Goal: Task Accomplishment & Management: Use online tool/utility

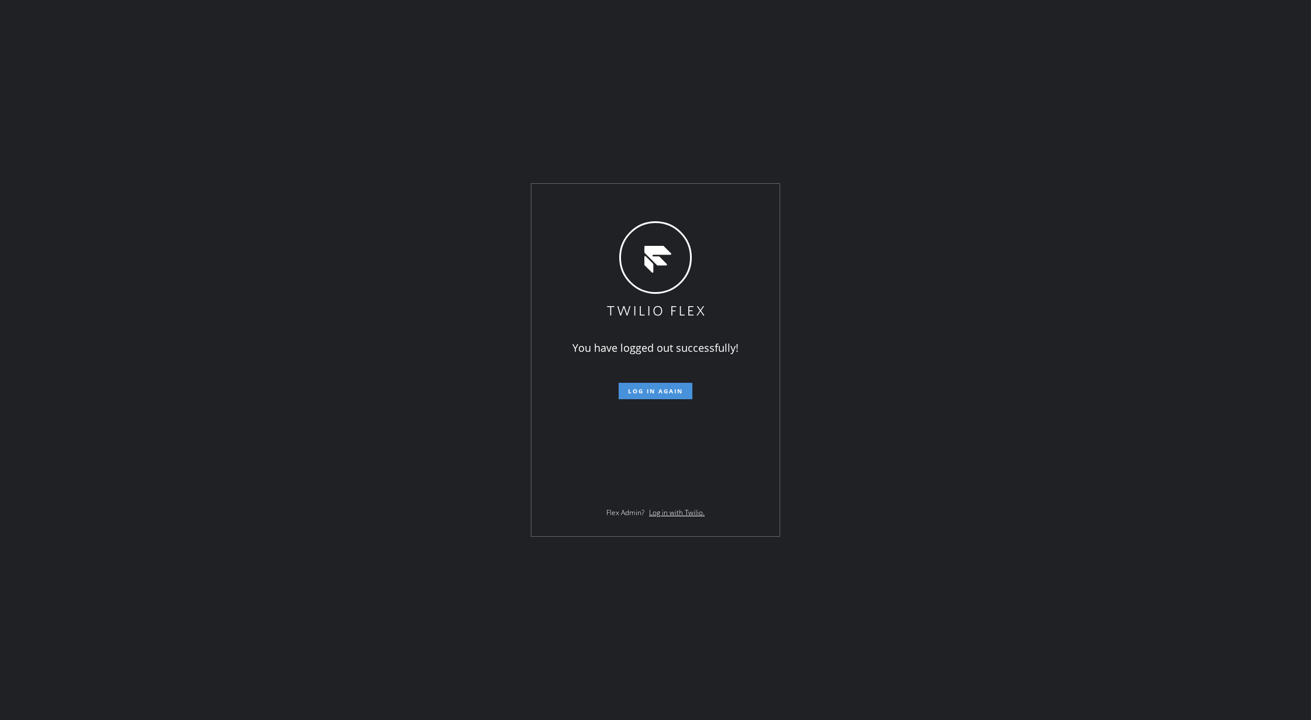
click at [666, 393] on span "Log in again" at bounding box center [655, 391] width 55 height 8
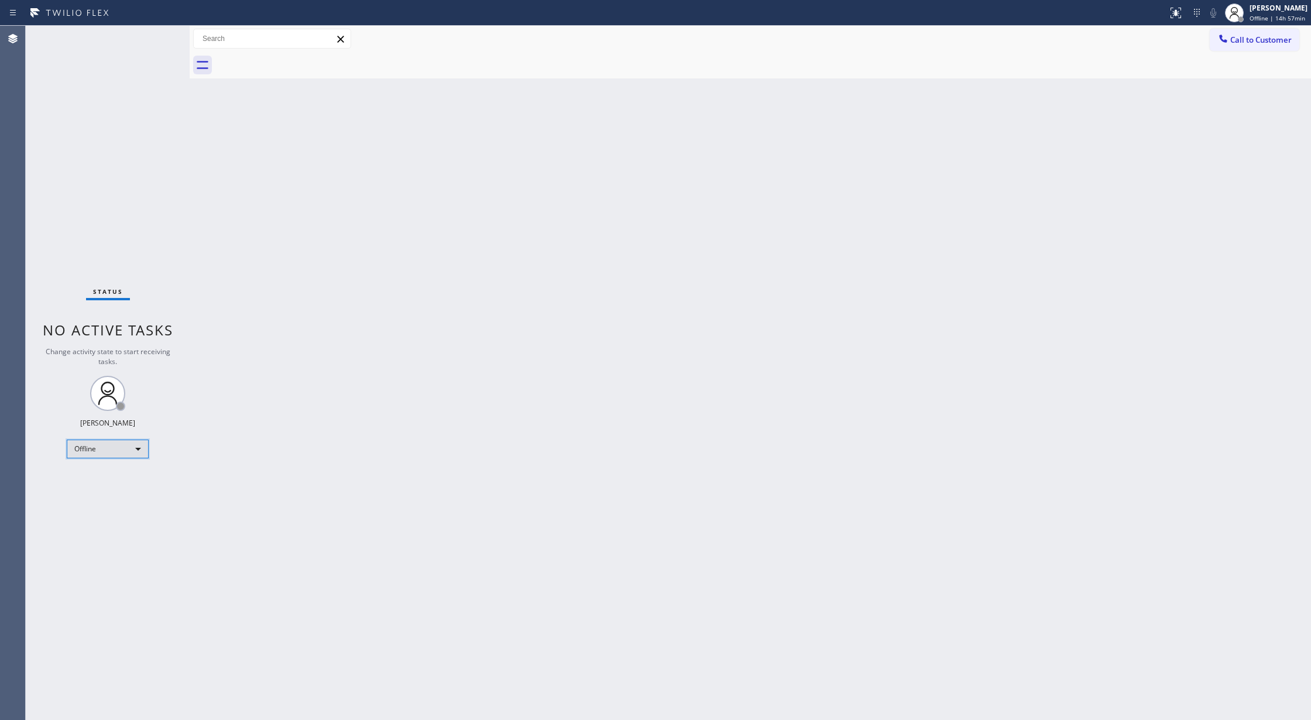
click at [127, 449] on div "Offline" at bounding box center [108, 448] width 82 height 19
click at [108, 483] on li "Available" at bounding box center [106, 480] width 79 height 14
click at [208, 128] on div "Back to Dashboard Change Sender ID Customers Technicians Select a contact Outbo…" at bounding box center [750, 373] width 1121 height 694
click at [152, 36] on div "Status No active tasks You are ready to start receiving tasks. [PERSON_NAME] Av…" at bounding box center [108, 373] width 164 height 694
click at [157, 33] on div "Status No active tasks You are ready to start receiving tasks. [PERSON_NAME] Av…" at bounding box center [108, 373] width 164 height 694
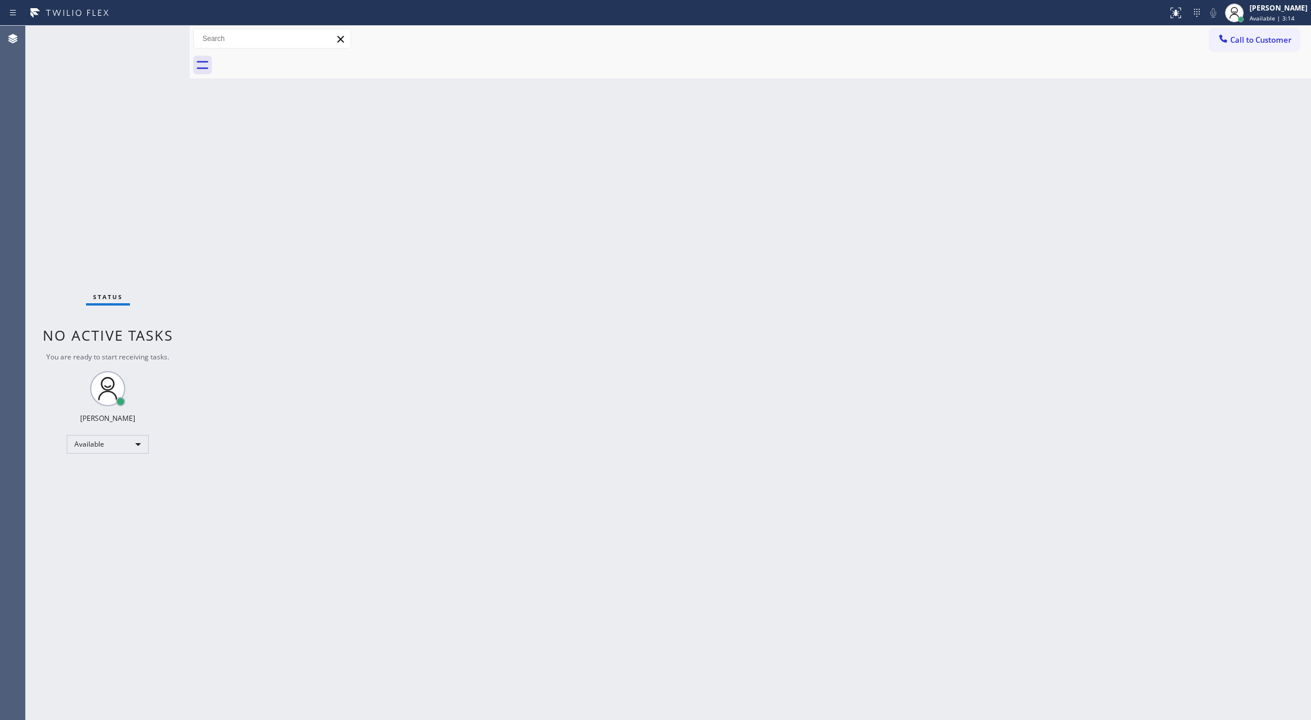
click at [157, 33] on div "Status No active tasks You are ready to start receiving tasks. [PERSON_NAME] Av…" at bounding box center [108, 373] width 164 height 694
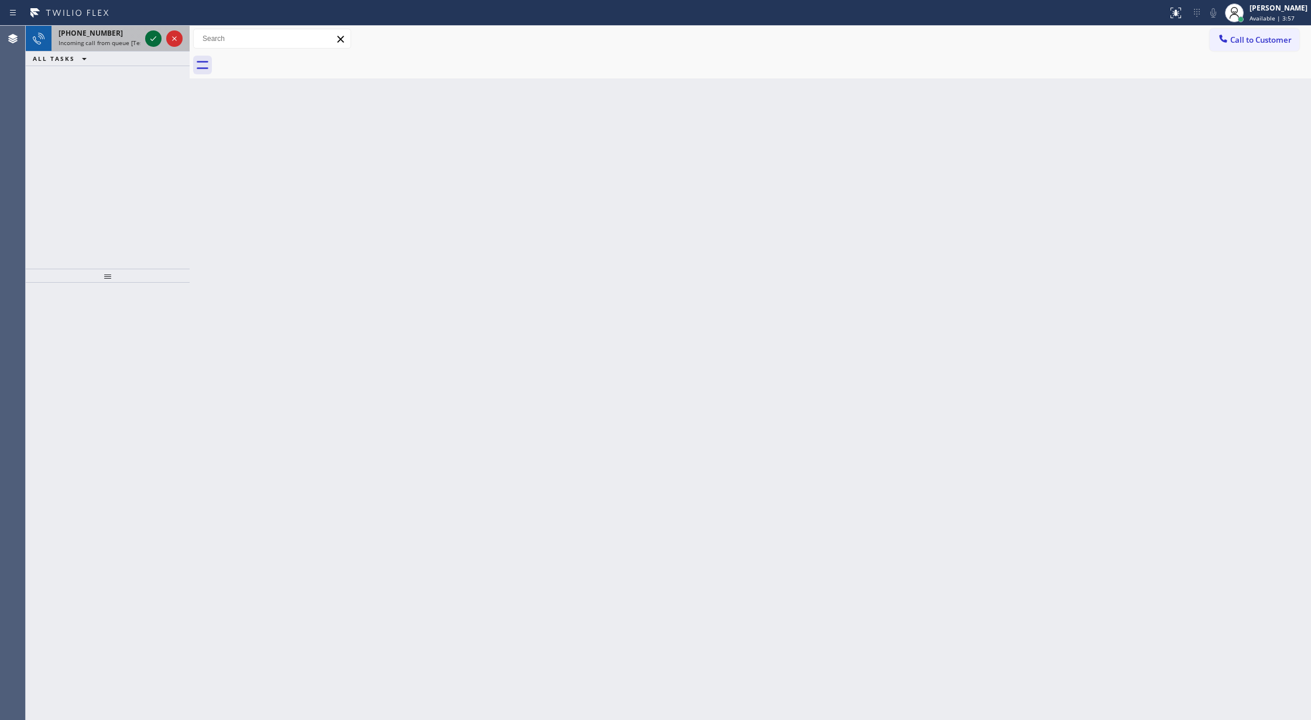
click at [152, 38] on icon at bounding box center [153, 39] width 14 height 14
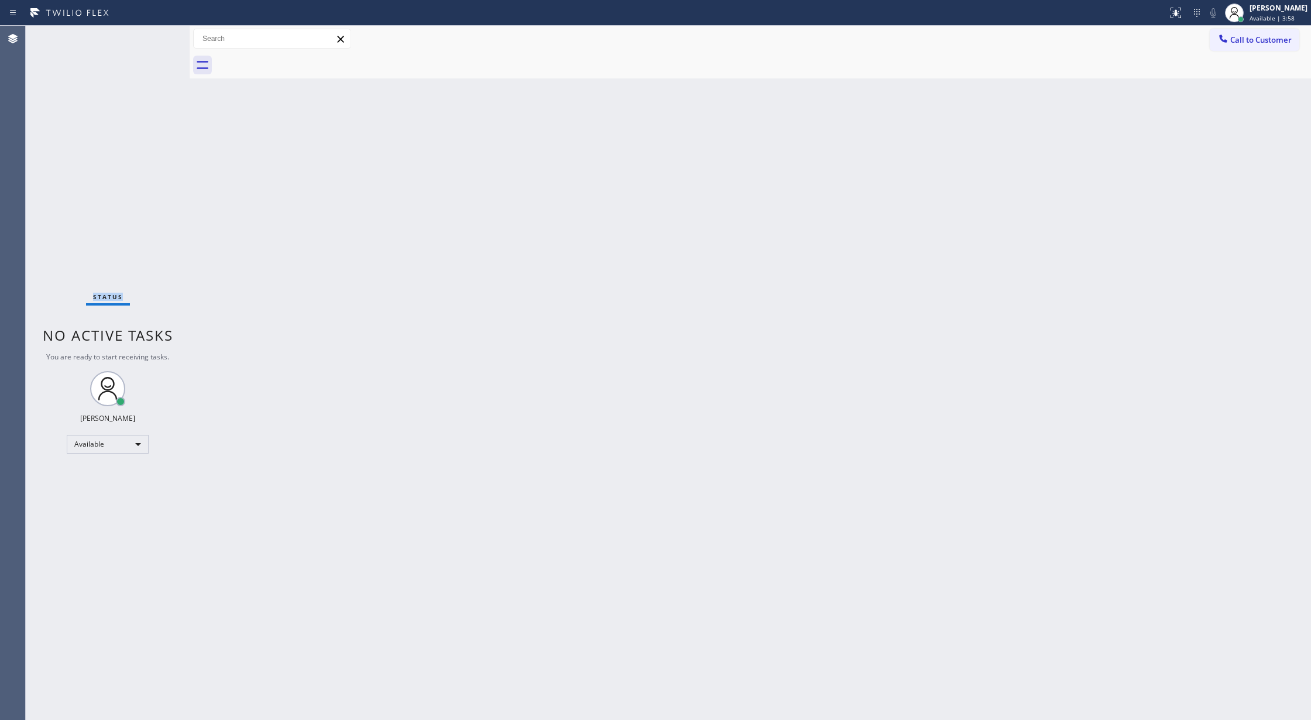
click at [152, 38] on div "Status No active tasks You are ready to start receiving tasks. [PERSON_NAME] Av…" at bounding box center [108, 373] width 164 height 694
click at [156, 35] on div "Status No active tasks You are ready to start receiving tasks. [PERSON_NAME] Av…" at bounding box center [108, 373] width 164 height 694
click at [156, 28] on div "Status No active tasks You are ready to start receiving tasks. [PERSON_NAME] Av…" at bounding box center [108, 373] width 164 height 694
click at [157, 36] on div "Status No active tasks You are ready to start receiving tasks. [PERSON_NAME] Av…" at bounding box center [108, 373] width 164 height 694
click at [151, 34] on div "Status No active tasks You are ready to start receiving tasks. [PERSON_NAME] Av…" at bounding box center [108, 373] width 164 height 694
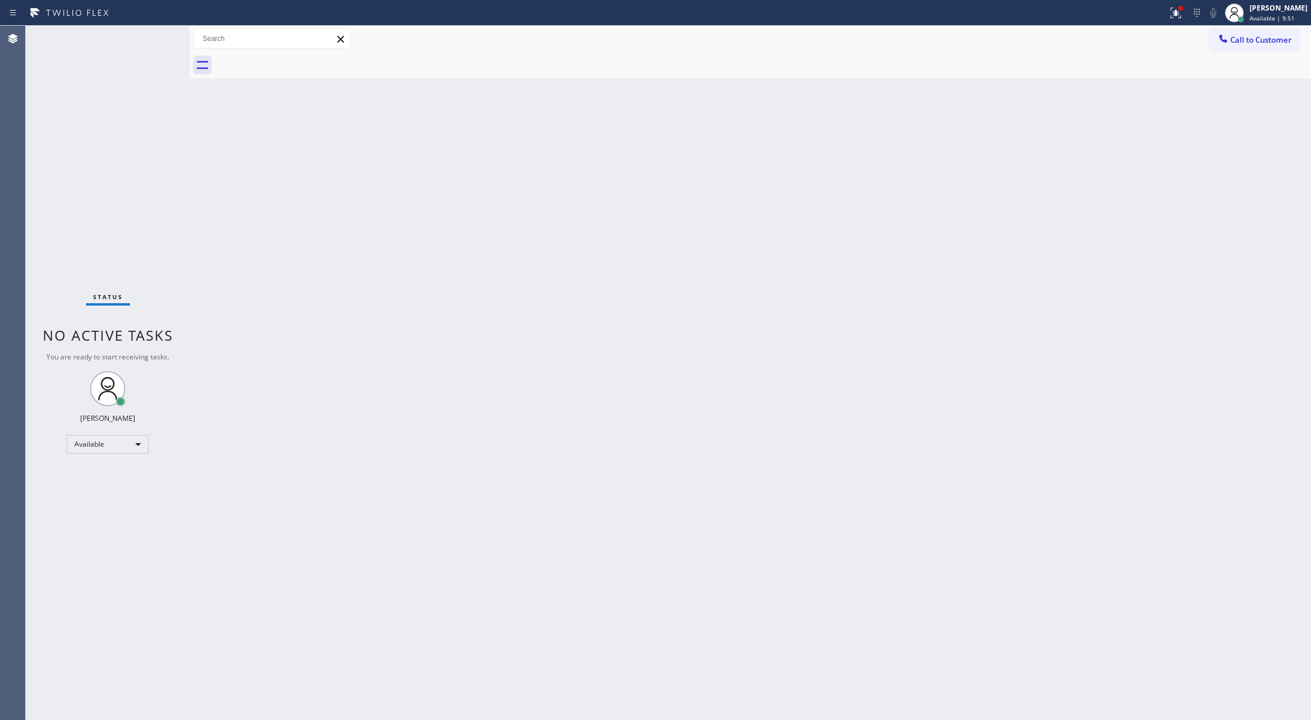
click at [156, 39] on div "Status No active tasks You are ready to start receiving tasks. [PERSON_NAME] Av…" at bounding box center [108, 373] width 164 height 694
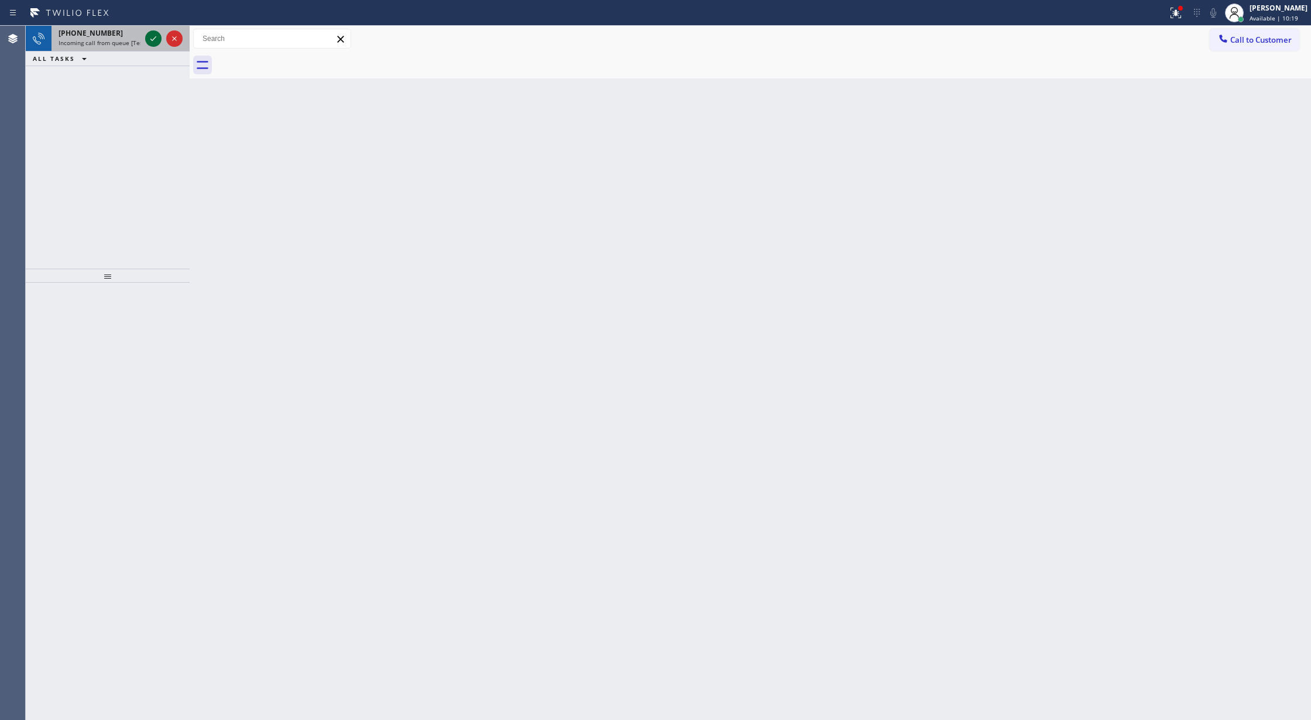
click at [154, 39] on icon at bounding box center [153, 39] width 14 height 14
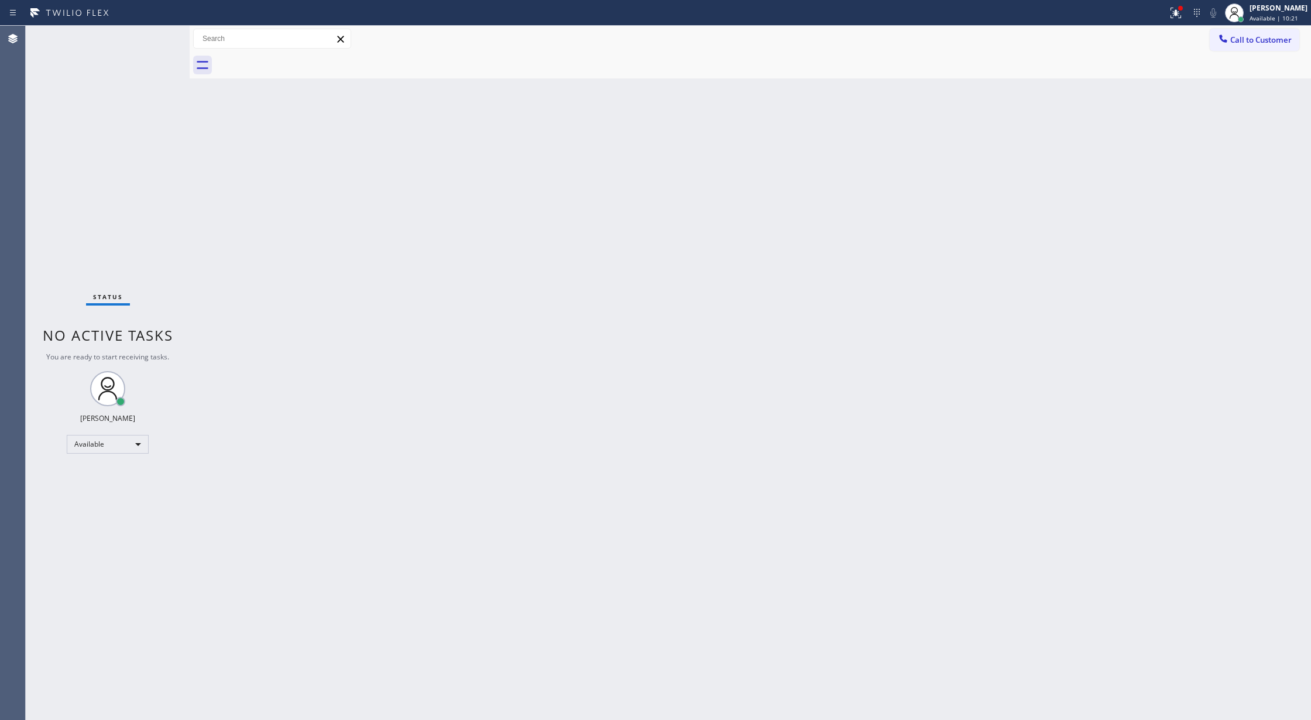
click at [154, 39] on div "Status No active tasks You are ready to start receiving tasks. [PERSON_NAME] Av…" at bounding box center [108, 373] width 164 height 694
click at [207, 458] on div "Back to Dashboard Change Sender ID Customers Technicians Select a contact Outbo…" at bounding box center [750, 373] width 1121 height 694
click at [157, 36] on div "Status No active tasks You are ready to start receiving tasks. [PERSON_NAME] Av…" at bounding box center [108, 373] width 164 height 694
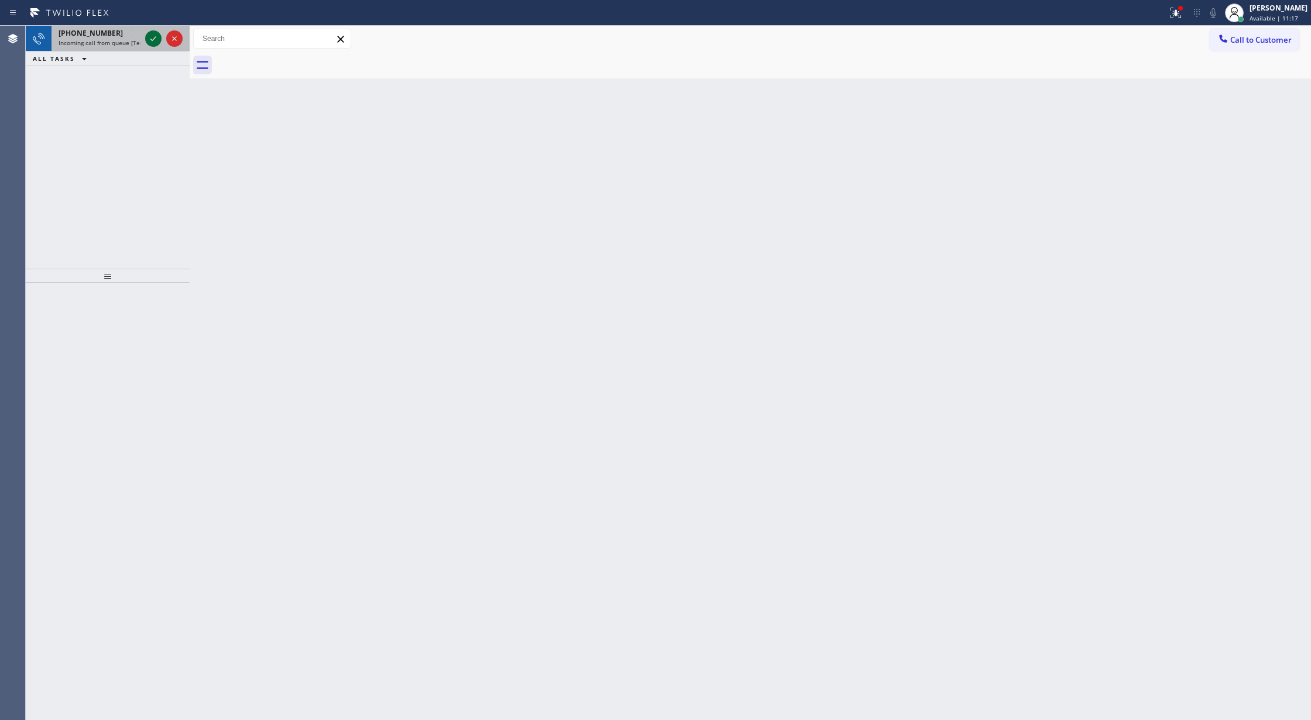
click at [148, 38] on icon at bounding box center [153, 39] width 14 height 14
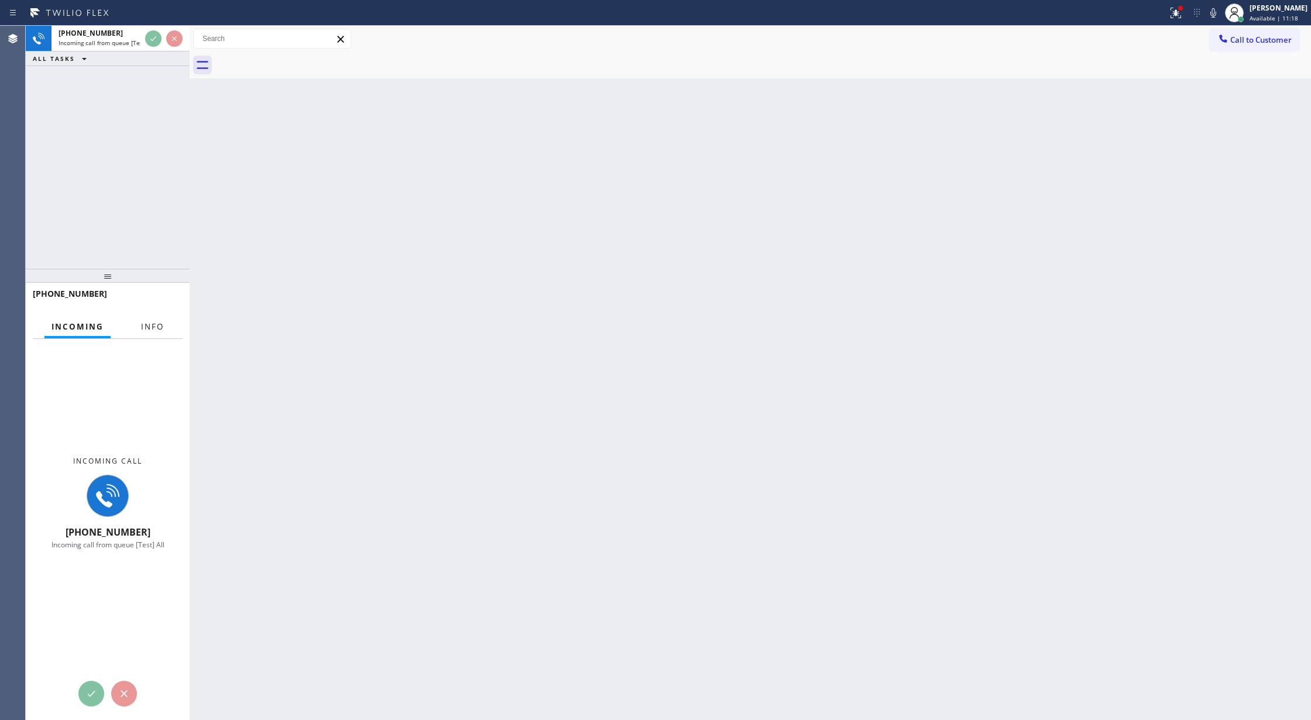
click at [151, 329] on span "Info" at bounding box center [152, 326] width 23 height 11
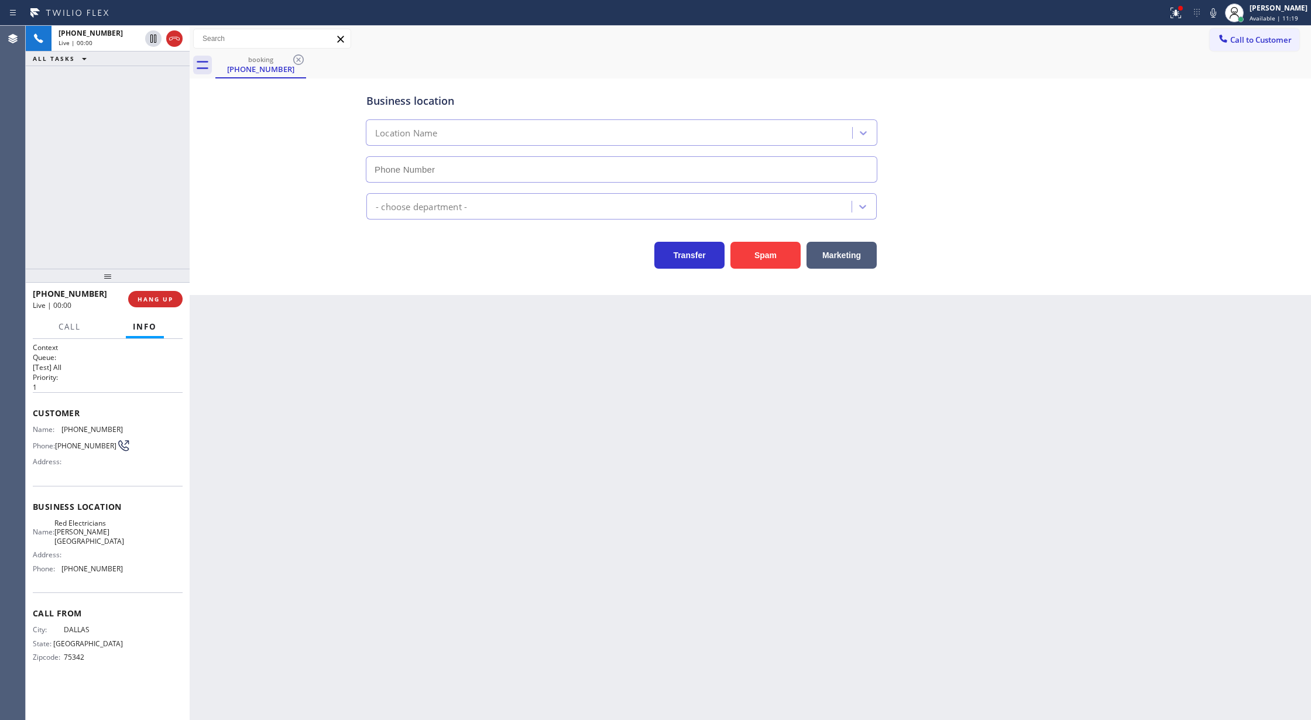
type input "[PHONE_NUMBER]"
click at [754, 259] on button "Spam" at bounding box center [765, 255] width 70 height 27
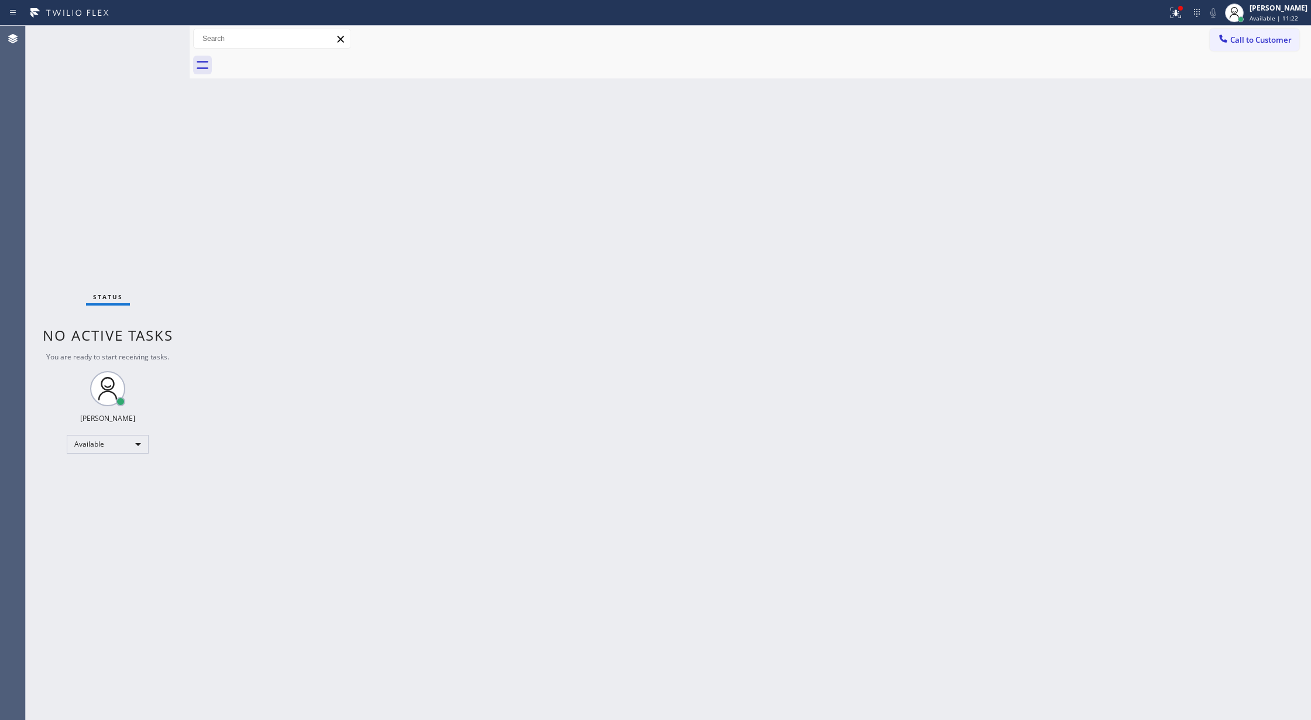
click at [152, 30] on div "Status No active tasks You are ready to start receiving tasks. [PERSON_NAME] Av…" at bounding box center [108, 373] width 164 height 694
click at [152, 34] on div "Status No active tasks You are ready to start receiving tasks. [PERSON_NAME] Av…" at bounding box center [108, 373] width 164 height 694
click at [151, 40] on div "Status No active tasks You are ready to start receiving tasks. [PERSON_NAME] Av…" at bounding box center [108, 373] width 164 height 694
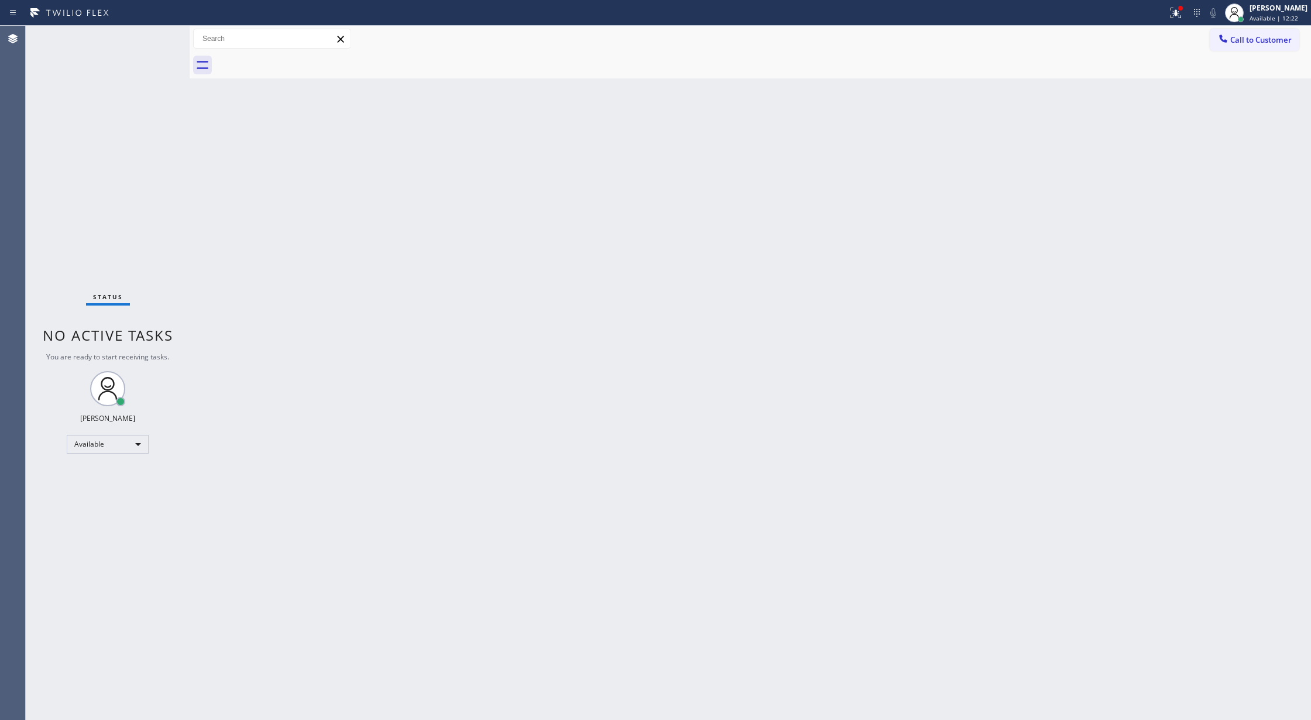
click at [152, 29] on div "Status No active tasks You are ready to start receiving tasks. [PERSON_NAME] Av…" at bounding box center [108, 373] width 164 height 694
click at [152, 33] on div "Status No active tasks You are ready to start receiving tasks. [PERSON_NAME] Av…" at bounding box center [108, 373] width 164 height 694
click at [153, 34] on div "Status No active tasks You are ready to start receiving tasks. [PERSON_NAME] Av…" at bounding box center [108, 373] width 164 height 694
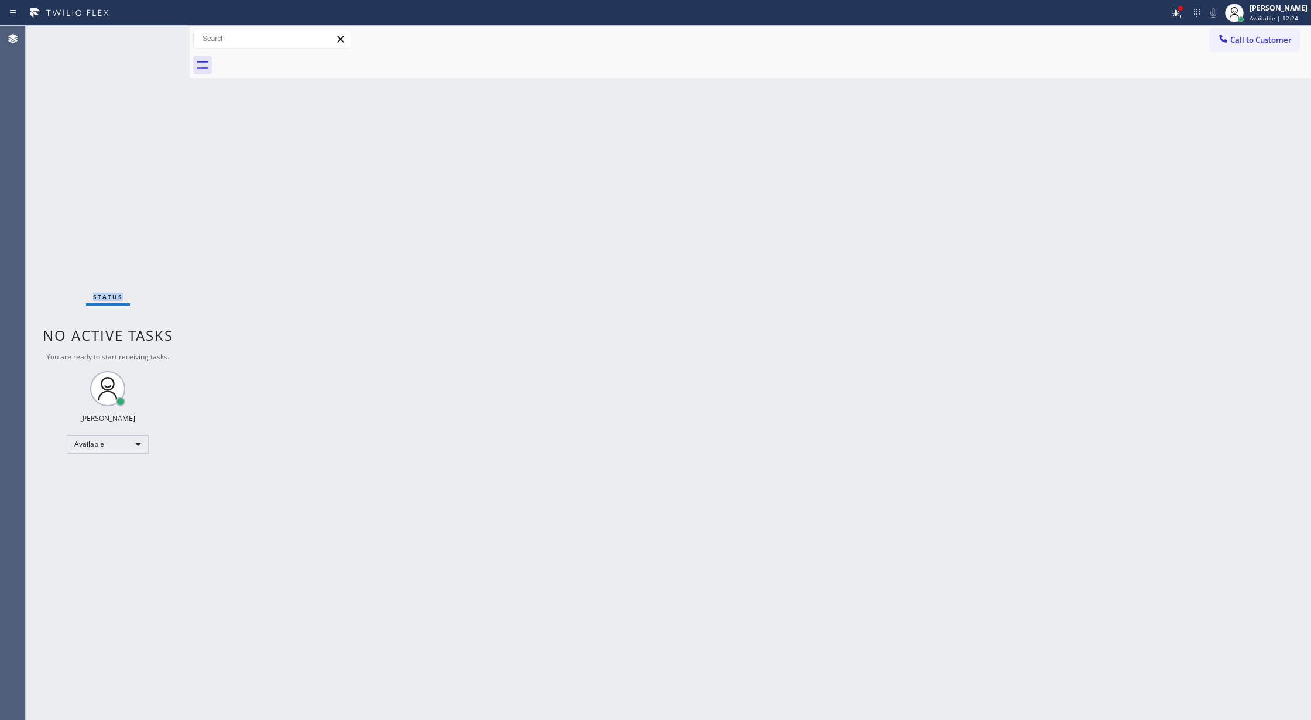
click at [153, 34] on div "Status No active tasks You are ready to start receiving tasks. [PERSON_NAME] Av…" at bounding box center [108, 373] width 164 height 694
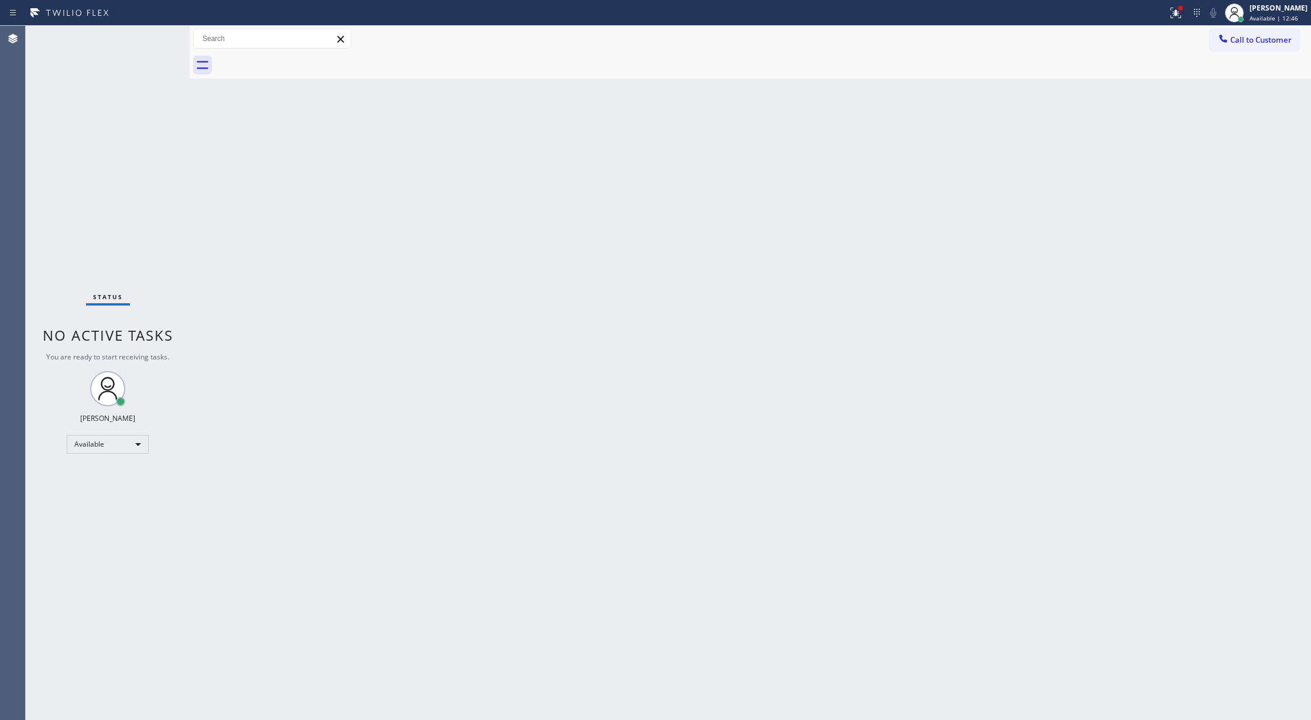
click at [153, 41] on div "Status No active tasks You are ready to start receiving tasks. [PERSON_NAME] Av…" at bounding box center [108, 373] width 164 height 694
click at [153, 34] on div "Status No active tasks You are ready to start receiving tasks. [PERSON_NAME] Av…" at bounding box center [108, 373] width 164 height 694
click at [155, 38] on div "Status No active tasks You are ready to start receiving tasks. [PERSON_NAME] Av…" at bounding box center [108, 373] width 164 height 694
click at [157, 37] on div "Status No active tasks You are ready to start receiving tasks. [PERSON_NAME] Av…" at bounding box center [108, 373] width 164 height 694
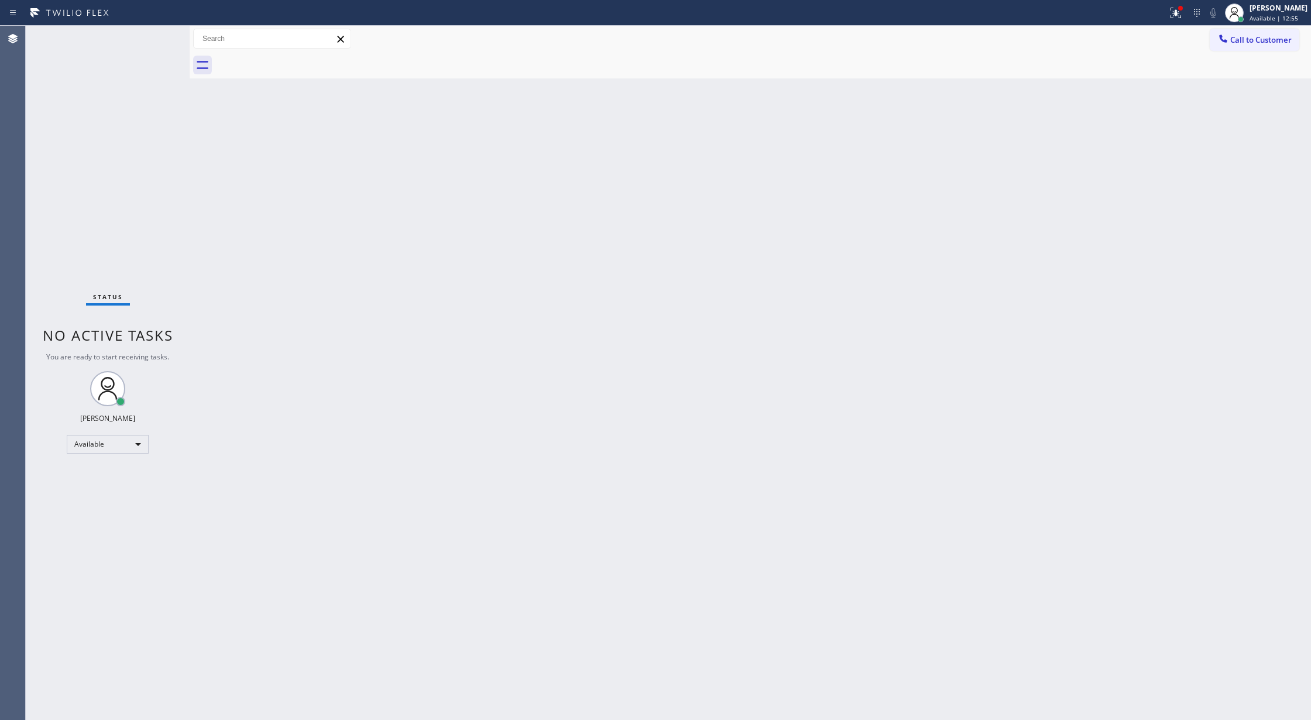
click at [156, 36] on div "Status No active tasks You are ready to start receiving tasks. [PERSON_NAME] Av…" at bounding box center [108, 373] width 164 height 694
click at [153, 40] on div "Status No active tasks You are ready to start receiving tasks. [PERSON_NAME] Av…" at bounding box center [108, 373] width 164 height 694
click at [140, 51] on div "ALL TASKS ALL TASKS ACTIVE TASKS TASKS IN WRAP UP" at bounding box center [108, 58] width 164 height 15
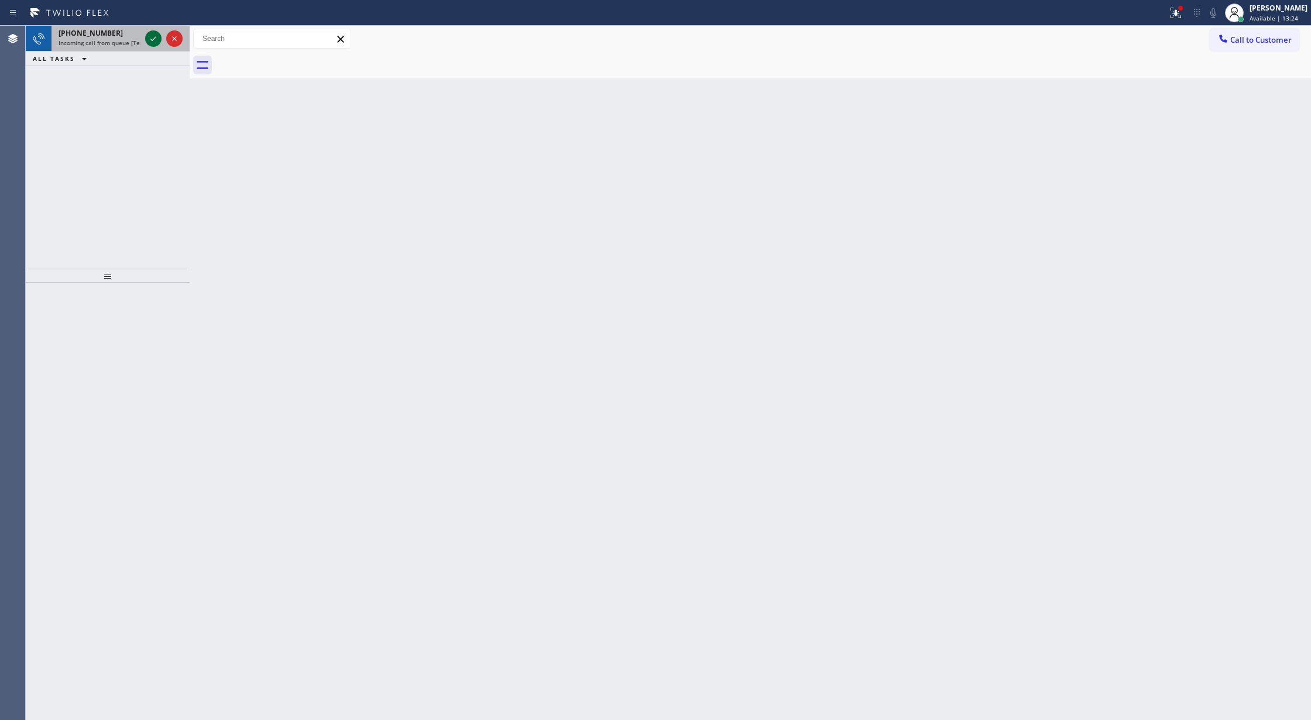
click at [145, 40] on div at bounding box center [153, 39] width 16 height 14
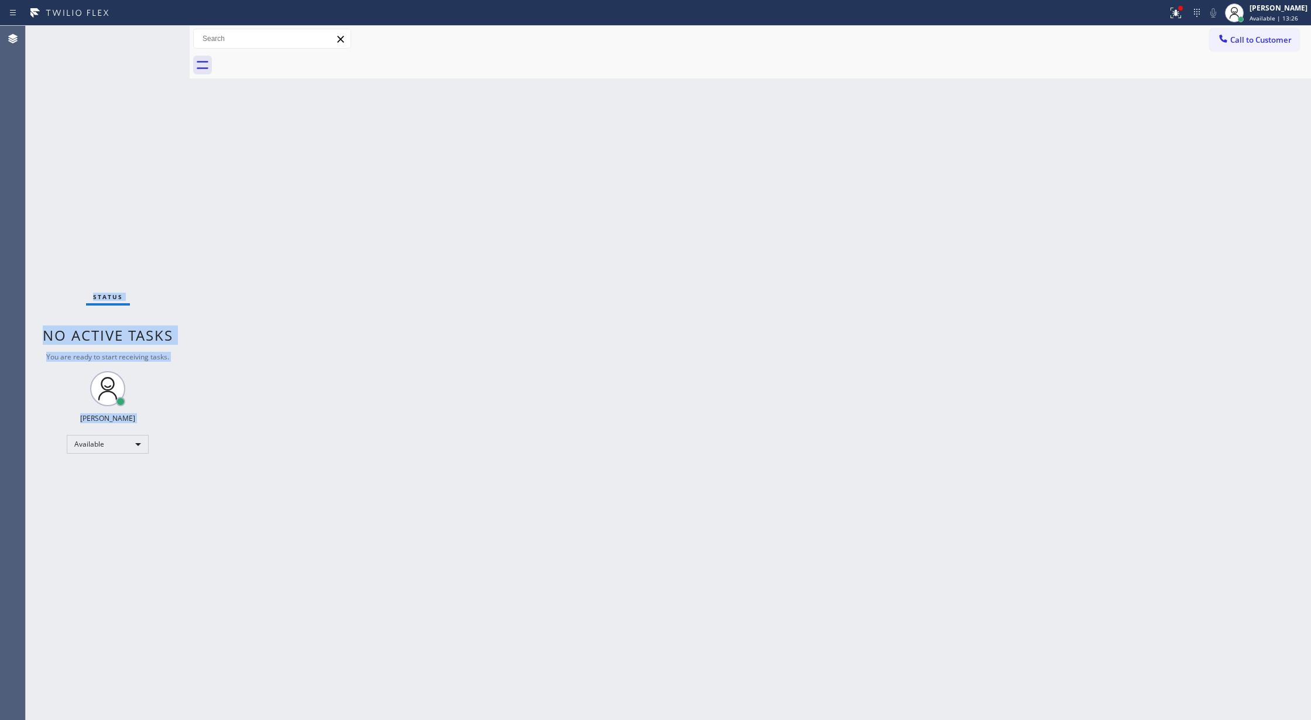
click at [153, 40] on div "Status No active tasks You are ready to start receiving tasks. [PERSON_NAME] Av…" at bounding box center [108, 373] width 164 height 694
click at [150, 31] on div "Status No active tasks You are ready to start receiving tasks. [PERSON_NAME] Av…" at bounding box center [108, 373] width 164 height 694
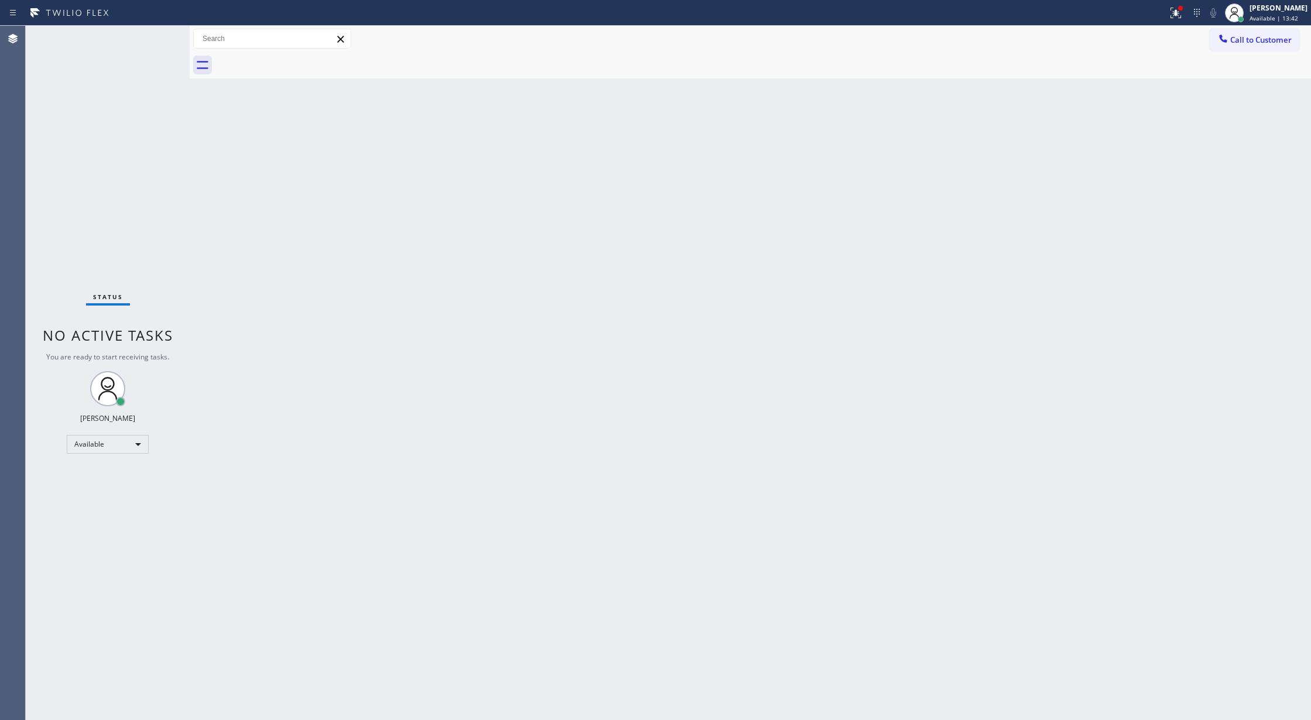
click at [153, 36] on div "Status No active tasks You are ready to start receiving tasks. [PERSON_NAME] Av…" at bounding box center [108, 373] width 164 height 694
click at [149, 36] on div "Status No active tasks You are ready to start receiving tasks. [PERSON_NAME] Av…" at bounding box center [108, 373] width 164 height 694
click at [151, 36] on div "Status No active tasks You are ready to start receiving tasks. [PERSON_NAME] Av…" at bounding box center [108, 373] width 164 height 694
click at [153, 33] on div "Status No active tasks You are ready to start receiving tasks. [PERSON_NAME] Av…" at bounding box center [108, 373] width 164 height 694
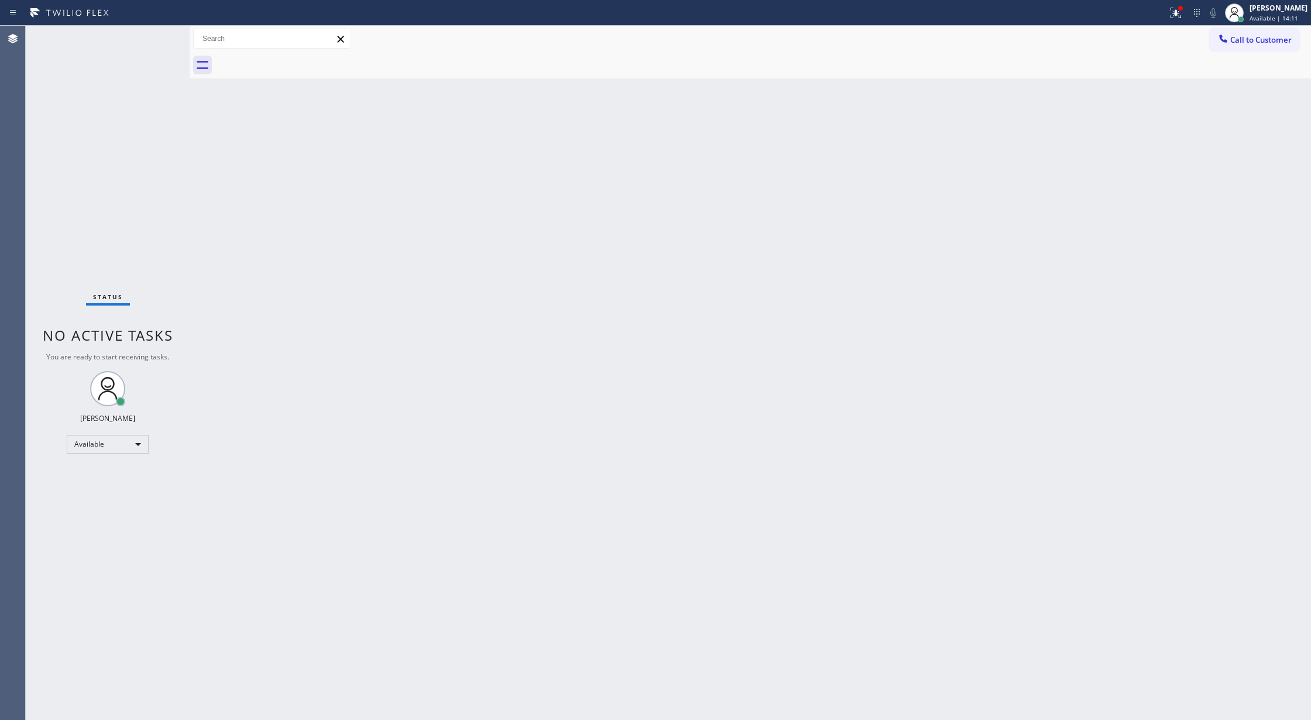
click at [156, 39] on div "Status No active tasks You are ready to start receiving tasks. [PERSON_NAME] Av…" at bounding box center [108, 373] width 164 height 694
click at [139, 47] on div "Status No active tasks You are ready to start receiving tasks. [PERSON_NAME] Av…" at bounding box center [108, 373] width 164 height 694
click at [155, 39] on div "Status No active tasks You are ready to start receiving tasks. [PERSON_NAME] Av…" at bounding box center [108, 373] width 164 height 694
click at [156, 33] on div "Status No active tasks You are ready to start receiving tasks. [PERSON_NAME] Av…" at bounding box center [108, 373] width 164 height 694
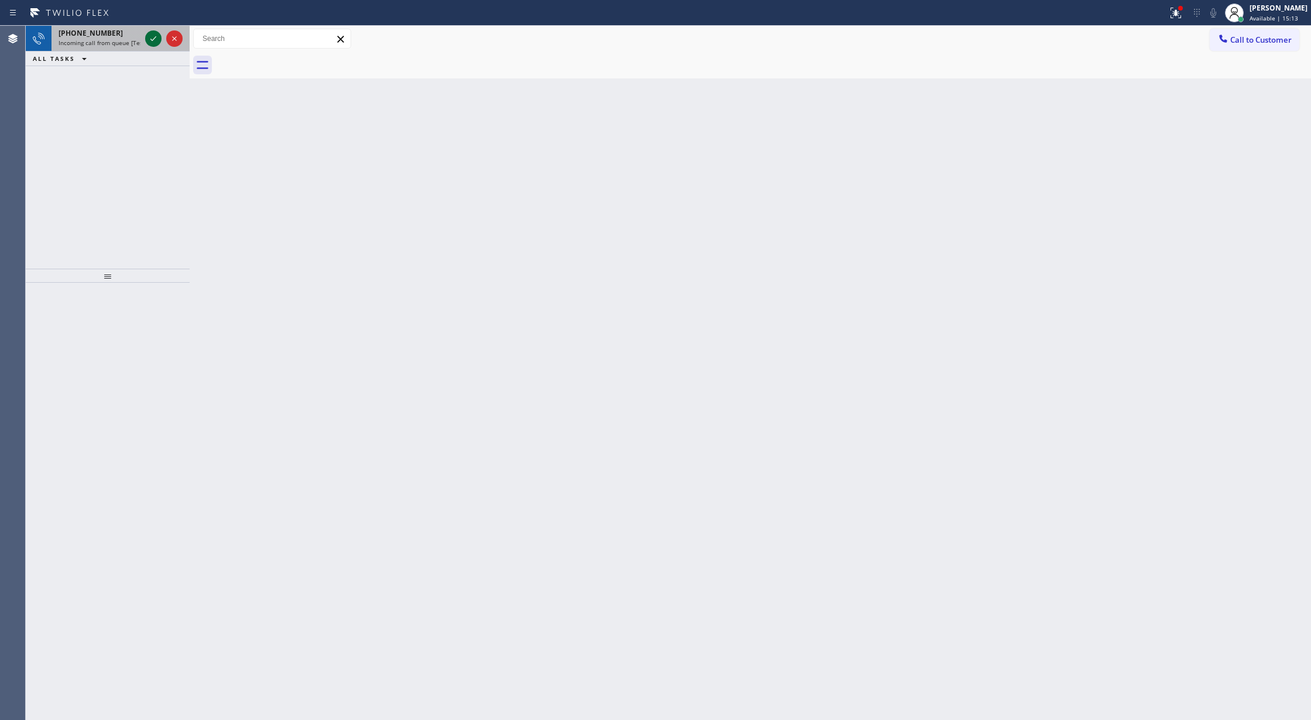
click at [153, 34] on icon at bounding box center [153, 39] width 14 height 14
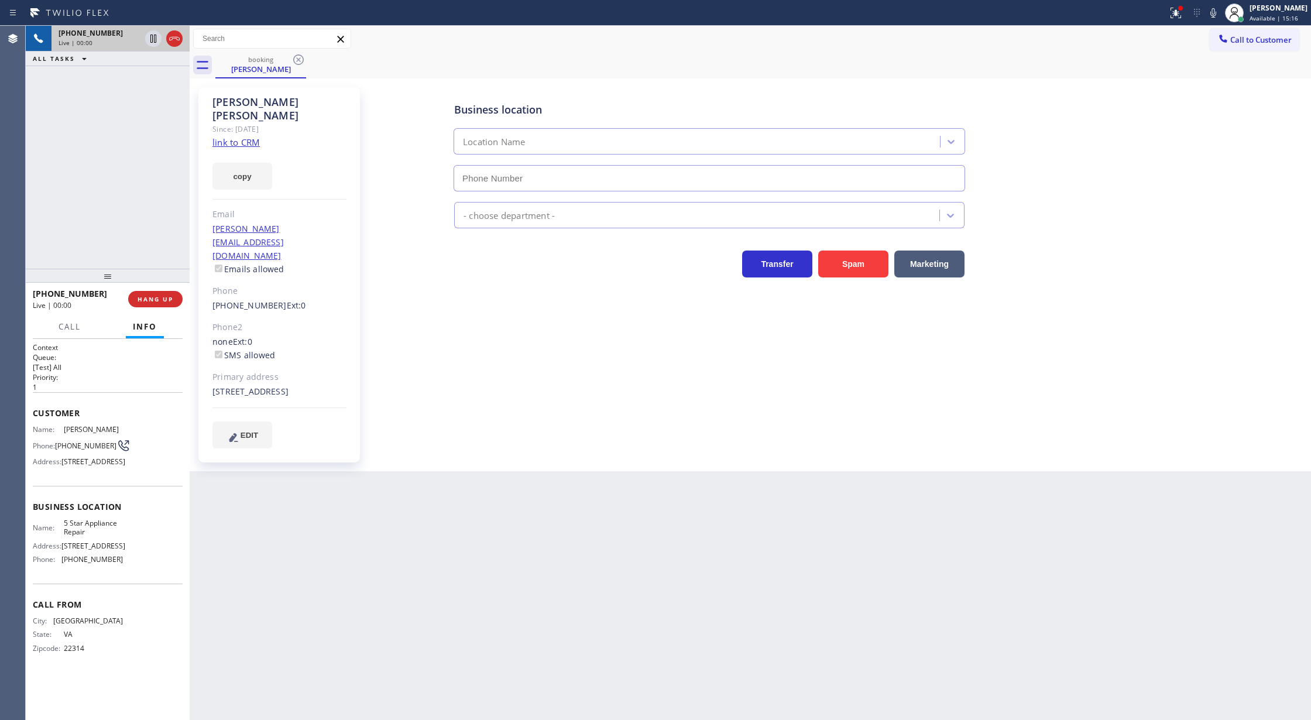
type input "[PHONE_NUMBER]"
click at [235, 136] on link "link to CRM" at bounding box center [235, 142] width 47 height 12
drag, startPoint x: 174, startPoint y: 39, endPoint x: 188, endPoint y: 199, distance: 161.0
click at [174, 39] on icon at bounding box center [174, 39] width 14 height 14
click at [153, 296] on span "COMPLETE" at bounding box center [153, 299] width 40 height 8
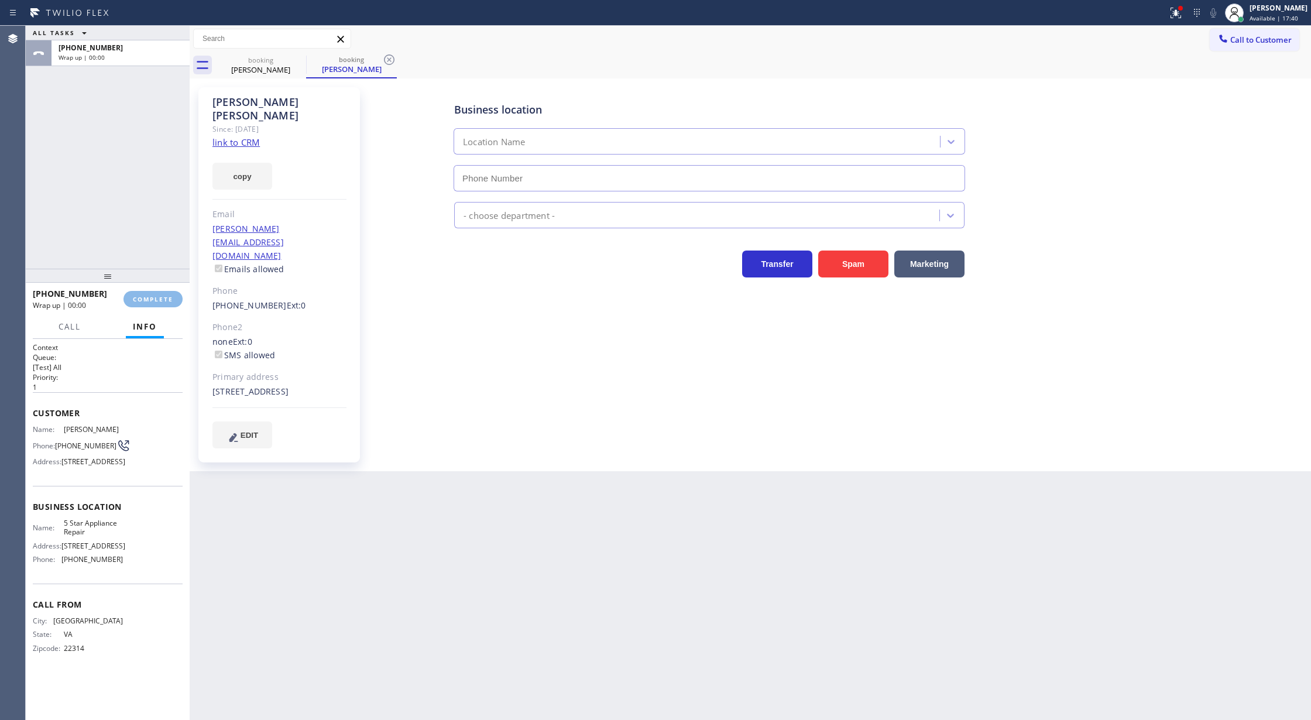
type input "[PHONE_NUMBER]"
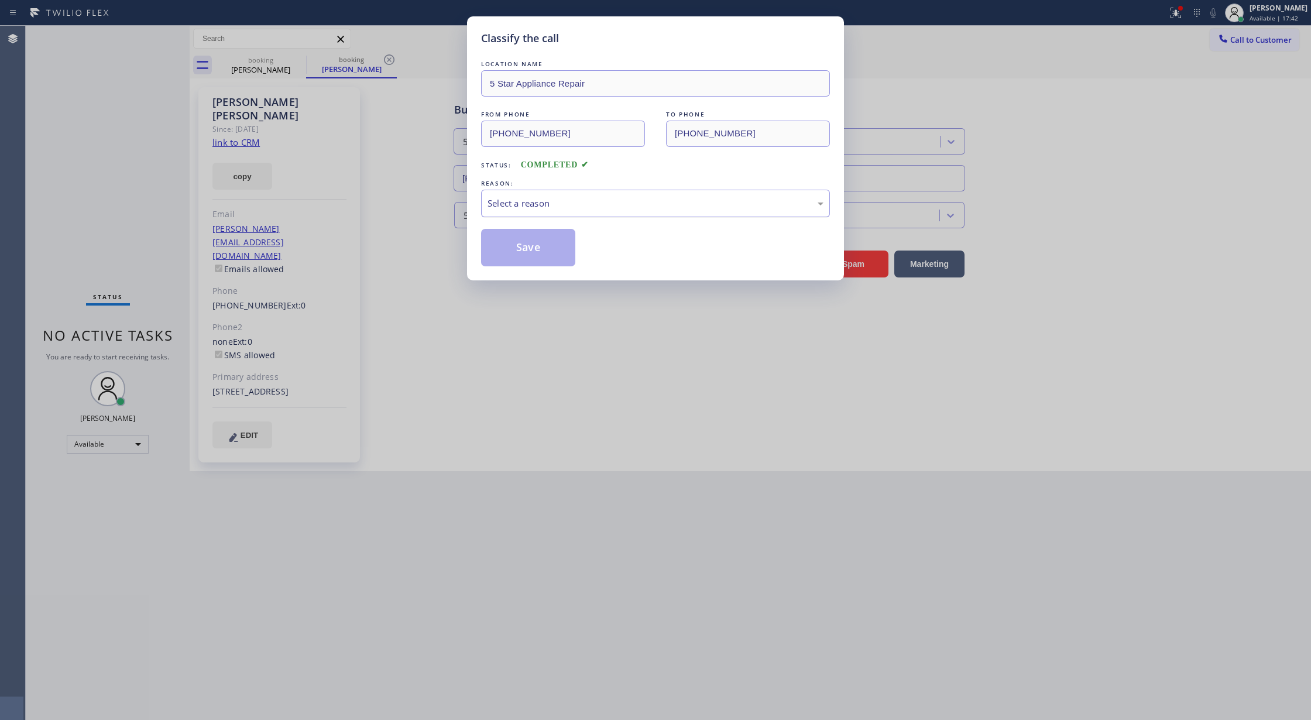
click at [518, 210] on div "Select a reason" at bounding box center [655, 203] width 336 height 13
click at [513, 240] on button "Save" at bounding box center [528, 247] width 94 height 37
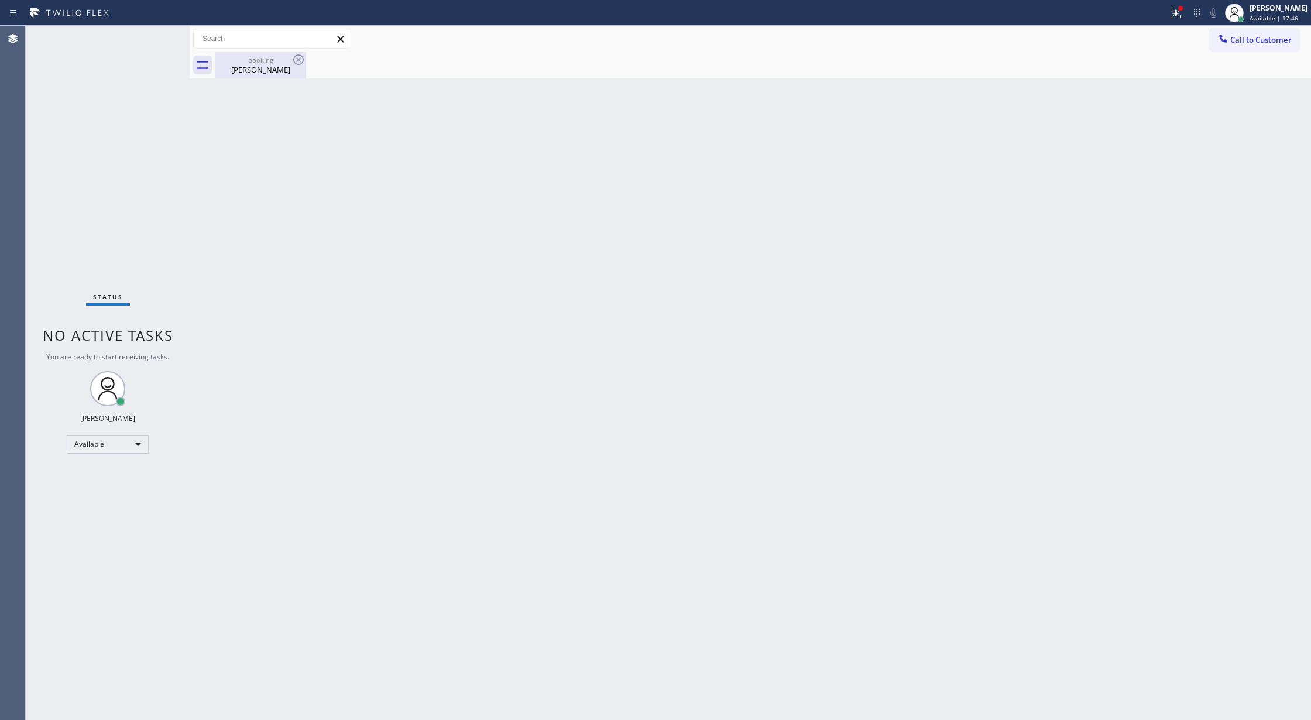
click at [281, 73] on div "[PERSON_NAME]" at bounding box center [261, 69] width 88 height 11
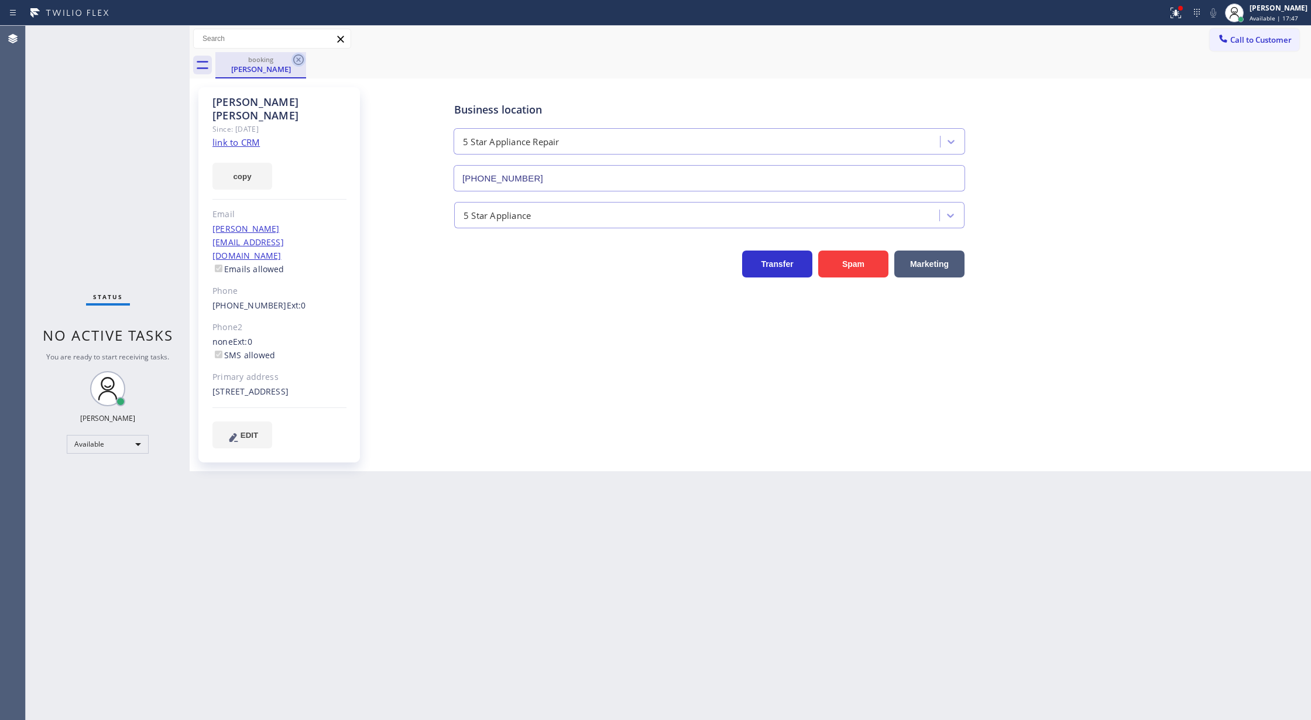
click at [300, 56] on icon at bounding box center [298, 60] width 14 height 14
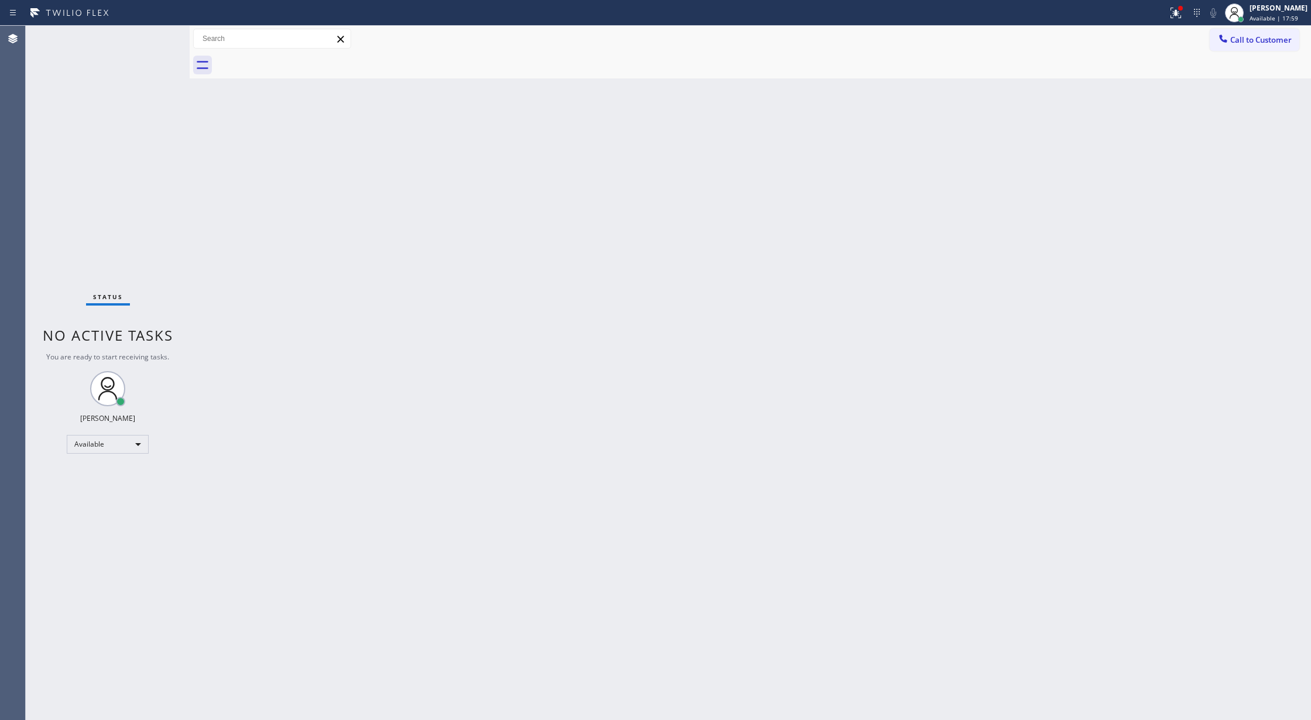
click at [156, 33] on div "Status No active tasks You are ready to start receiving tasks. [PERSON_NAME] Av…" at bounding box center [108, 373] width 164 height 694
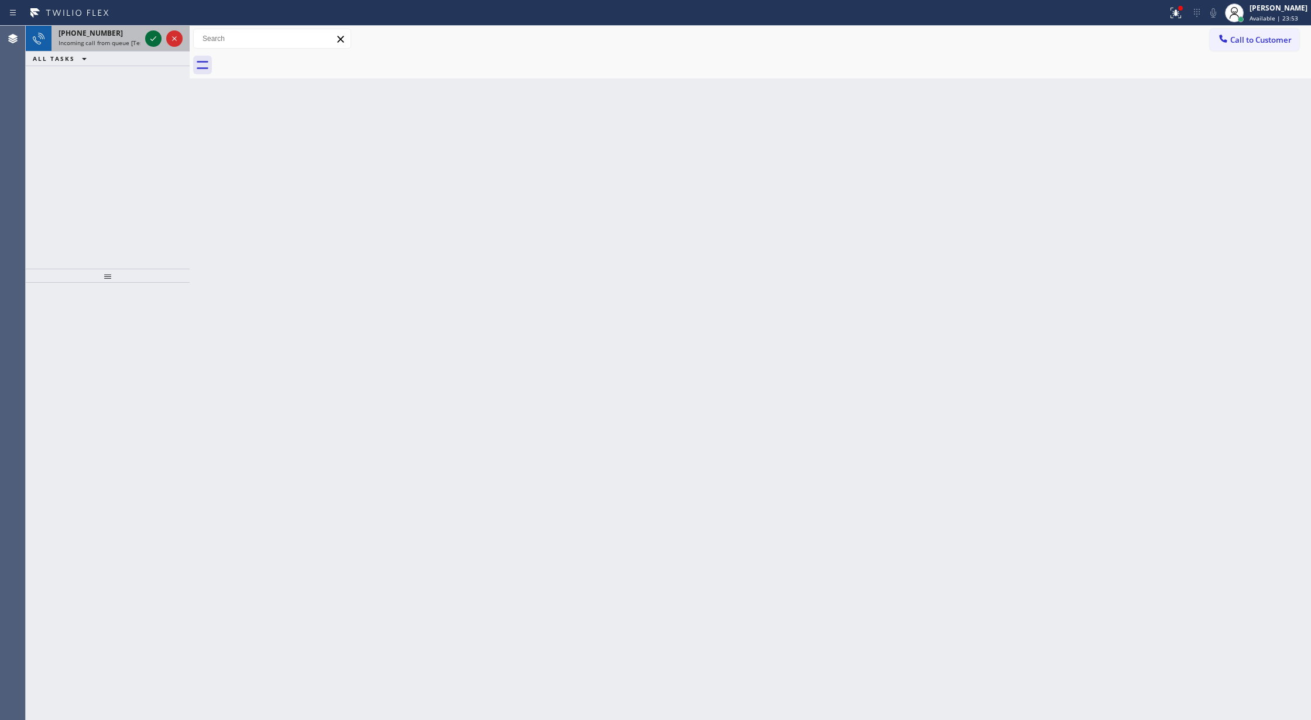
click at [158, 37] on icon at bounding box center [153, 39] width 14 height 14
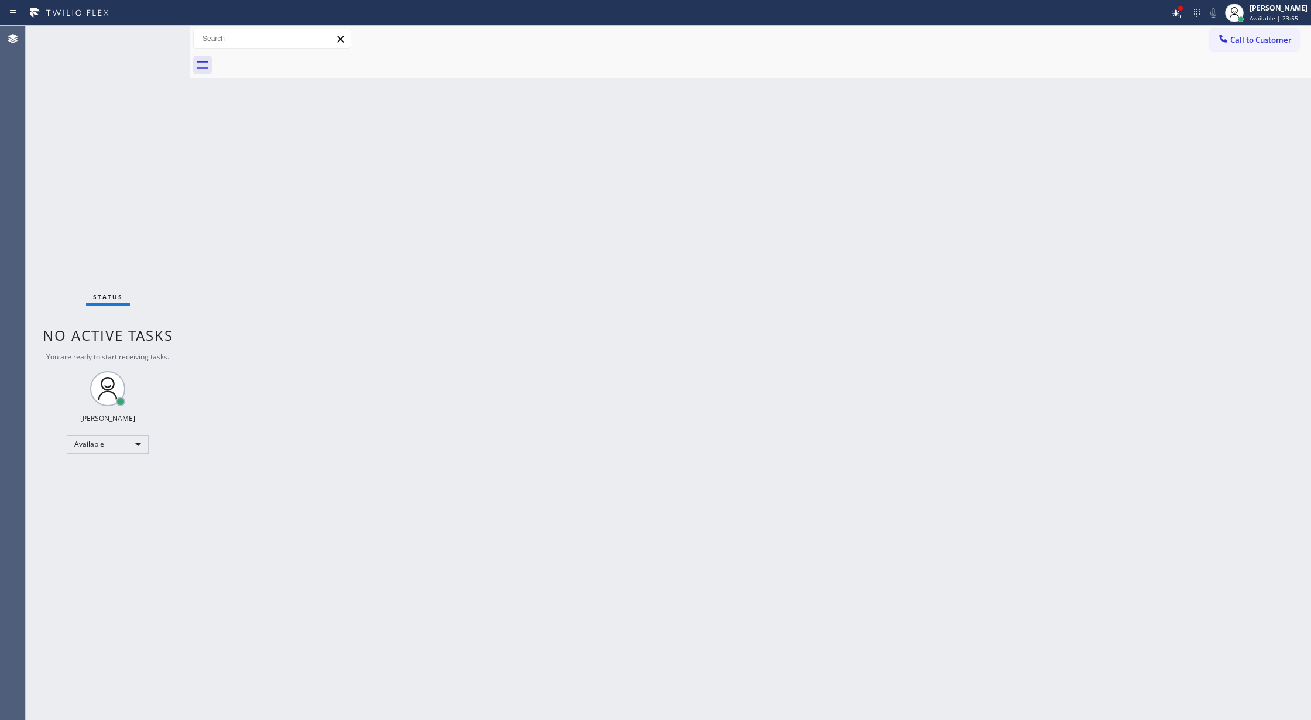
click at [151, 36] on div "Status No active tasks You are ready to start receiving tasks. [PERSON_NAME] Av…" at bounding box center [108, 373] width 164 height 694
click at [150, 36] on div "Status No active tasks You are ready to start receiving tasks. [PERSON_NAME] Av…" at bounding box center [108, 373] width 164 height 694
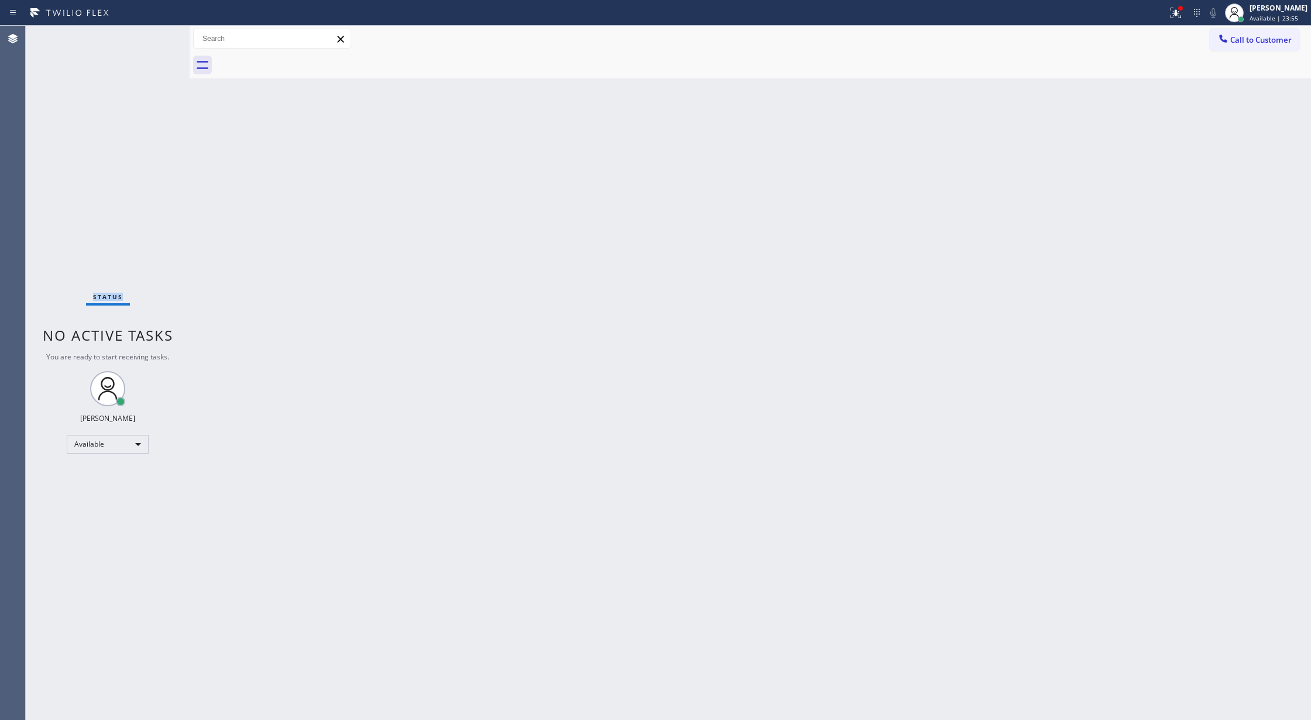
click at [150, 36] on div "Status No active tasks You are ready to start receiving tasks. [PERSON_NAME] Av…" at bounding box center [108, 373] width 164 height 694
click at [154, 36] on div "Status No active tasks You are ready to start receiving tasks. [PERSON_NAME] Av…" at bounding box center [108, 373] width 164 height 694
click at [153, 35] on div "Status No active tasks You are ready to start receiving tasks. [PERSON_NAME] Av…" at bounding box center [108, 373] width 164 height 694
click at [160, 51] on div "Status No active tasks You are ready to start receiving tasks. [PERSON_NAME] Av…" at bounding box center [108, 373] width 164 height 694
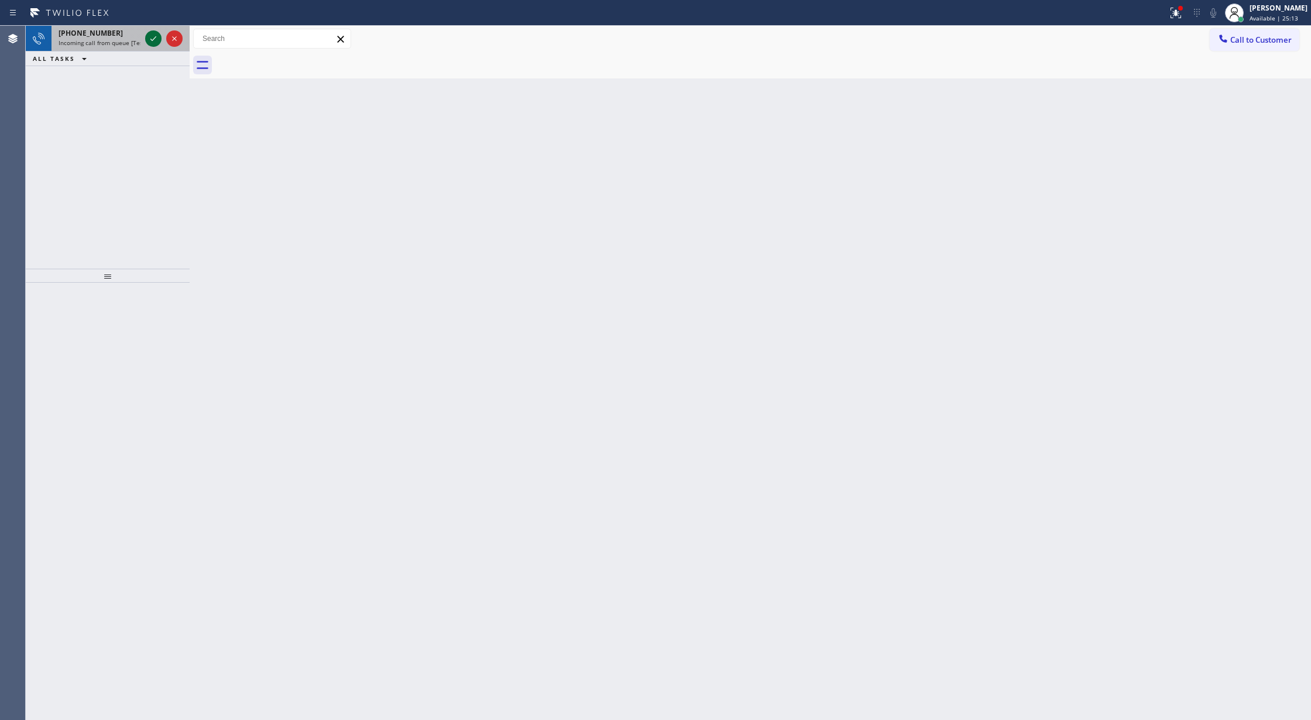
click at [153, 36] on icon at bounding box center [153, 39] width 14 height 14
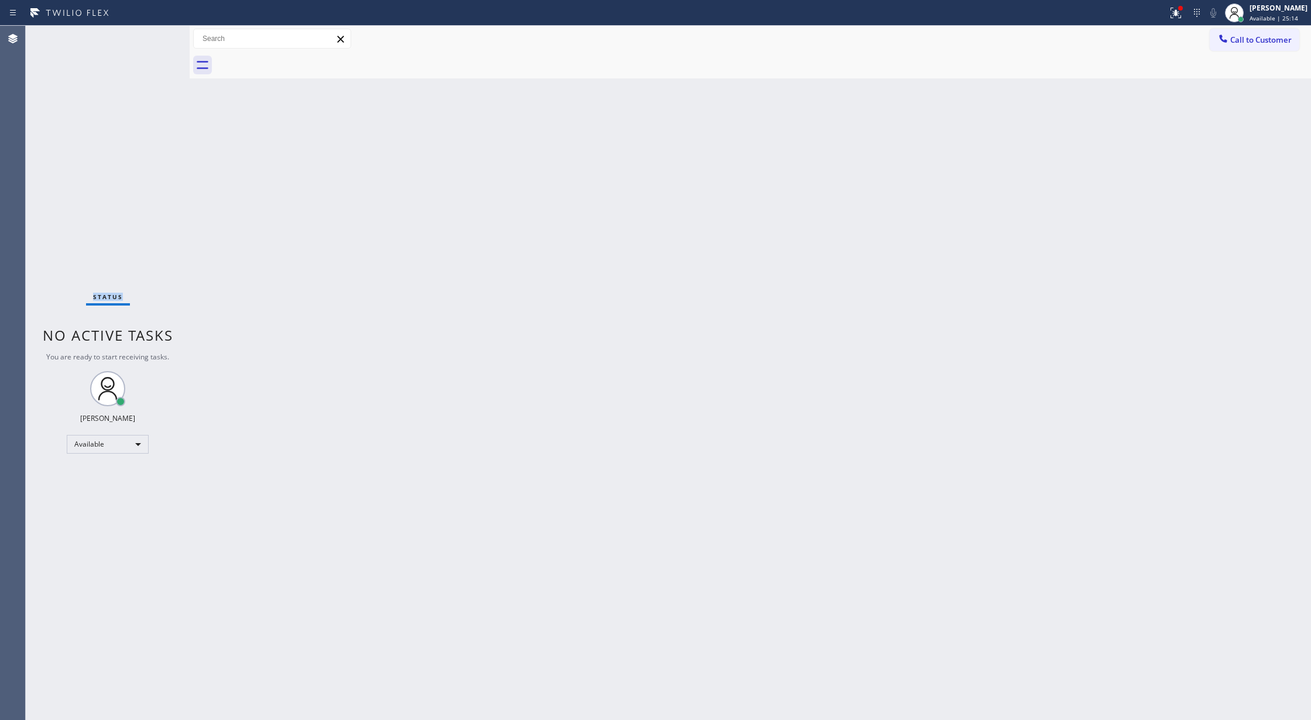
click at [153, 37] on div "Status No active tasks You are ready to start receiving tasks. [PERSON_NAME] Av…" at bounding box center [108, 373] width 164 height 694
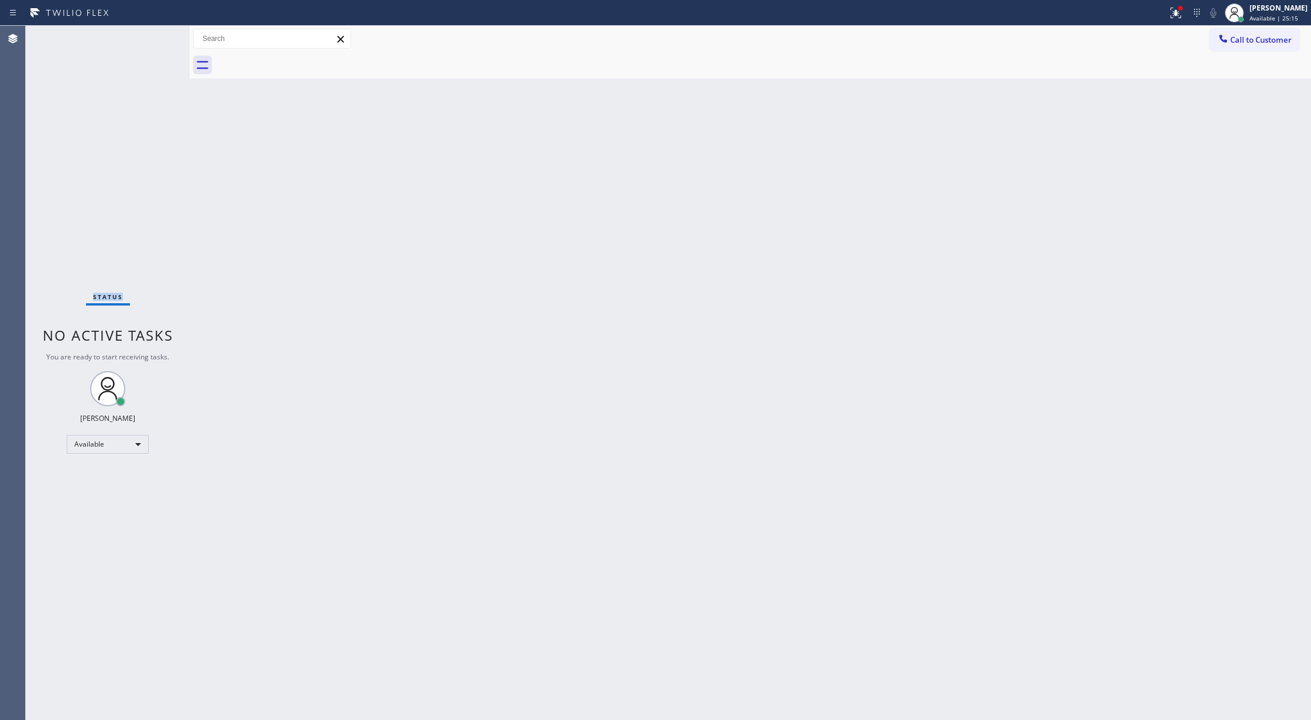
click at [153, 37] on div "Status No active tasks You are ready to start receiving tasks. [PERSON_NAME] Av…" at bounding box center [108, 373] width 164 height 694
click at [151, 39] on div "Status No active tasks You are ready to start receiving tasks. [PERSON_NAME] Av…" at bounding box center [108, 373] width 164 height 694
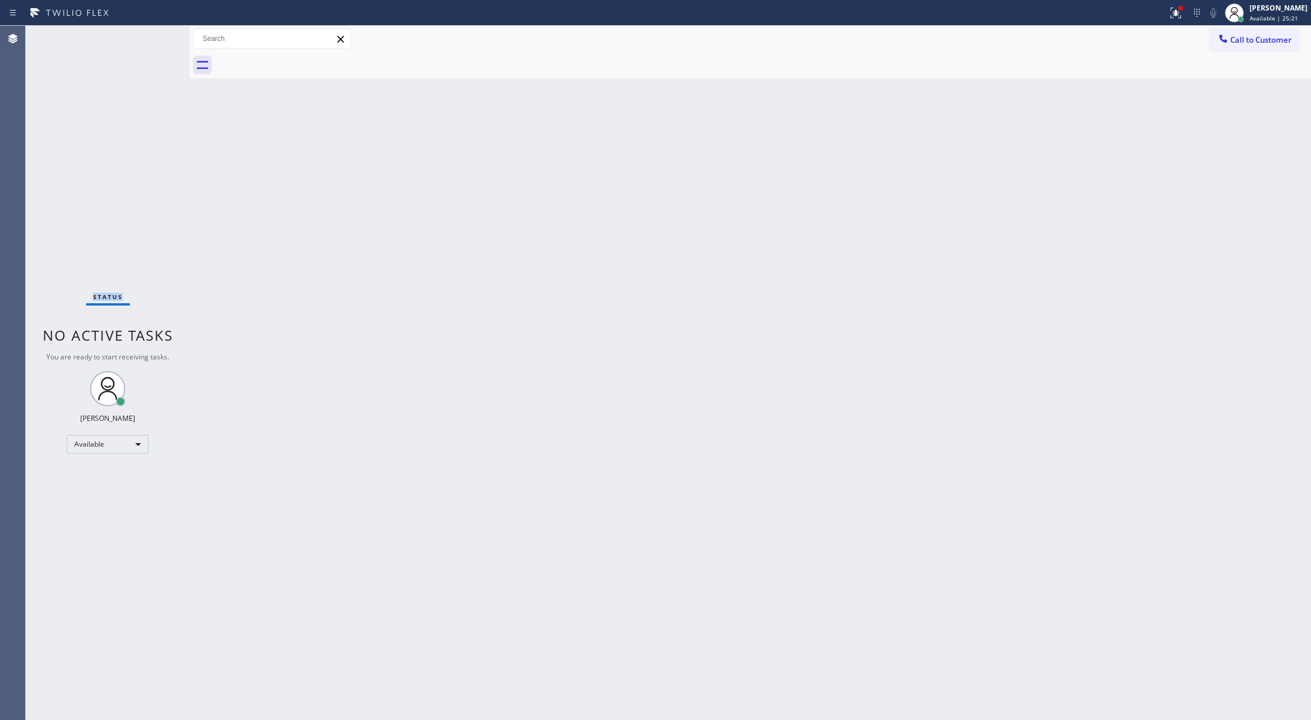
click at [151, 39] on div "Status No active tasks You are ready to start receiving tasks. [PERSON_NAME] Av…" at bounding box center [108, 373] width 164 height 694
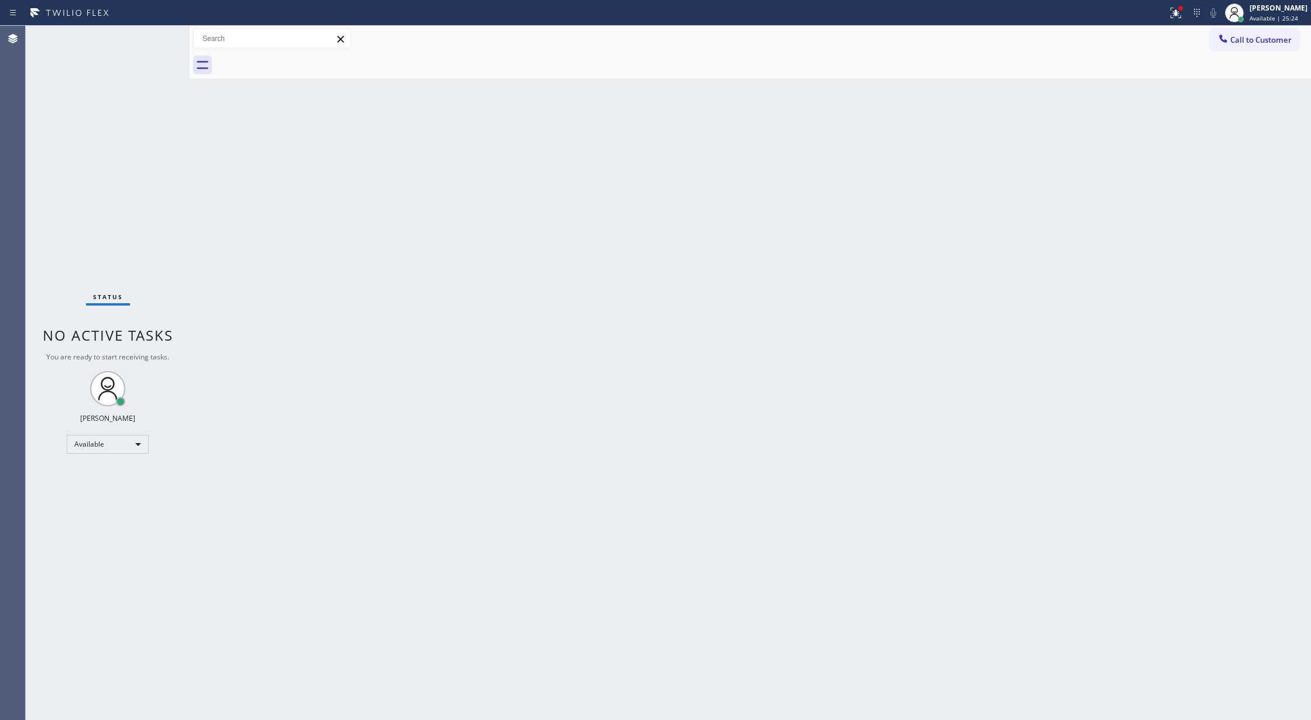
click at [157, 37] on div "Status No active tasks You are ready to start receiving tasks. [PERSON_NAME] Av…" at bounding box center [108, 373] width 164 height 694
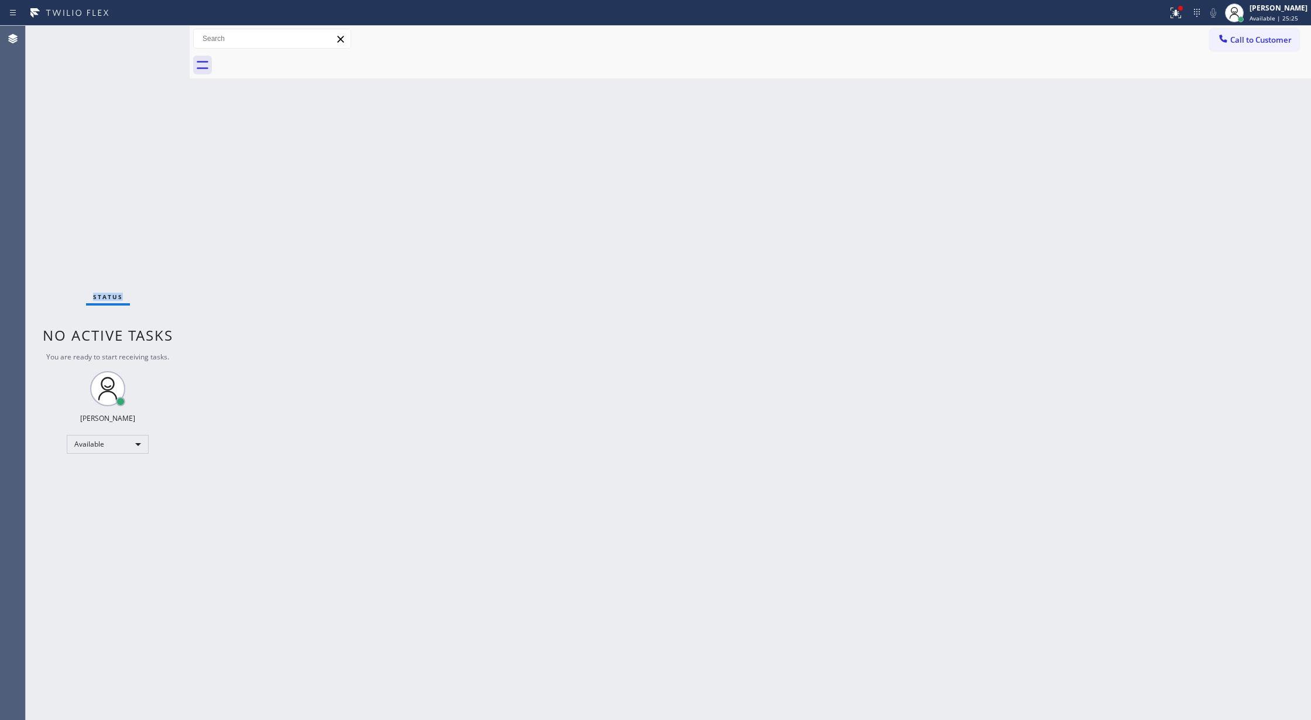
click at [157, 37] on div "Status No active tasks You are ready to start receiving tasks. [PERSON_NAME] Av…" at bounding box center [108, 373] width 164 height 694
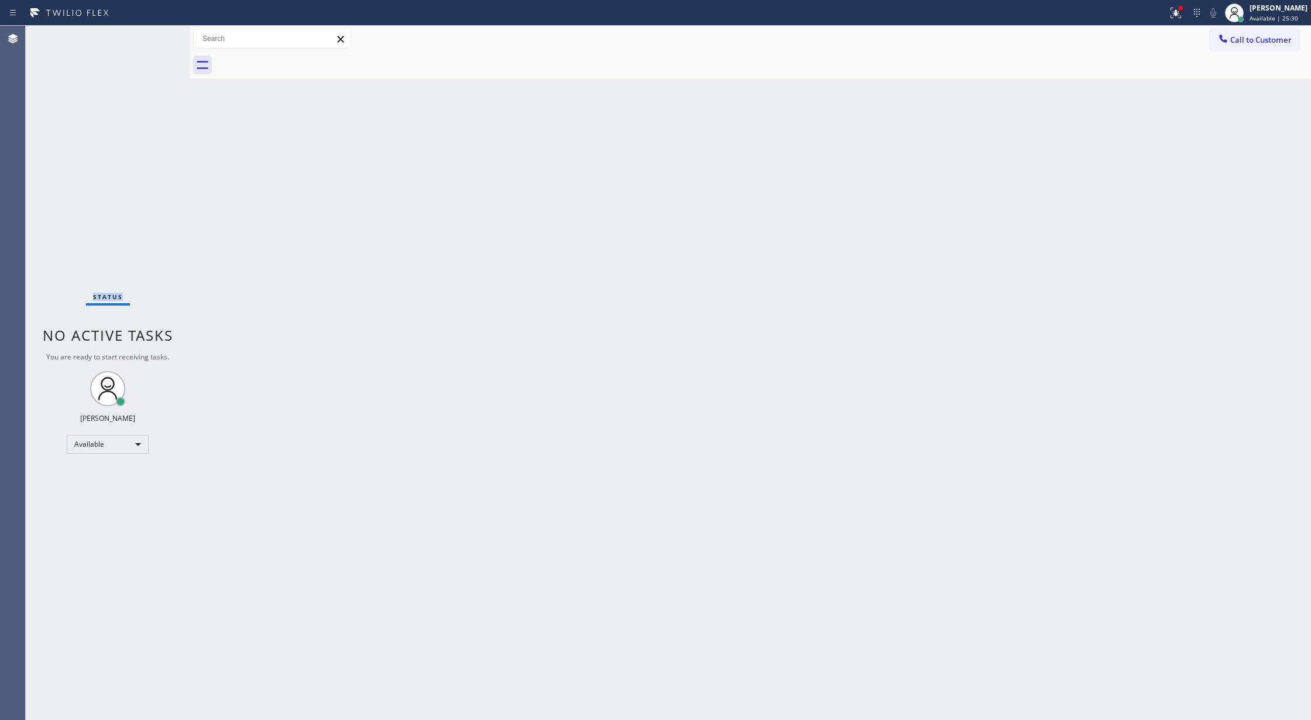
click at [157, 37] on div "Status No active tasks You are ready to start receiving tasks. [PERSON_NAME] Av…" at bounding box center [108, 373] width 164 height 694
click at [160, 36] on div "Status No active tasks You are ready to start receiving tasks. [PERSON_NAME] Av…" at bounding box center [108, 373] width 164 height 694
click at [154, 36] on div "Status No active tasks You are ready to start receiving tasks. [PERSON_NAME] Av…" at bounding box center [108, 373] width 164 height 694
click at [159, 36] on div "Status No active tasks You are ready to start receiving tasks. [PERSON_NAME] Av…" at bounding box center [108, 373] width 164 height 694
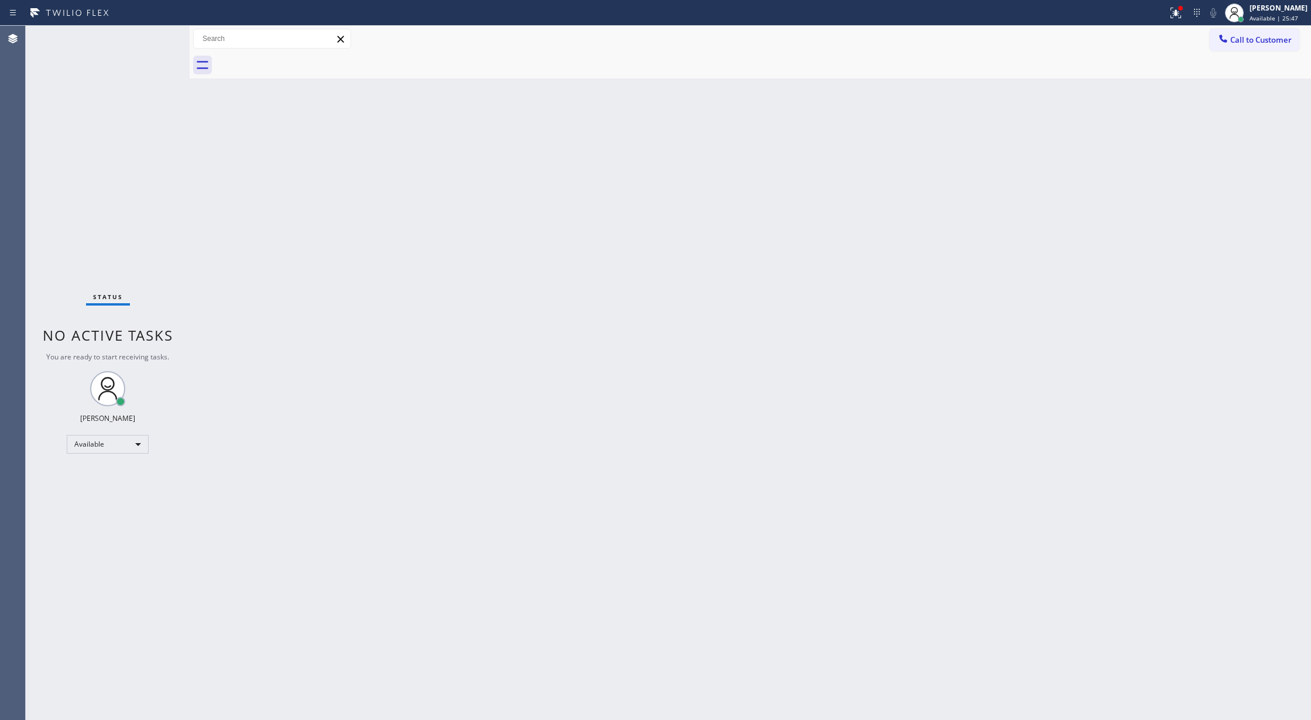
click at [157, 37] on div "Status No active tasks You are ready to start receiving tasks. [PERSON_NAME] Av…" at bounding box center [108, 373] width 164 height 694
click at [153, 39] on div "Status No active tasks You are ready to start receiving tasks. [PERSON_NAME] Av…" at bounding box center [108, 373] width 164 height 694
click at [156, 34] on div "Status No active tasks You are ready to start receiving tasks. [PERSON_NAME] Av…" at bounding box center [108, 373] width 164 height 694
click at [155, 37] on div "Status No active tasks You are ready to start receiving tasks. [PERSON_NAME] Av…" at bounding box center [108, 373] width 164 height 694
click at [157, 41] on div "Status No active tasks You are ready to start receiving tasks. [PERSON_NAME] Av…" at bounding box center [108, 373] width 164 height 694
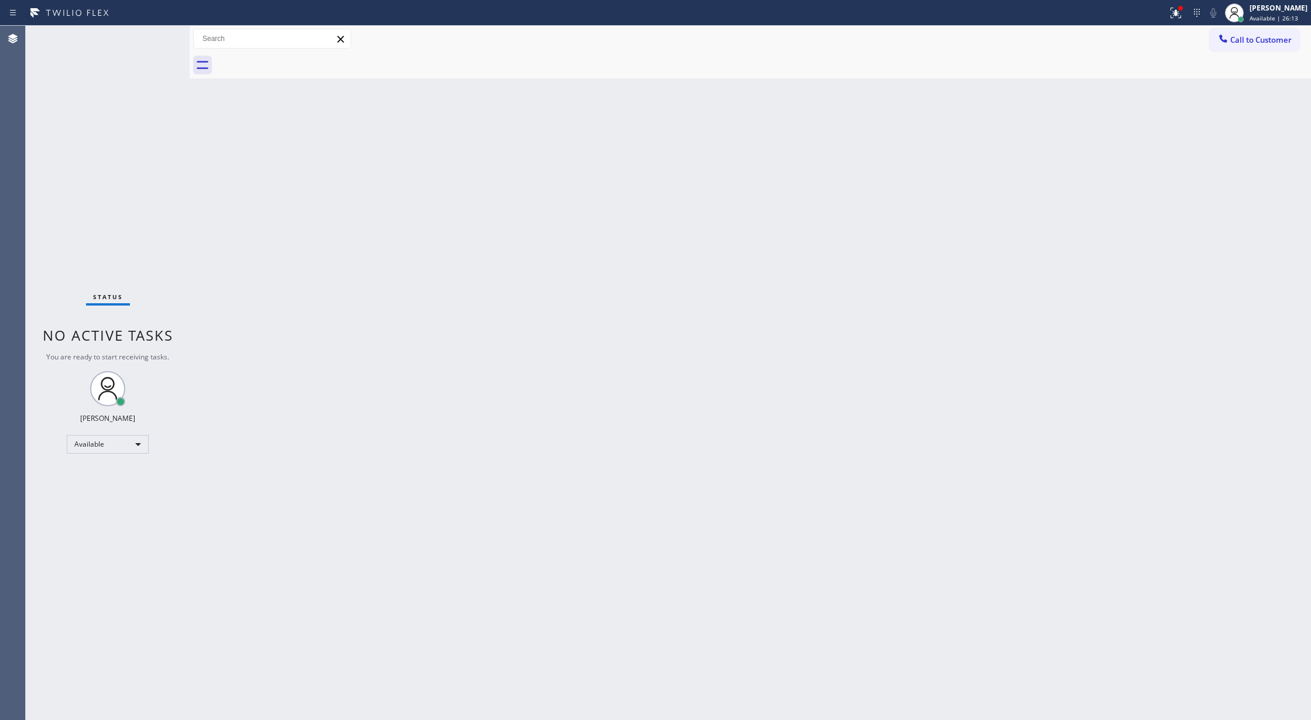
click at [157, 41] on div "Status No active tasks You are ready to start receiving tasks. [PERSON_NAME] Av…" at bounding box center [108, 373] width 164 height 694
click at [162, 36] on div "Status No active tasks You are ready to start receiving tasks. [PERSON_NAME] Av…" at bounding box center [108, 373] width 164 height 694
click at [156, 36] on div "Status No active tasks You are ready to start receiving tasks. [PERSON_NAME] Av…" at bounding box center [108, 373] width 164 height 694
click at [160, 33] on div "Status No active tasks You are ready to start receiving tasks. [PERSON_NAME] Av…" at bounding box center [108, 373] width 164 height 694
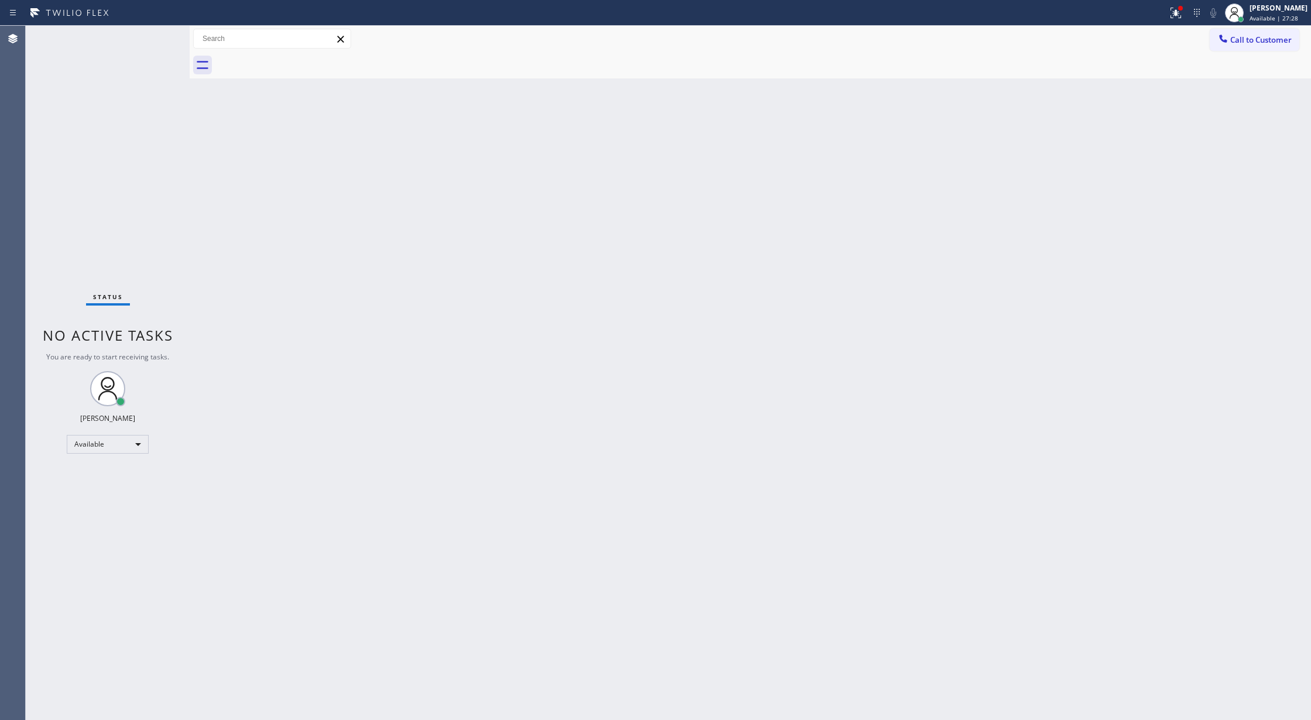
click at [145, 52] on div "Status No active tasks You are ready to start receiving tasks. [PERSON_NAME] Av…" at bounding box center [108, 373] width 164 height 694
click at [150, 45] on div "Status No active tasks You are ready to start receiving tasks. [PERSON_NAME] Av…" at bounding box center [108, 373] width 164 height 694
click at [143, 56] on div "Status No active tasks You are ready to start receiving tasks. [PERSON_NAME] Av…" at bounding box center [108, 373] width 164 height 694
click at [156, 68] on div "Status No active tasks You are ready to start receiving tasks. [PERSON_NAME] Av…" at bounding box center [108, 373] width 164 height 694
click at [153, 59] on div "Status No active tasks You are ready to start receiving tasks. [PERSON_NAME] Av…" at bounding box center [108, 373] width 164 height 694
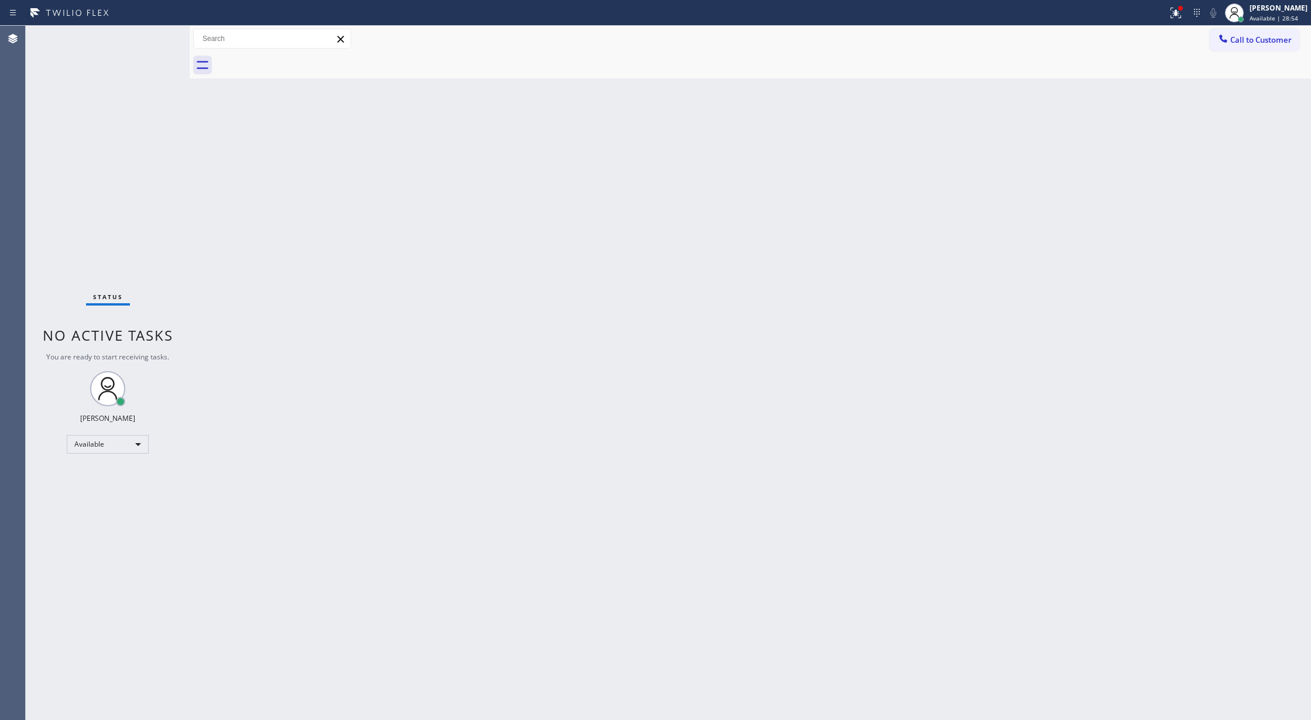
click at [149, 50] on div "Status No active tasks You are ready to start receiving tasks. [PERSON_NAME] Av…" at bounding box center [108, 373] width 164 height 694
click at [151, 42] on div "Status No active tasks You are ready to start receiving tasks. [PERSON_NAME] Av…" at bounding box center [108, 373] width 164 height 694
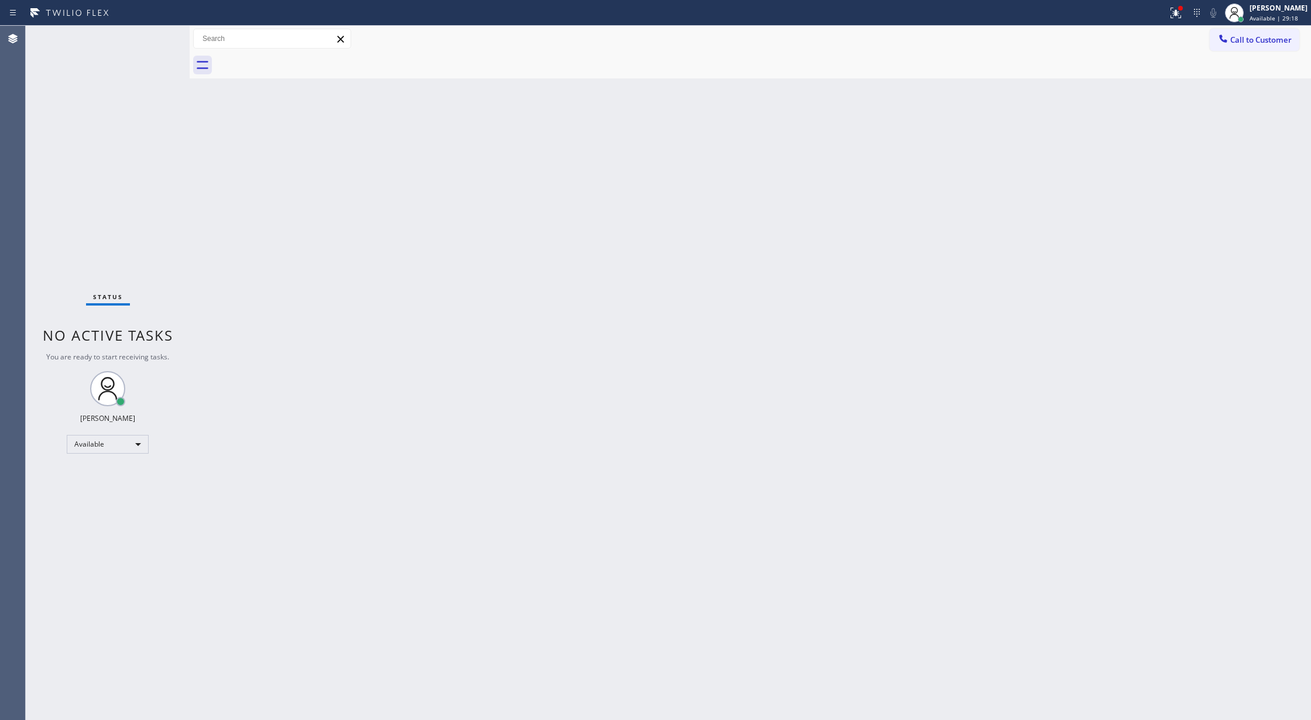
click at [147, 36] on div "Status No active tasks You are ready to start receiving tasks. [PERSON_NAME] Av…" at bounding box center [108, 373] width 164 height 694
click at [155, 38] on div "Status No active tasks You are ready to start receiving tasks. [PERSON_NAME] Av…" at bounding box center [108, 373] width 164 height 694
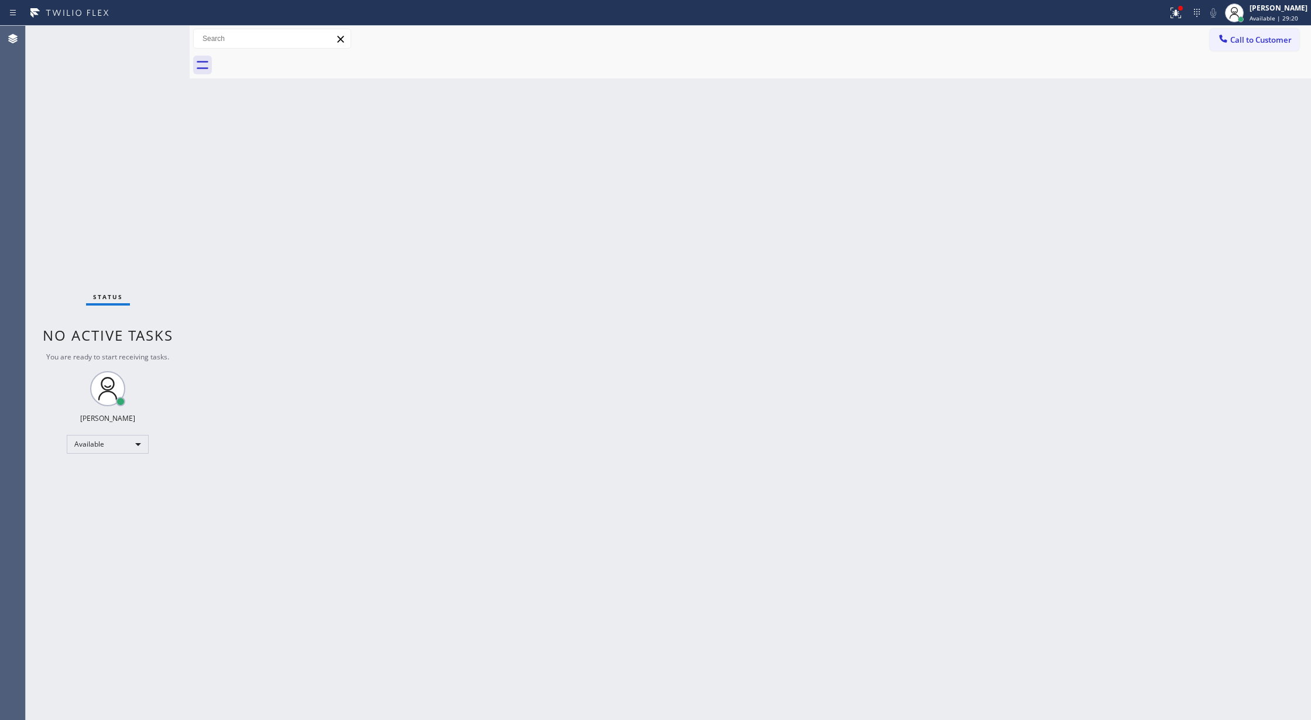
click at [155, 38] on div "Status No active tasks You are ready to start receiving tasks. [PERSON_NAME] Av…" at bounding box center [108, 373] width 164 height 694
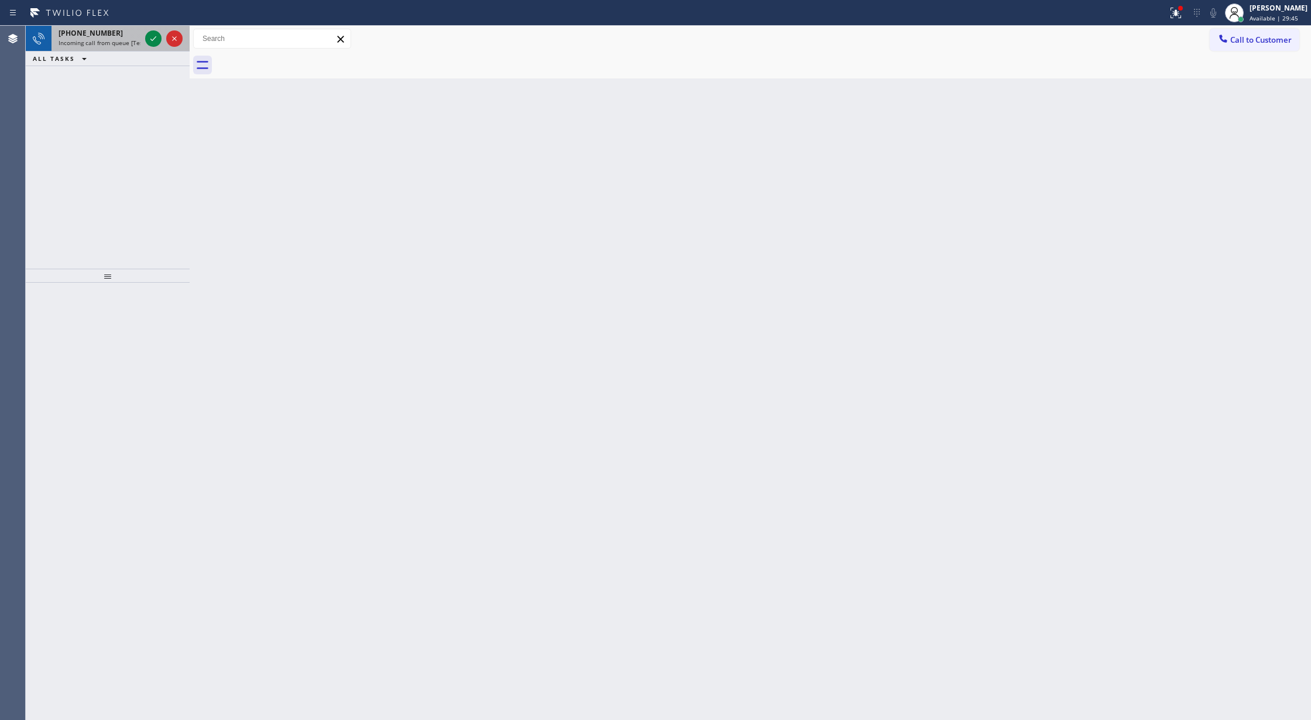
drag, startPoint x: 156, startPoint y: 33, endPoint x: 140, endPoint y: 42, distance: 17.9
click at [156, 33] on icon at bounding box center [153, 39] width 14 height 14
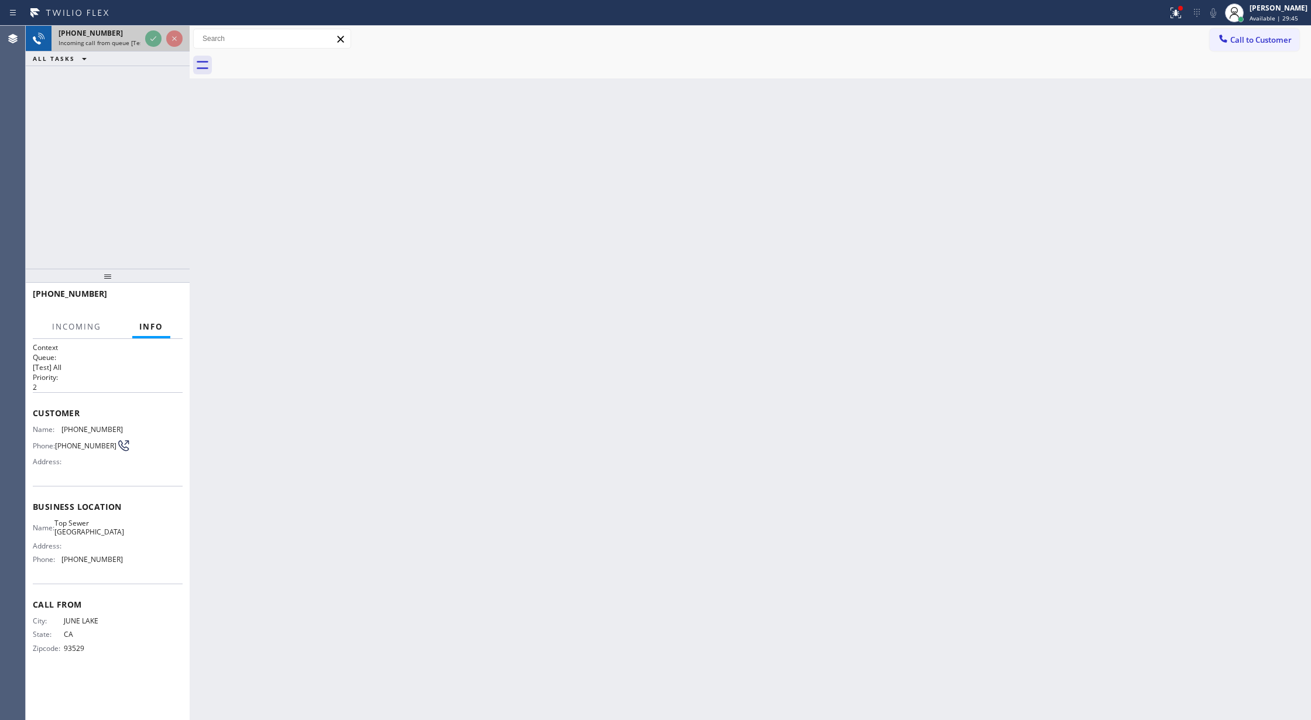
click at [140, 42] on div "[PHONE_NUMBER] Incoming call from queue [Test] All" at bounding box center [96, 39] width 91 height 26
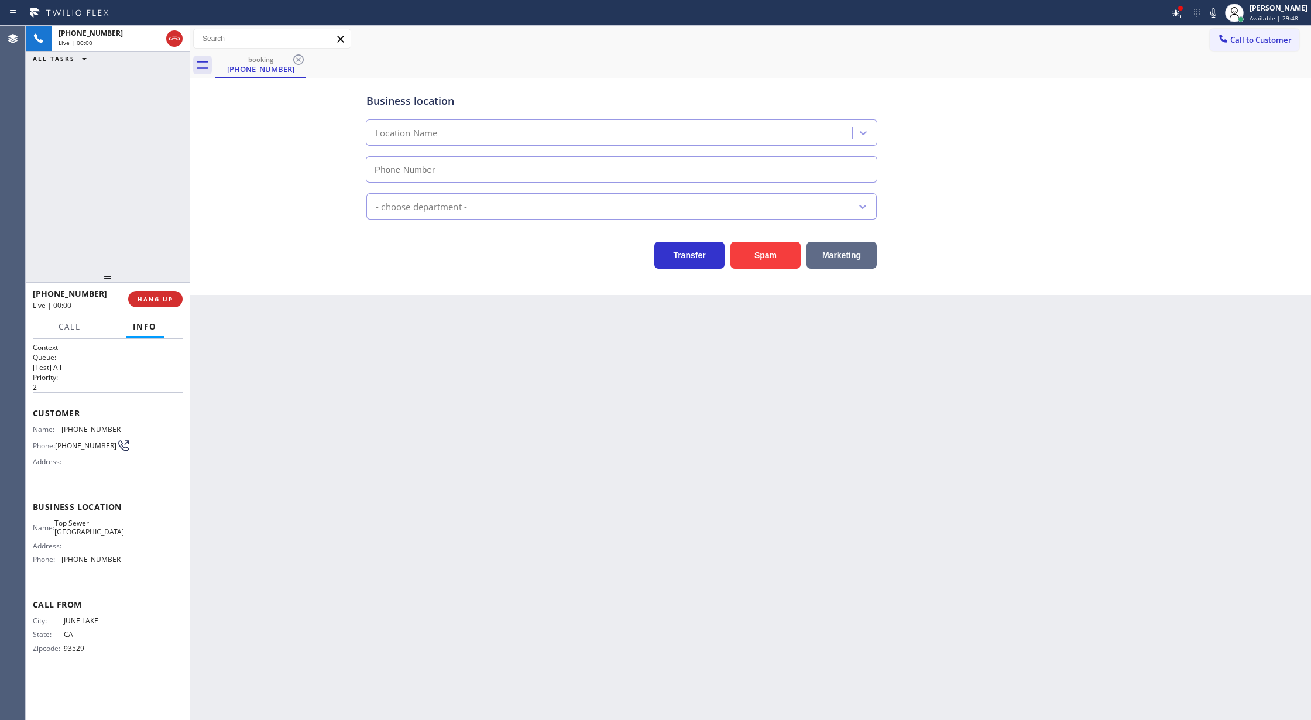
type input "[PHONE_NUMBER]"
click at [749, 252] on button "Spam" at bounding box center [765, 255] width 70 height 27
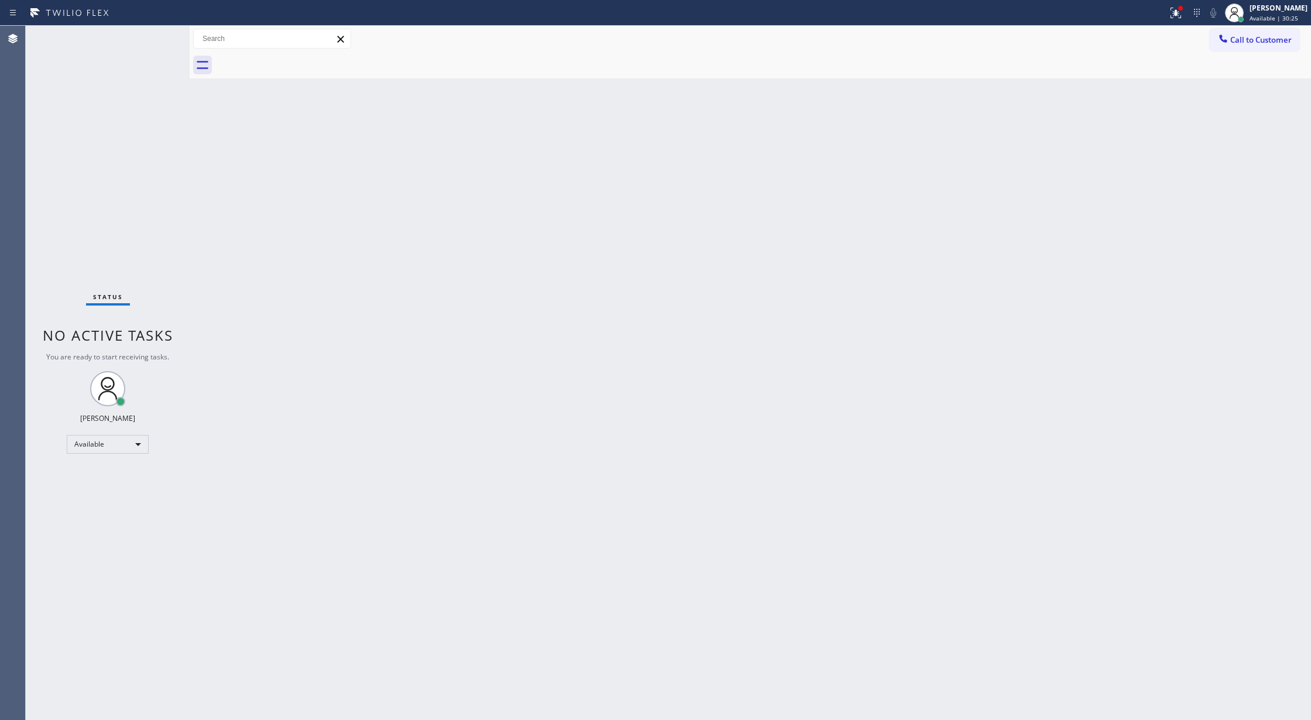
click at [151, 33] on div "Status No active tasks You are ready to start receiving tasks. [PERSON_NAME] Av…" at bounding box center [108, 373] width 164 height 694
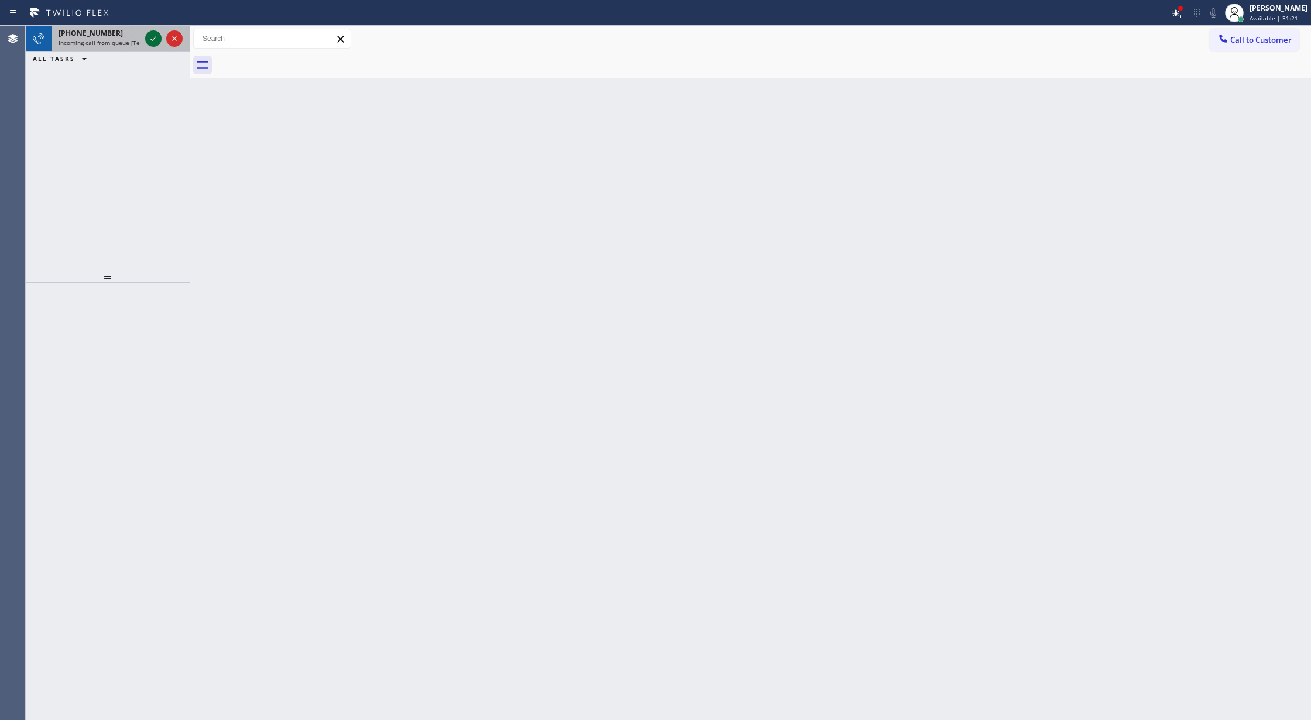
click at [151, 33] on icon at bounding box center [153, 39] width 14 height 14
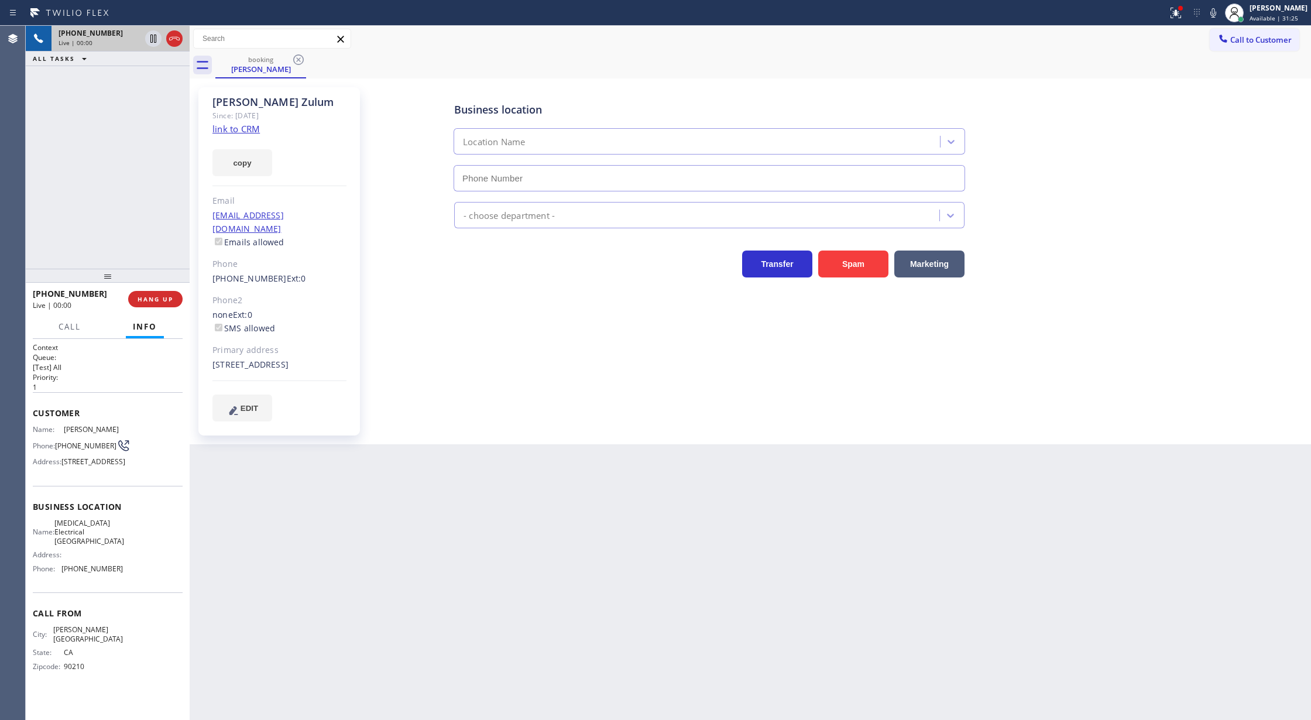
type input "[PHONE_NUMBER]"
click at [230, 129] on link "link to CRM" at bounding box center [235, 129] width 47 height 12
click at [173, 40] on icon at bounding box center [174, 39] width 14 height 14
type input "[PHONE_NUMBER]"
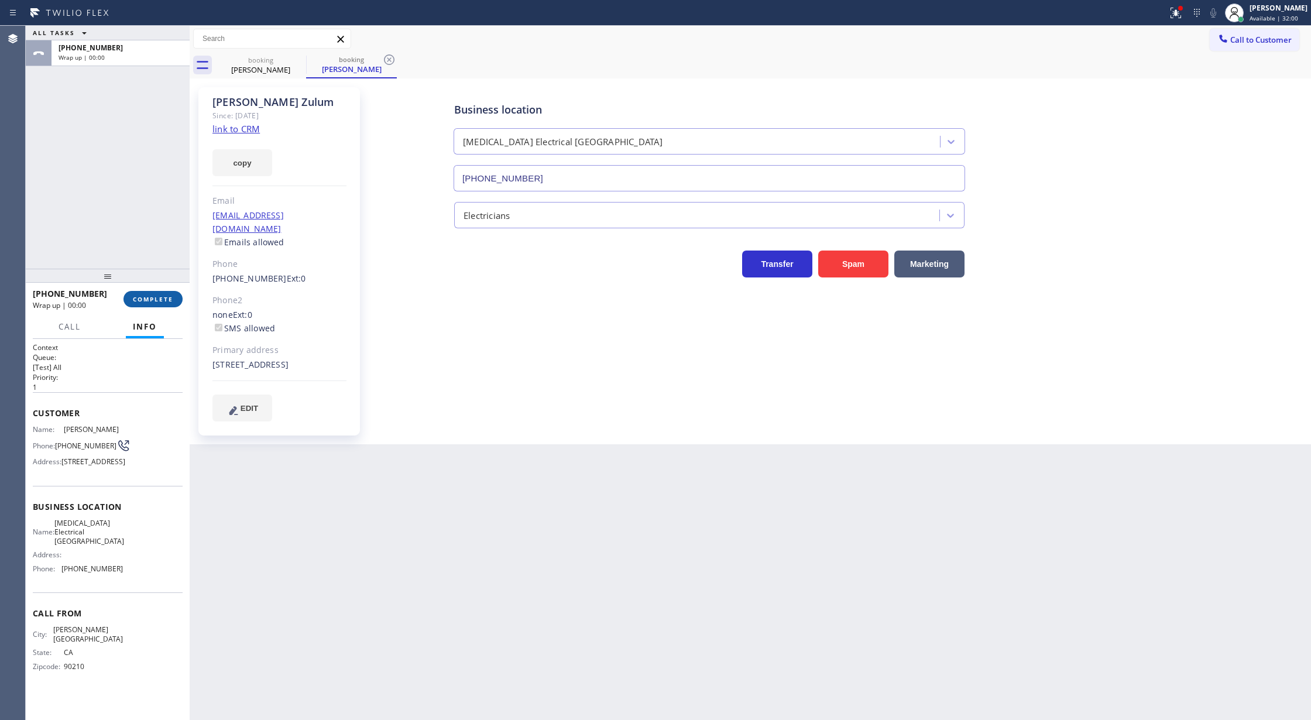
click at [155, 293] on button "COMPLETE" at bounding box center [152, 299] width 59 height 16
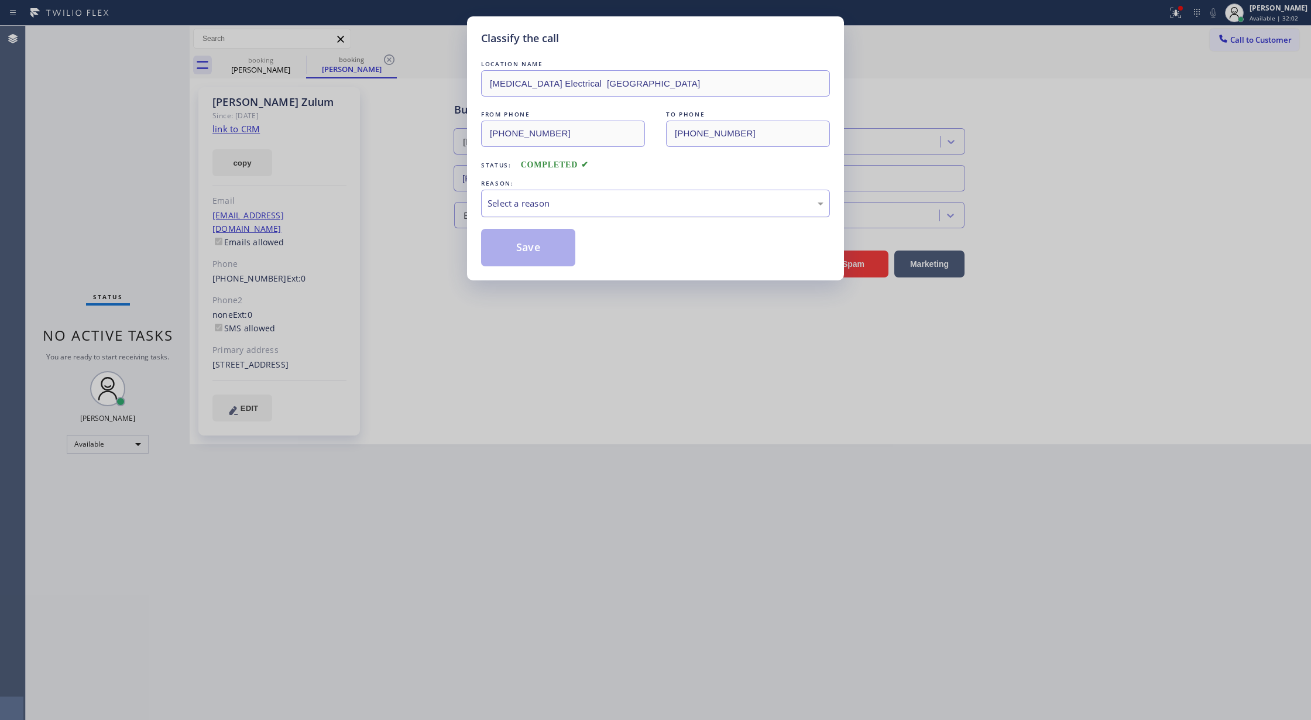
click at [499, 198] on div "Select a reason" at bounding box center [655, 203] width 336 height 13
click at [515, 249] on button "Save" at bounding box center [528, 247] width 94 height 37
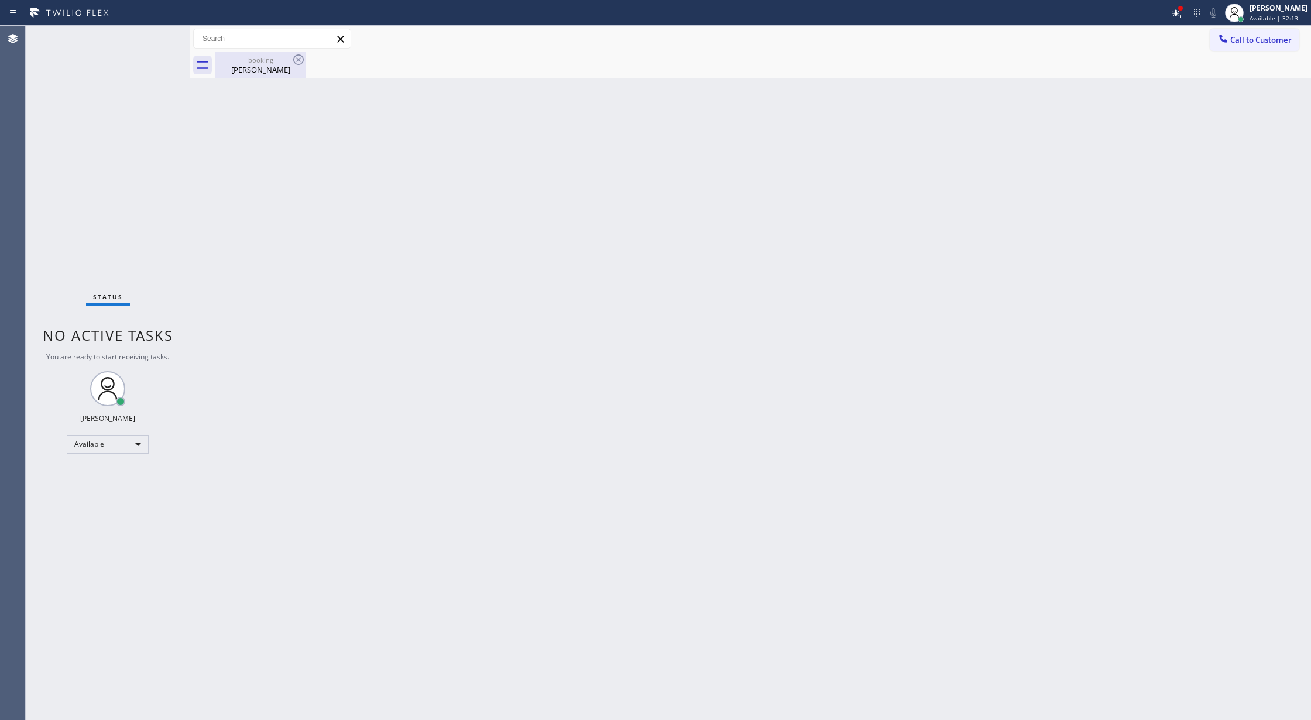
click at [259, 73] on div "[PERSON_NAME]" at bounding box center [261, 69] width 88 height 11
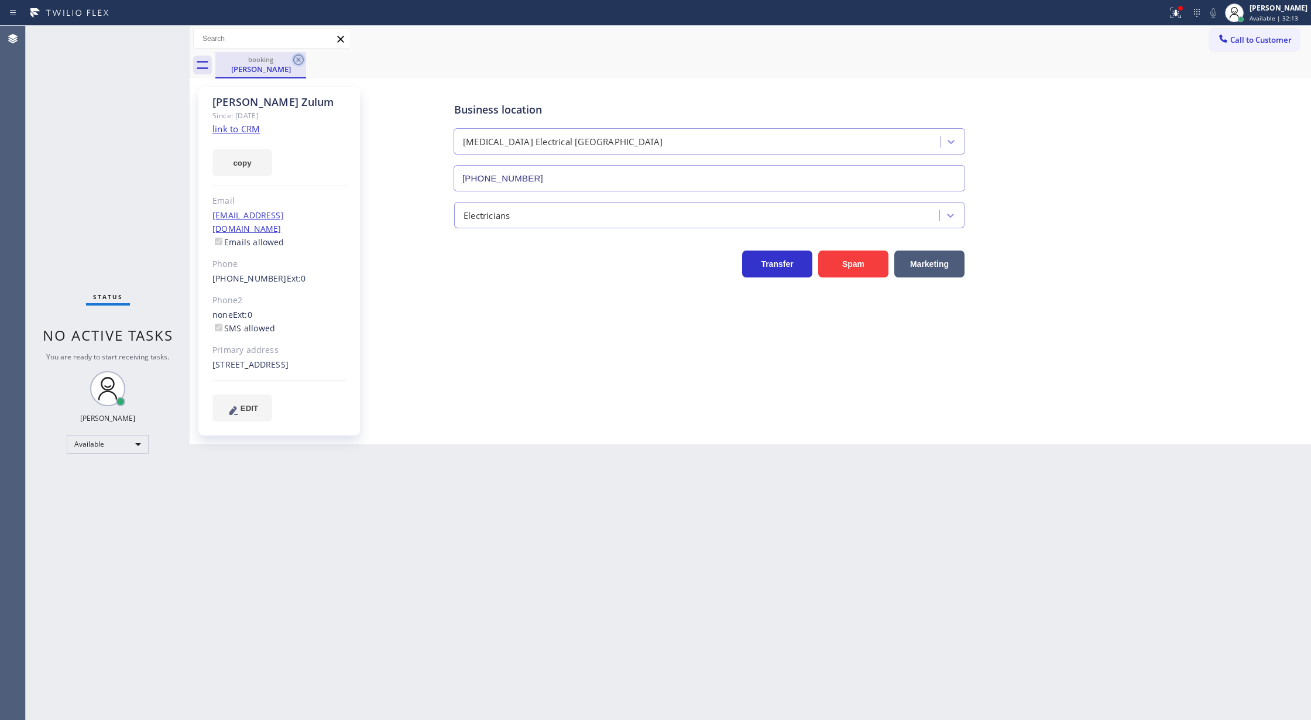
click at [293, 59] on icon at bounding box center [298, 60] width 14 height 14
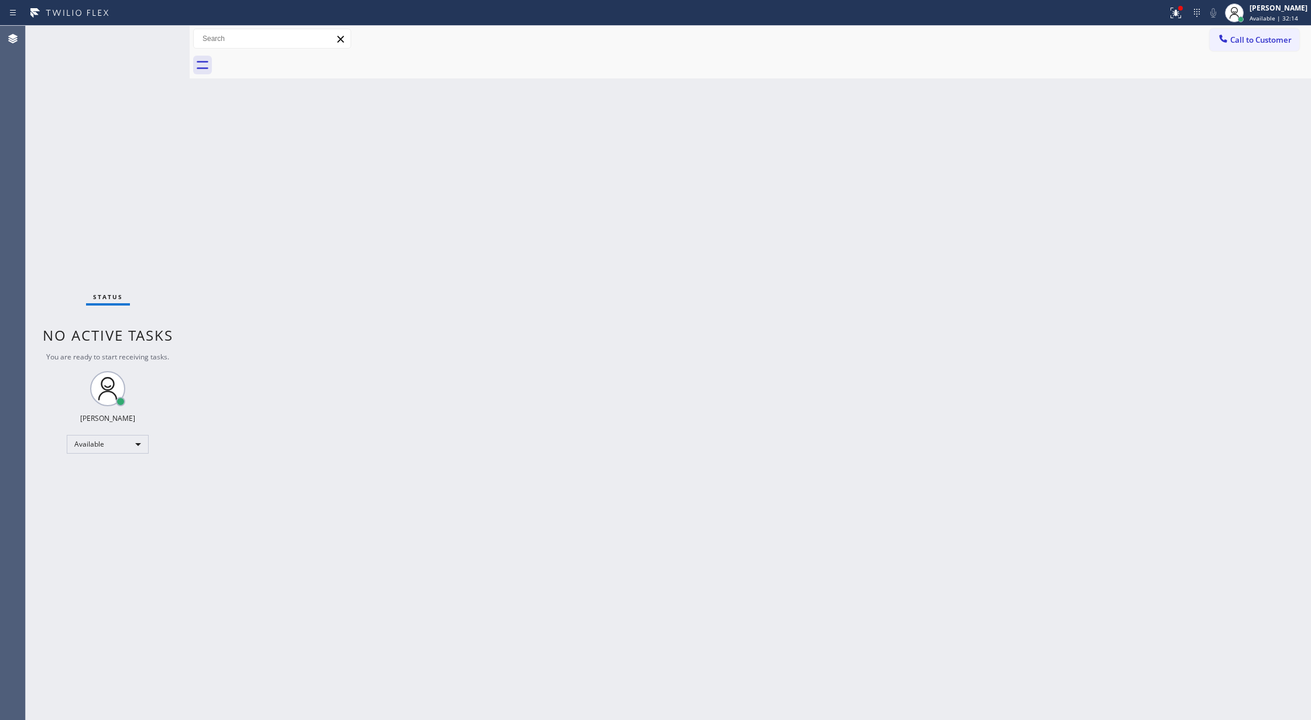
click at [157, 36] on div "Status No active tasks You are ready to start receiving tasks. [PERSON_NAME] Av…" at bounding box center [108, 373] width 164 height 694
click at [150, 40] on div "Status No active tasks You are ready to start receiving tasks. [PERSON_NAME] Av…" at bounding box center [108, 373] width 164 height 694
drag, startPoint x: 150, startPoint y: 40, endPoint x: 133, endPoint y: 33, distance: 18.1
click at [133, 33] on div "Status No active tasks You are ready to start receiving tasks. [PERSON_NAME] Av…" at bounding box center [108, 373] width 164 height 694
click at [80, 31] on div "Status No active tasks You are ready to start receiving tasks. [PERSON_NAME] Av…" at bounding box center [108, 373] width 164 height 694
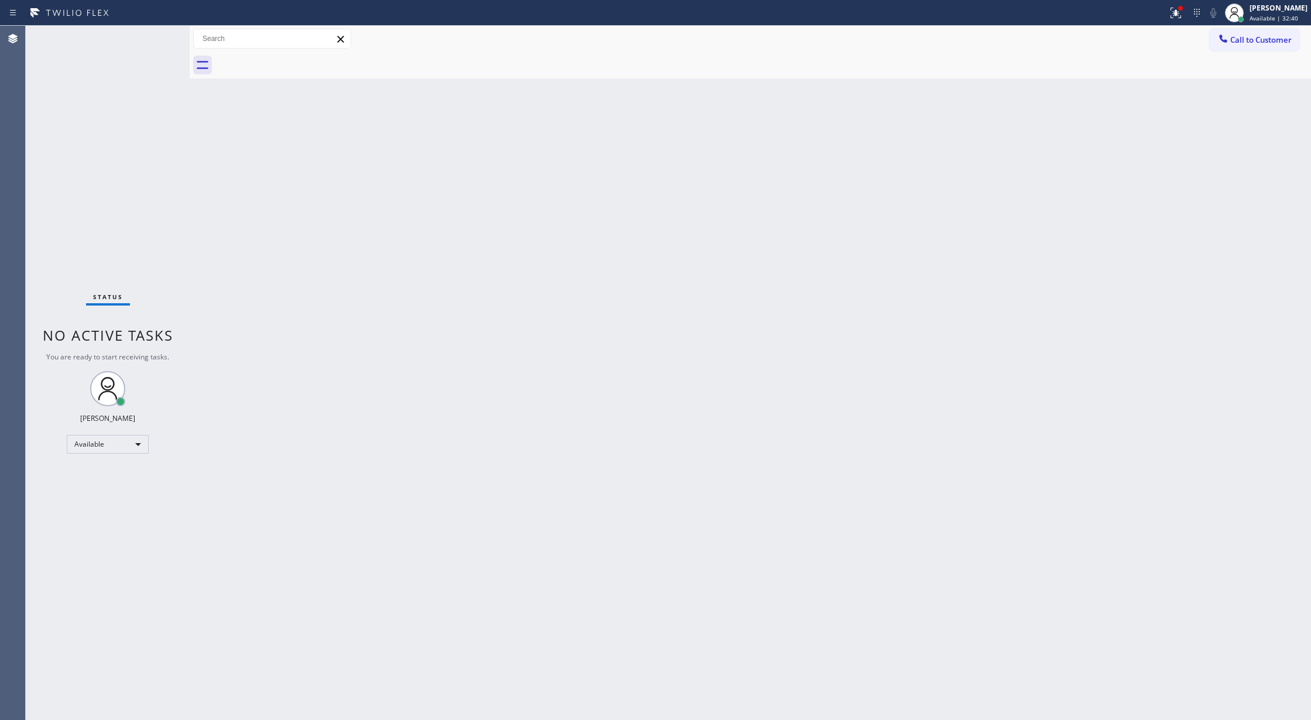
click at [163, 43] on div "Status No active tasks You are ready to start receiving tasks. [PERSON_NAME] Av…" at bounding box center [108, 373] width 164 height 694
click at [158, 40] on div "Status No active tasks You are ready to start receiving tasks. [PERSON_NAME] Av…" at bounding box center [108, 373] width 164 height 694
click at [153, 32] on div "Status No active tasks You are ready to start receiving tasks. [PERSON_NAME] Av…" at bounding box center [108, 373] width 164 height 694
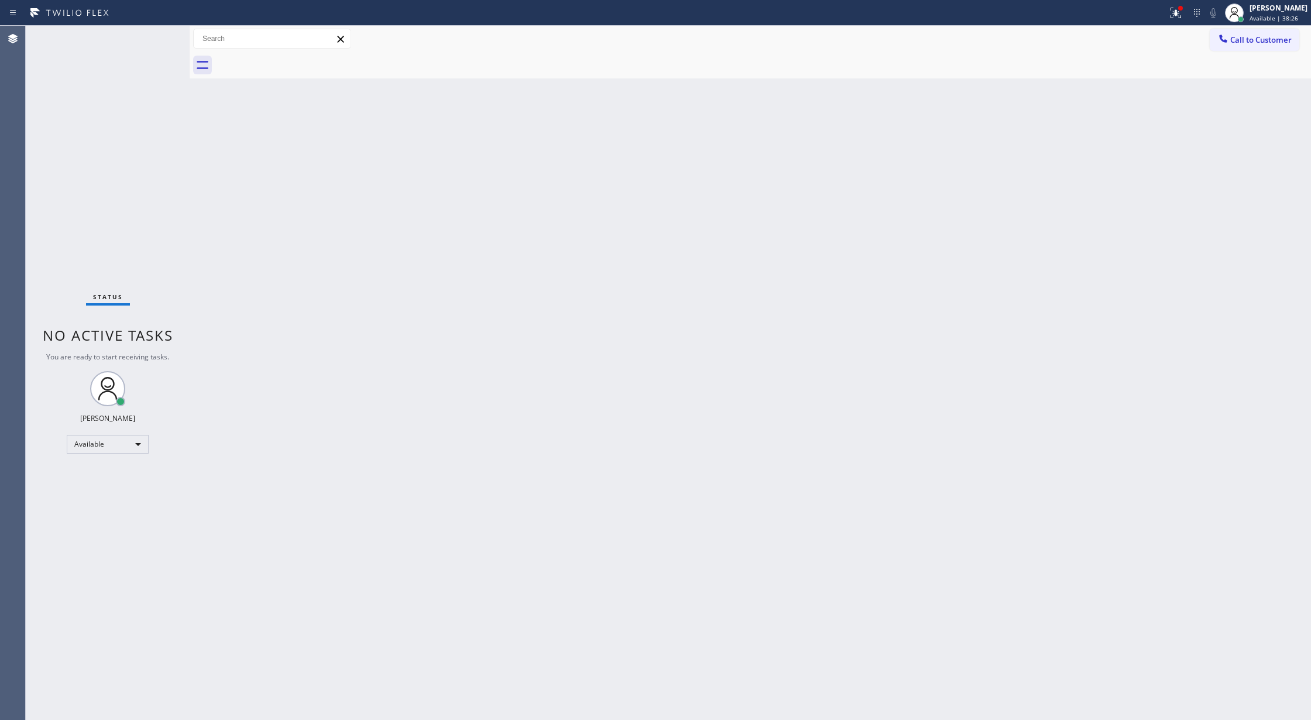
click at [146, 53] on div "Status No active tasks You are ready to start receiving tasks. [PERSON_NAME] Av…" at bounding box center [108, 373] width 164 height 694
drag, startPoint x: 147, startPoint y: 47, endPoint x: 155, endPoint y: 40, distance: 10.4
click at [152, 42] on div "Status No active tasks You are ready to start receiving tasks. [PERSON_NAME] Av…" at bounding box center [108, 373] width 164 height 694
click at [155, 40] on div "Status No active tasks You are ready to start receiving tasks. [PERSON_NAME] Av…" at bounding box center [108, 373] width 164 height 694
click at [153, 47] on div "Status No active tasks You are ready to start receiving tasks. [PERSON_NAME] Av…" at bounding box center [108, 373] width 164 height 694
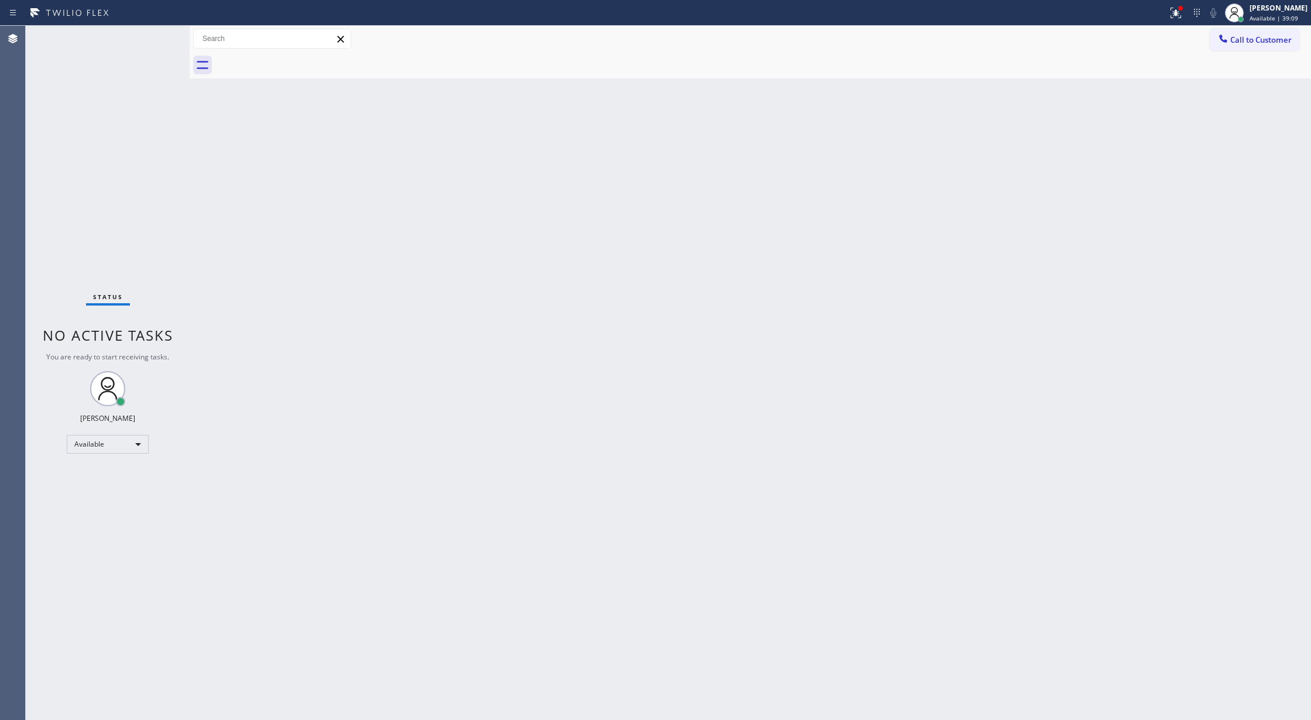
click at [153, 47] on div "Status No active tasks You are ready to start receiving tasks. [PERSON_NAME] Av…" at bounding box center [108, 373] width 164 height 694
click at [153, 32] on div "Status No active tasks You are ready to start receiving tasks. [PERSON_NAME] Av…" at bounding box center [108, 373] width 164 height 694
click at [154, 35] on div "Status No active tasks You are ready to start receiving tasks. [PERSON_NAME] Av…" at bounding box center [108, 373] width 164 height 694
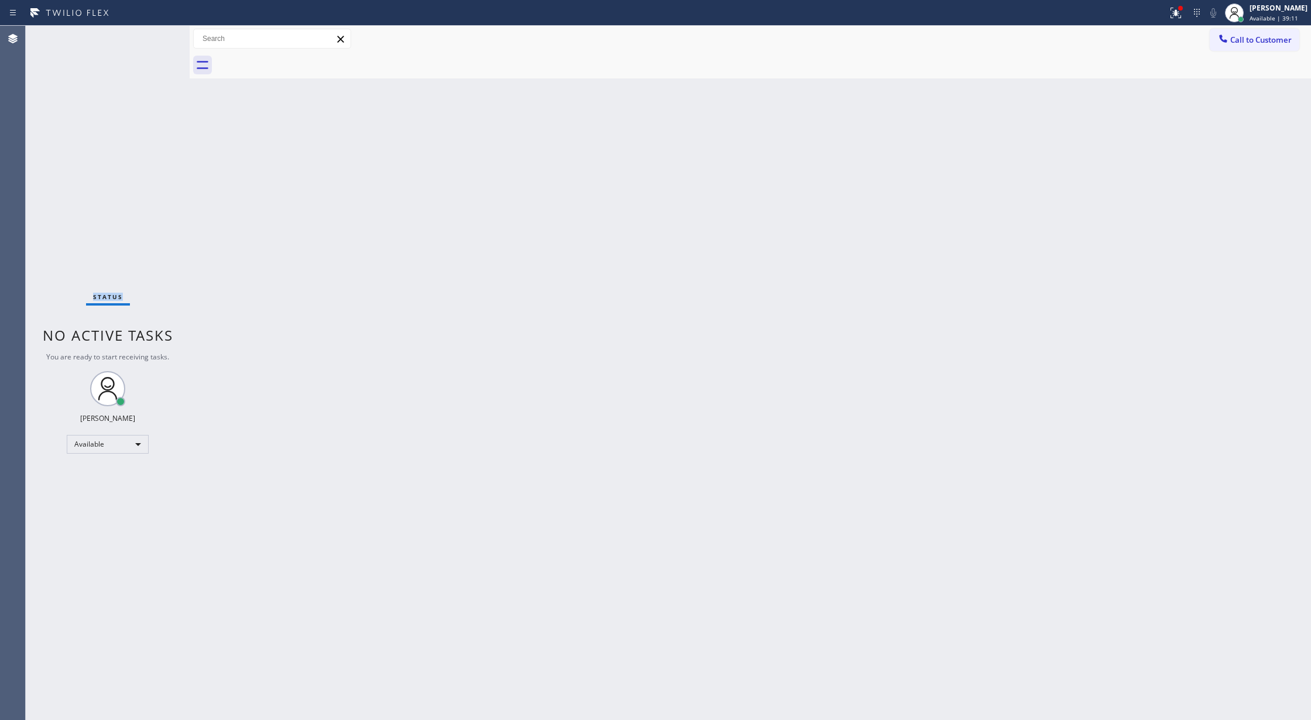
click at [154, 35] on div "Status No active tasks You are ready to start receiving tasks. [PERSON_NAME] Av…" at bounding box center [108, 373] width 164 height 694
click at [156, 35] on div "Status No active tasks You are ready to start receiving tasks. [PERSON_NAME] Av…" at bounding box center [108, 373] width 164 height 694
click at [162, 41] on div "Status No active tasks You are ready to start receiving tasks. [PERSON_NAME] Av…" at bounding box center [108, 373] width 164 height 694
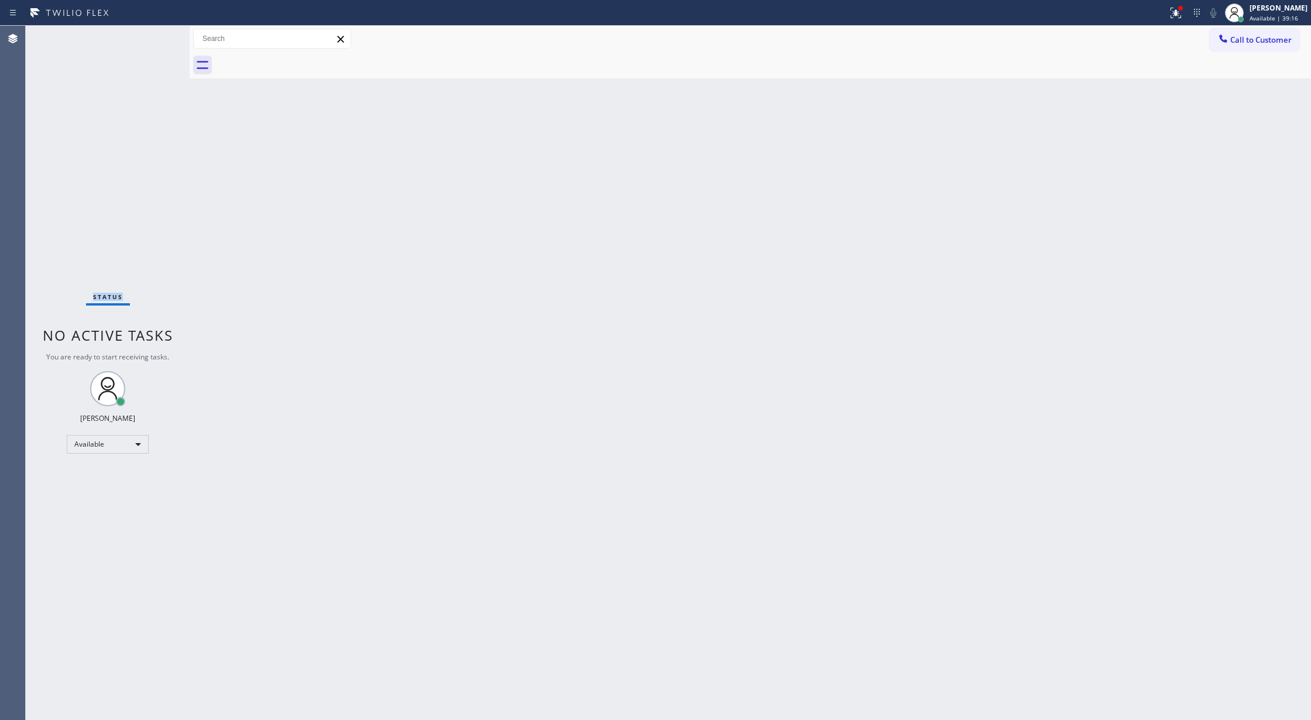
click at [162, 41] on div "Status No active tasks You are ready to start receiving tasks. [PERSON_NAME] Av…" at bounding box center [108, 373] width 164 height 694
click at [160, 36] on div "Status No active tasks You are ready to start receiving tasks. [PERSON_NAME] Av…" at bounding box center [108, 373] width 164 height 694
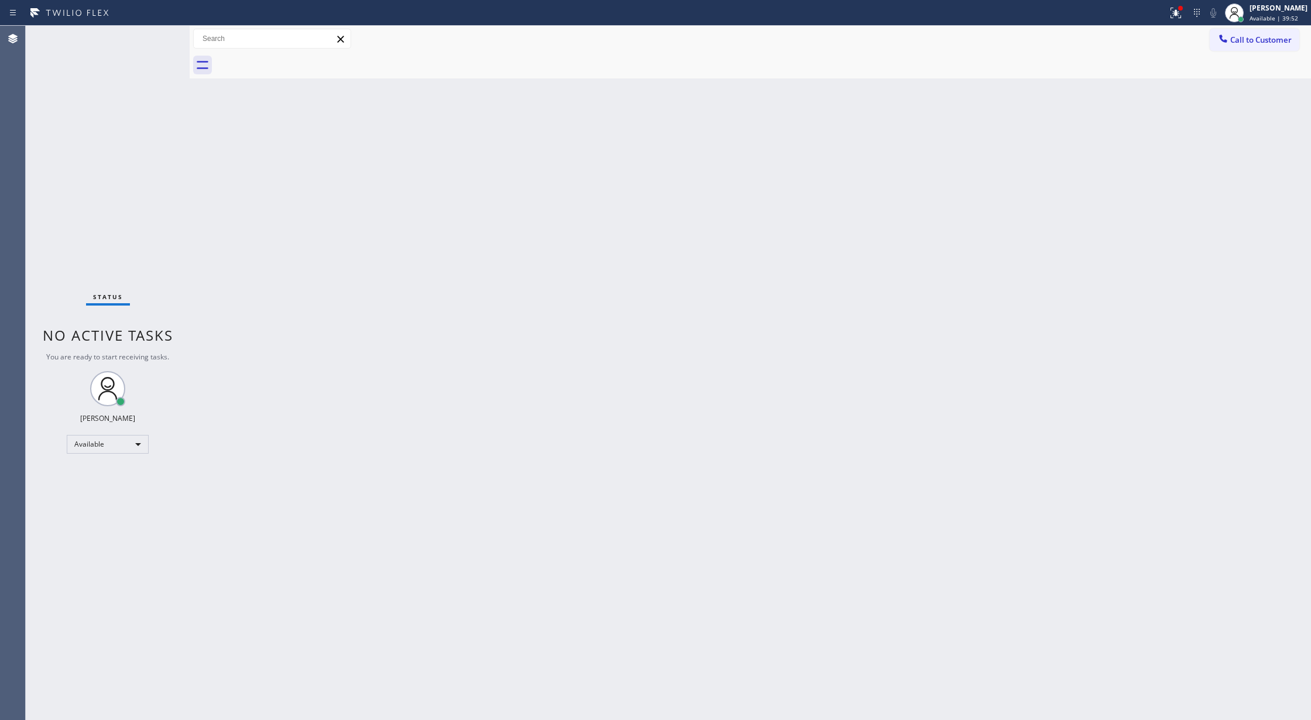
click at [156, 36] on div "Status No active tasks You are ready to start receiving tasks. [PERSON_NAME] Av…" at bounding box center [108, 373] width 164 height 694
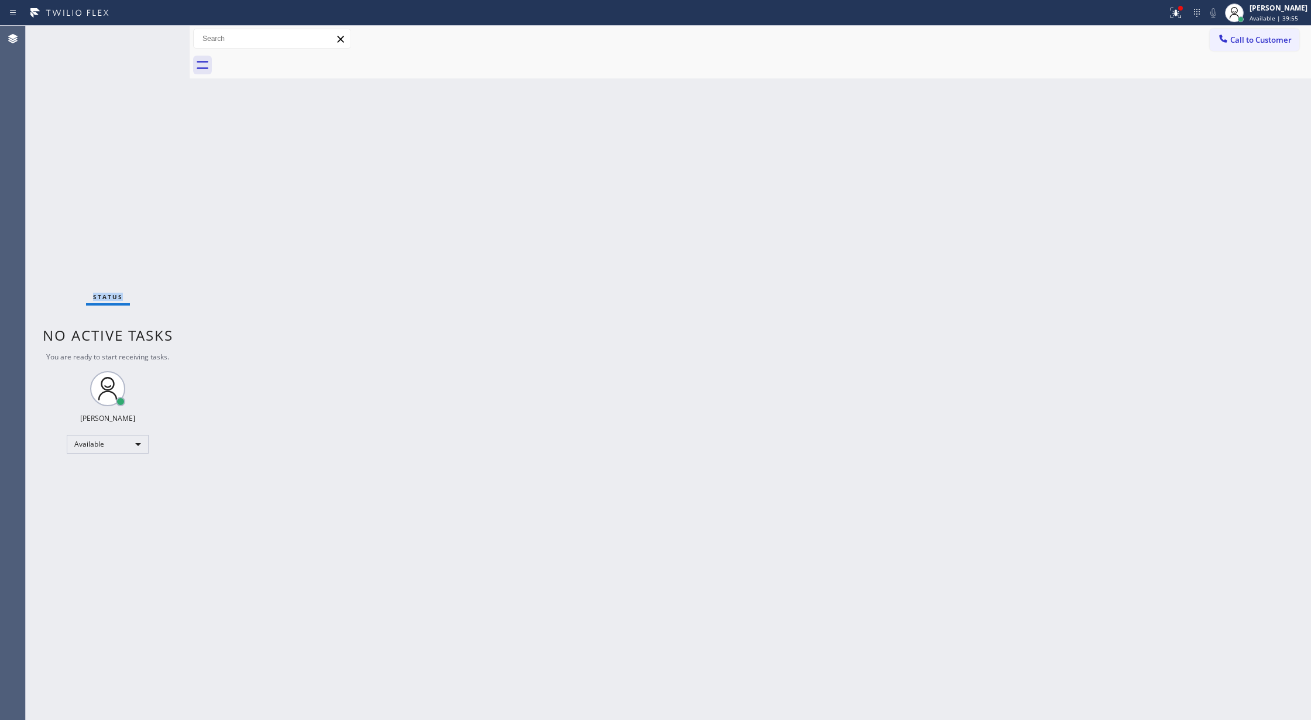
click at [156, 36] on div "Status No active tasks You are ready to start receiving tasks. [PERSON_NAME] Av…" at bounding box center [108, 373] width 164 height 694
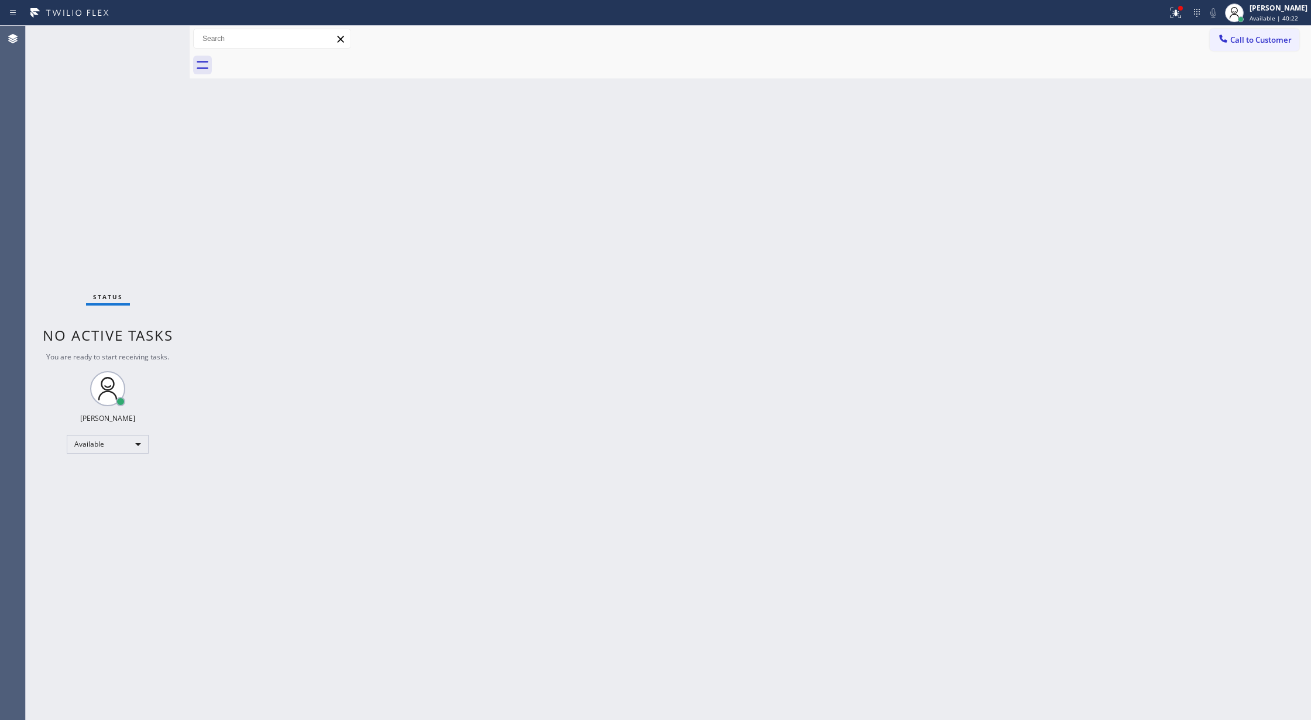
click at [150, 36] on div "Status No active tasks You are ready to start receiving tasks. [PERSON_NAME] Av…" at bounding box center [108, 373] width 164 height 694
click at [163, 39] on div "Status No active tasks You are ready to start receiving tasks. [PERSON_NAME] Av…" at bounding box center [108, 373] width 164 height 694
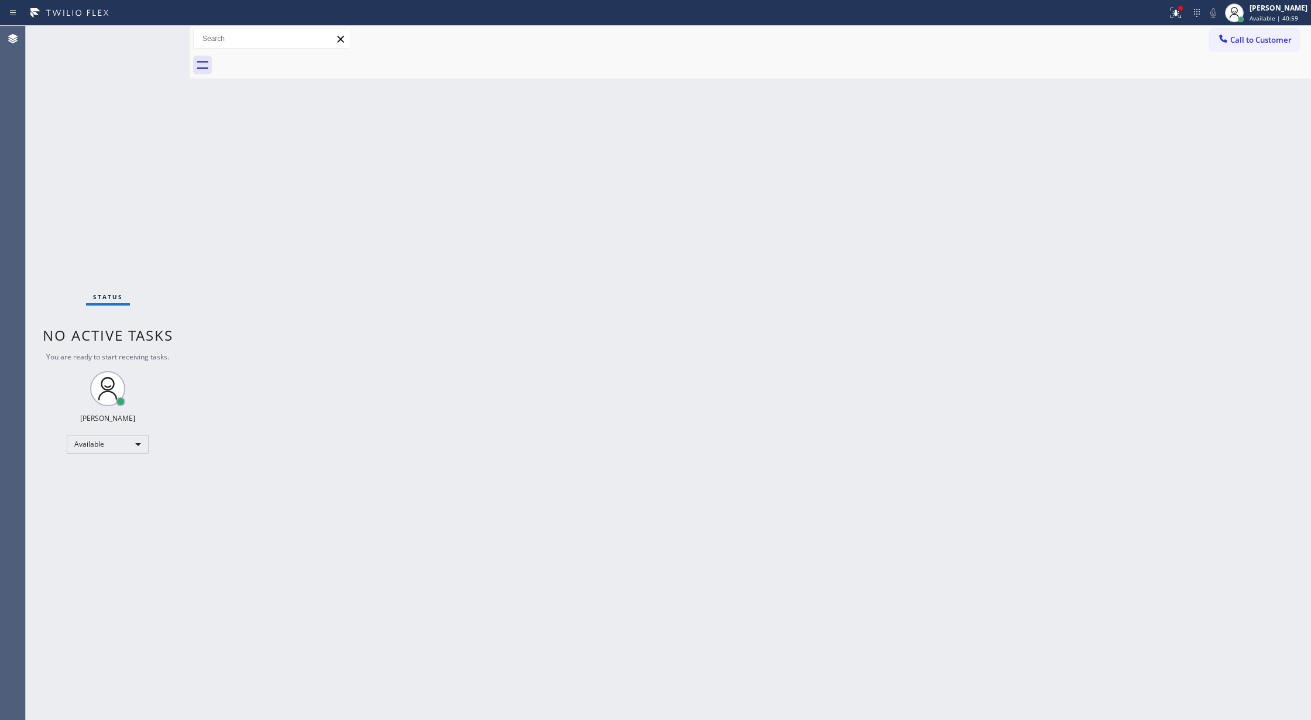
click at [163, 39] on div "Status No active tasks You are ready to start receiving tasks. [PERSON_NAME] Av…" at bounding box center [108, 373] width 164 height 694
click at [160, 38] on div "Status No active tasks You are ready to start receiving tasks. [PERSON_NAME] Av…" at bounding box center [108, 373] width 164 height 694
click at [155, 40] on div "Status No active tasks You are ready to start receiving tasks. [PERSON_NAME] Av…" at bounding box center [108, 373] width 164 height 694
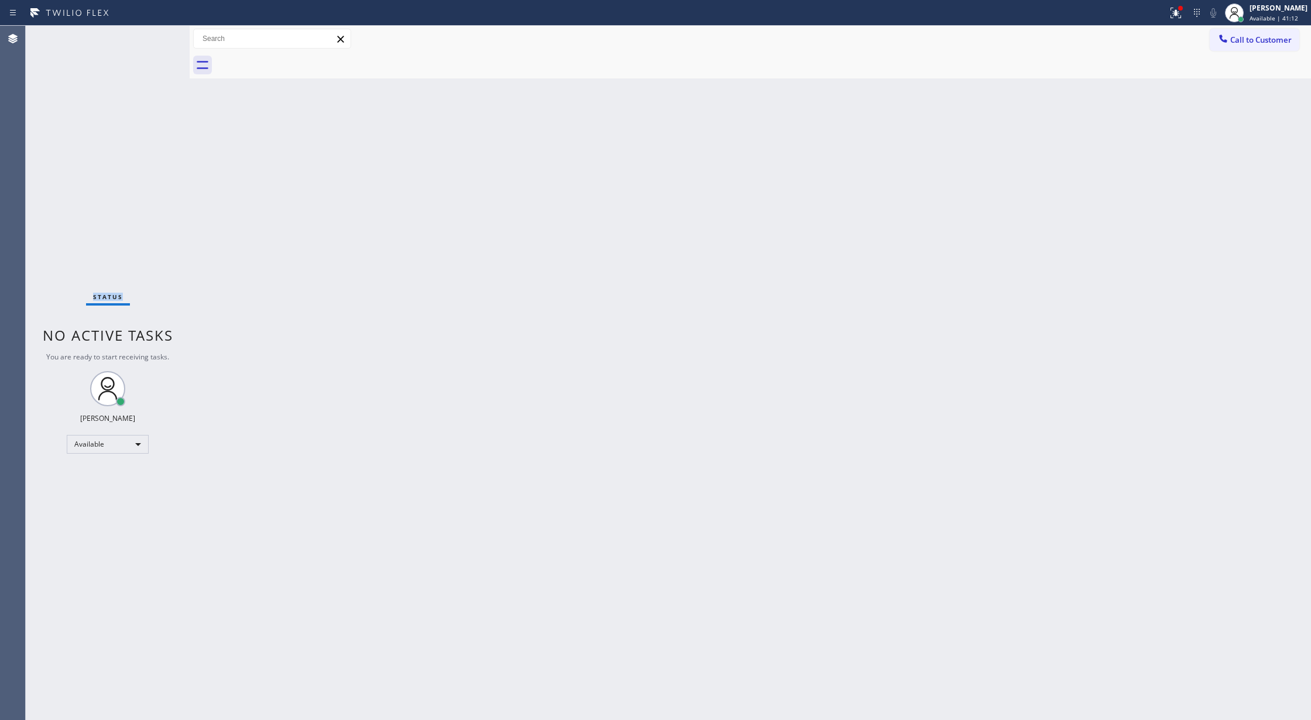
click at [155, 40] on div "Status No active tasks You are ready to start receiving tasks. [PERSON_NAME] Av…" at bounding box center [108, 373] width 164 height 694
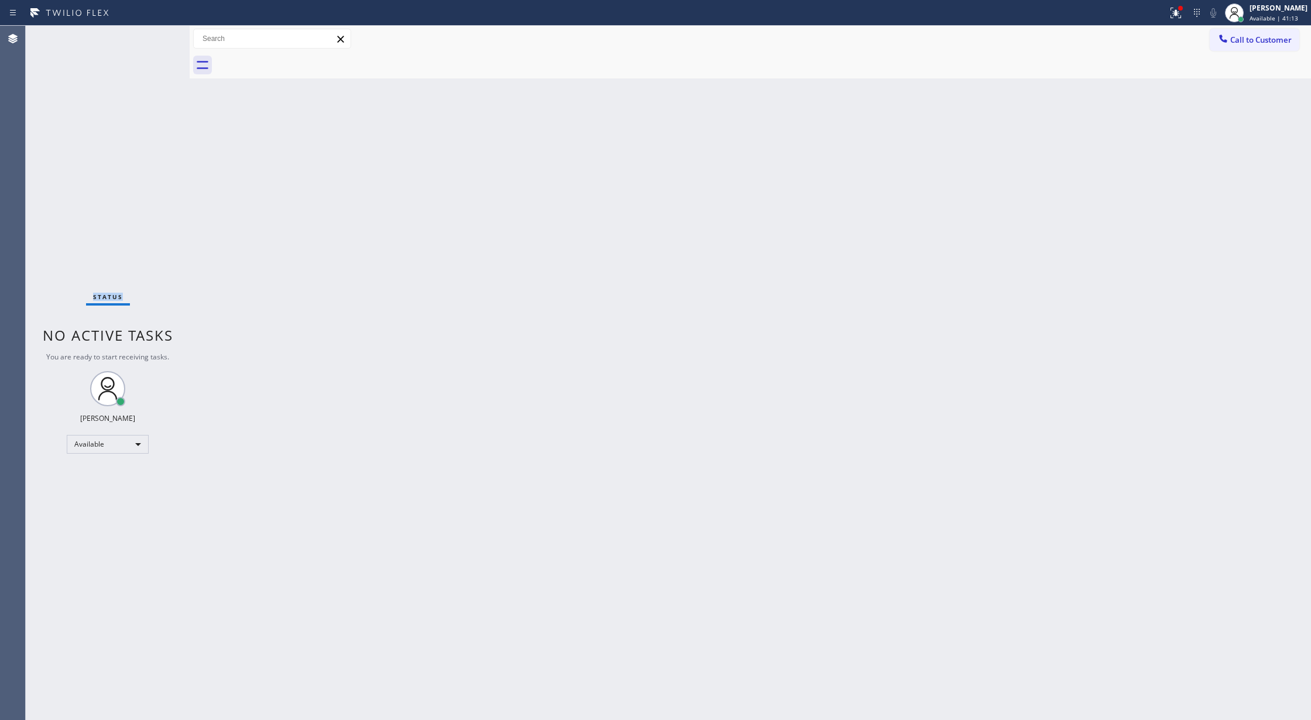
click at [155, 40] on div "Status No active tasks You are ready to start receiving tasks. [PERSON_NAME] Av…" at bounding box center [108, 373] width 164 height 694
click at [137, 49] on div "Status No active tasks You are ready to start receiving tasks. [PERSON_NAME] Av…" at bounding box center [108, 373] width 164 height 694
click at [141, 42] on div "Status No active tasks You are ready to start receiving tasks. [PERSON_NAME] Av…" at bounding box center [108, 373] width 164 height 694
click at [157, 41] on div "Status No active tasks You are ready to start receiving tasks. [PERSON_NAME] Av…" at bounding box center [108, 373] width 164 height 694
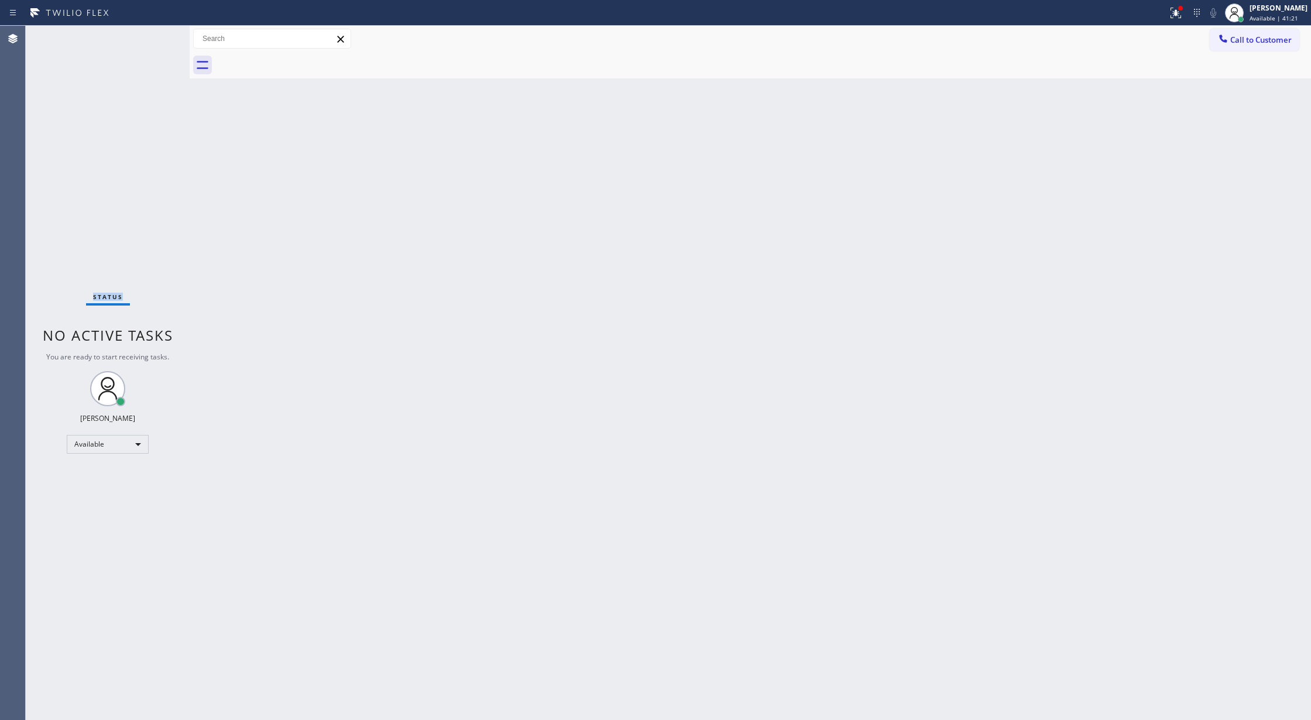
click at [157, 41] on div "Status No active tasks You are ready to start receiving tasks. [PERSON_NAME] Av…" at bounding box center [108, 373] width 164 height 694
click at [136, 41] on div "Status No active tasks You are ready to start receiving tasks. [PERSON_NAME] Av…" at bounding box center [108, 373] width 164 height 694
click at [137, 41] on div "Status No active tasks You are ready to start receiving tasks. [PERSON_NAME] Av…" at bounding box center [108, 373] width 164 height 694
drag, startPoint x: 151, startPoint y: 43, endPoint x: 144, endPoint y: 52, distance: 11.2
click at [151, 43] on div "Status No active tasks You are ready to start receiving tasks. [PERSON_NAME] Av…" at bounding box center [108, 373] width 164 height 694
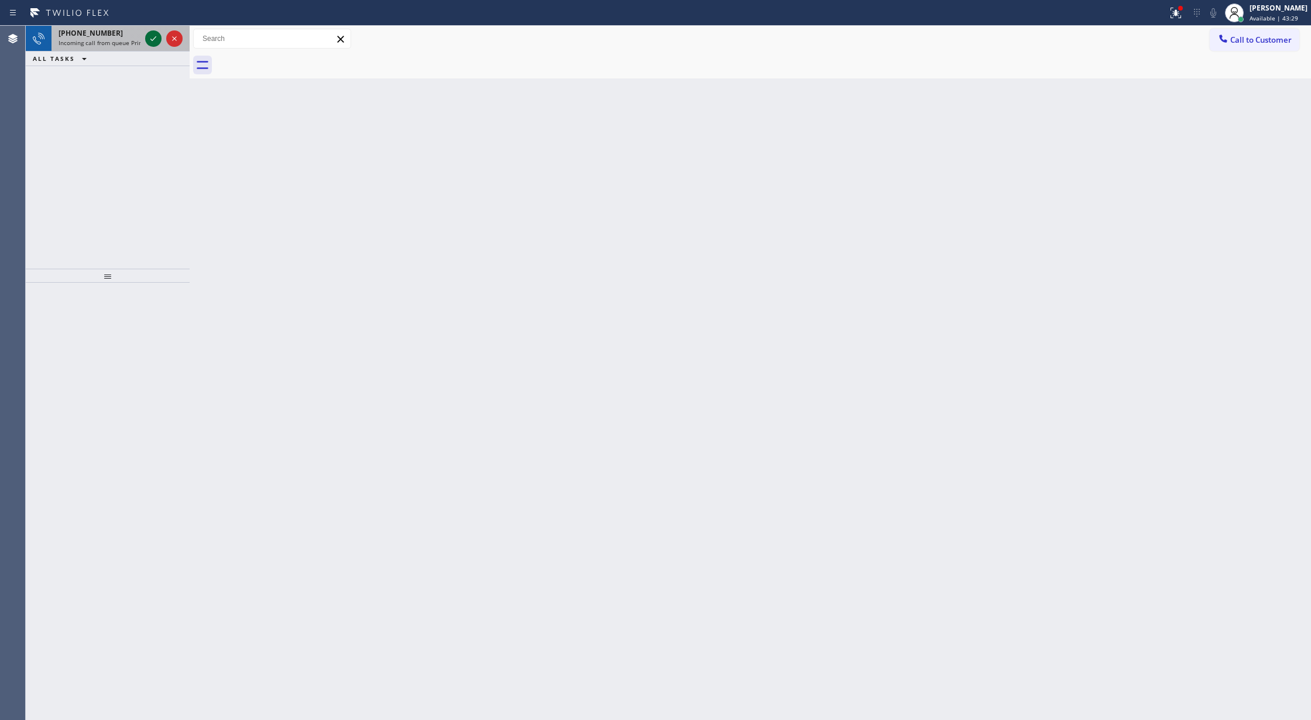
click at [155, 33] on icon at bounding box center [153, 39] width 14 height 14
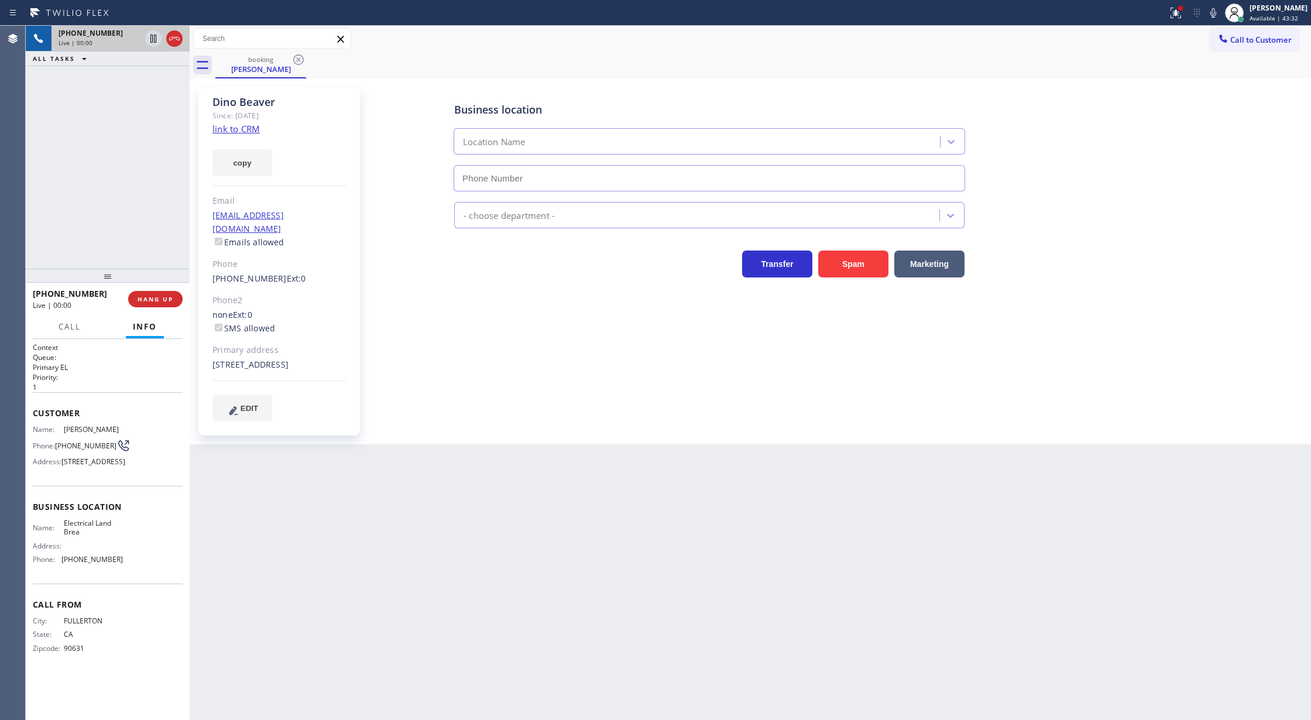
type input "[PHONE_NUMBER]"
click at [232, 130] on link "link to CRM" at bounding box center [235, 129] width 47 height 12
click at [171, 36] on icon at bounding box center [174, 39] width 14 height 14
click at [150, 296] on span "COMPLETE" at bounding box center [153, 299] width 40 height 8
type input "[PHONE_NUMBER]"
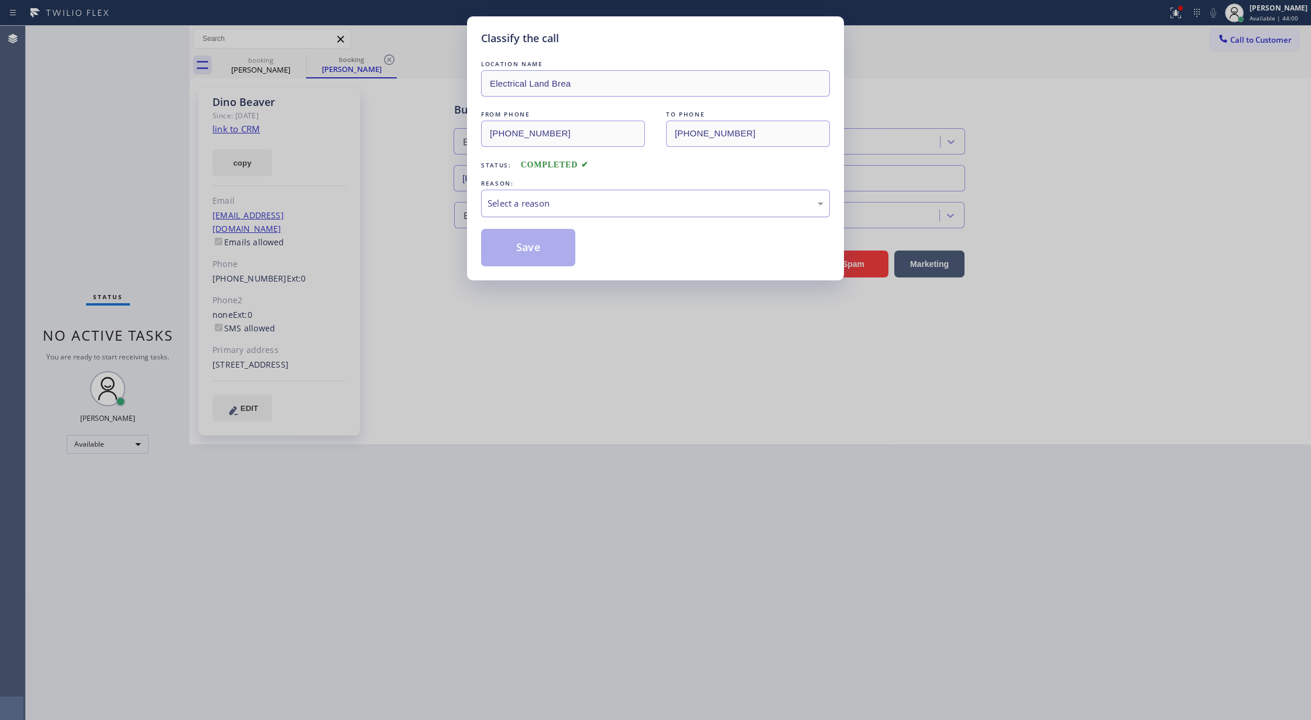
click at [635, 201] on div "Select a reason" at bounding box center [655, 203] width 336 height 13
click at [550, 251] on button "Save" at bounding box center [528, 247] width 94 height 37
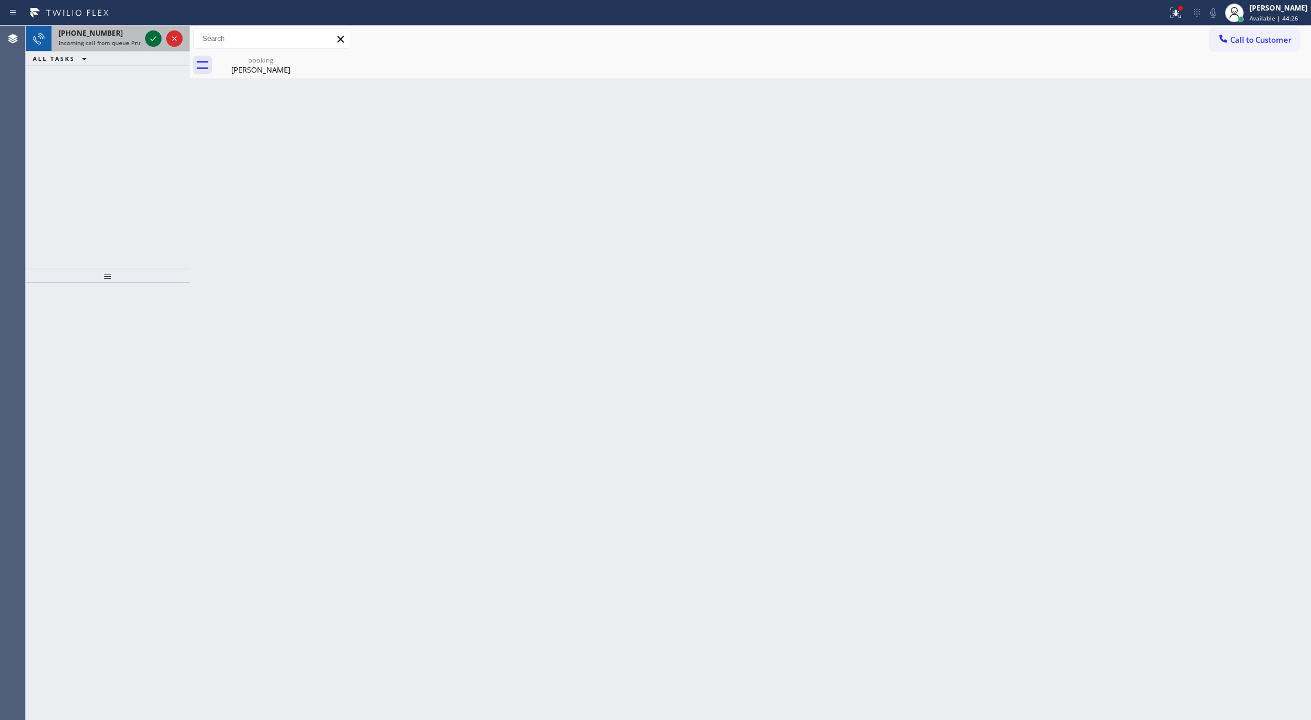
click at [147, 35] on icon at bounding box center [153, 39] width 14 height 14
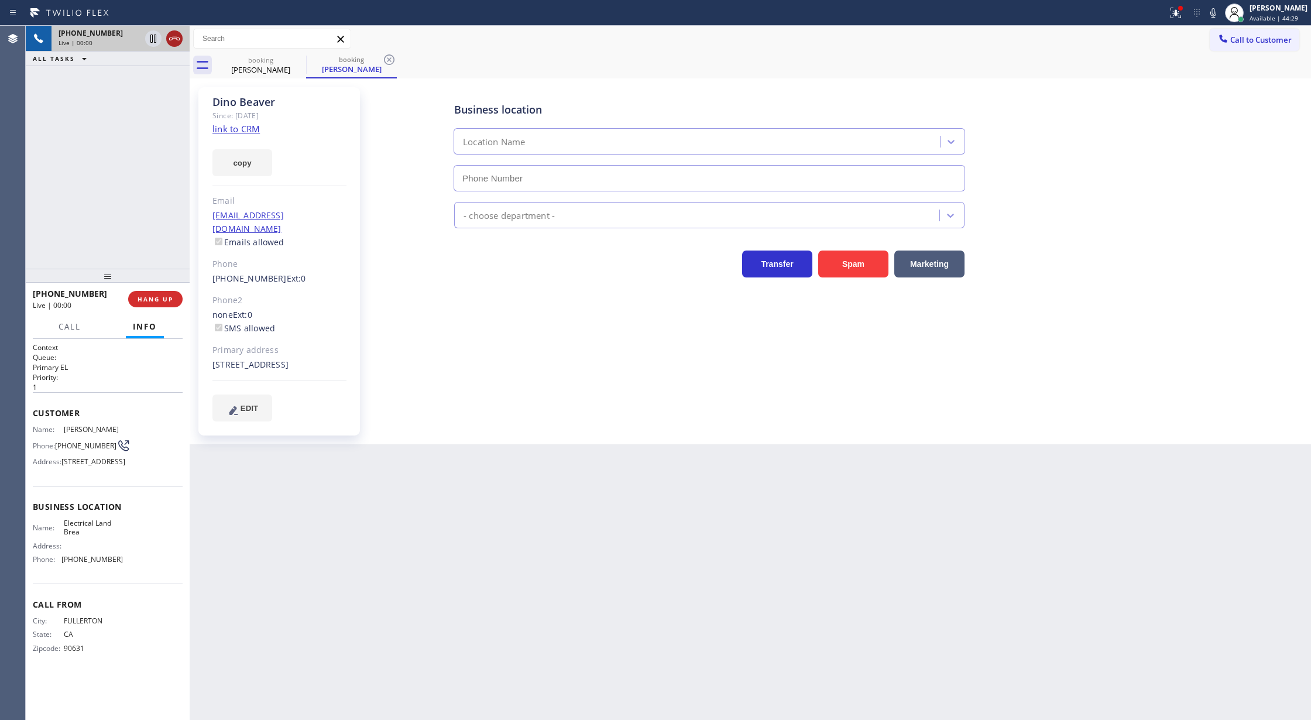
click at [172, 33] on icon at bounding box center [174, 39] width 14 height 14
type input "[PHONE_NUMBER]"
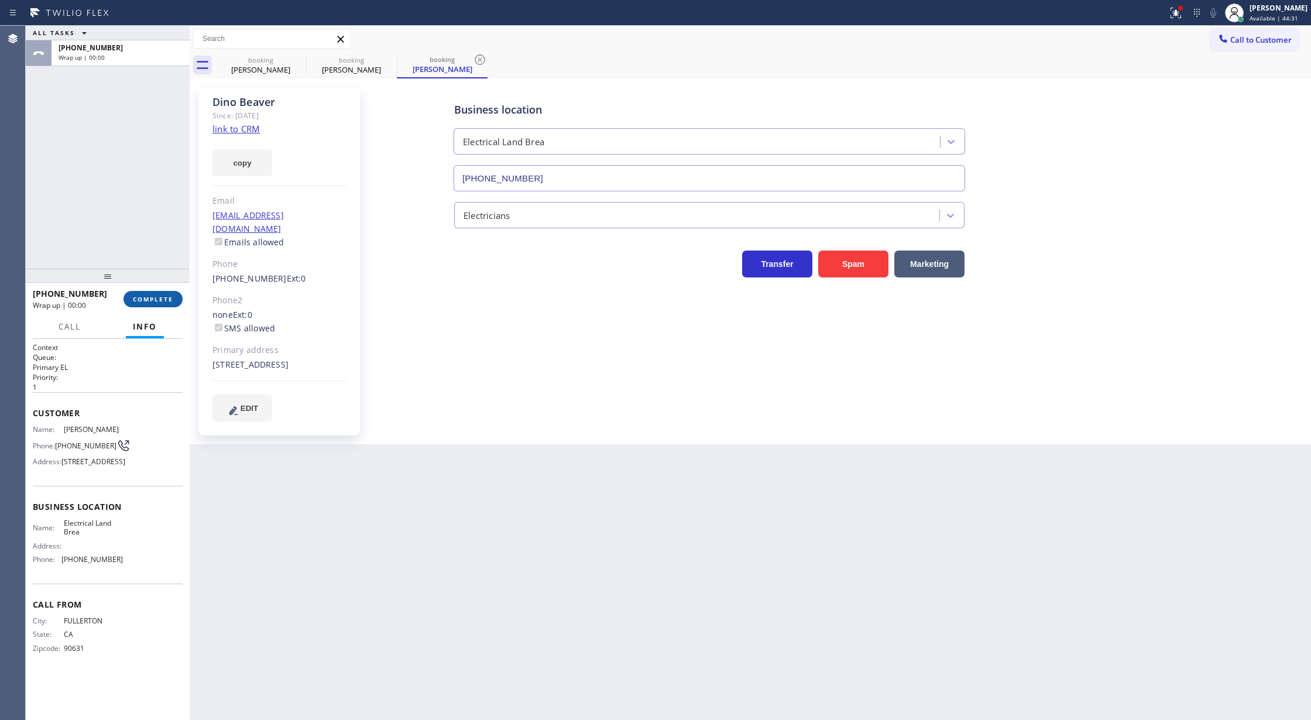
click at [156, 300] on span "COMPLETE" at bounding box center [153, 299] width 40 height 8
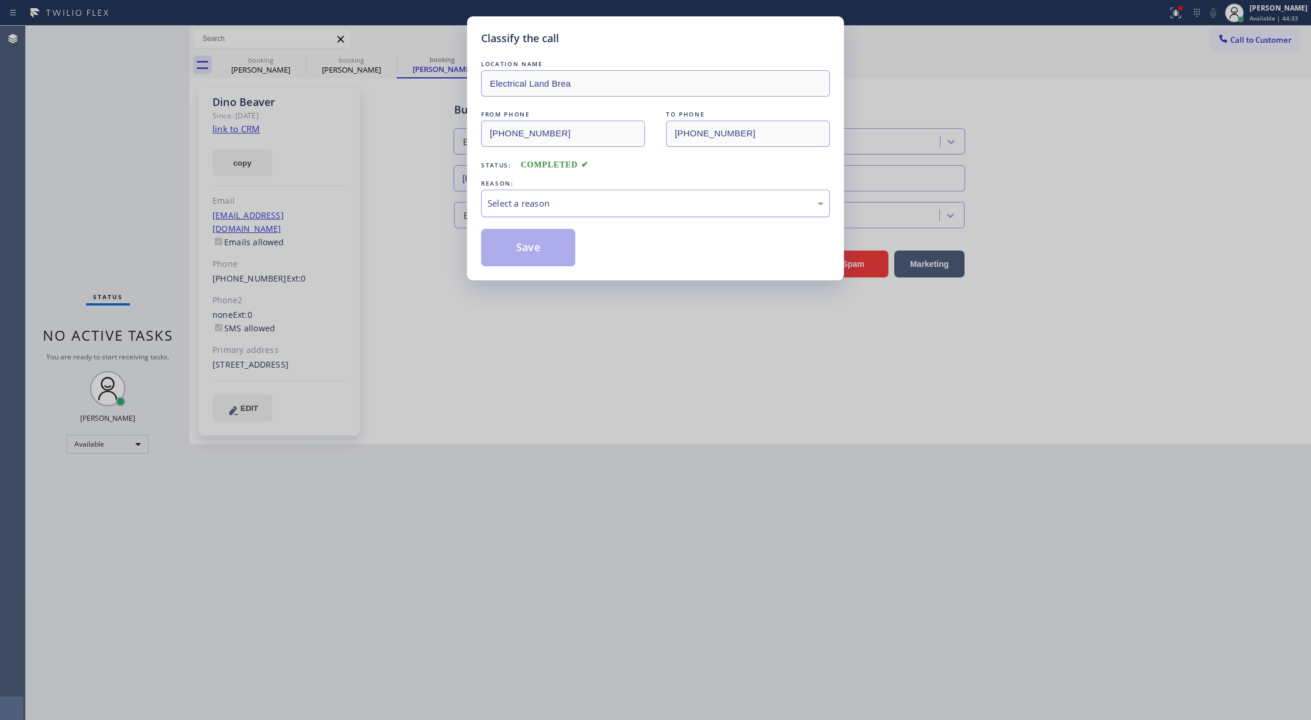
click at [560, 211] on div "Select a reason" at bounding box center [655, 204] width 349 height 28
click at [534, 251] on button "Save" at bounding box center [528, 247] width 94 height 37
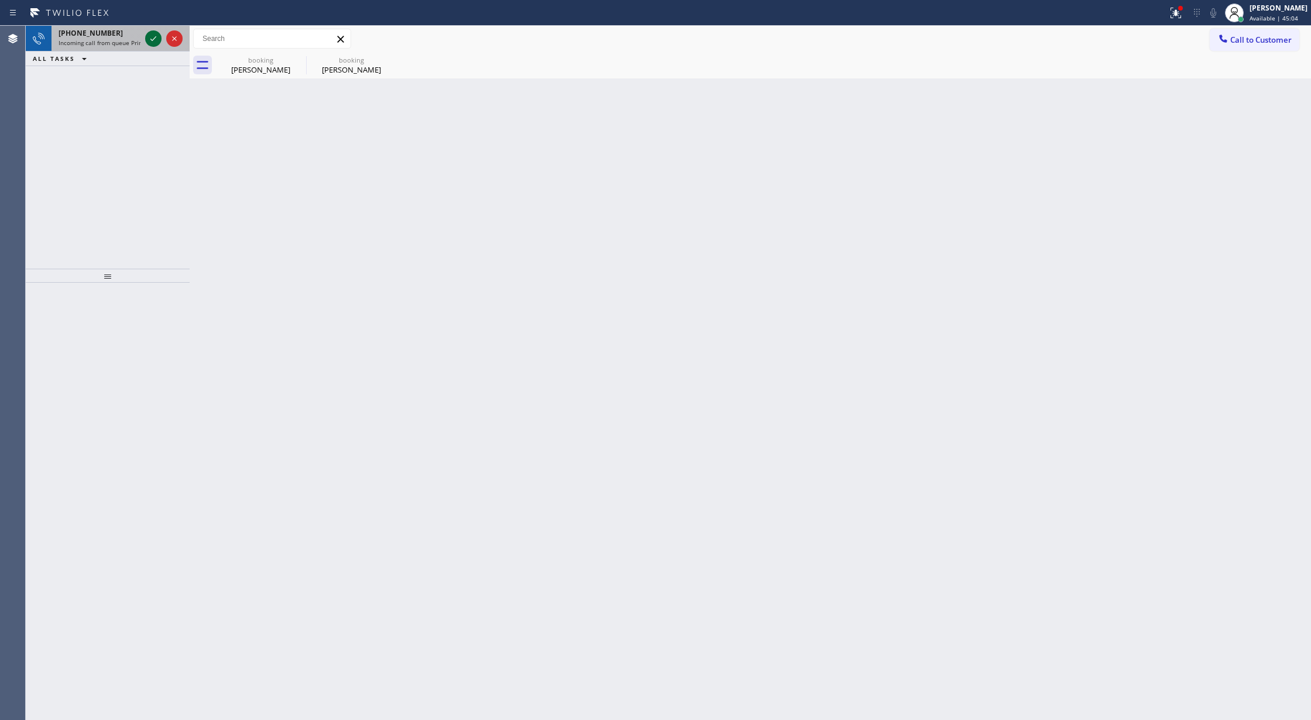
click at [160, 38] on icon at bounding box center [153, 39] width 14 height 14
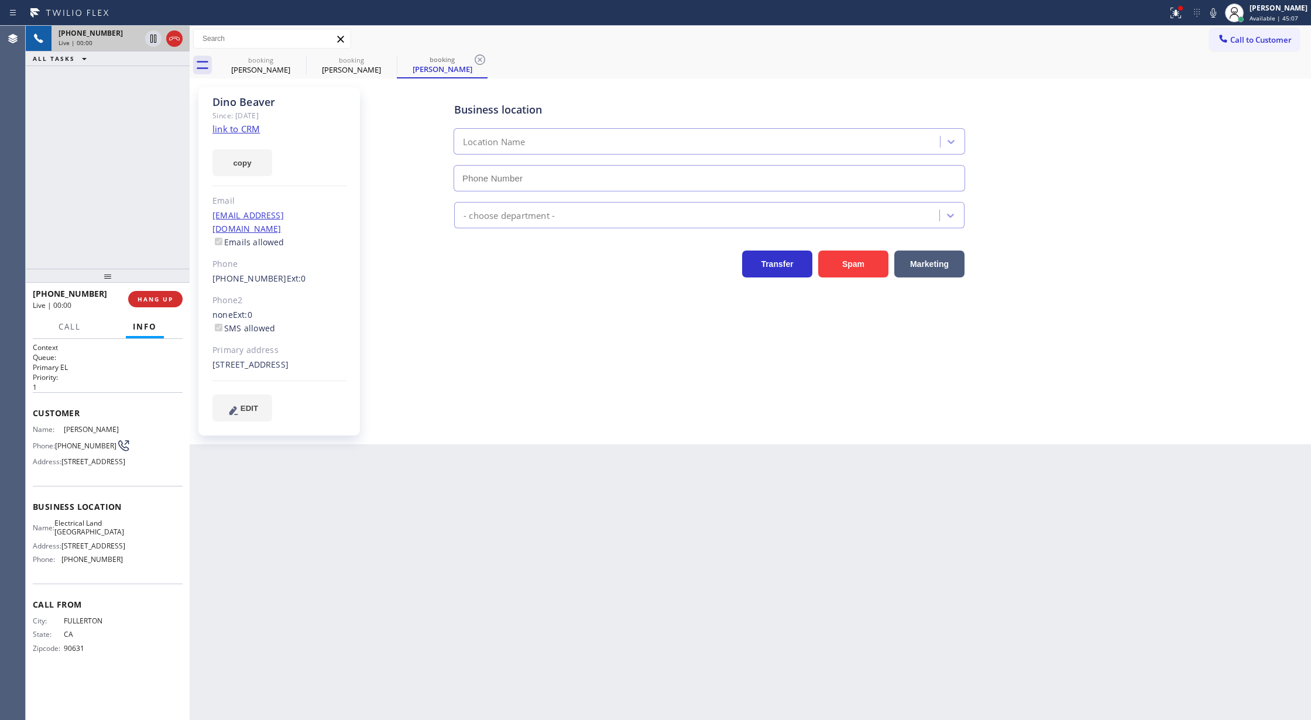
type input "[PHONE_NUMBER]"
click at [231, 131] on link "link to CRM" at bounding box center [235, 129] width 47 height 12
click at [140, 39] on div "Live | 00:35" at bounding box center [100, 43] width 82 height 8
type input "[PHONE_NUMBER]"
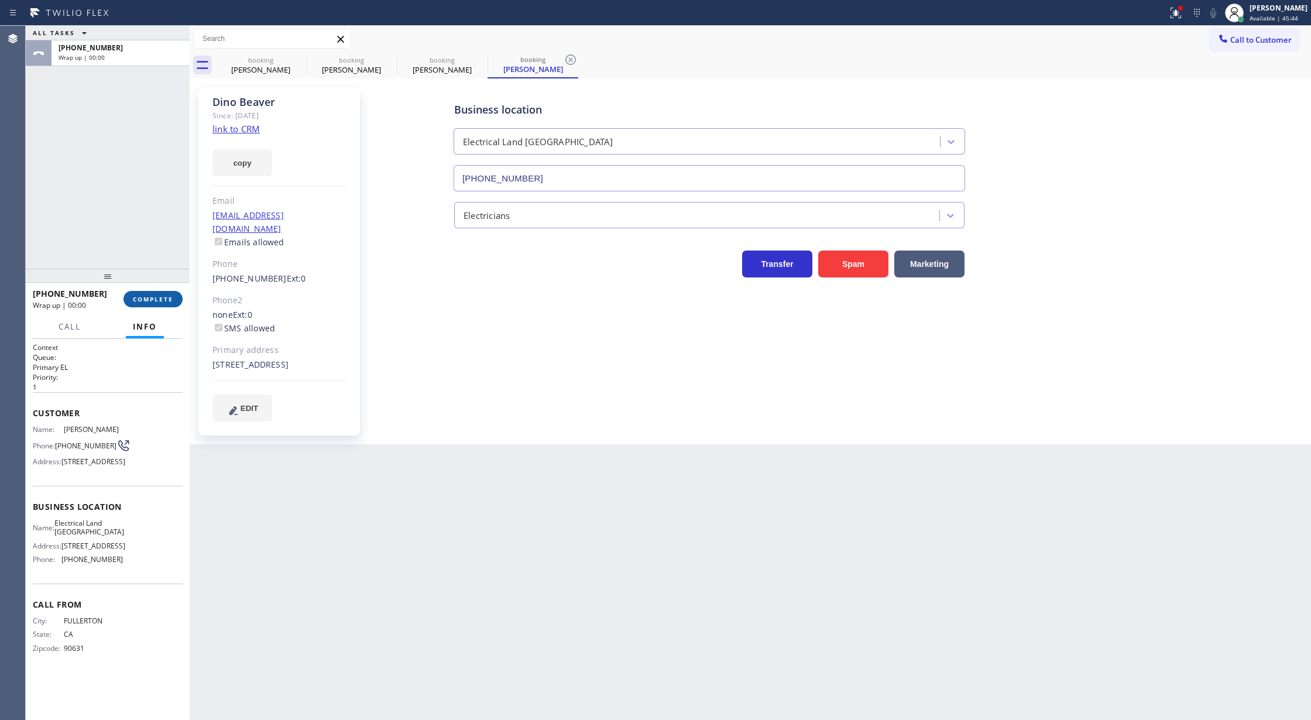
click at [146, 297] on span "COMPLETE" at bounding box center [153, 299] width 40 height 8
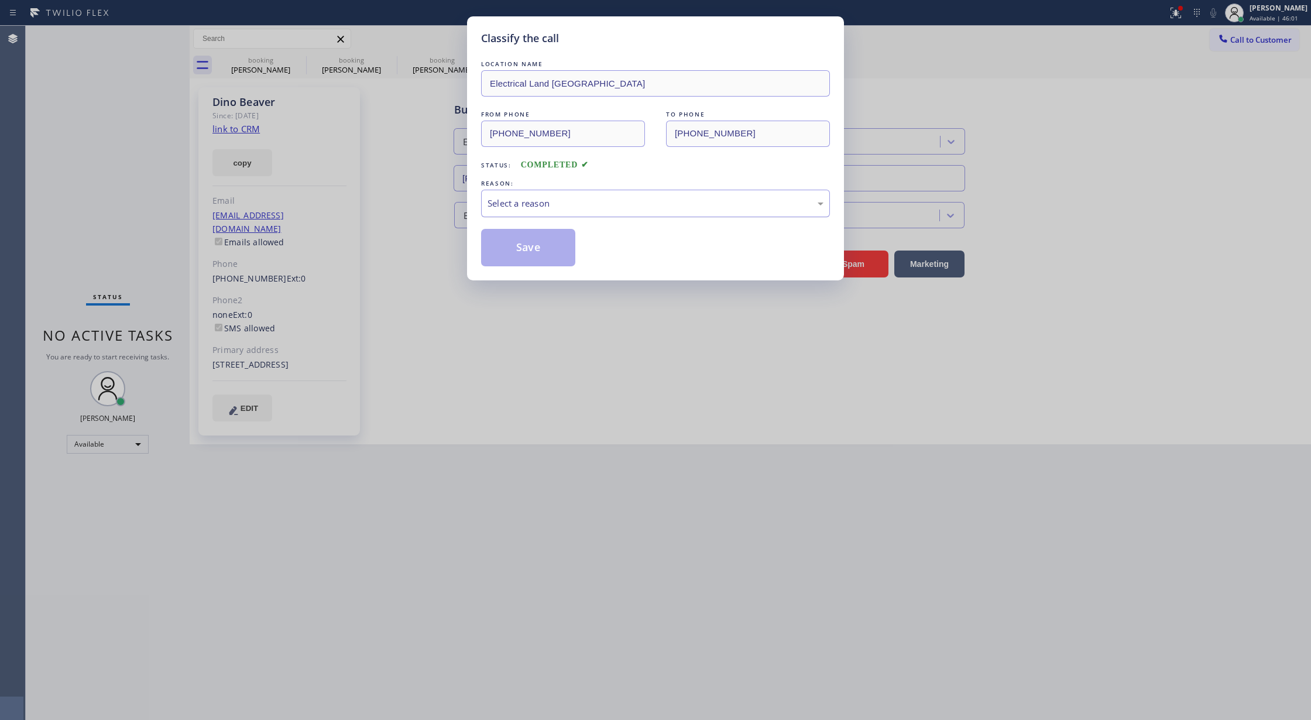
click at [520, 195] on div "Select a reason" at bounding box center [655, 204] width 349 height 28
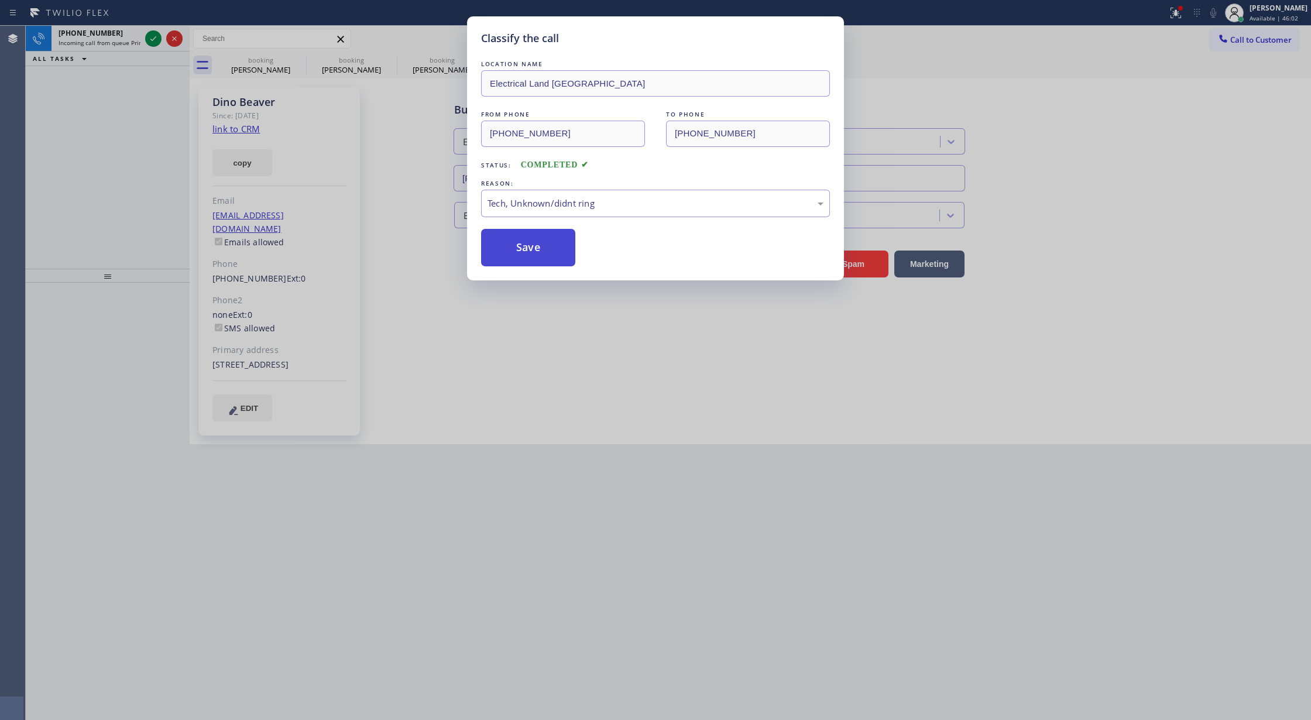
click at [513, 249] on button "Save" at bounding box center [528, 247] width 94 height 37
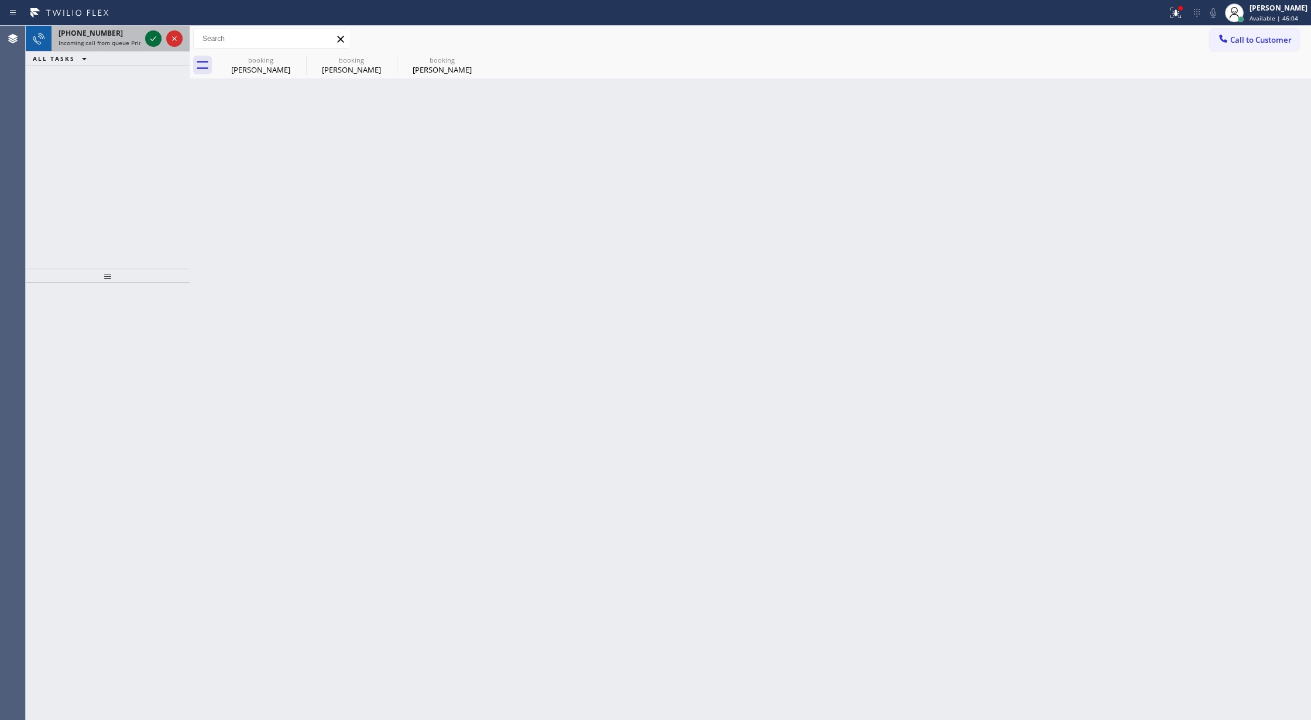
click at [153, 40] on icon at bounding box center [153, 39] width 14 height 14
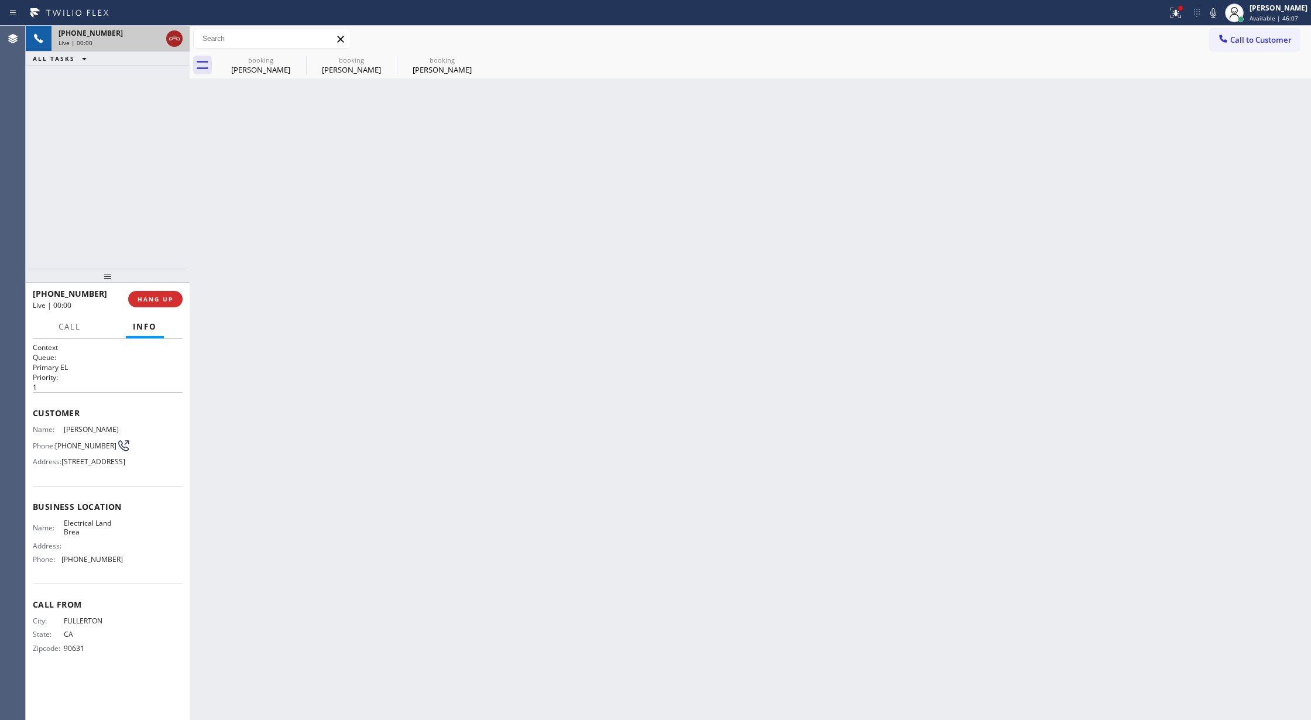
click at [171, 32] on icon at bounding box center [174, 39] width 14 height 14
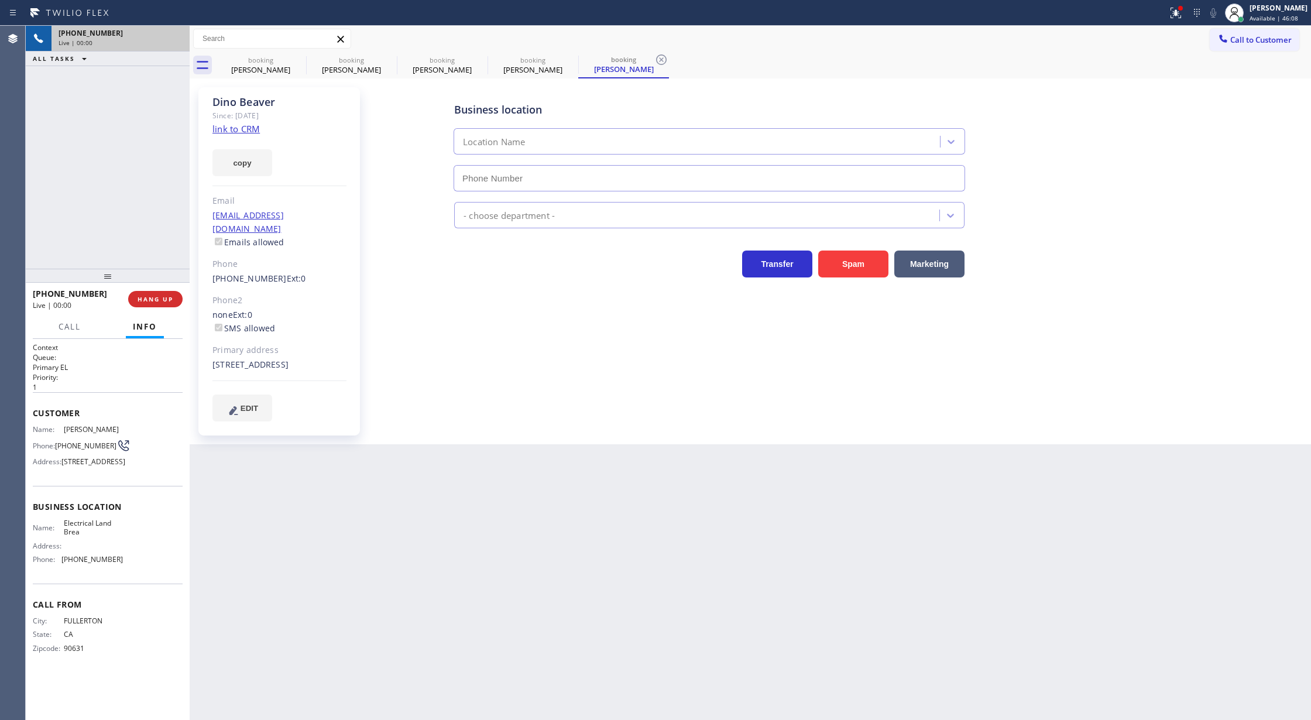
type input "[PHONE_NUMBER]"
click at [142, 289] on div "[PHONE_NUMBER] Live | 00:00 HANG UP" at bounding box center [108, 299] width 150 height 30
click at [142, 295] on span "COMPLETE" at bounding box center [153, 299] width 40 height 8
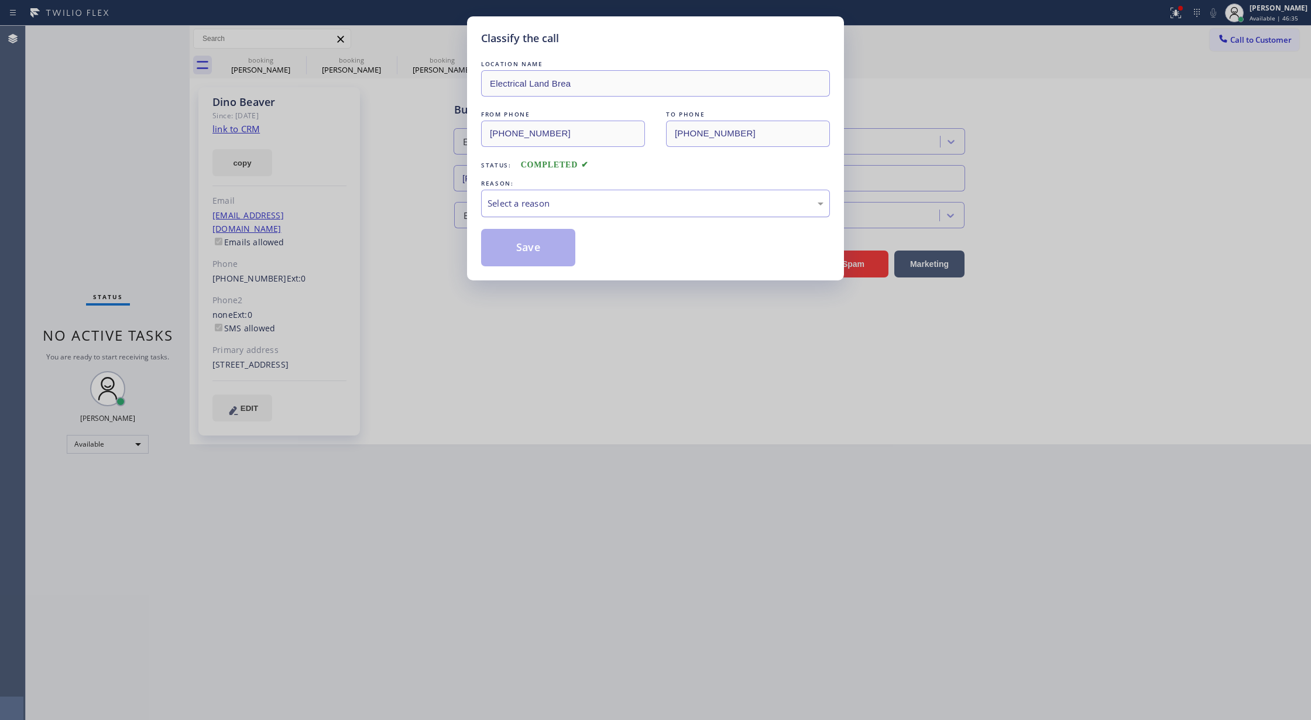
click at [560, 209] on div "Select a reason" at bounding box center [655, 203] width 336 height 13
click at [516, 231] on button "Save" at bounding box center [528, 247] width 94 height 37
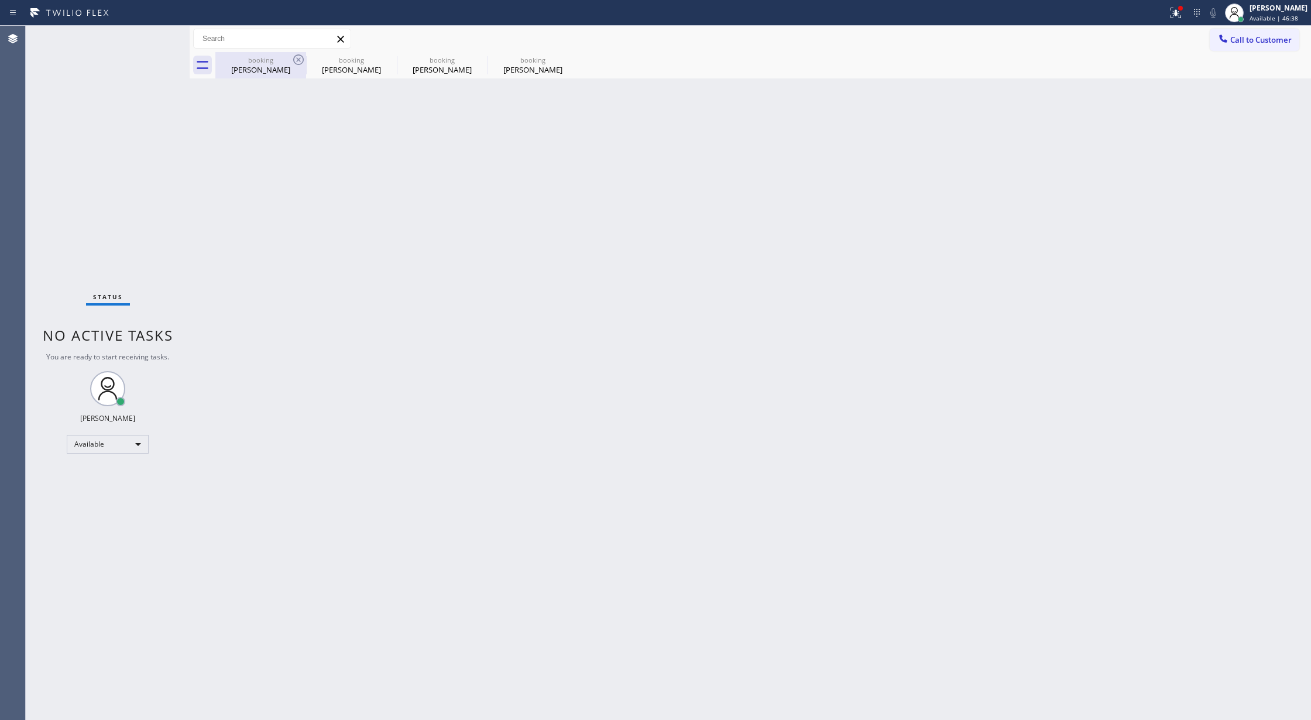
click at [269, 52] on div "booking [PERSON_NAME]" at bounding box center [261, 65] width 88 height 26
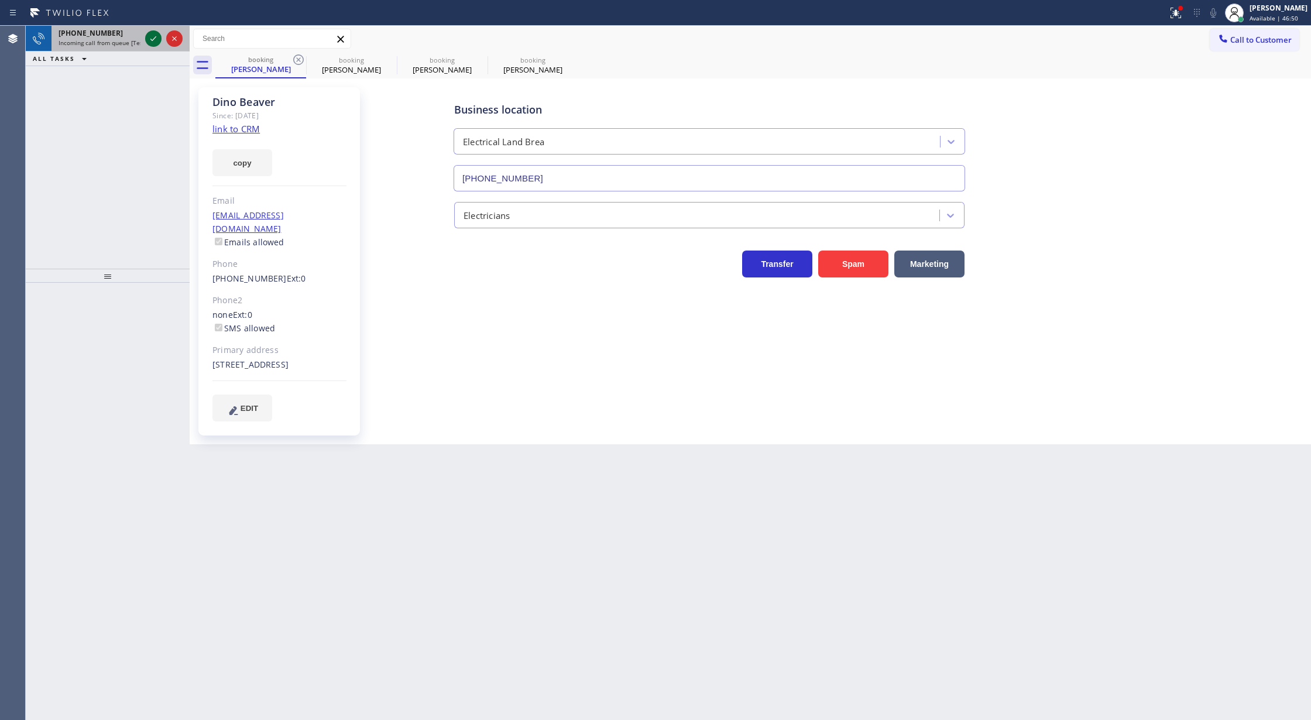
click at [153, 45] on icon at bounding box center [153, 39] width 14 height 14
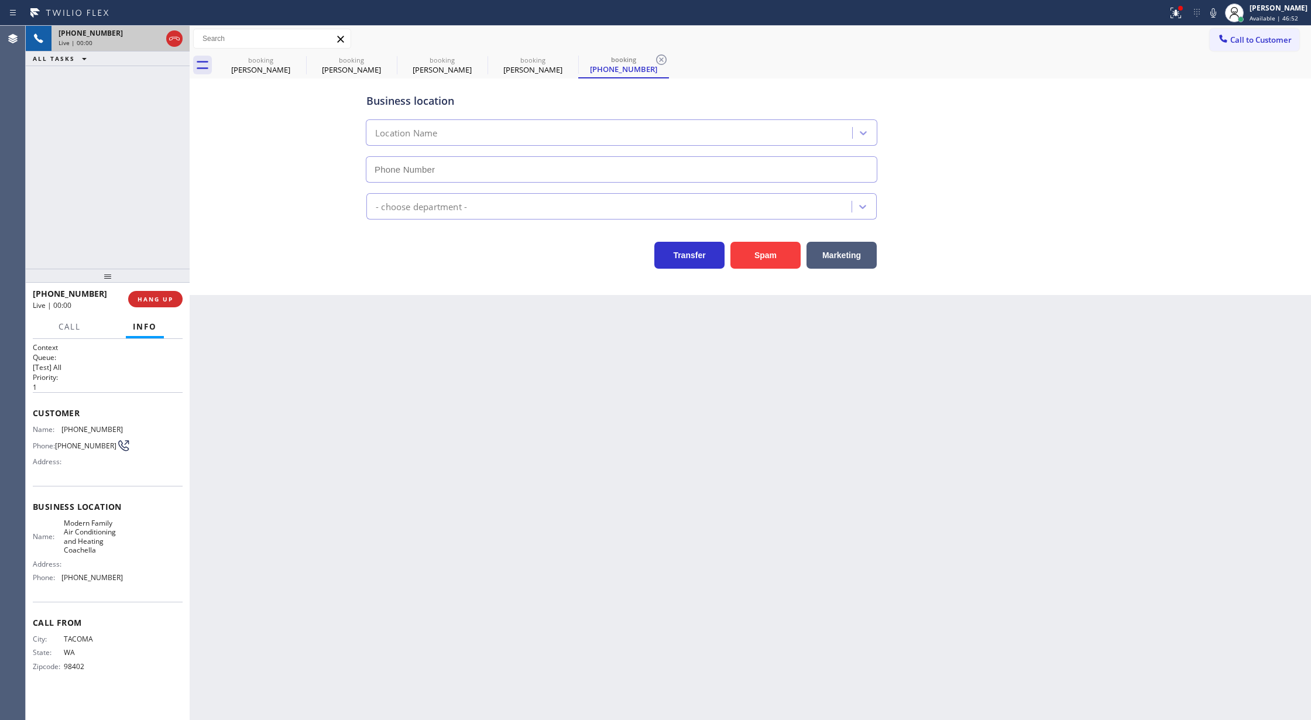
type input "[PHONE_NUMBER]"
click at [771, 260] on button "Spam" at bounding box center [765, 255] width 70 height 27
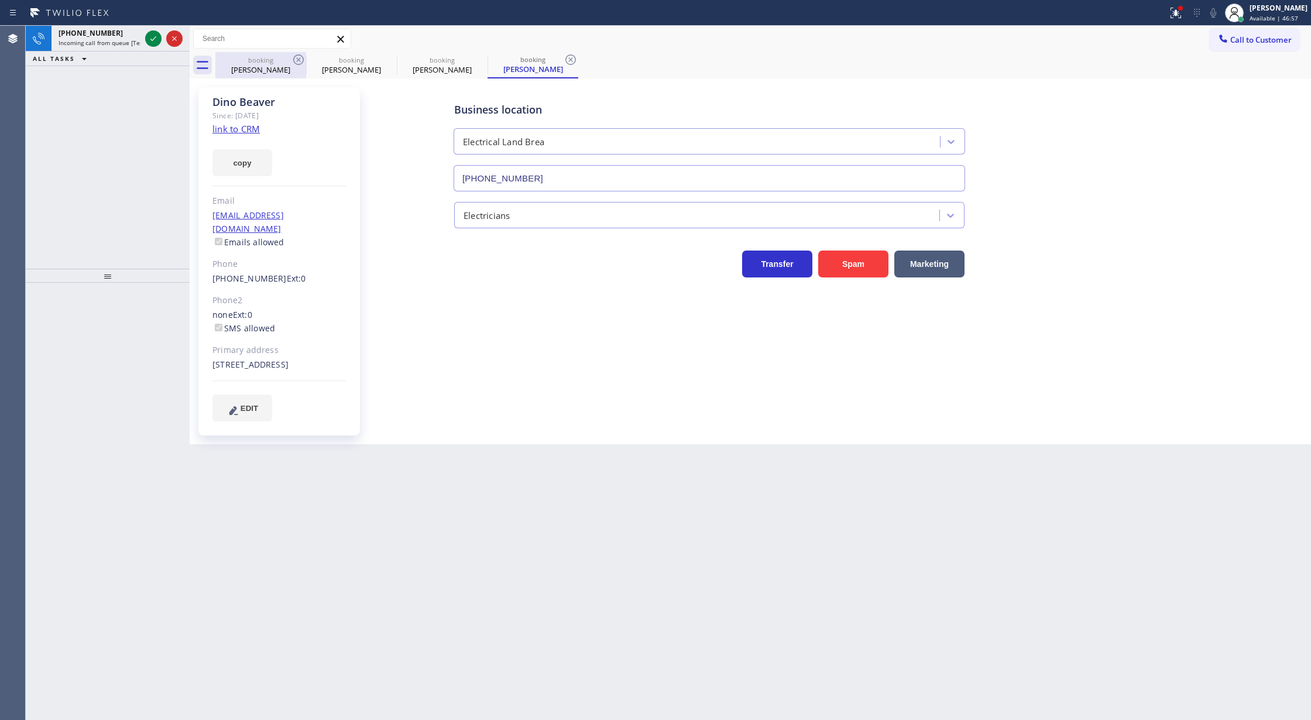
click at [274, 62] on div "booking" at bounding box center [261, 60] width 88 height 9
click at [298, 54] on icon at bounding box center [298, 59] width 11 height 11
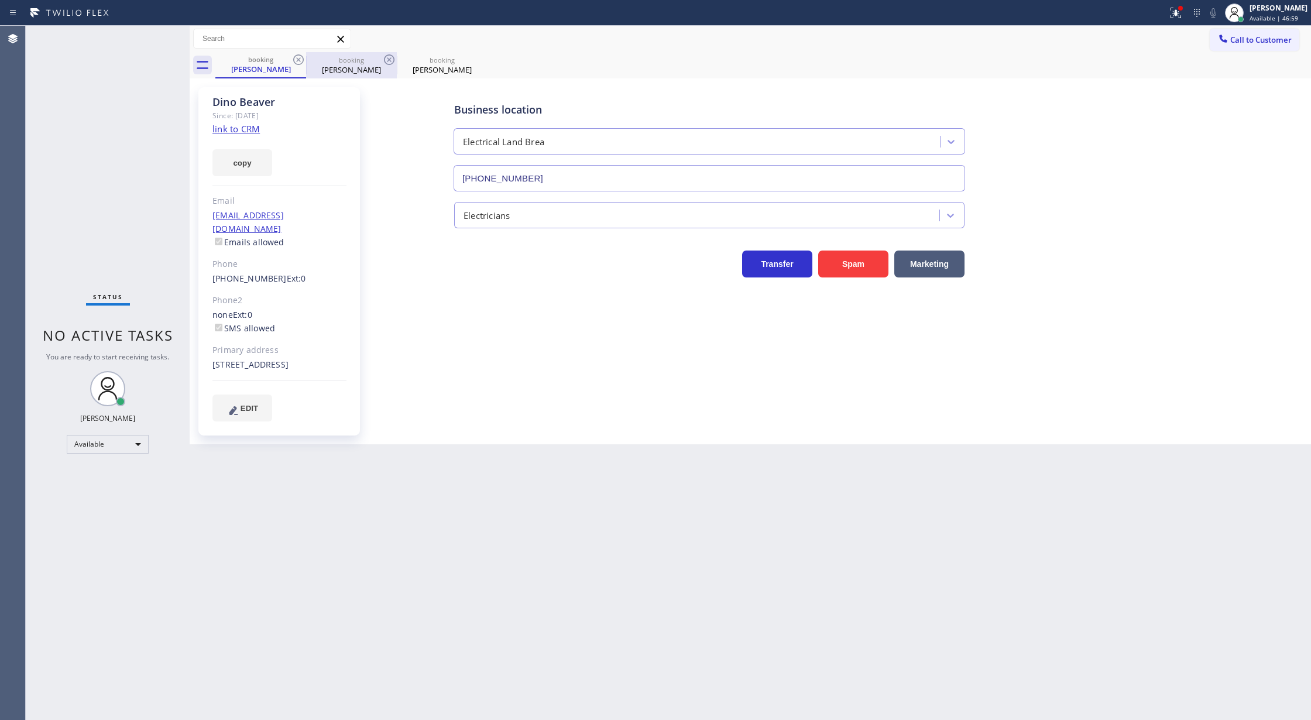
click at [380, 61] on div "booking" at bounding box center [351, 60] width 88 height 9
type input "[PHONE_NUMBER]"
click at [389, 61] on icon at bounding box center [389, 59] width 11 height 11
type input "[PHONE_NUMBER]"
click at [387, 63] on icon at bounding box center [389, 60] width 14 height 14
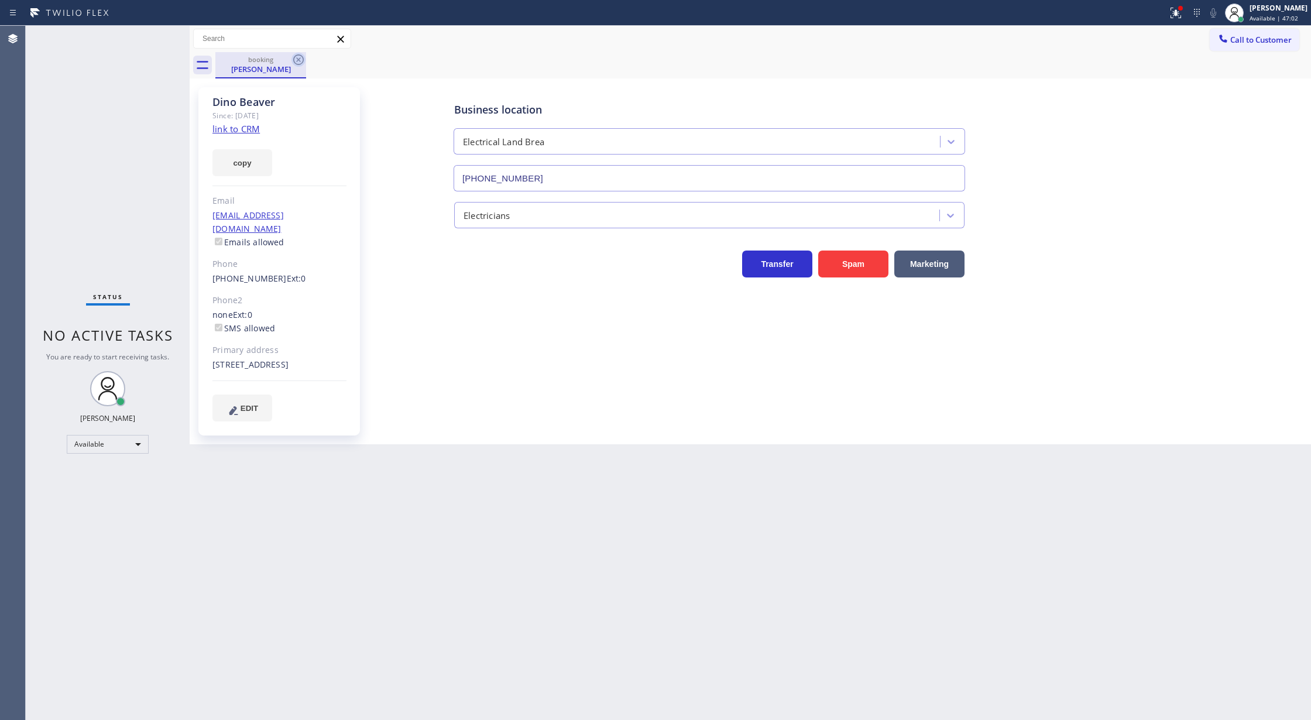
click at [295, 61] on icon at bounding box center [298, 60] width 14 height 14
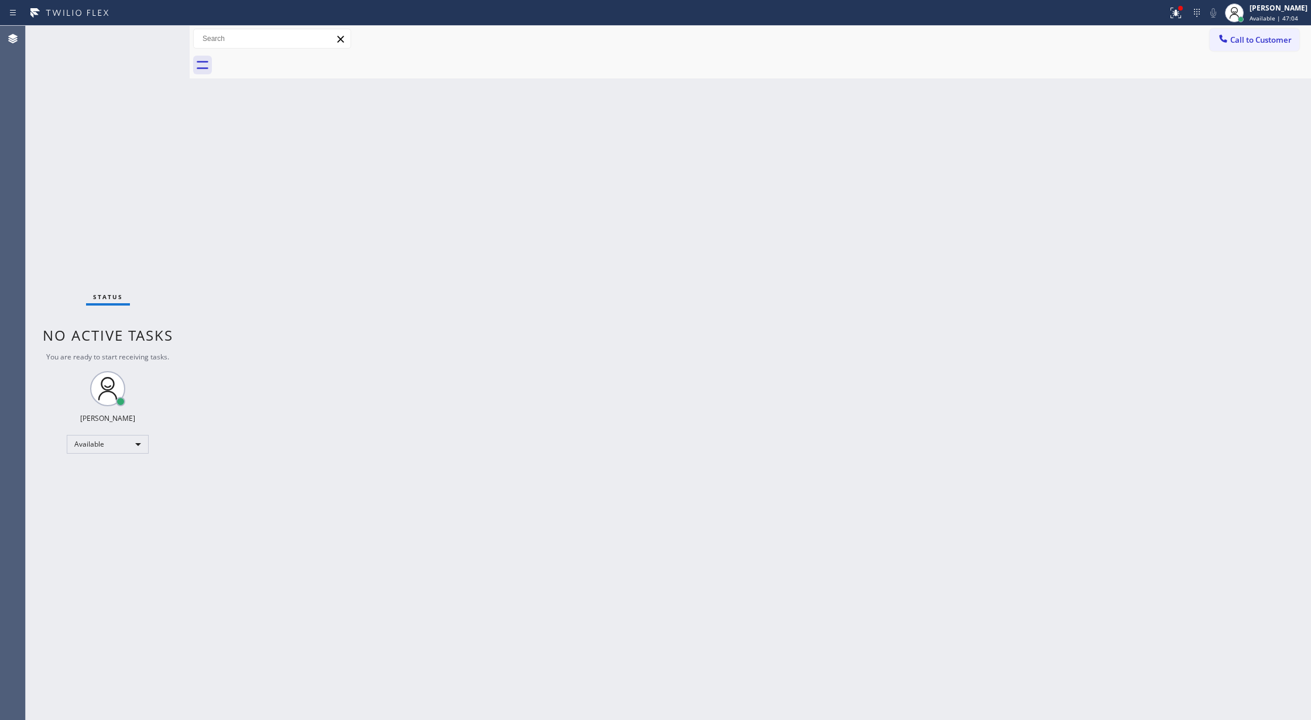
click at [145, 36] on div "Status No active tasks You are ready to start receiving tasks. [PERSON_NAME] Av…" at bounding box center [108, 373] width 164 height 694
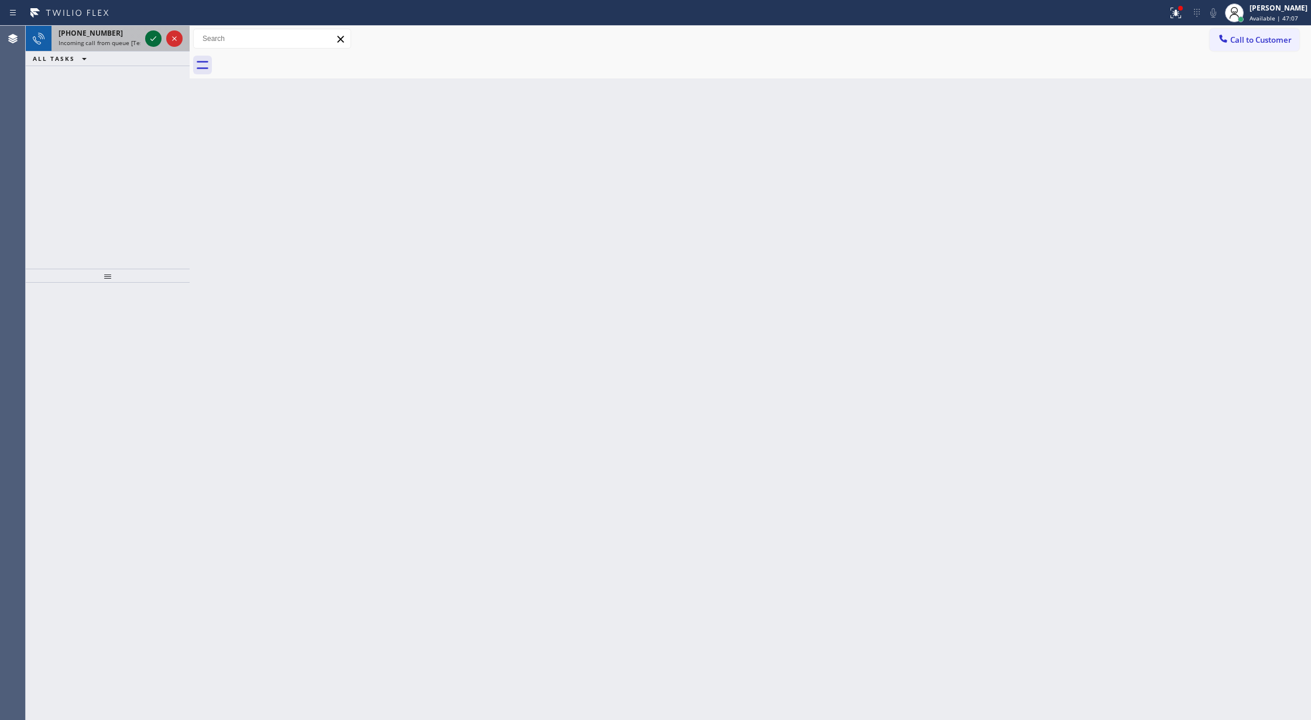
click at [145, 36] on div at bounding box center [153, 39] width 16 height 14
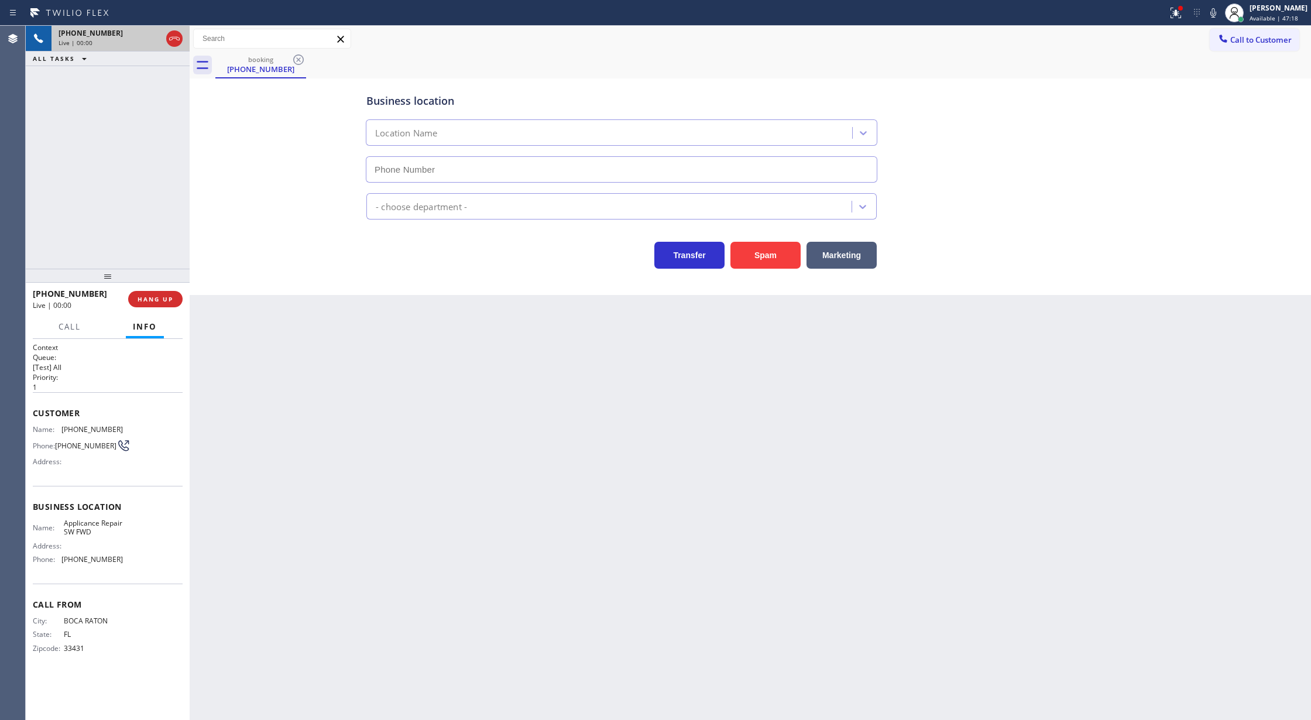
type input "[PHONE_NUMBER]"
click at [782, 255] on button "Spam" at bounding box center [765, 255] width 70 height 27
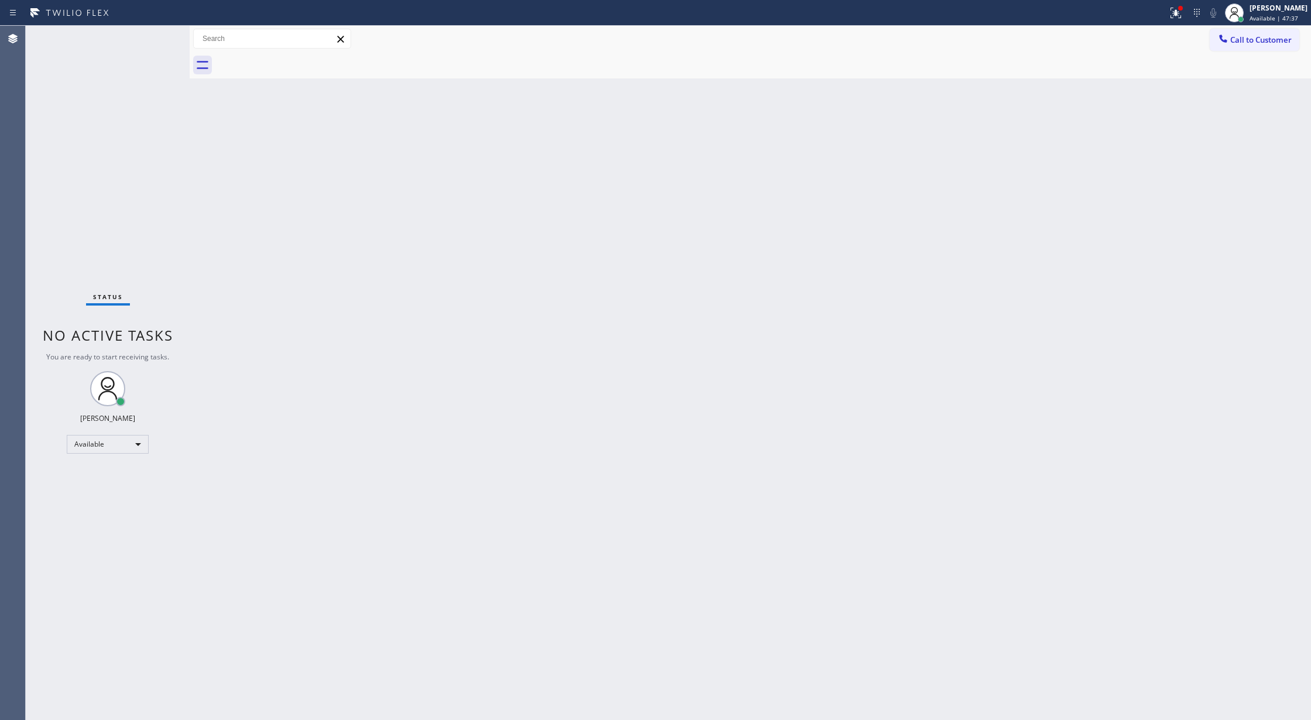
click at [151, 45] on div "Status No active tasks You are ready to start receiving tasks. [PERSON_NAME] Av…" at bounding box center [108, 373] width 164 height 694
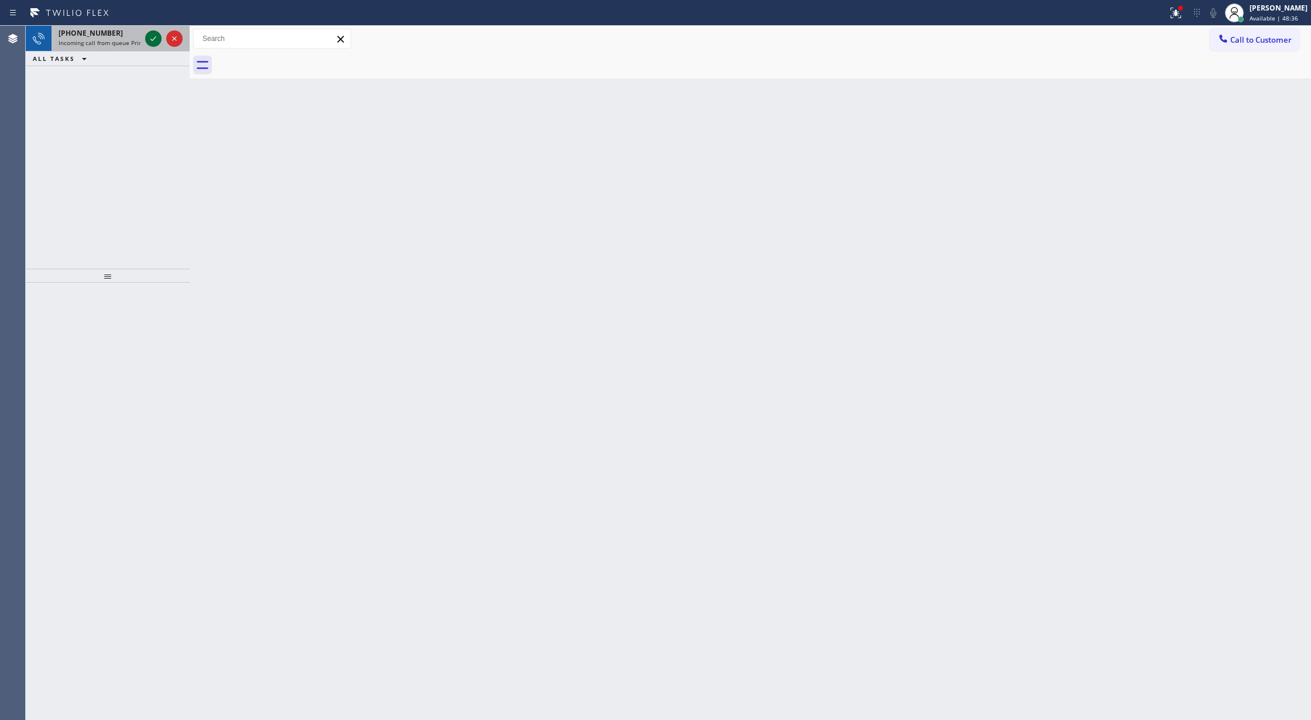
click at [151, 39] on icon at bounding box center [153, 39] width 14 height 14
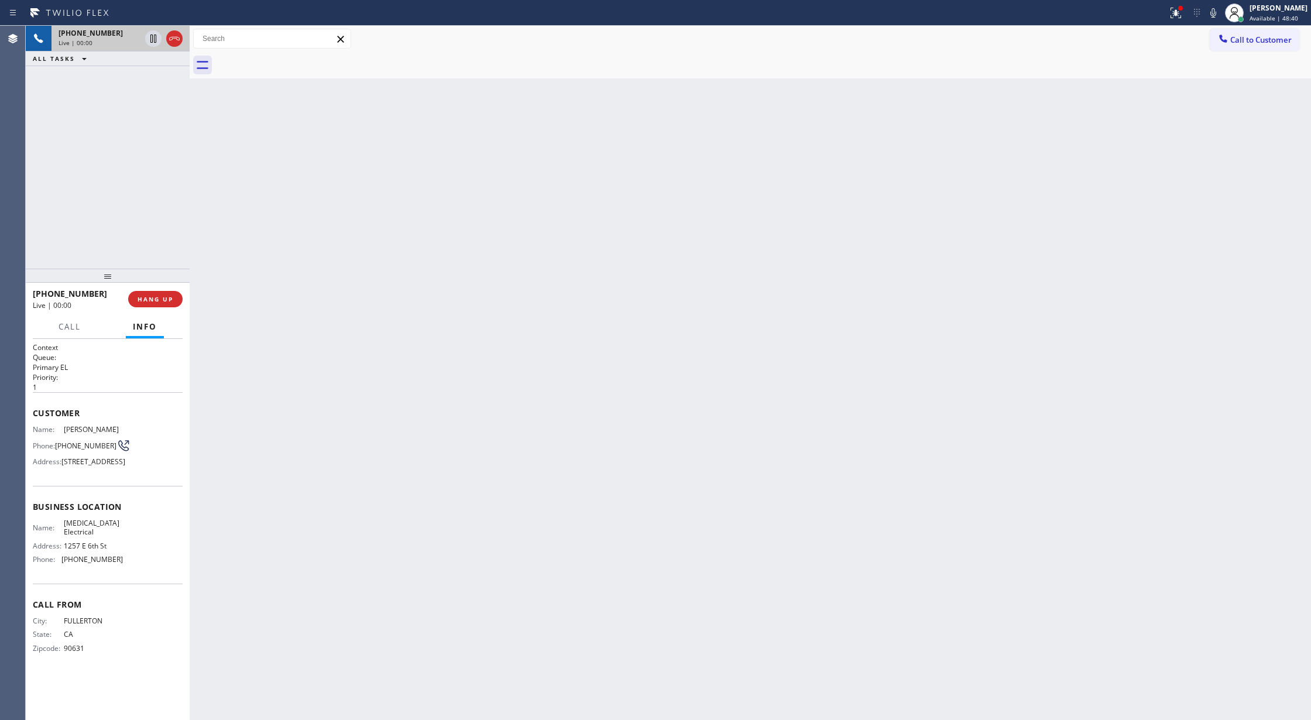
click at [174, 37] on icon at bounding box center [174, 39] width 14 height 14
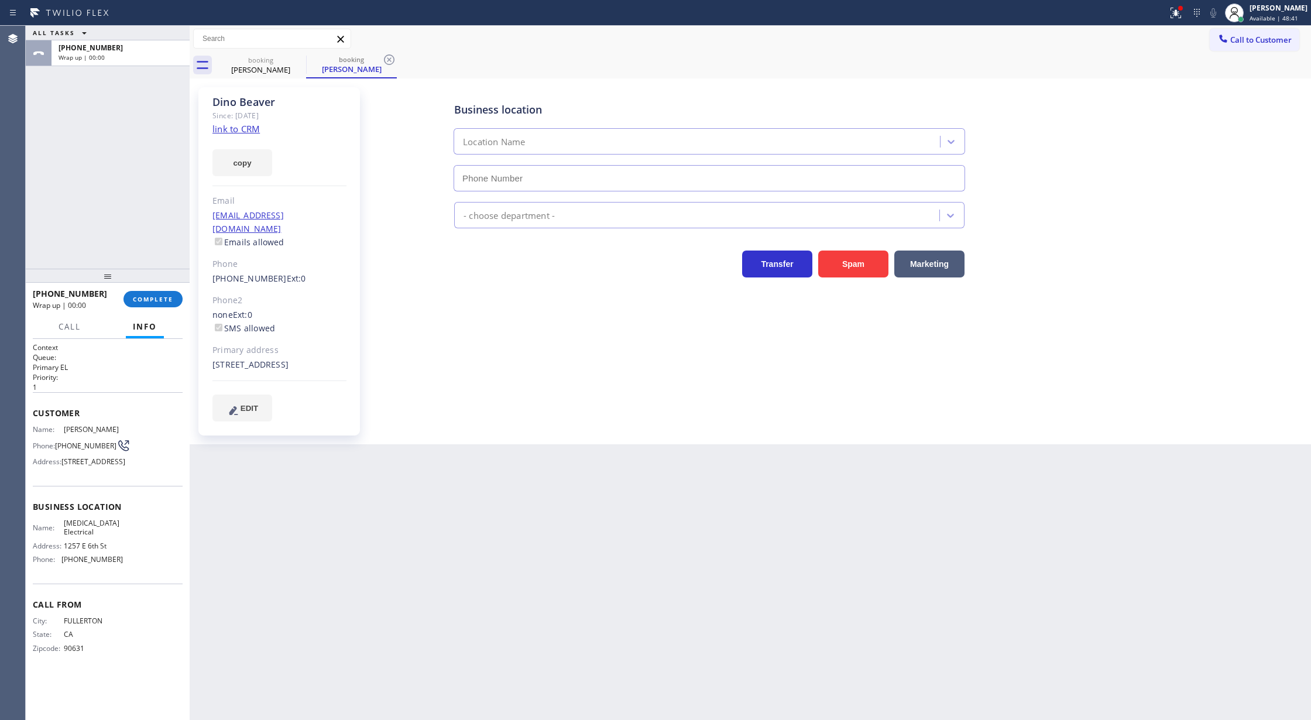
type input "[PHONE_NUMBER]"
click at [155, 303] on button "COMPLETE" at bounding box center [152, 299] width 59 height 16
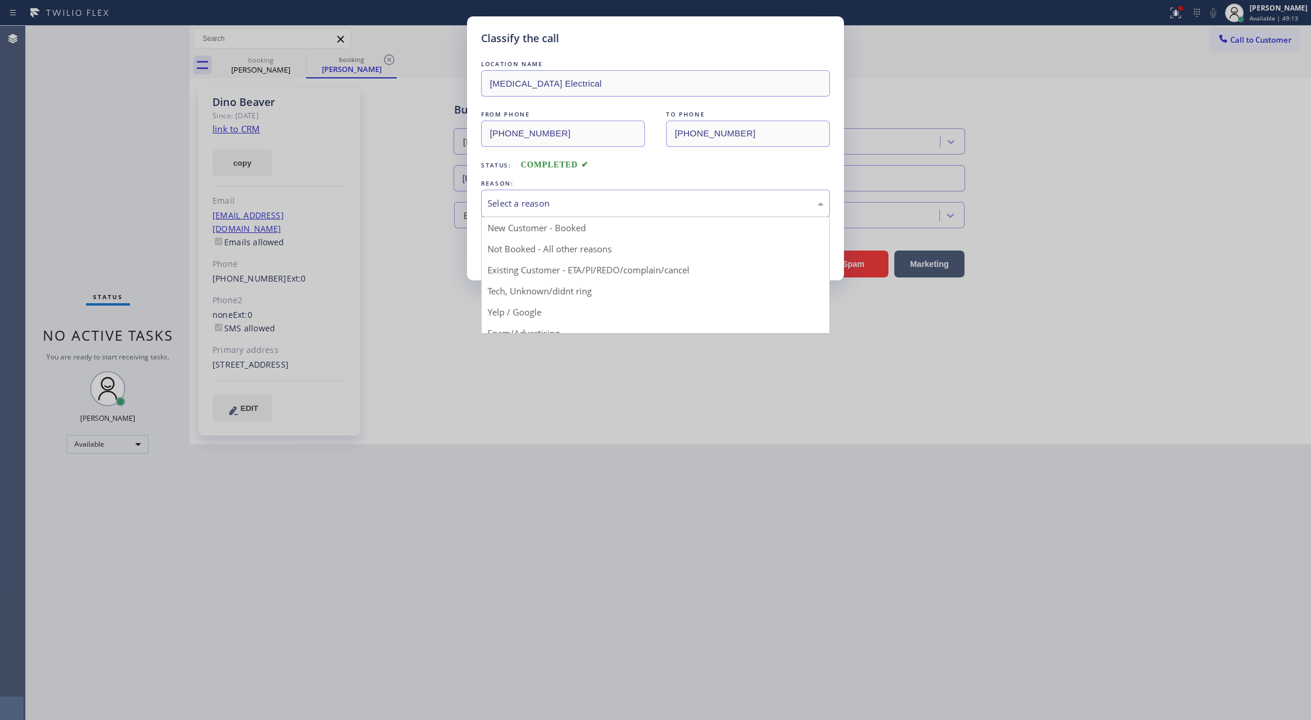
click at [517, 204] on div "Select a reason" at bounding box center [655, 203] width 336 height 13
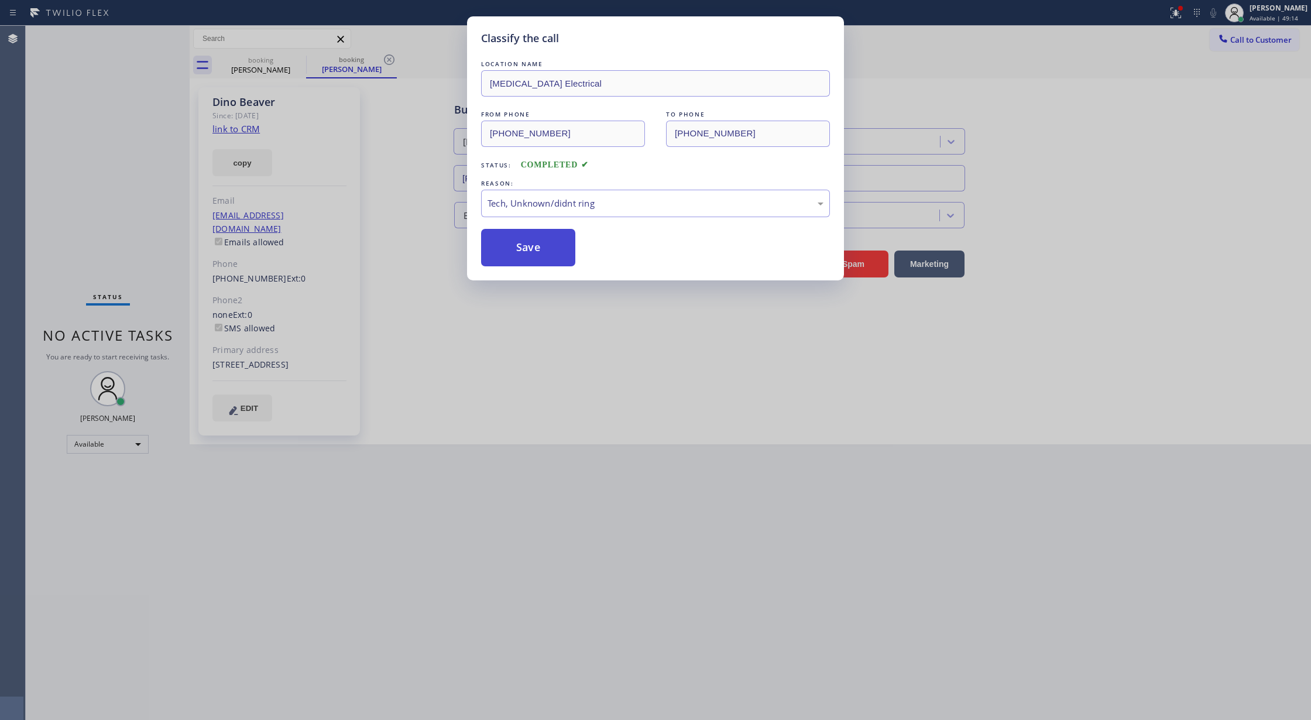
click at [529, 256] on button "Save" at bounding box center [528, 247] width 94 height 37
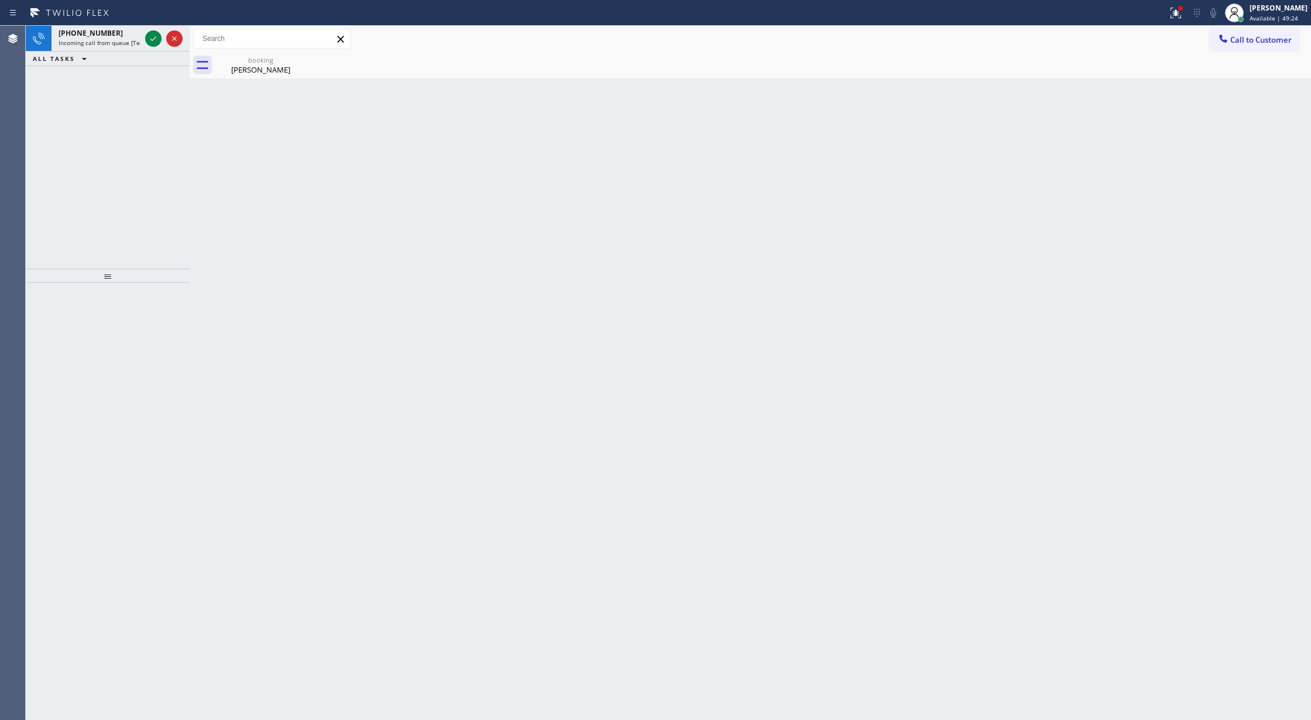
click at [158, 122] on div "[PHONE_NUMBER] Incoming call from queue [Test] All ALL TASKS ALL TASKS ACTIVE T…" at bounding box center [108, 147] width 164 height 243
click at [162, 106] on div "[PHONE_NUMBER] Incoming call from queue [Test] All ALL TASKS ALL TASKS ACTIVE T…" at bounding box center [108, 147] width 164 height 243
click at [165, 92] on div "[PHONE_NUMBER] Incoming call from queue [Test] All ALL TASKS ALL TASKS ACTIVE T…" at bounding box center [108, 147] width 164 height 243
click at [155, 61] on div "ALL TASKS ALL TASKS ACTIVE TASKS TASKS IN WRAP UP" at bounding box center [108, 58] width 164 height 15
click at [153, 43] on div "Status No active tasks You are ready to start receiving tasks. [PERSON_NAME] Av…" at bounding box center [108, 373] width 164 height 694
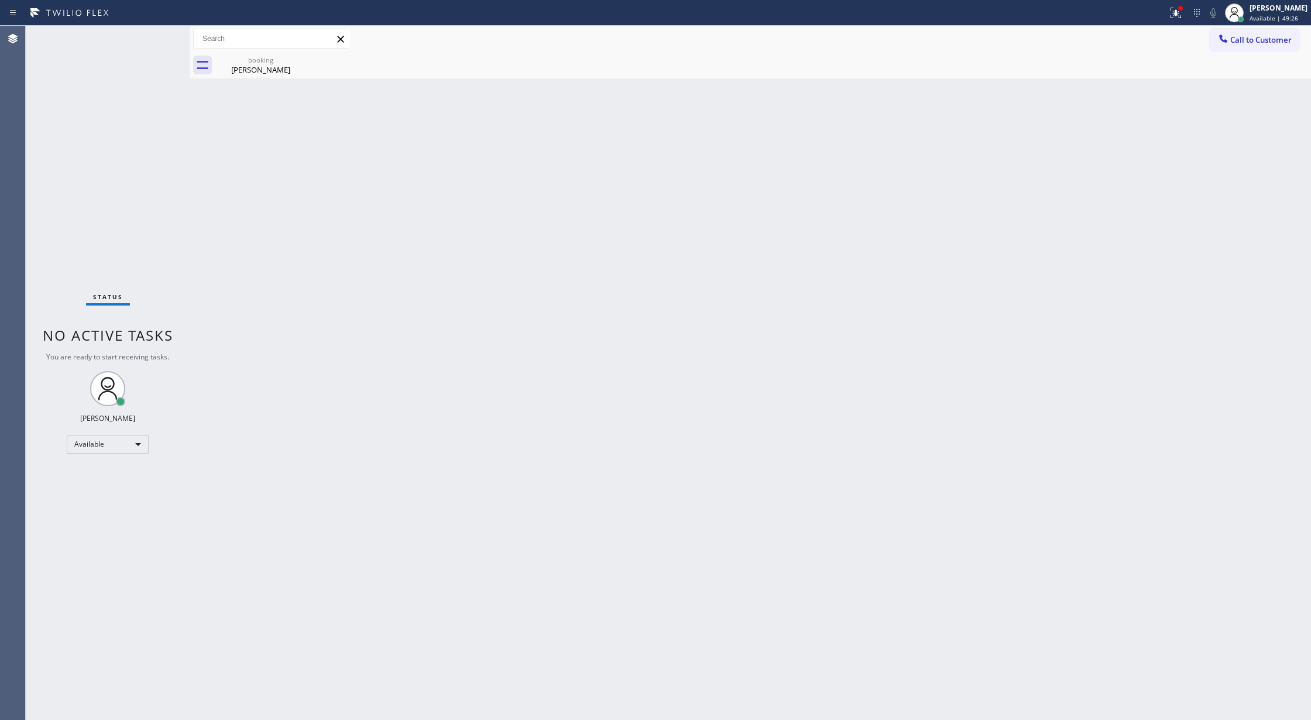
click at [153, 43] on div "Status No active tasks You are ready to start receiving tasks. [PERSON_NAME] Av…" at bounding box center [108, 373] width 164 height 694
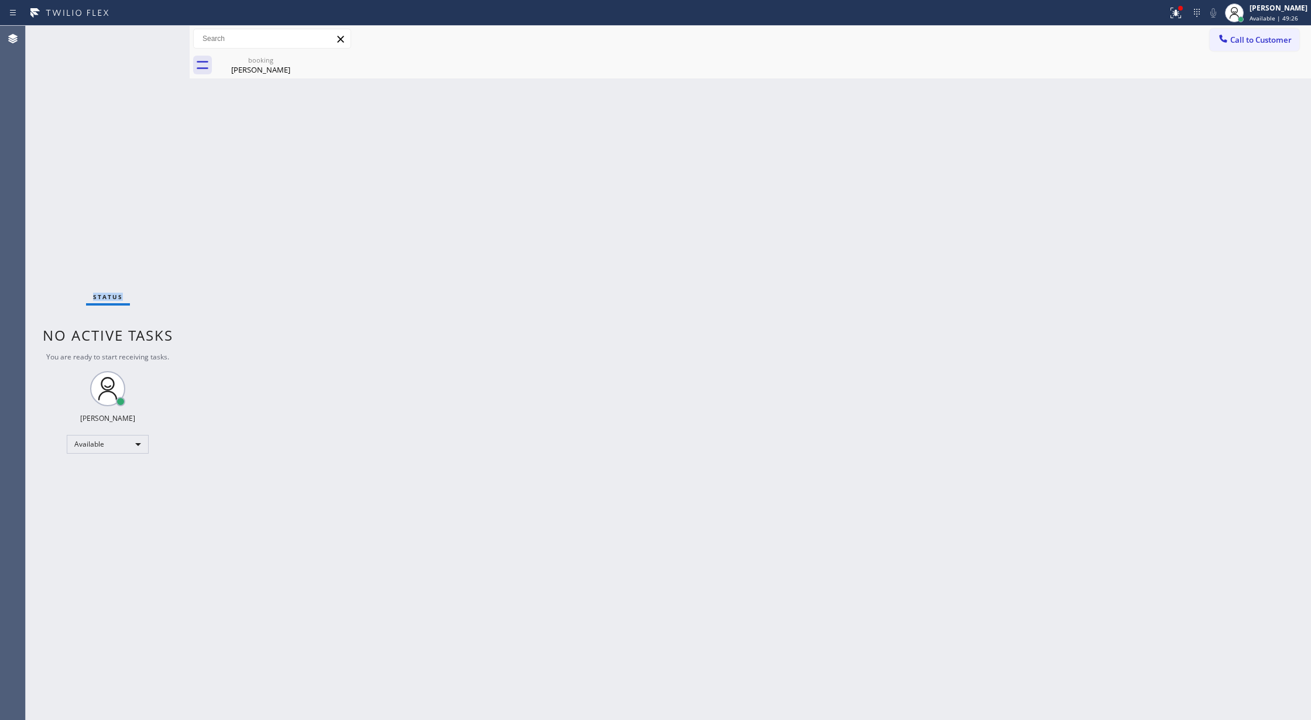
click at [153, 43] on div "Status No active tasks You are ready to start receiving tasks. [PERSON_NAME] Av…" at bounding box center [108, 373] width 164 height 694
click at [152, 41] on div "Status No active tasks You are ready to start receiving tasks. [PERSON_NAME] Av…" at bounding box center [108, 373] width 164 height 694
click at [150, 40] on div "Status No active tasks You are ready to start receiving tasks. [PERSON_NAME] Av…" at bounding box center [108, 373] width 164 height 694
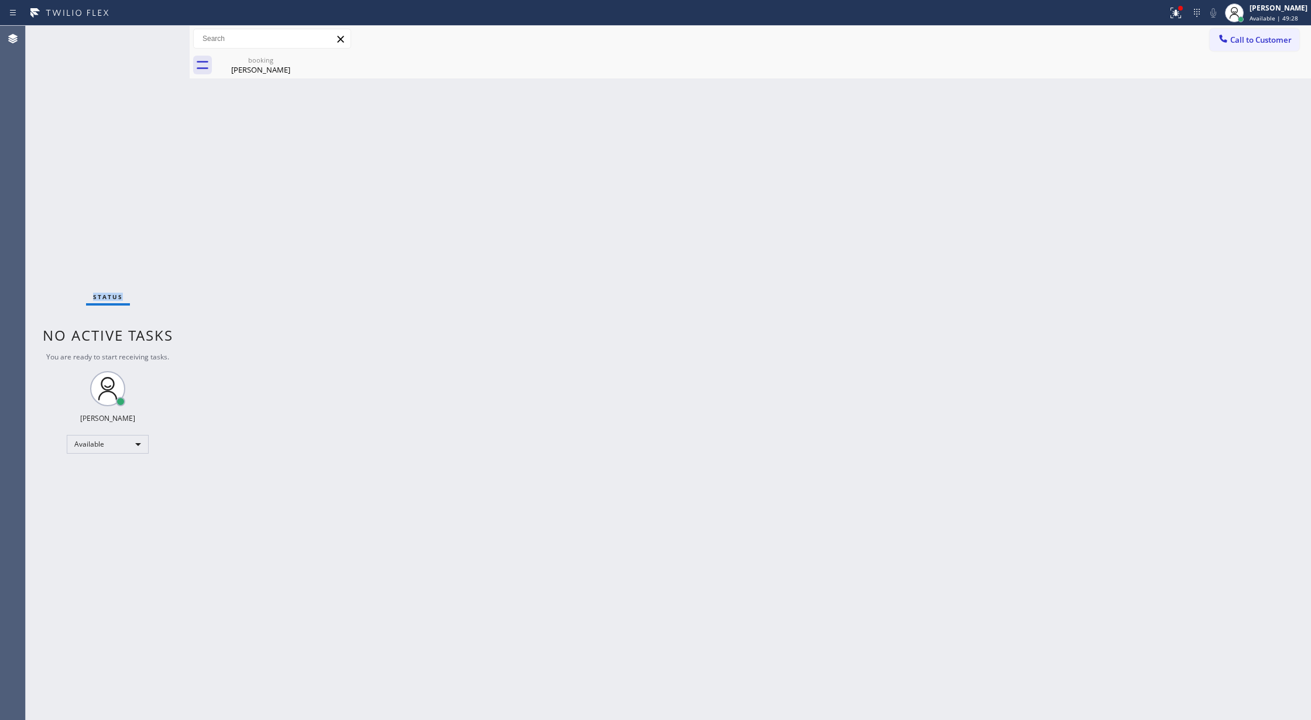
click at [150, 40] on div "Status No active tasks You are ready to start receiving tasks. [PERSON_NAME] Av…" at bounding box center [108, 373] width 164 height 694
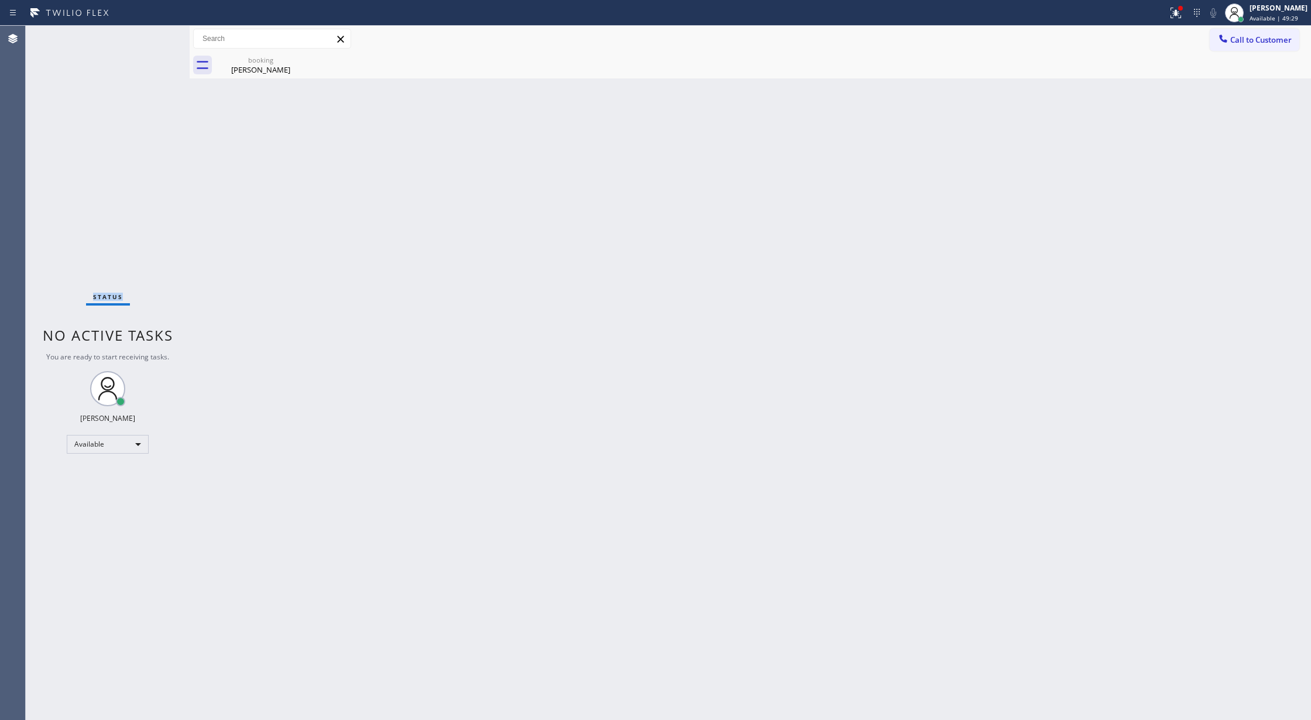
click at [150, 40] on div "Status No active tasks You are ready to start receiving tasks. [PERSON_NAME] Av…" at bounding box center [108, 373] width 164 height 694
click at [276, 66] on div "[PERSON_NAME]" at bounding box center [261, 69] width 88 height 11
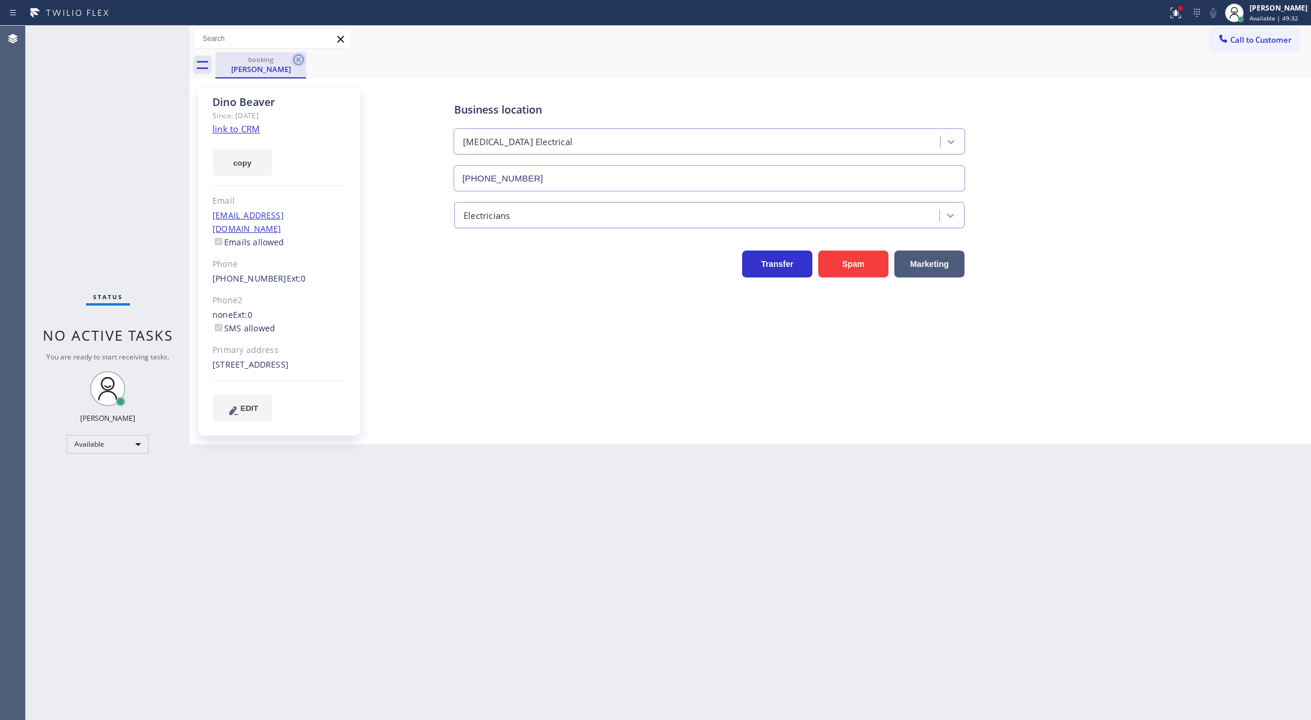
click at [297, 55] on icon at bounding box center [298, 59] width 11 height 11
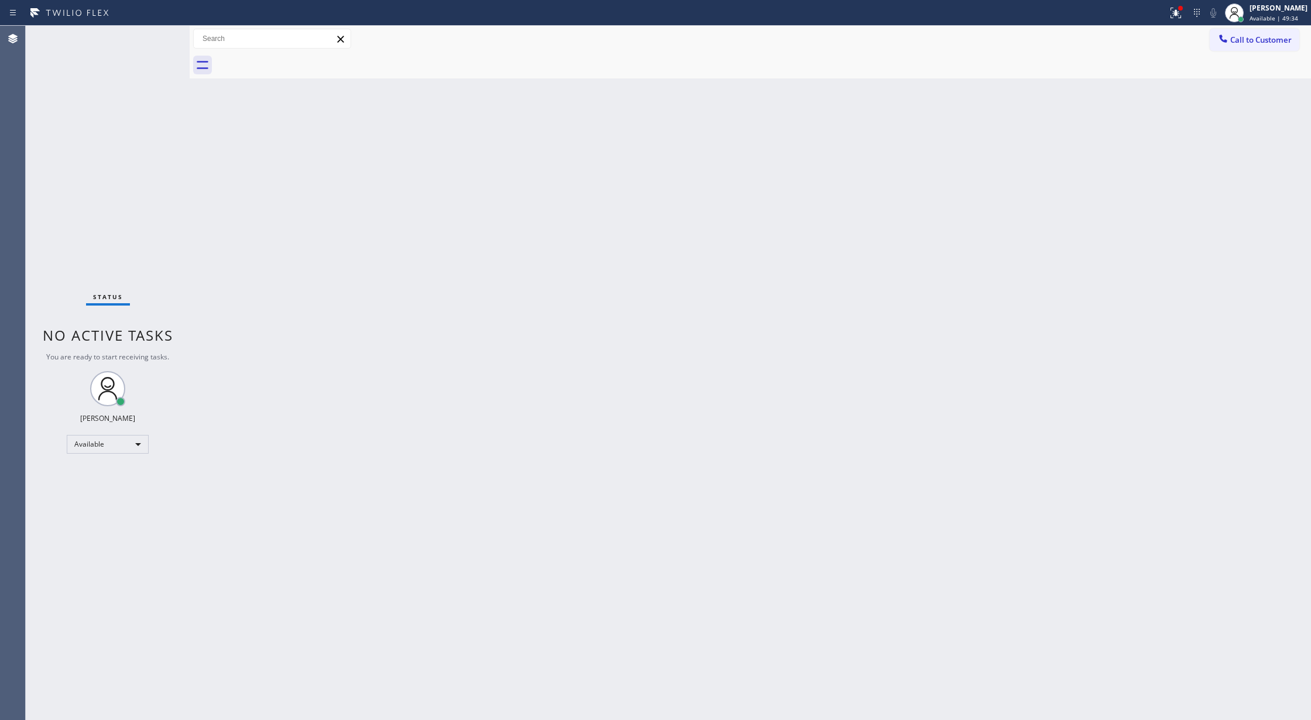
click at [158, 36] on div "Status No active tasks You are ready to start receiving tasks. [PERSON_NAME] Av…" at bounding box center [108, 373] width 164 height 694
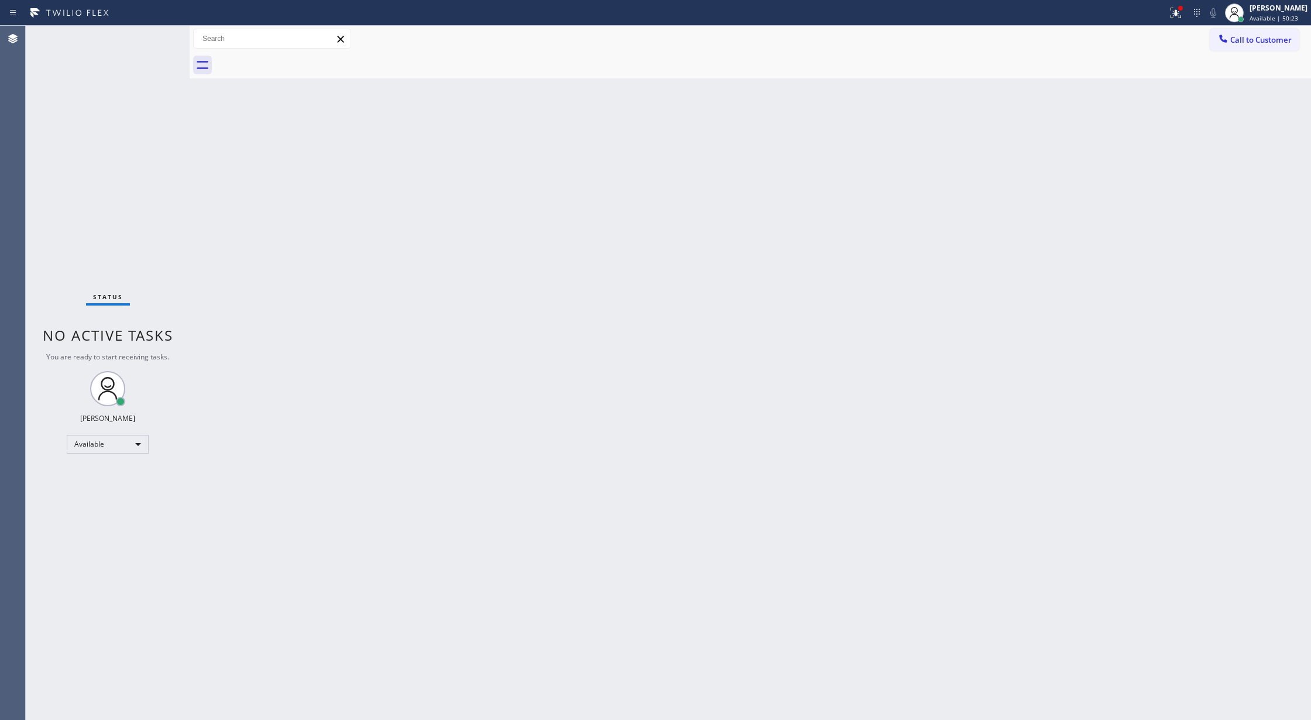
click at [146, 40] on div "Status No active tasks You are ready to start receiving tasks. [PERSON_NAME] Av…" at bounding box center [108, 373] width 164 height 694
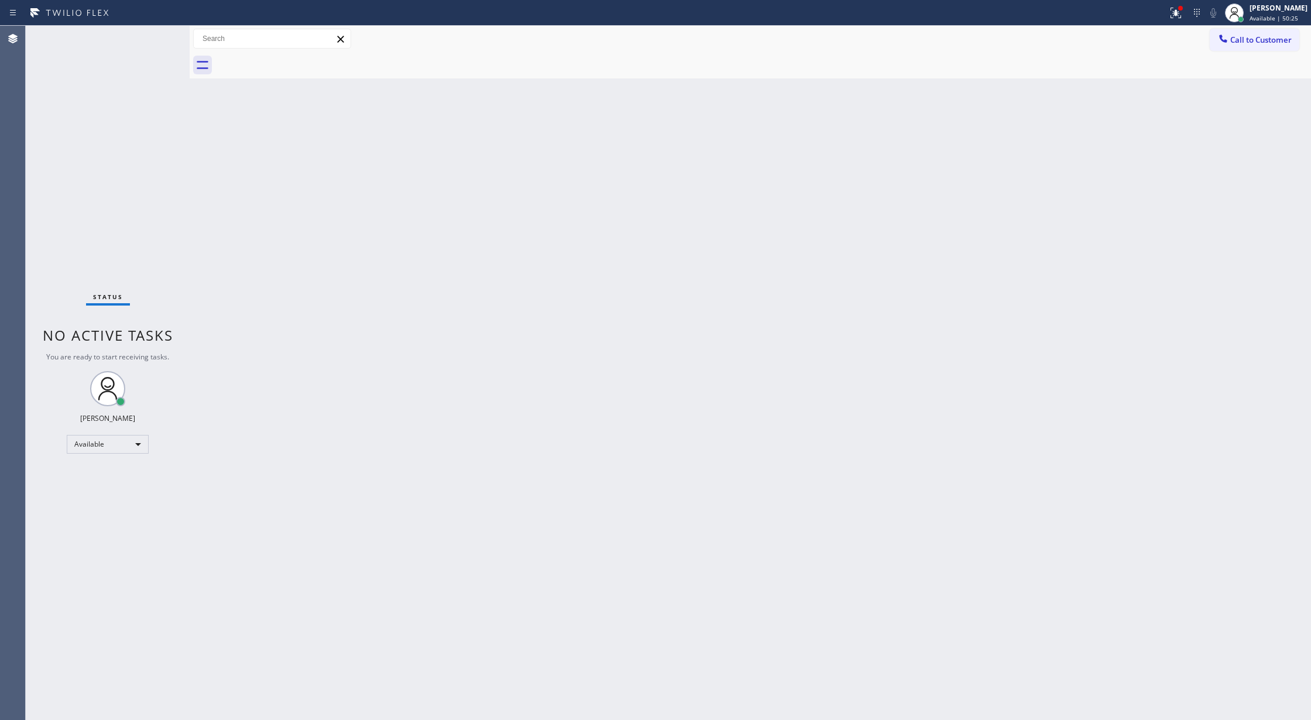
click at [146, 40] on div "Status No active tasks You are ready to start receiving tasks. [PERSON_NAME] Av…" at bounding box center [108, 373] width 164 height 694
click at [379, 205] on div "Back to Dashboard Change Sender ID Customers Technicians Select a contact Outbo…" at bounding box center [750, 373] width 1121 height 694
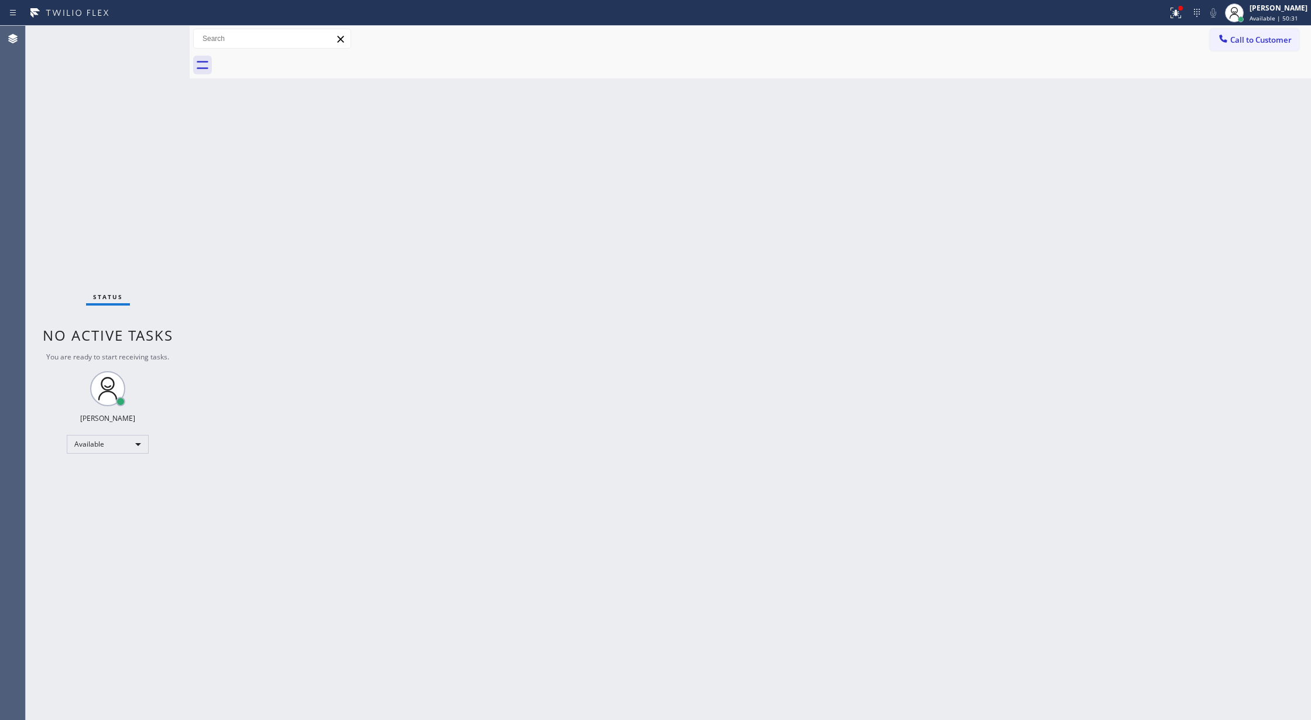
click at [152, 36] on div "Status No active tasks You are ready to start receiving tasks. [PERSON_NAME] Av…" at bounding box center [108, 373] width 164 height 694
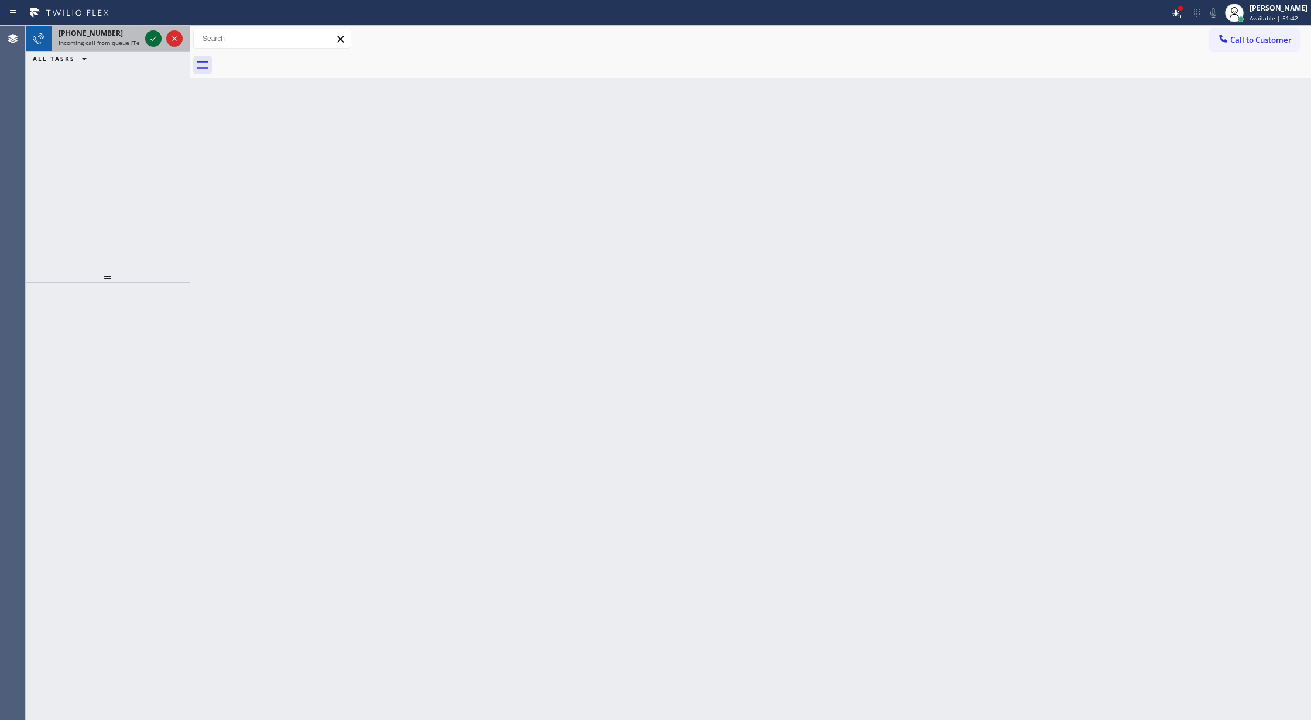
click at [152, 36] on icon at bounding box center [153, 39] width 14 height 14
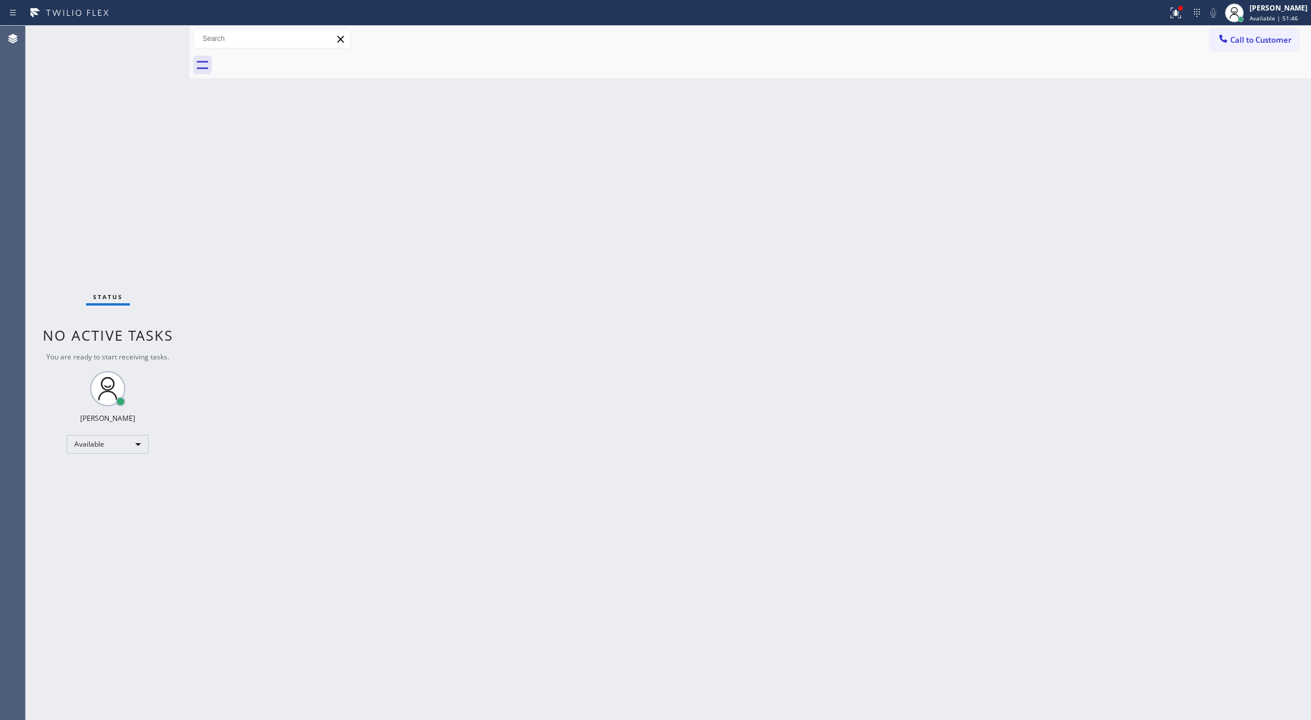
click at [154, 36] on div "Status No active tasks You are ready to start receiving tasks. [PERSON_NAME] Av…" at bounding box center [108, 373] width 164 height 694
click at [151, 36] on div "Status No active tasks You are ready to start receiving tasks. [PERSON_NAME] Av…" at bounding box center [108, 373] width 164 height 694
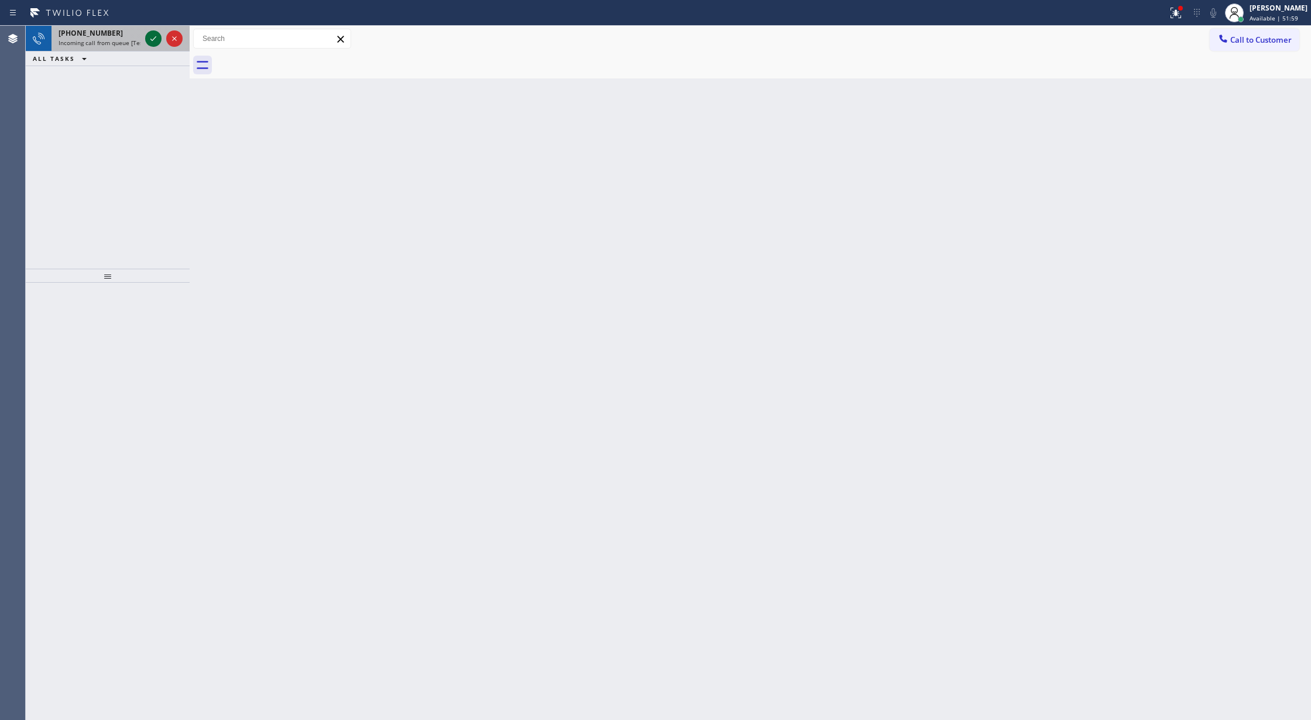
click at [156, 36] on icon at bounding box center [153, 38] width 6 height 5
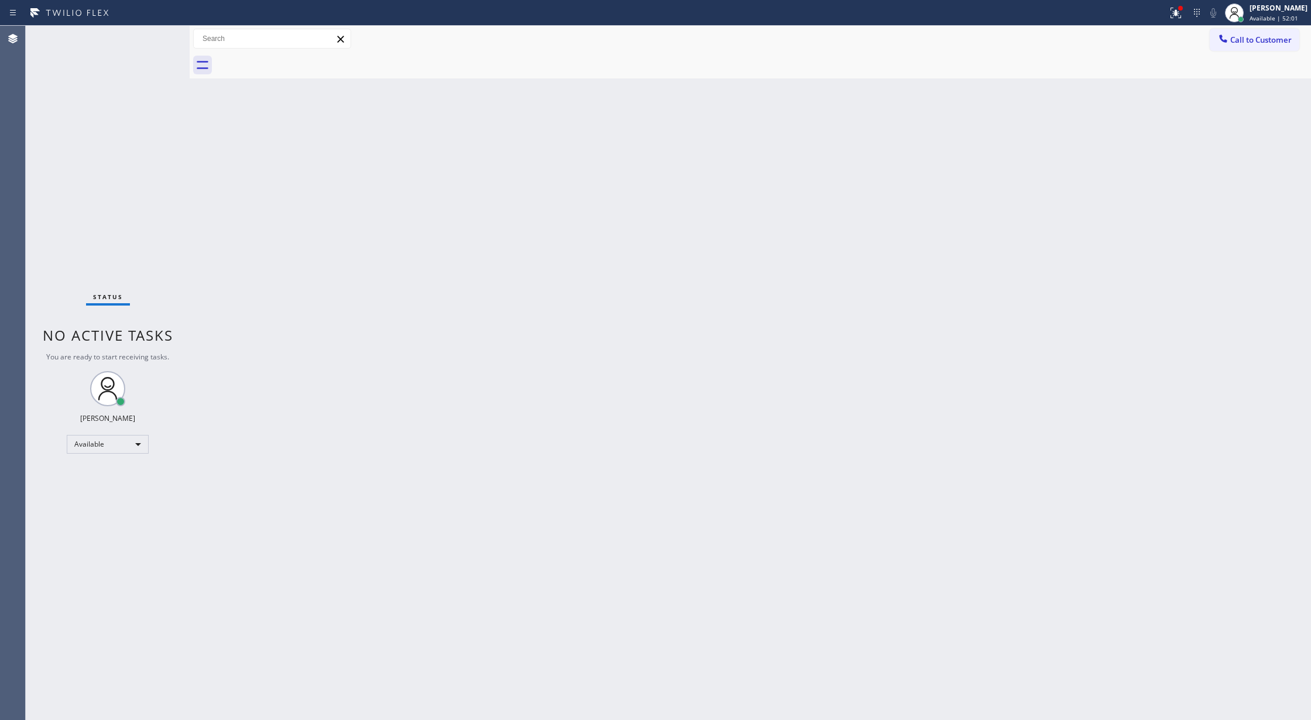
click at [156, 36] on div "Status No active tasks You are ready to start receiving tasks. [PERSON_NAME] Av…" at bounding box center [108, 373] width 164 height 694
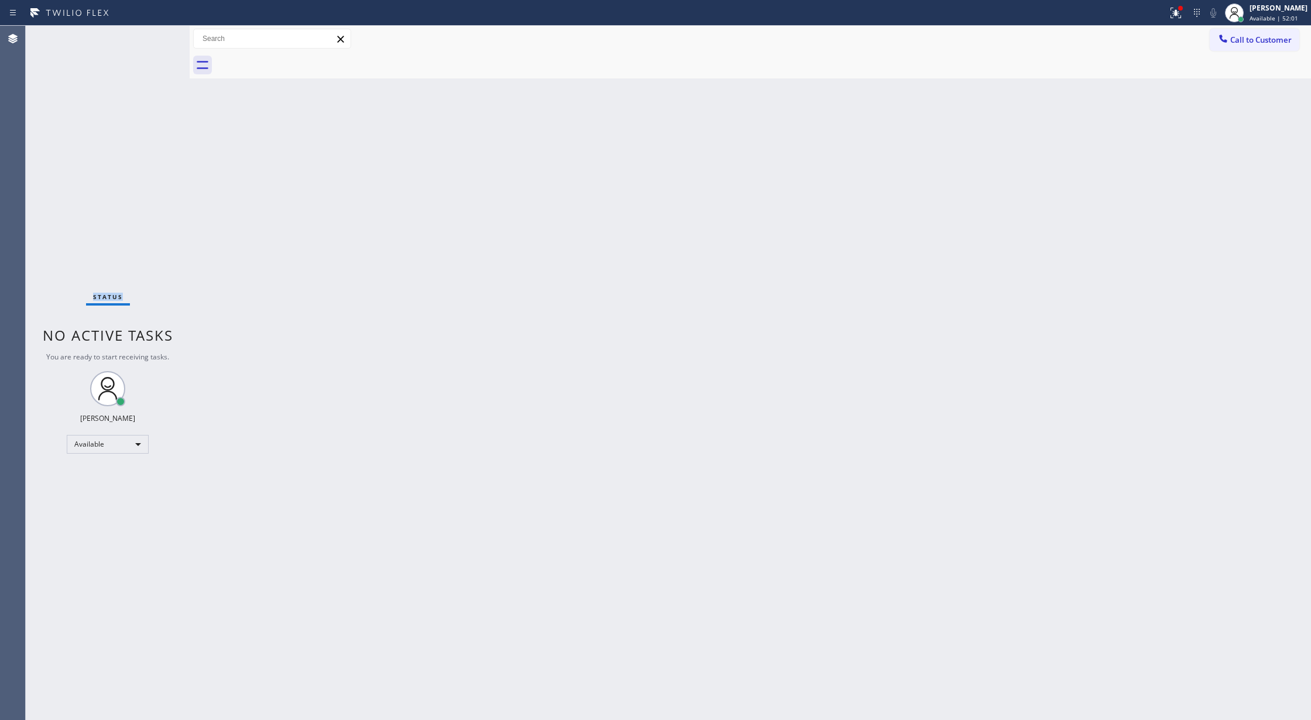
click at [156, 36] on div "Status No active tasks You are ready to start receiving tasks. [PERSON_NAME] Av…" at bounding box center [108, 373] width 164 height 694
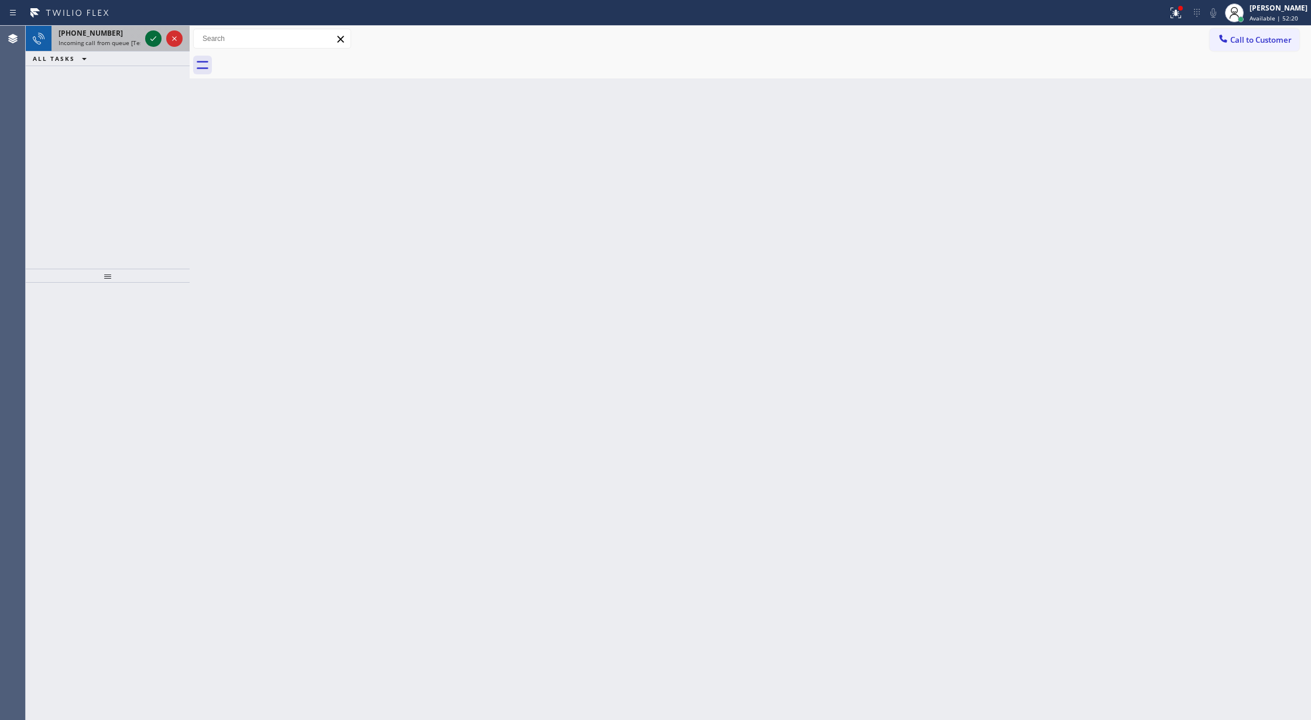
click at [155, 40] on icon at bounding box center [153, 39] width 14 height 14
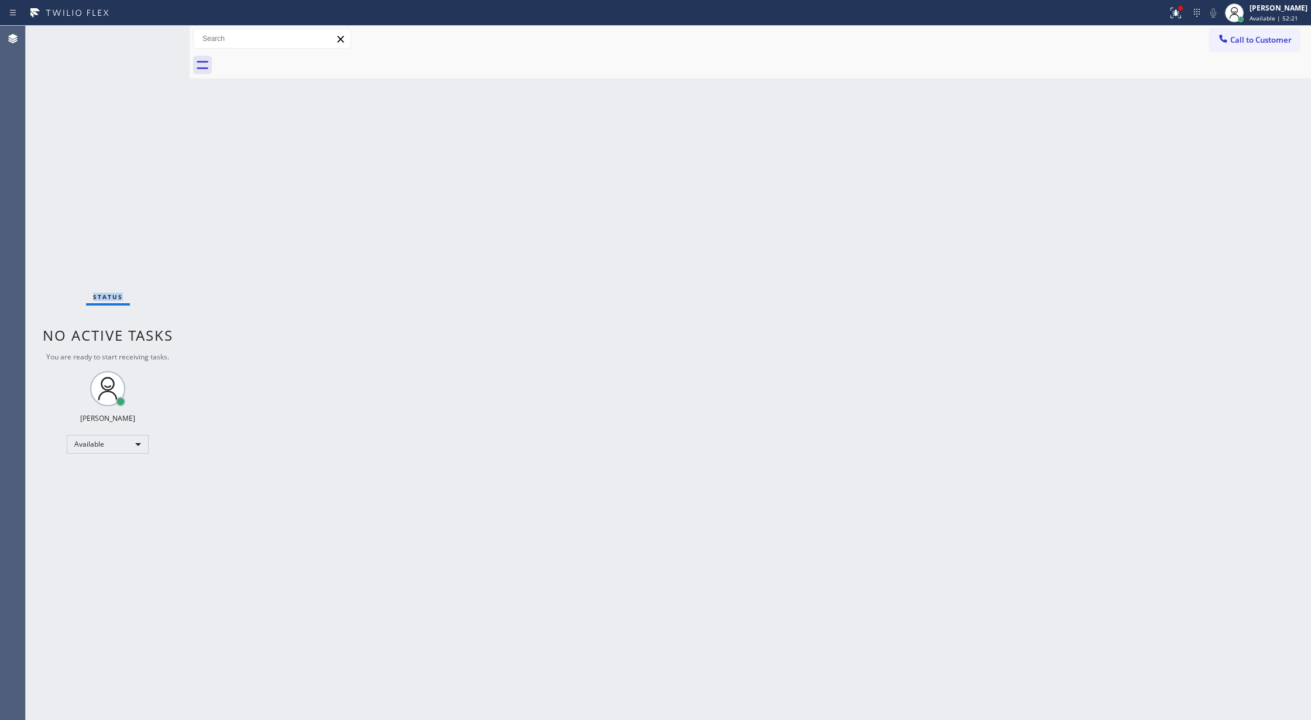
click at [155, 40] on div "Status No active tasks You are ready to start receiving tasks. [PERSON_NAME] Av…" at bounding box center [108, 373] width 164 height 694
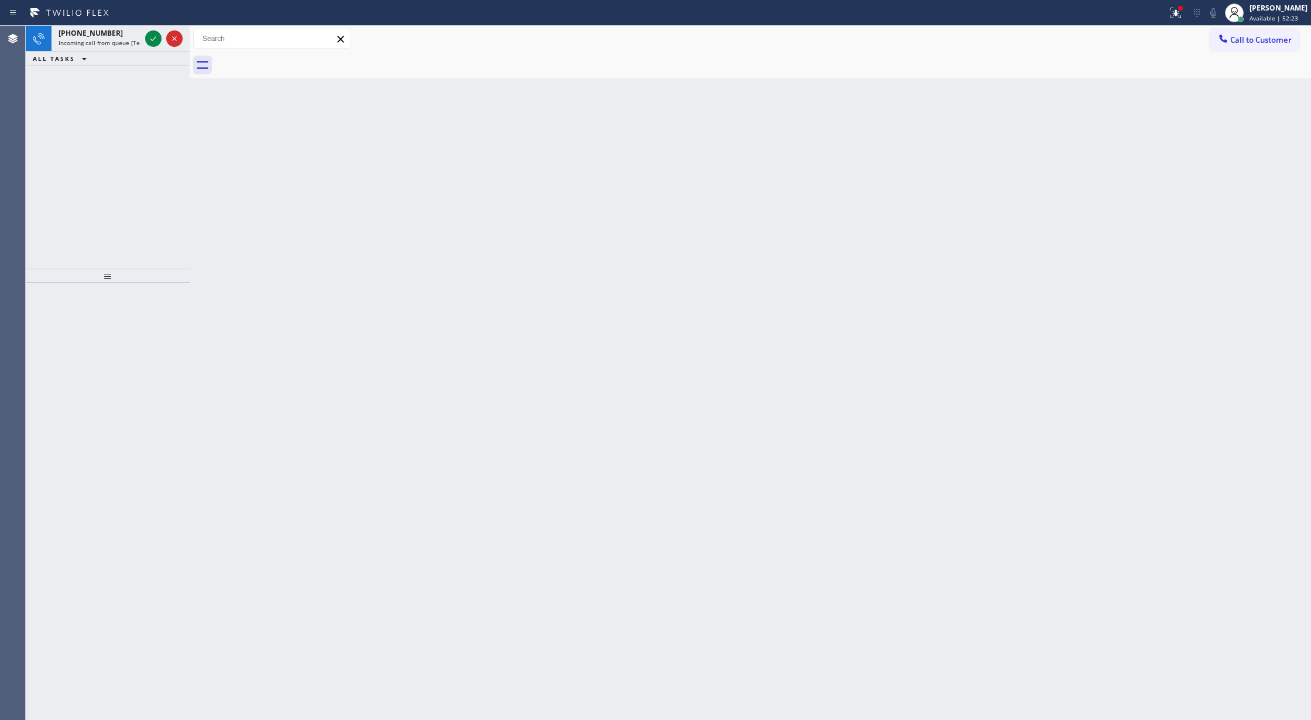
click at [155, 40] on icon at bounding box center [153, 39] width 14 height 14
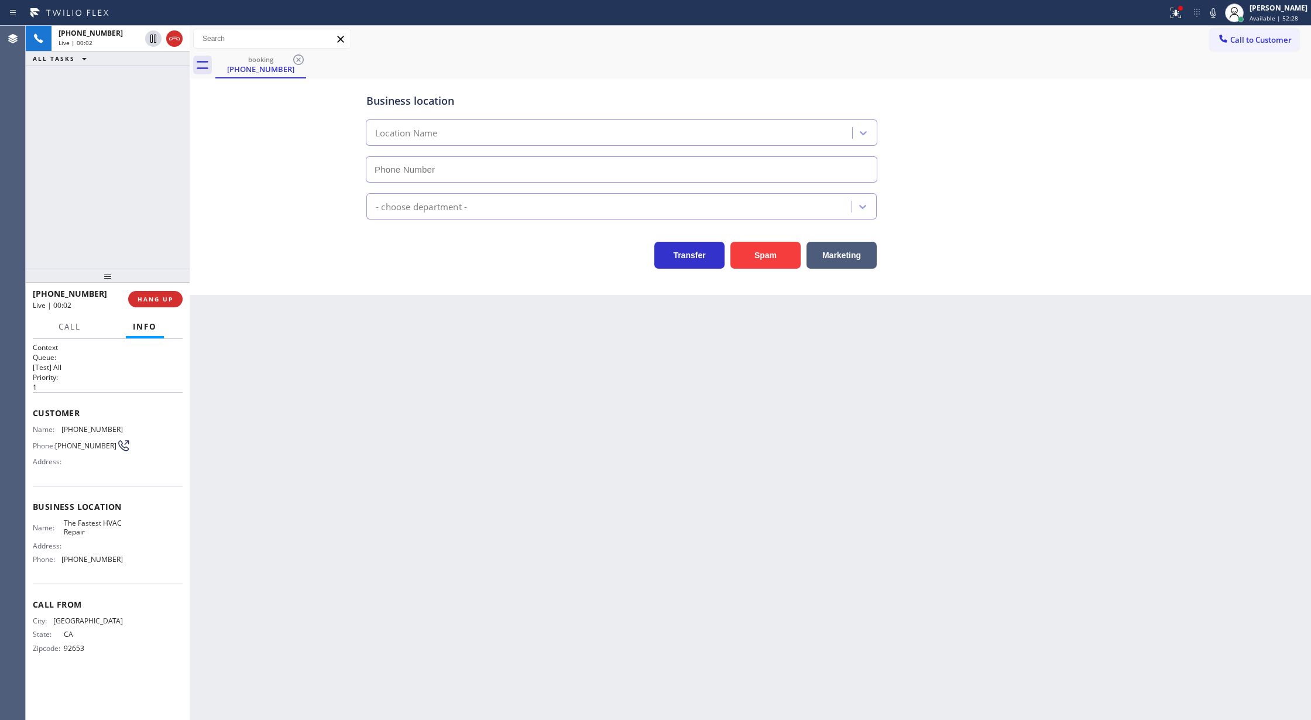
type input "[PHONE_NUMBER]"
click at [765, 259] on button "Spam" at bounding box center [765, 255] width 70 height 27
click at [143, 302] on span "COMPLETE" at bounding box center [153, 299] width 40 height 8
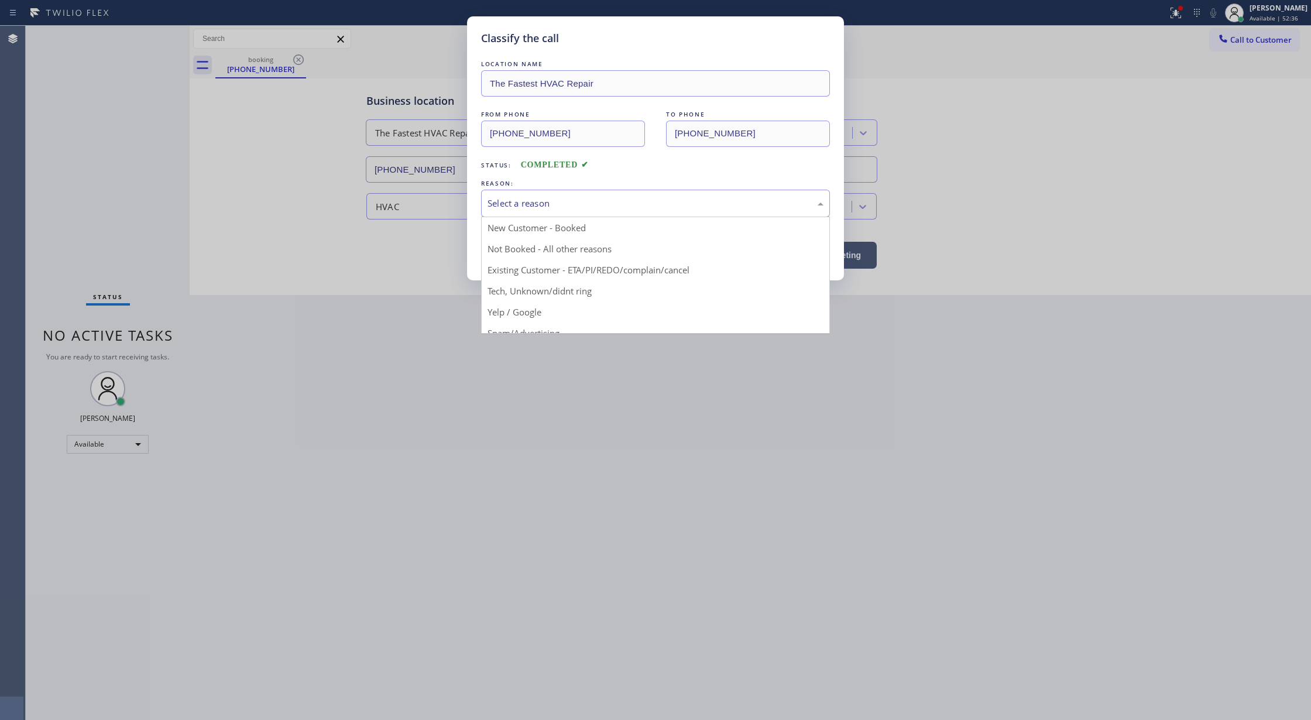
click at [513, 215] on div "Select a reason" at bounding box center [655, 204] width 349 height 28
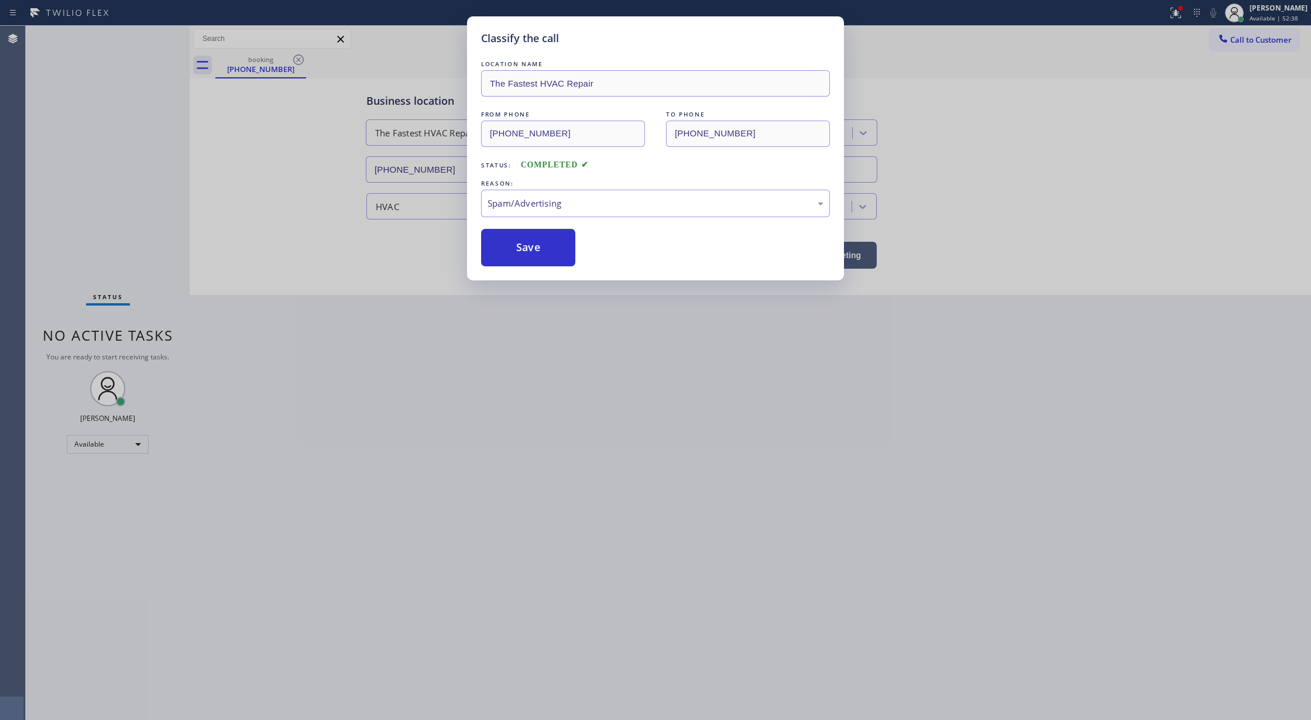
click at [514, 260] on button "Save" at bounding box center [528, 247] width 94 height 37
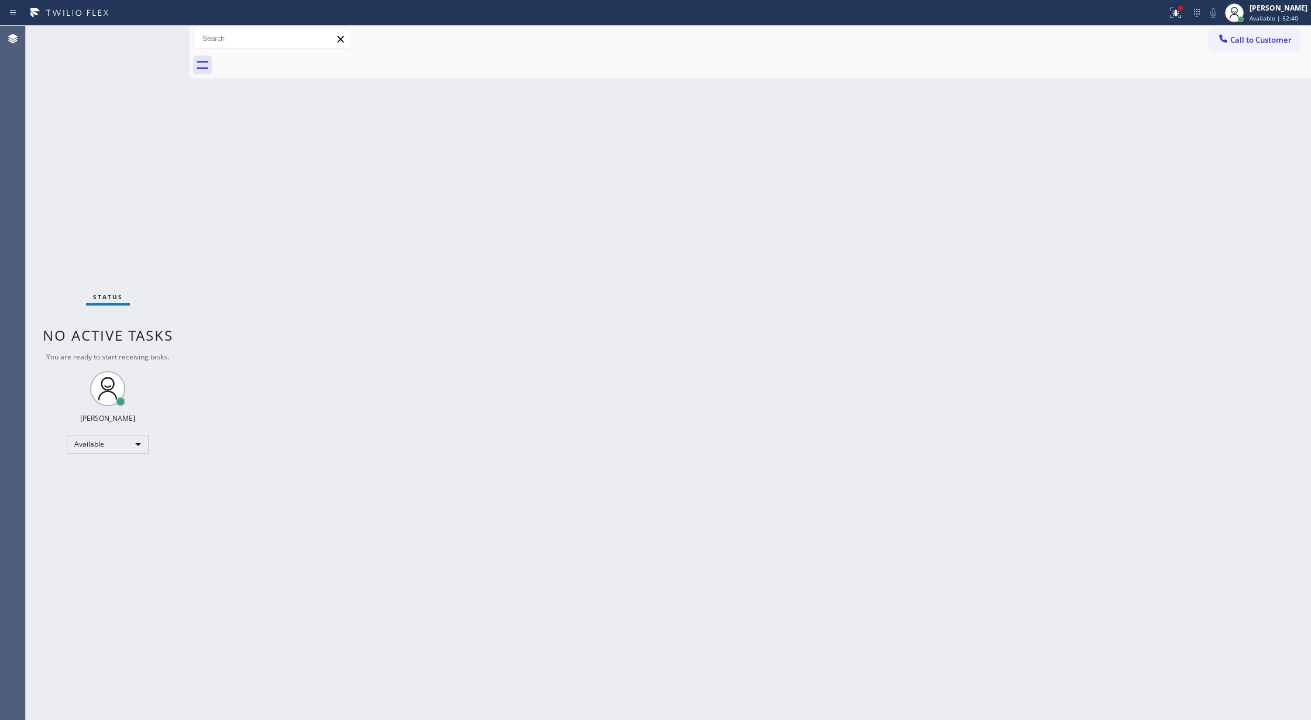
click at [159, 36] on div "Status No active tasks You are ready to start receiving tasks. [PERSON_NAME] Av…" at bounding box center [108, 373] width 164 height 694
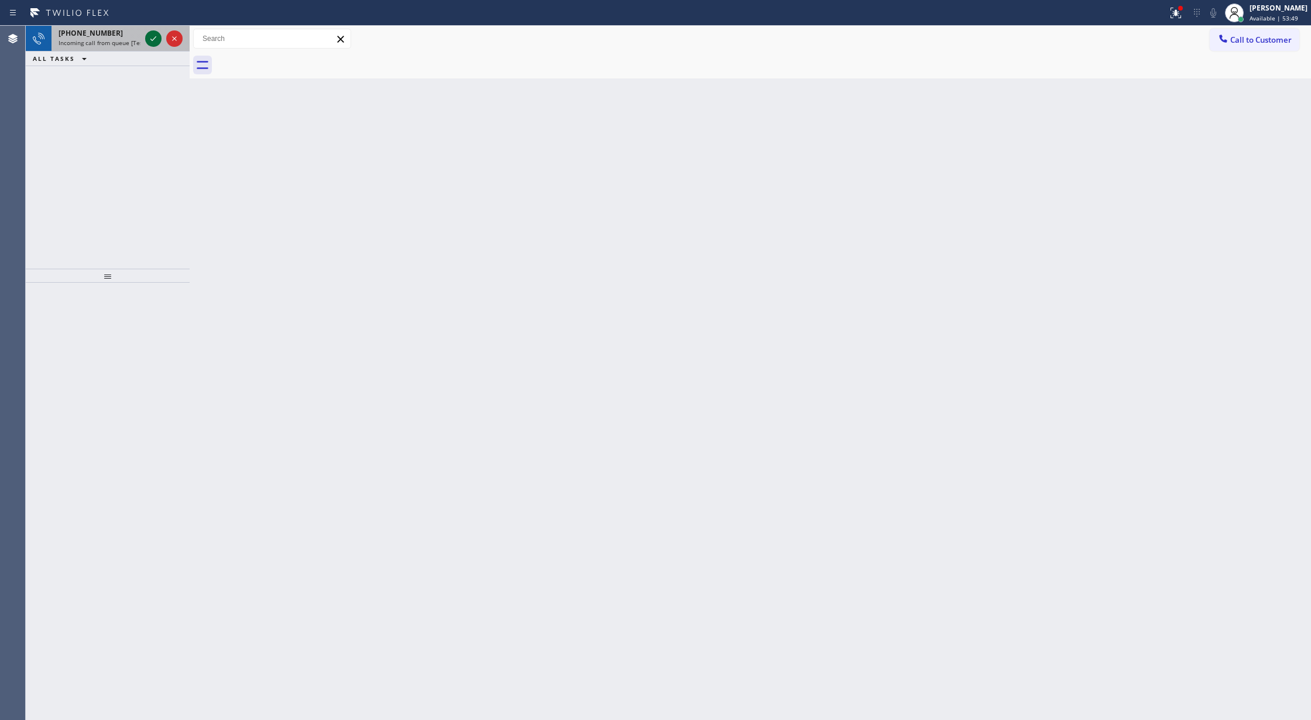
click at [159, 36] on icon at bounding box center [153, 39] width 14 height 14
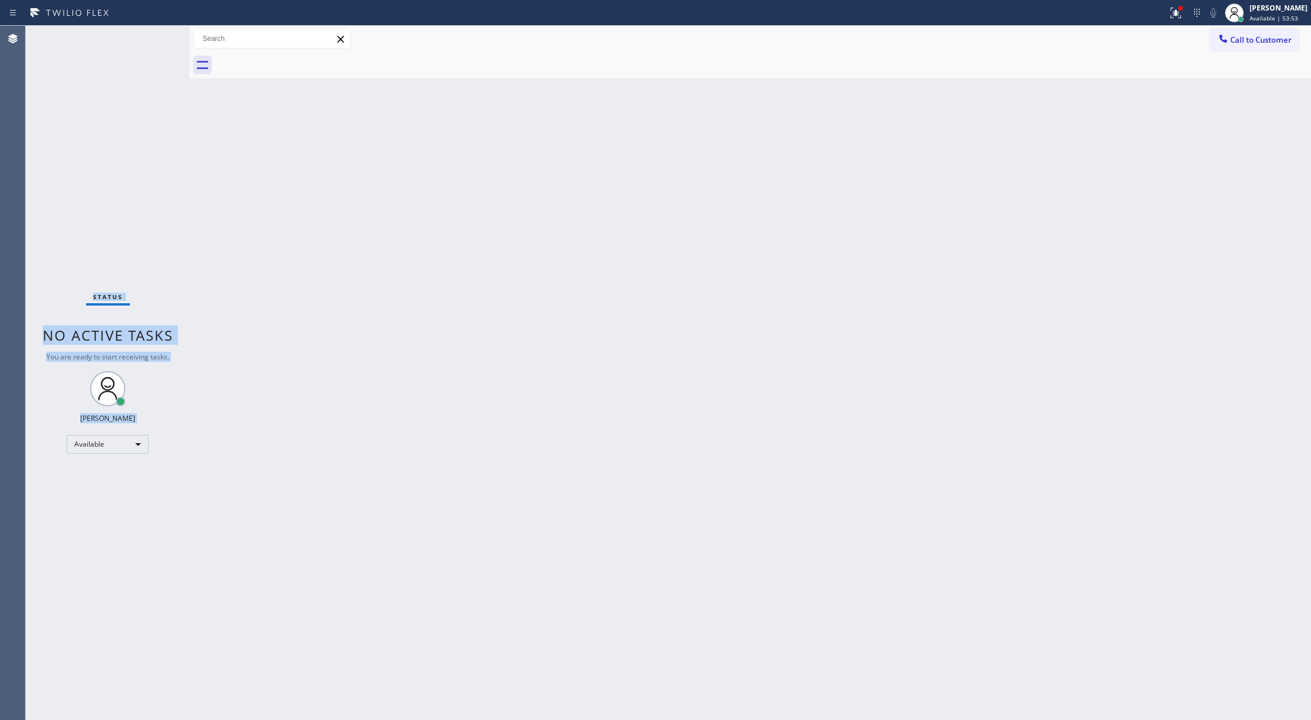
click at [153, 38] on div "Status No active tasks You are ready to start receiving tasks. [PERSON_NAME] Av…" at bounding box center [108, 373] width 164 height 694
click at [158, 32] on div "Status No active tasks You are ready to start receiving tasks. [PERSON_NAME] Av…" at bounding box center [108, 373] width 164 height 694
click at [154, 31] on div "Status No active tasks You are ready to start receiving tasks. [PERSON_NAME] Av…" at bounding box center [108, 373] width 164 height 694
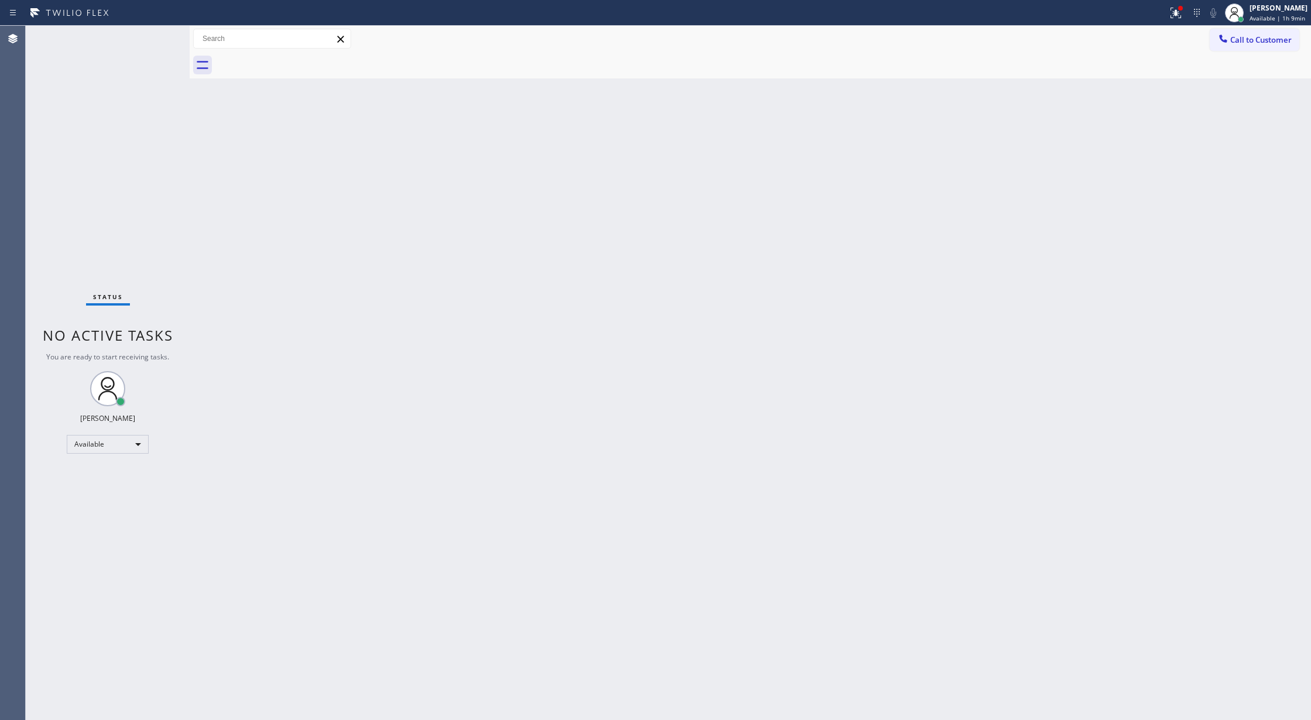
click at [149, 35] on div "Status No active tasks You are ready to start receiving tasks. [PERSON_NAME] Av…" at bounding box center [108, 373] width 164 height 694
click at [164, 36] on div "Status No active tasks You are ready to start receiving tasks. [PERSON_NAME] Av…" at bounding box center [108, 373] width 164 height 694
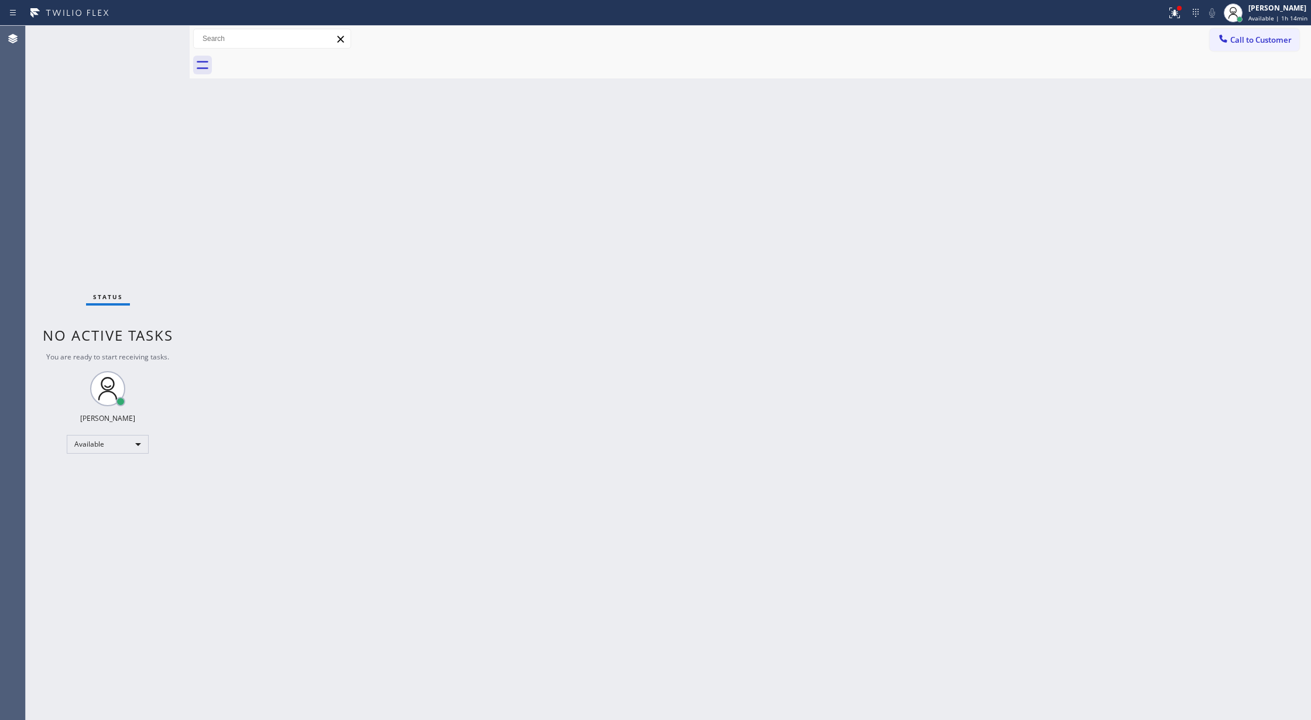
click at [165, 30] on div "Status No active tasks You are ready to start receiving tasks. [PERSON_NAME] Av…" at bounding box center [108, 373] width 164 height 694
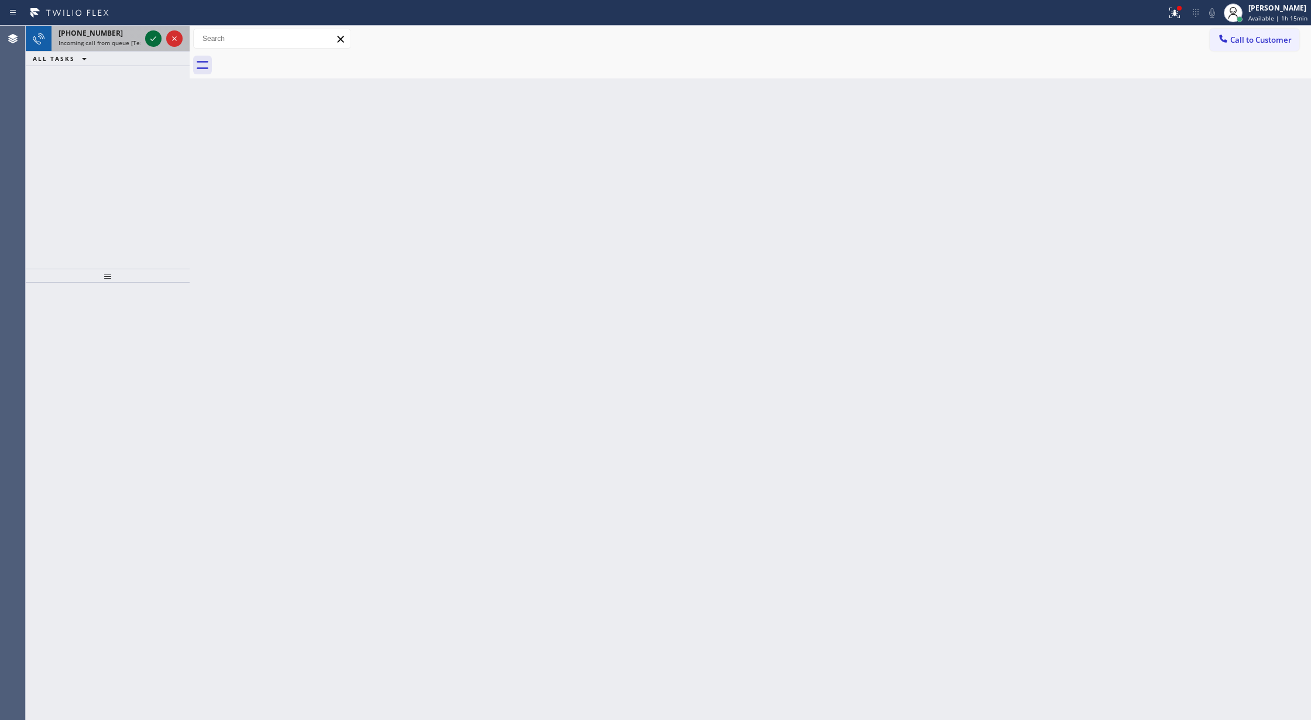
click at [151, 44] on icon at bounding box center [153, 39] width 14 height 14
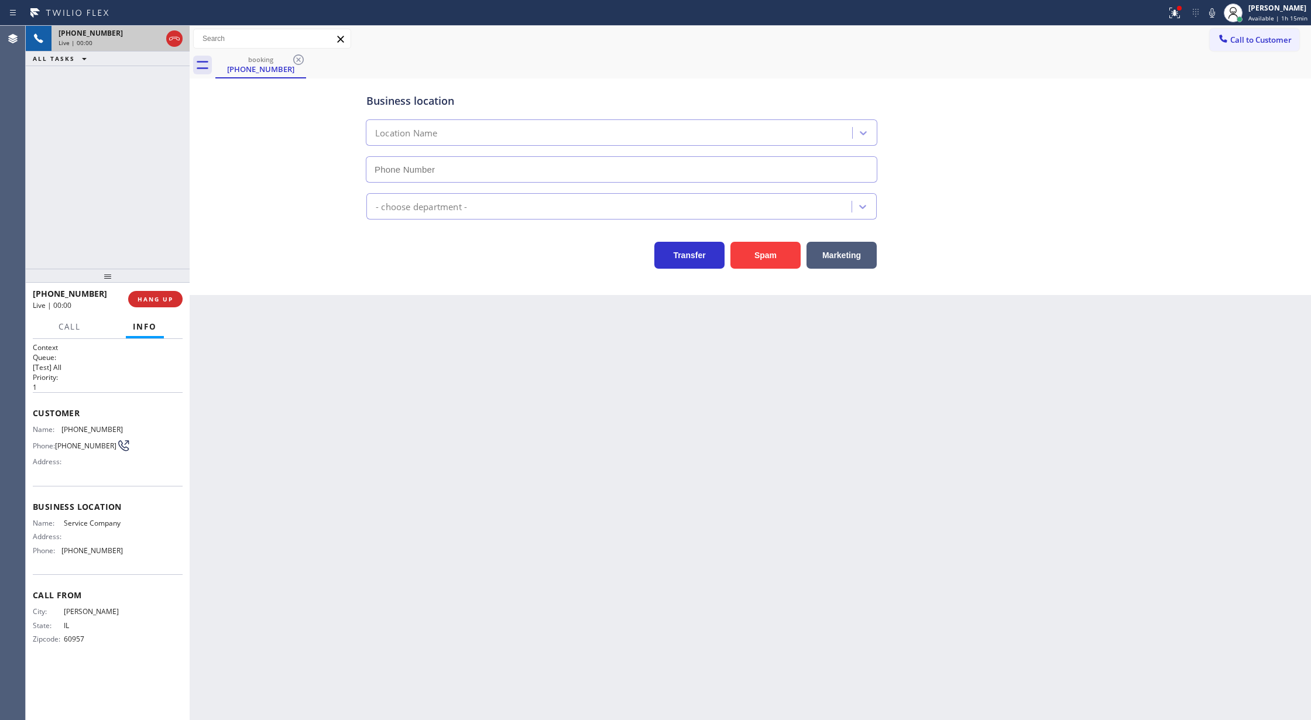
type input "[PHONE_NUMBER]"
click at [766, 255] on button "Spam" at bounding box center [765, 255] width 70 height 27
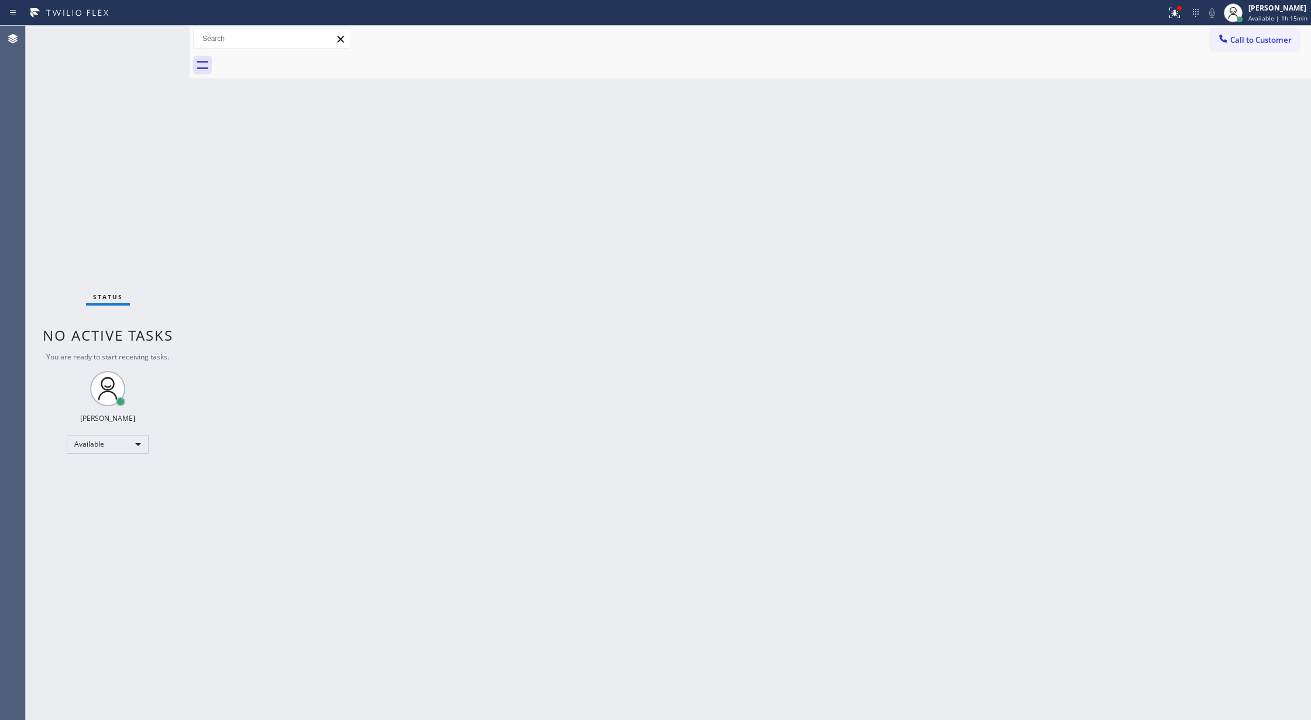
click at [154, 40] on div "Status No active tasks You are ready to start receiving tasks. [PERSON_NAME] Av…" at bounding box center [108, 373] width 164 height 694
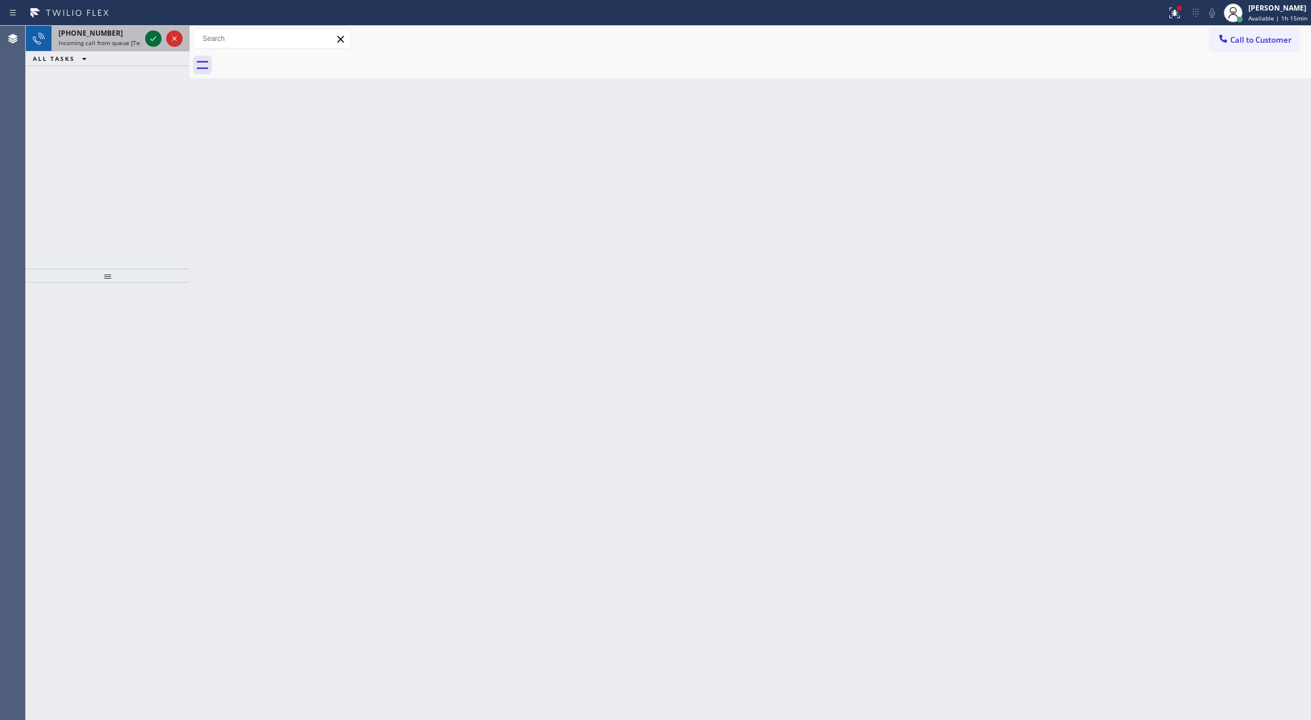
drag, startPoint x: 137, startPoint y: 37, endPoint x: 153, endPoint y: 39, distance: 16.4
click at [141, 37] on div "[PHONE_NUMBER] Incoming call from queue [Test] All" at bounding box center [96, 39] width 91 height 26
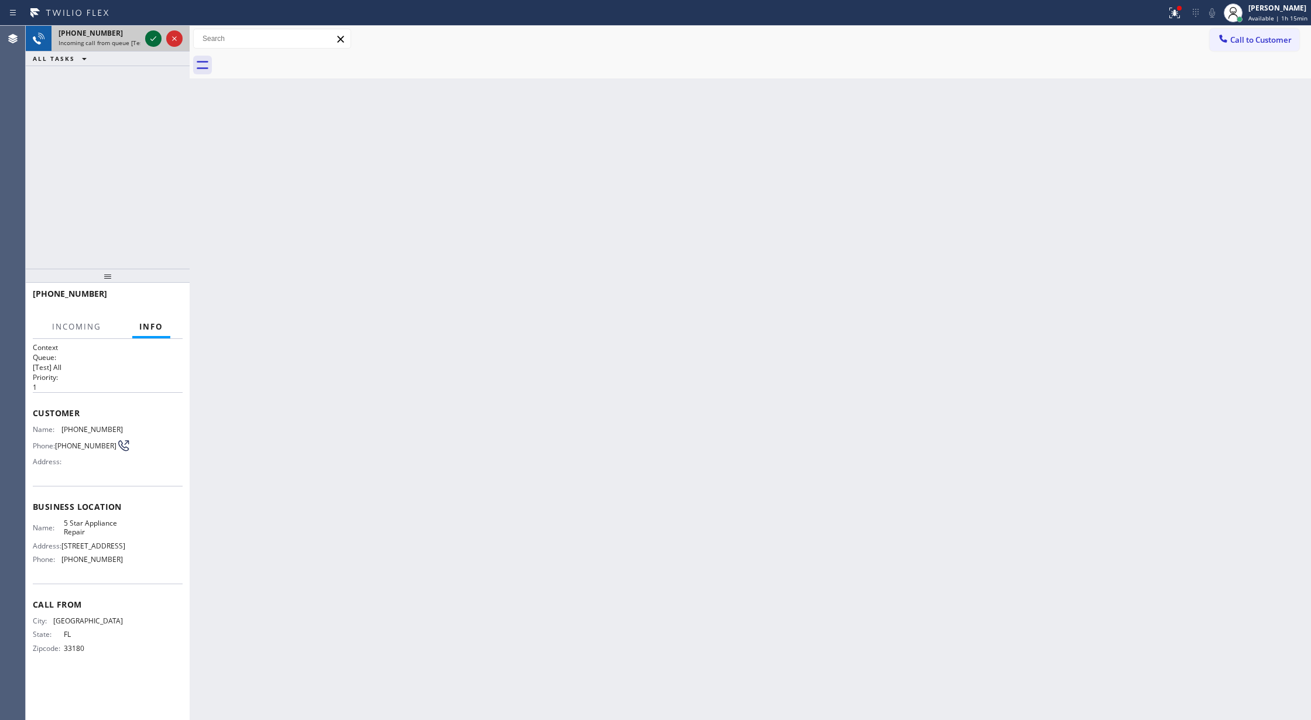
click at [153, 39] on icon at bounding box center [153, 38] width 6 height 5
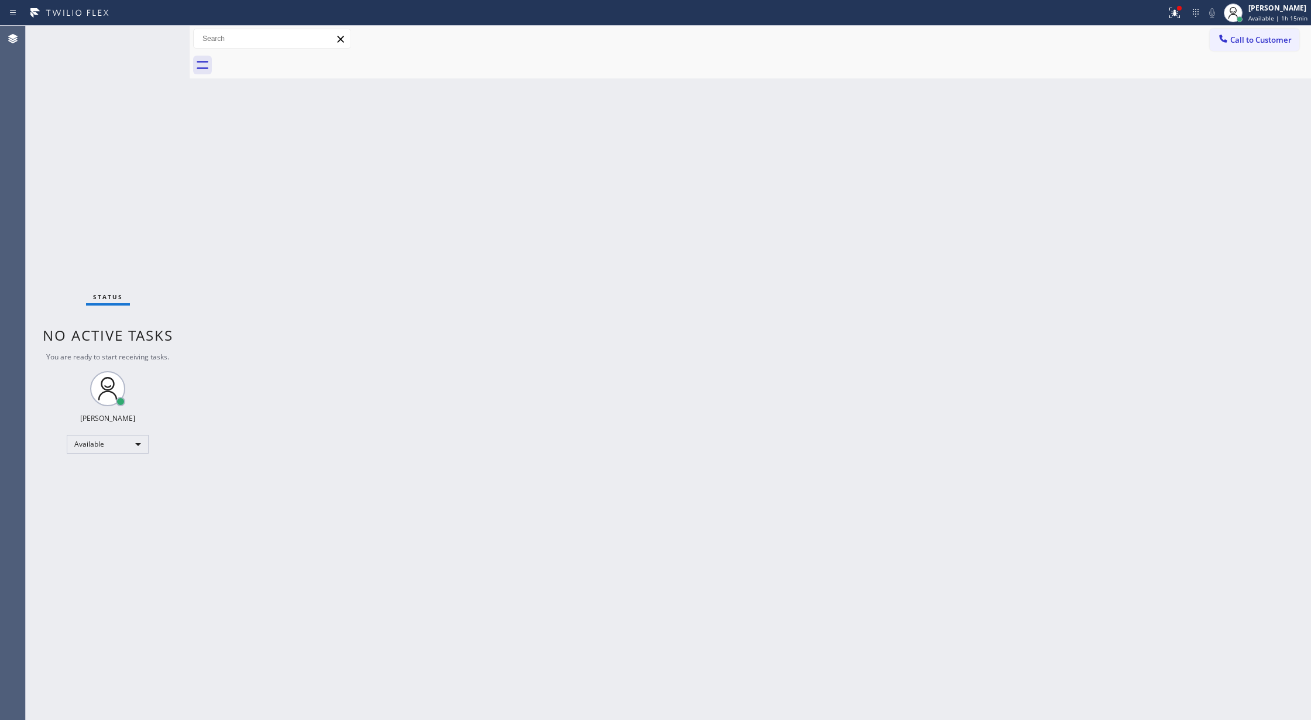
click at [153, 39] on div "Status No active tasks You are ready to start receiving tasks. [PERSON_NAME] Av…" at bounding box center [108, 373] width 164 height 694
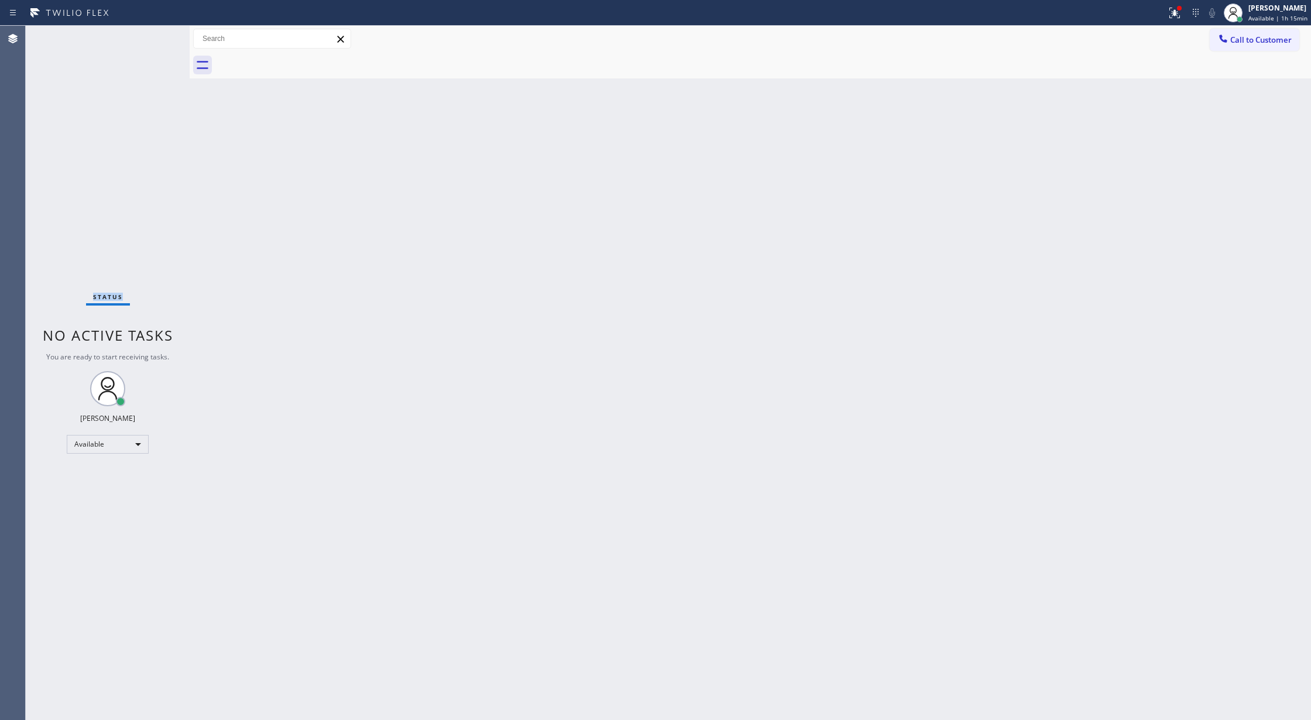
click at [153, 39] on div "Status No active tasks You are ready to start receiving tasks. [PERSON_NAME] Av…" at bounding box center [108, 373] width 164 height 694
click at [143, 45] on div "Status No active tasks You are ready to start receiving tasks. [PERSON_NAME] Av…" at bounding box center [108, 373] width 164 height 694
click at [157, 35] on div "Status No active tasks You are ready to start receiving tasks. [PERSON_NAME] Av…" at bounding box center [108, 373] width 164 height 694
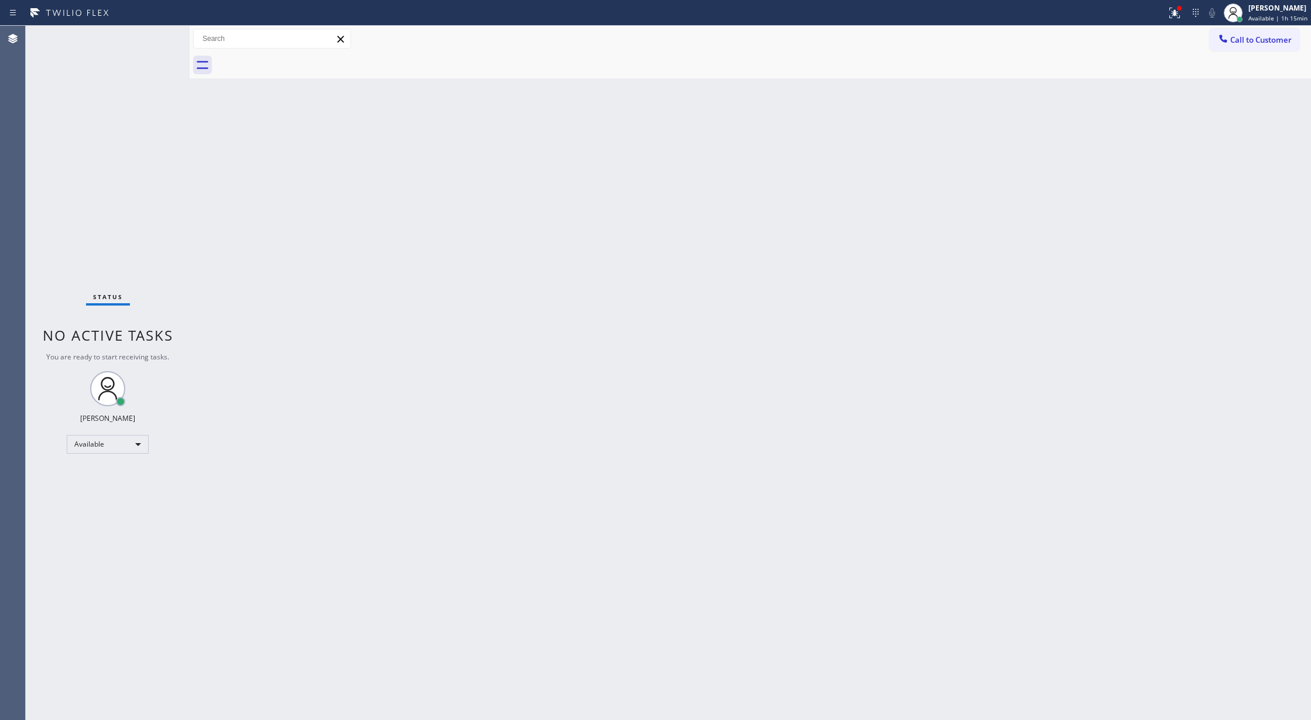
click at [157, 35] on div "Status No active tasks You are ready to start receiving tasks. [PERSON_NAME] Av…" at bounding box center [108, 373] width 164 height 694
click at [154, 37] on div "Status No active tasks You are ready to start receiving tasks. [PERSON_NAME] Av…" at bounding box center [108, 373] width 164 height 694
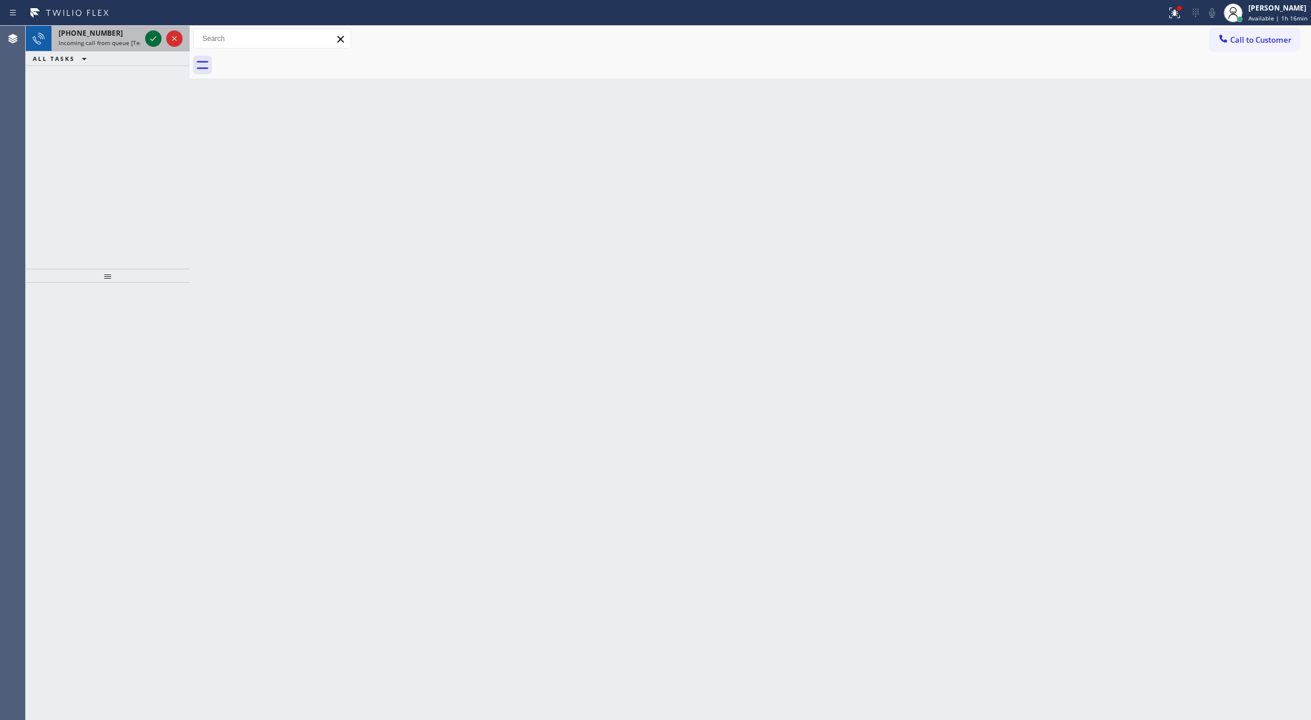
click at [154, 37] on icon at bounding box center [153, 39] width 14 height 14
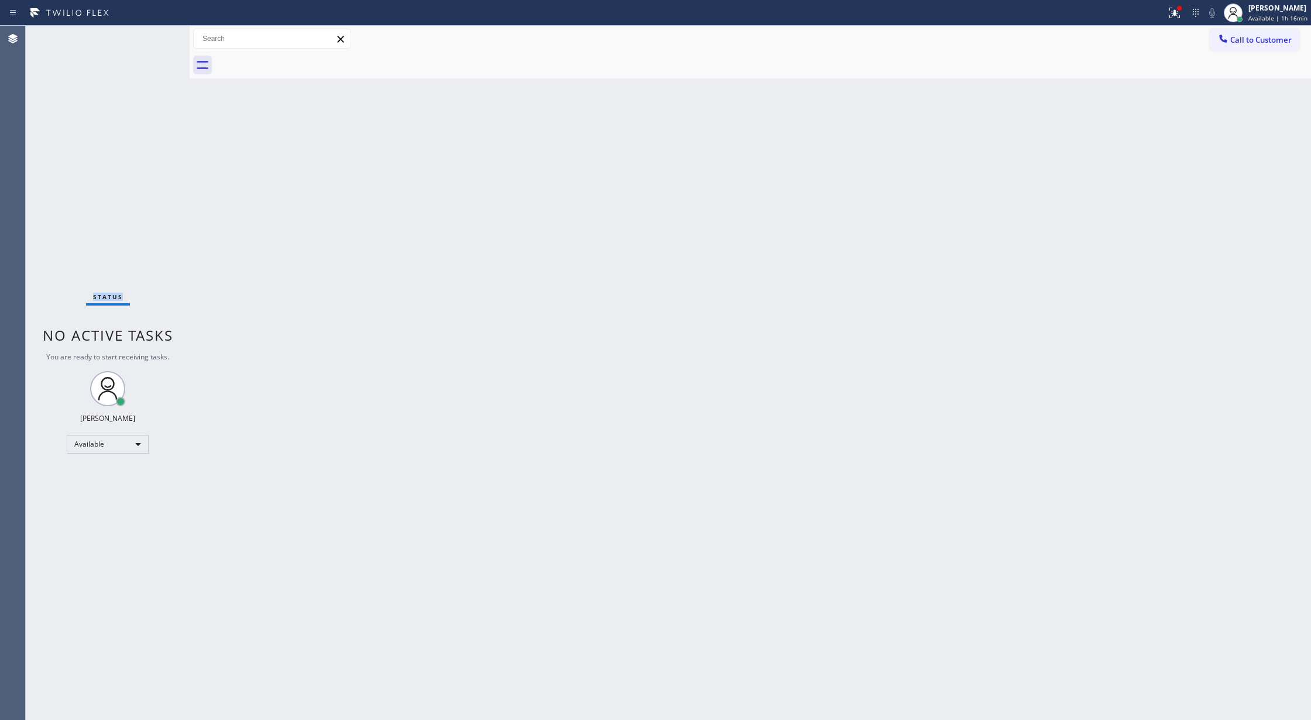
click at [154, 37] on div "Status No active tasks You are ready to start receiving tasks. [PERSON_NAME] Av…" at bounding box center [108, 373] width 164 height 694
click at [154, 36] on div "Status No active tasks You are ready to start receiving tasks. [PERSON_NAME] Av…" at bounding box center [108, 373] width 164 height 694
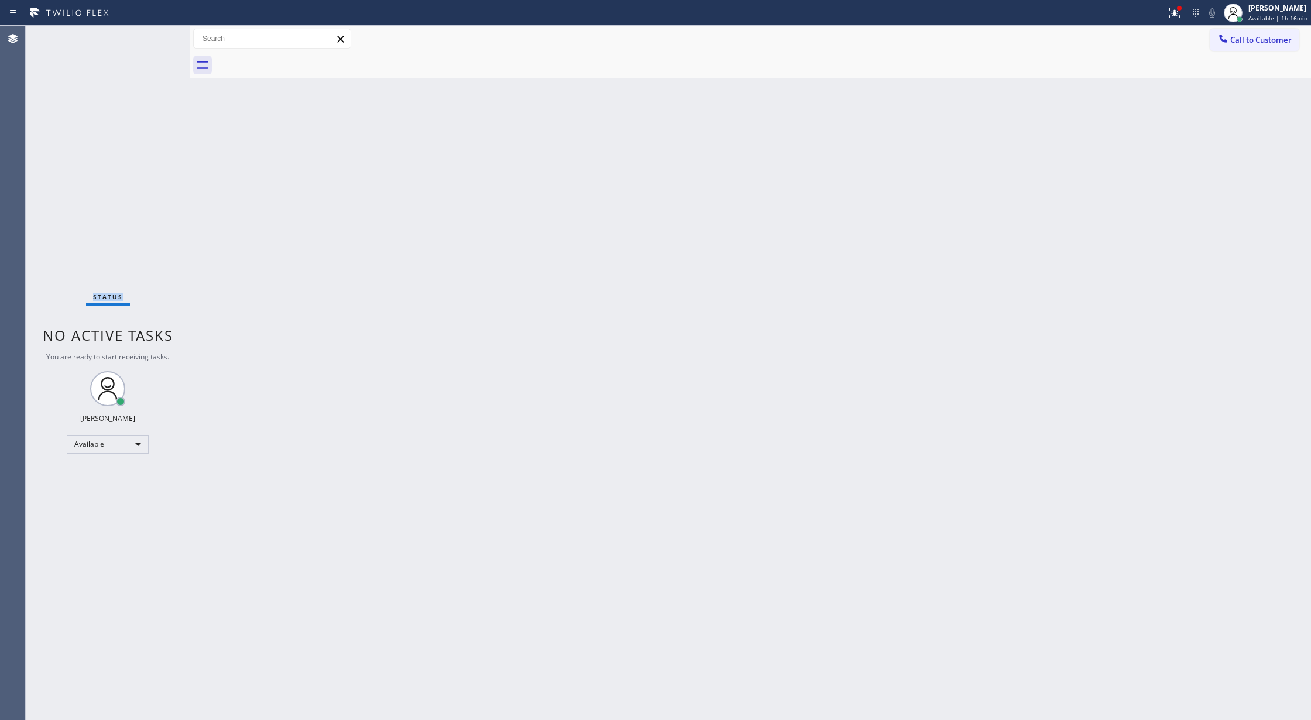
click at [154, 36] on div "Status No active tasks You are ready to start receiving tasks. [PERSON_NAME] Av…" at bounding box center [108, 373] width 164 height 694
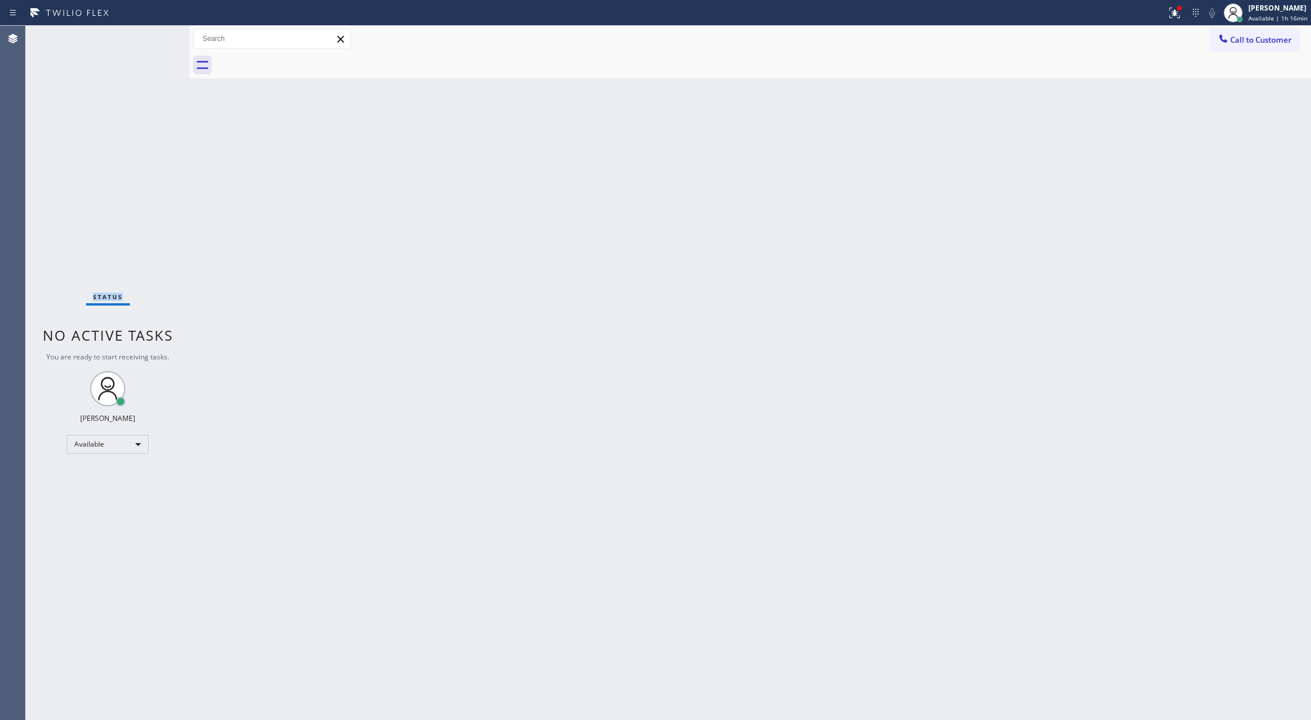
click at [154, 36] on div "Status No active tasks You are ready to start receiving tasks. [PERSON_NAME] Av…" at bounding box center [108, 373] width 164 height 694
click at [159, 39] on div "Status No active tasks You are ready to start receiving tasks. [PERSON_NAME] Av…" at bounding box center [108, 373] width 164 height 694
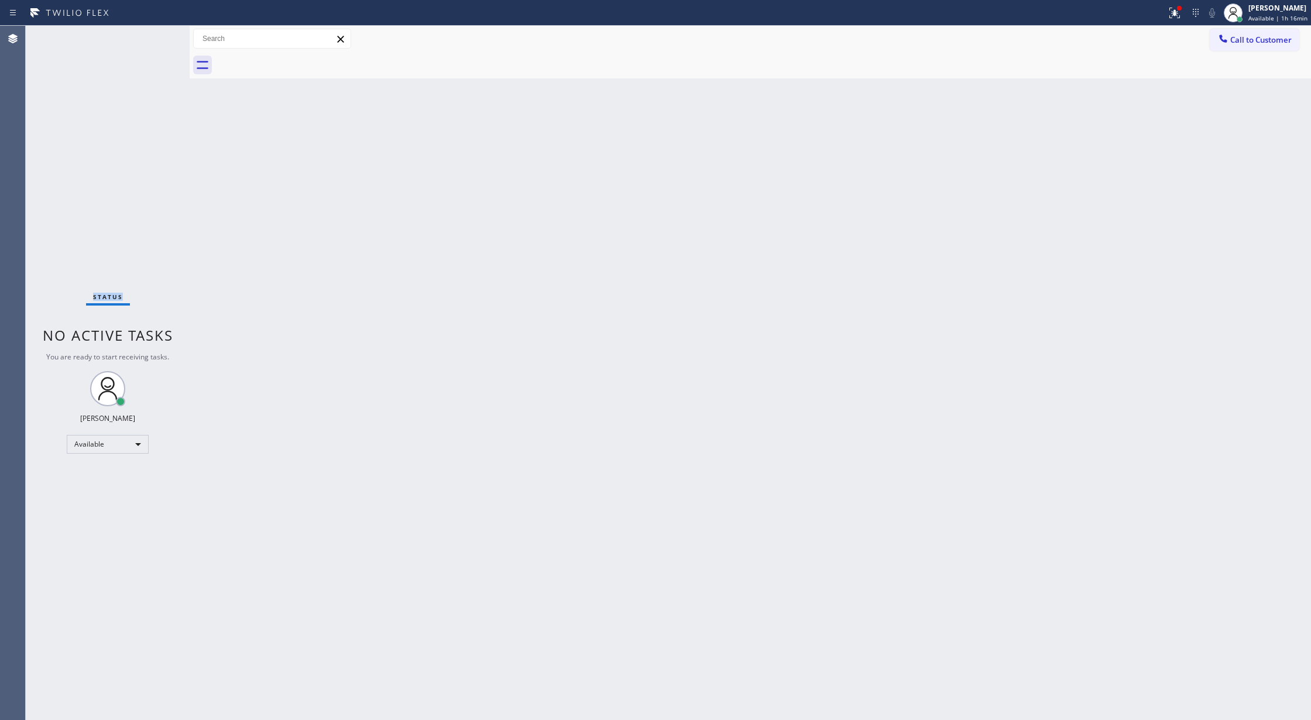
click at [159, 39] on div "Status No active tasks You are ready to start receiving tasks. [PERSON_NAME] Av…" at bounding box center [108, 373] width 164 height 694
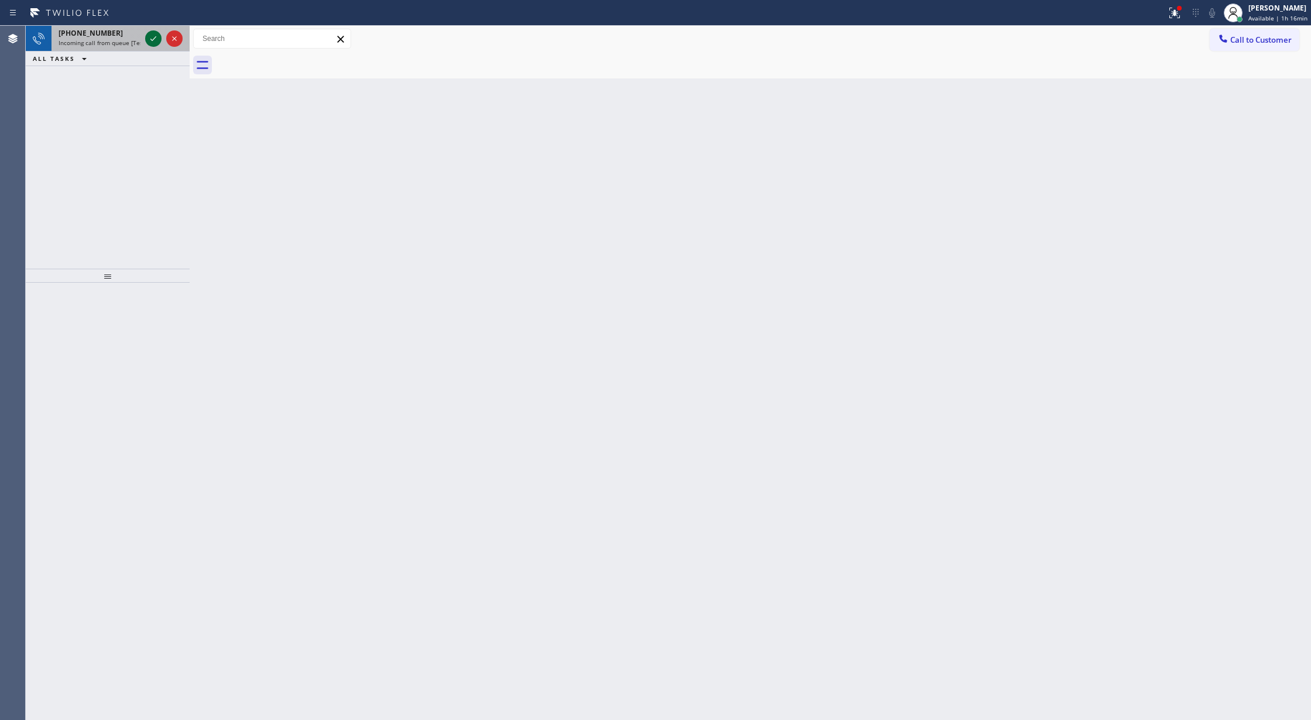
drag, startPoint x: 149, startPoint y: 42, endPoint x: 149, endPoint y: 33, distance: 9.4
click at [149, 36] on icon at bounding box center [153, 39] width 14 height 14
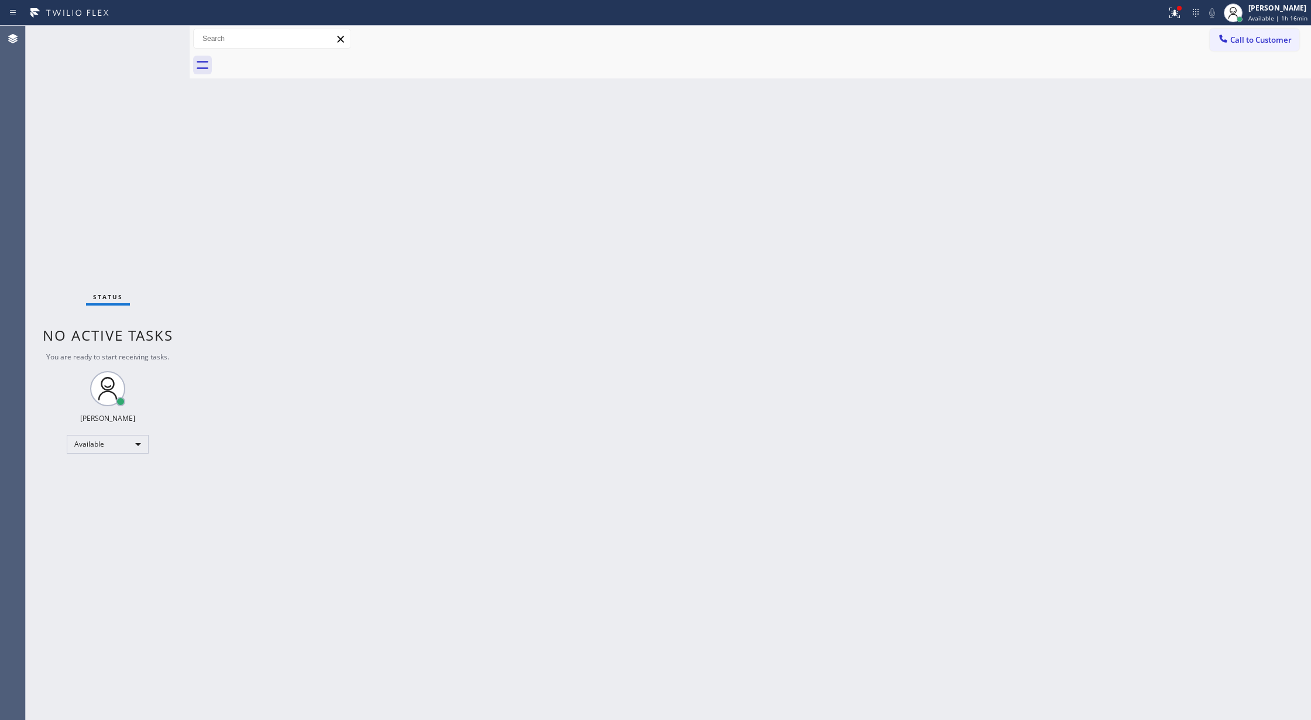
click at [150, 31] on div "Status No active tasks You are ready to start receiving tasks. [PERSON_NAME] Av…" at bounding box center [108, 373] width 164 height 694
click at [152, 41] on div "Status No active tasks You are ready to start receiving tasks. [PERSON_NAME] Av…" at bounding box center [108, 373] width 164 height 694
click at [155, 39] on div "Status No active tasks You are ready to start receiving tasks. [PERSON_NAME] Av…" at bounding box center [108, 373] width 164 height 694
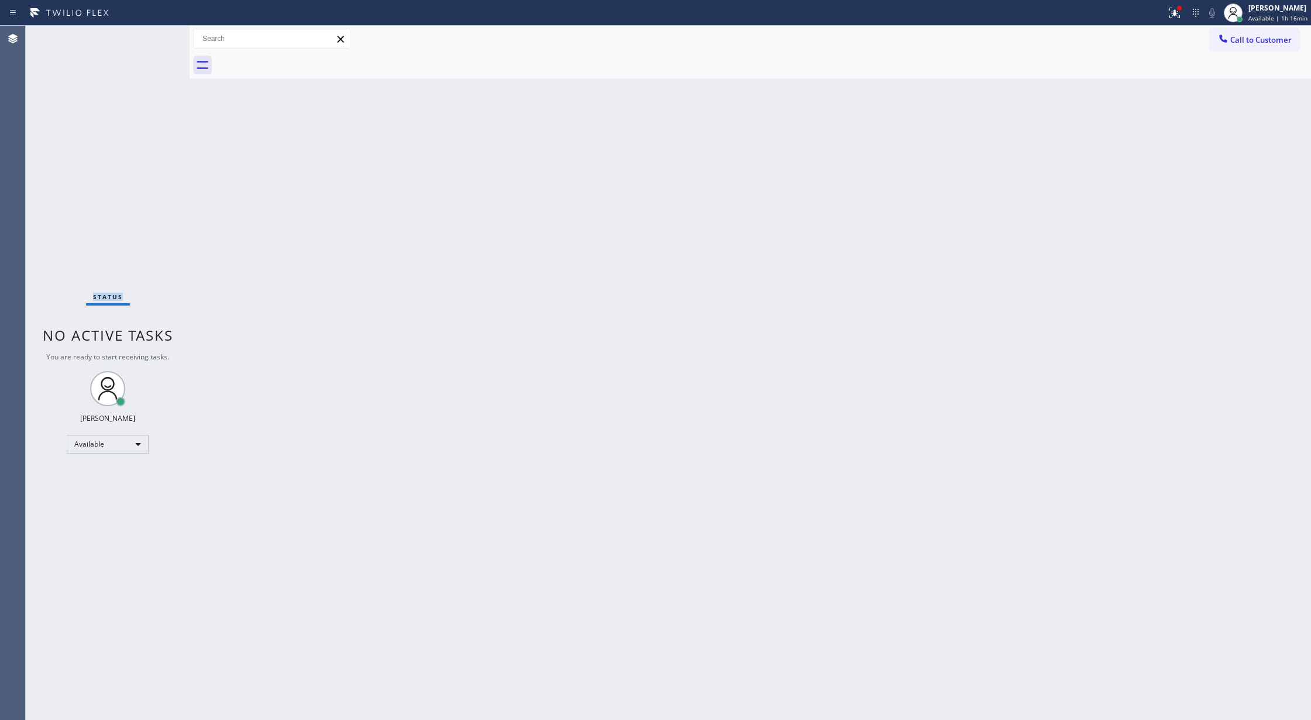
click at [155, 39] on div "Status No active tasks You are ready to start receiving tasks. [PERSON_NAME] Av…" at bounding box center [108, 373] width 164 height 694
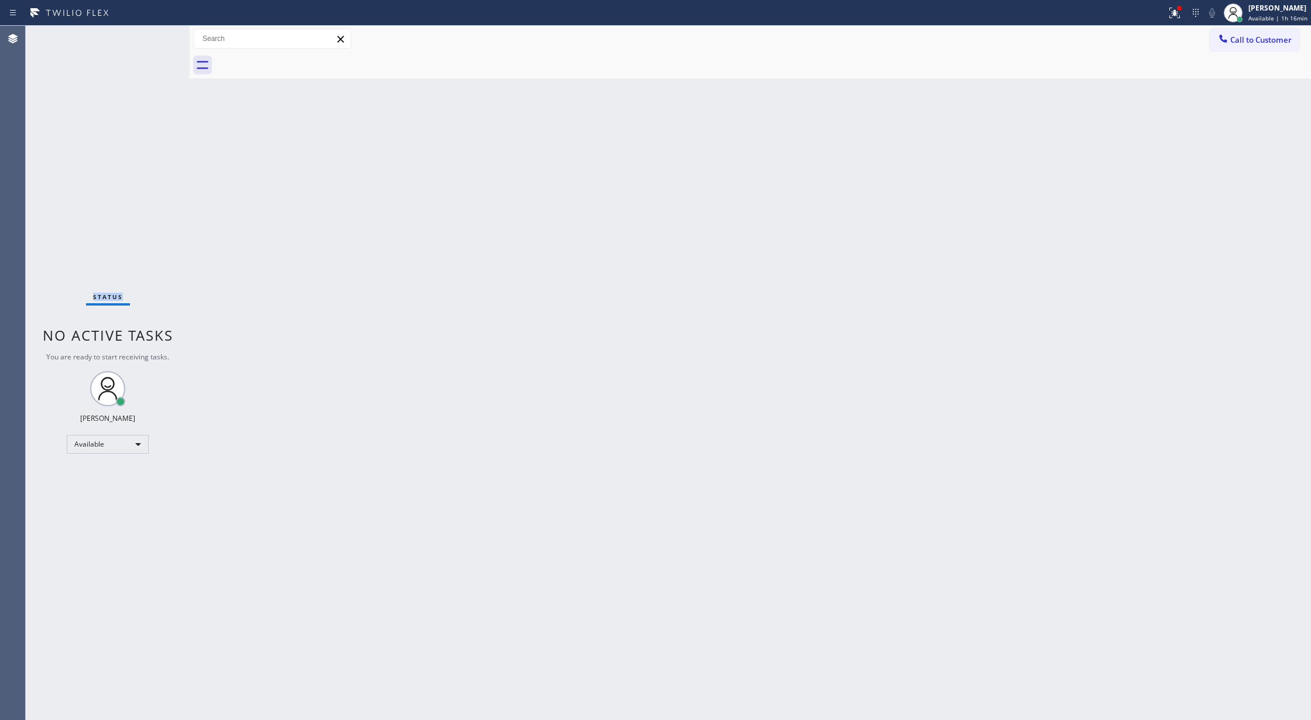
click at [155, 39] on div "Status No active tasks You are ready to start receiving tasks. [PERSON_NAME] Av…" at bounding box center [108, 373] width 164 height 694
click at [164, 40] on div "Status No active tasks You are ready to start receiving tasks. [PERSON_NAME] Av…" at bounding box center [108, 373] width 164 height 694
click at [154, 36] on div "Status No active tasks You are ready to start receiving tasks. [PERSON_NAME] Av…" at bounding box center [108, 373] width 164 height 694
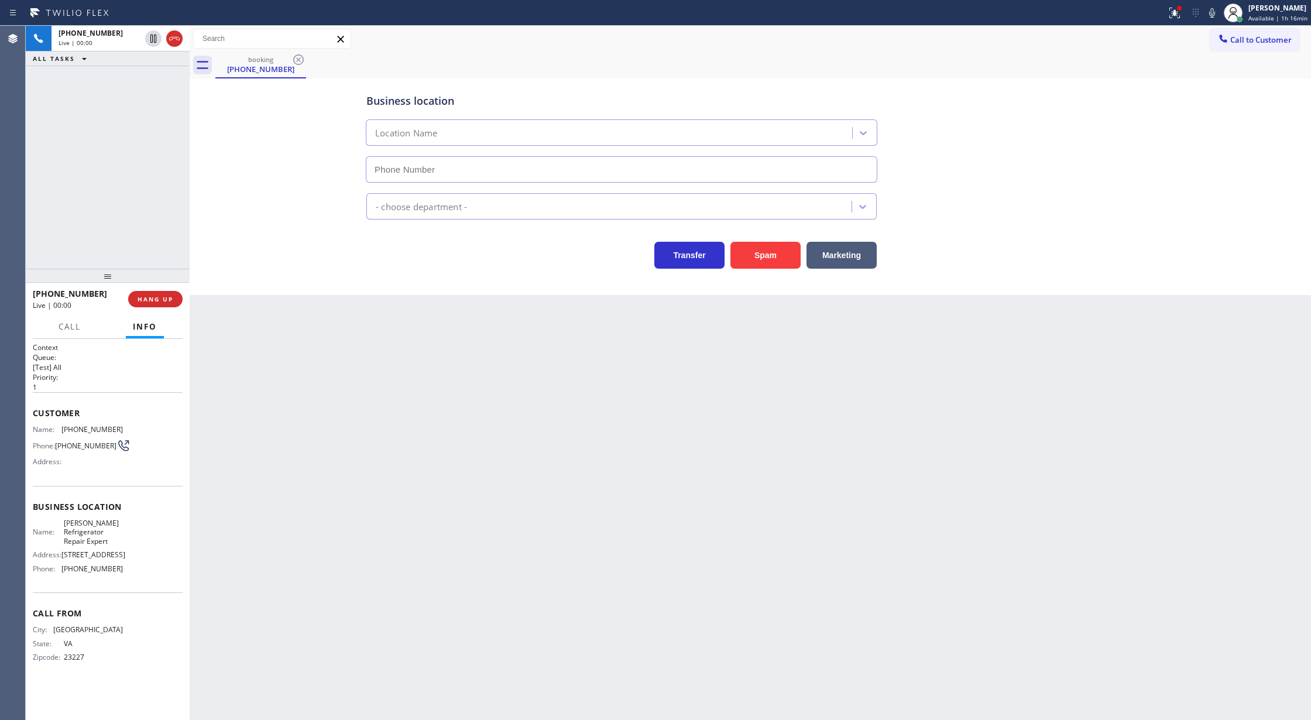
type input "[PHONE_NUMBER]"
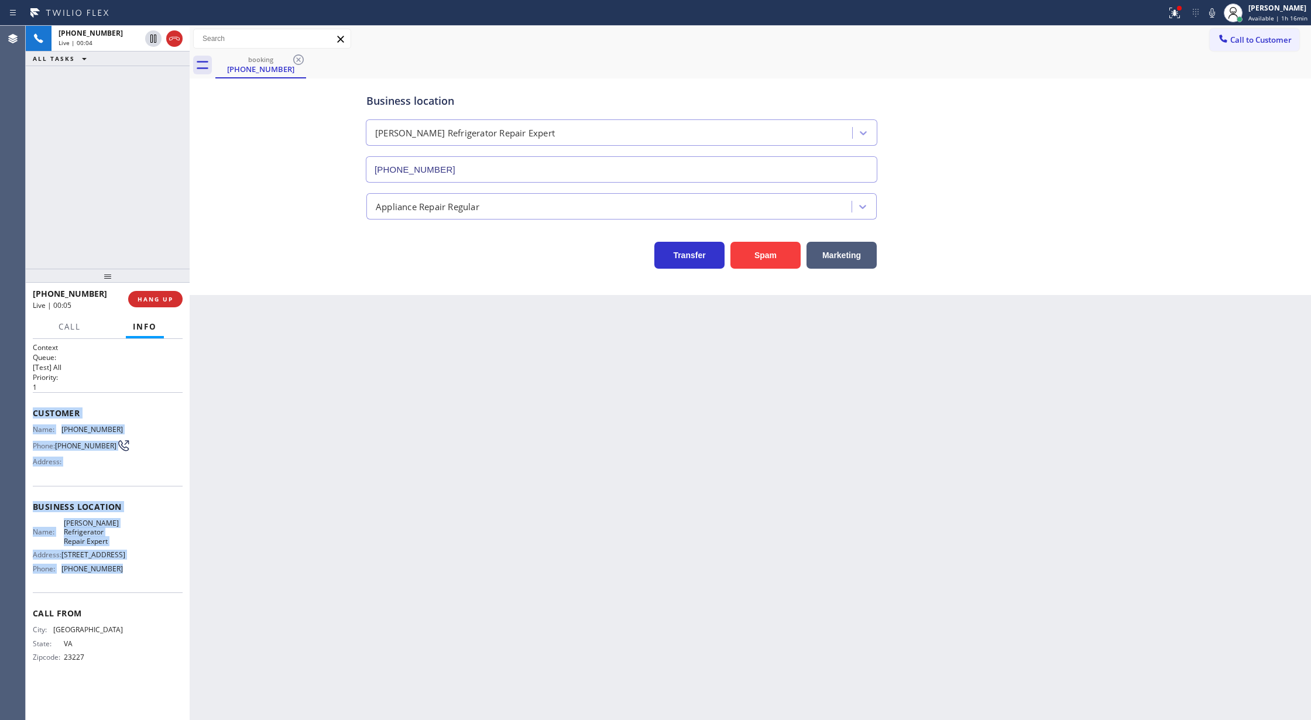
drag, startPoint x: 29, startPoint y: 411, endPoint x: 129, endPoint y: 590, distance: 205.1
click at [129, 590] on div "Context Queue: [Test] All Priority: 1 Customer Name: [PHONE_NUMBER] Phone: [PHO…" at bounding box center [108, 530] width 164 height 382
copy div "Customer Name: [PHONE_NUMBER] Phone: [PHONE_NUMBER] Address: Business location …"
click at [1215, 17] on icon at bounding box center [1212, 12] width 6 height 9
drag, startPoint x: 1214, startPoint y: 11, endPoint x: 710, endPoint y: 63, distance: 506.6
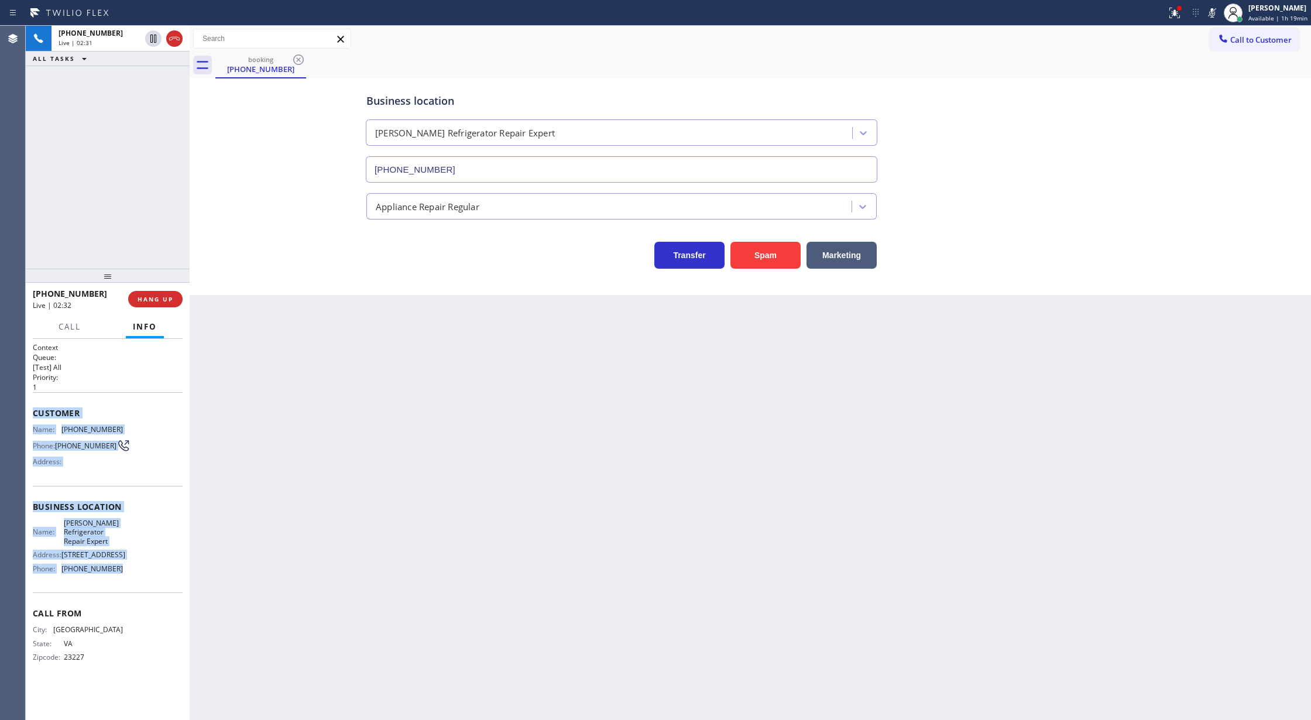
click at [1214, 11] on icon at bounding box center [1212, 12] width 6 height 9
click at [151, 297] on span "COMPLETE" at bounding box center [153, 299] width 40 height 8
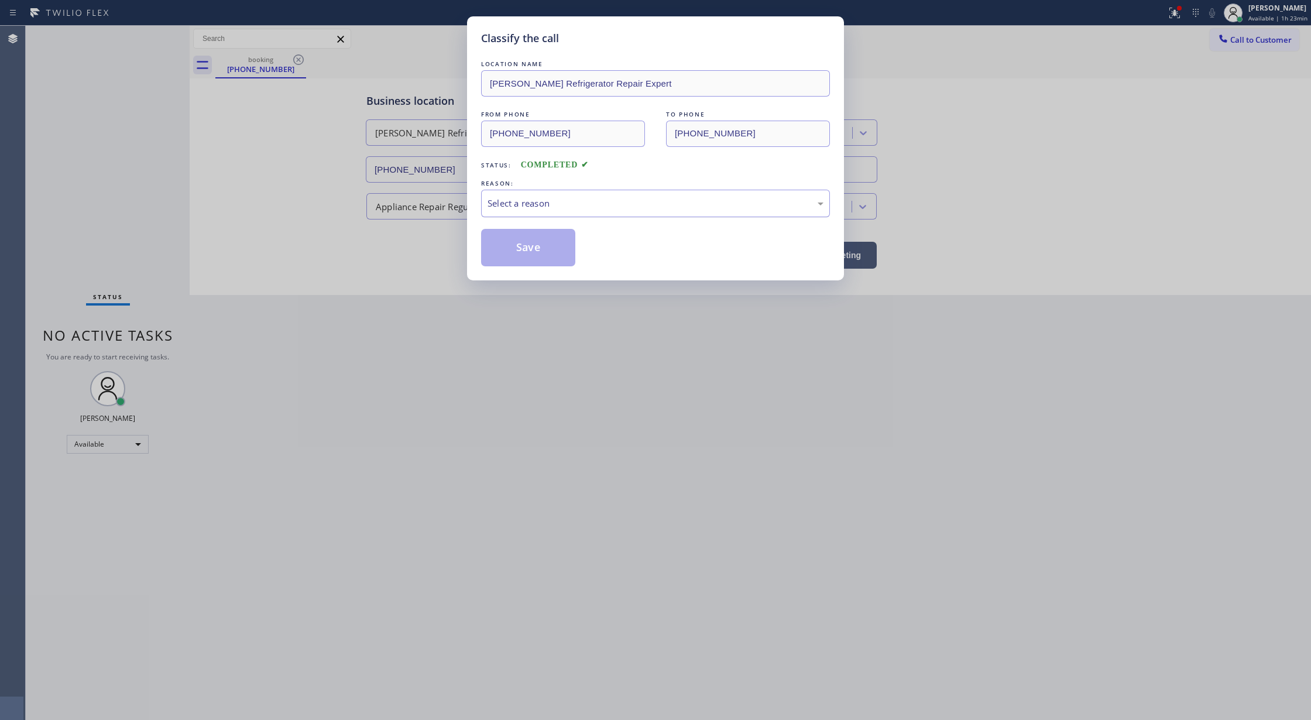
click at [583, 206] on div "Select a reason" at bounding box center [655, 203] width 336 height 13
click at [509, 237] on button "Save" at bounding box center [528, 247] width 94 height 37
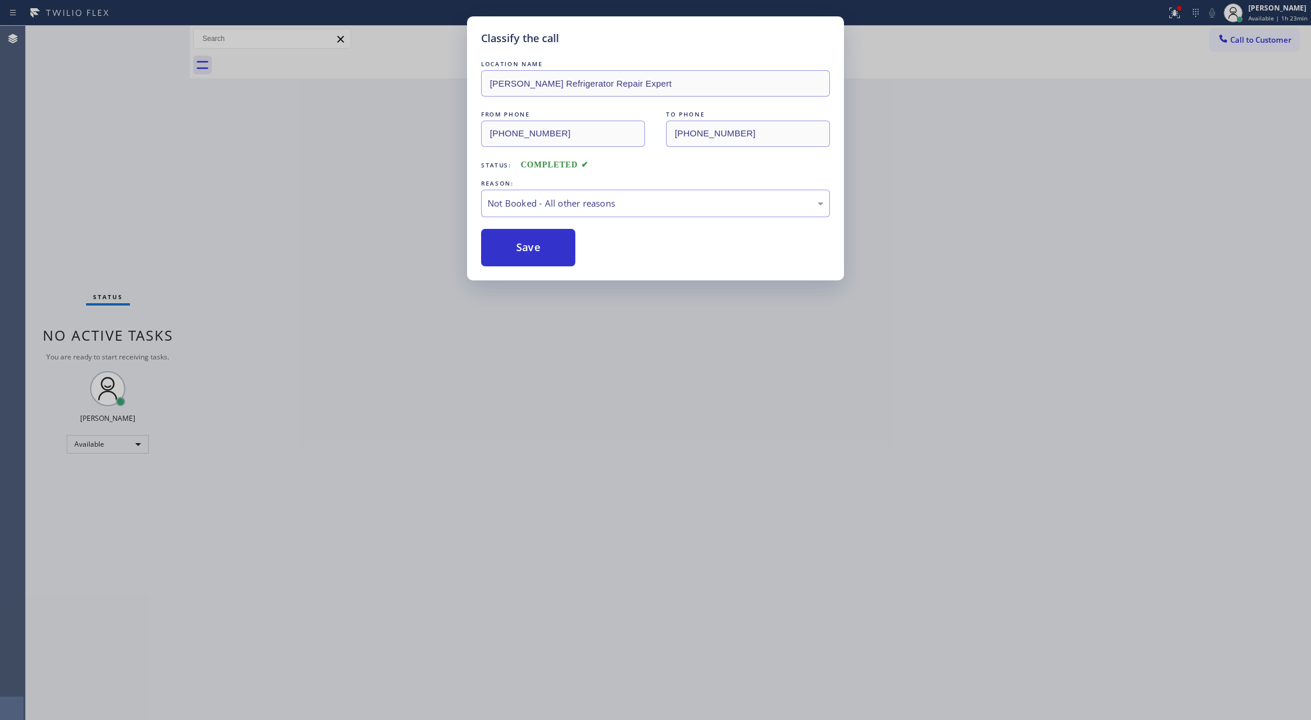
click at [485, 223] on div "LOCATION NAME [PERSON_NAME] Refrigerator Repair Expert FROM PHONE [PHONE_NUMBER…" at bounding box center [655, 162] width 349 height 208
click at [496, 252] on div "Back to Dashboard Change Sender ID Customers Technicians Select a contact Outbo…" at bounding box center [750, 373] width 1121 height 694
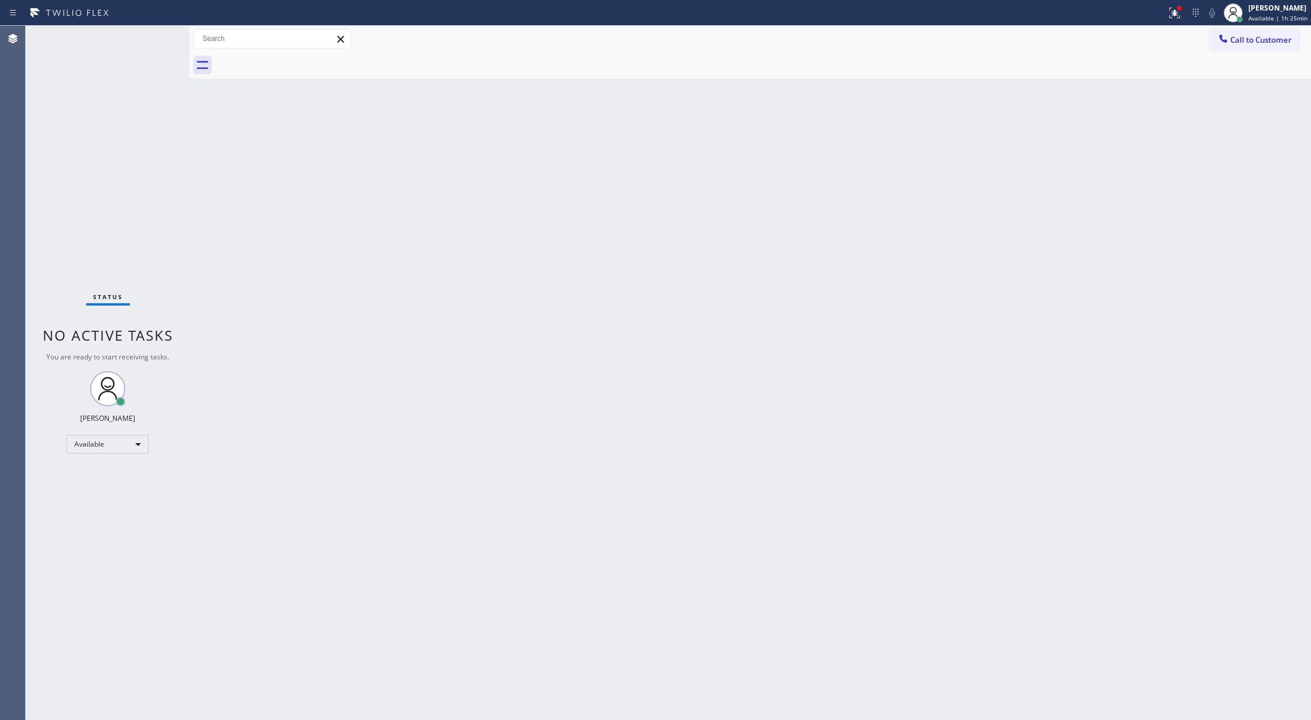
click at [159, 36] on div "Status No active tasks You are ready to start receiving tasks. [PERSON_NAME] Av…" at bounding box center [108, 373] width 164 height 694
click at [158, 37] on div "Status No active tasks You are ready to start receiving tasks. [PERSON_NAME] Av…" at bounding box center [108, 373] width 164 height 694
click at [156, 41] on div "Status No active tasks You are ready to start receiving tasks. [PERSON_NAME] Av…" at bounding box center [108, 373] width 164 height 694
click at [157, 36] on div "Status No active tasks You are ready to start receiving tasks. [PERSON_NAME] Av…" at bounding box center [108, 373] width 164 height 694
click at [153, 36] on div "Status No active tasks You are ready to start receiving tasks. [PERSON_NAME] Av…" at bounding box center [108, 373] width 164 height 694
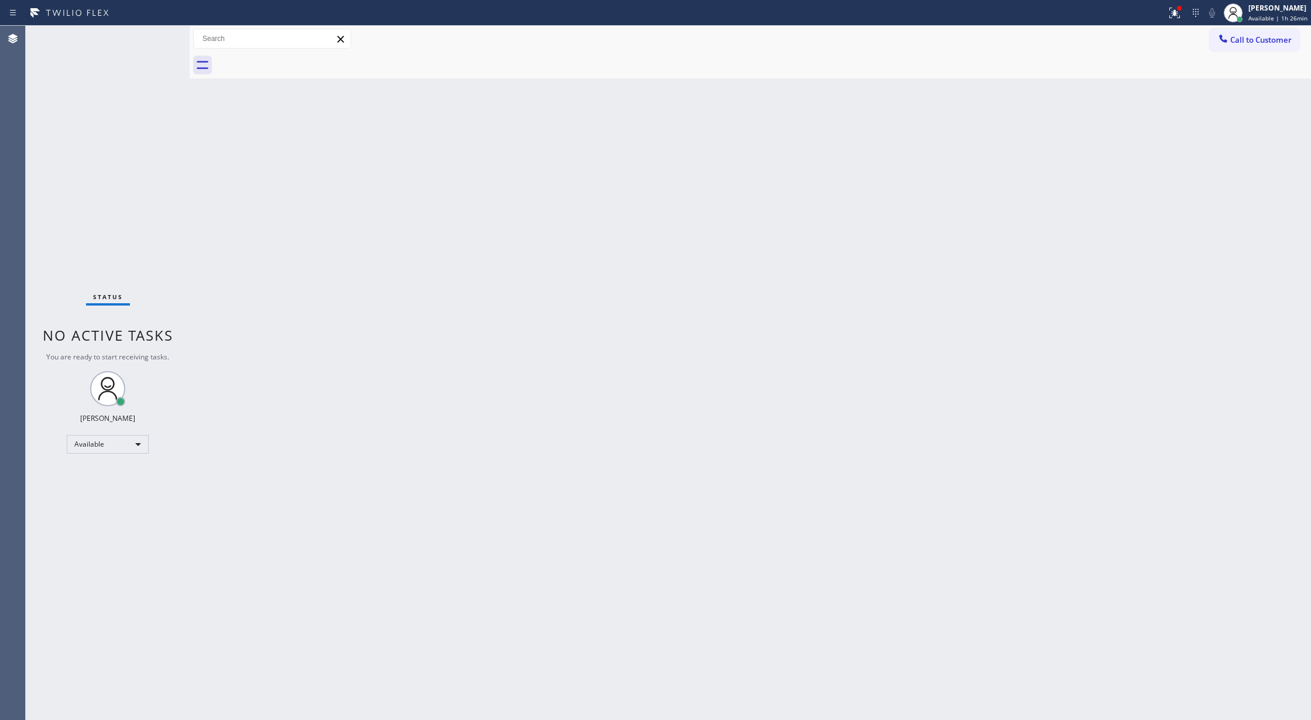
click at [145, 37] on div "Status No active tasks You are ready to start receiving tasks. [PERSON_NAME] Av…" at bounding box center [108, 373] width 164 height 694
click at [145, 35] on div "Status No active tasks You are ready to start receiving tasks. [PERSON_NAME] Av…" at bounding box center [108, 373] width 164 height 694
click at [160, 36] on div "Status No active tasks You are ready to start receiving tasks. [PERSON_NAME] Av…" at bounding box center [108, 373] width 164 height 694
click at [132, 41] on div "Status No active tasks You are ready to start receiving tasks. [PERSON_NAME] Av…" at bounding box center [108, 373] width 164 height 694
click at [156, 26] on div "Status No active tasks You are ready to start receiving tasks. [PERSON_NAME] Av…" at bounding box center [108, 373] width 164 height 694
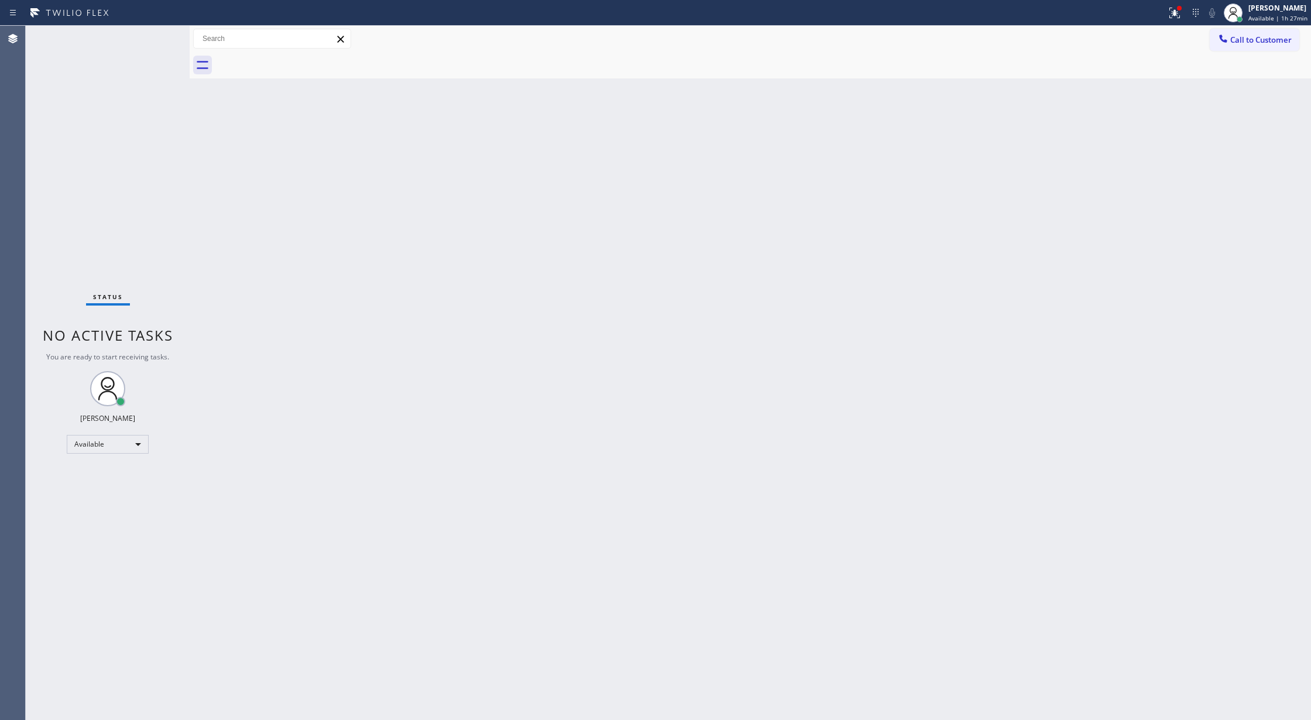
click at [153, 37] on div "Status No active tasks You are ready to start receiving tasks. [PERSON_NAME] Av…" at bounding box center [108, 373] width 164 height 694
click at [154, 36] on div "Status No active tasks You are ready to start receiving tasks. [PERSON_NAME] Av…" at bounding box center [108, 373] width 164 height 694
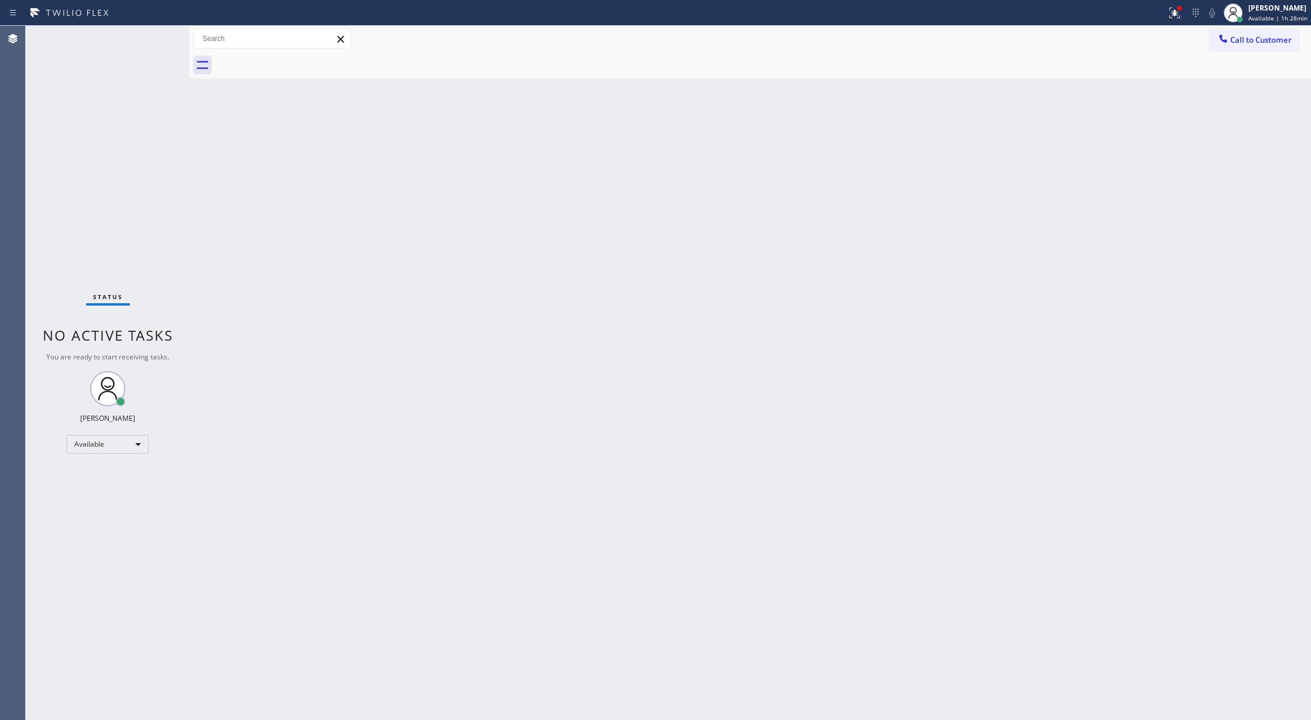
click at [154, 36] on div "Status No active tasks You are ready to start receiving tasks. [PERSON_NAME] Av…" at bounding box center [108, 373] width 164 height 694
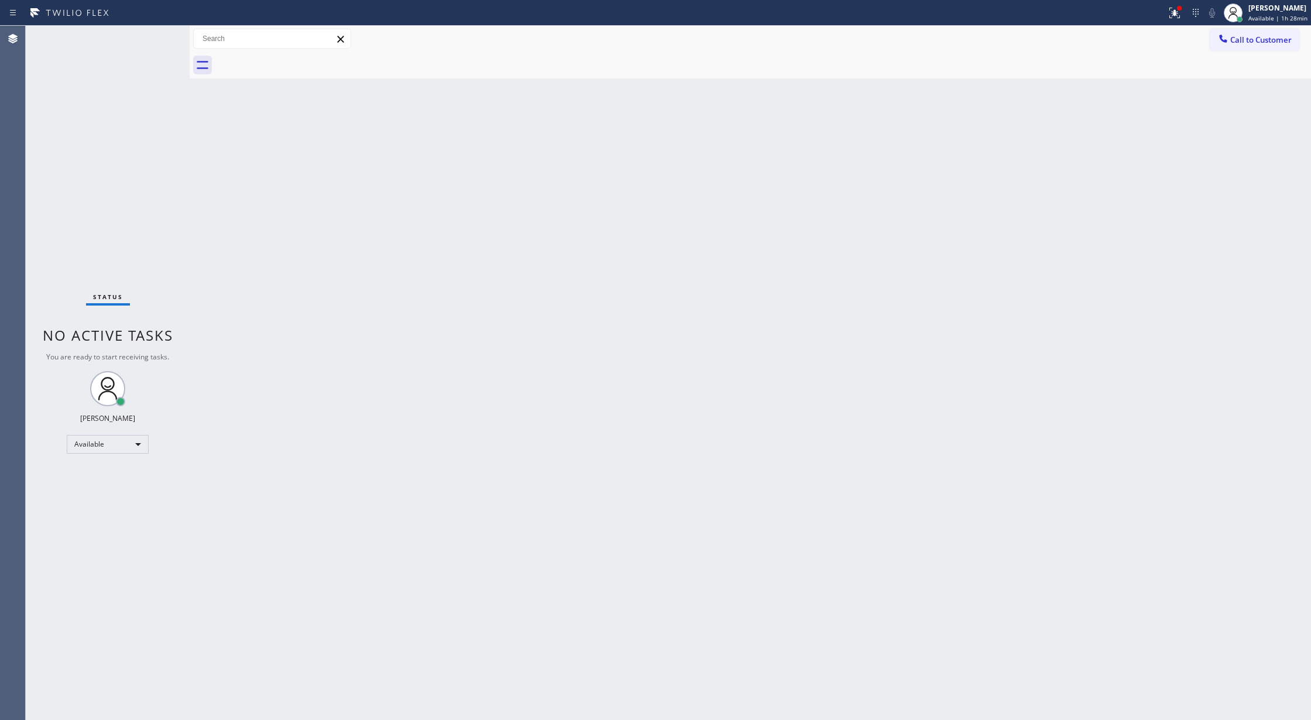
click at [154, 36] on div "Status No active tasks You are ready to start receiving tasks. [PERSON_NAME] Av…" at bounding box center [108, 373] width 164 height 694
click at [154, 34] on div "Status No active tasks You are ready to start receiving tasks. [PERSON_NAME] Av…" at bounding box center [108, 373] width 164 height 694
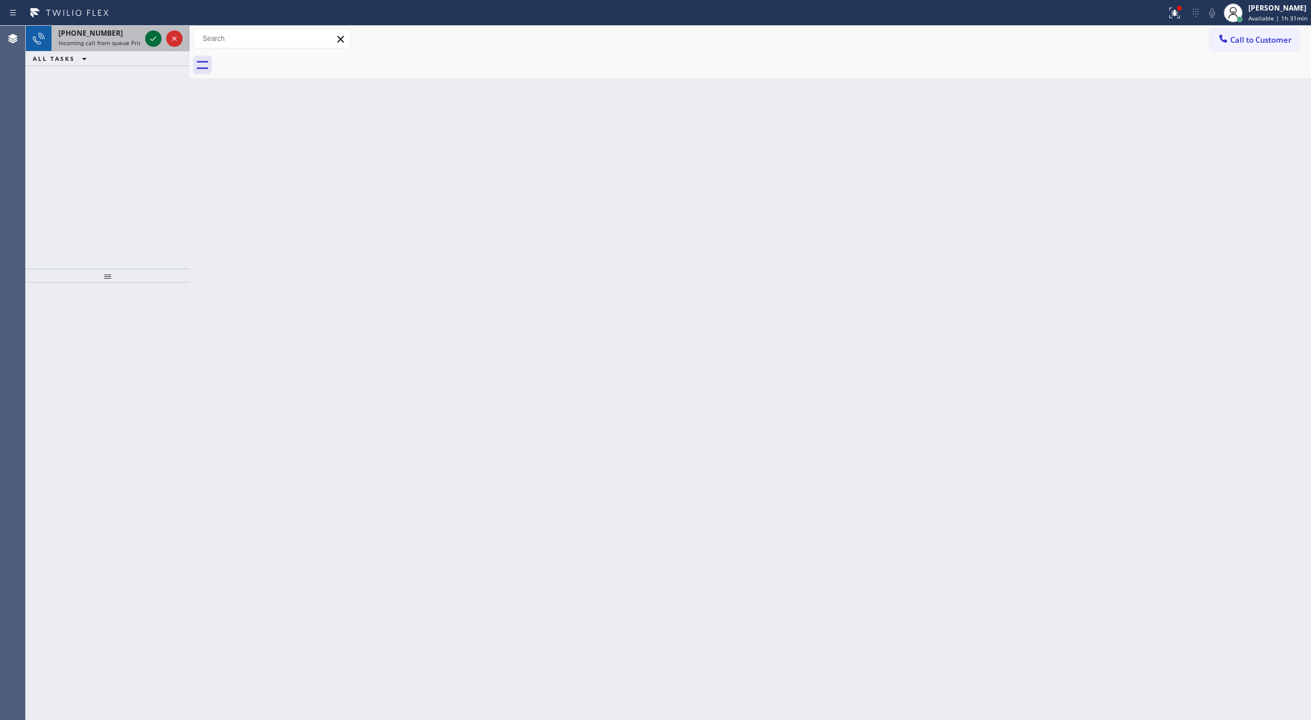
click at [147, 40] on icon at bounding box center [153, 39] width 14 height 14
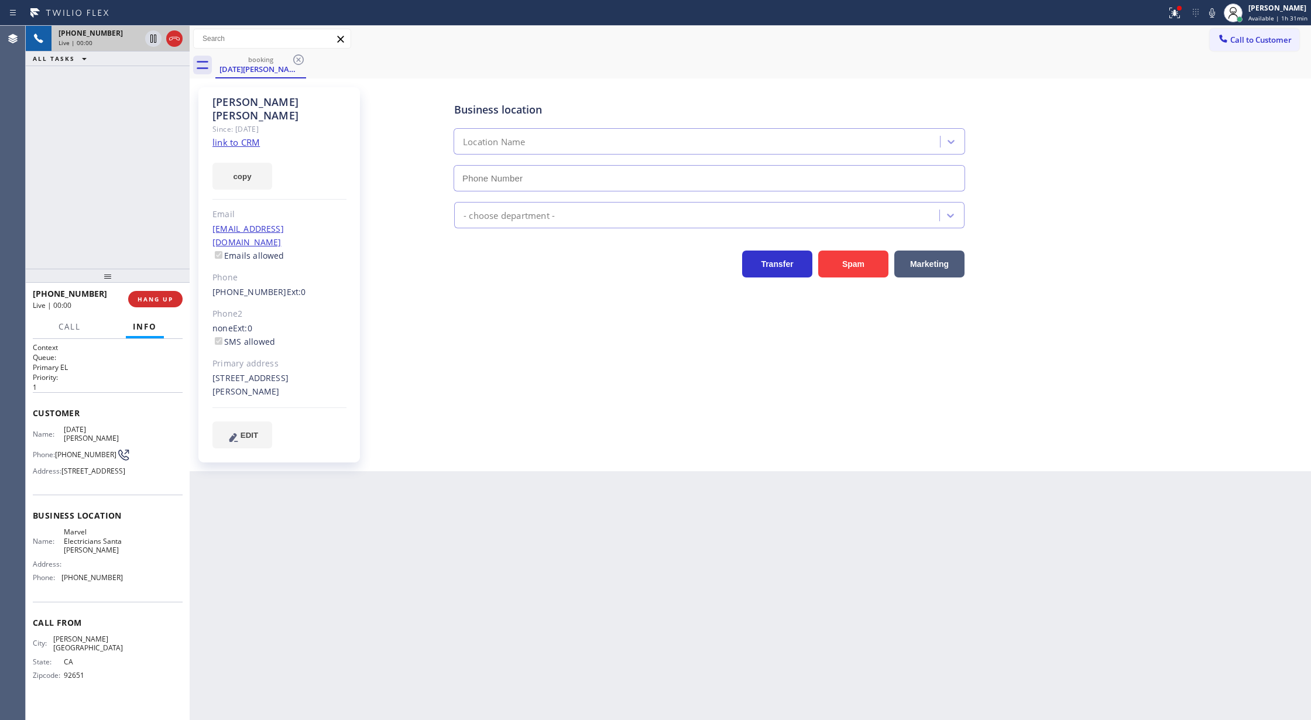
type input "[PHONE_NUMBER]"
click at [235, 136] on link "link to CRM" at bounding box center [235, 142] width 47 height 12
click at [178, 36] on icon at bounding box center [174, 39] width 14 height 14
click at [150, 304] on button "HANG UP" at bounding box center [155, 299] width 54 height 16
type input "[PHONE_NUMBER]"
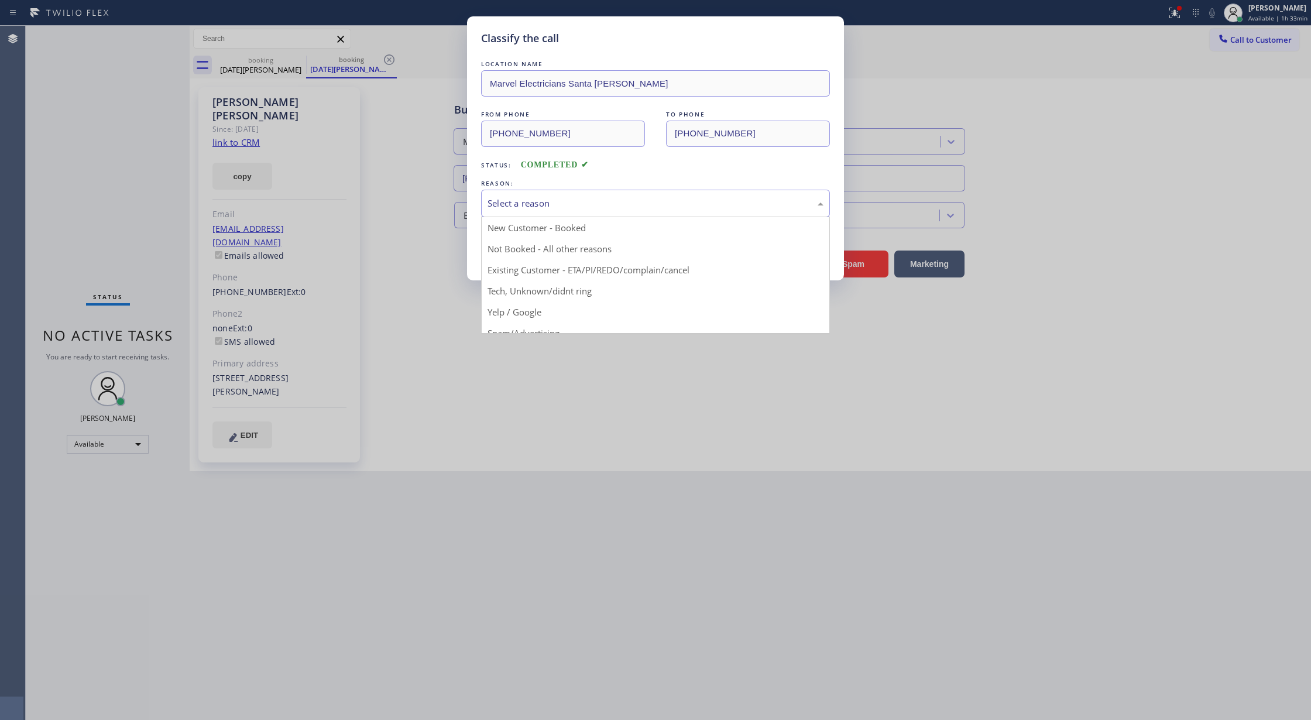
click at [581, 212] on div "Select a reason" at bounding box center [655, 204] width 349 height 28
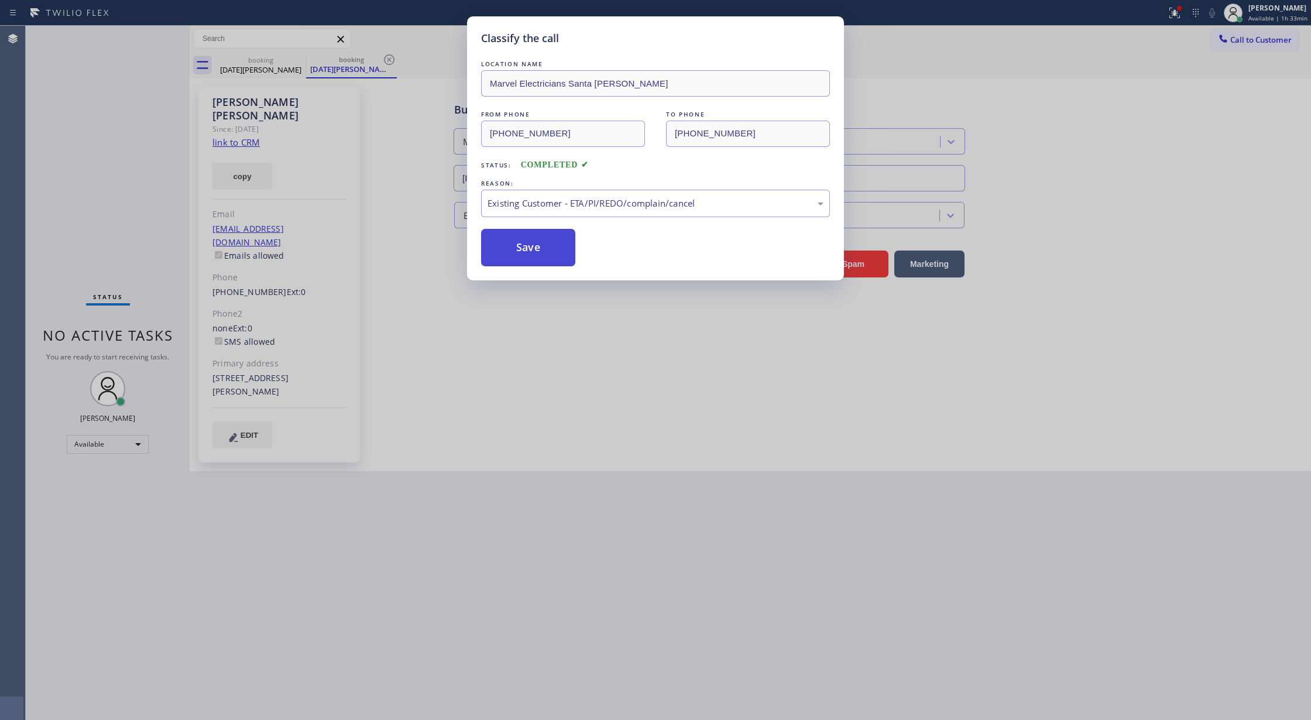
click at [521, 251] on button "Save" at bounding box center [528, 247] width 94 height 37
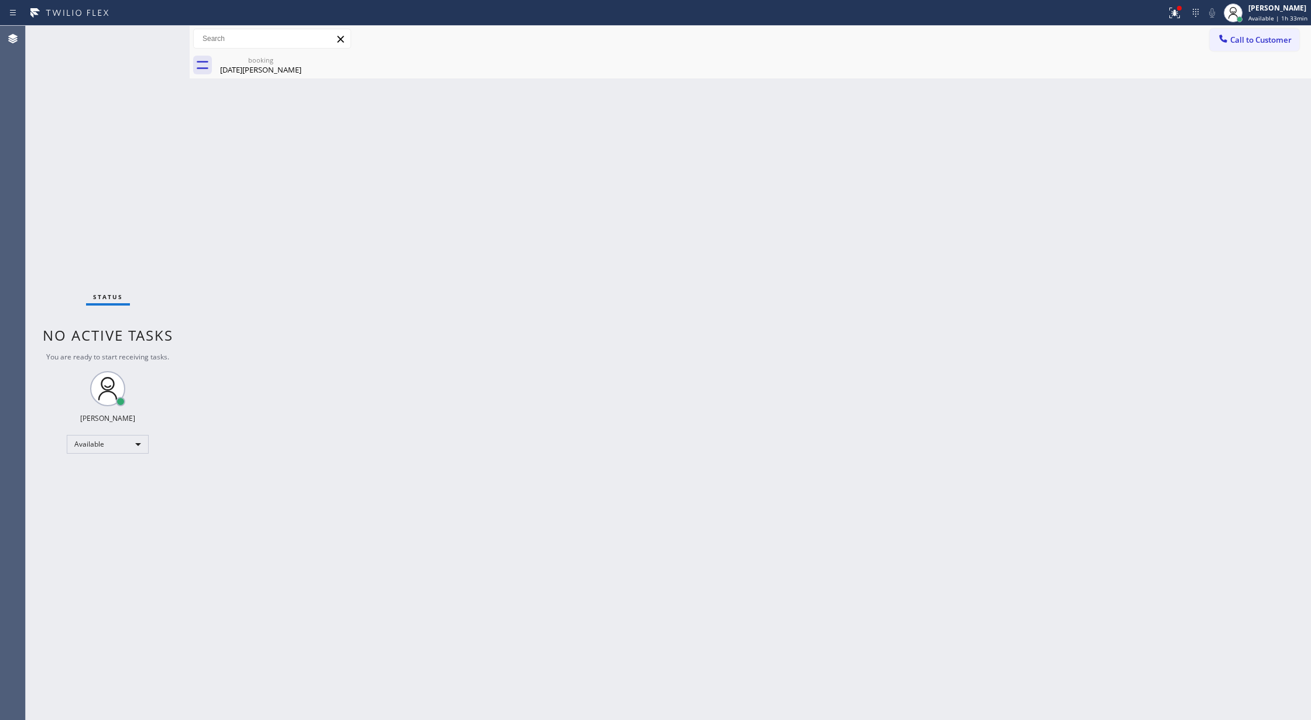
click at [157, 47] on div "Status No active tasks You are ready to start receiving tasks. [PERSON_NAME] Av…" at bounding box center [108, 373] width 164 height 694
click at [263, 66] on div "[DATE][PERSON_NAME]" at bounding box center [261, 69] width 88 height 11
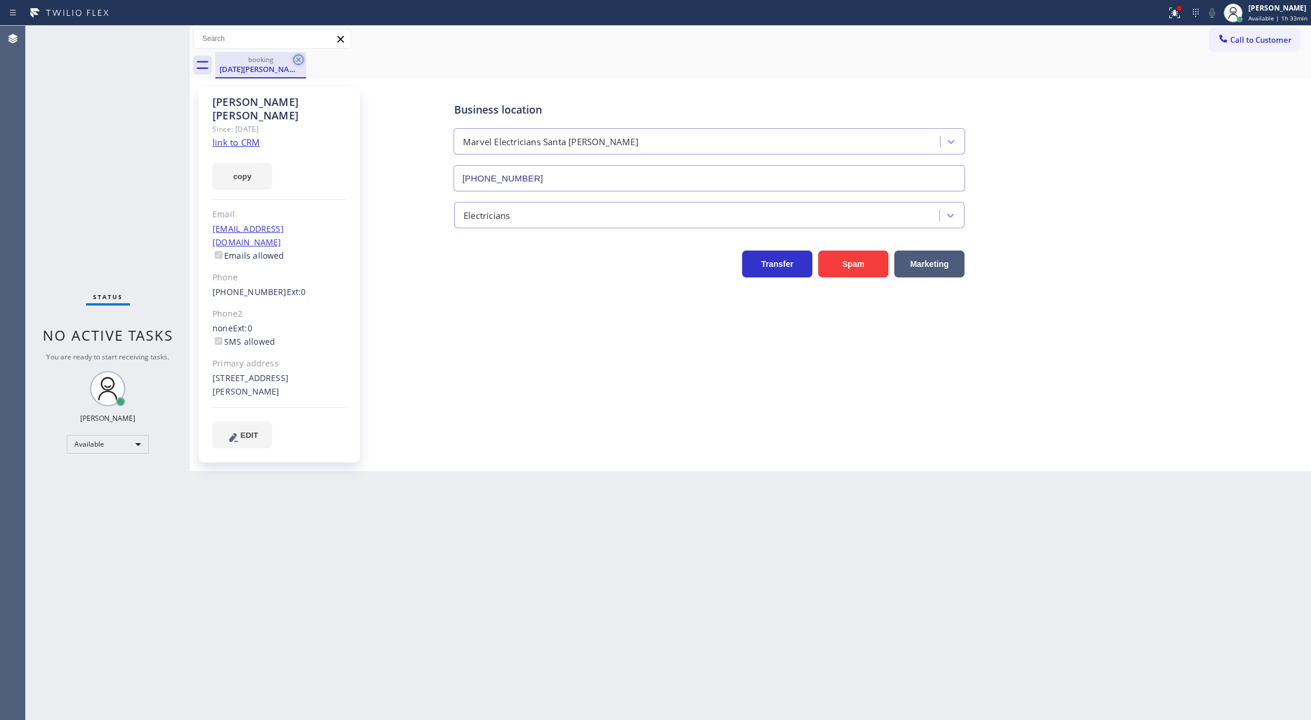
click at [291, 56] on icon at bounding box center [298, 60] width 14 height 14
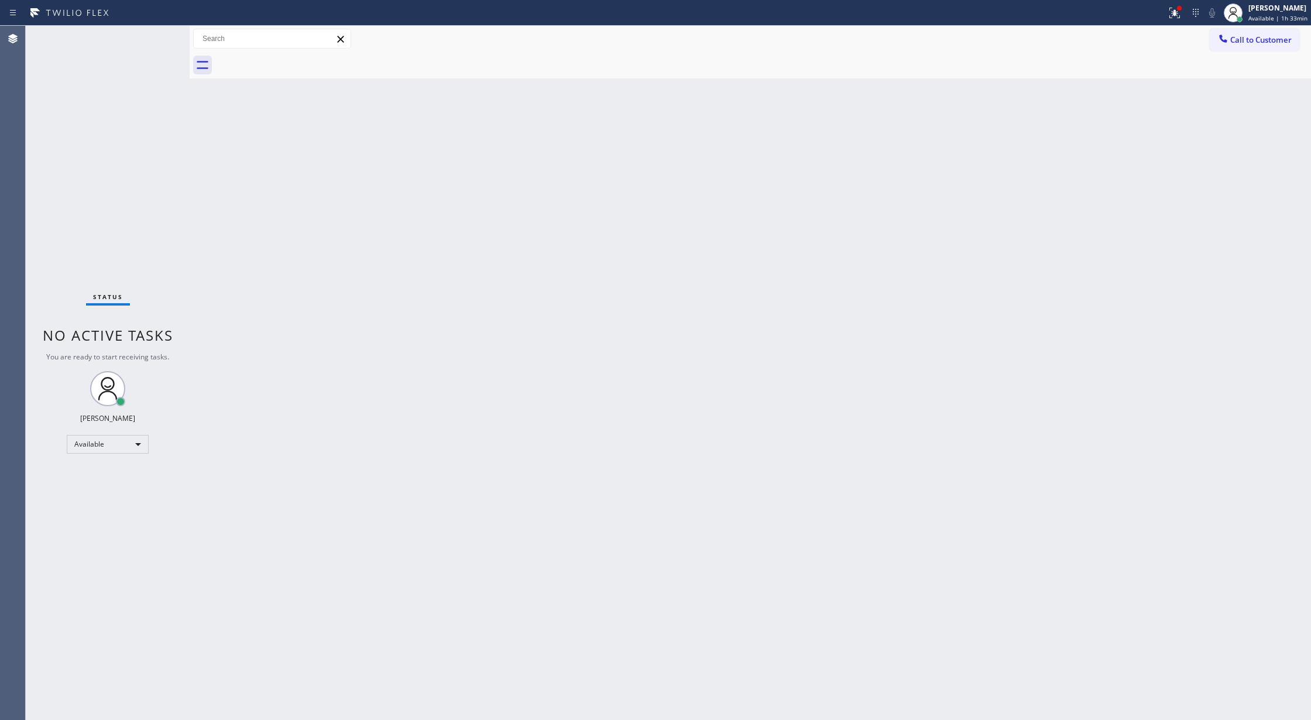
click at [165, 33] on div "Status No active tasks You are ready to start receiving tasks. [PERSON_NAME] Av…" at bounding box center [108, 373] width 164 height 694
click at [155, 36] on div "Status No active tasks You are ready to start receiving tasks. [PERSON_NAME] Av…" at bounding box center [108, 373] width 164 height 694
click at [1179, 15] on icon at bounding box center [1174, 13] width 11 height 11
click at [1107, 155] on span "Clear issues" at bounding box center [1114, 153] width 55 height 8
click at [158, 36] on div "Status No active tasks You are ready to start receiving tasks. [PERSON_NAME] Av…" at bounding box center [108, 373] width 164 height 694
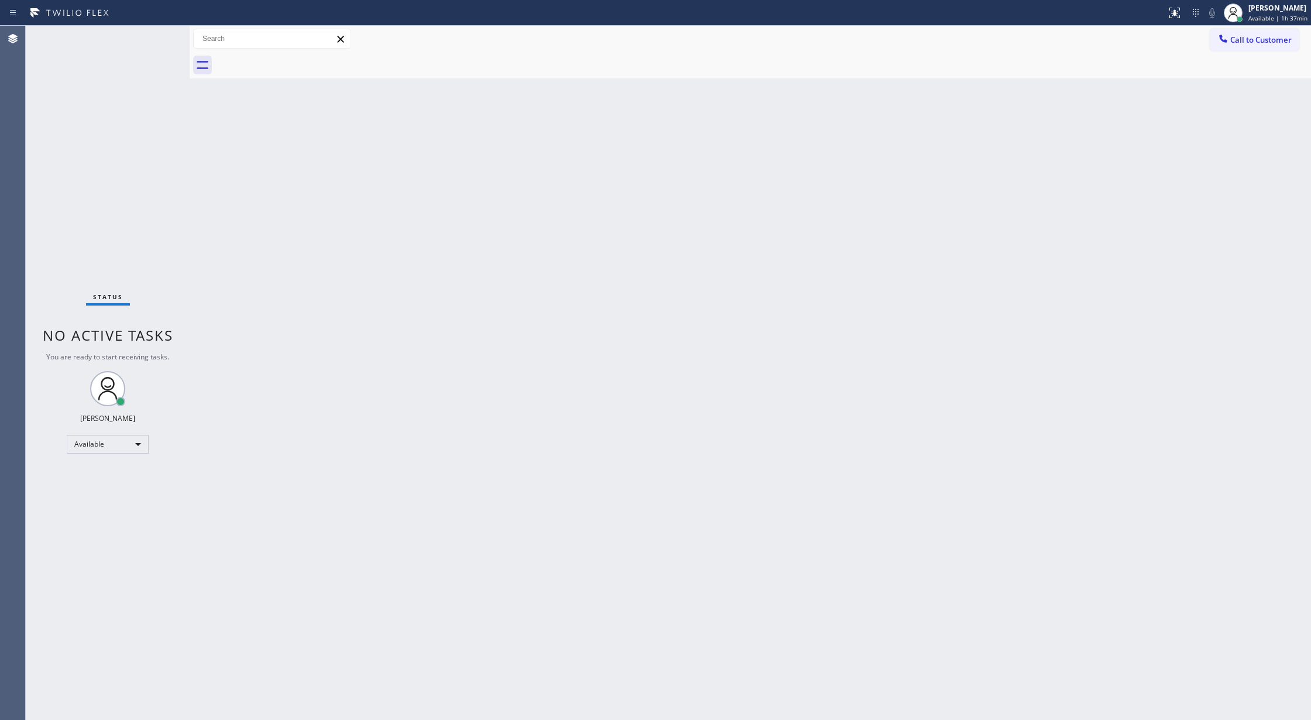
click at [158, 36] on div "Status No active tasks You are ready to start receiving tasks. [PERSON_NAME] Av…" at bounding box center [108, 373] width 164 height 694
click at [155, 36] on div "Status No active tasks You are ready to start receiving tasks. [PERSON_NAME] Av…" at bounding box center [108, 373] width 164 height 694
click at [158, 36] on div "Status No active tasks You are ready to start receiving tasks. [PERSON_NAME] Av…" at bounding box center [108, 373] width 164 height 694
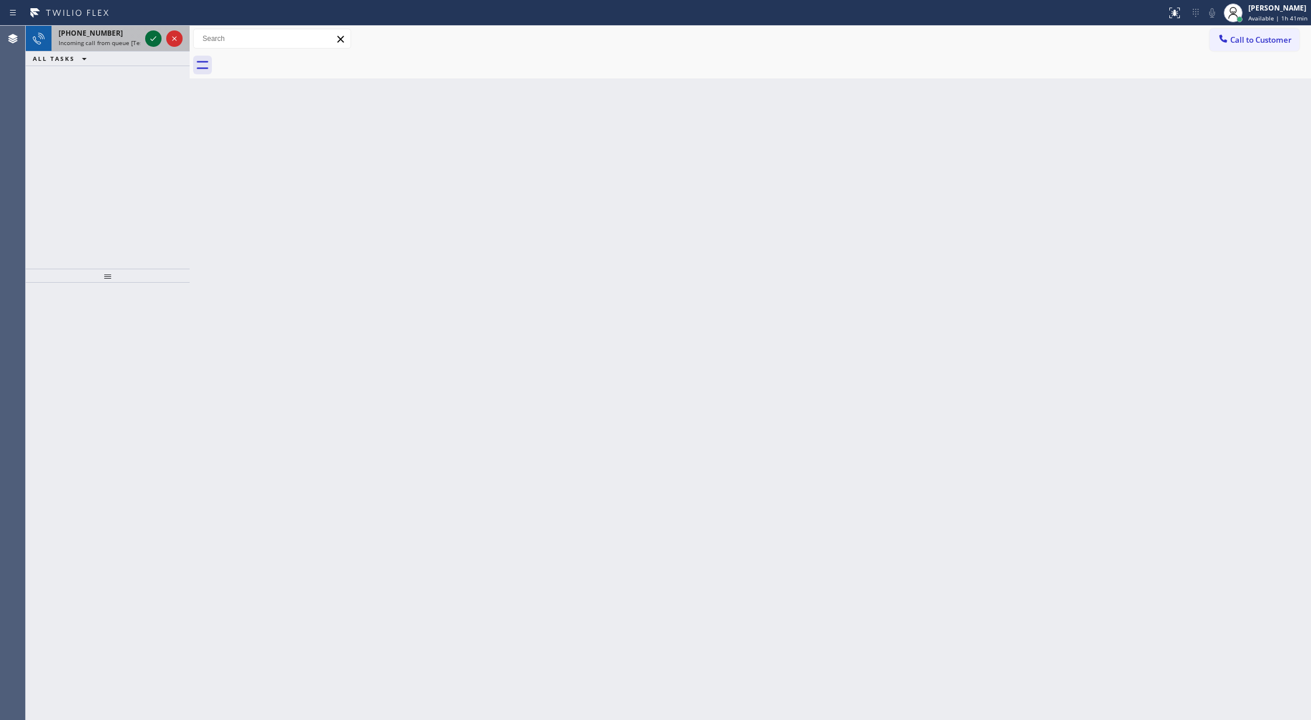
click at [158, 36] on icon at bounding box center [153, 39] width 14 height 14
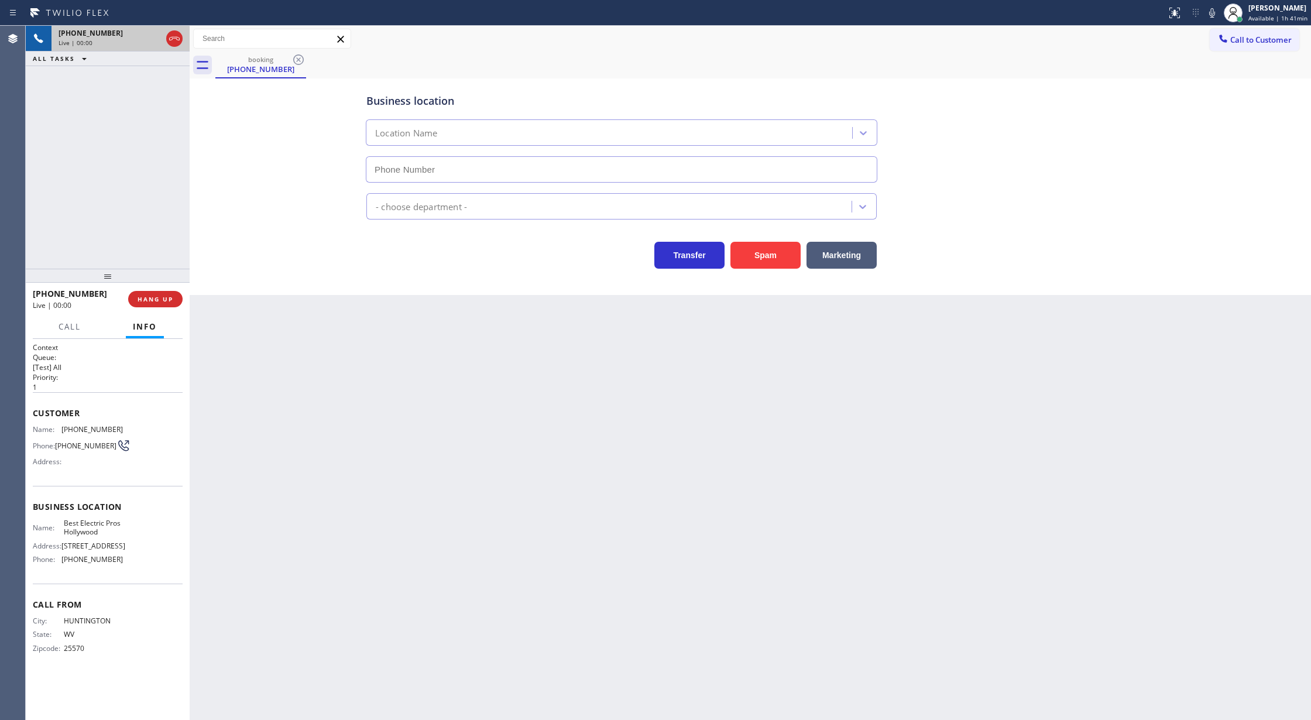
type input "[PHONE_NUMBER]"
click at [770, 252] on button "Spam" at bounding box center [765, 255] width 70 height 27
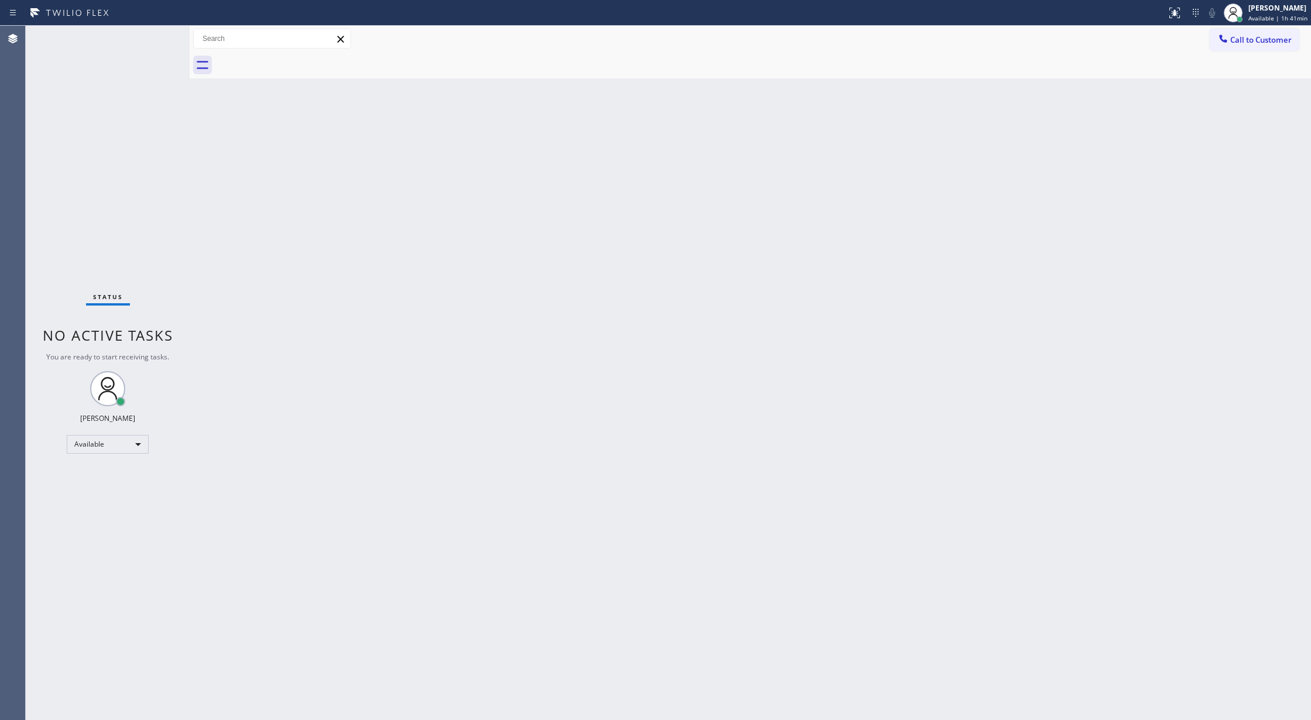
click at [158, 33] on div "Status No active tasks You are ready to start receiving tasks. [PERSON_NAME] Av…" at bounding box center [108, 373] width 164 height 694
click at [157, 34] on div "Status No active tasks You are ready to start receiving tasks. [PERSON_NAME] Av…" at bounding box center [108, 373] width 164 height 694
click at [155, 43] on div "Status No active tasks You are ready to start receiving tasks. [PERSON_NAME] Av…" at bounding box center [108, 373] width 164 height 694
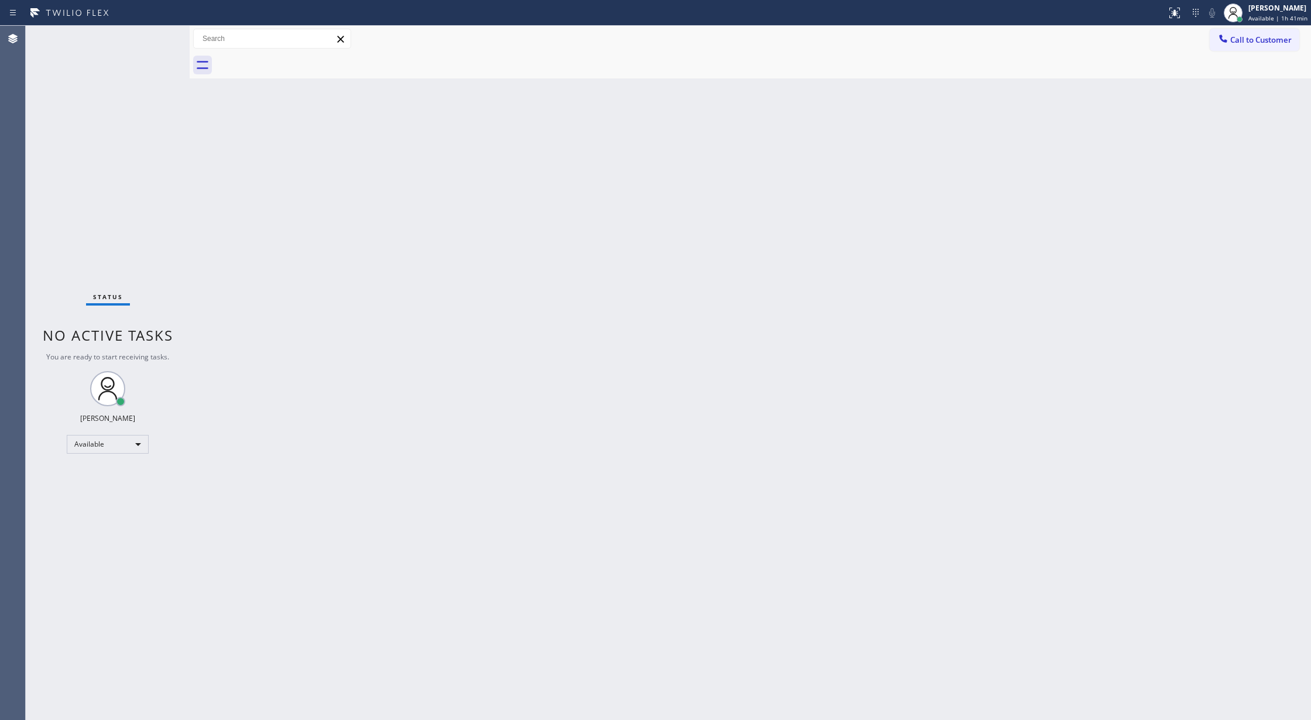
click at [155, 43] on div "Status No active tasks You are ready to start receiving tasks. [PERSON_NAME] Av…" at bounding box center [108, 373] width 164 height 694
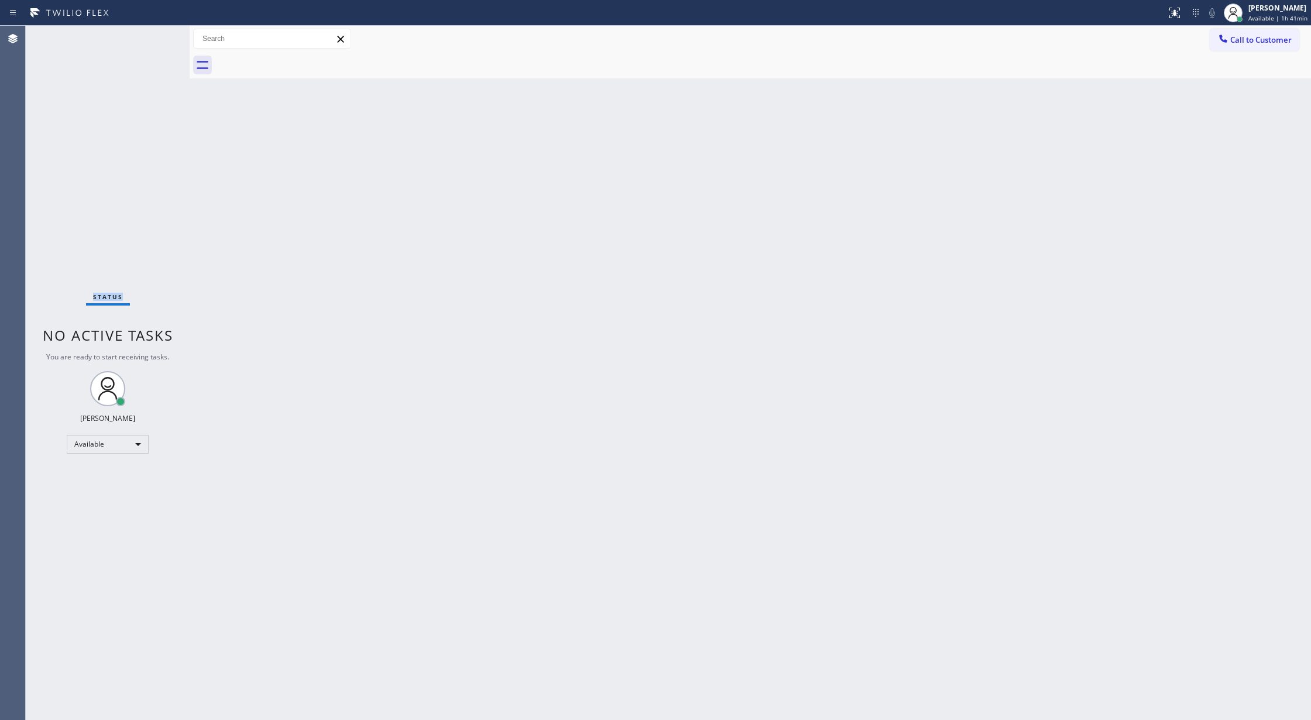
click at [155, 43] on div "Status No active tasks You are ready to start receiving tasks. [PERSON_NAME] Av…" at bounding box center [108, 373] width 164 height 694
click at [159, 39] on div "Status No active tasks You are ready to start receiving tasks. [PERSON_NAME] Av…" at bounding box center [108, 373] width 164 height 694
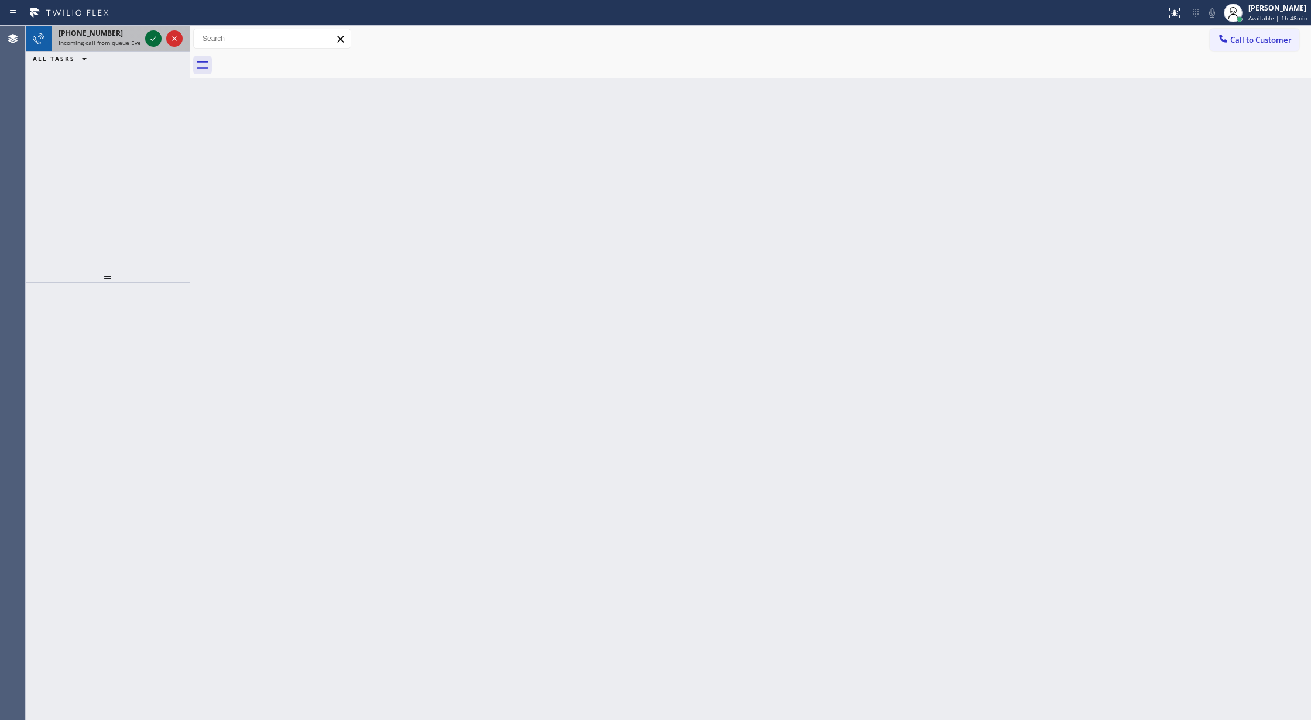
click at [159, 38] on icon at bounding box center [153, 39] width 14 height 14
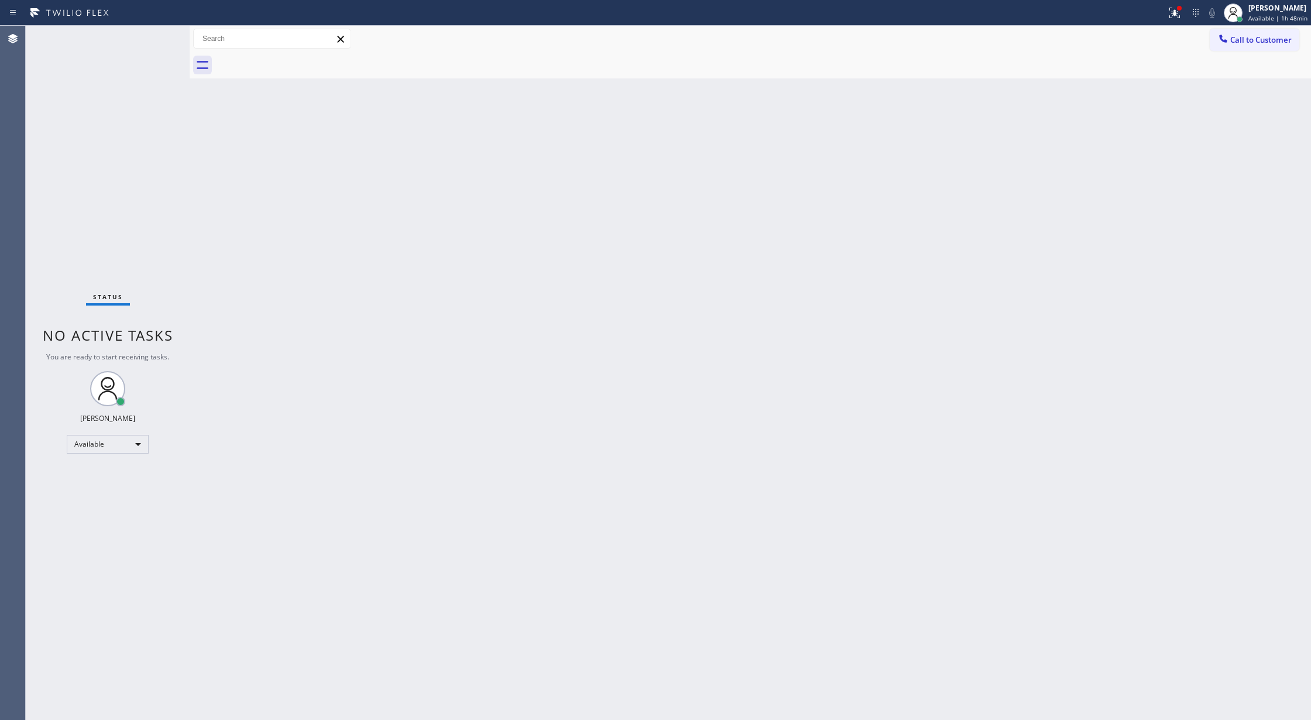
click at [159, 38] on div "Status No active tasks You are ready to start receiving tasks. [PERSON_NAME] Av…" at bounding box center [108, 373] width 164 height 694
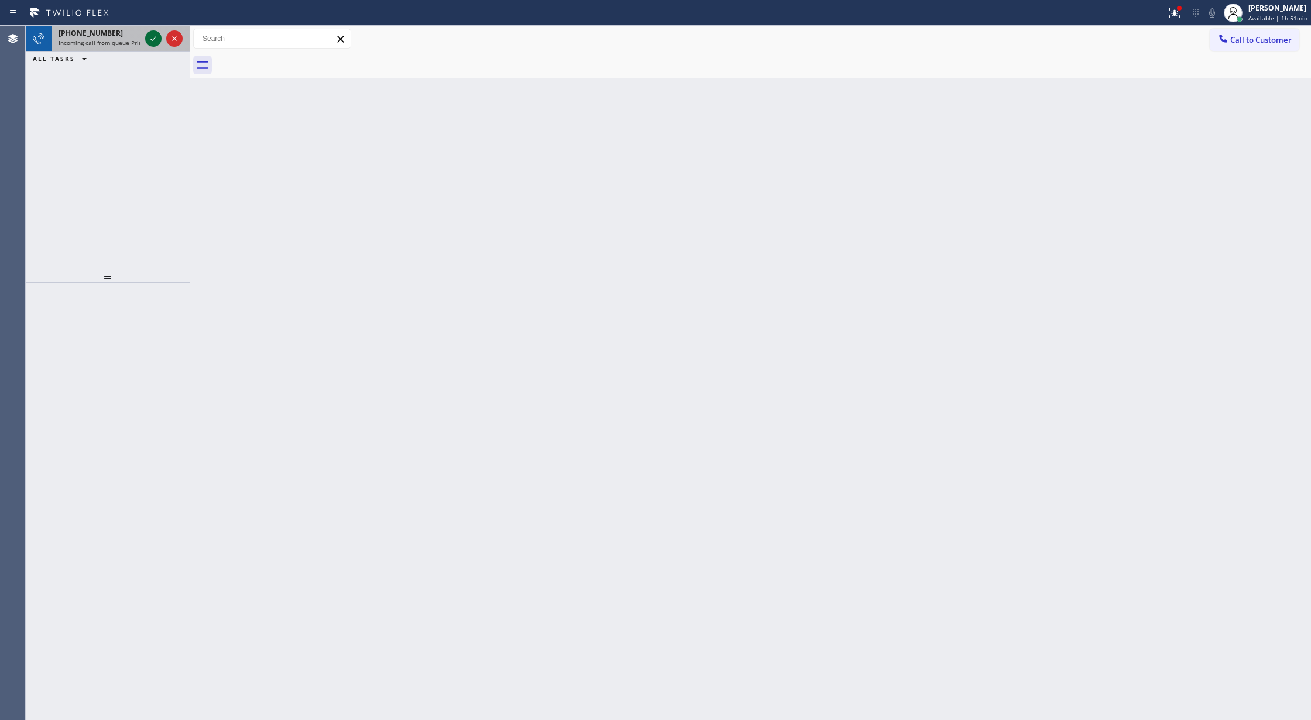
click at [157, 38] on icon at bounding box center [153, 39] width 14 height 14
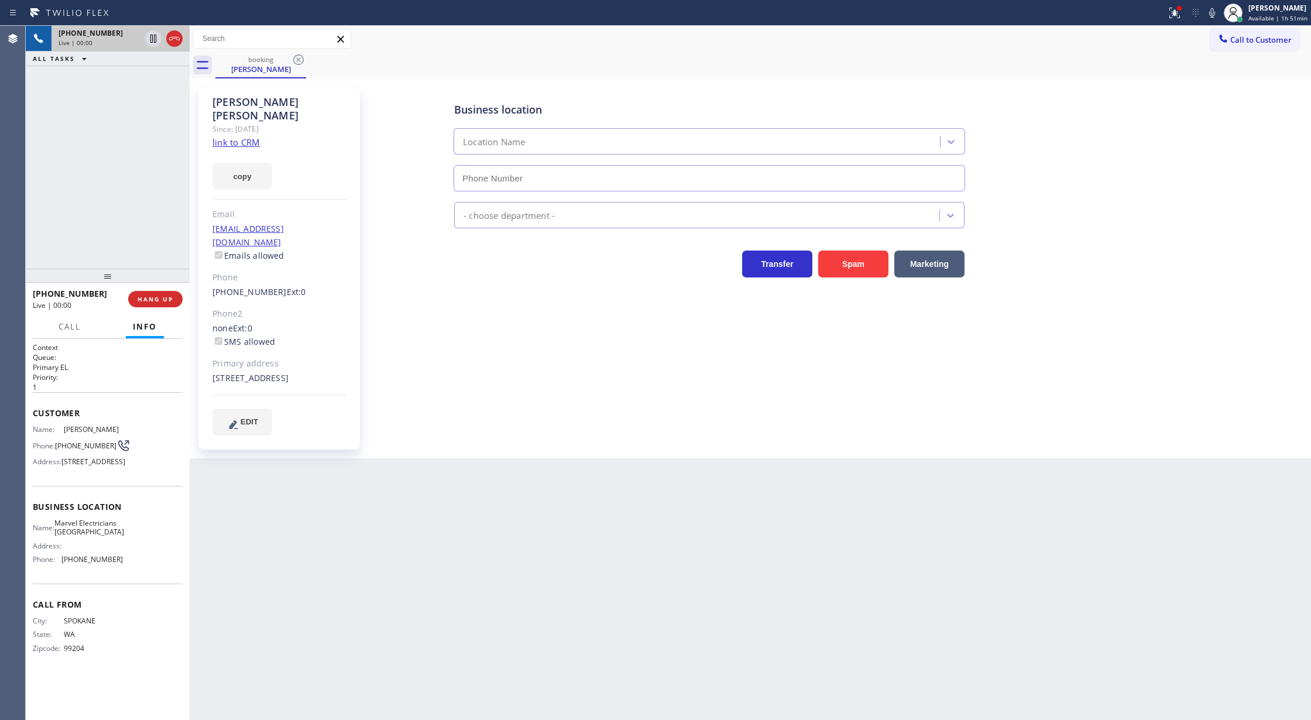
type input "[PHONE_NUMBER]"
drag, startPoint x: 1215, startPoint y: 13, endPoint x: 537, endPoint y: 242, distance: 716.0
click at [1211, 12] on icon at bounding box center [1212, 13] width 14 height 14
click at [159, 294] on button "HANG UP" at bounding box center [155, 299] width 54 height 16
click at [148, 296] on span "COMPLETE" at bounding box center [153, 299] width 40 height 8
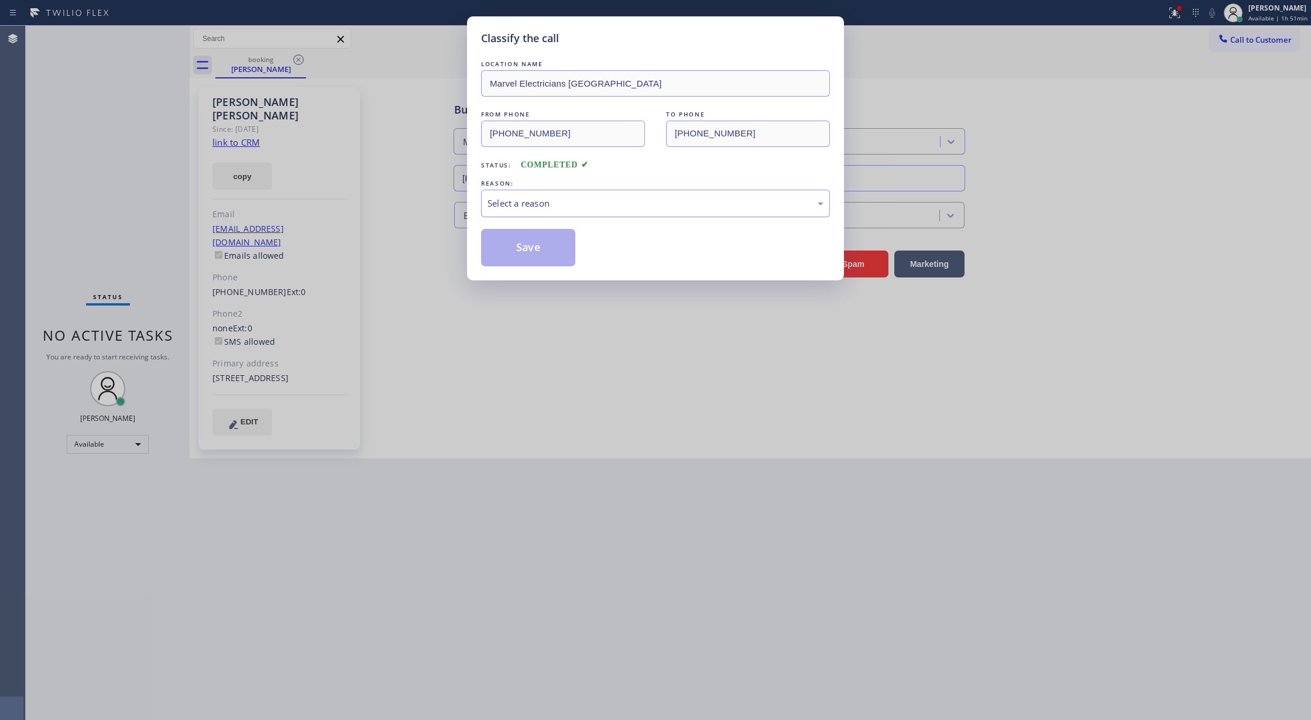
click at [565, 210] on div "Select a reason" at bounding box center [655, 203] width 336 height 13
click at [517, 253] on button "Save" at bounding box center [528, 247] width 94 height 37
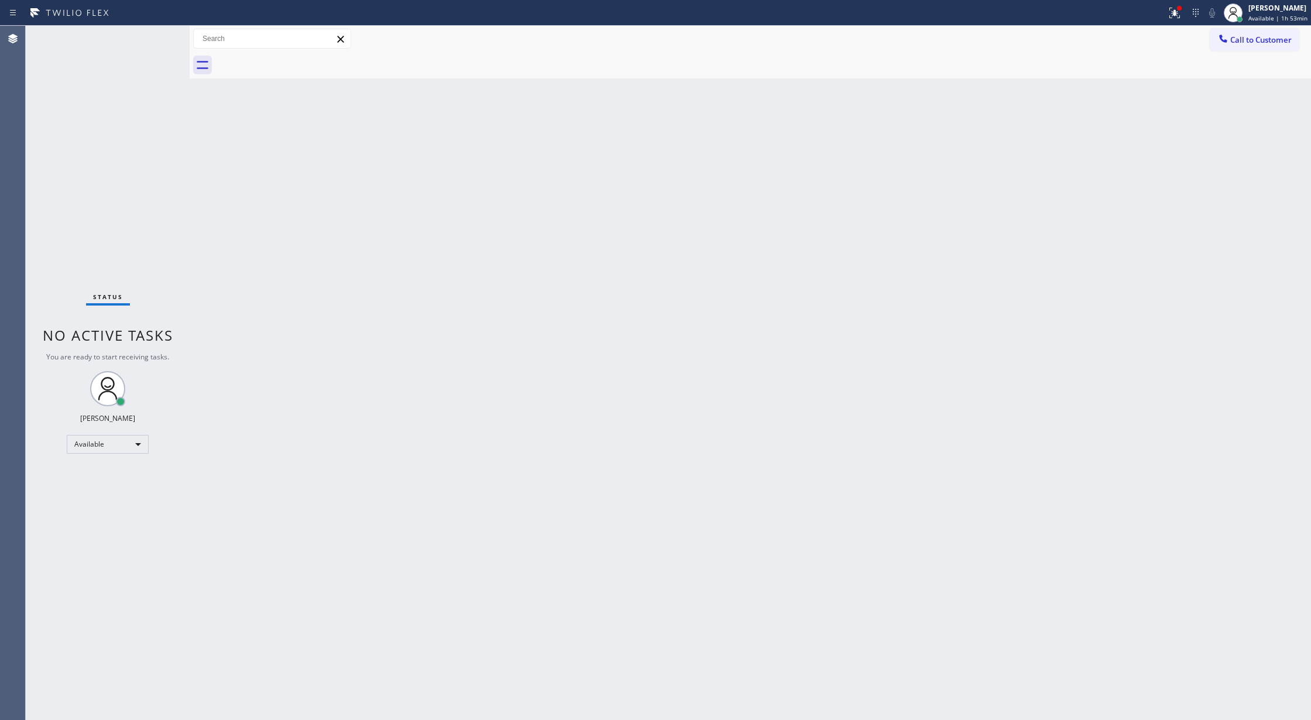
click at [148, 41] on div "Status No active tasks You are ready to start receiving tasks. [PERSON_NAME] Av…" at bounding box center [108, 373] width 164 height 694
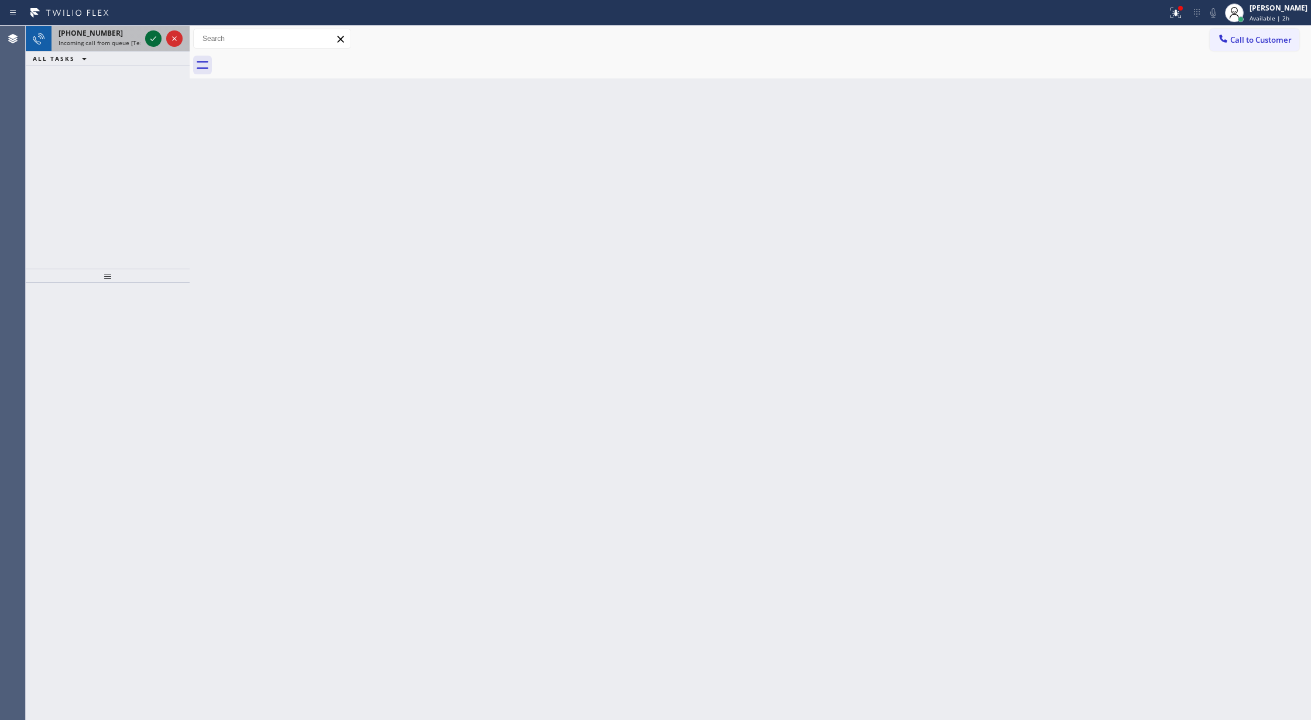
click at [157, 40] on icon at bounding box center [153, 39] width 14 height 14
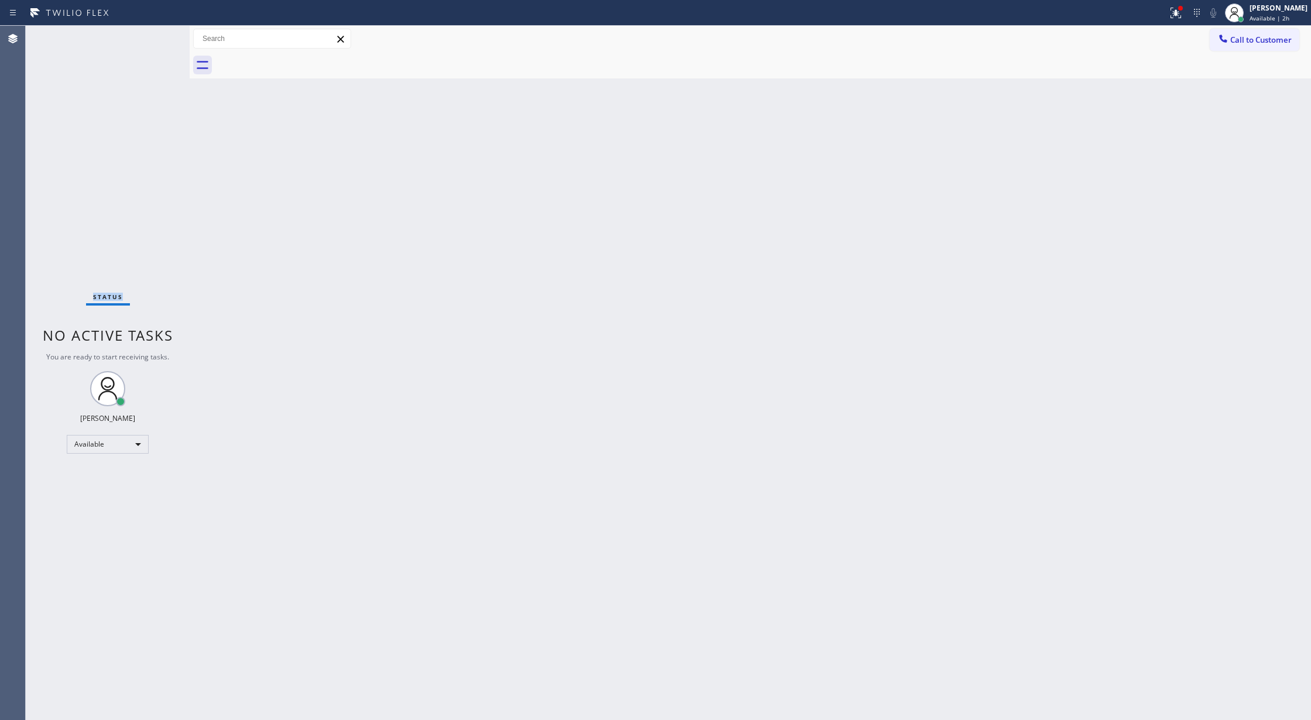
click at [153, 40] on div "Status No active tasks You are ready to start receiving tasks. [PERSON_NAME] Av…" at bounding box center [108, 373] width 164 height 694
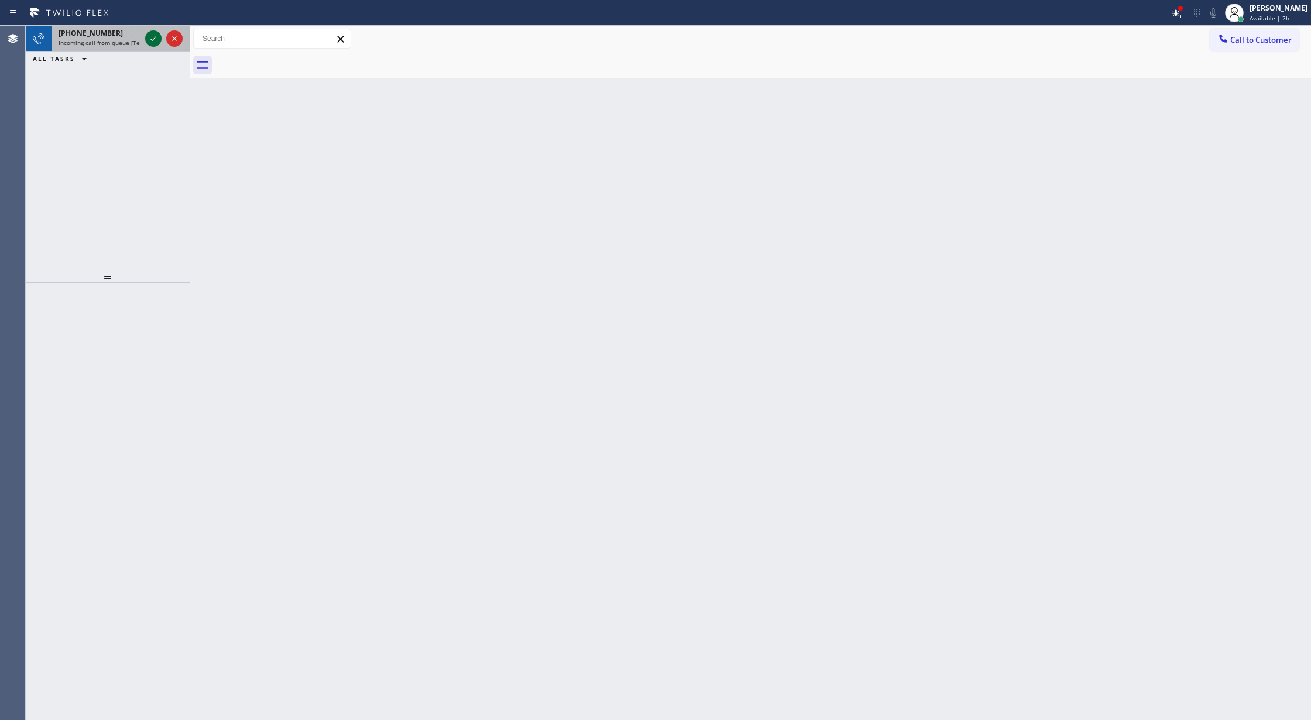
click at [156, 32] on icon at bounding box center [153, 39] width 14 height 14
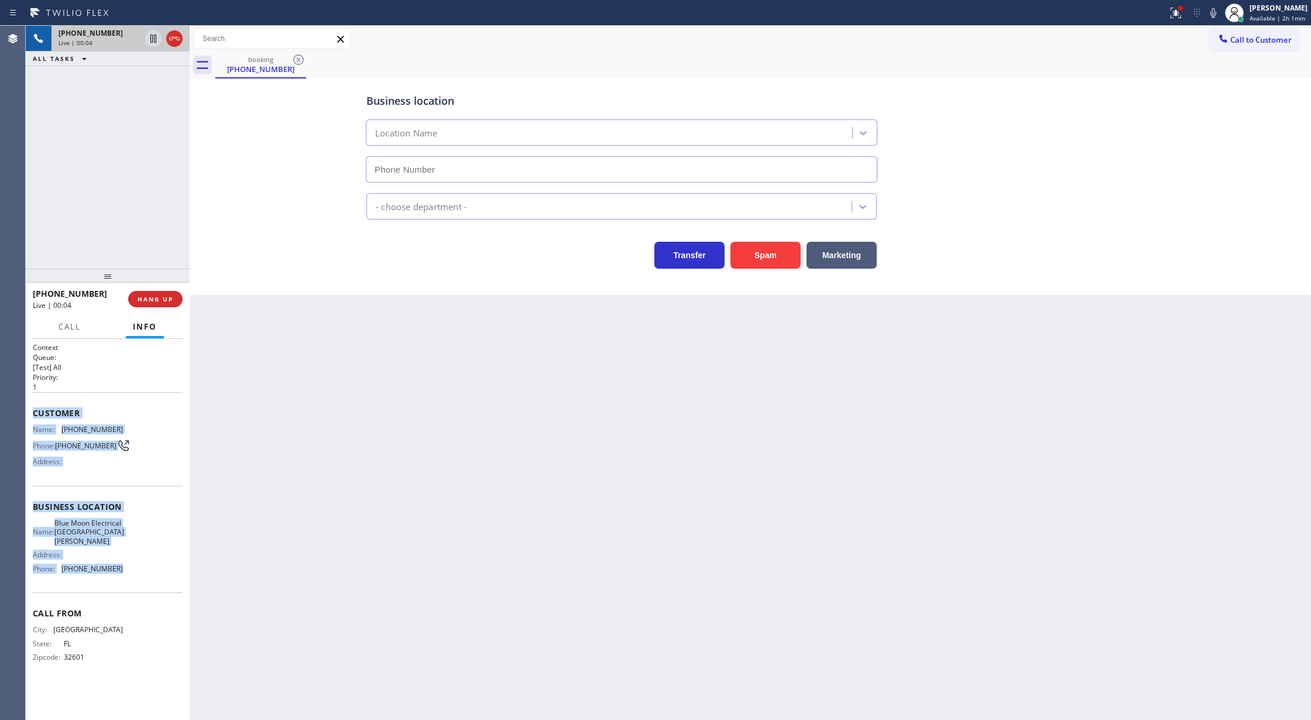
copy div "Customer Name: [PHONE_NUMBER] Phone: [PHONE_NUMBER] Address: Business location …"
drag, startPoint x: 33, startPoint y: 413, endPoint x: 167, endPoint y: 572, distance: 208.1
click at [167, 572] on div "Context Queue: [Test] All Priority: 1 Customer Name: [PHONE_NUMBER] Phone: [PHO…" at bounding box center [108, 511] width 150 height 339
drag, startPoint x: 167, startPoint y: 39, endPoint x: 193, endPoint y: 337, distance: 299.5
click at [167, 39] on icon at bounding box center [174, 39] width 14 height 14
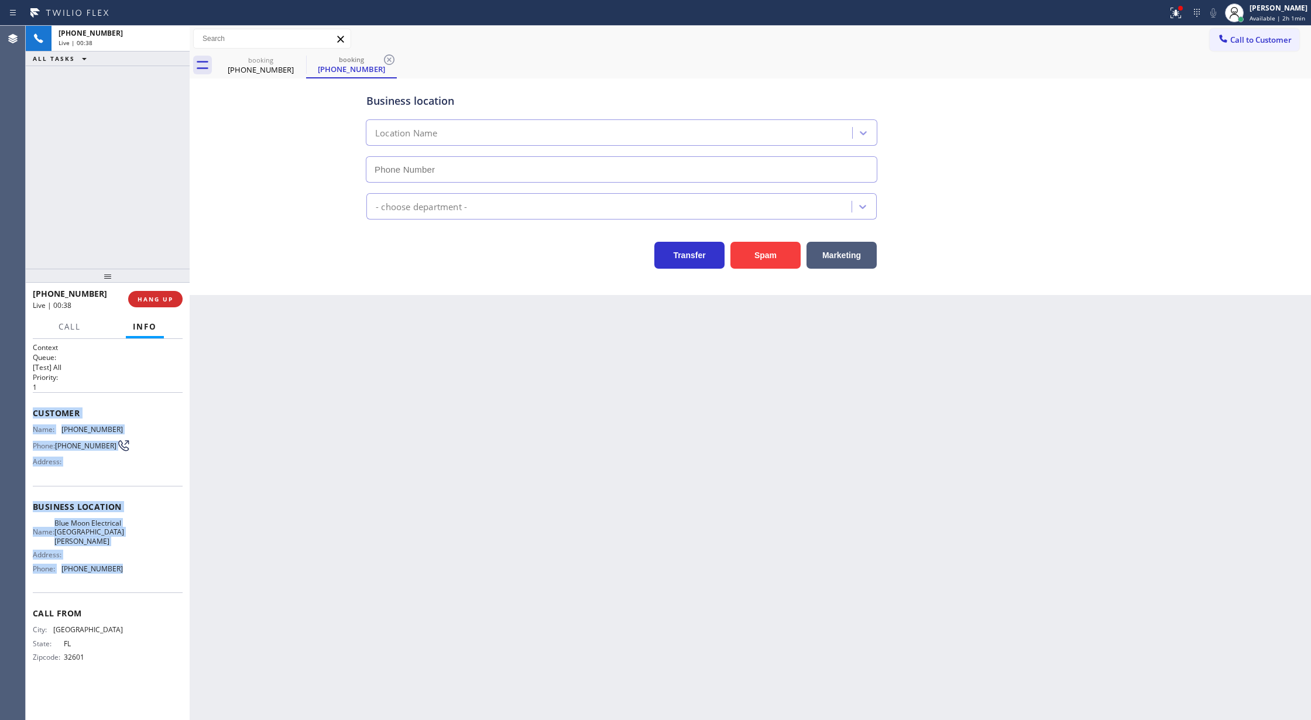
type input "[PHONE_NUMBER]"
click at [35, 431] on span "Name:" at bounding box center [47, 429] width 29 height 9
copy div "Customer Name: [PHONE_NUMBER] Phone: [PHONE_NUMBER] Address: Business location …"
drag, startPoint x: 31, startPoint y: 413, endPoint x: 164, endPoint y: 562, distance: 199.8
click at [164, 562] on div "Context Queue: [Test] All Priority: 1 Customer Name: [PHONE_NUMBER] Phone: [PHO…" at bounding box center [108, 530] width 164 height 382
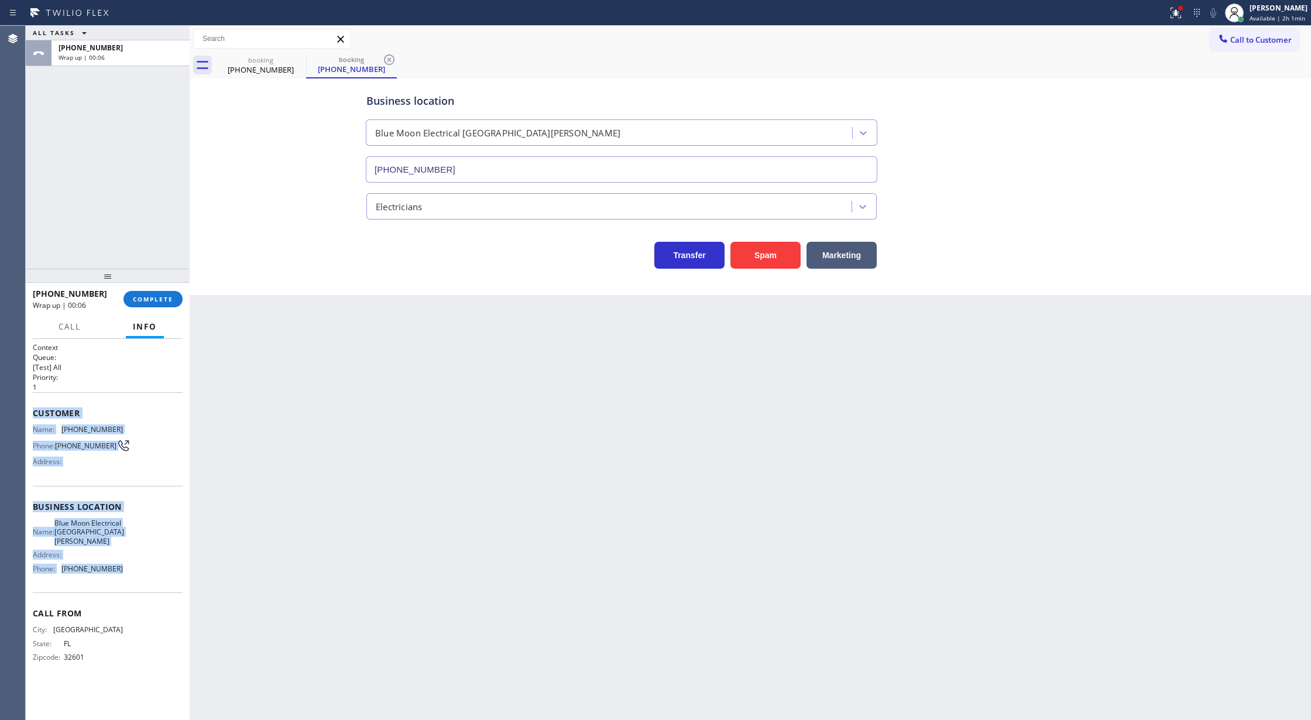
drag, startPoint x: 139, startPoint y: 295, endPoint x: 214, endPoint y: 312, distance: 76.9
click at [139, 295] on span "COMPLETE" at bounding box center [153, 299] width 40 height 8
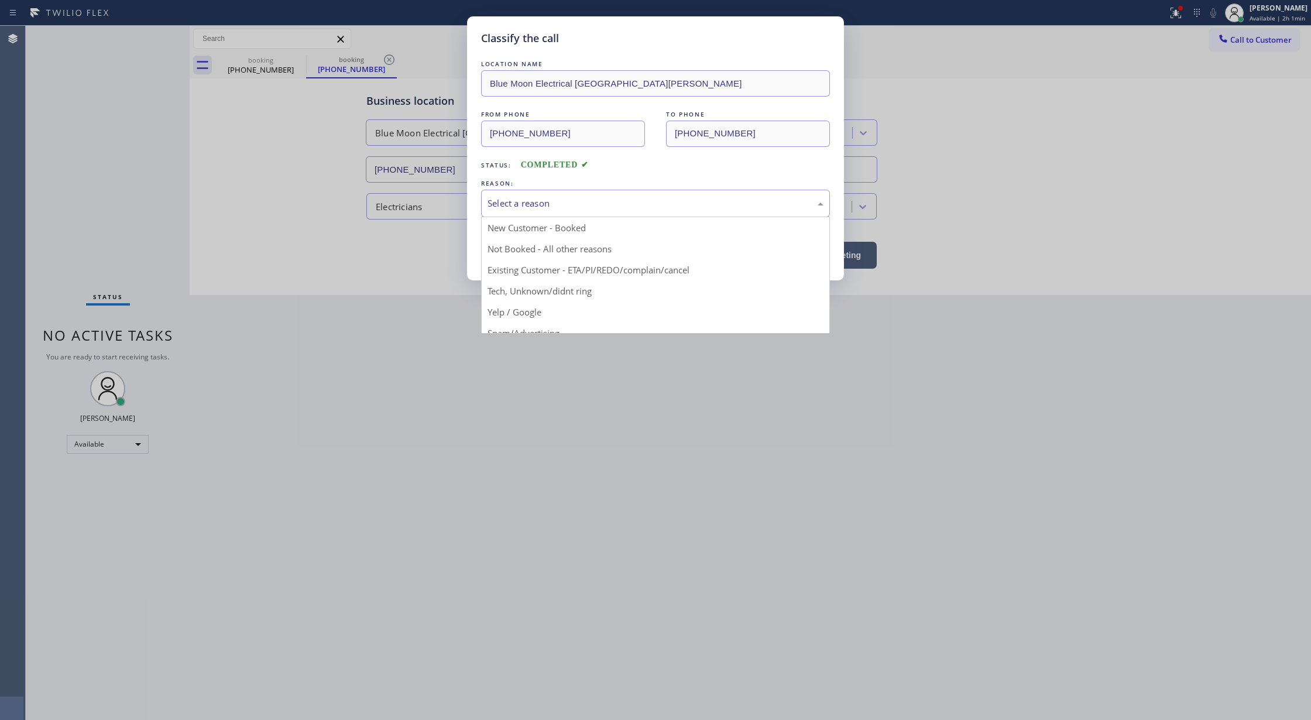
click at [555, 217] on div "Select a reason New Customer - Booked Not Booked - All other reasons Existing C…" at bounding box center [655, 204] width 349 height 28
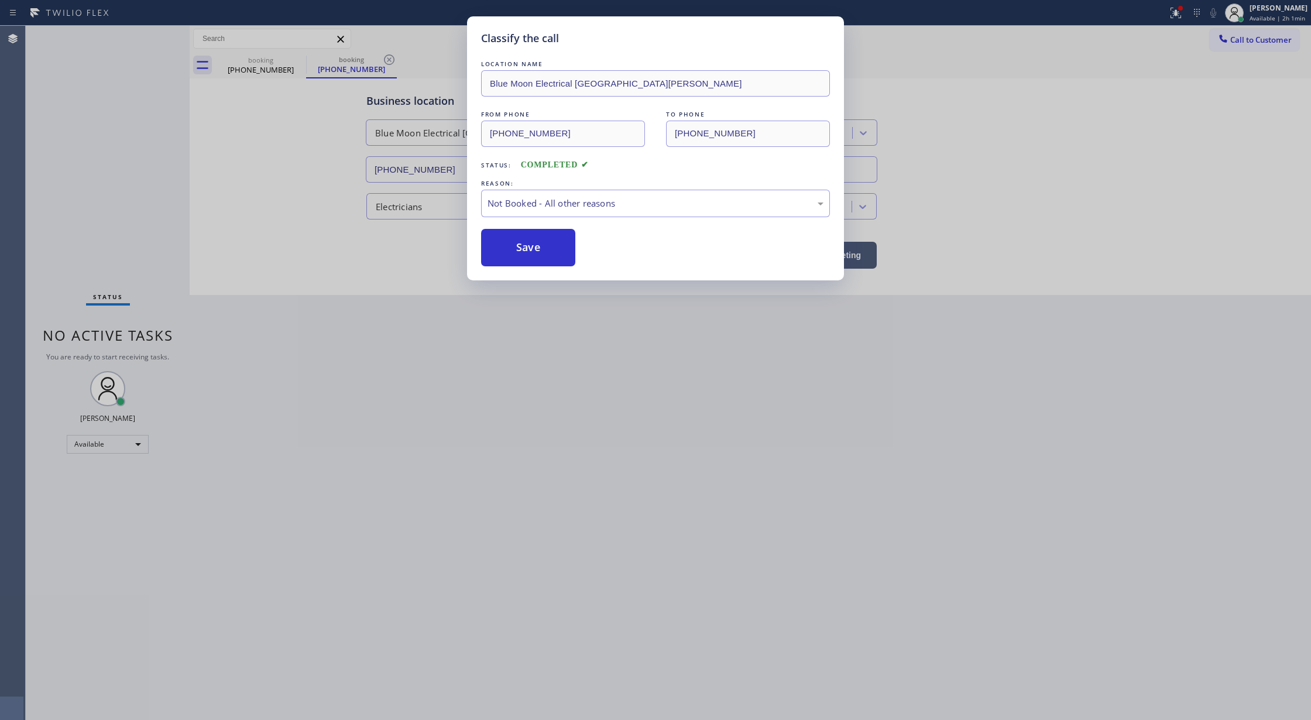
click at [525, 249] on button "Save" at bounding box center [528, 247] width 94 height 37
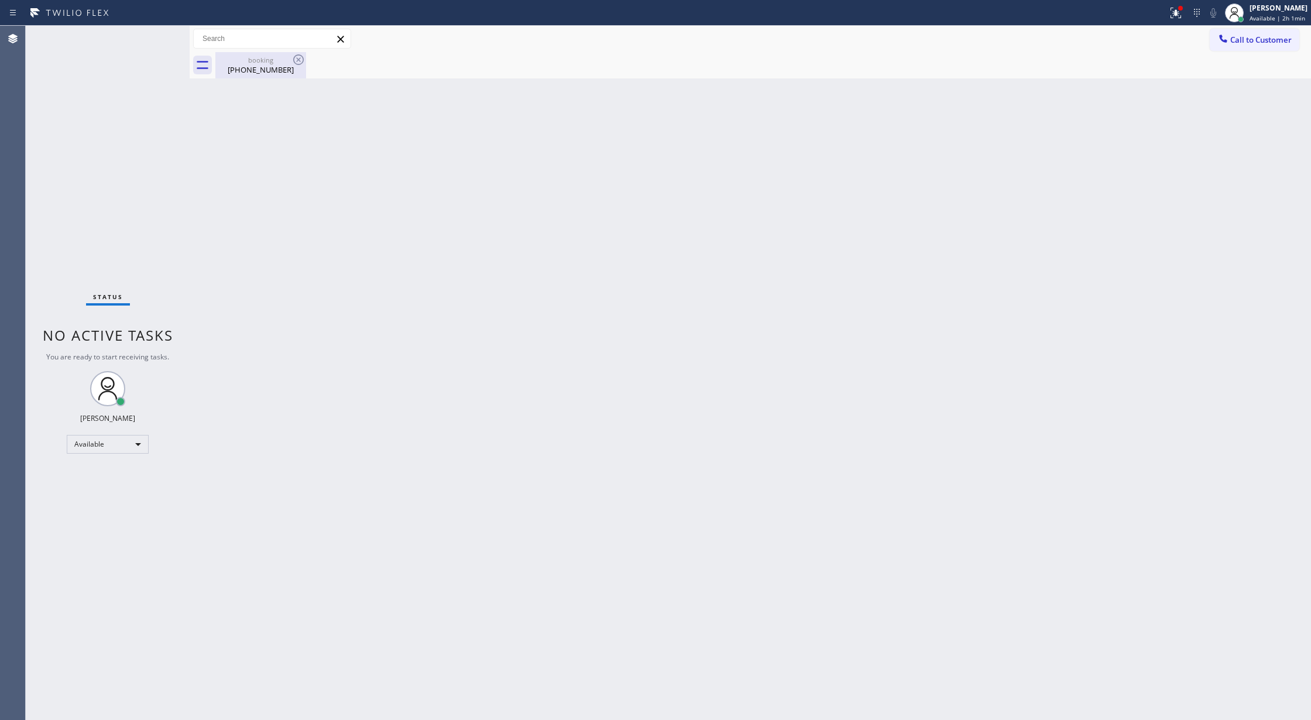
click at [259, 57] on div "booking" at bounding box center [261, 60] width 88 height 9
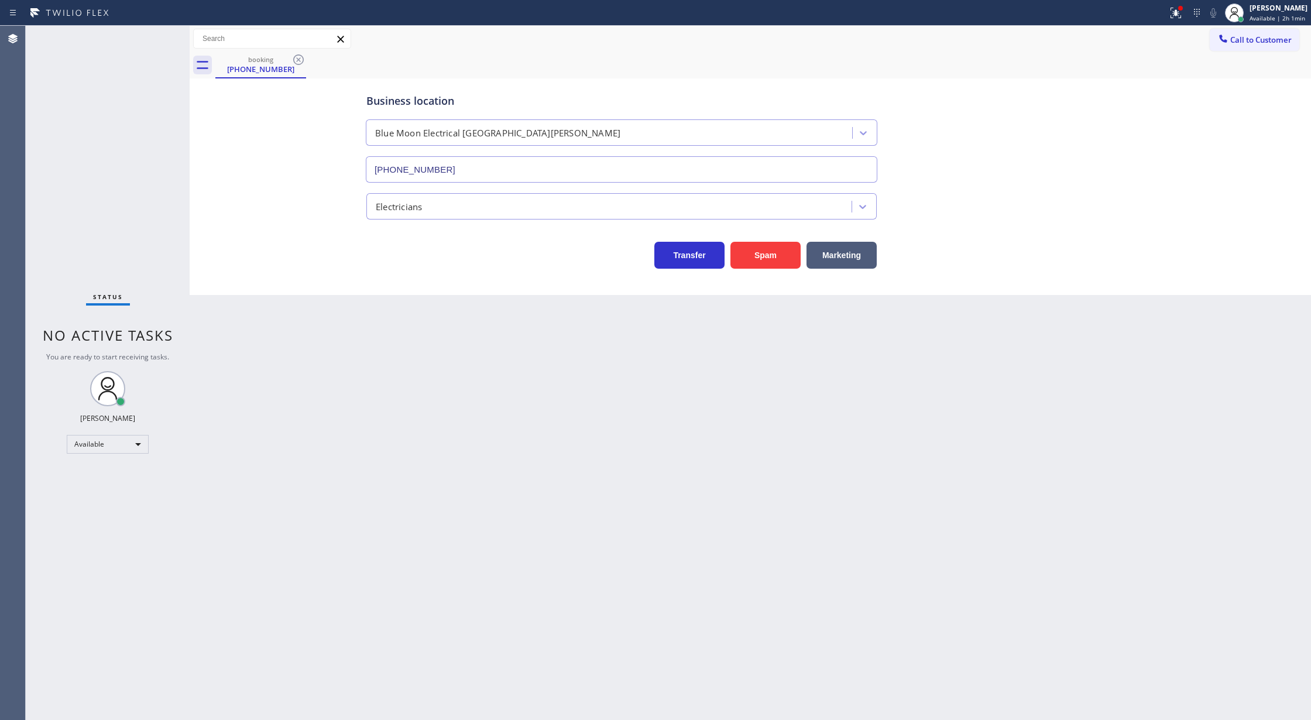
click at [298, 59] on icon at bounding box center [298, 60] width 14 height 14
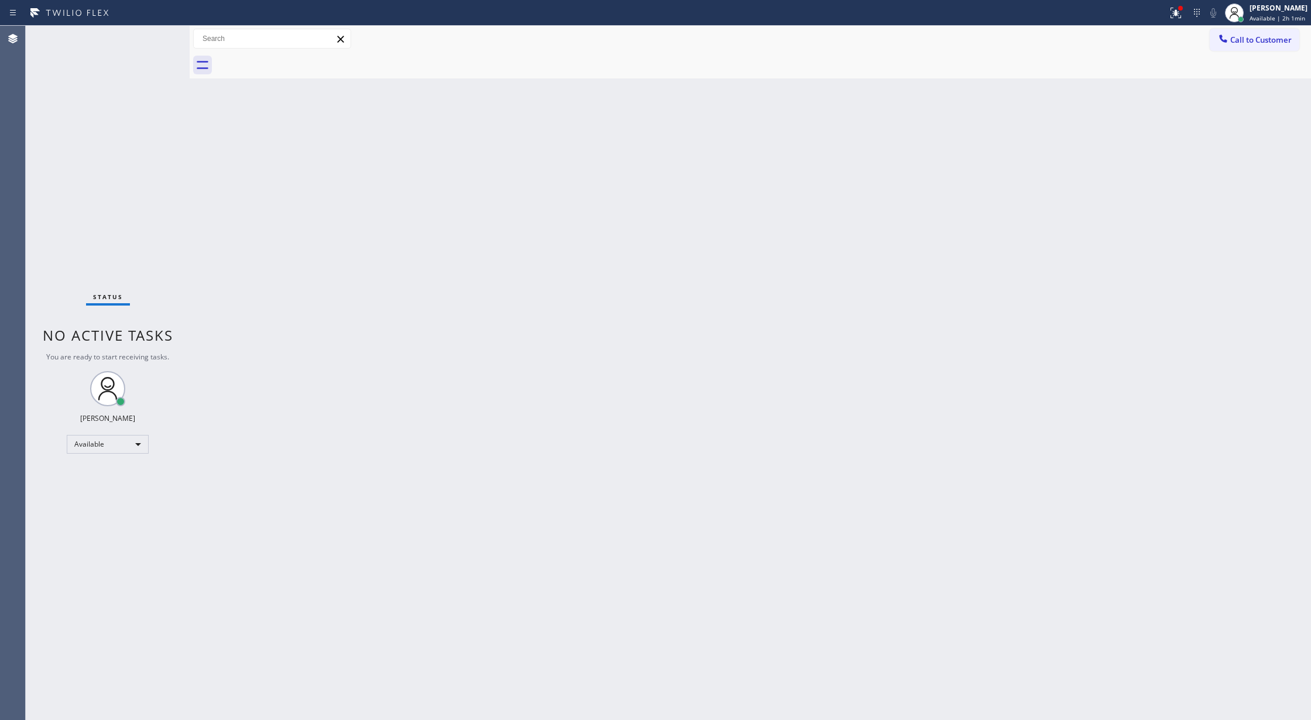
click at [160, 34] on div "Status No active tasks You are ready to start receiving tasks. [PERSON_NAME] Av…" at bounding box center [108, 373] width 164 height 694
click at [153, 39] on div "Status No active tasks You are ready to start receiving tasks. [PERSON_NAME] Av…" at bounding box center [108, 373] width 164 height 694
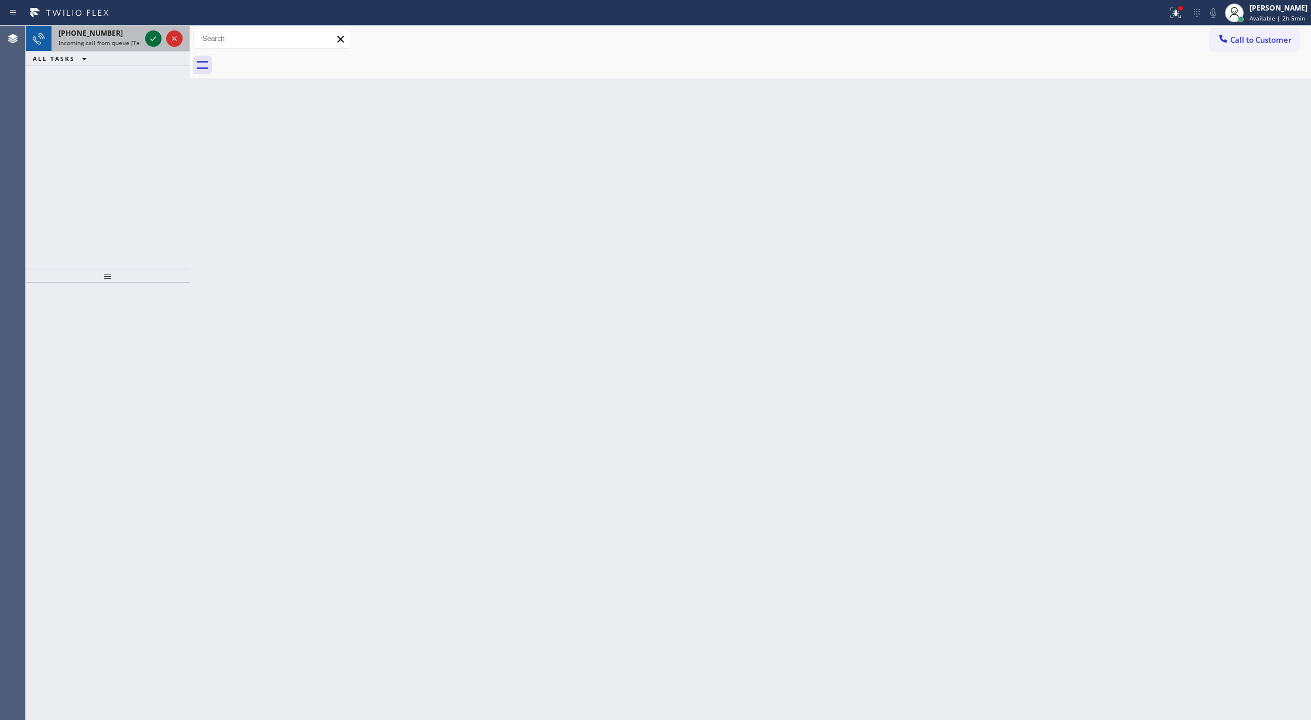
click at [152, 40] on icon at bounding box center [153, 39] width 14 height 14
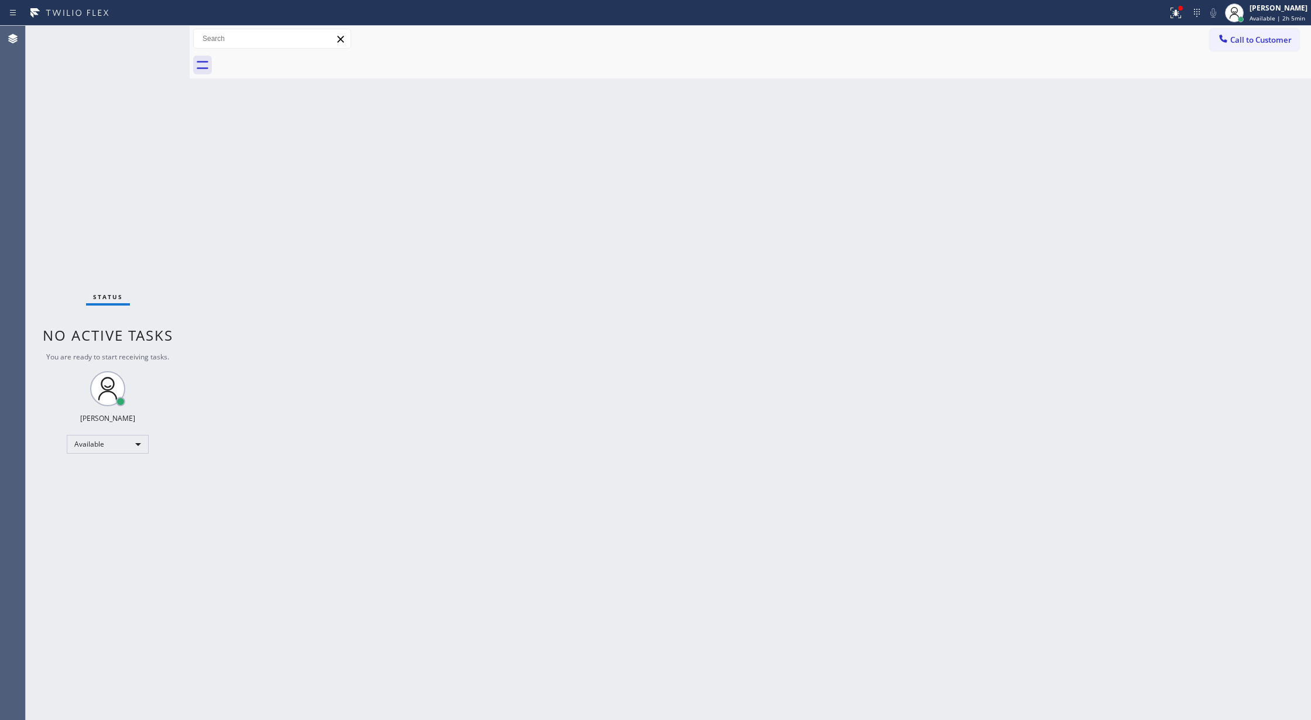
click at [152, 40] on div "Status No active tasks You are ready to start receiving tasks. [PERSON_NAME] Av…" at bounding box center [108, 373] width 164 height 694
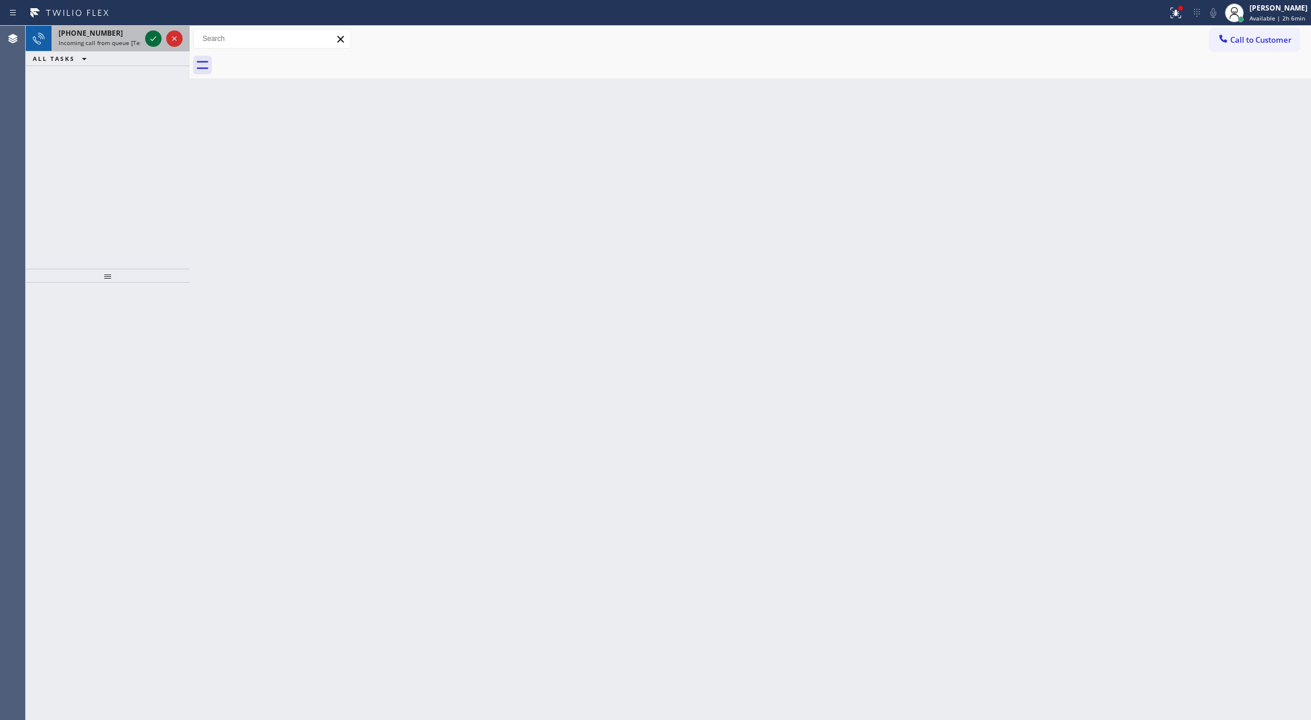
click at [150, 40] on icon at bounding box center [153, 39] width 14 height 14
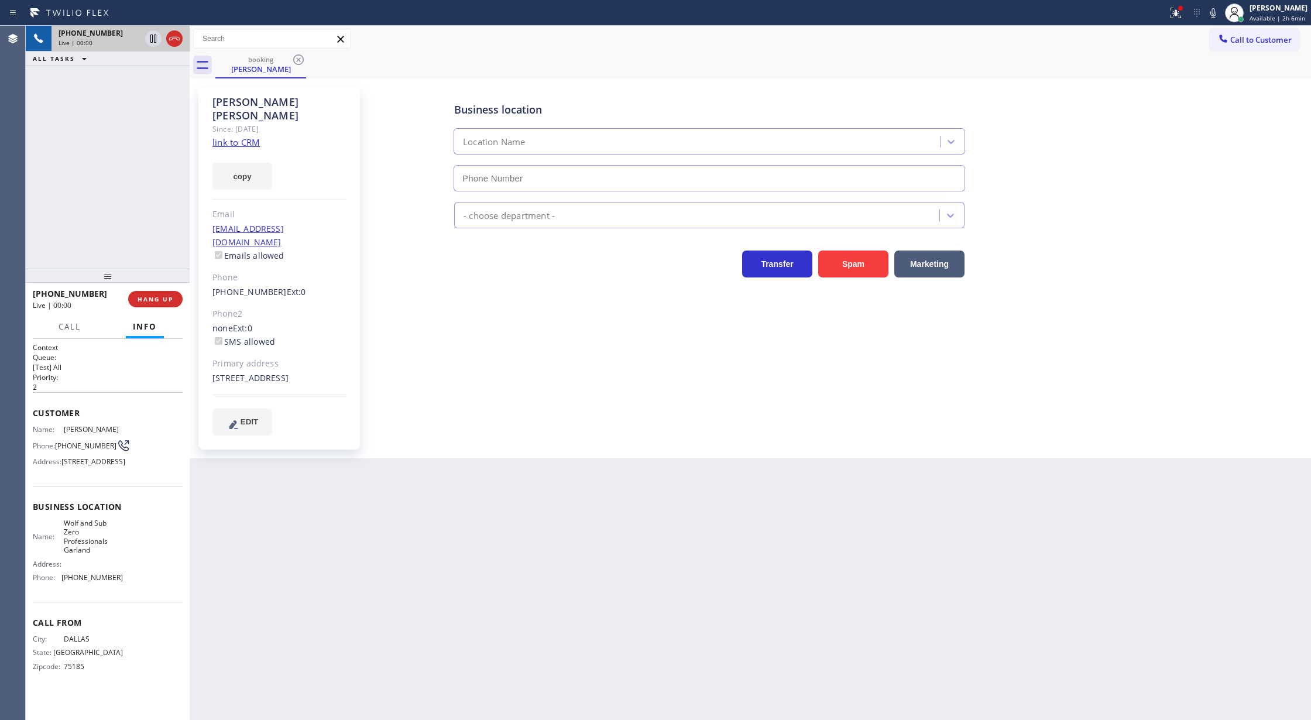
type input "[PHONE_NUMBER]"
click at [242, 136] on link "link to CRM" at bounding box center [235, 142] width 47 height 12
click at [173, 40] on icon at bounding box center [174, 39] width 14 height 14
click at [135, 296] on span "COMPLETE" at bounding box center [153, 299] width 40 height 8
type input "[PHONE_NUMBER]"
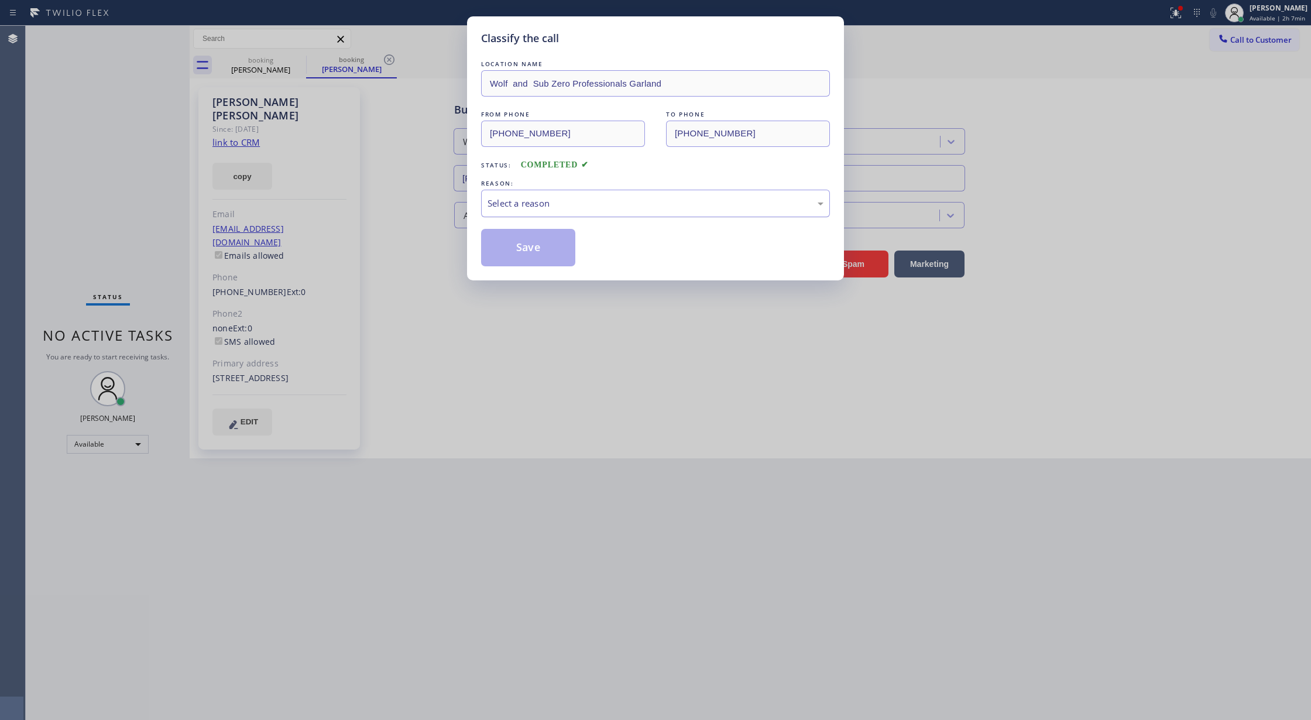
drag, startPoint x: 590, startPoint y: 209, endPoint x: 571, endPoint y: 214, distance: 19.7
click at [590, 209] on div "Select a reason" at bounding box center [655, 203] width 336 height 13
click at [555, 251] on button "Save" at bounding box center [528, 247] width 94 height 37
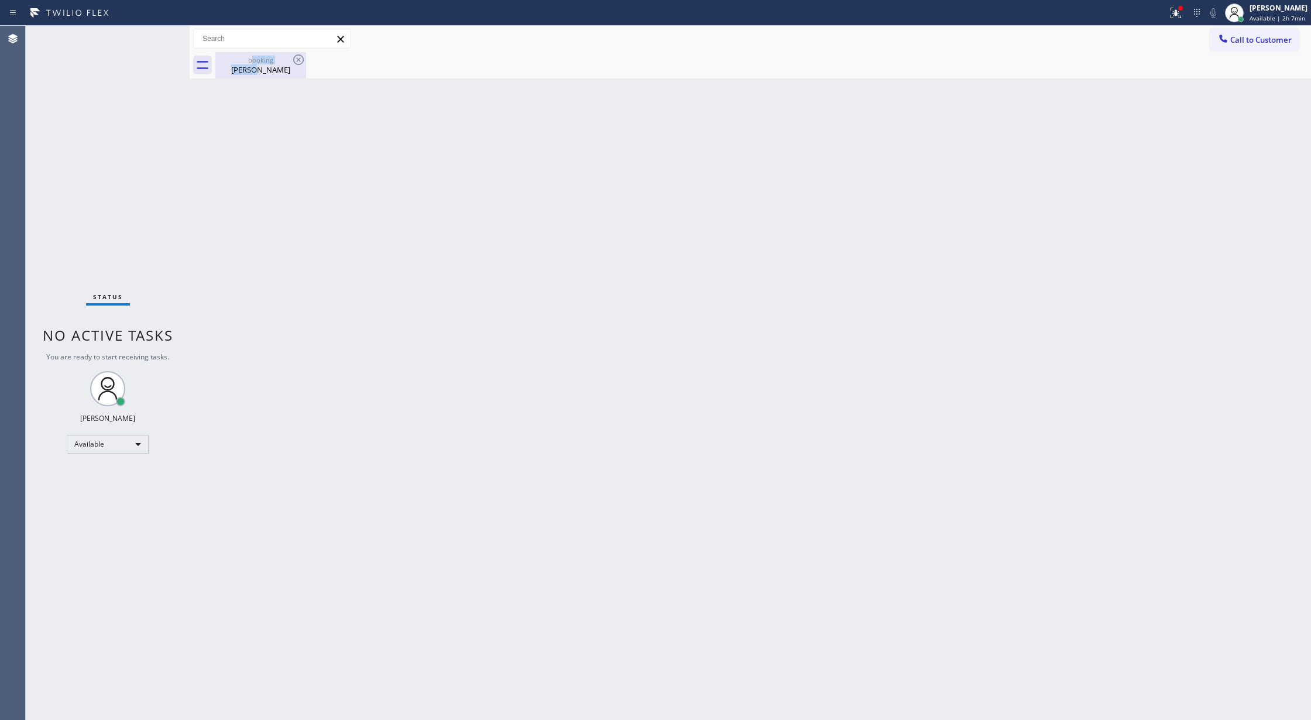
click at [252, 63] on div "booking [PERSON_NAME]" at bounding box center [261, 65] width 88 height 26
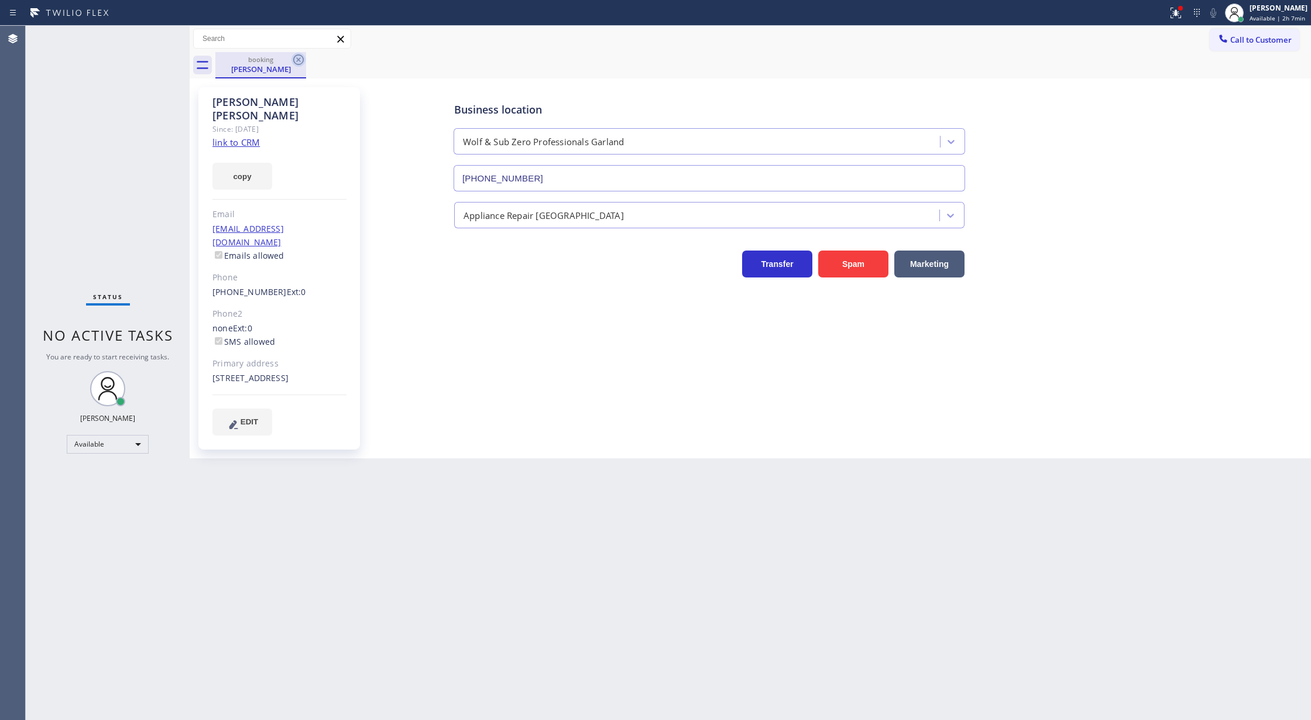
click at [304, 59] on icon at bounding box center [298, 60] width 14 height 14
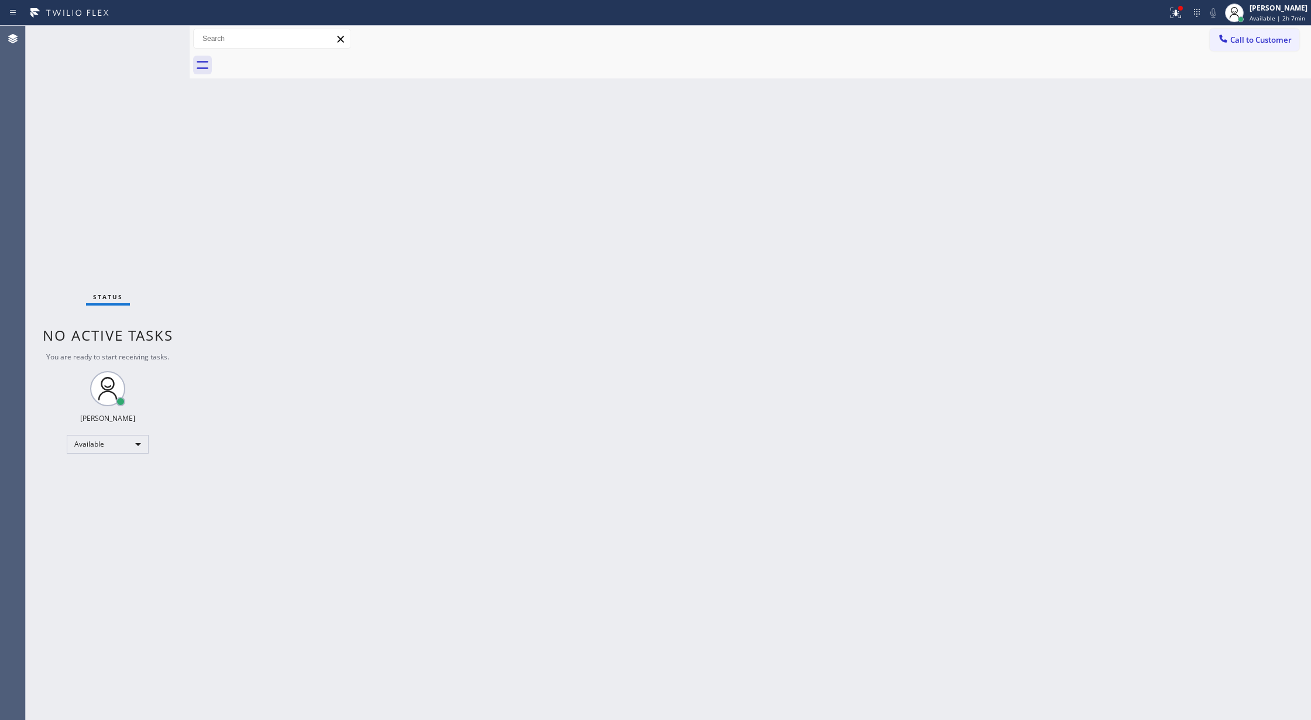
click at [152, 34] on div "Status No active tasks You are ready to start receiving tasks. [PERSON_NAME] Av…" at bounding box center [108, 373] width 164 height 694
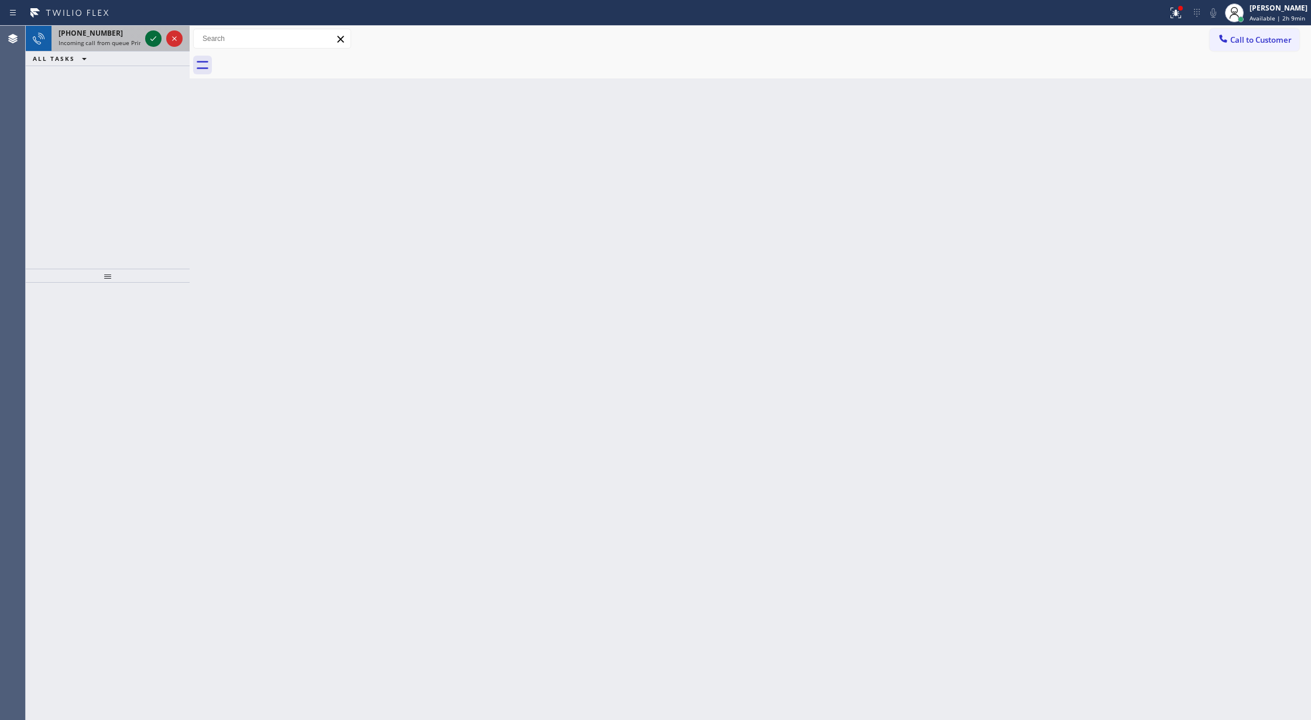
click at [147, 38] on icon at bounding box center [153, 39] width 14 height 14
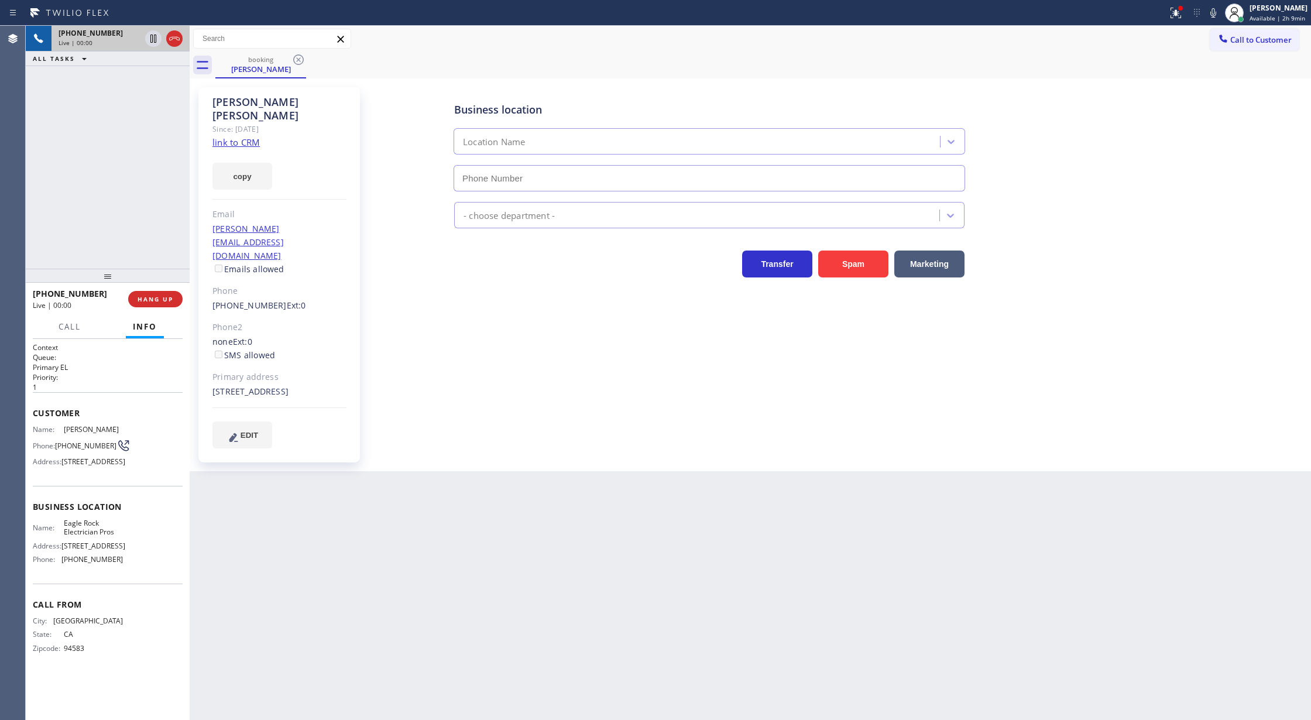
type input "[PHONE_NUMBER]"
click at [241, 136] on link "link to CRM" at bounding box center [235, 142] width 47 height 12
click at [1215, 15] on icon at bounding box center [1212, 12] width 6 height 9
drag, startPoint x: 1220, startPoint y: 13, endPoint x: 1161, endPoint y: 52, distance: 70.4
click at [1219, 13] on icon at bounding box center [1212, 13] width 14 height 14
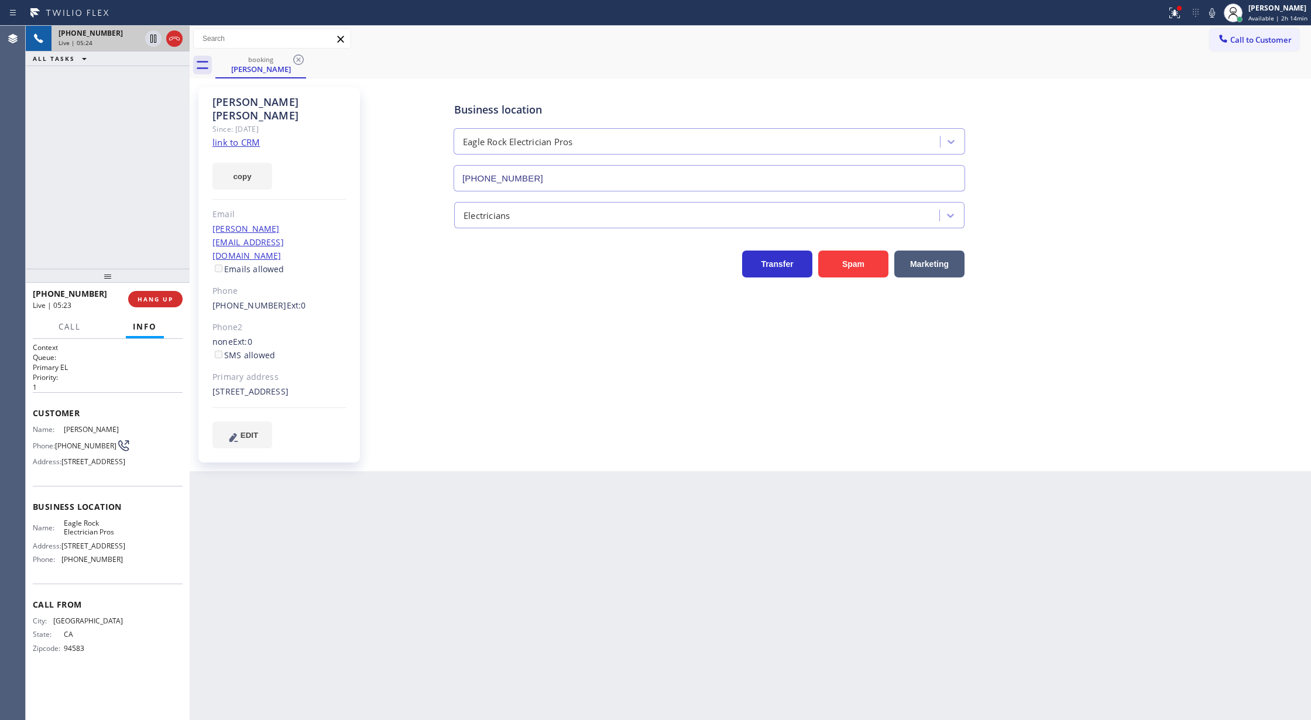
drag, startPoint x: 1218, startPoint y: 11, endPoint x: 1122, endPoint y: 82, distance: 119.1
click at [1218, 11] on icon at bounding box center [1212, 13] width 14 height 14
drag, startPoint x: 1216, startPoint y: 10, endPoint x: 1121, endPoint y: 122, distance: 146.6
click at [1216, 10] on rect at bounding box center [1212, 12] width 8 height 8
drag, startPoint x: 1217, startPoint y: 13, endPoint x: 1047, endPoint y: 264, distance: 303.8
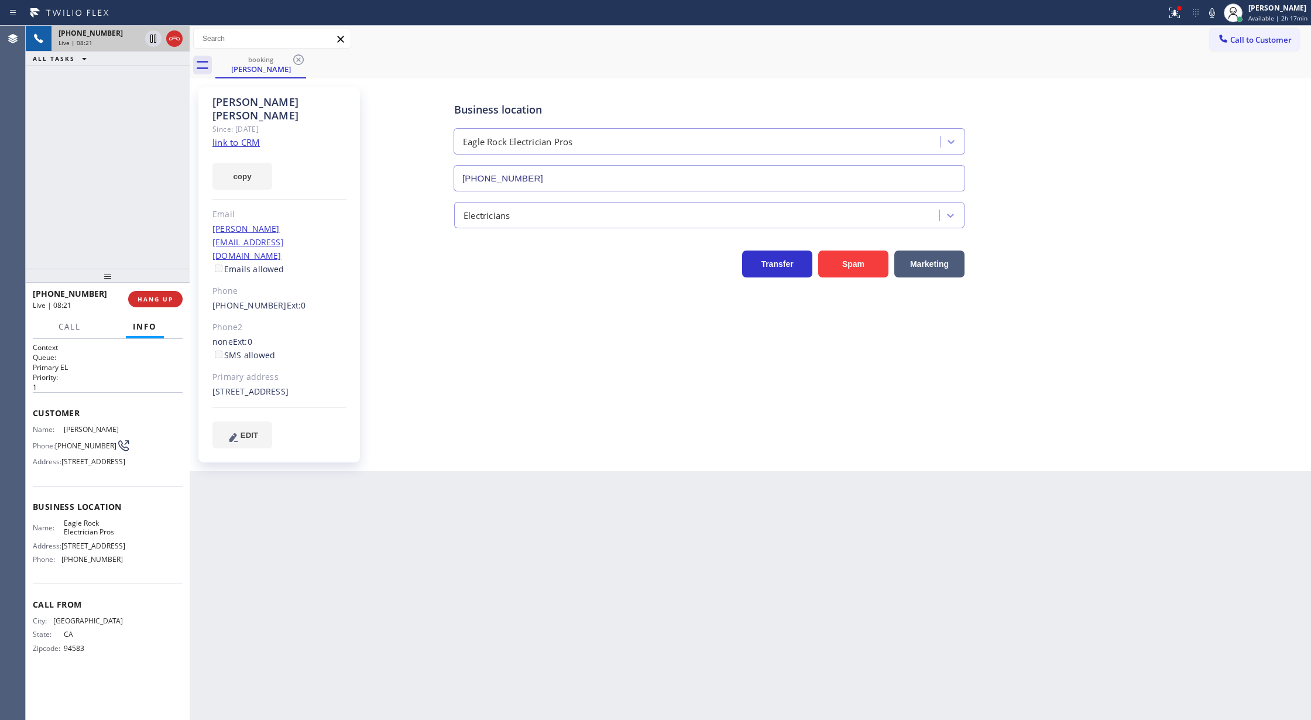
click at [1215, 14] on icon at bounding box center [1212, 12] width 6 height 9
drag, startPoint x: 1211, startPoint y: 11, endPoint x: 1101, endPoint y: 102, distance: 143.0
click at [1211, 11] on icon at bounding box center [1212, 13] width 14 height 14
drag, startPoint x: 174, startPoint y: 40, endPoint x: 178, endPoint y: 260, distance: 220.6
click at [174, 40] on icon at bounding box center [174, 39] width 14 height 14
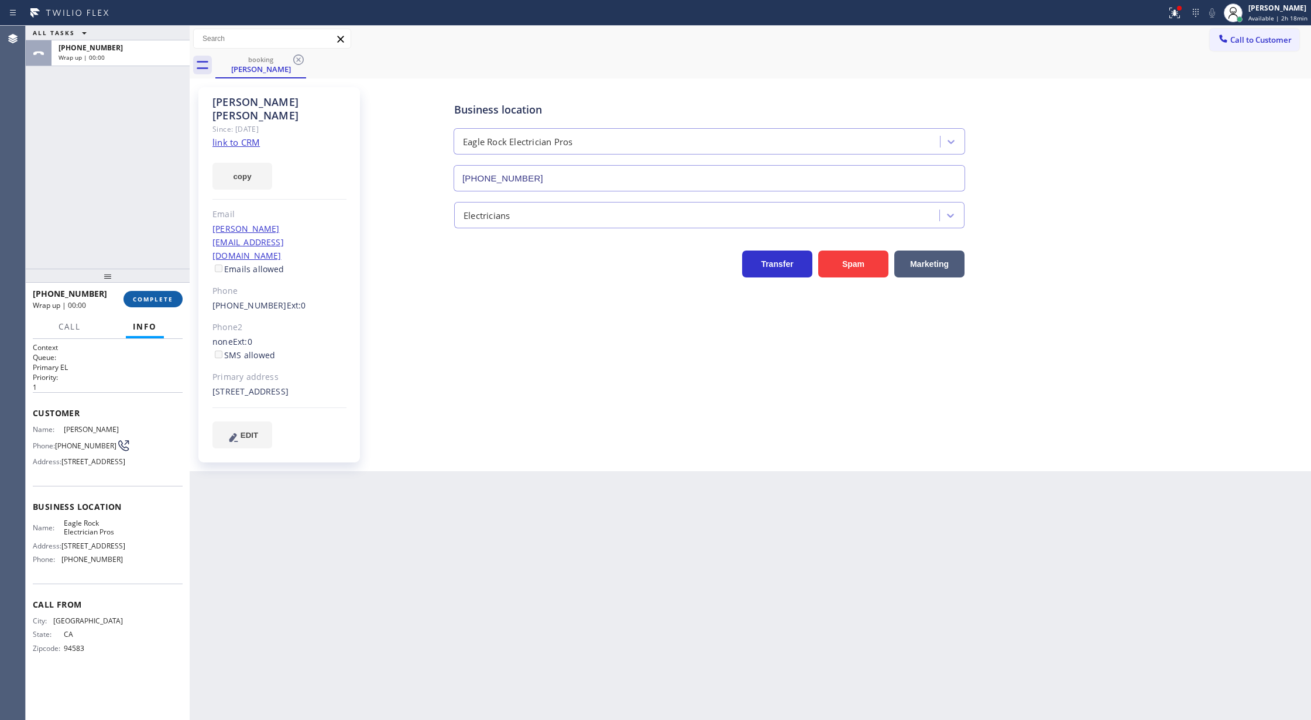
click at [153, 298] on span "COMPLETE" at bounding box center [153, 299] width 40 height 8
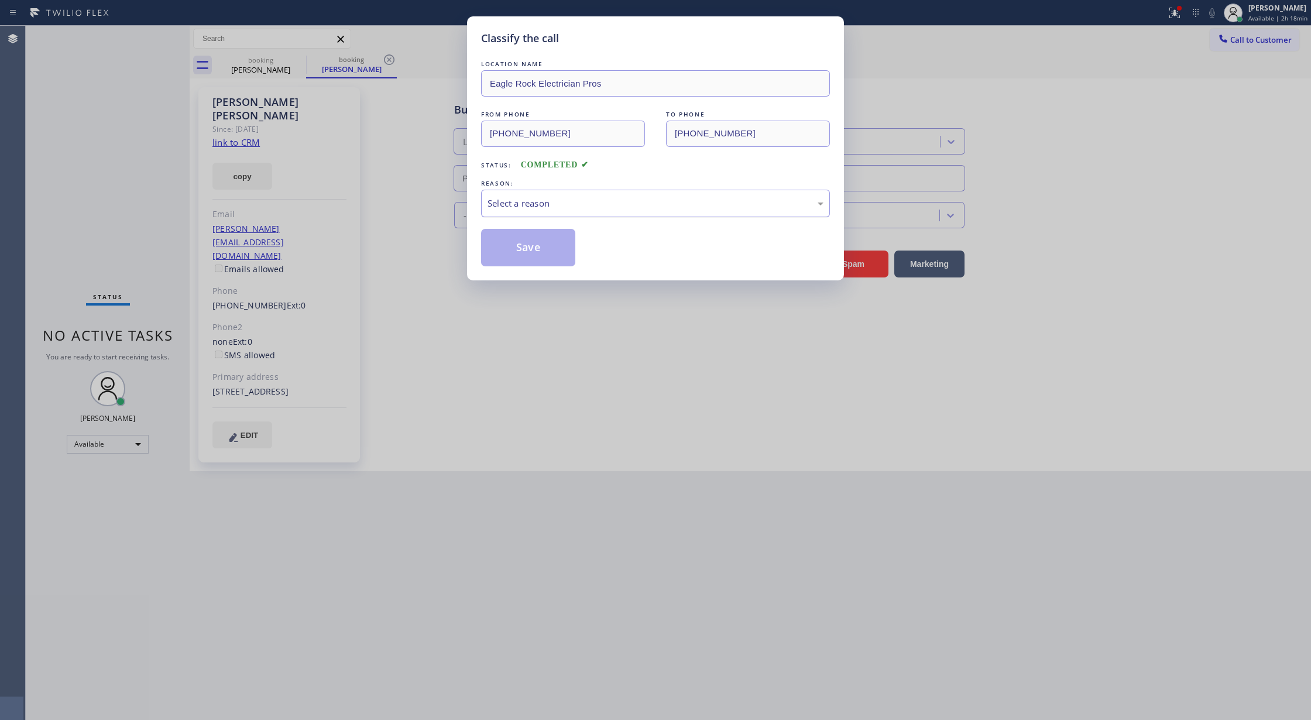
click at [576, 199] on div "Select a reason" at bounding box center [655, 203] width 336 height 13
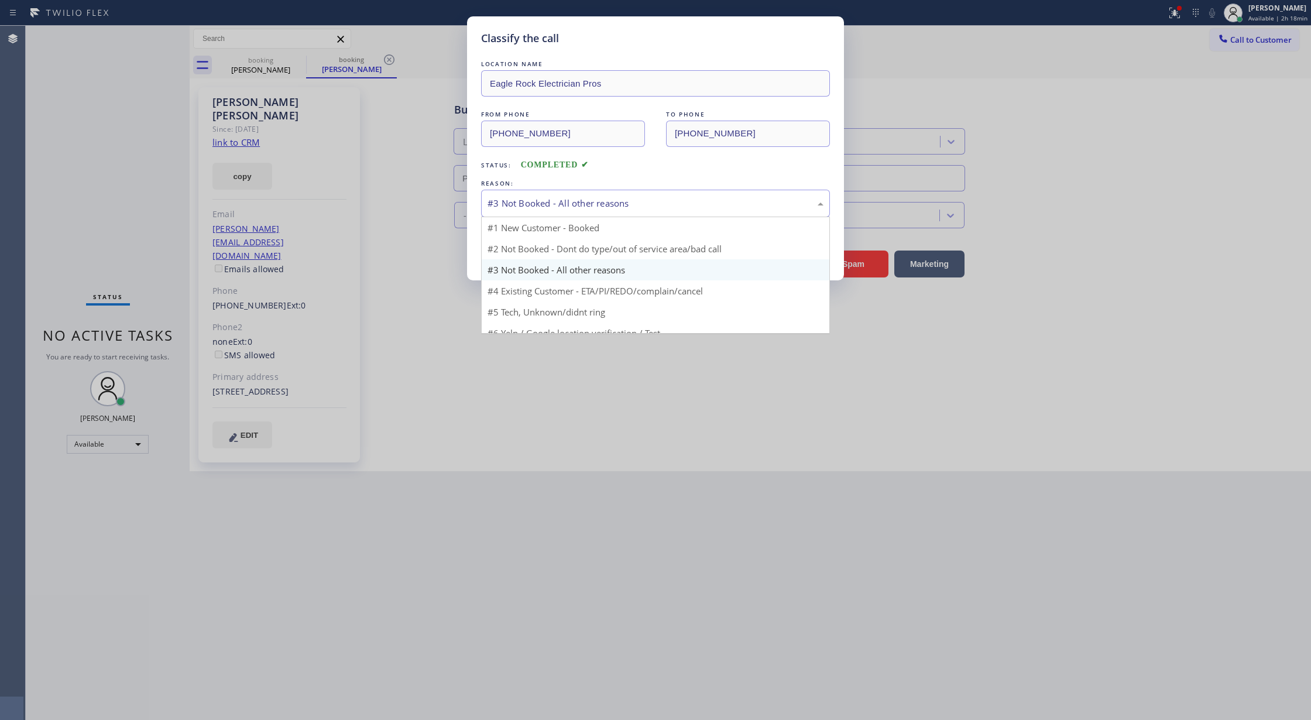
click at [540, 197] on div "#3 Not Booked - All other reasons" at bounding box center [655, 203] width 336 height 13
type input "[PHONE_NUMBER]"
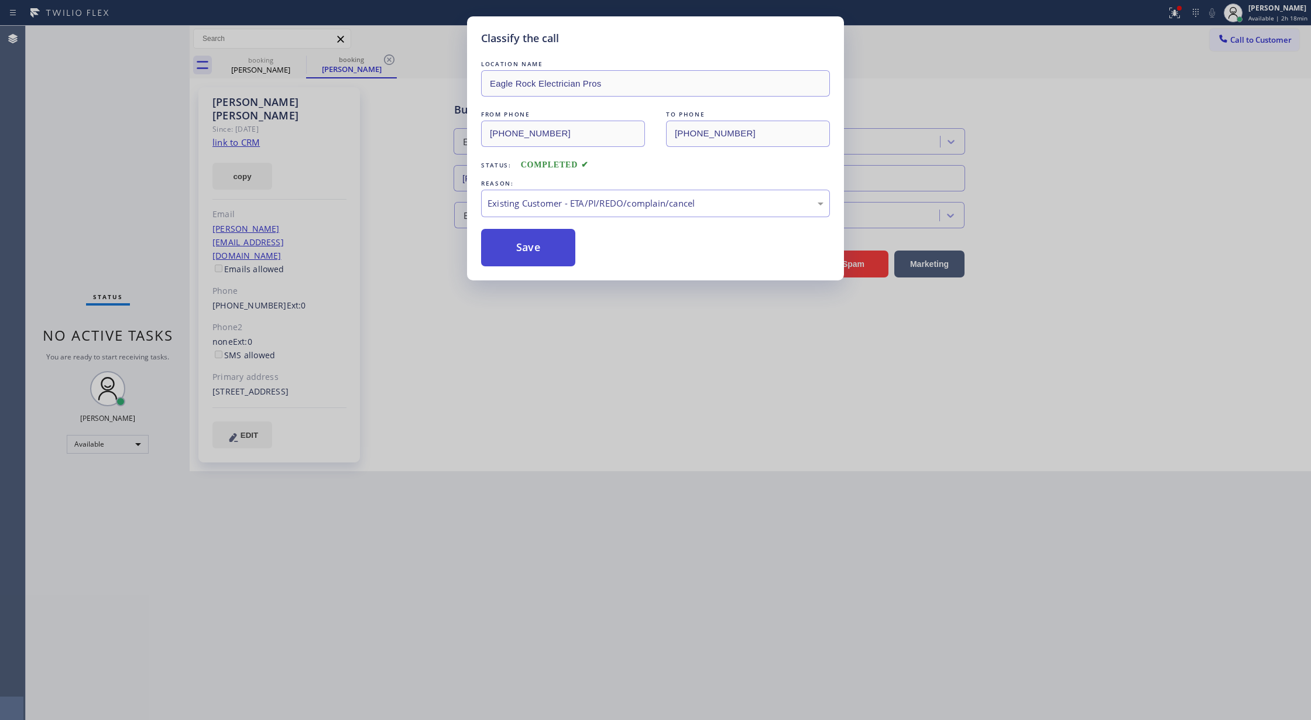
click at [514, 250] on button "Save" at bounding box center [528, 247] width 94 height 37
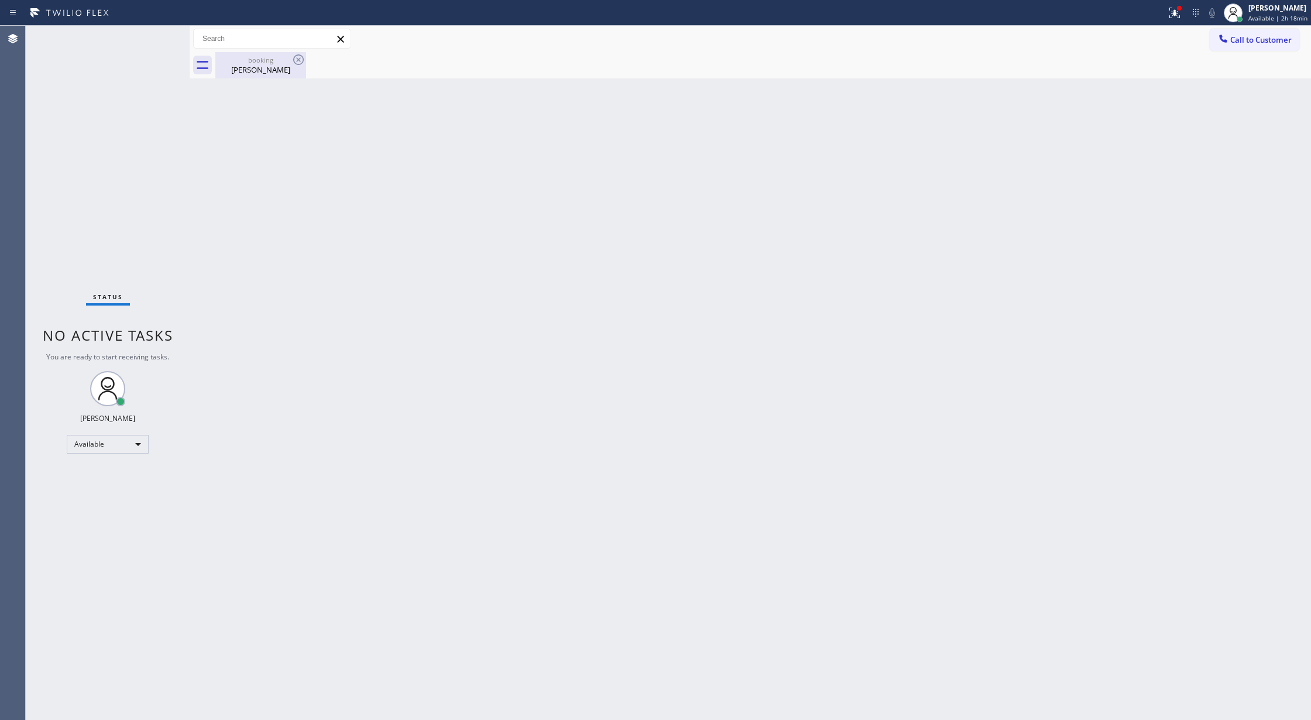
click at [258, 76] on div "booking [PERSON_NAME]" at bounding box center [261, 65] width 88 height 26
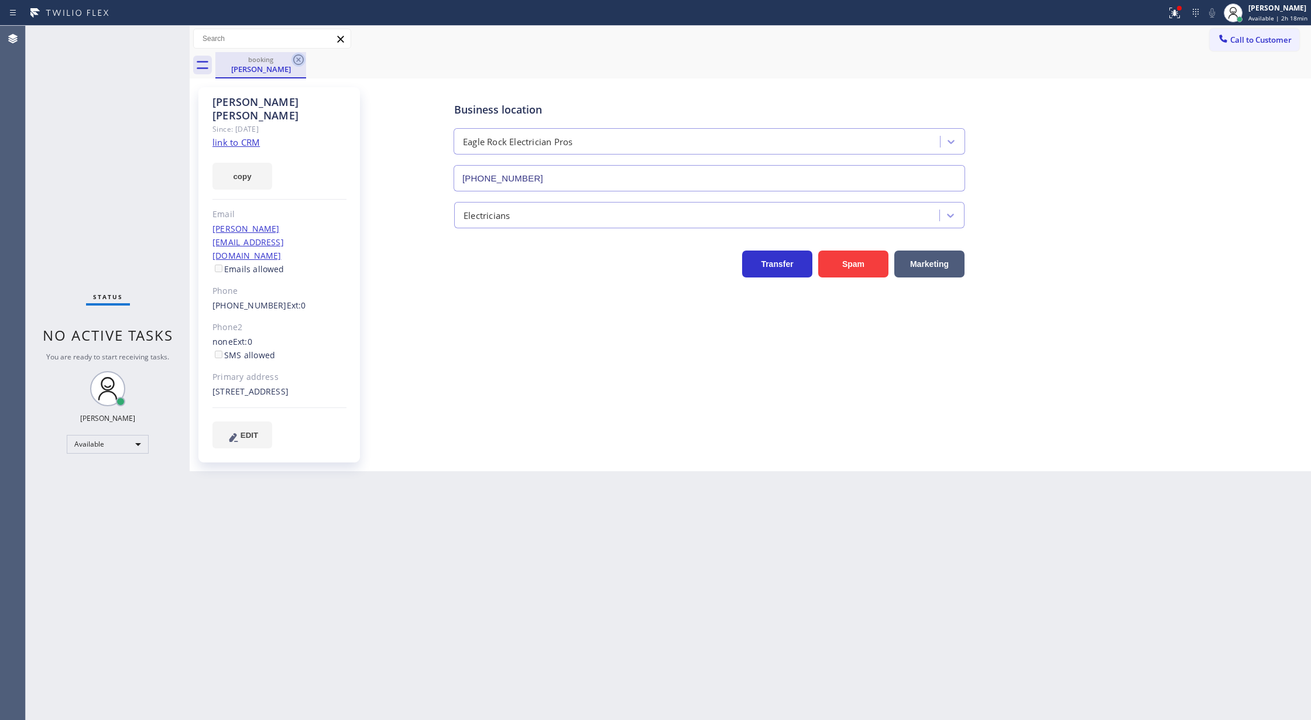
click at [293, 59] on icon at bounding box center [298, 59] width 11 height 11
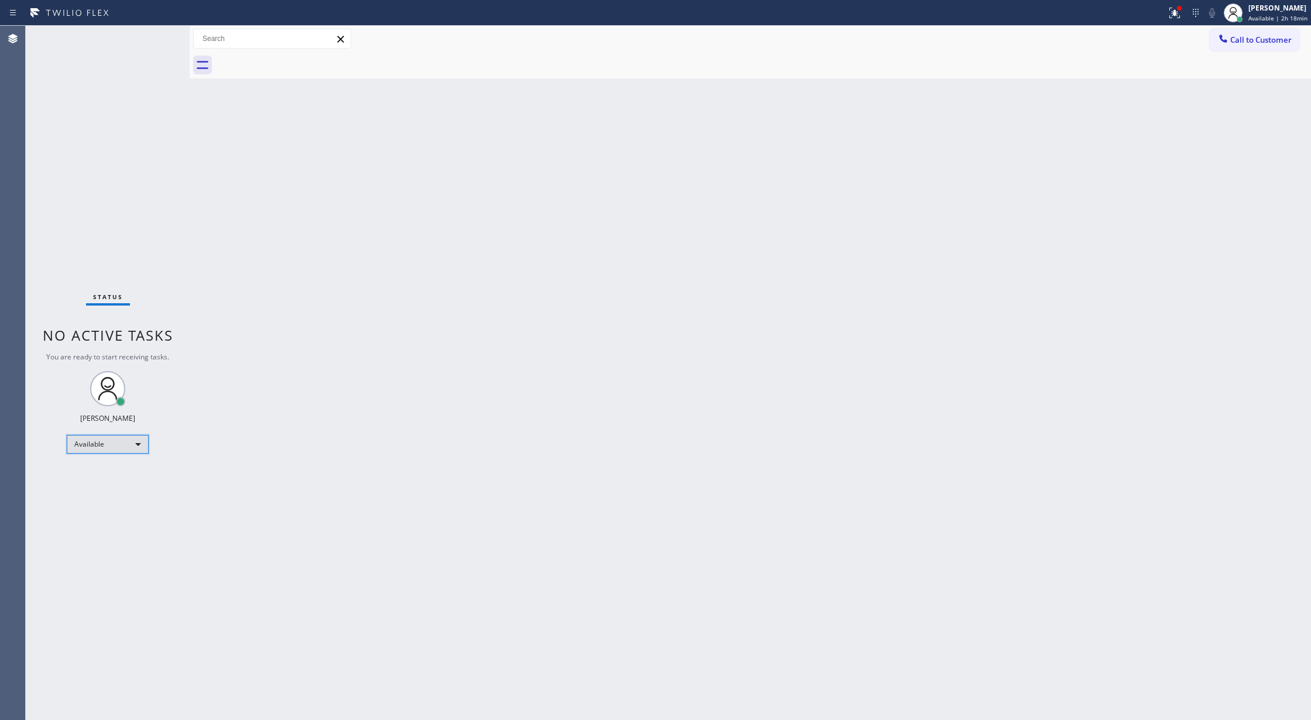
click at [132, 446] on div "Available" at bounding box center [108, 444] width 82 height 19
click at [125, 504] on li "Break" at bounding box center [106, 504] width 79 height 14
click at [117, 449] on div "Break" at bounding box center [108, 448] width 82 height 19
click at [127, 480] on li "Available" at bounding box center [106, 480] width 79 height 14
click at [204, 311] on div "Back to Dashboard Change Sender ID Customers Technicians Select a contact Outbo…" at bounding box center [750, 373] width 1121 height 694
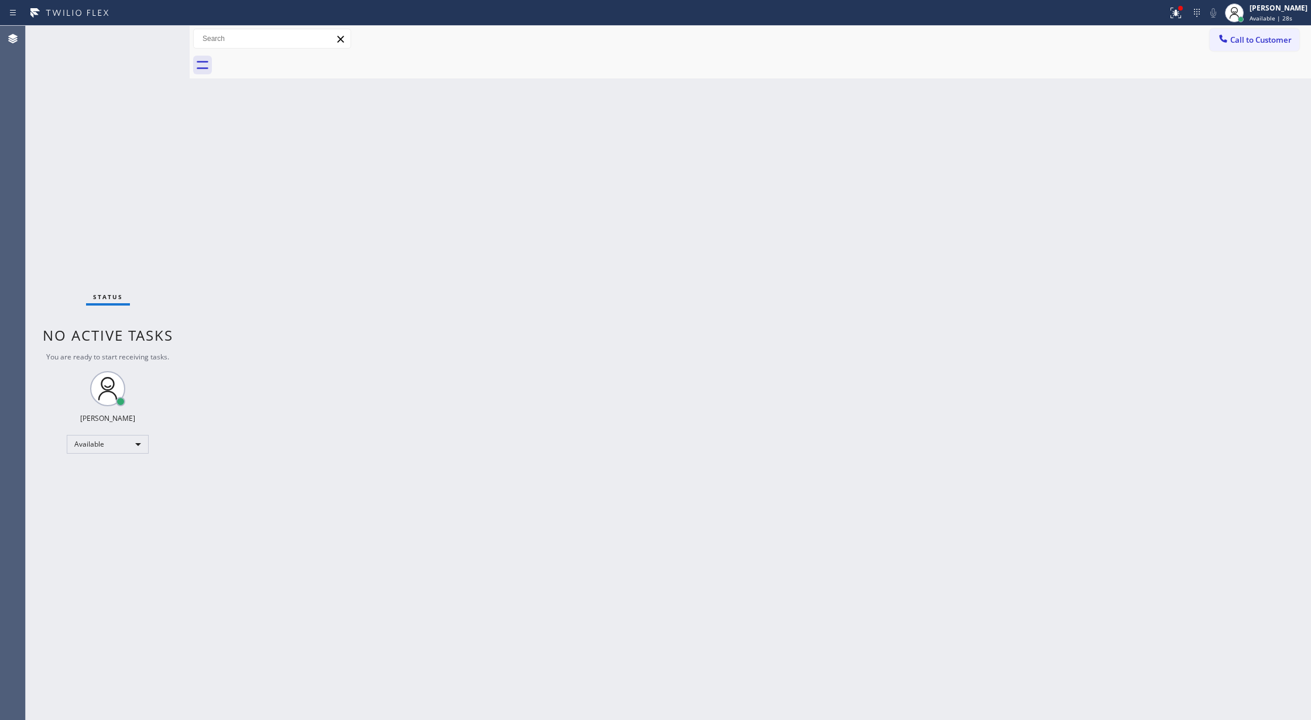
click at [158, 26] on div "Status No active tasks You are ready to start receiving tasks. [PERSON_NAME] Av…" at bounding box center [108, 373] width 164 height 694
click at [207, 250] on div "Back to Dashboard Change Sender ID Customers Technicians Select a contact Outbo…" at bounding box center [750, 373] width 1121 height 694
click at [151, 28] on div "Status No active tasks You are ready to start receiving tasks. [PERSON_NAME] Av…" at bounding box center [108, 373] width 164 height 694
click at [151, 33] on div "Status No active tasks You are ready to start receiving tasks. [PERSON_NAME] Av…" at bounding box center [108, 373] width 164 height 694
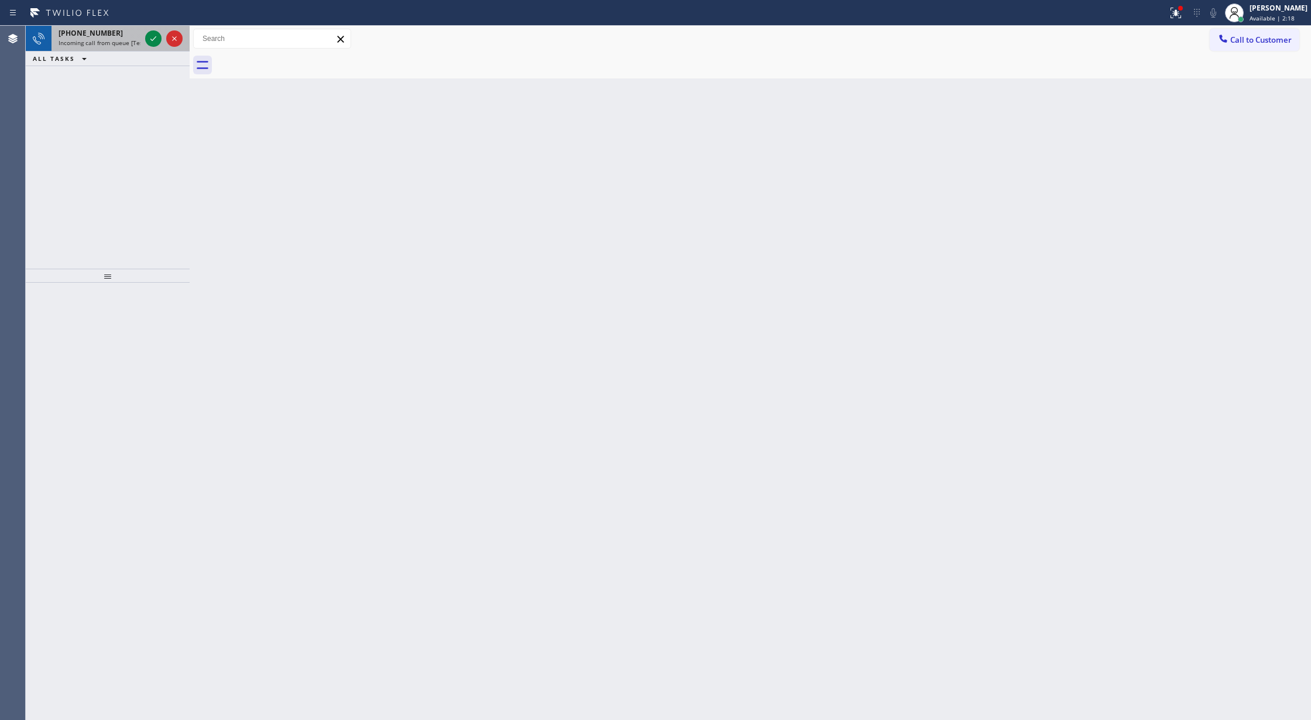
click at [152, 27] on div at bounding box center [164, 39] width 42 height 26
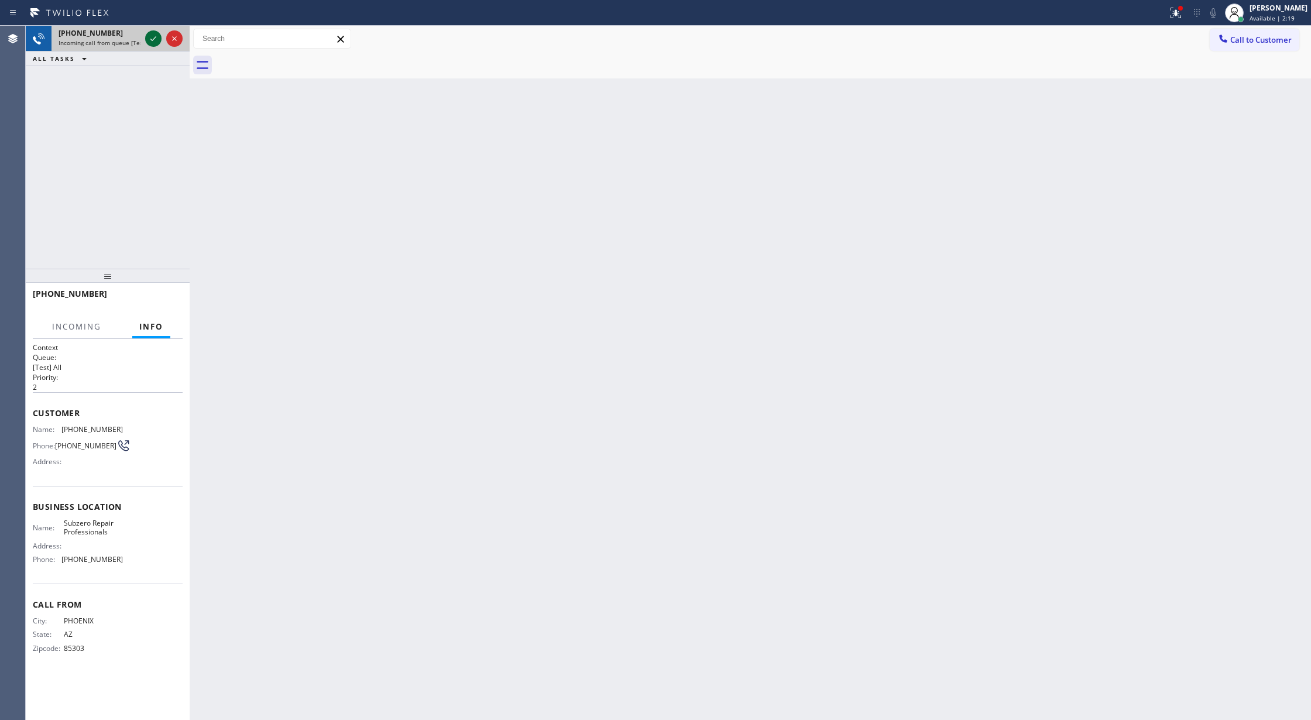
click at [147, 40] on icon at bounding box center [153, 39] width 14 height 14
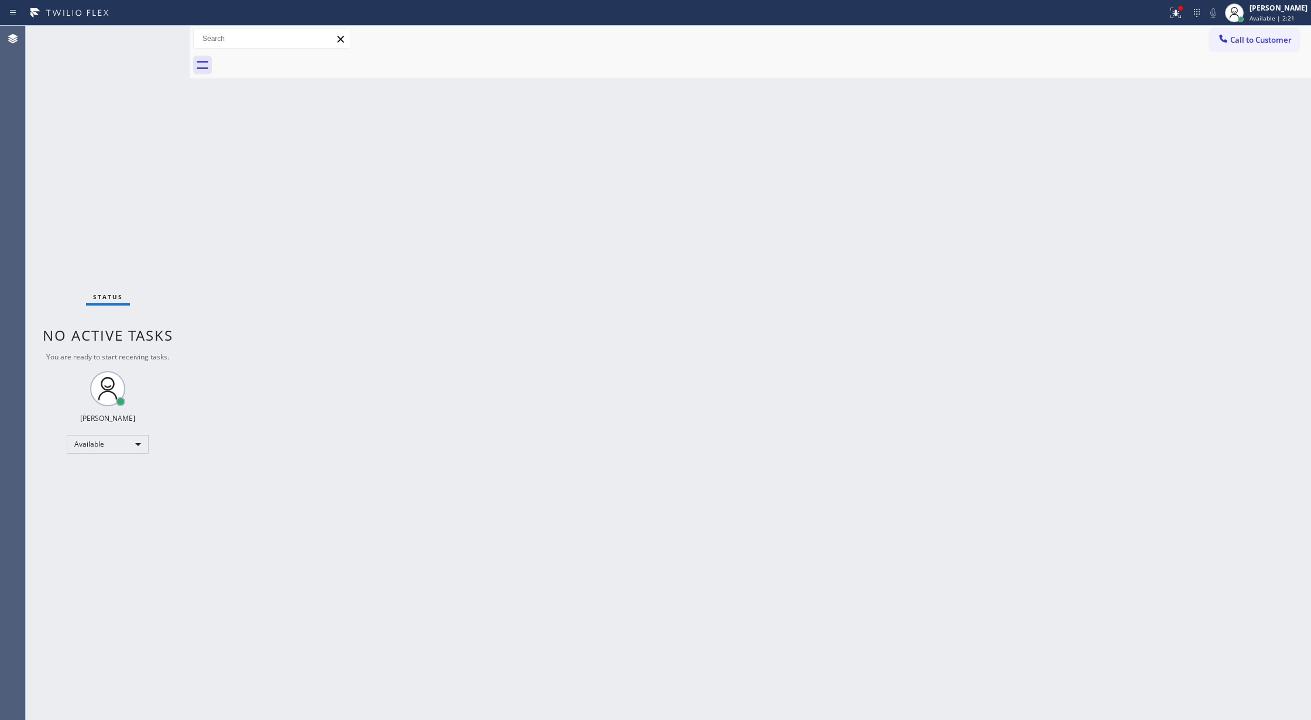
click at [148, 40] on div "Status No active tasks You are ready to start receiving tasks. [PERSON_NAME] Av…" at bounding box center [108, 373] width 164 height 694
click at [148, 40] on icon at bounding box center [153, 39] width 14 height 14
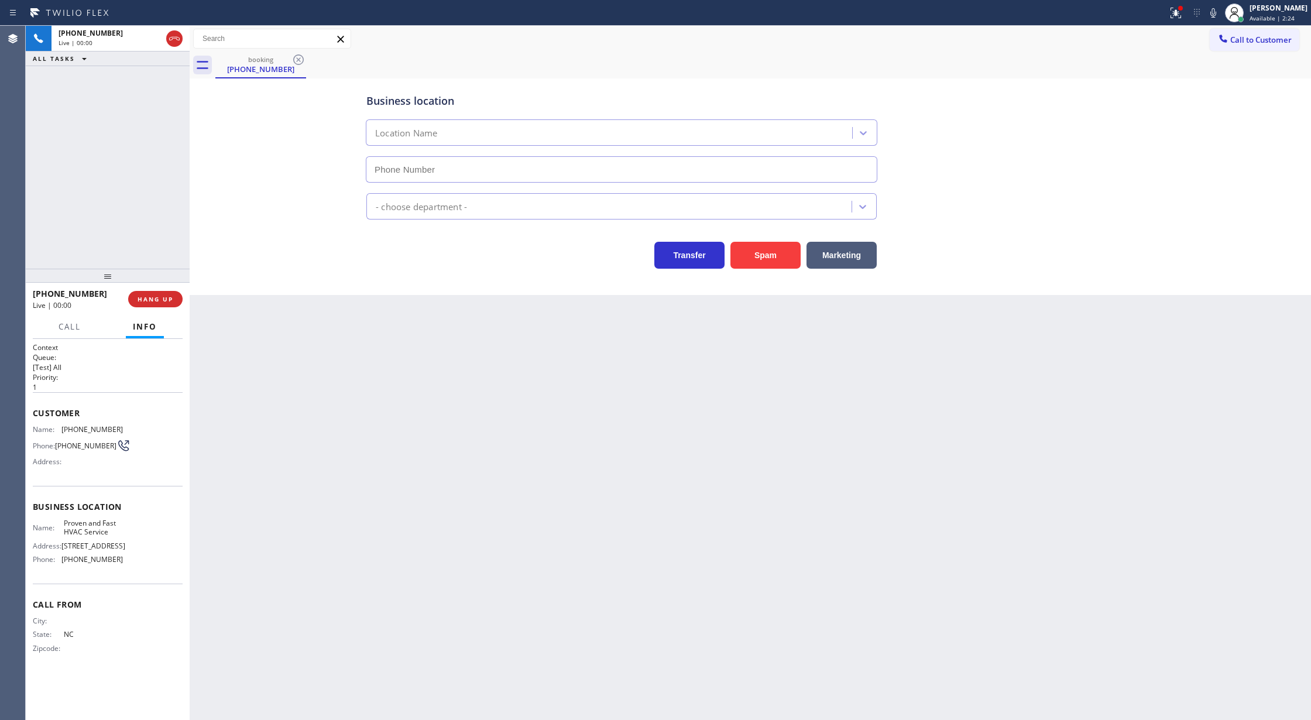
type input "[PHONE_NUMBER]"
click at [270, 176] on div "Business location Proven and Fast HVAC Service [PHONE_NUMBER] HVAC Transfer Spa…" at bounding box center [750, 174] width 1115 height 187
click at [172, 33] on icon at bounding box center [174, 39] width 14 height 14
type input "[PHONE_NUMBER]"
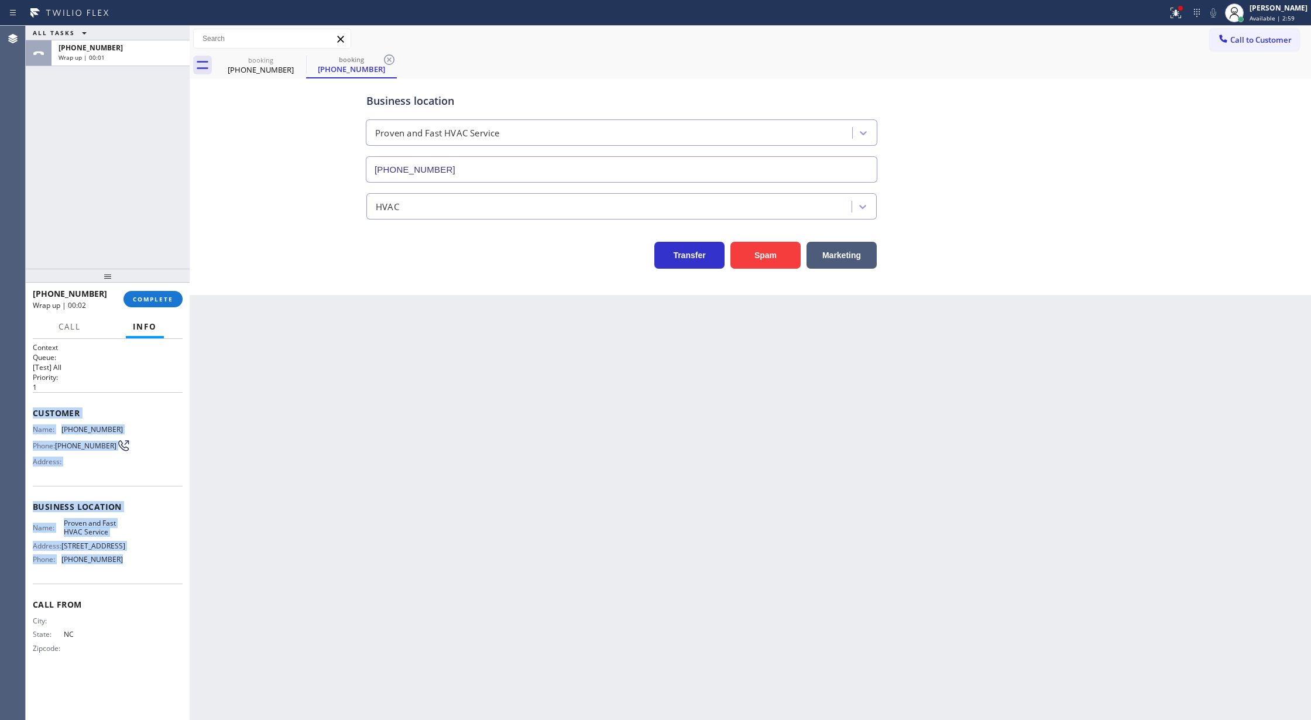
drag, startPoint x: 32, startPoint y: 418, endPoint x: 139, endPoint y: 564, distance: 181.6
click at [139, 564] on div "Context Queue: [Test] All Priority: 1 Customer Name: [PHONE_NUMBER] Phone: [PHO…" at bounding box center [108, 530] width 164 height 382
copy div "Customer Name: [PHONE_NUMBER] Phone: [PHONE_NUMBER] Address: Business location …"
drag, startPoint x: 153, startPoint y: 297, endPoint x: 181, endPoint y: 293, distance: 27.8
click at [153, 297] on span "COMPLETE" at bounding box center [153, 299] width 40 height 8
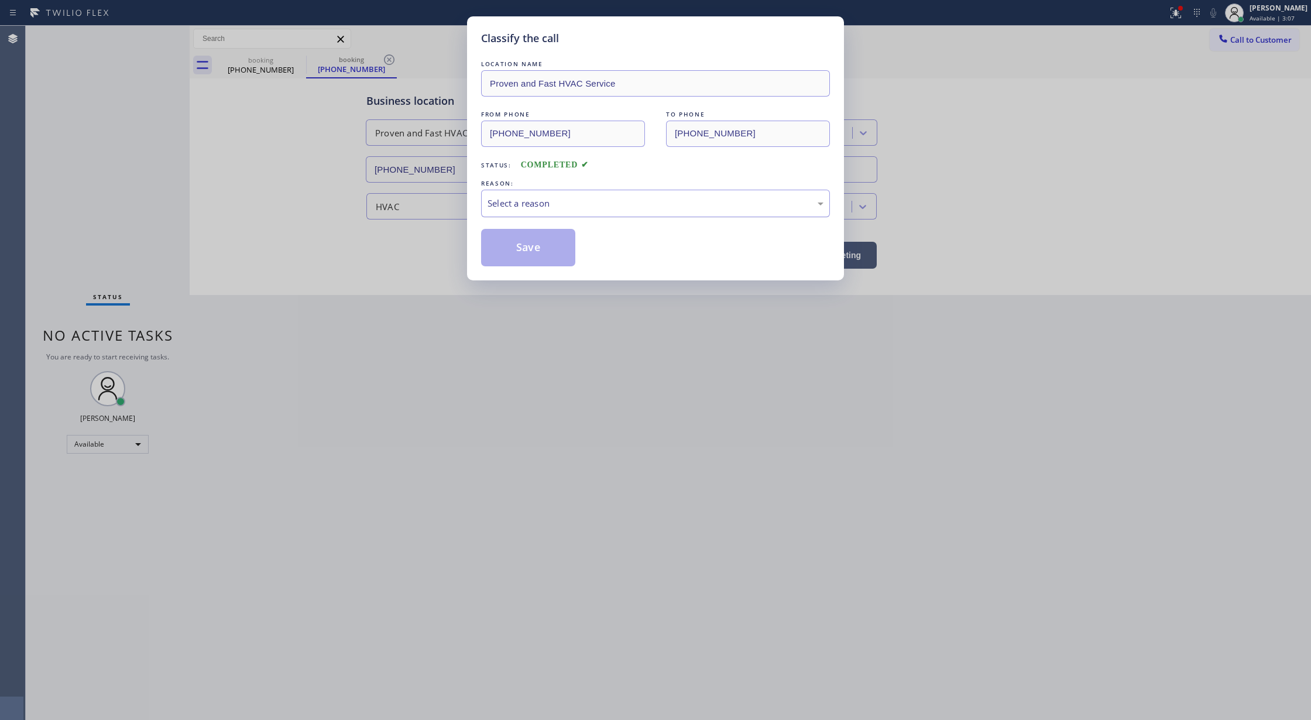
click at [586, 207] on div "Select a reason" at bounding box center [655, 203] width 336 height 13
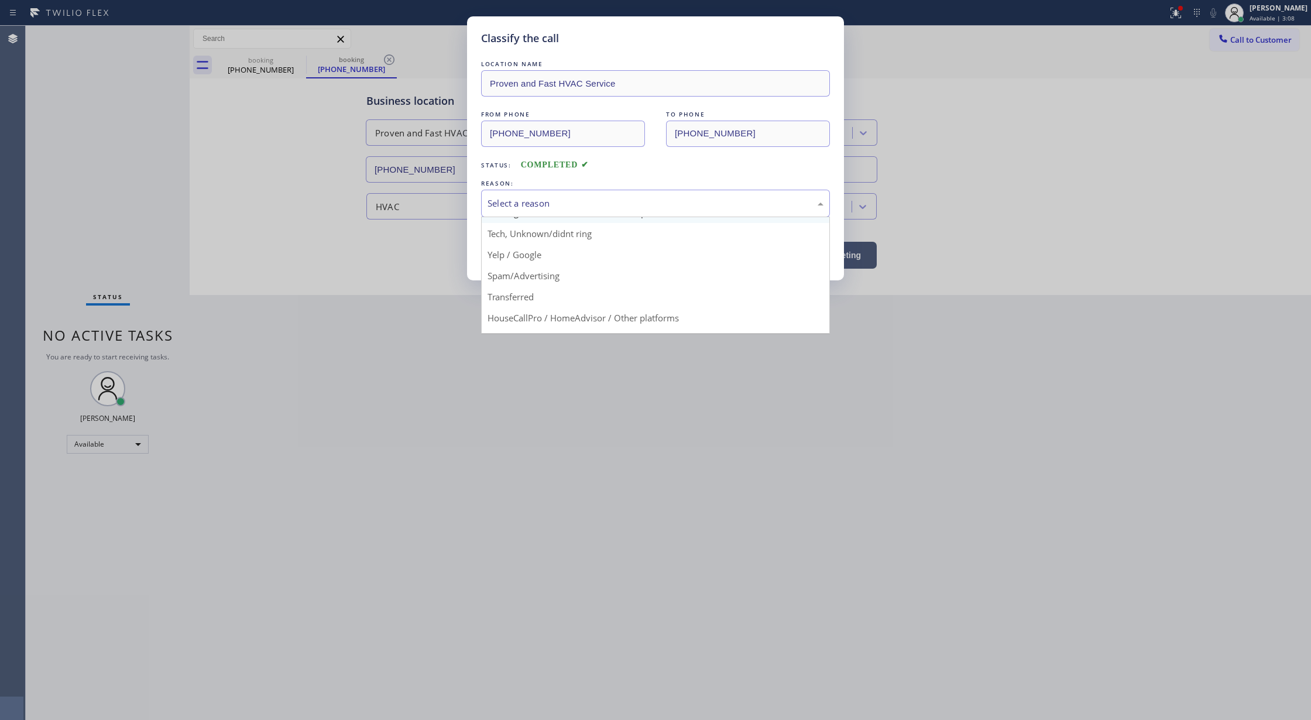
scroll to position [74, 0]
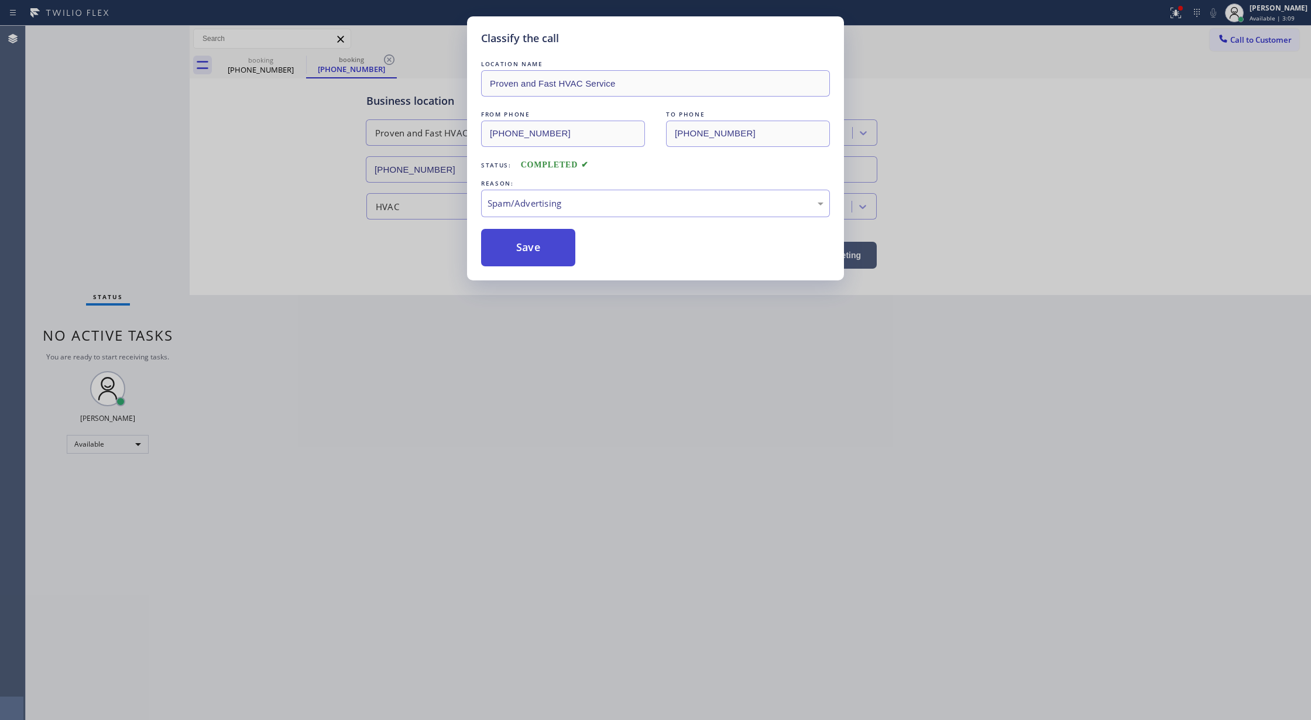
click at [516, 252] on button "Save" at bounding box center [528, 247] width 94 height 37
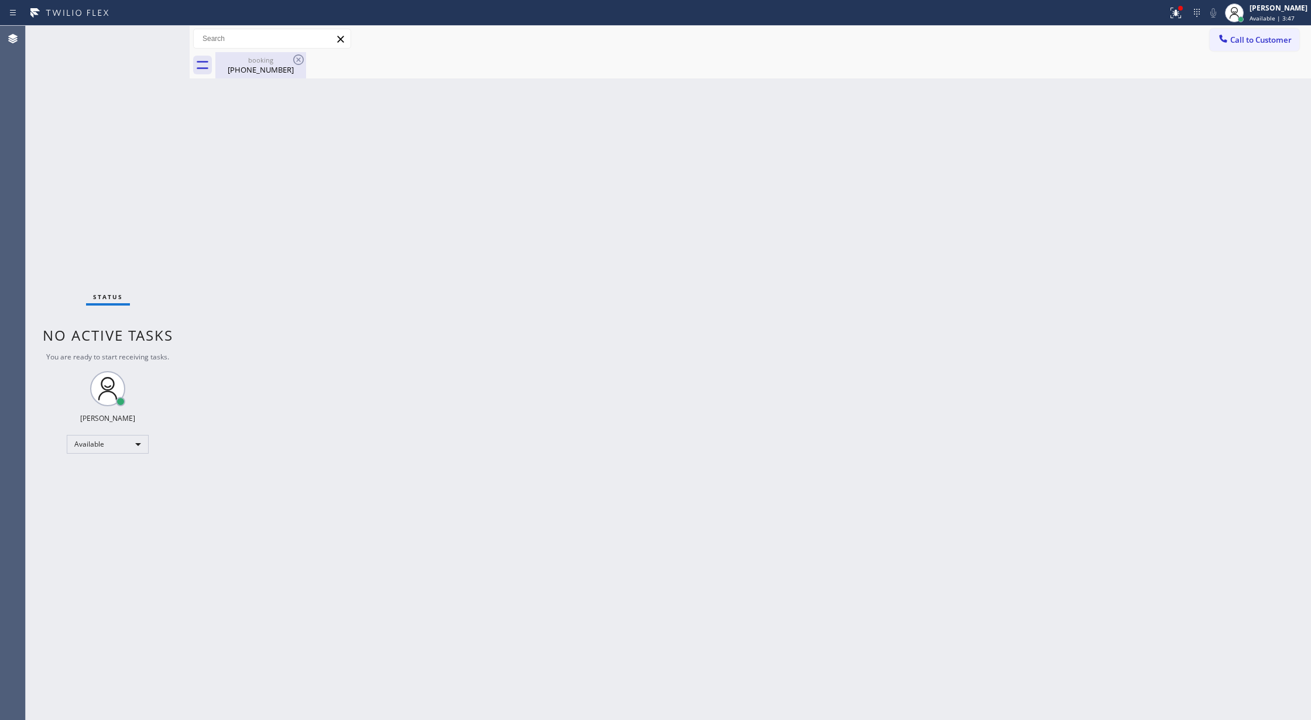
click at [286, 75] on div "booking [PHONE_NUMBER]" at bounding box center [261, 65] width 88 height 26
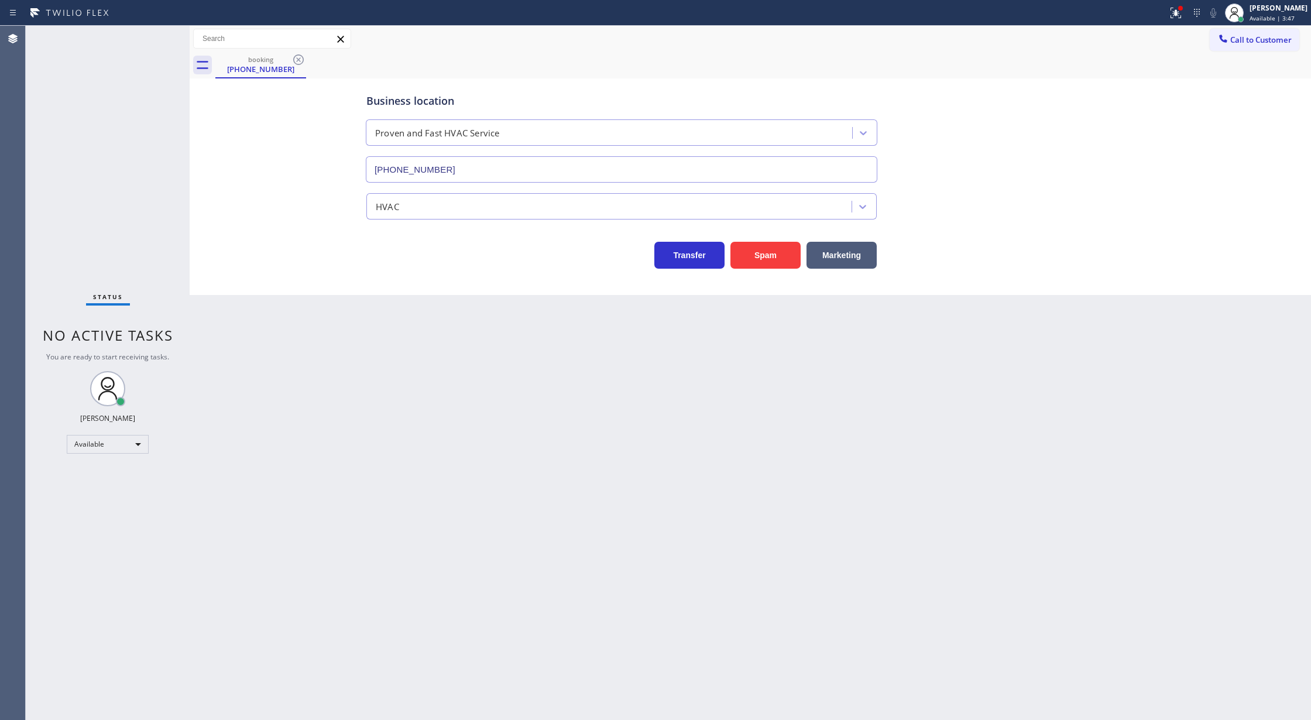
click at [294, 62] on icon at bounding box center [298, 59] width 11 height 11
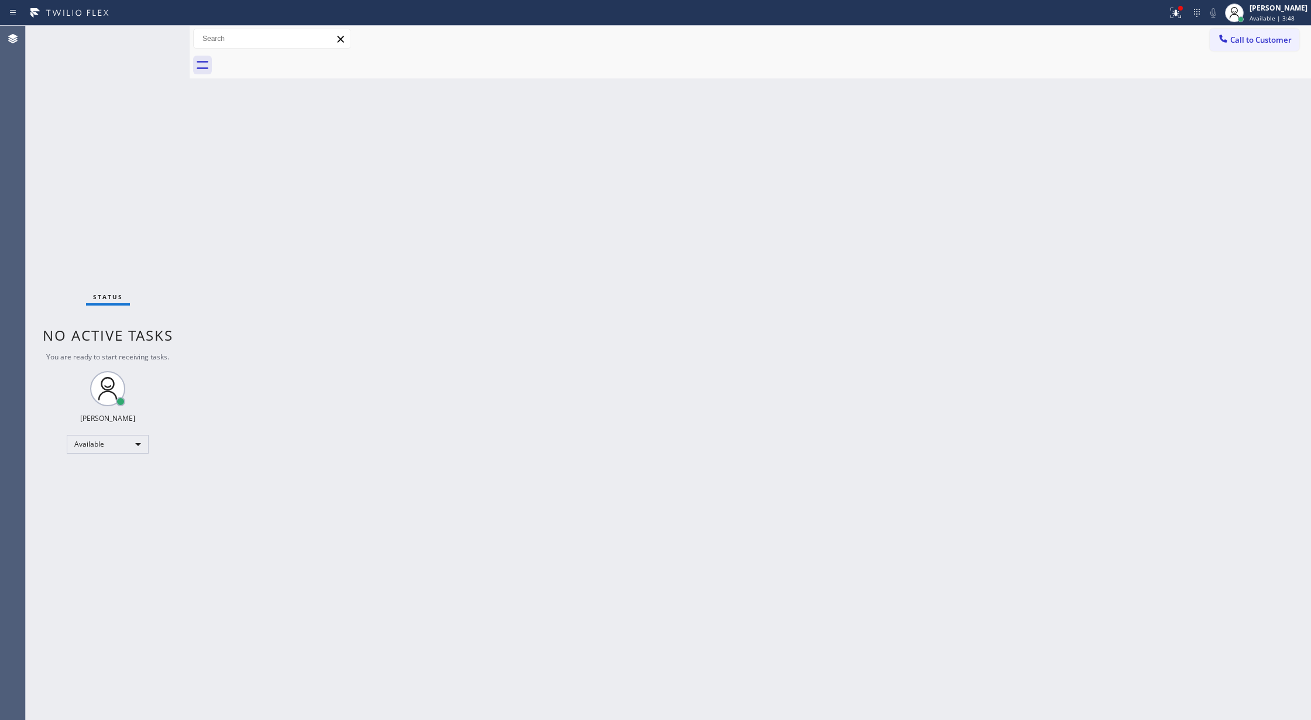
click at [158, 32] on div "Status No active tasks You are ready to start receiving tasks. [PERSON_NAME] Av…" at bounding box center [108, 373] width 164 height 694
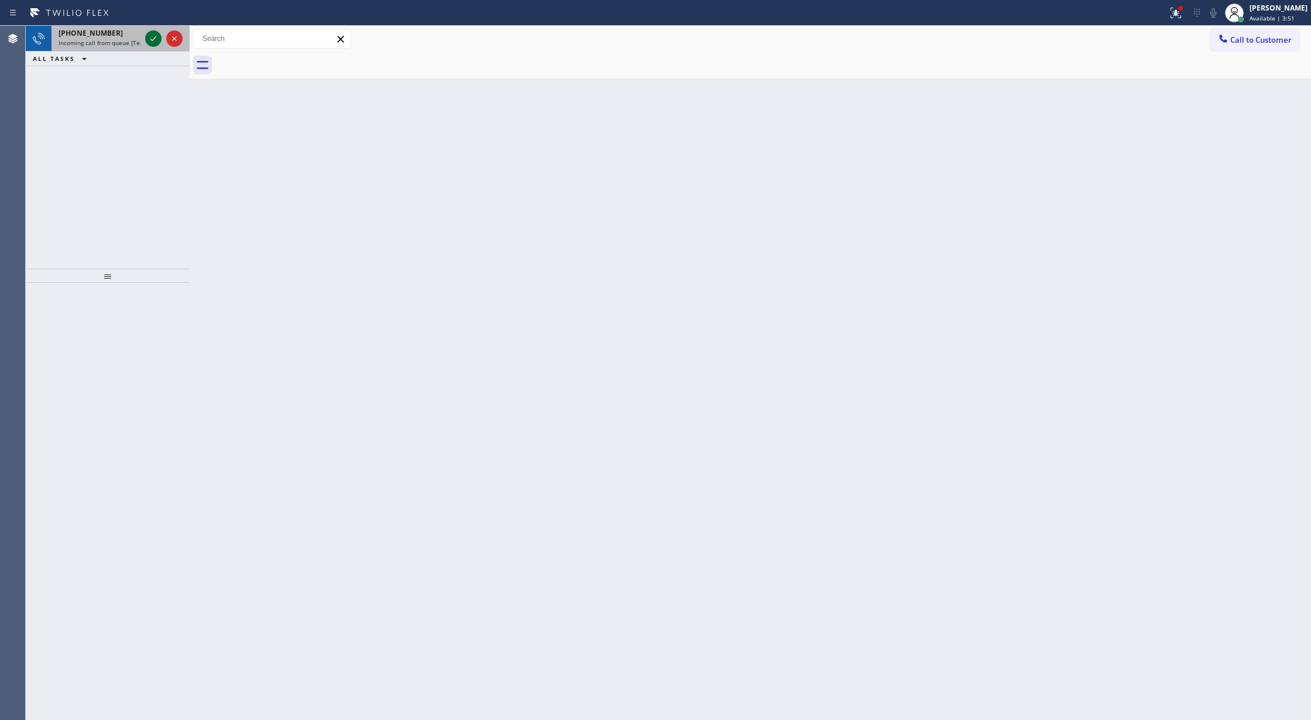
click at [152, 37] on icon at bounding box center [153, 39] width 14 height 14
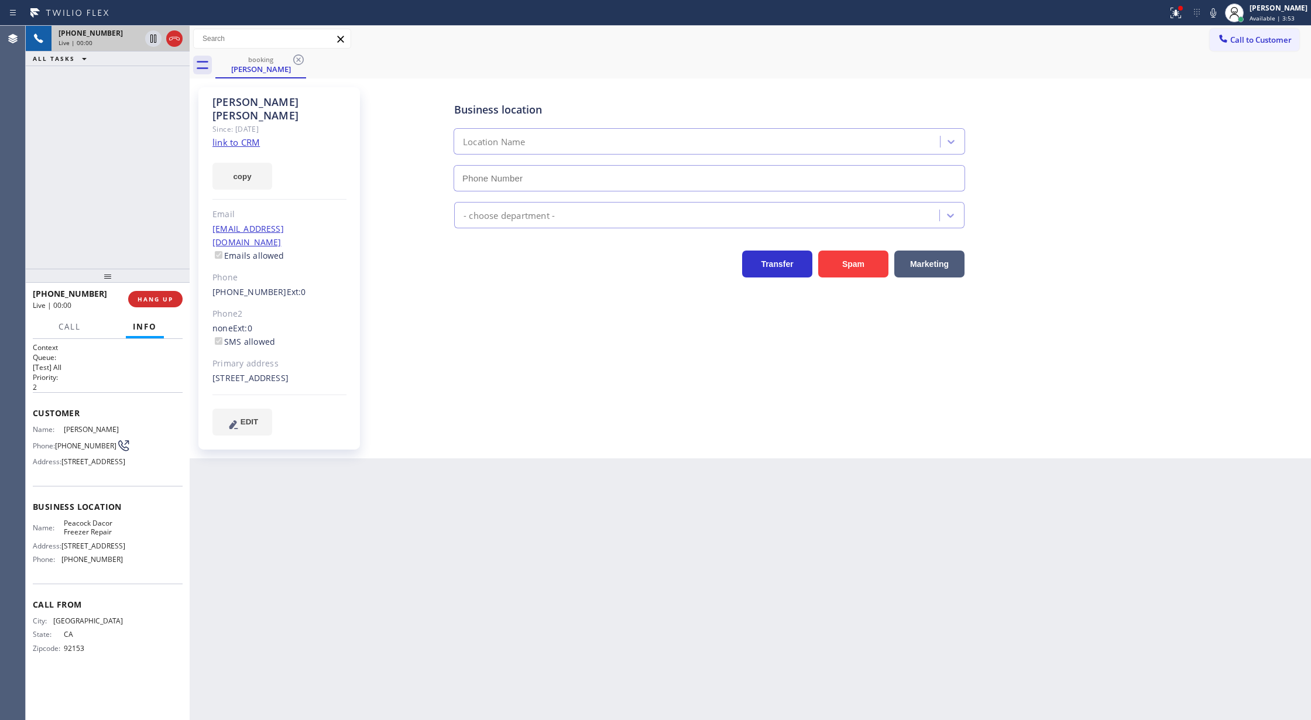
type input "[PHONE_NUMBER]"
click at [238, 136] on link "link to CRM" at bounding box center [235, 142] width 47 height 12
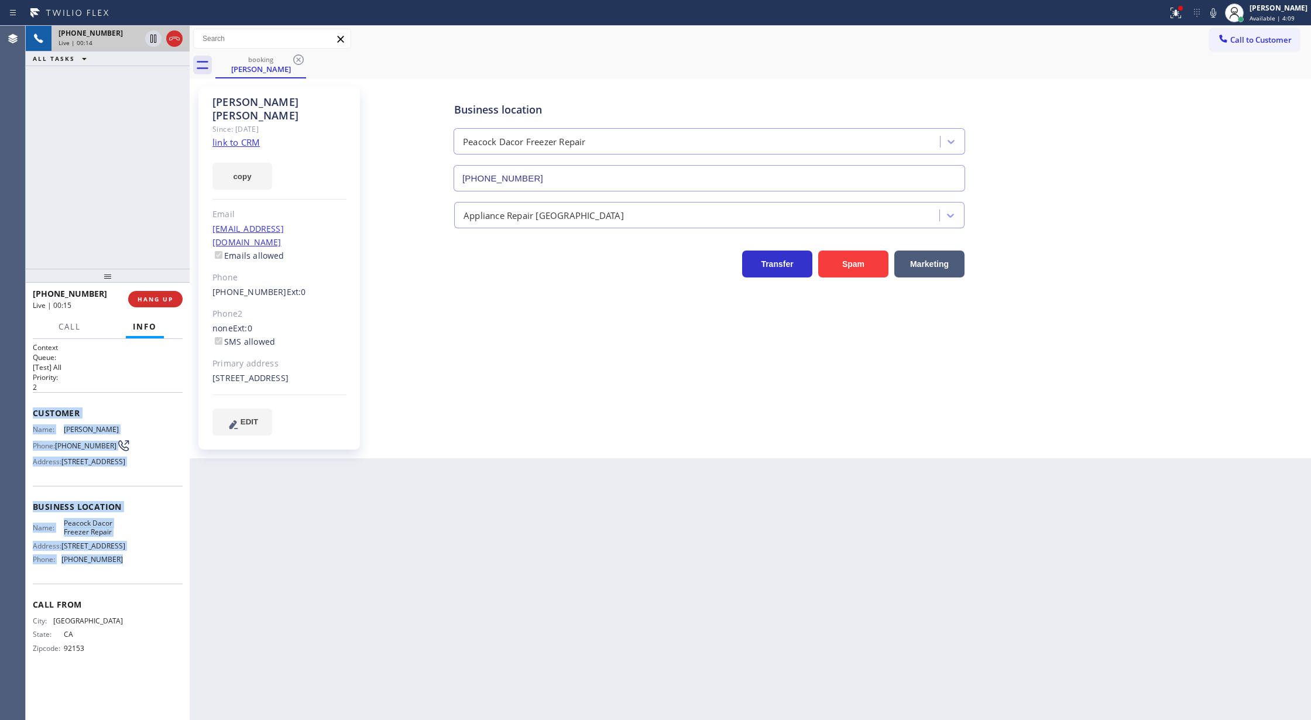
copy div "Customer Name: [PERSON_NAME] Phone: [PHONE_NUMBER] Address: [STREET_ADDRESS] Bu…"
drag, startPoint x: 32, startPoint y: 413, endPoint x: 148, endPoint y: 607, distance: 226.5
click at [148, 607] on div "Context Queue: [Test] All Priority: 2 Customer Name: [PERSON_NAME] Phone: [PHON…" at bounding box center [108, 530] width 164 height 382
click at [177, 37] on icon at bounding box center [174, 39] width 14 height 14
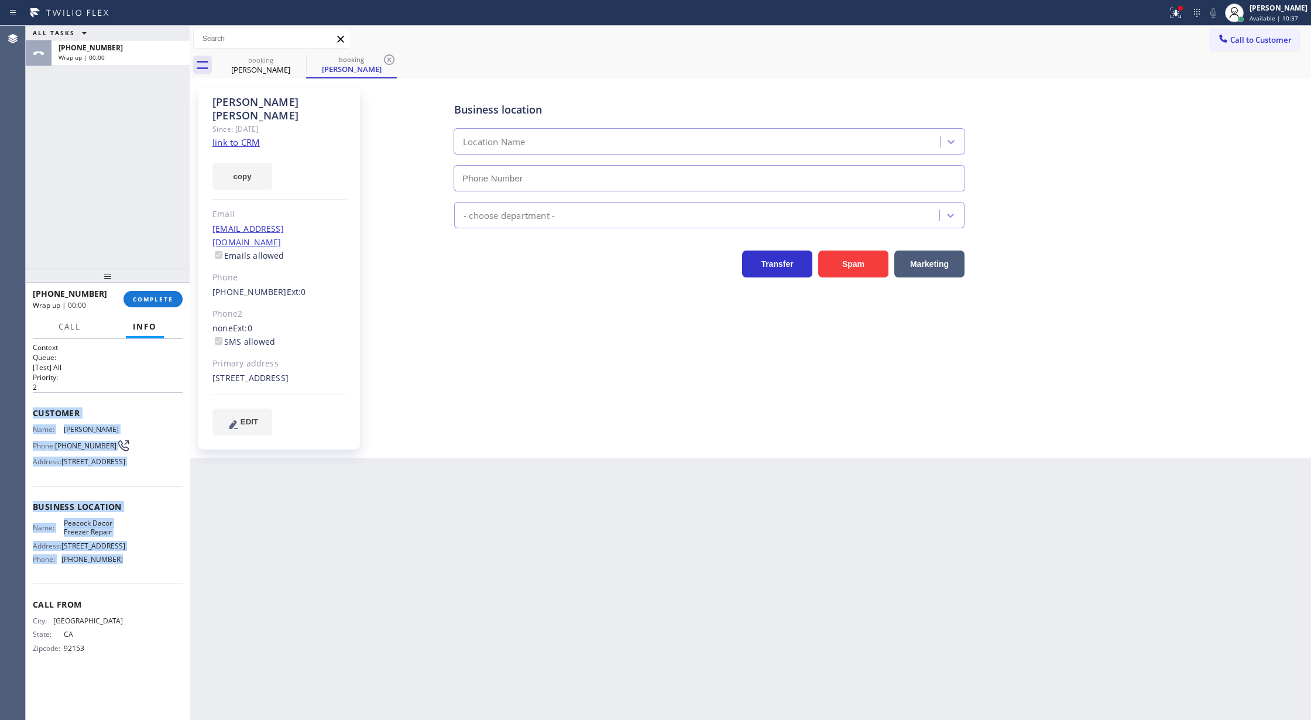
type input "[PHONE_NUMBER]"
click at [147, 302] on span "COMPLETE" at bounding box center [153, 299] width 40 height 8
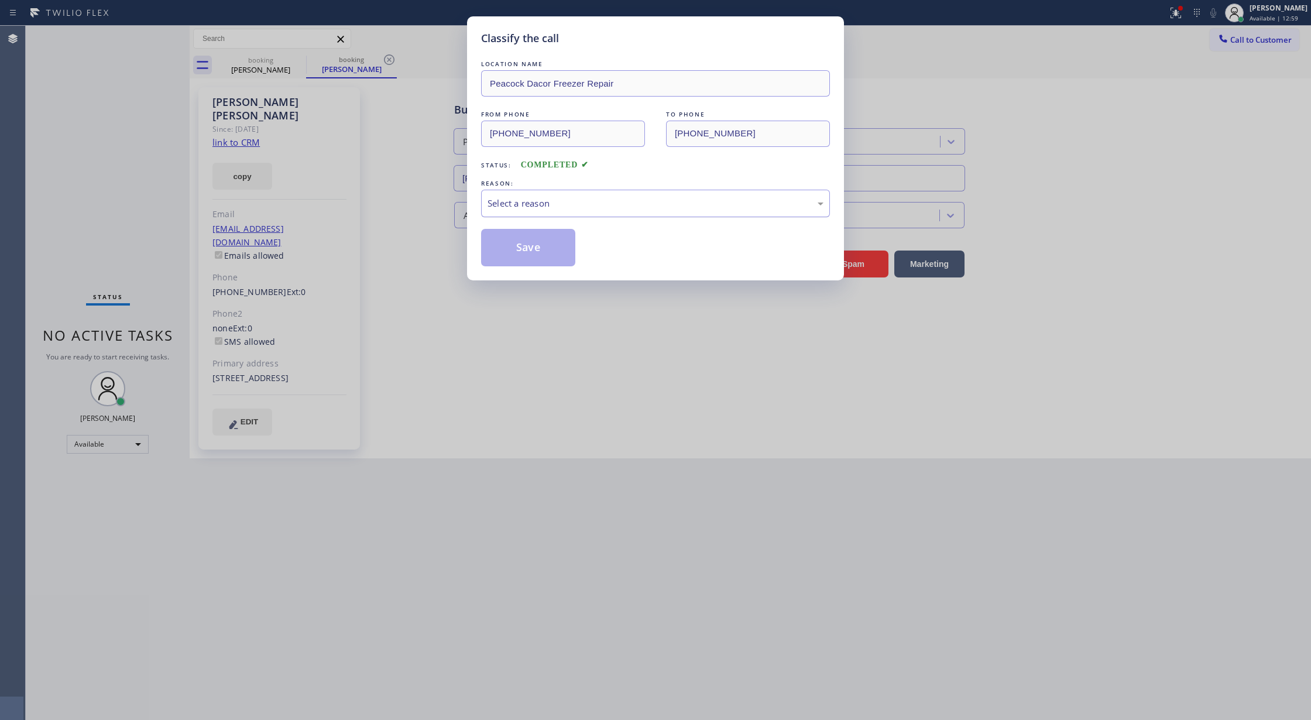
click at [558, 205] on div "Select a reason" at bounding box center [655, 203] width 336 height 13
click at [534, 240] on button "Save" at bounding box center [528, 247] width 94 height 37
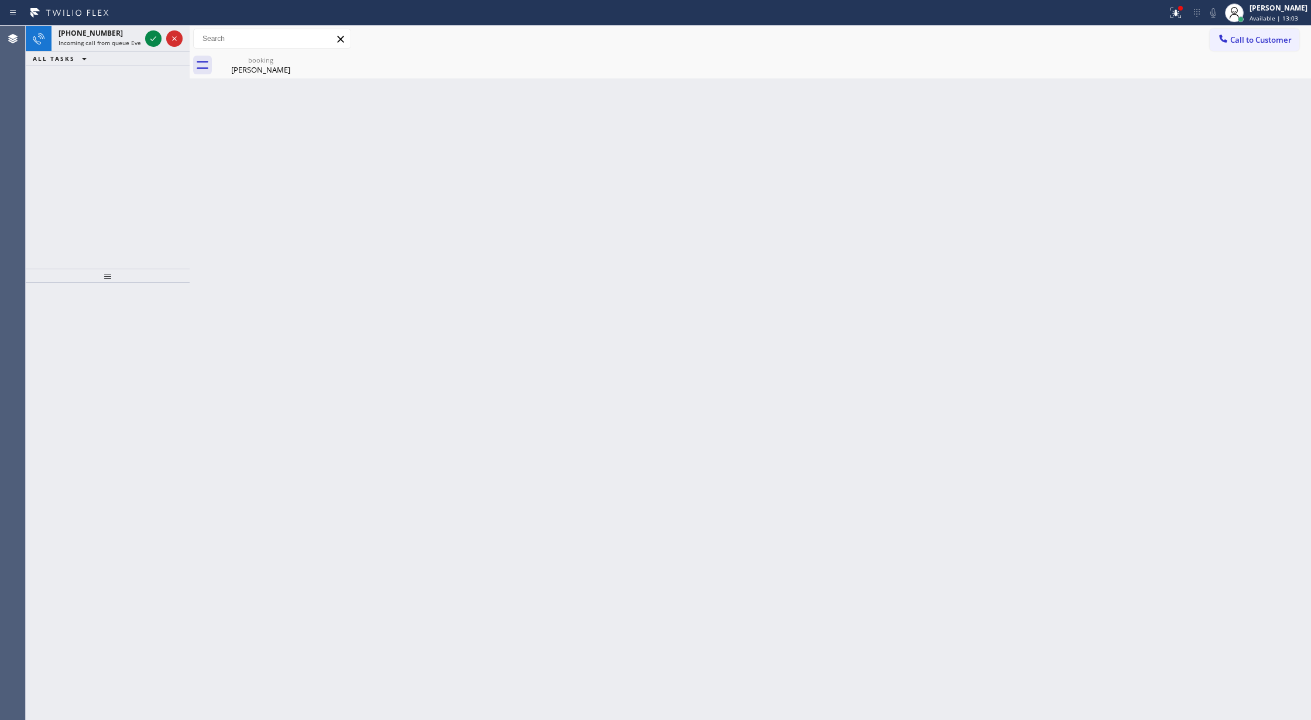
click at [530, 247] on div "Back to Dashboard Change Sender ID Customers Technicians Select a contact Outbo…" at bounding box center [750, 373] width 1121 height 694
click at [148, 40] on icon at bounding box center [153, 39] width 14 height 14
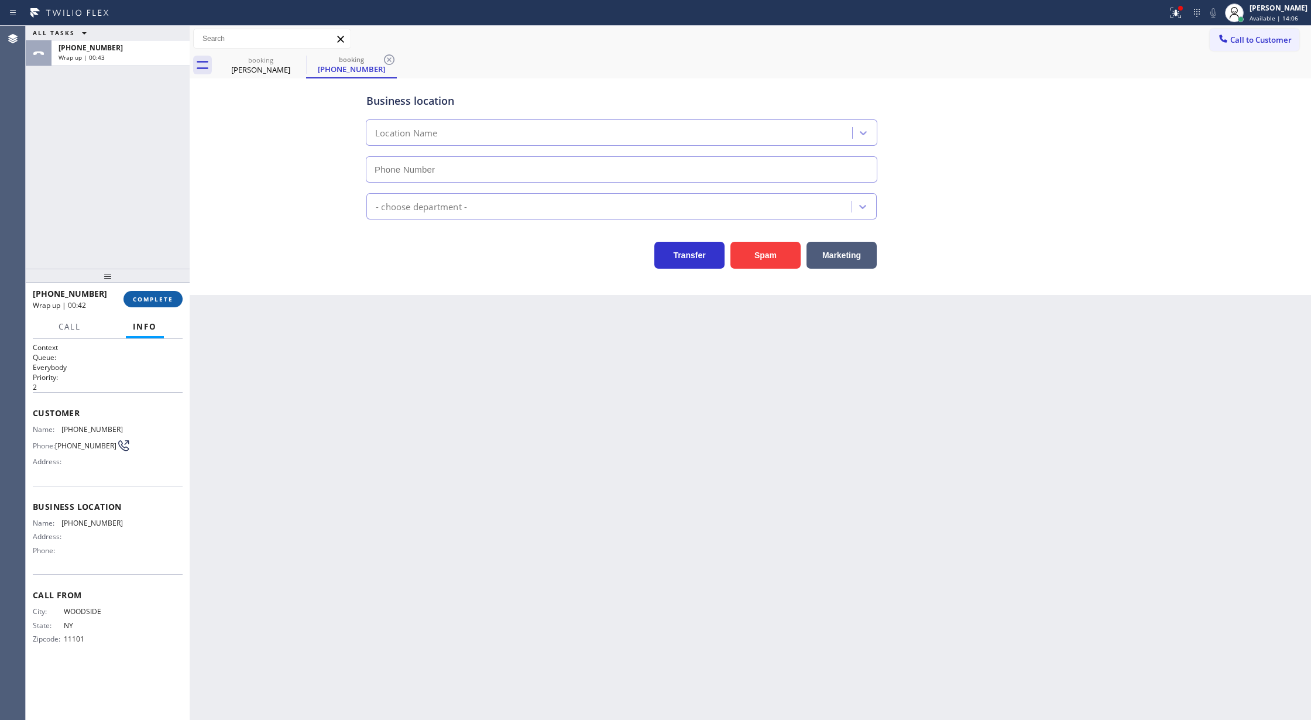
click at [138, 300] on span "COMPLETE" at bounding box center [153, 299] width 40 height 8
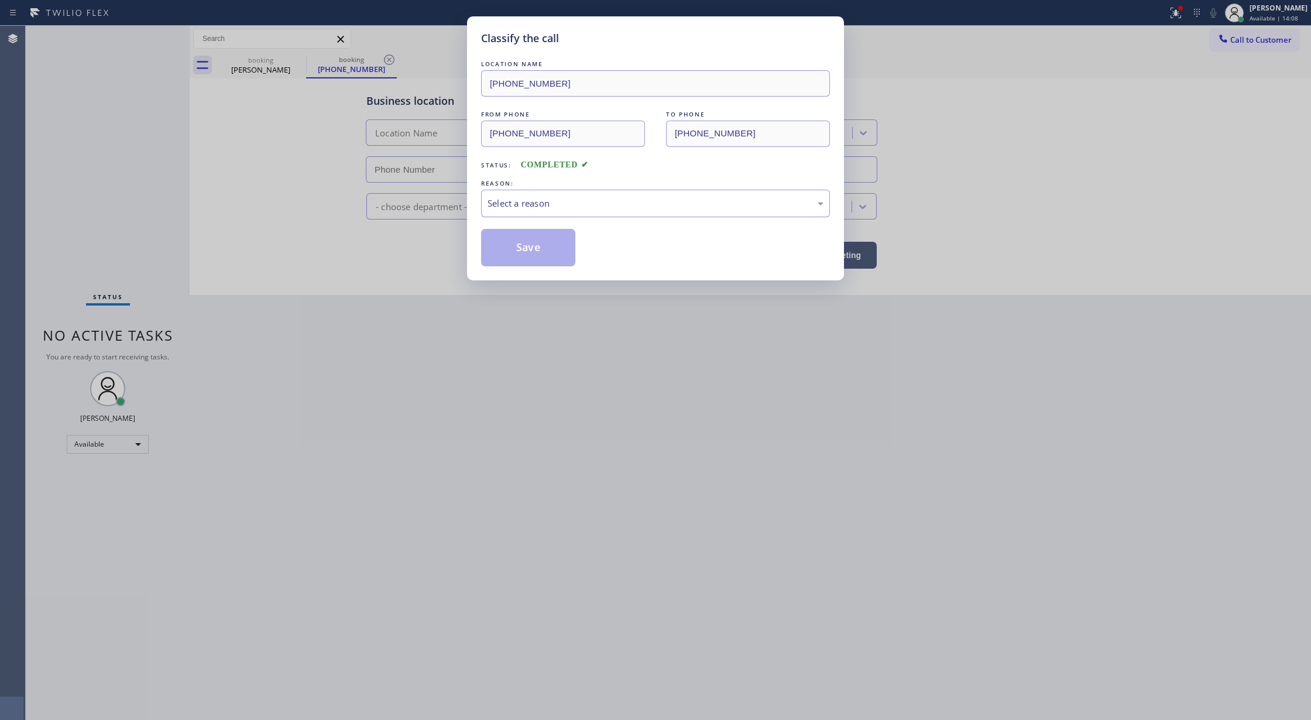
click at [528, 209] on div "Select a reason" at bounding box center [655, 203] width 336 height 13
click at [518, 241] on button "Save" at bounding box center [528, 247] width 94 height 37
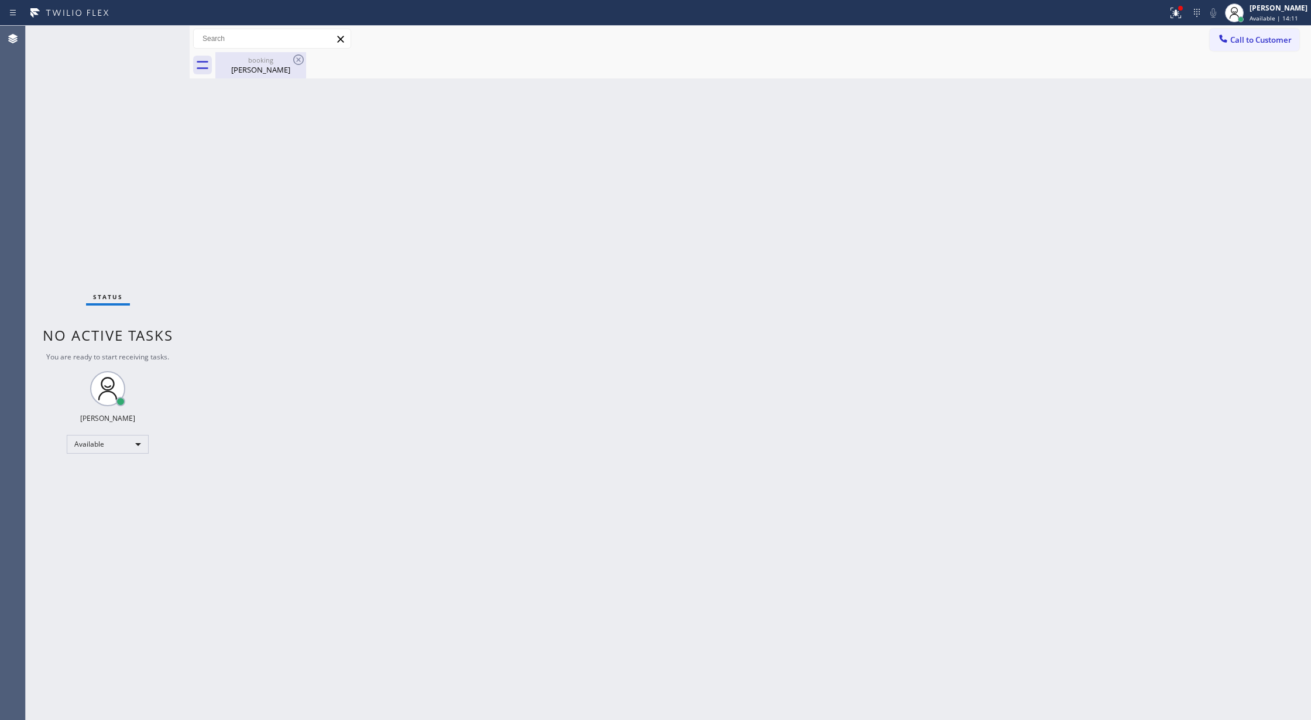
click at [272, 71] on div "[PERSON_NAME]" at bounding box center [261, 69] width 88 height 11
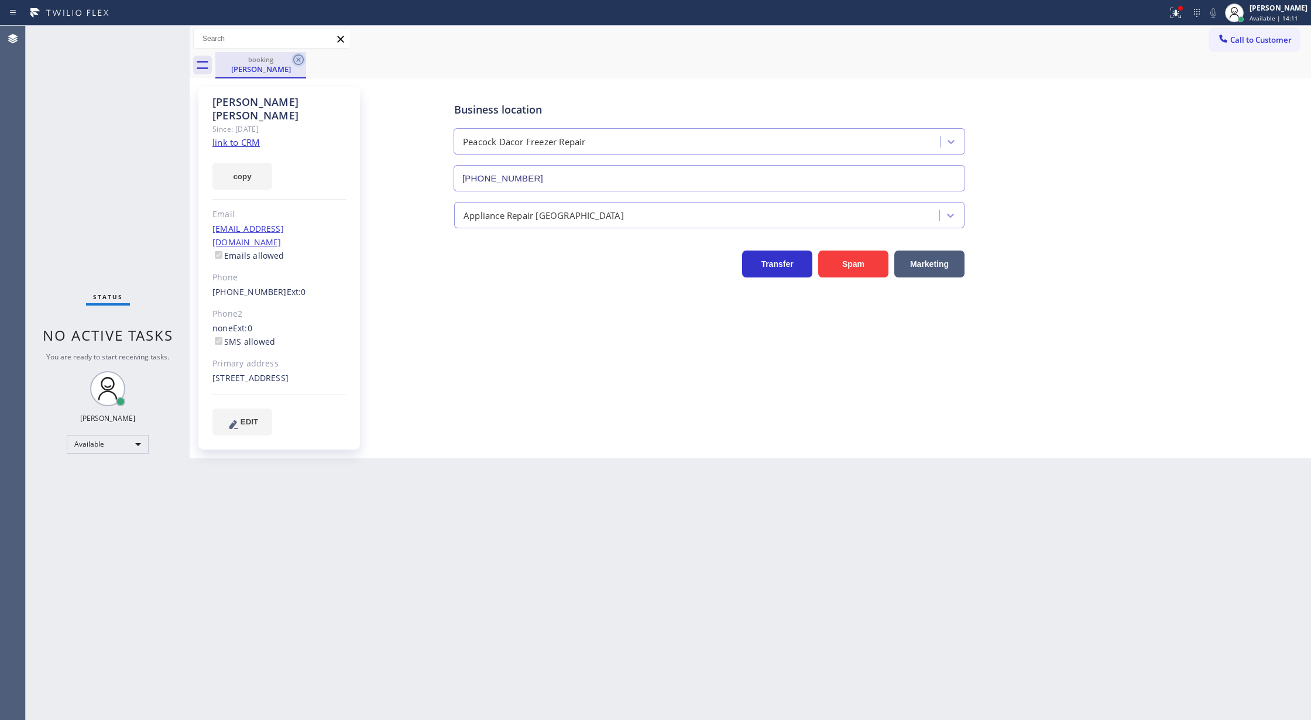
click at [291, 61] on icon at bounding box center [298, 60] width 14 height 14
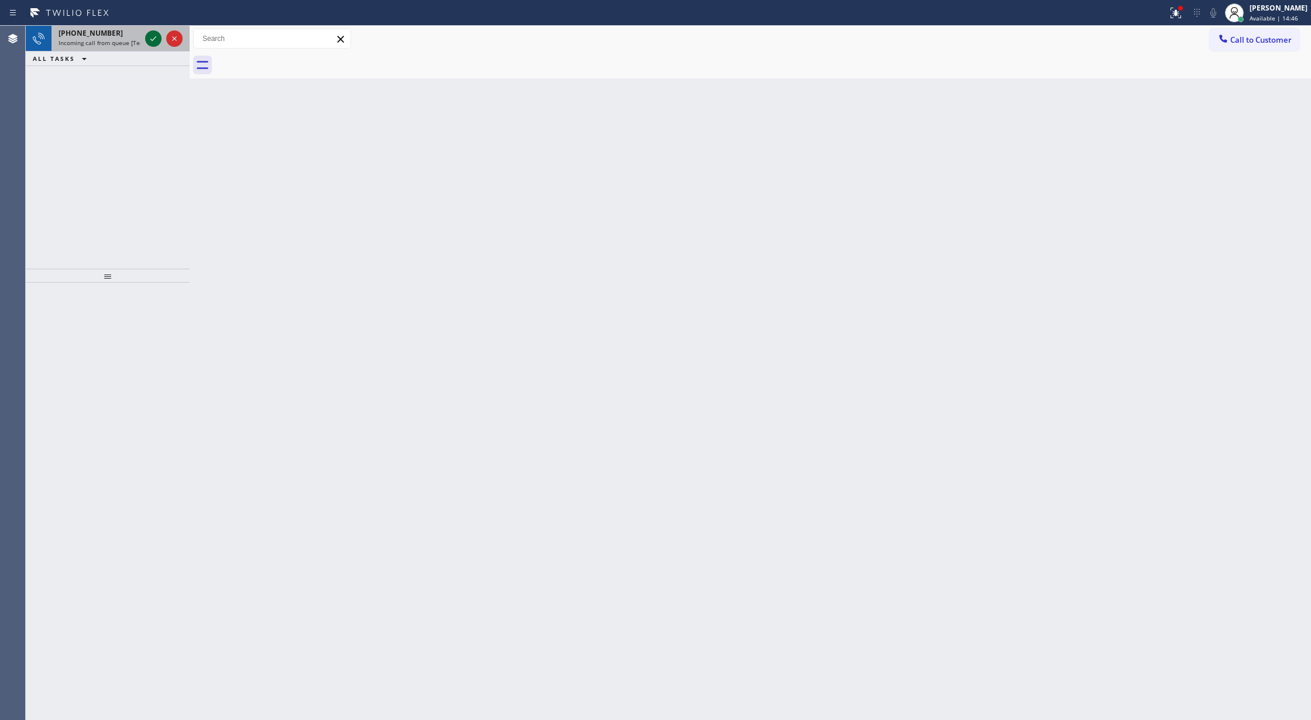
click at [150, 39] on icon at bounding box center [153, 39] width 14 height 14
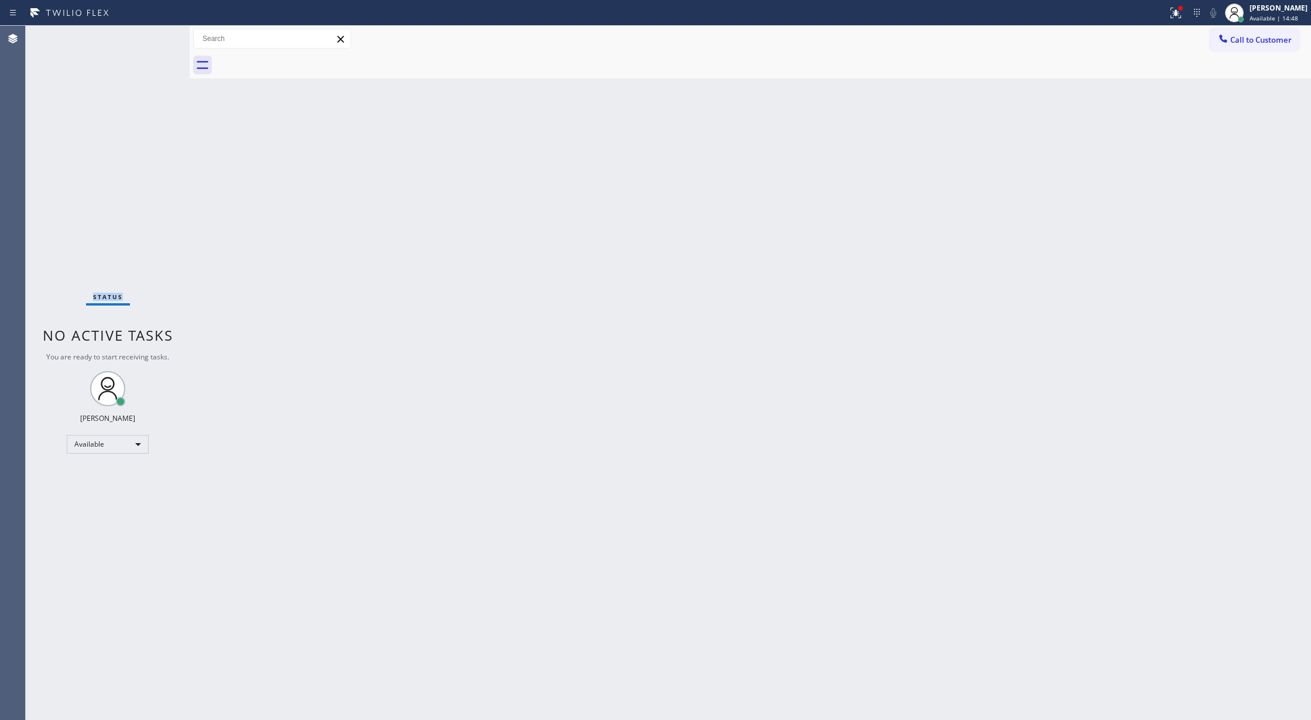
click at [150, 39] on div "Status No active tasks You are ready to start receiving tasks. [PERSON_NAME] Av…" at bounding box center [108, 373] width 164 height 694
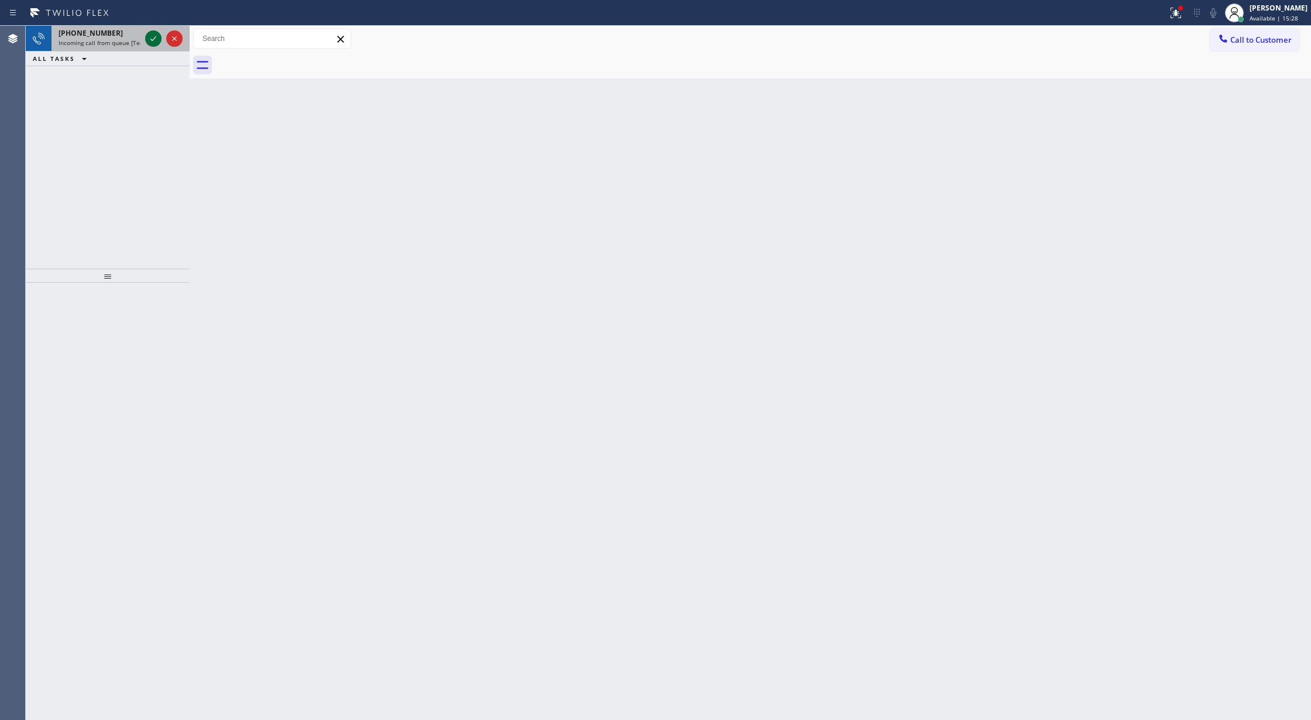
click at [153, 36] on icon at bounding box center [153, 39] width 14 height 14
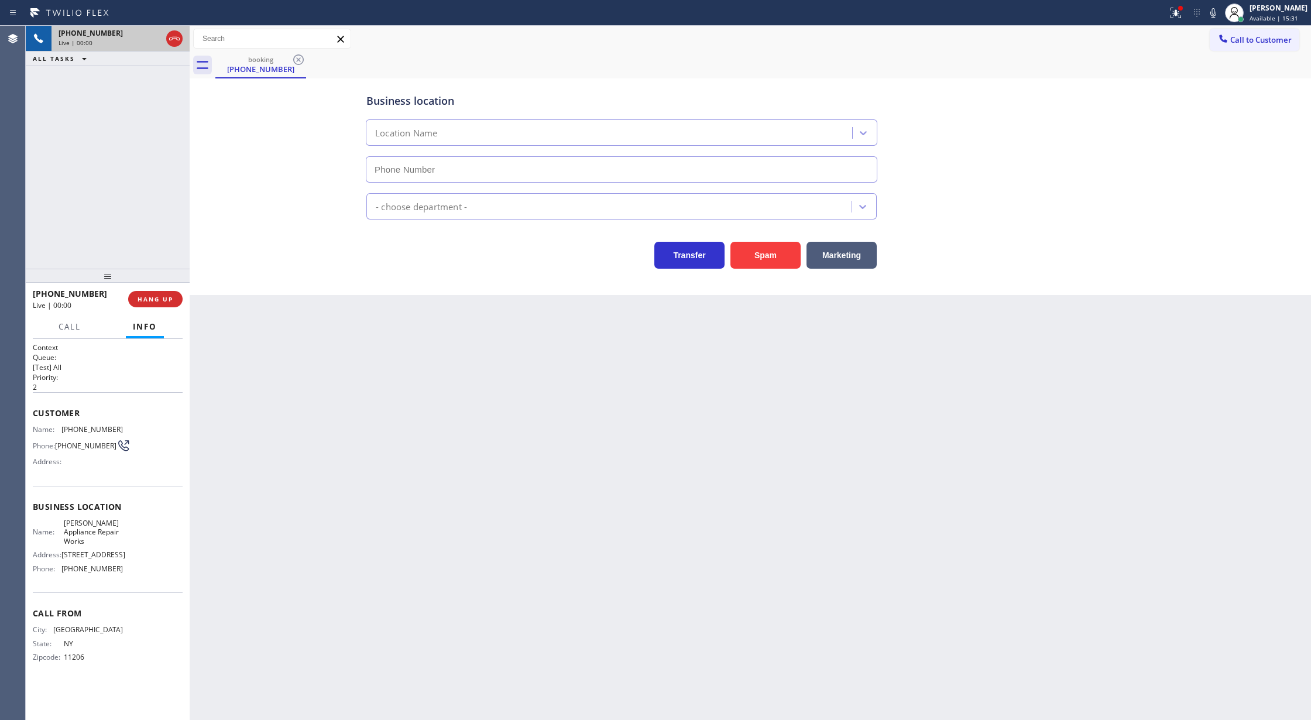
type input "[PHONE_NUMBER]"
drag, startPoint x: 37, startPoint y: 417, endPoint x: 132, endPoint y: 558, distance: 170.1
click at [132, 558] on div "Context Queue: [Test] All Priority: 2 Customer Name: [PHONE_NUMBER] Phone: [PHO…" at bounding box center [108, 511] width 150 height 339
click at [143, 478] on div "Customer Name: [PHONE_NUMBER] Phone: [PHONE_NUMBER] Address:" at bounding box center [108, 439] width 150 height 94
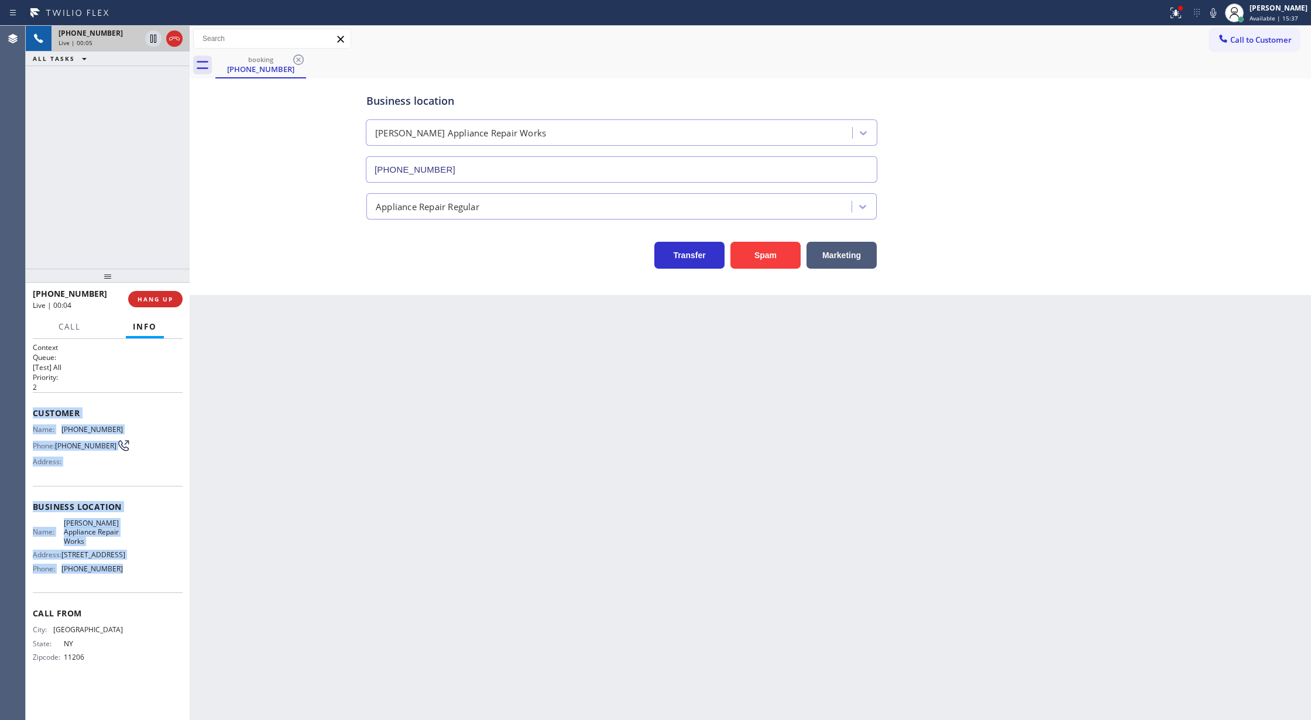
drag, startPoint x: 30, startPoint y: 408, endPoint x: 150, endPoint y: 588, distance: 216.5
click at [150, 588] on div "Context Queue: [Test] All Priority: 2 Customer Name: [PHONE_NUMBER] Phone: [PHO…" at bounding box center [108, 530] width 164 height 382
copy div "Customer Name: [PHONE_NUMBER] Phone: [PHONE_NUMBER] Address: Business location …"
click at [146, 302] on span "COMPLETE" at bounding box center [153, 299] width 40 height 8
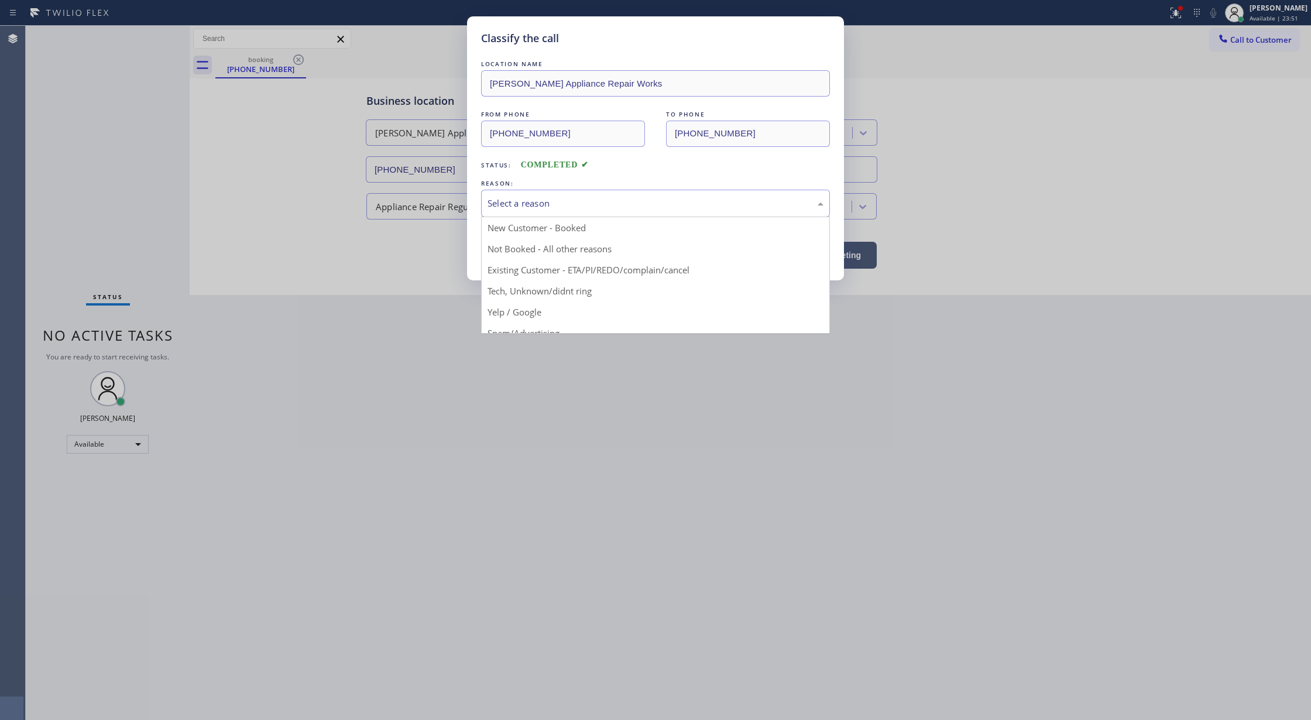
click at [530, 202] on div "Select a reason" at bounding box center [655, 203] width 336 height 13
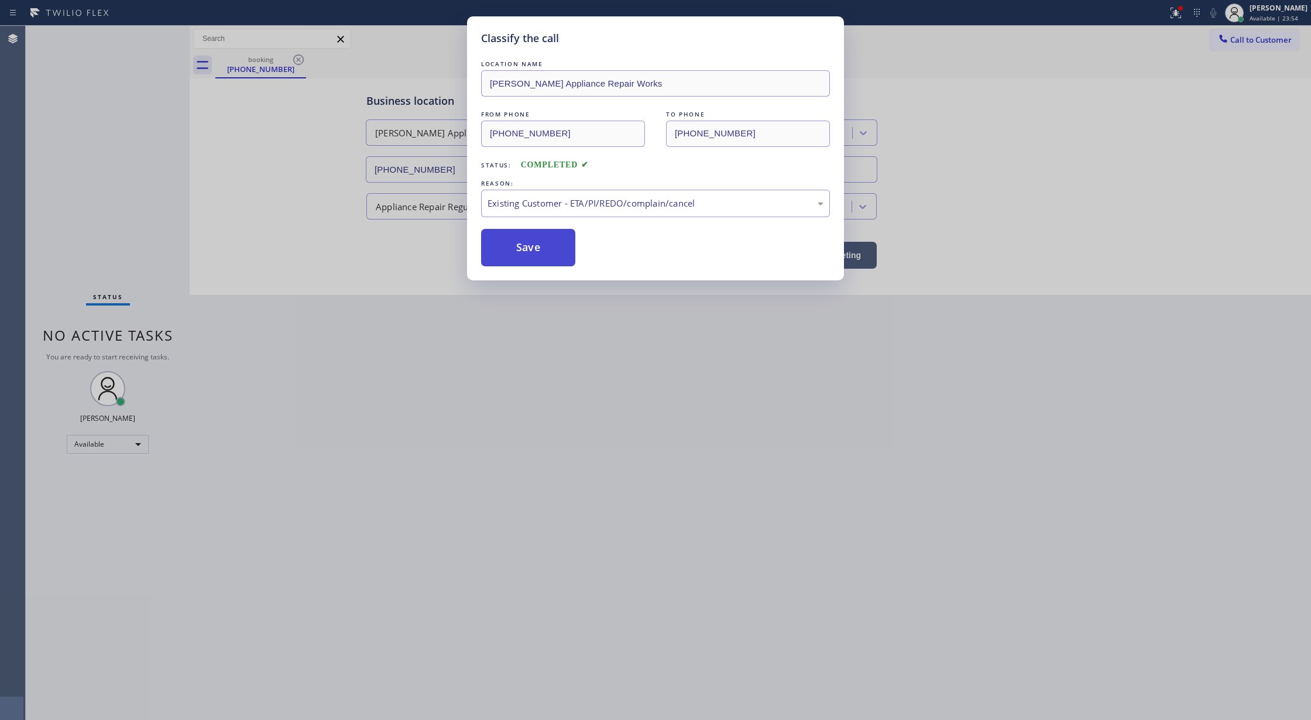
click at [516, 254] on button "Save" at bounding box center [528, 247] width 94 height 37
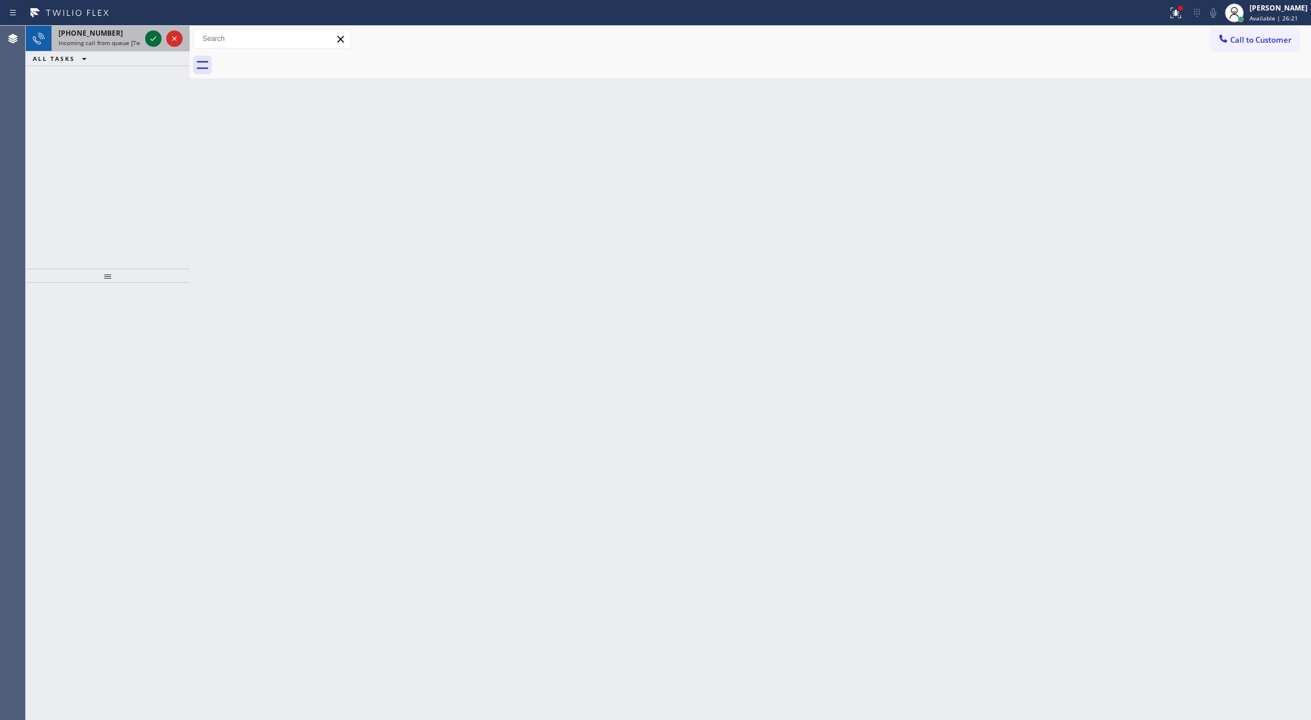
click at [151, 38] on icon at bounding box center [153, 39] width 14 height 14
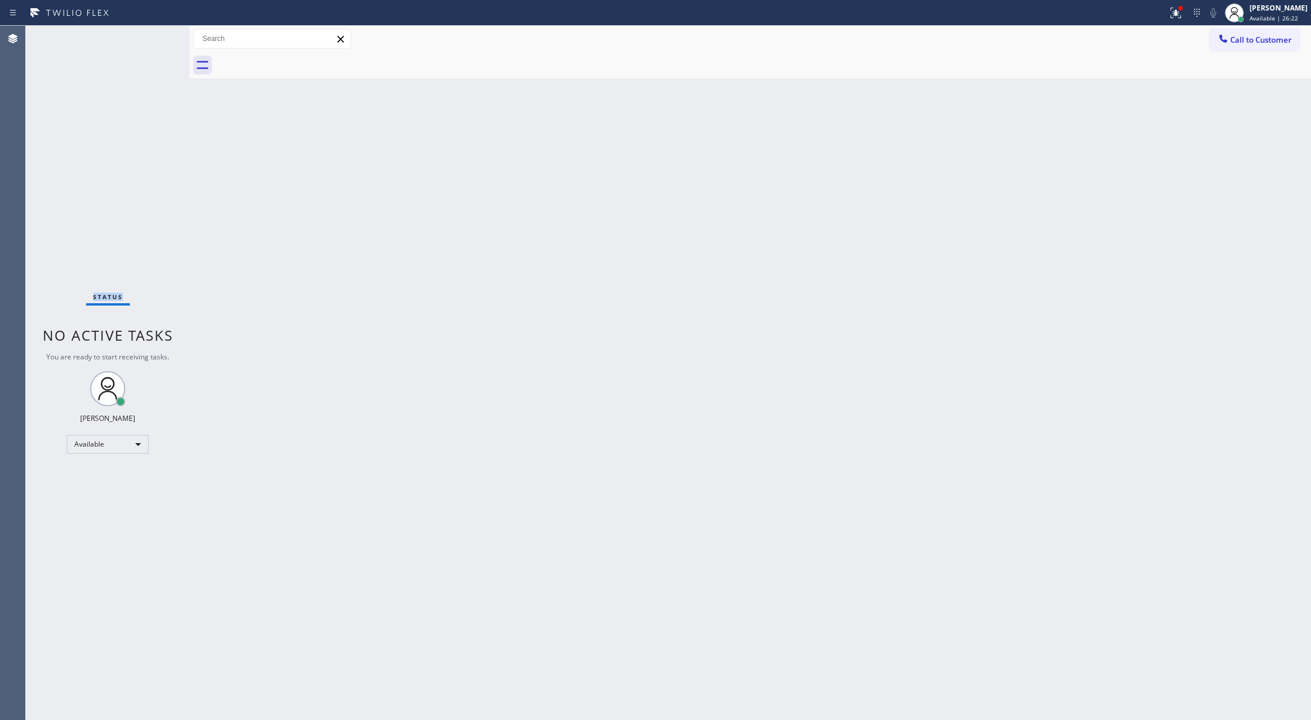
click at [151, 38] on div "Status No active tasks You are ready to start receiving tasks. [PERSON_NAME] Av…" at bounding box center [108, 373] width 164 height 694
click at [155, 32] on div "Status No active tasks You are ready to start receiving tasks. [PERSON_NAME] Av…" at bounding box center [108, 373] width 164 height 694
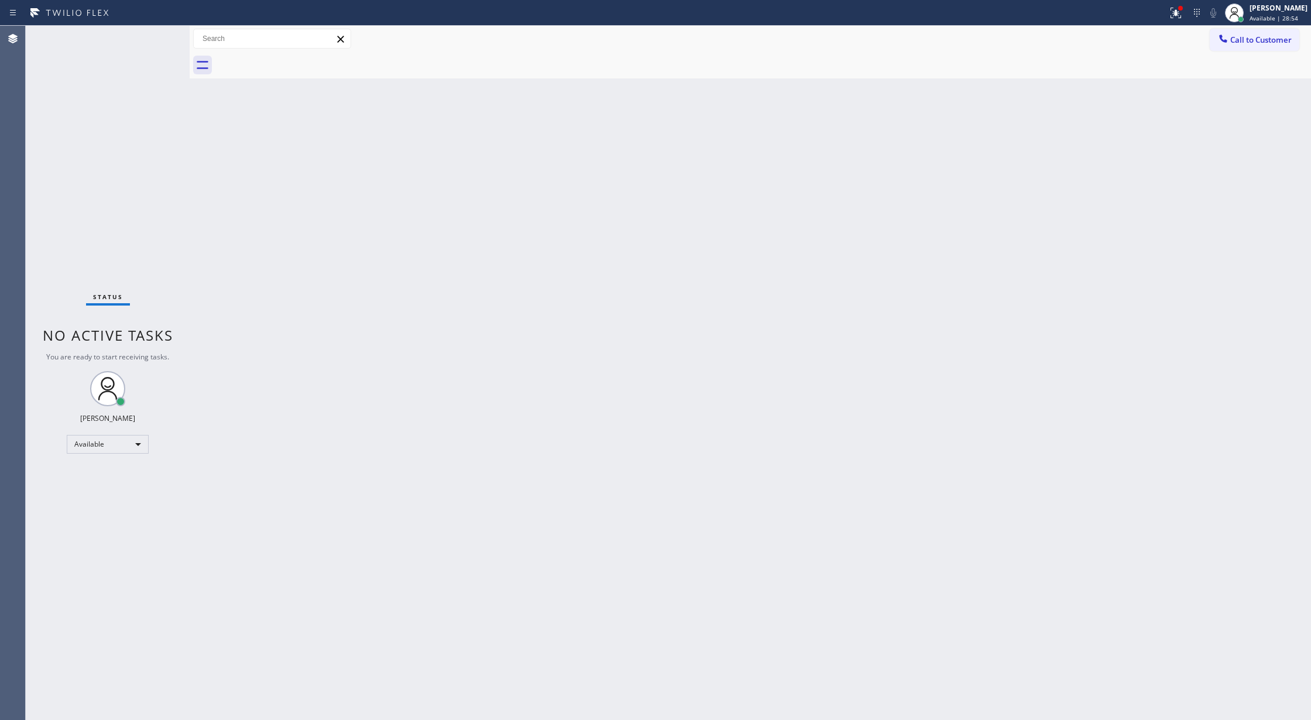
click at [150, 36] on div "Status No active tasks You are ready to start receiving tasks. [PERSON_NAME] Av…" at bounding box center [108, 373] width 164 height 694
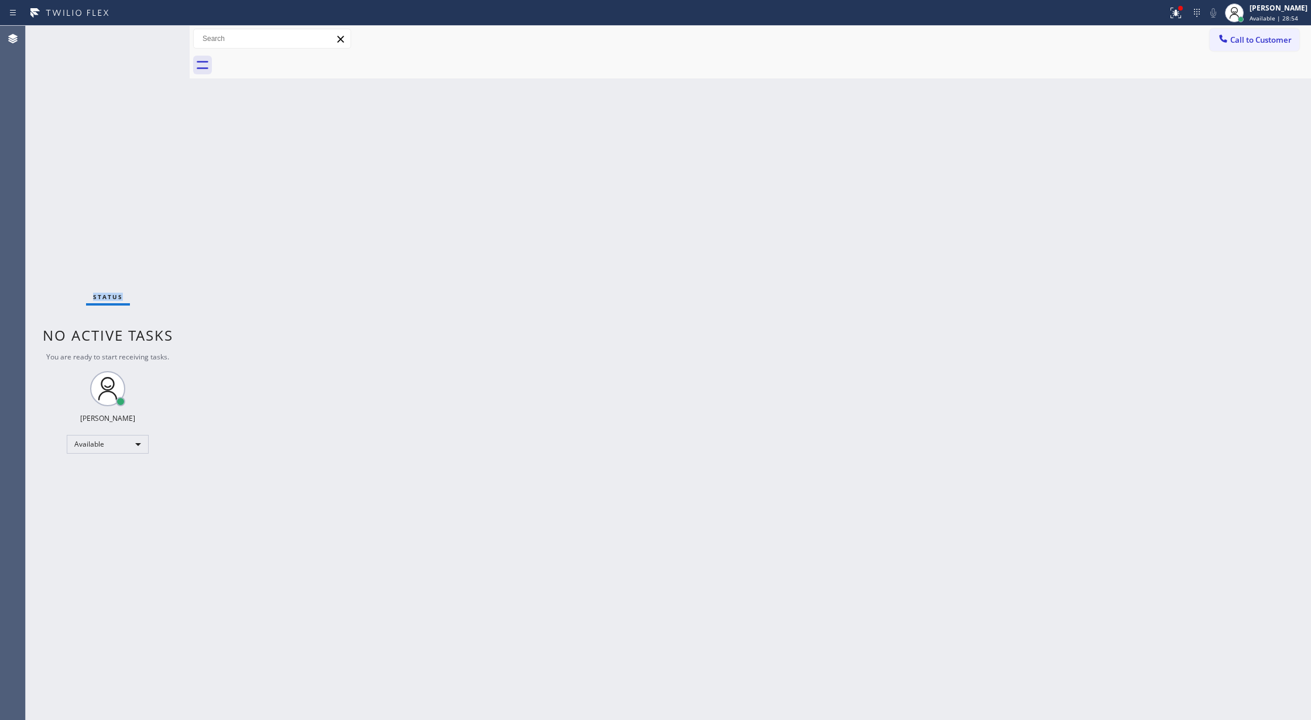
click at [150, 36] on div "Status No active tasks You are ready to start receiving tasks. [PERSON_NAME] Av…" at bounding box center [108, 373] width 164 height 694
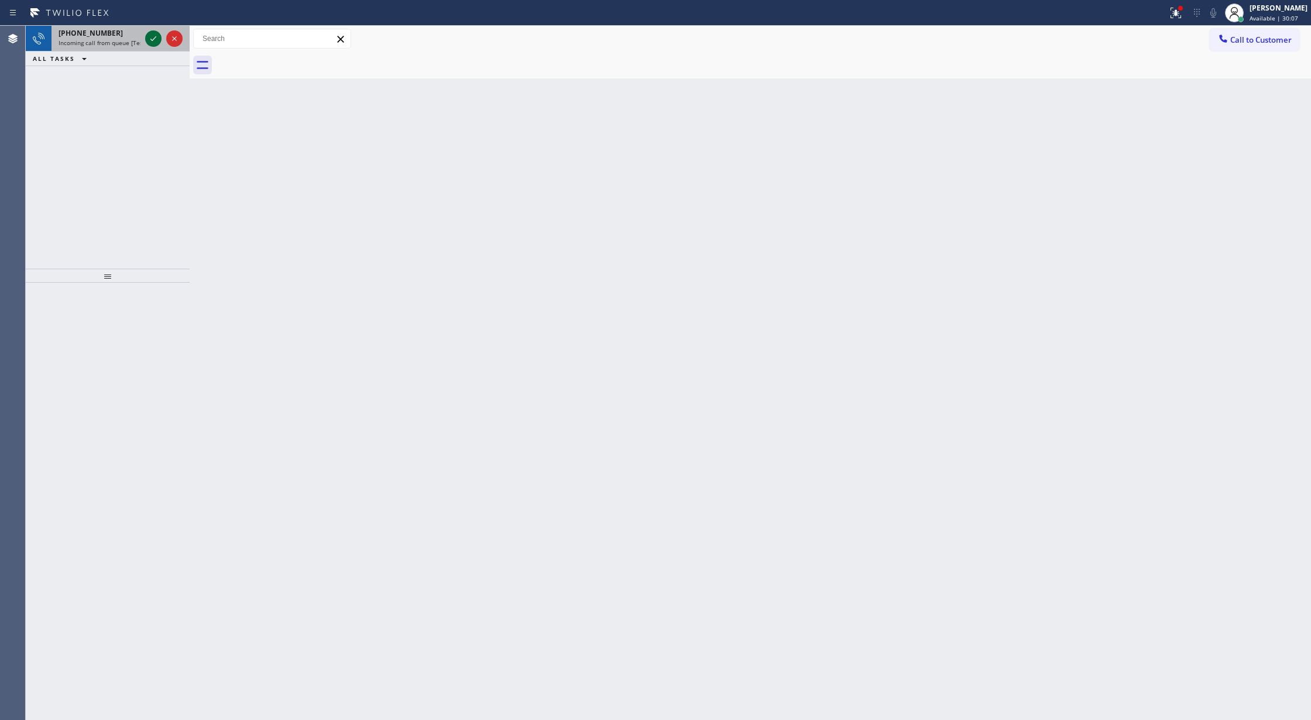
click at [158, 38] on icon at bounding box center [153, 39] width 14 height 14
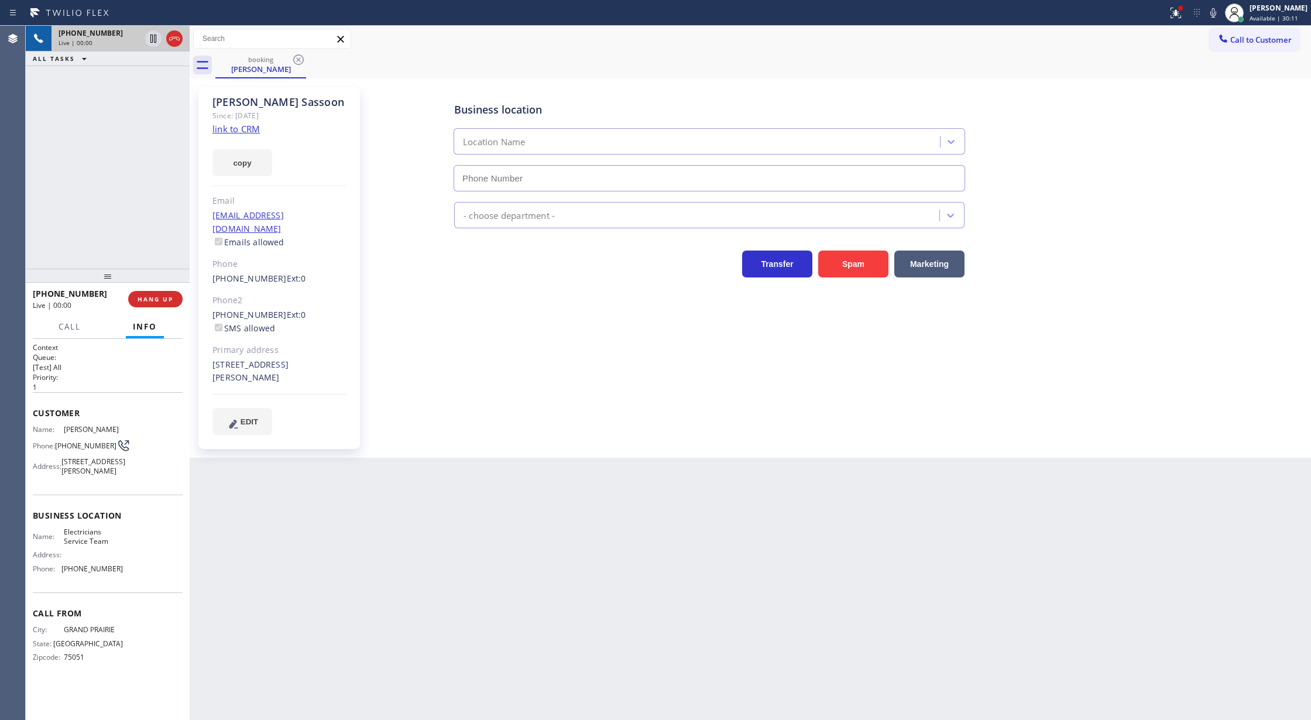
type input "[PHONE_NUMBER]"
click at [236, 134] on link "link to CRM" at bounding box center [235, 129] width 47 height 12
click at [174, 36] on icon at bounding box center [174, 39] width 14 height 14
type input "[PHONE_NUMBER]"
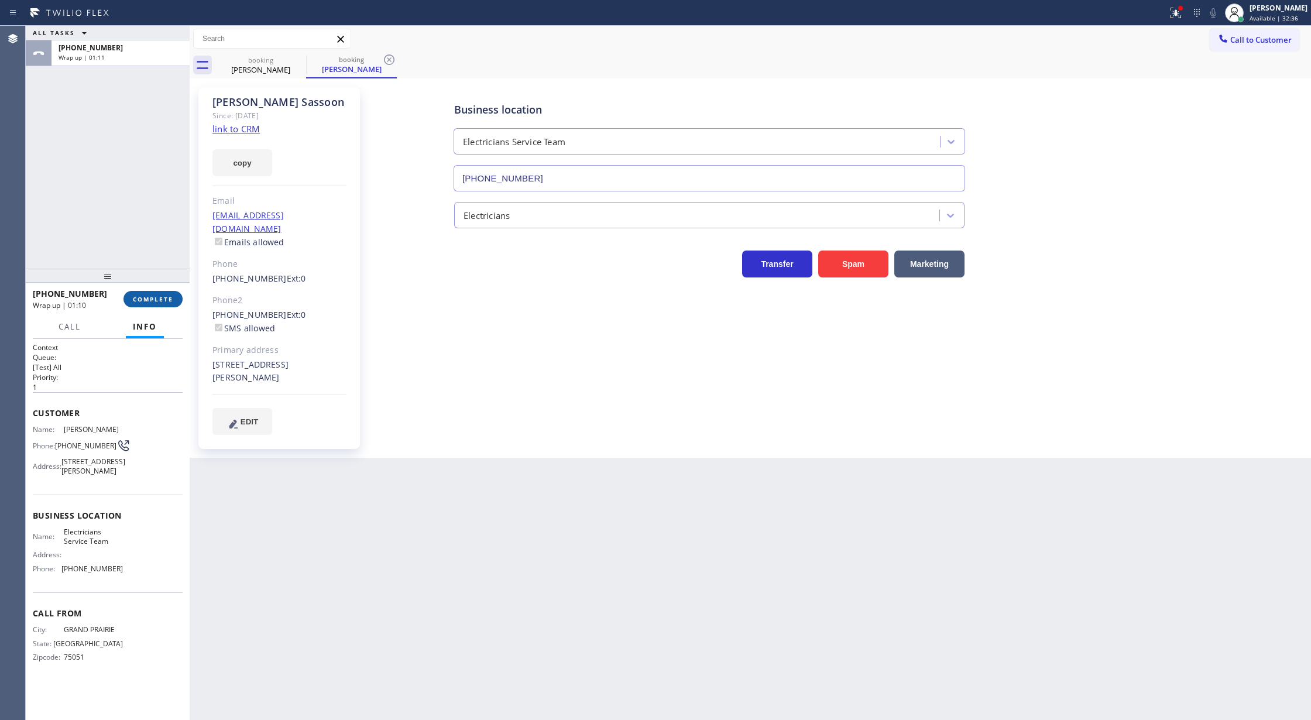
click at [141, 303] on span "COMPLETE" at bounding box center [153, 299] width 40 height 8
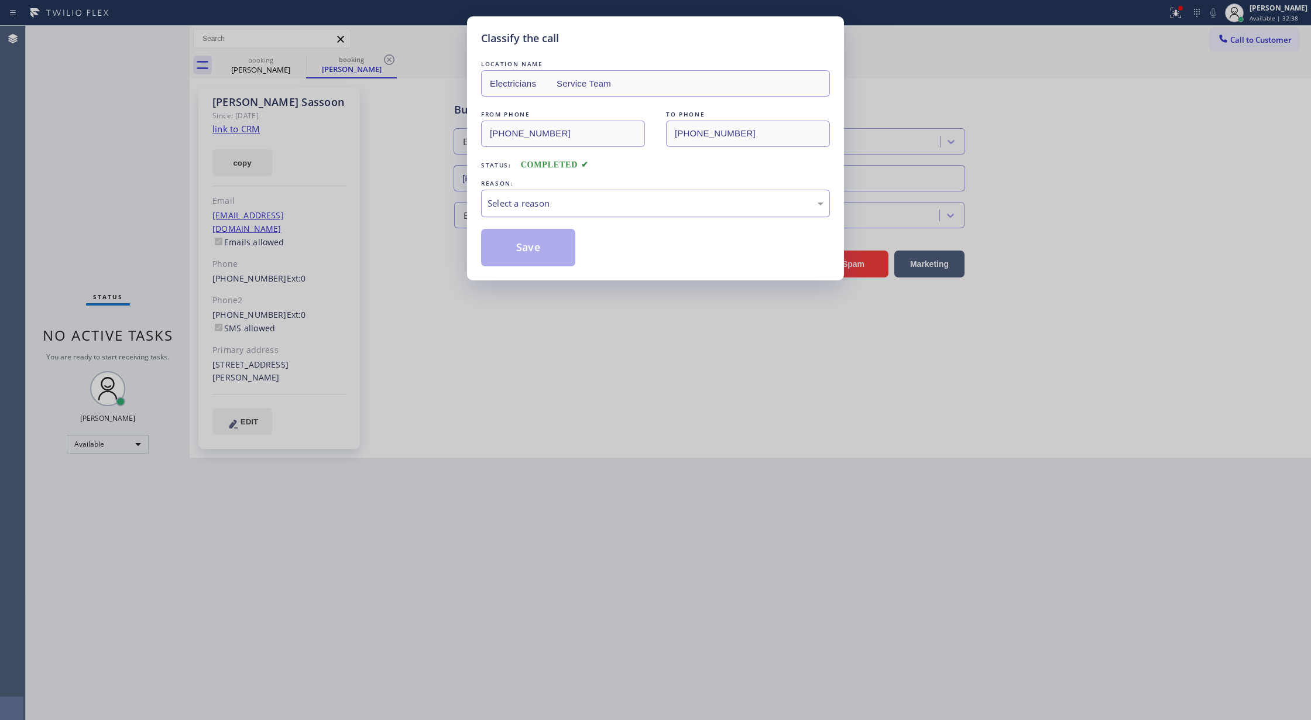
click at [501, 204] on div "Select a reason" at bounding box center [655, 203] width 336 height 13
click at [517, 239] on button "Save" at bounding box center [528, 247] width 94 height 37
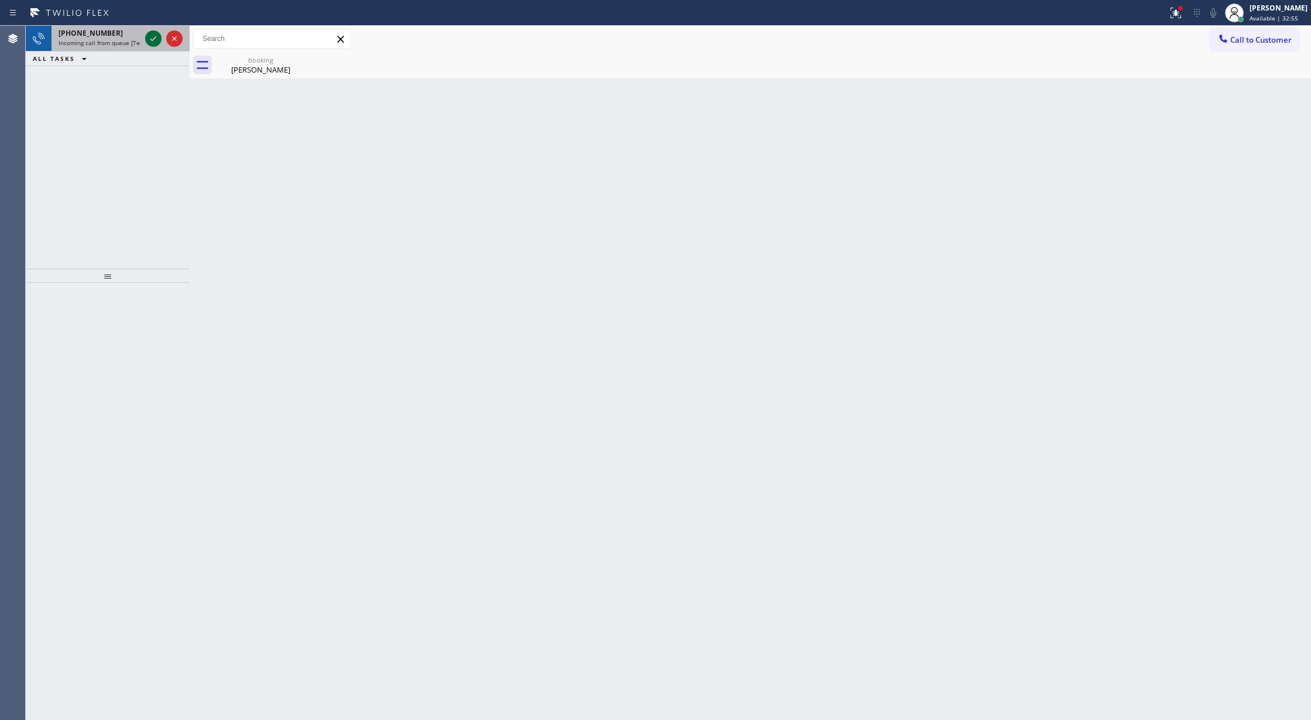
click at [149, 33] on icon at bounding box center [153, 39] width 14 height 14
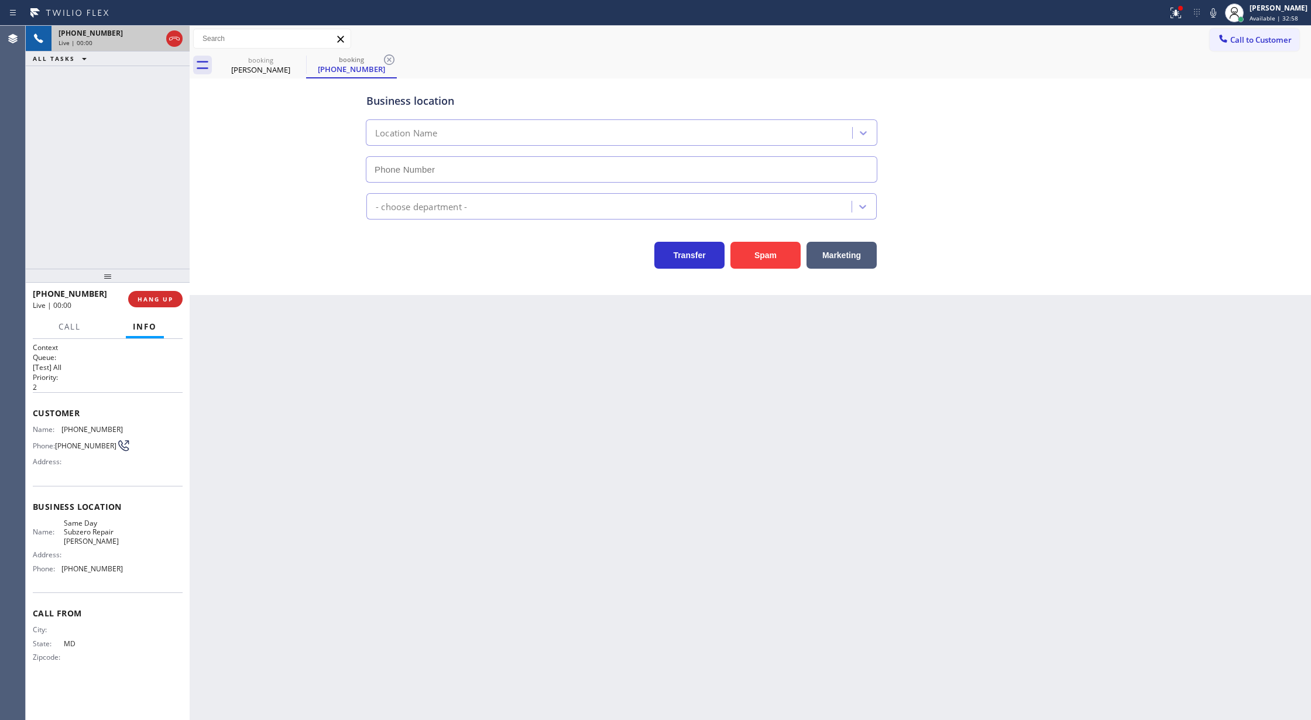
type input "[PHONE_NUMBER]"
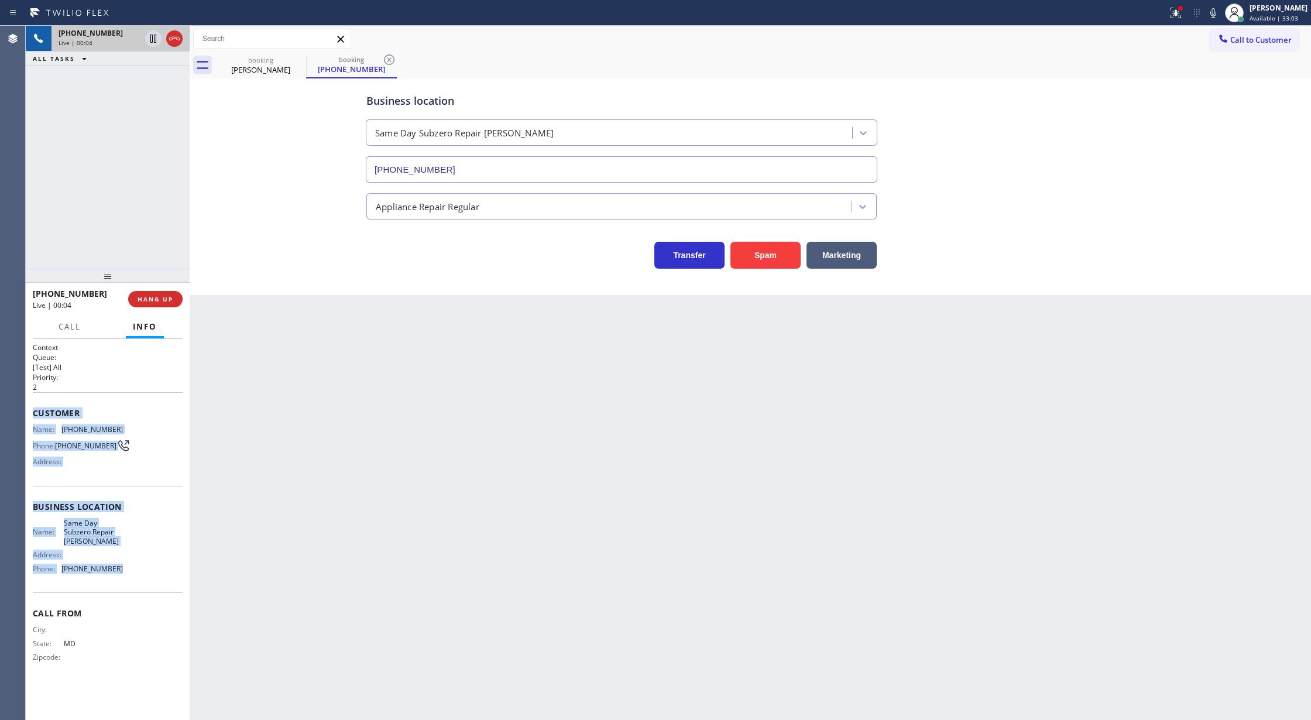
copy div "Customer Name: [PHONE_NUMBER] Phone: [PHONE_NUMBER] Address: Business location …"
drag, startPoint x: 33, startPoint y: 417, endPoint x: 144, endPoint y: 570, distance: 188.9
click at [144, 570] on div "Context Queue: [Test] All Priority: 2 Customer Name: [PHONE_NUMBER] Phone: [PHO…" at bounding box center [108, 511] width 150 height 339
click at [759, 249] on button "Spam" at bounding box center [765, 255] width 70 height 27
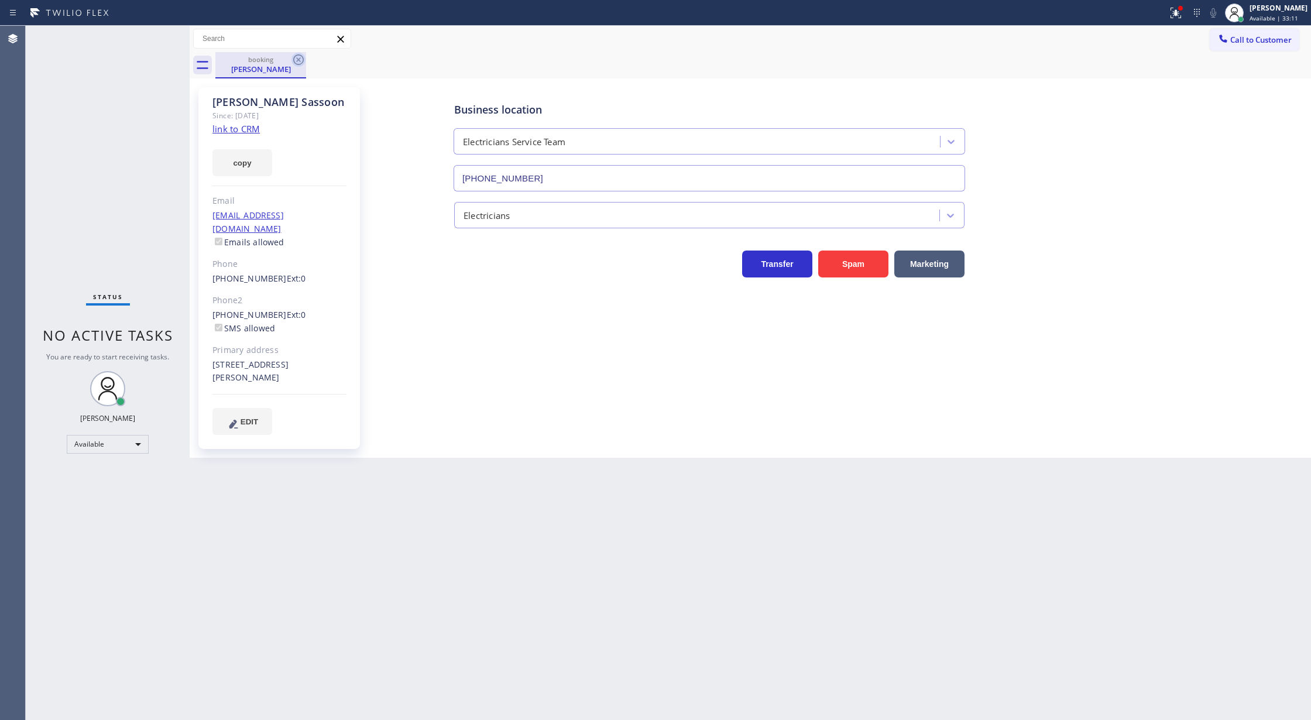
click at [300, 60] on icon at bounding box center [298, 60] width 14 height 14
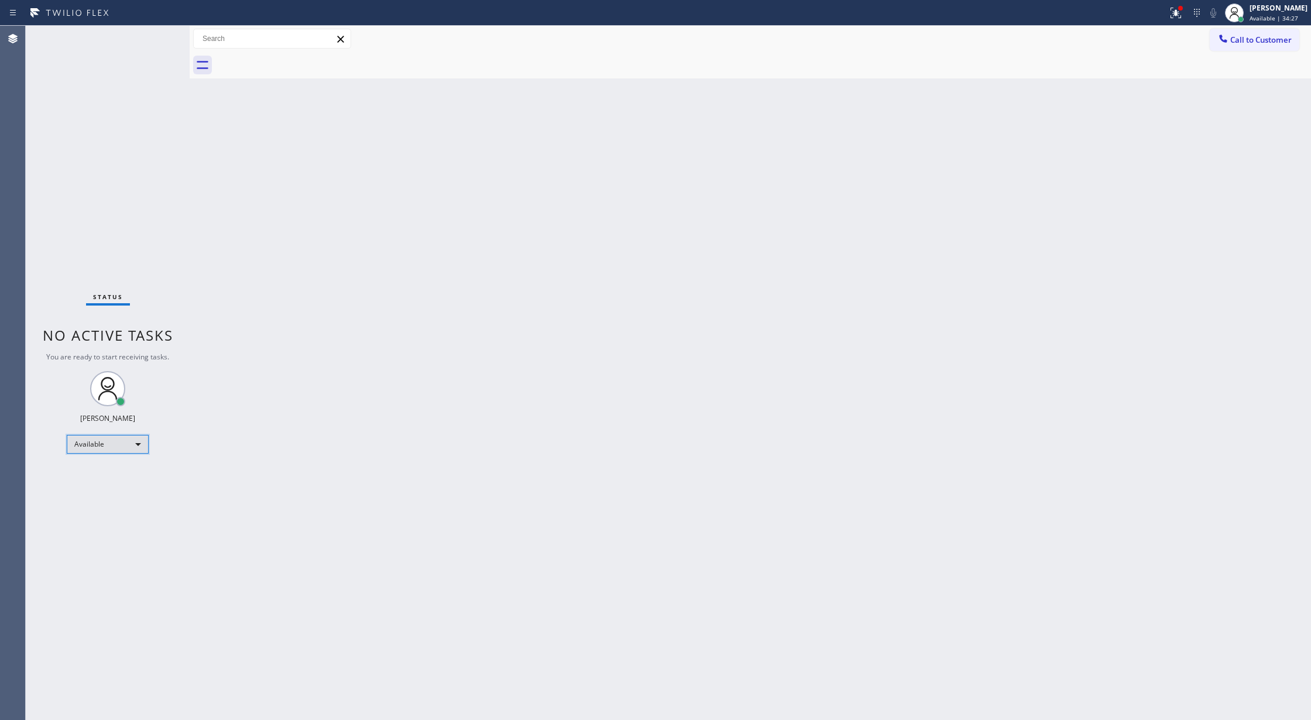
click at [128, 446] on div "Available" at bounding box center [108, 444] width 82 height 19
click at [99, 504] on li "Break" at bounding box center [106, 504] width 79 height 14
click at [130, 445] on div "Break" at bounding box center [108, 448] width 82 height 19
click at [128, 482] on li "Available" at bounding box center [106, 480] width 79 height 14
click at [139, 42] on div "Status No active tasks You are ready to start receiving tasks. [PERSON_NAME] Av…" at bounding box center [108, 373] width 164 height 694
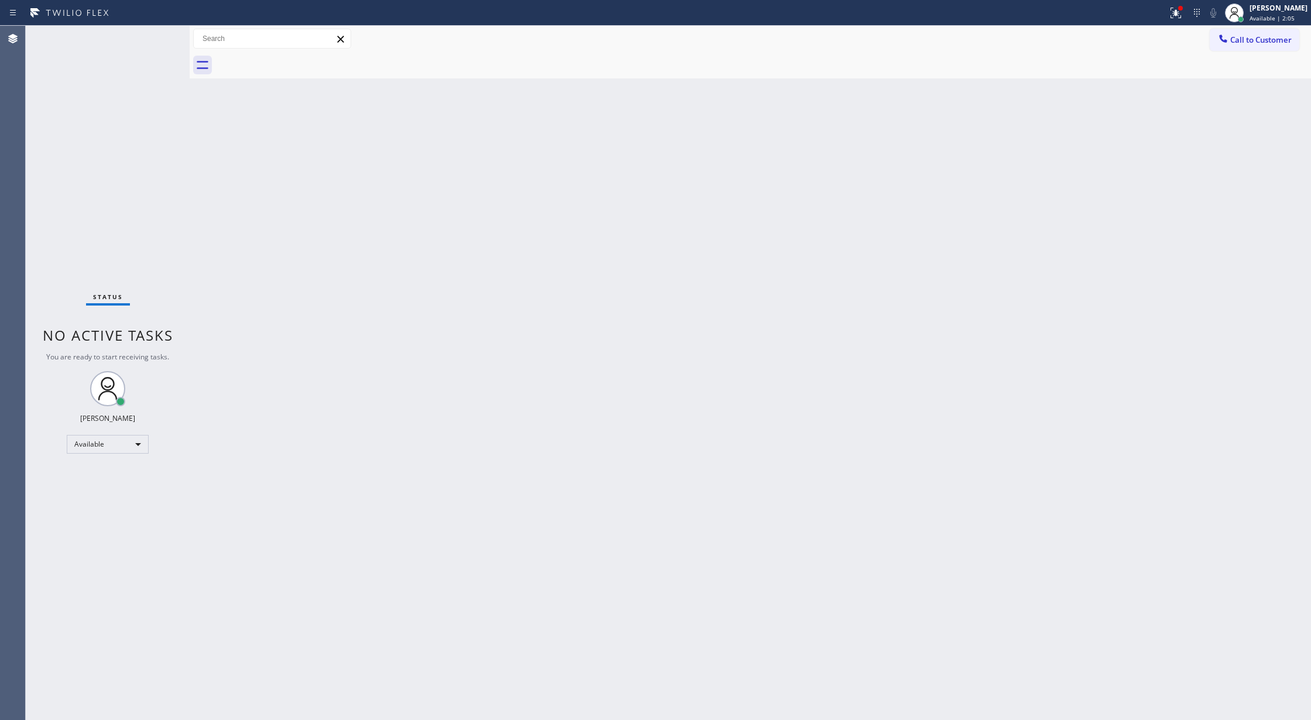
drag, startPoint x: 139, startPoint y: 42, endPoint x: 150, endPoint y: 42, distance: 11.7
click at [139, 42] on div "Status No active tasks You are ready to start receiving tasks. [PERSON_NAME] Av…" at bounding box center [108, 373] width 164 height 694
click at [150, 42] on div "Status No active tasks You are ready to start receiving tasks. [PERSON_NAME] Av…" at bounding box center [108, 373] width 164 height 694
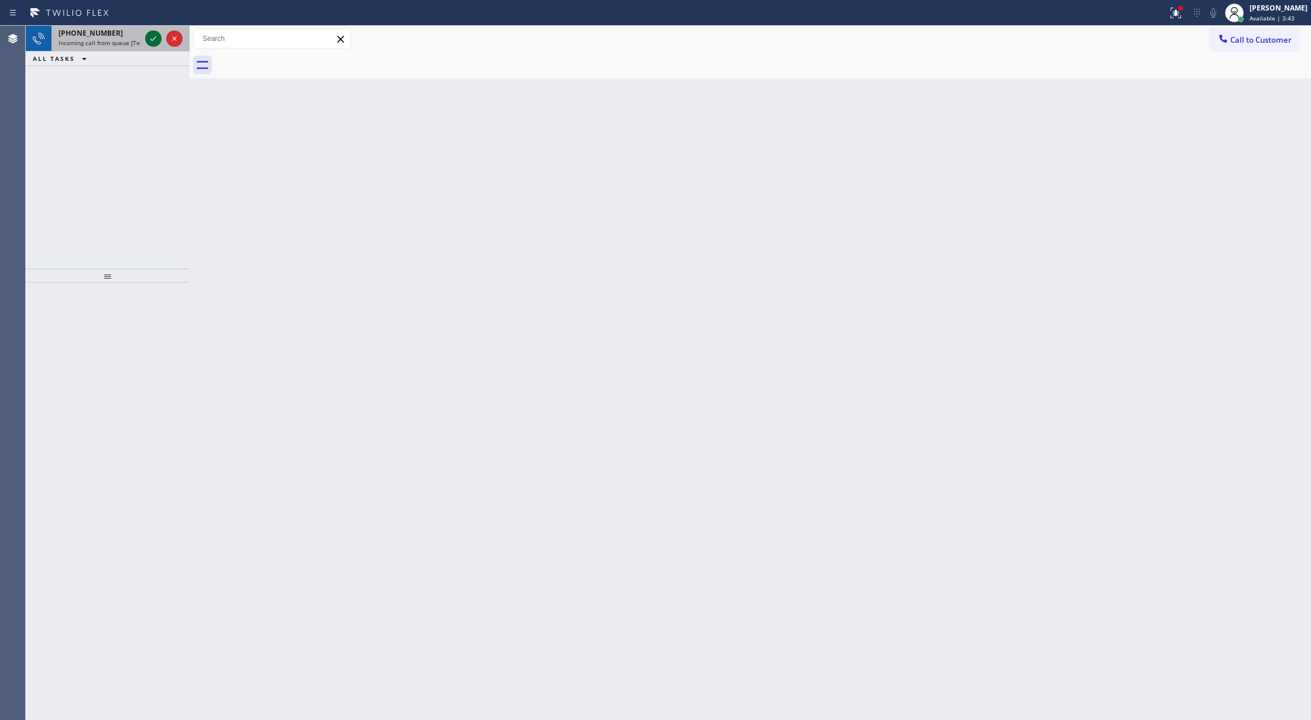
click at [150, 43] on icon at bounding box center [153, 39] width 14 height 14
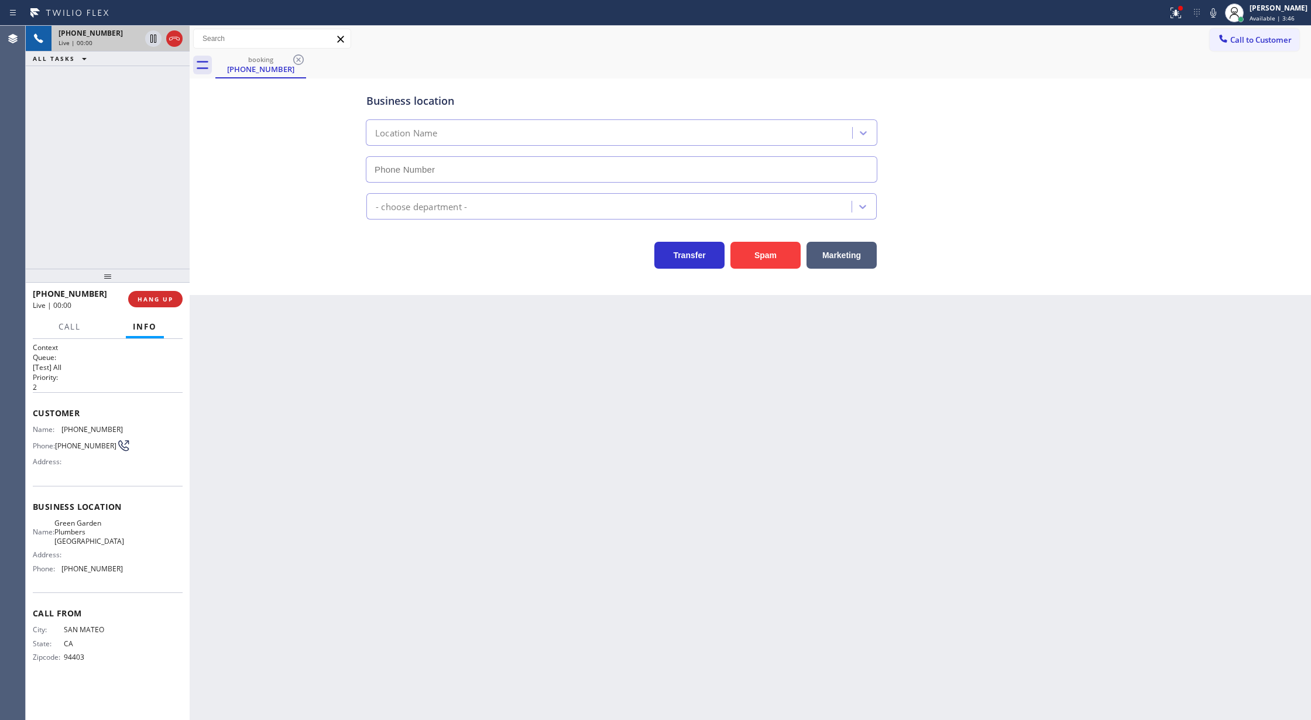
type input "[PHONE_NUMBER]"
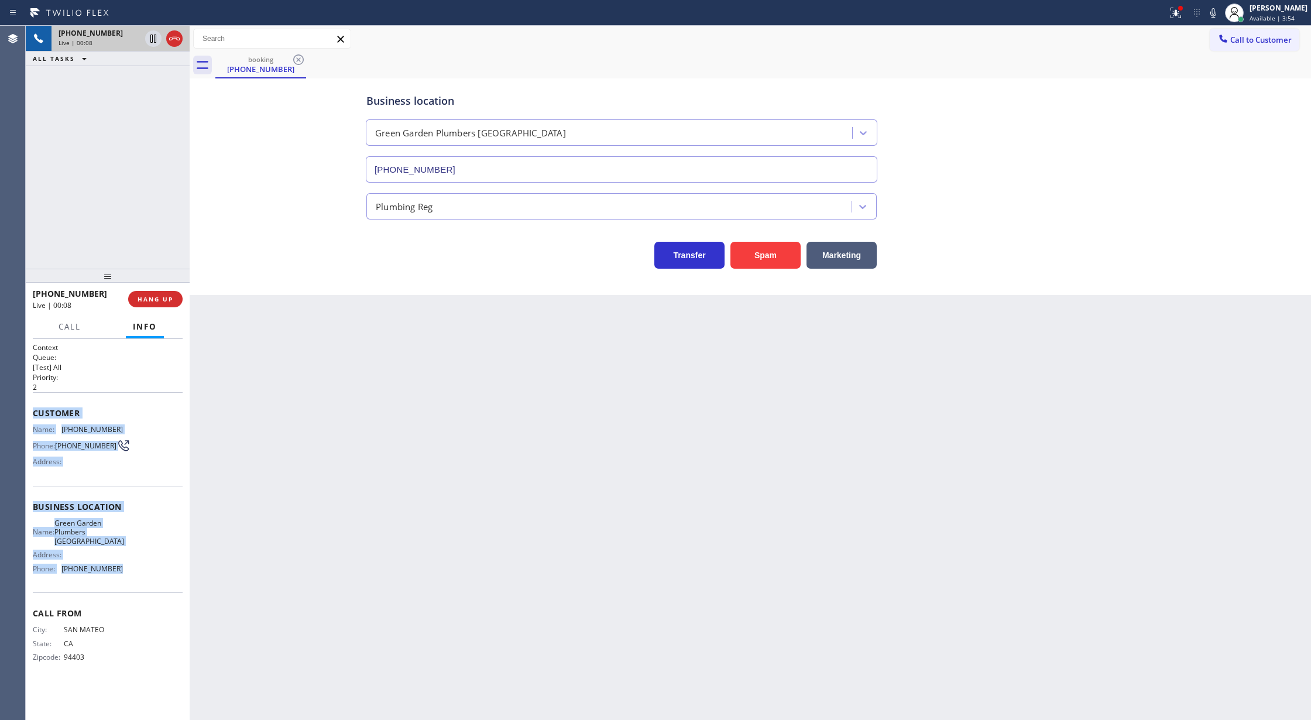
drag, startPoint x: 33, startPoint y: 415, endPoint x: 152, endPoint y: 581, distance: 204.3
click at [152, 581] on div "Context Queue: [Test] All Priority: 2 Customer Name: [PHONE_NUMBER] Phone: [PHO…" at bounding box center [108, 511] width 150 height 339
copy div "Customer Name: [PHONE_NUMBER] Phone: [PHONE_NUMBER] Address: Business location …"
click at [1215, 15] on icon at bounding box center [1213, 13] width 14 height 14
click at [1220, 8] on icon at bounding box center [1213, 13] width 14 height 14
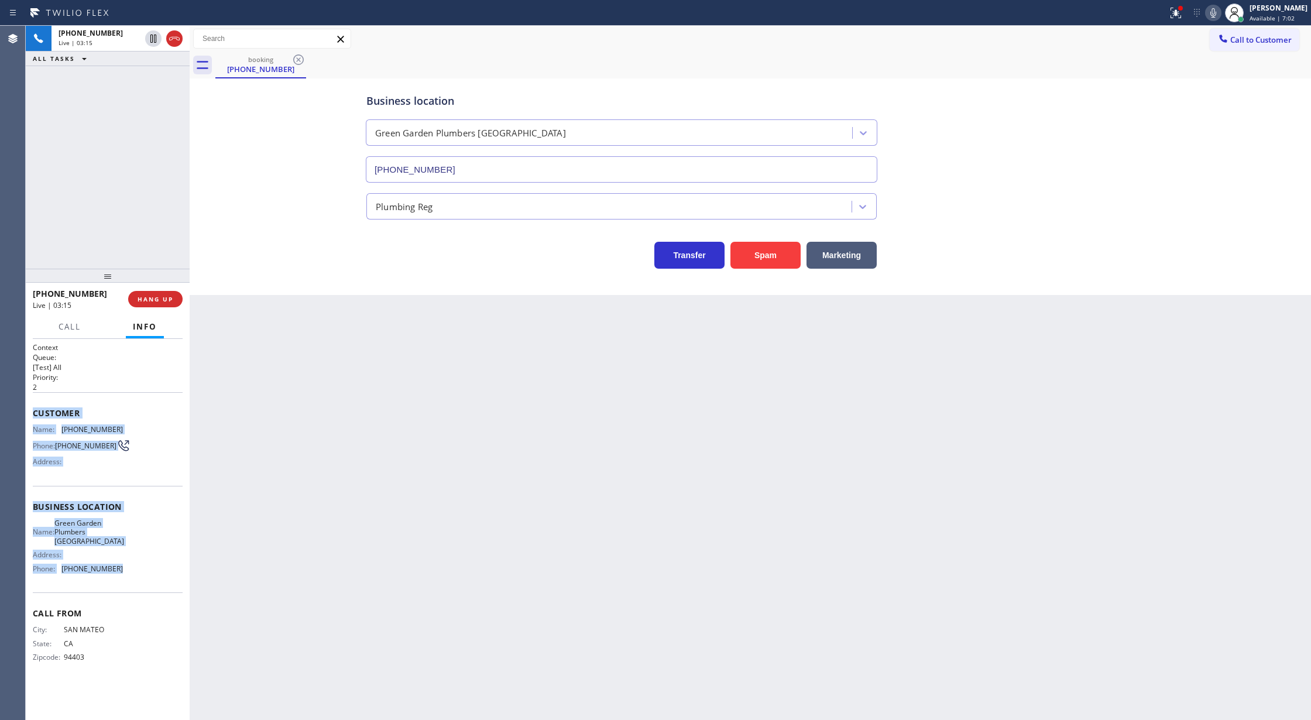
drag, startPoint x: 174, startPoint y: 36, endPoint x: 150, endPoint y: 5, distance: 39.7
click at [174, 37] on icon at bounding box center [174, 39] width 11 height 4
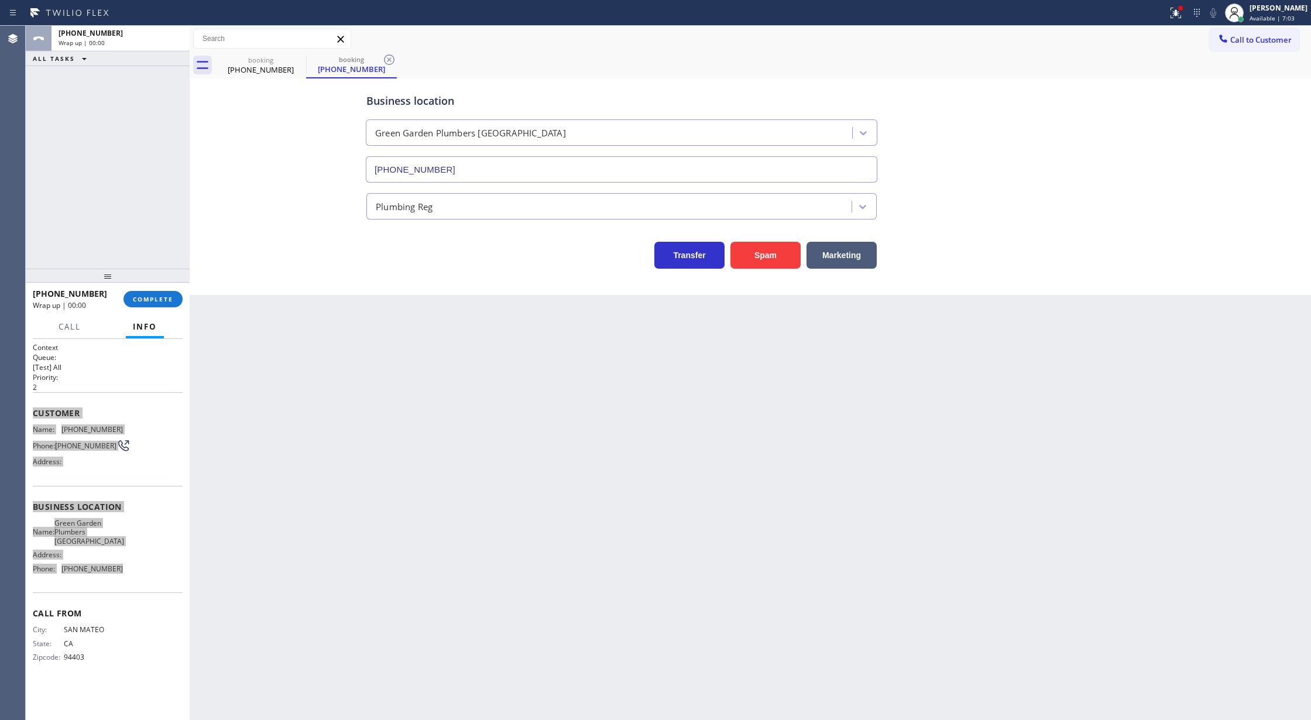
type input "[PHONE_NUMBER]"
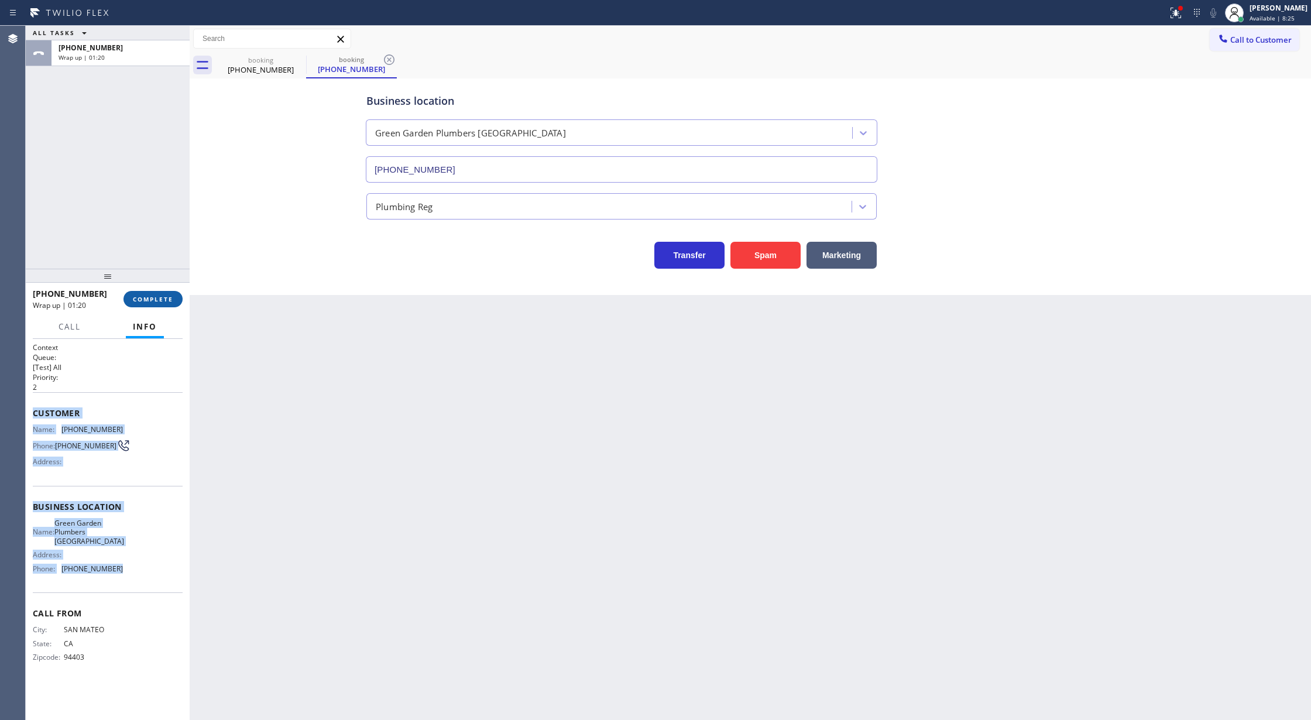
click at [134, 303] on button "COMPLETE" at bounding box center [152, 299] width 59 height 16
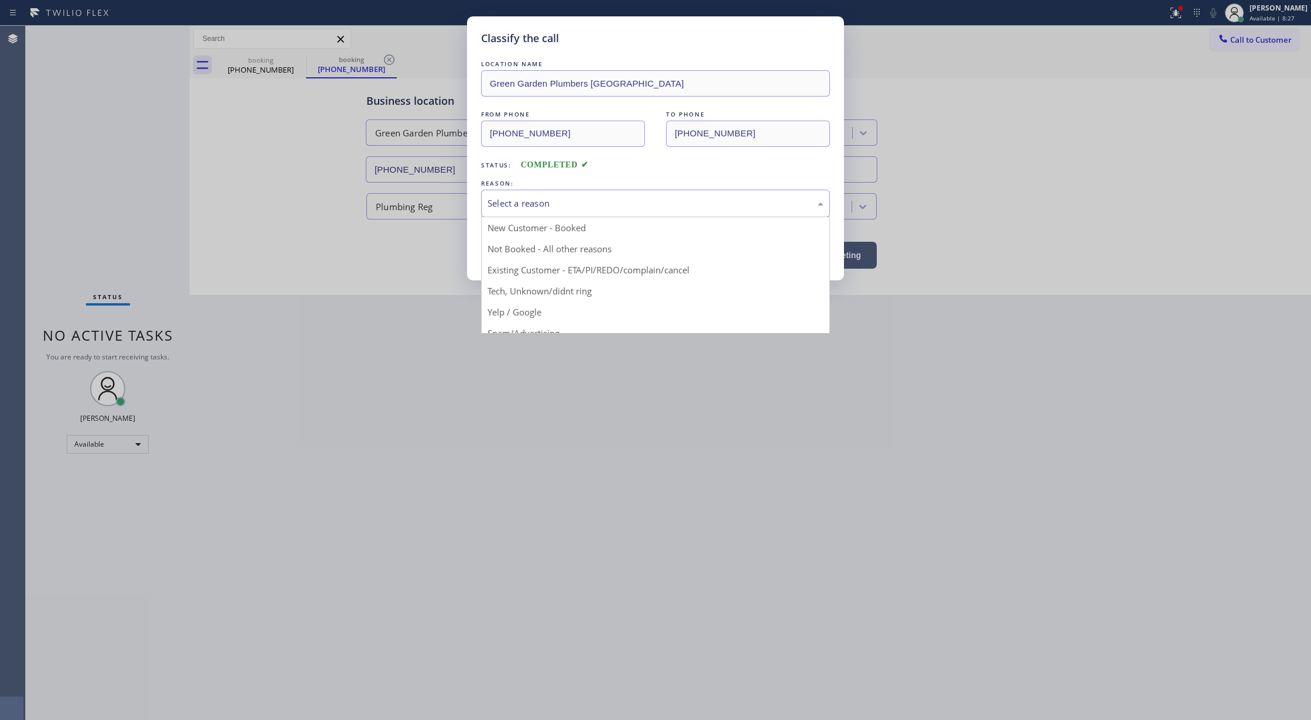
click at [525, 214] on div "Select a reason" at bounding box center [655, 204] width 349 height 28
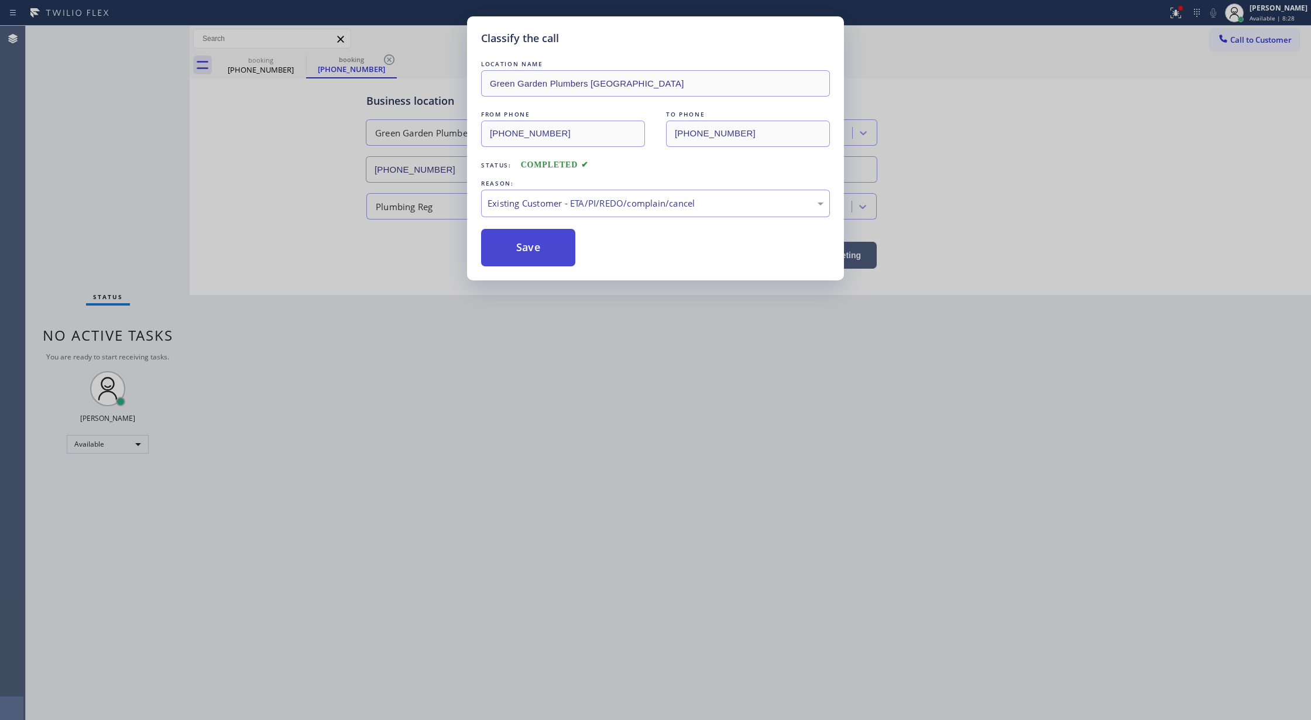
click at [518, 235] on button "Save" at bounding box center [528, 247] width 94 height 37
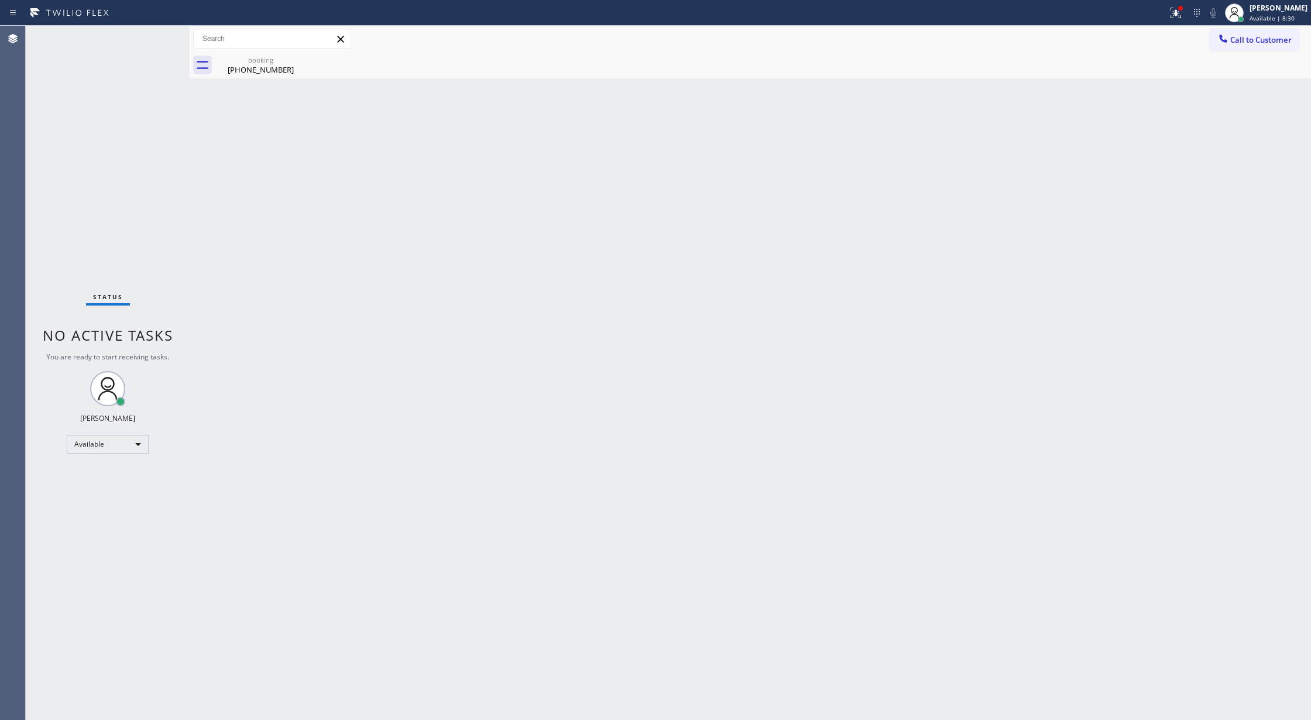
click at [529, 248] on div "Back to Dashboard Change Sender ID Customers Technicians Select a contact Outbo…" at bounding box center [750, 373] width 1121 height 694
click at [275, 67] on div "[PHONE_NUMBER]" at bounding box center [261, 69] width 88 height 11
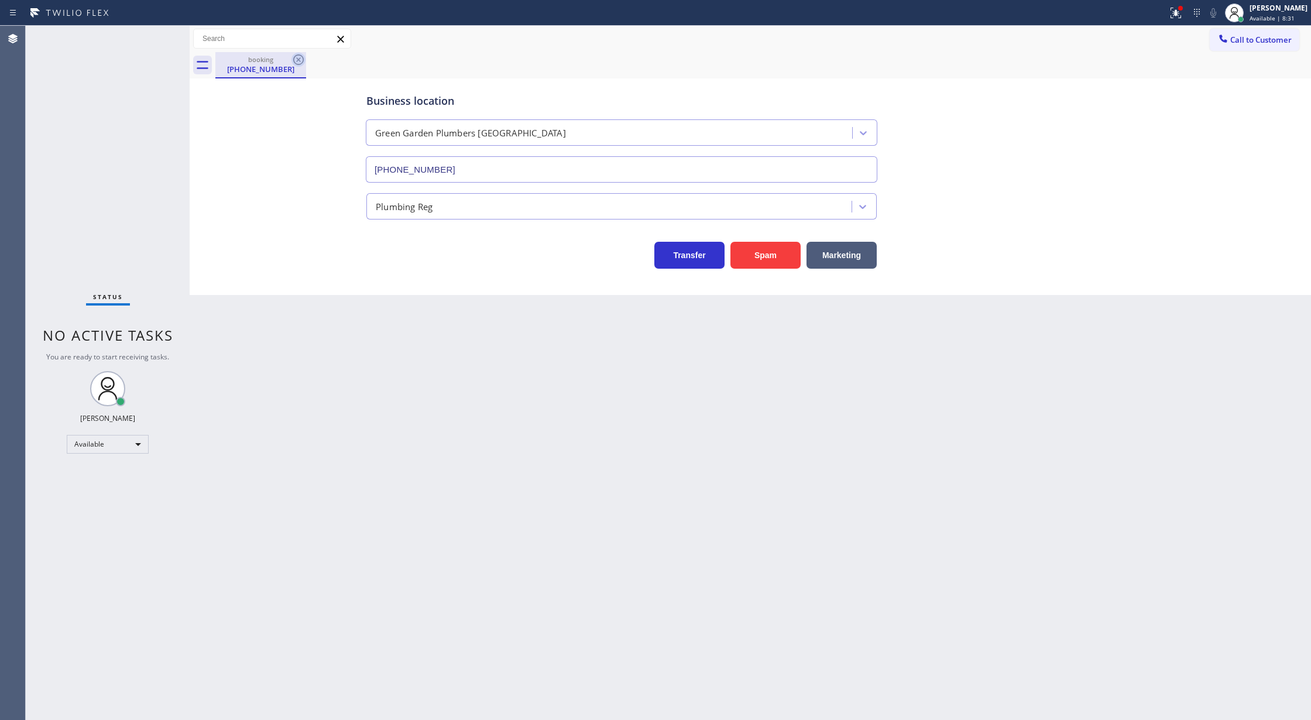
click at [297, 54] on icon at bounding box center [298, 59] width 11 height 11
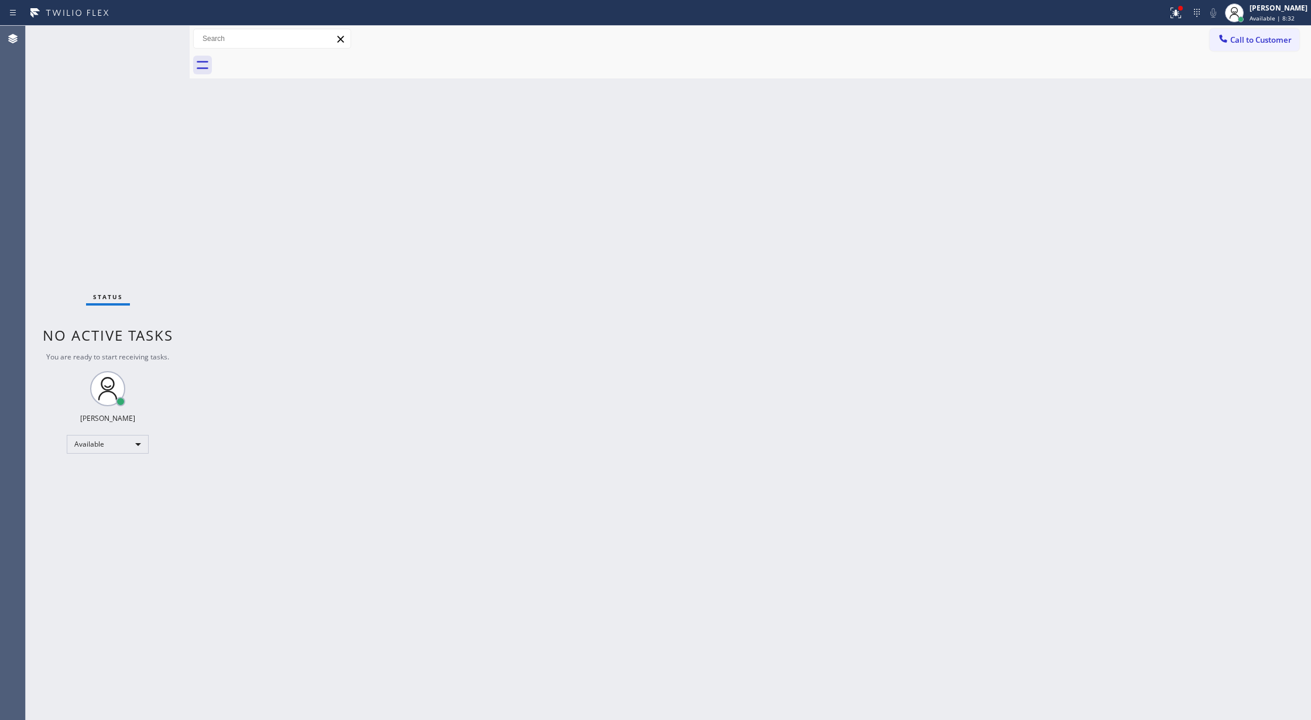
click at [157, 33] on div "Status No active tasks You are ready to start receiving tasks. [PERSON_NAME] Av…" at bounding box center [108, 373] width 164 height 694
click at [155, 34] on div "Status No active tasks You are ready to start receiving tasks. [PERSON_NAME] Av…" at bounding box center [108, 373] width 164 height 694
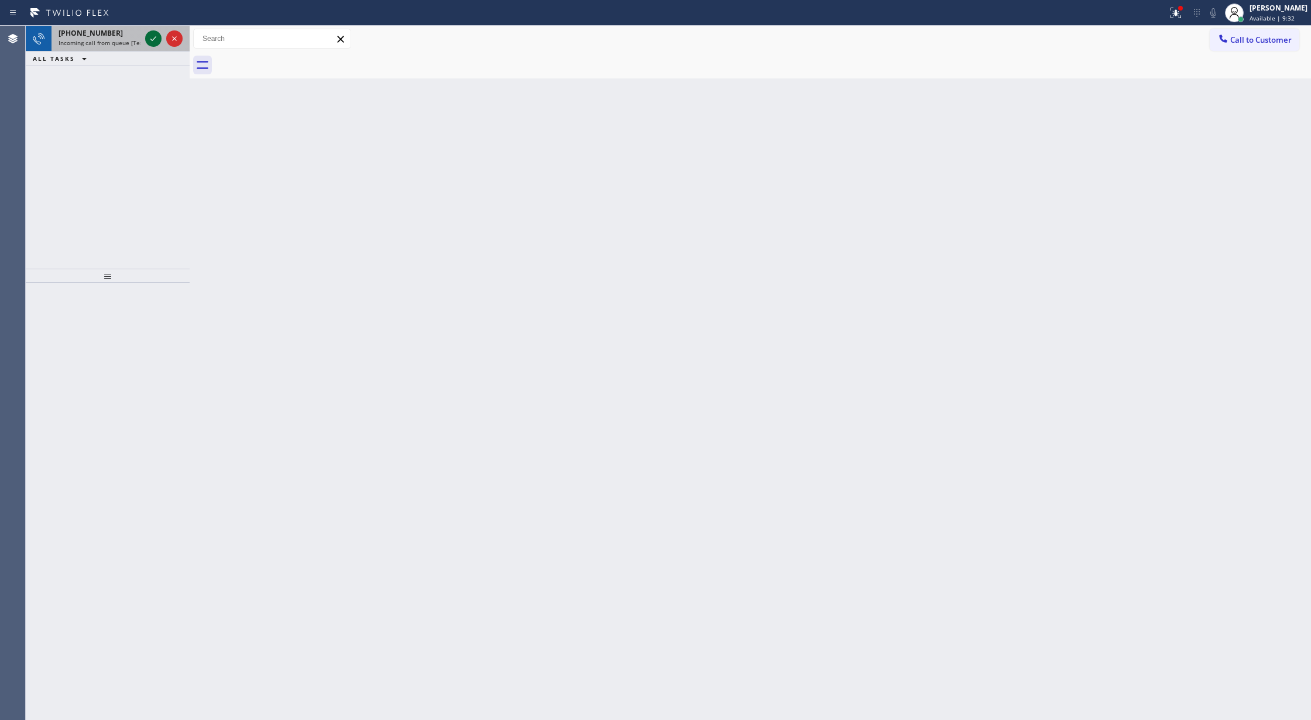
click at [155, 34] on icon at bounding box center [153, 39] width 14 height 14
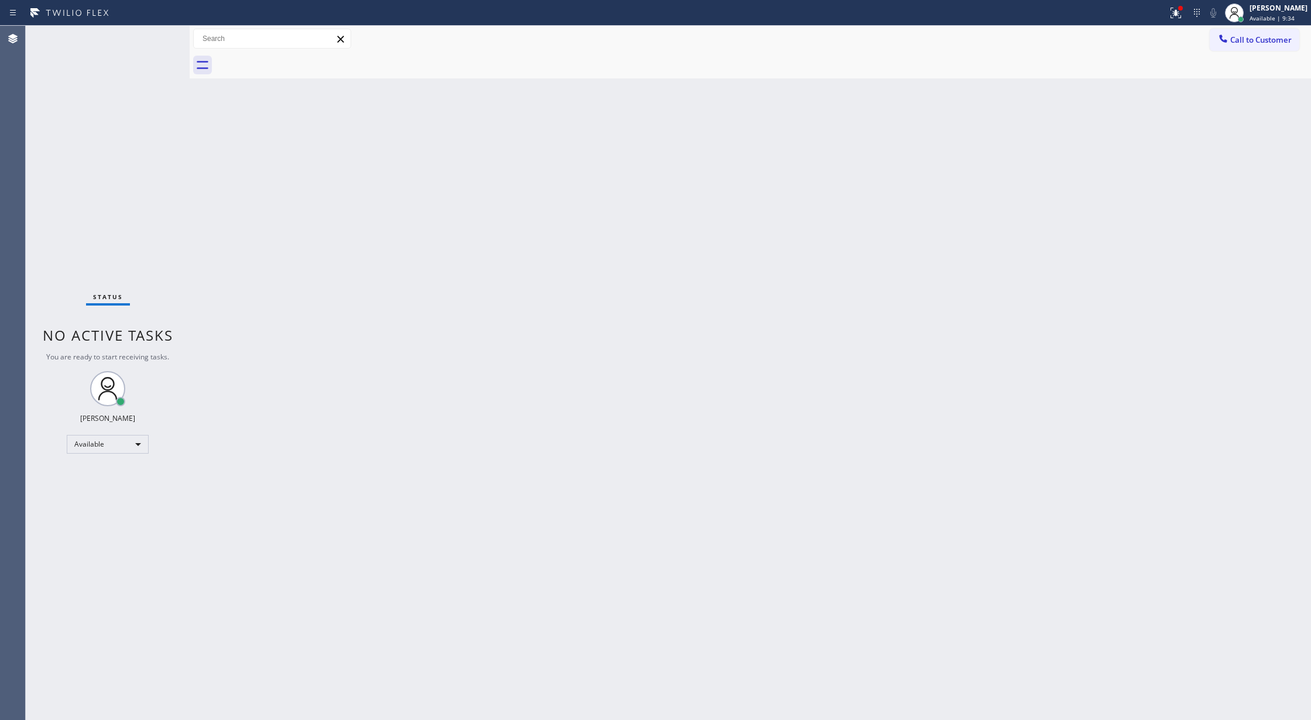
click at [151, 38] on div "Status No active tasks You are ready to start receiving tasks. [PERSON_NAME] Av…" at bounding box center [108, 373] width 164 height 694
click at [155, 33] on div "Status No active tasks You are ready to start receiving tasks. [PERSON_NAME] Av…" at bounding box center [108, 373] width 164 height 694
drag, startPoint x: 160, startPoint y: 52, endPoint x: 164, endPoint y: 68, distance: 16.2
click at [162, 61] on div "[PHONE_NUMBER] Incoming call from queue [Test] All ALL TASKS ALL TASKS ACTIVE T…" at bounding box center [108, 46] width 164 height 40
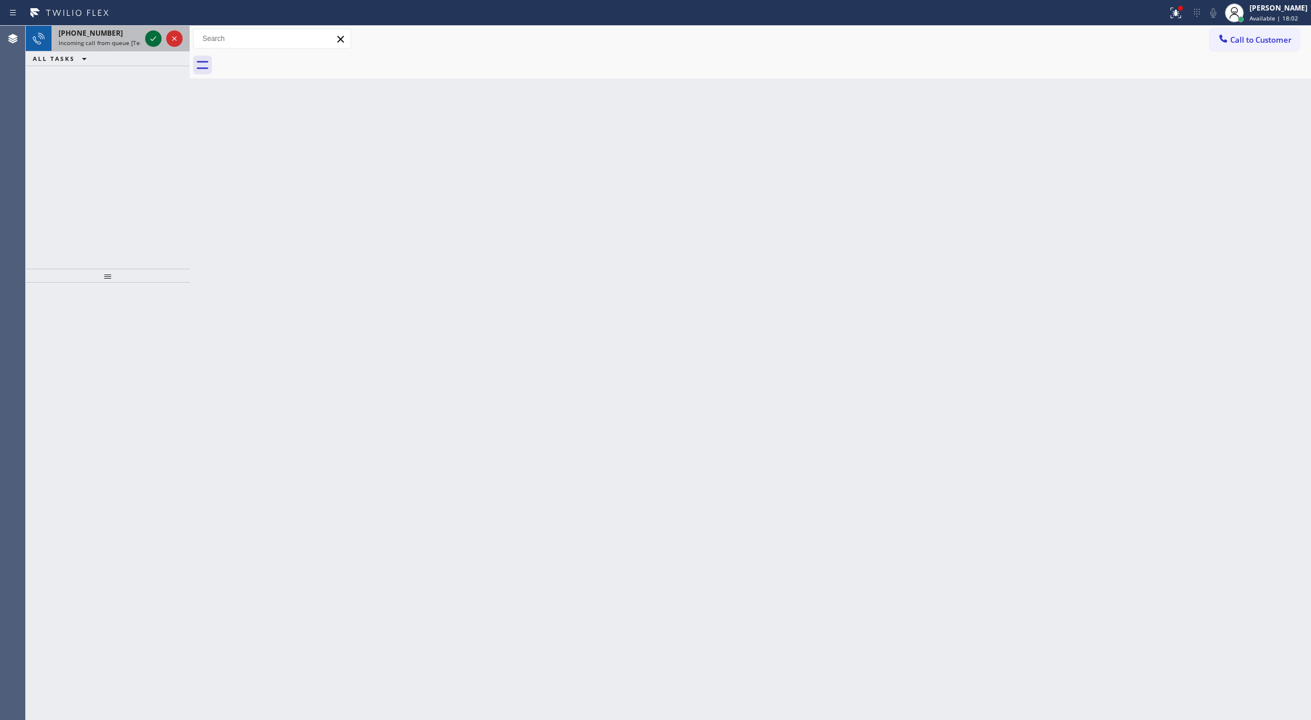
click at [155, 43] on icon at bounding box center [153, 39] width 14 height 14
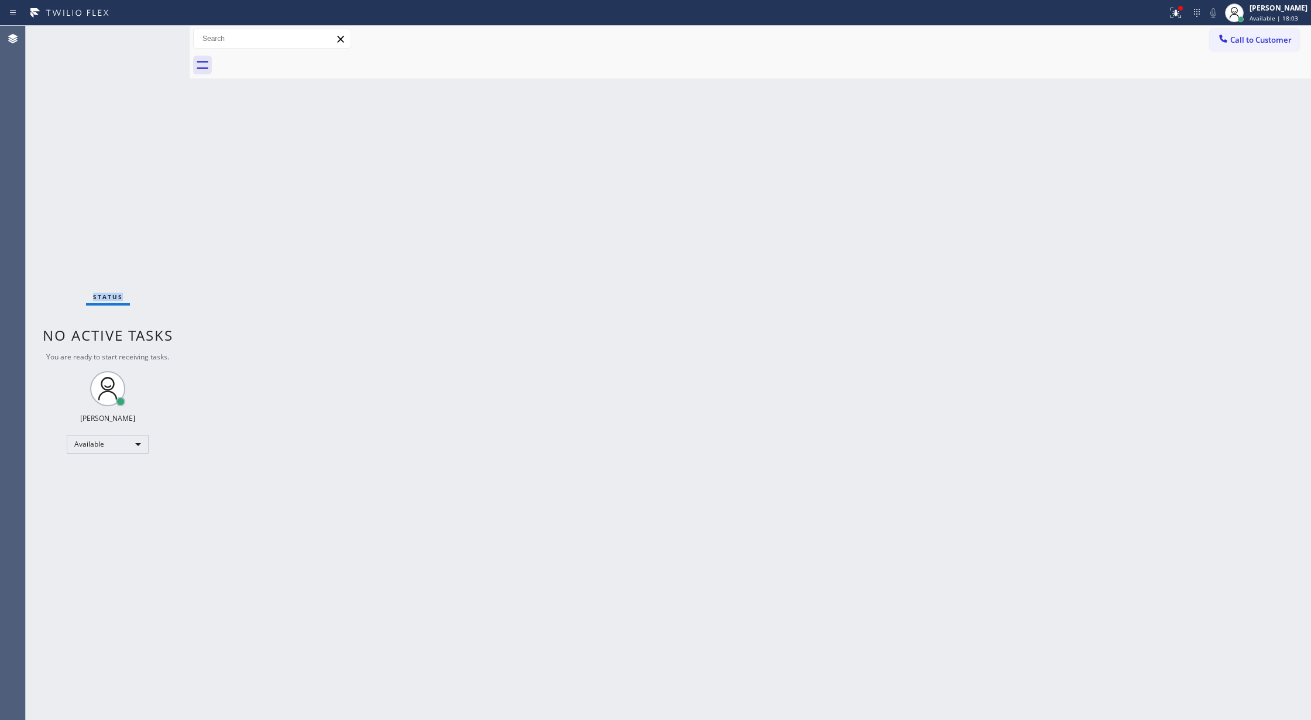
click at [154, 41] on div "Status No active tasks You are ready to start receiving tasks. [PERSON_NAME] Av…" at bounding box center [108, 373] width 164 height 694
click at [154, 40] on div "Status No active tasks You are ready to start receiving tasks. [PERSON_NAME] Av…" at bounding box center [108, 373] width 164 height 694
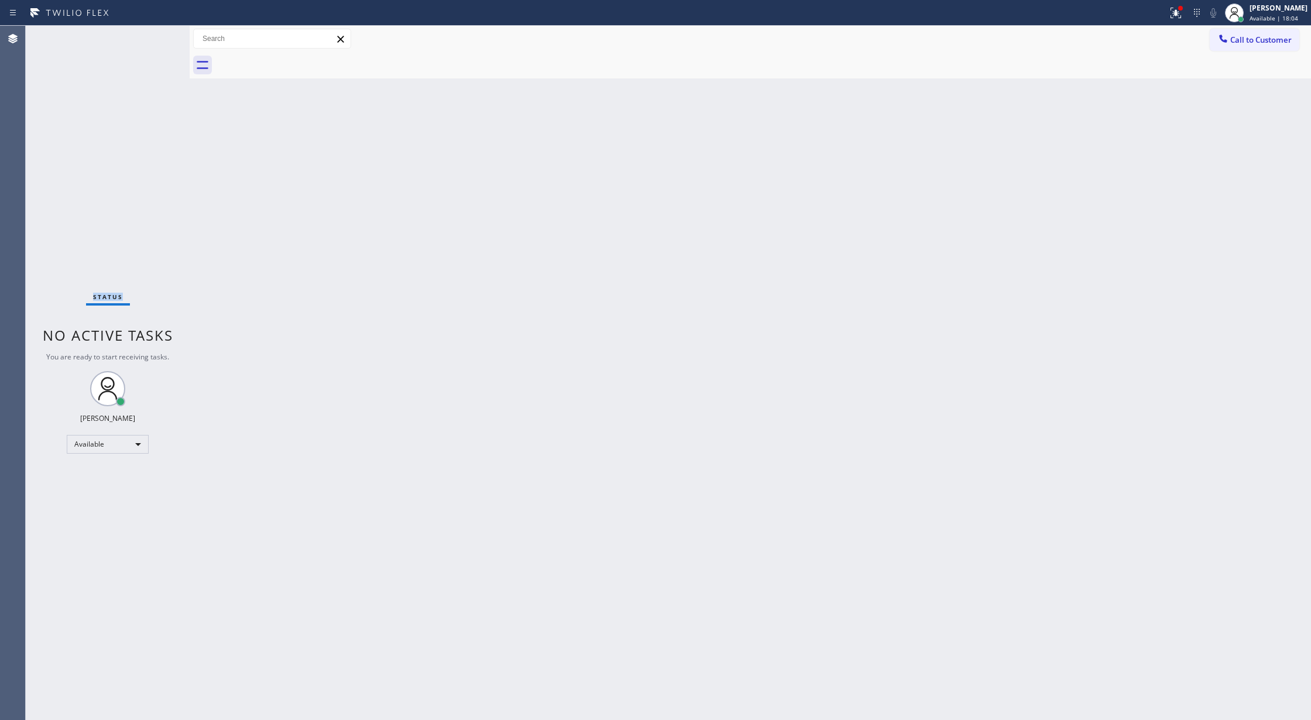
click at [154, 40] on div "Status No active tasks You are ready to start receiving tasks. [PERSON_NAME] Av…" at bounding box center [108, 373] width 164 height 694
click at [151, 36] on div "Status No active tasks You are ready to start receiving tasks. [PERSON_NAME] Av…" at bounding box center [108, 373] width 164 height 694
click at [162, 50] on div "Status No active tasks You are ready to start receiving tasks. [PERSON_NAME] Av…" at bounding box center [108, 373] width 164 height 694
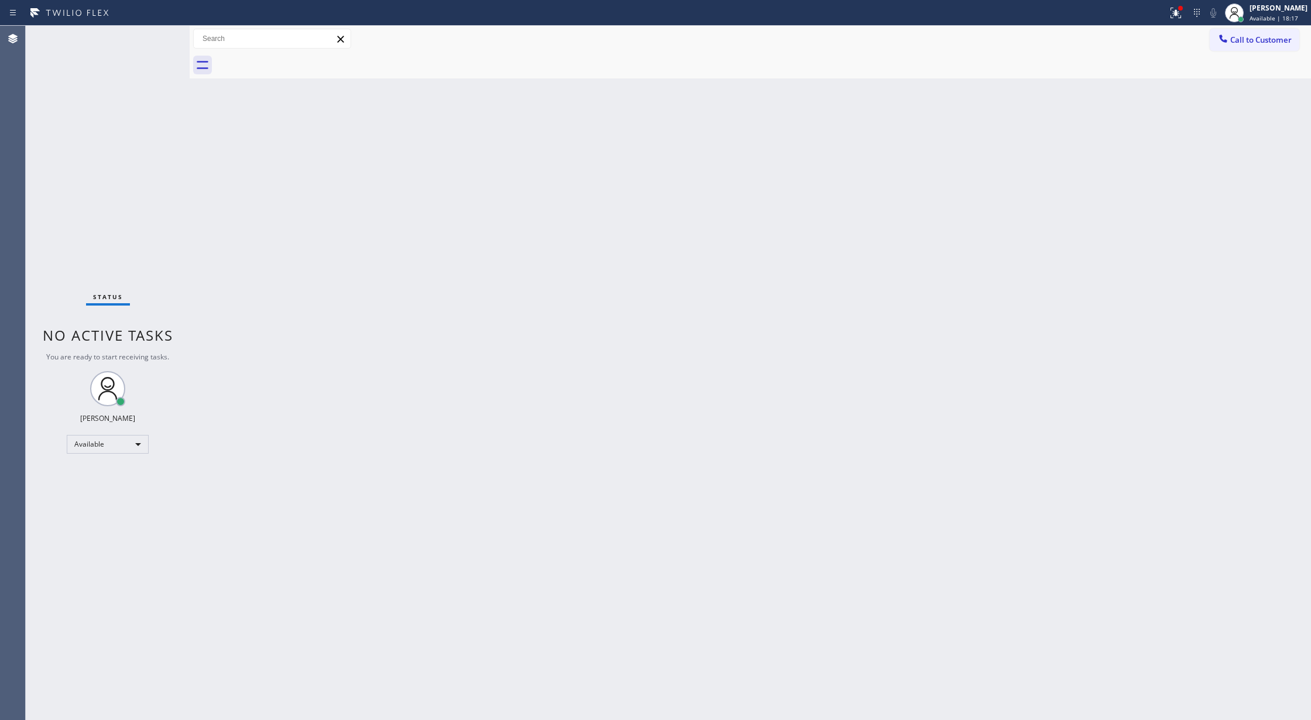
click at [156, 37] on div "Status No active tasks You are ready to start receiving tasks. [PERSON_NAME] Av…" at bounding box center [108, 373] width 164 height 694
click at [156, 36] on div "Status No active tasks You are ready to start receiving tasks. [PERSON_NAME] Av…" at bounding box center [108, 373] width 164 height 694
click at [151, 37] on div "Status No active tasks You are ready to start receiving tasks. [PERSON_NAME] Av…" at bounding box center [108, 373] width 164 height 694
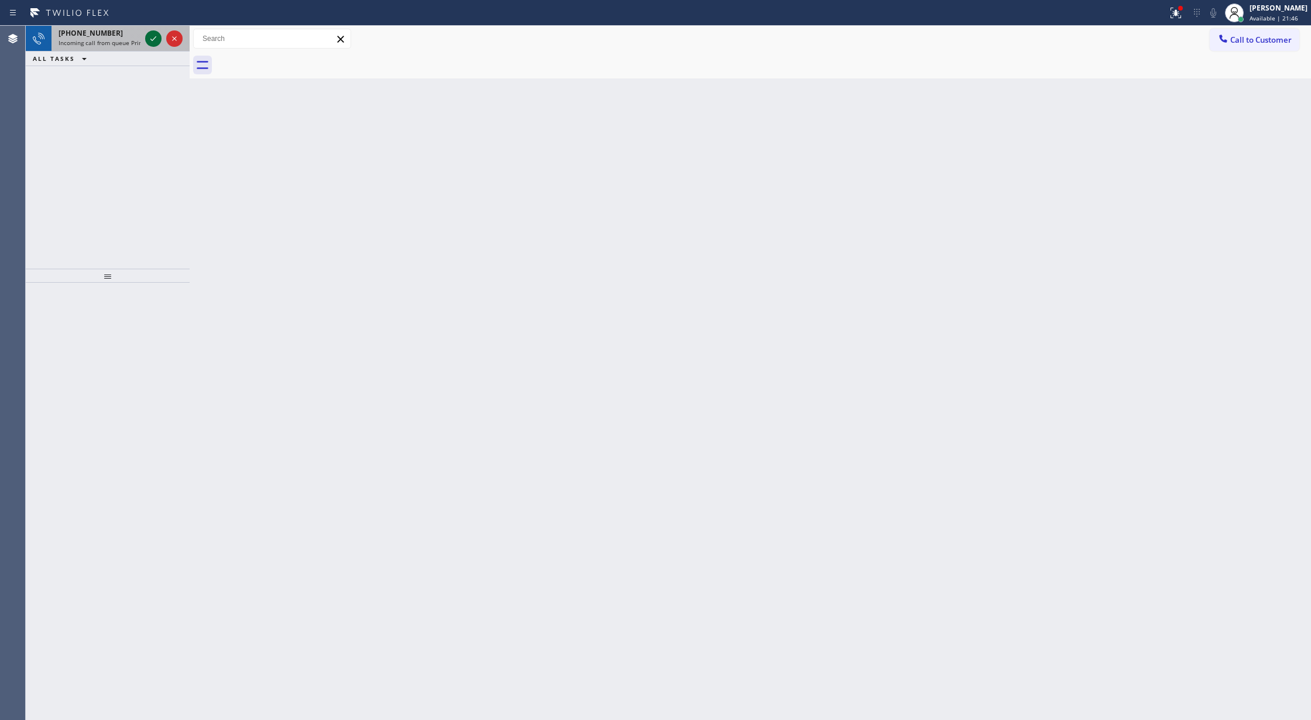
click at [149, 39] on icon at bounding box center [153, 39] width 14 height 14
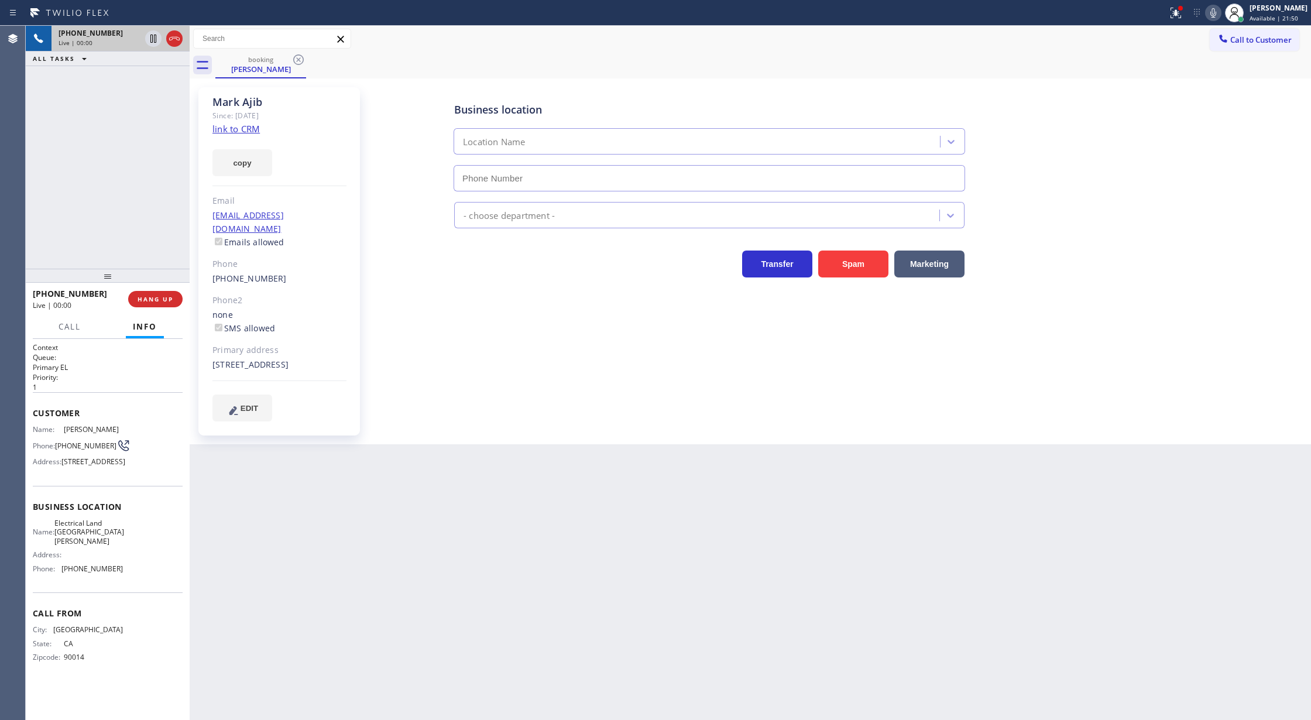
type input "[PHONE_NUMBER]"
click at [237, 132] on link "link to CRM" at bounding box center [235, 129] width 47 height 12
drag, startPoint x: 171, startPoint y: 40, endPoint x: 133, endPoint y: 1, distance: 54.2
click at [171, 40] on icon at bounding box center [174, 39] width 14 height 14
type input "[PHONE_NUMBER]"
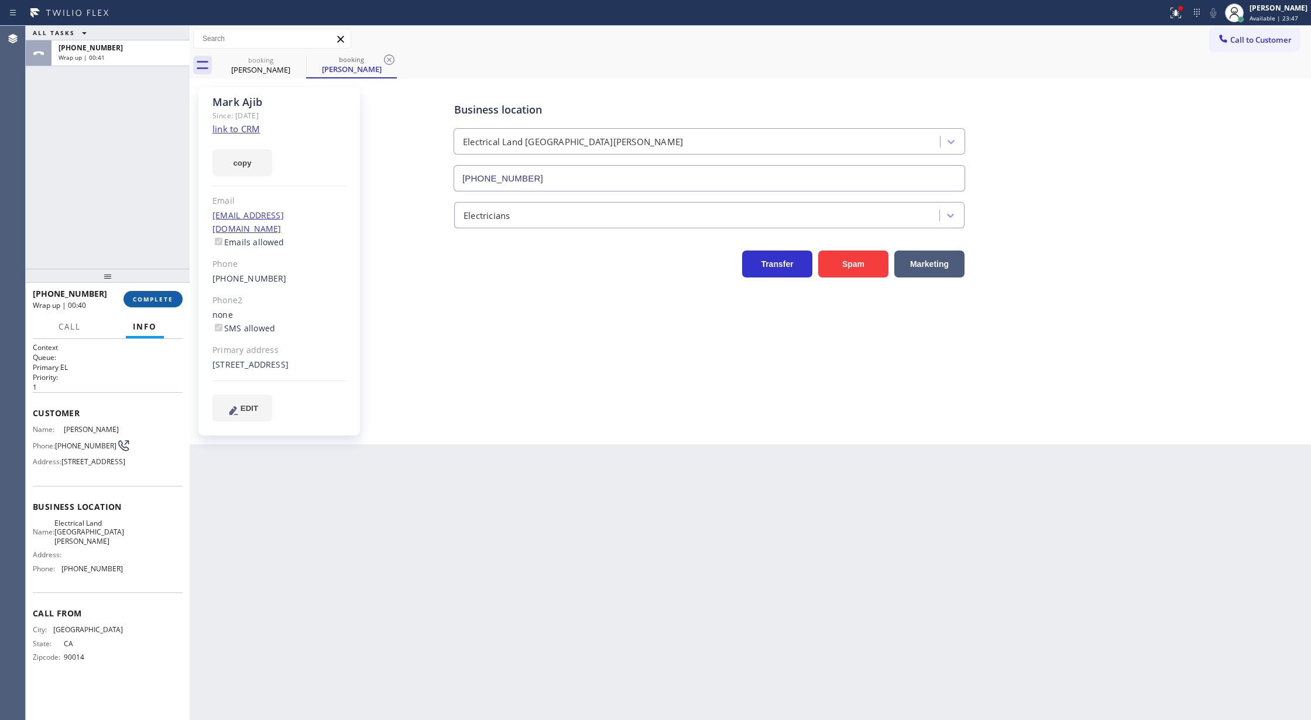
click at [134, 300] on span "COMPLETE" at bounding box center [153, 299] width 40 height 8
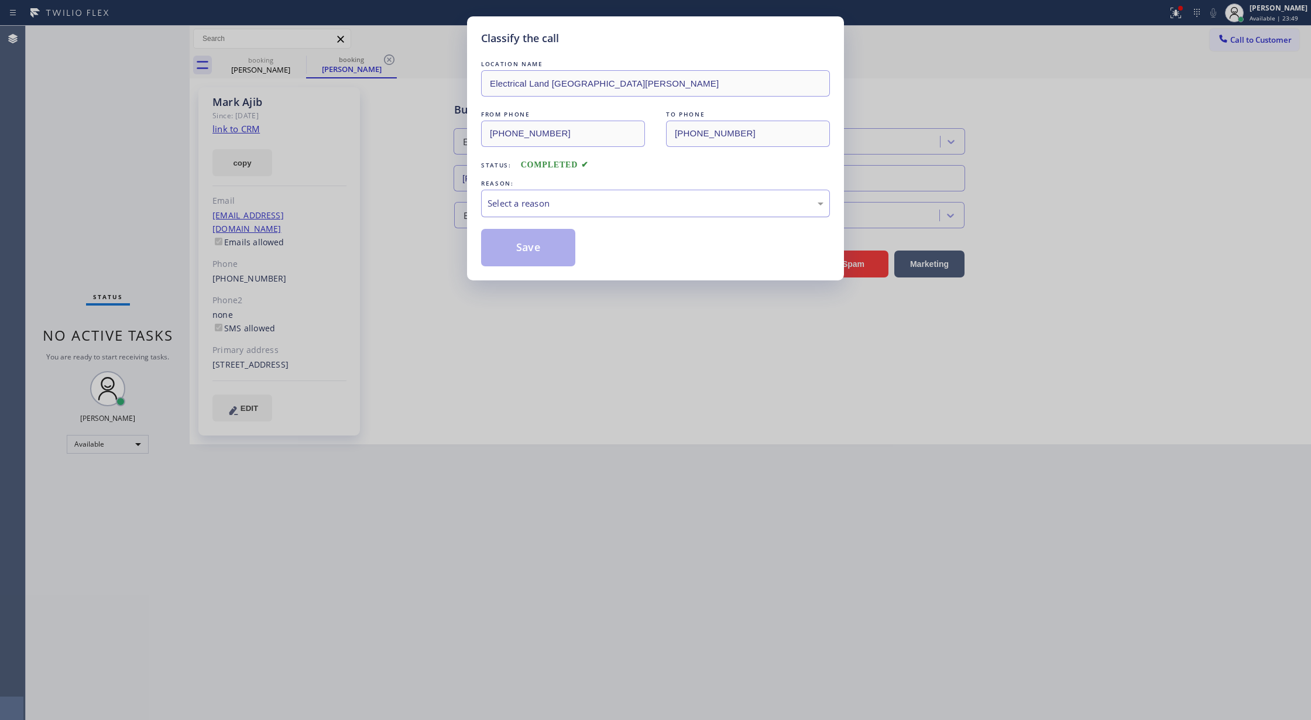
click at [567, 201] on div "Select a reason" at bounding box center [655, 203] width 336 height 13
click at [517, 247] on button "Save" at bounding box center [528, 247] width 94 height 37
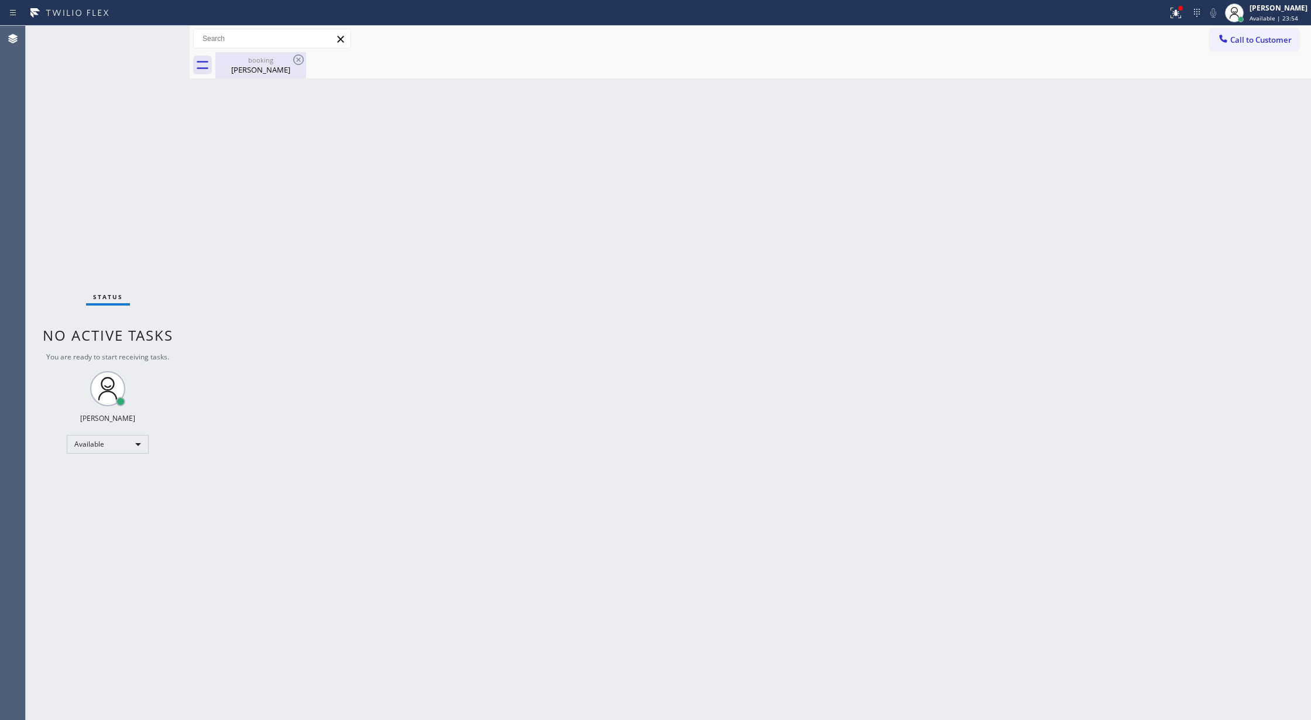
click at [272, 66] on div "[PERSON_NAME]" at bounding box center [261, 69] width 88 height 11
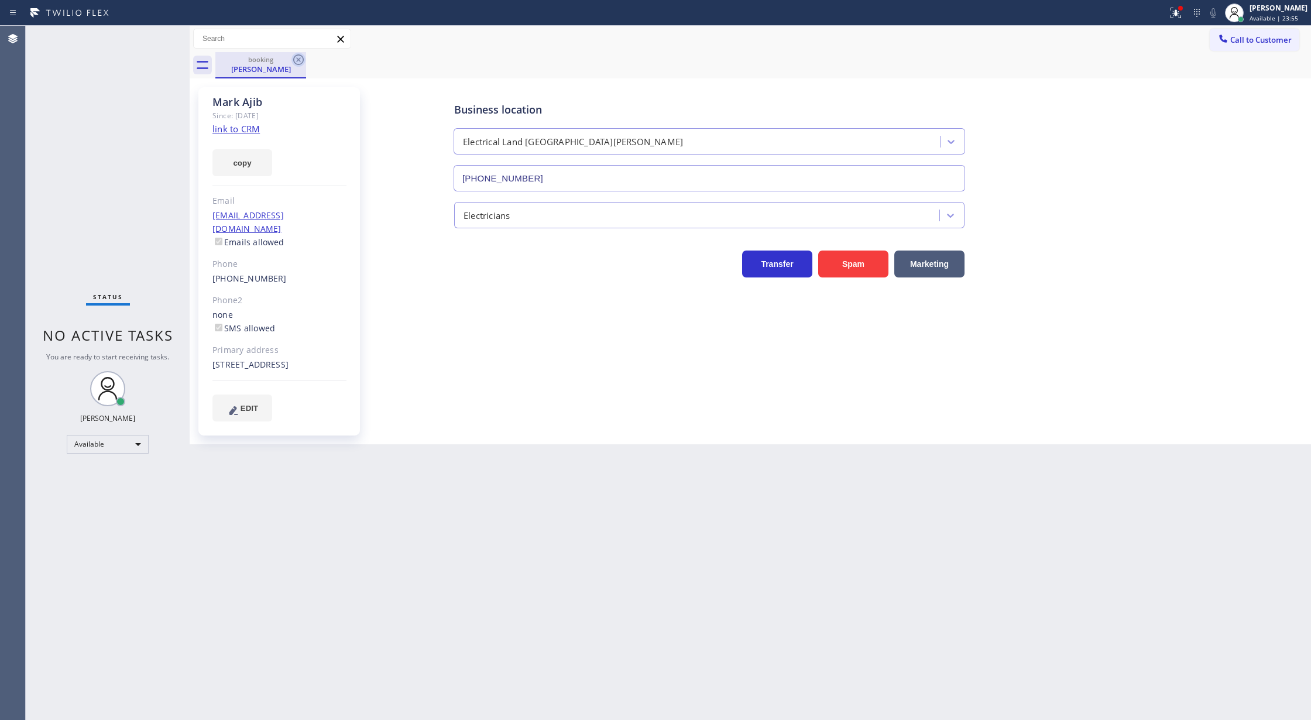
click at [300, 61] on icon at bounding box center [298, 60] width 14 height 14
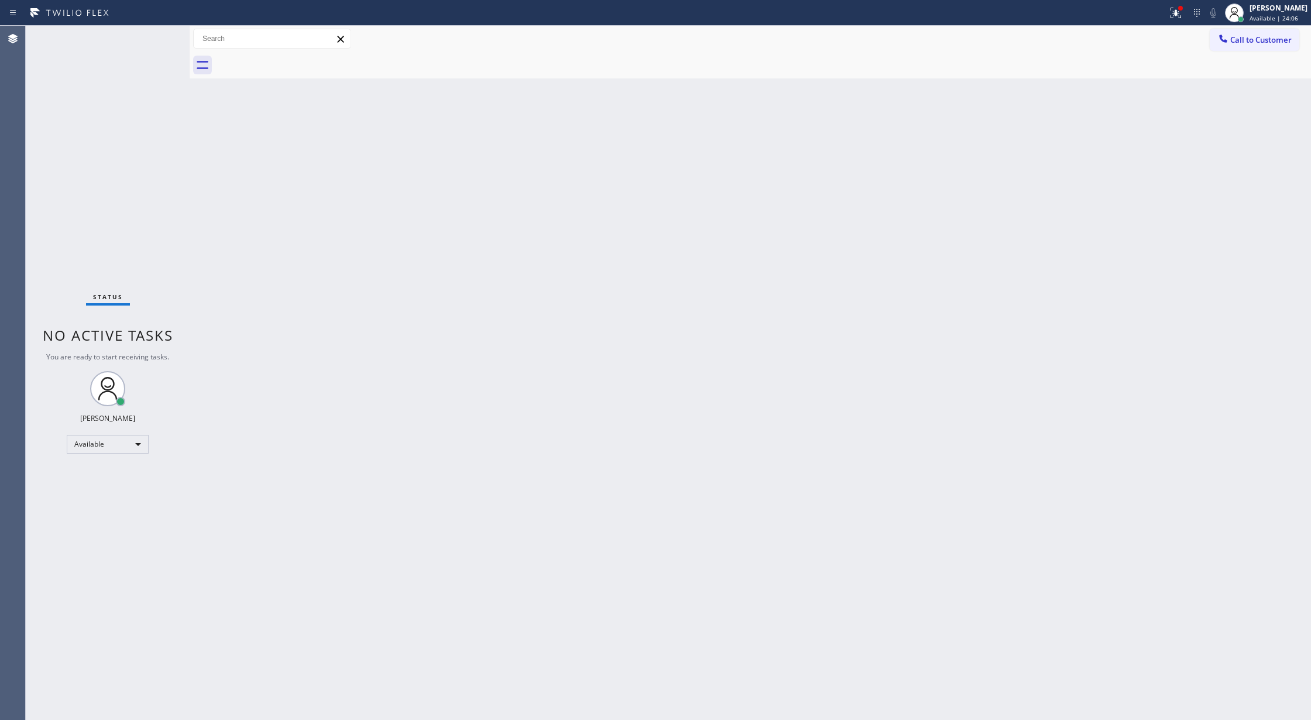
click at [157, 36] on div "Status No active tasks You are ready to start receiving tasks. [PERSON_NAME] Av…" at bounding box center [108, 373] width 164 height 694
click at [155, 36] on div "Status No active tasks You are ready to start receiving tasks. [PERSON_NAME] Av…" at bounding box center [108, 373] width 164 height 694
click at [153, 37] on div "Status No active tasks You are ready to start receiving tasks. [PERSON_NAME] Av…" at bounding box center [108, 373] width 164 height 694
click at [150, 38] on div "Status No active tasks You are ready to start receiving tasks. [PERSON_NAME] Av…" at bounding box center [108, 373] width 164 height 694
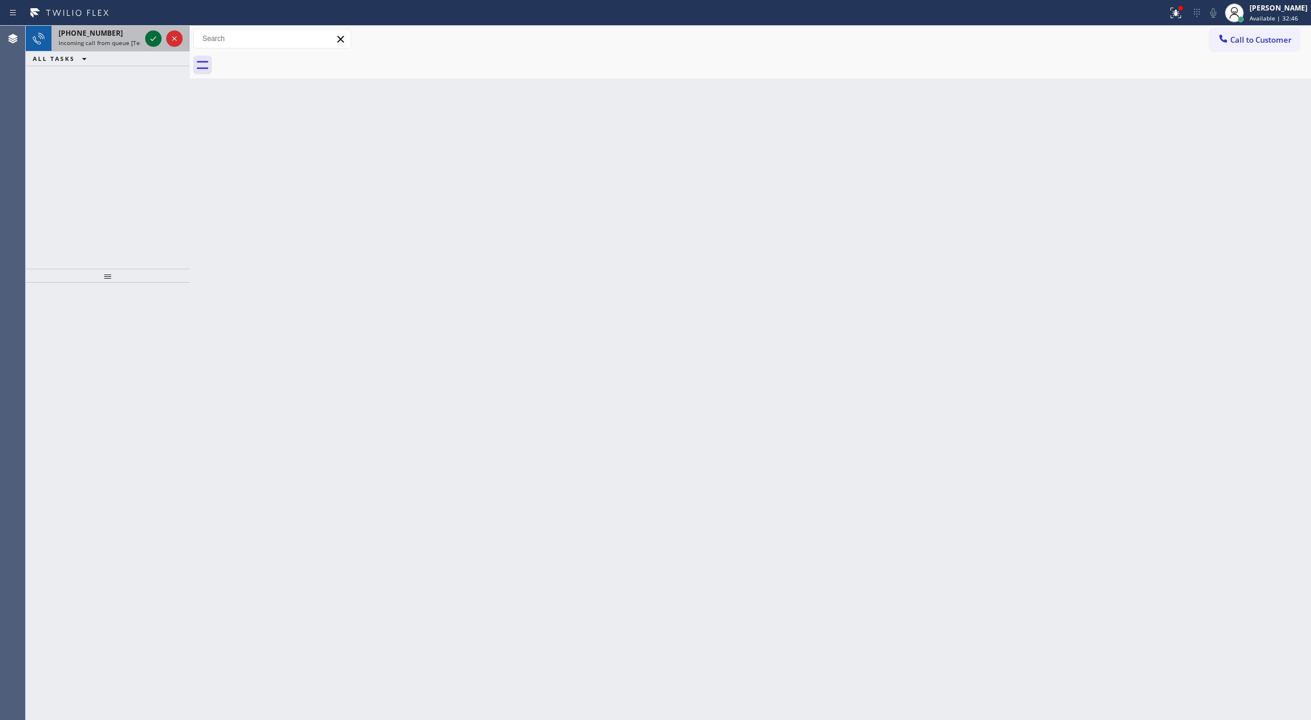
click at [150, 38] on icon at bounding box center [153, 39] width 14 height 14
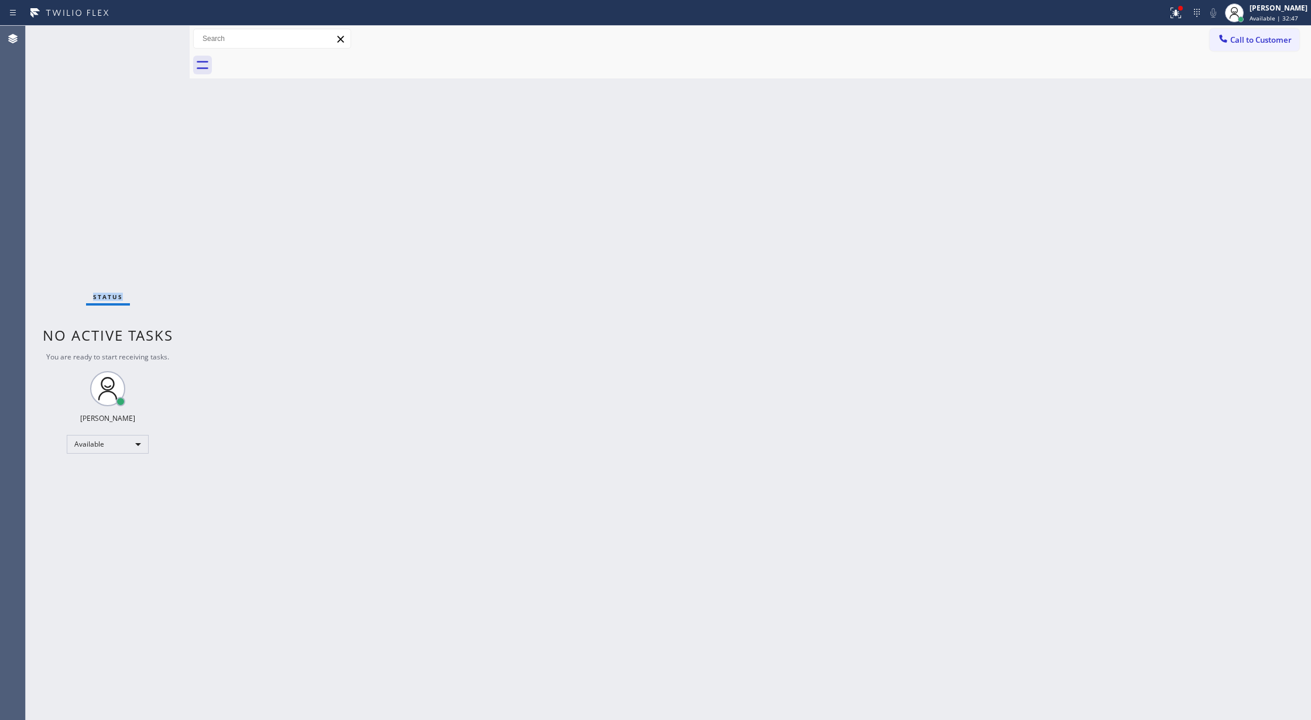
click at [150, 38] on div "Status No active tasks You are ready to start receiving tasks. [PERSON_NAME] Av…" at bounding box center [108, 373] width 164 height 694
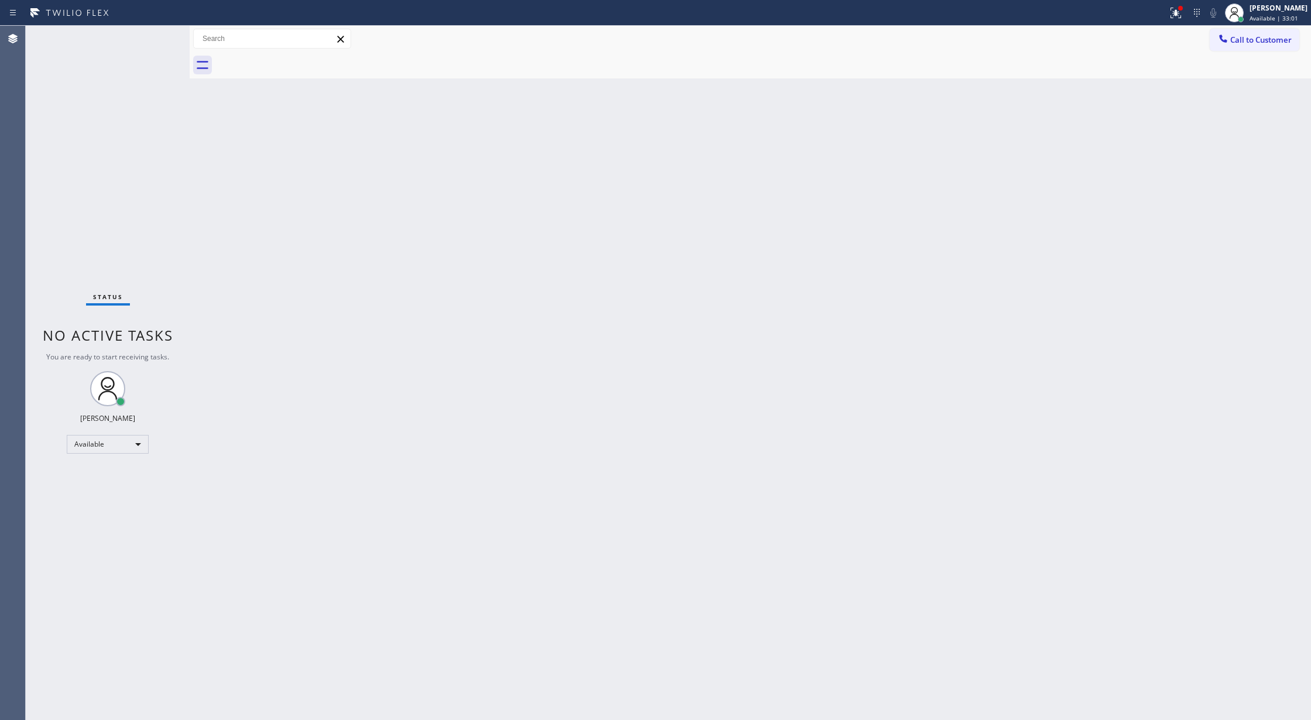
click at [163, 40] on div "Status No active tasks You are ready to start receiving tasks. [PERSON_NAME] Av…" at bounding box center [108, 373] width 164 height 694
click at [162, 40] on div "Status No active tasks You are ready to start receiving tasks. [PERSON_NAME] Av…" at bounding box center [108, 373] width 164 height 694
click at [157, 40] on div "Status No active tasks You are ready to start receiving tasks. [PERSON_NAME] Av…" at bounding box center [108, 373] width 164 height 694
click at [146, 36] on icon at bounding box center [153, 39] width 14 height 14
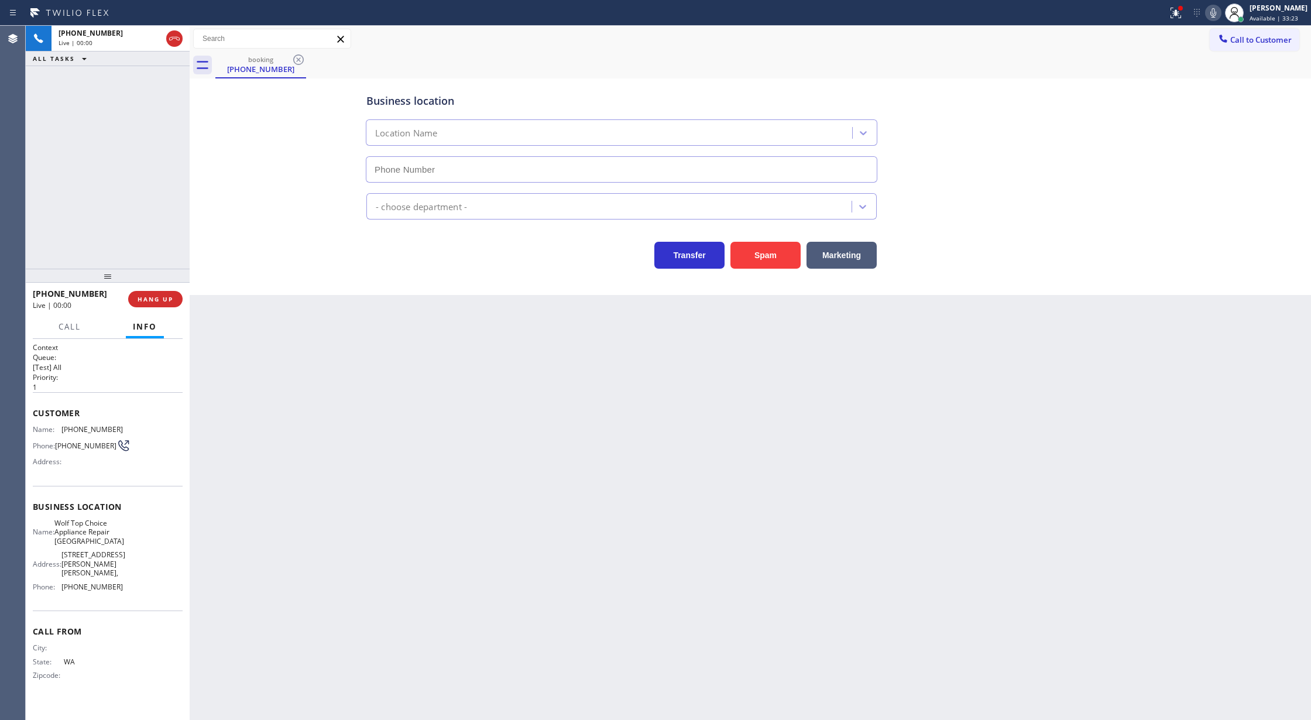
type input "[PHONE_NUMBER]"
click at [754, 256] on button "Spam" at bounding box center [765, 255] width 70 height 27
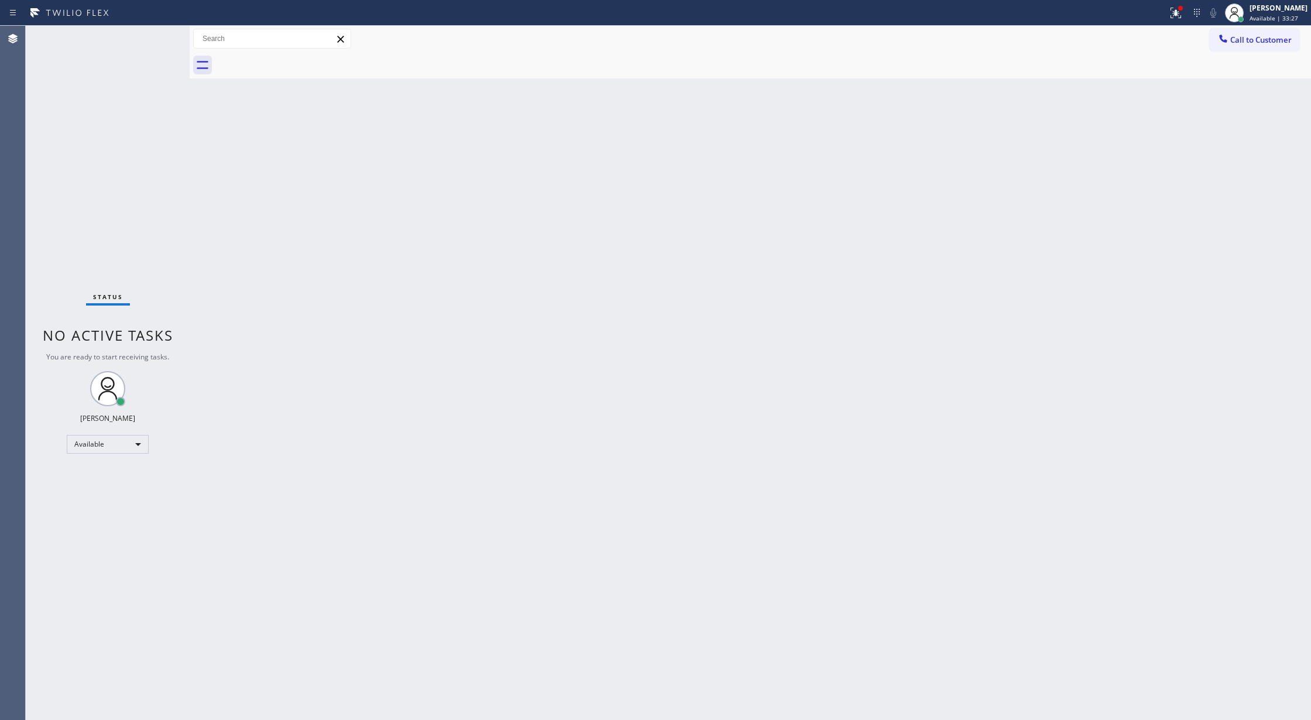
click at [151, 36] on div "Status No active tasks You are ready to start receiving tasks. [PERSON_NAME] Av…" at bounding box center [108, 373] width 164 height 694
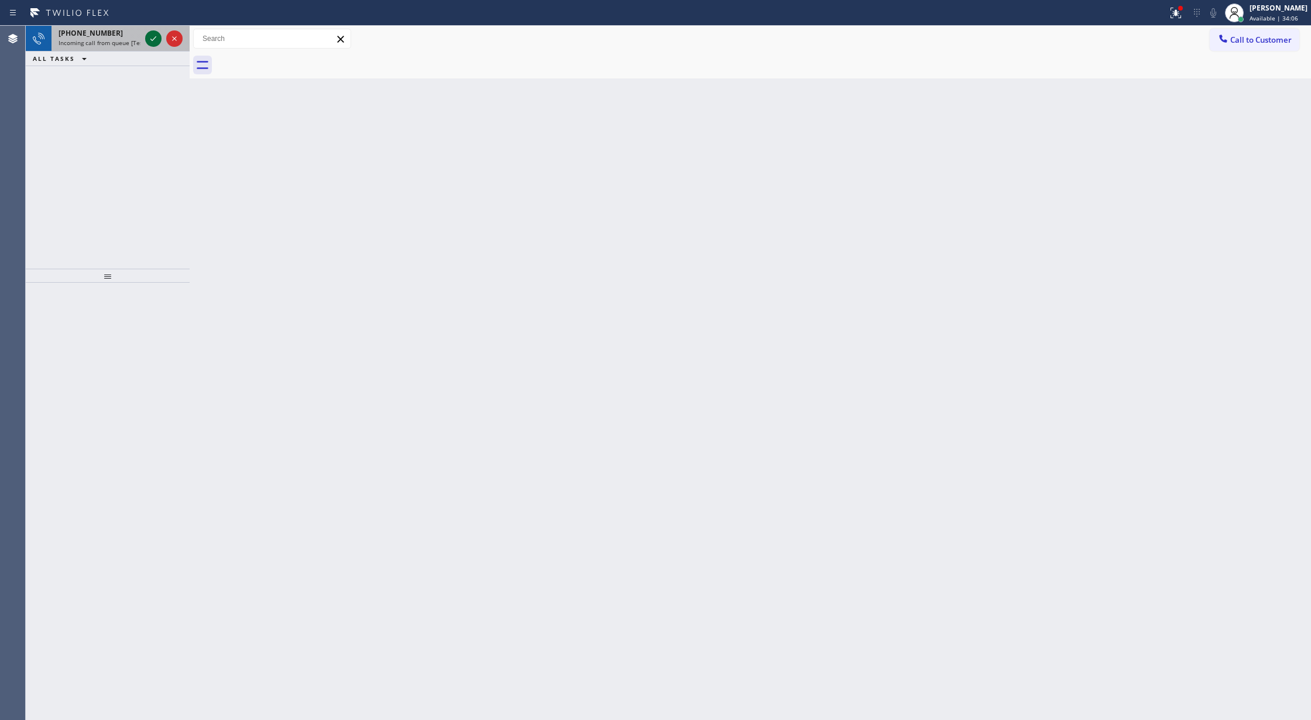
click at [151, 36] on icon at bounding box center [153, 39] width 14 height 14
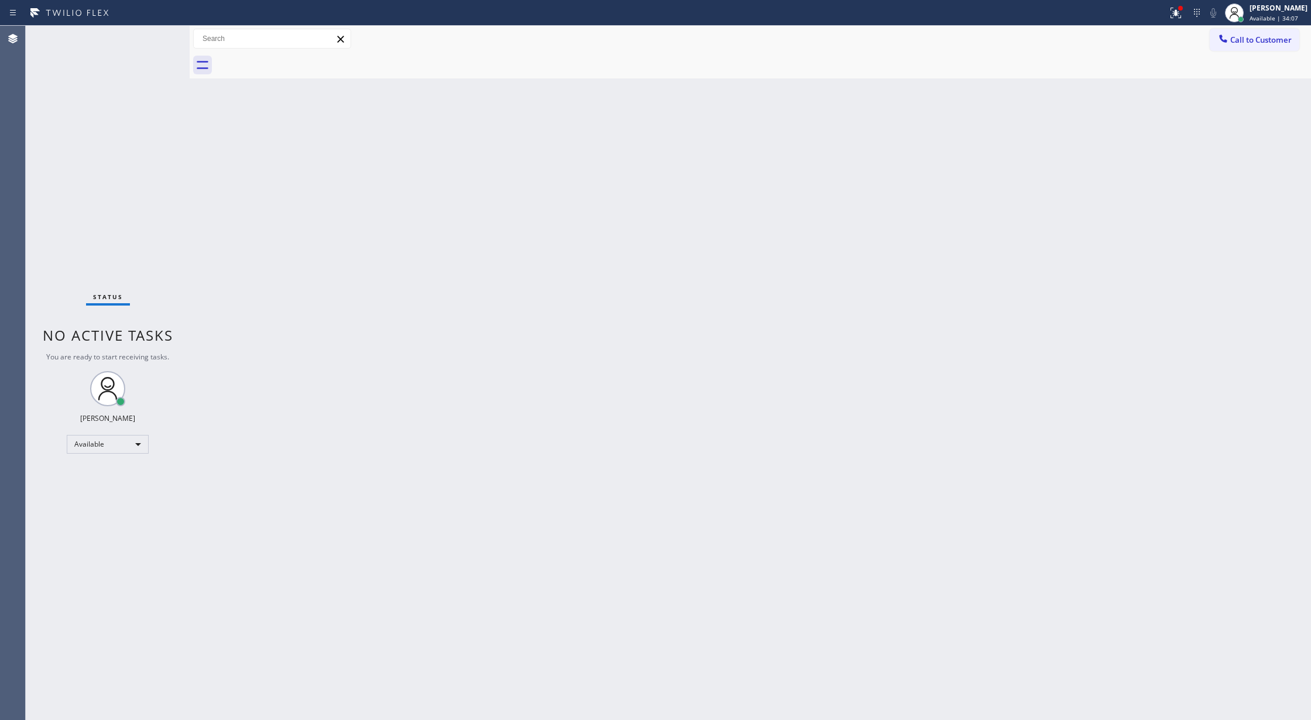
click at [151, 36] on div "Status No active tasks You are ready to start receiving tasks. [PERSON_NAME] Av…" at bounding box center [108, 373] width 164 height 694
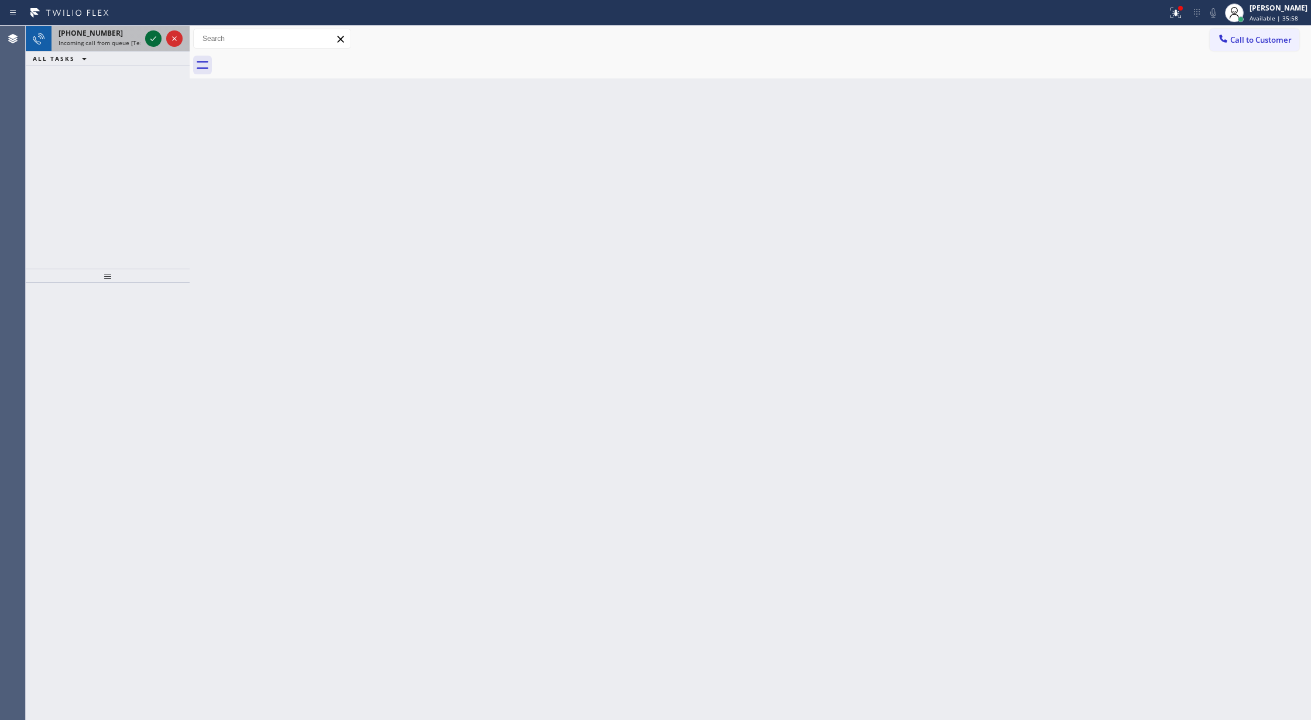
click at [151, 36] on icon at bounding box center [153, 39] width 14 height 14
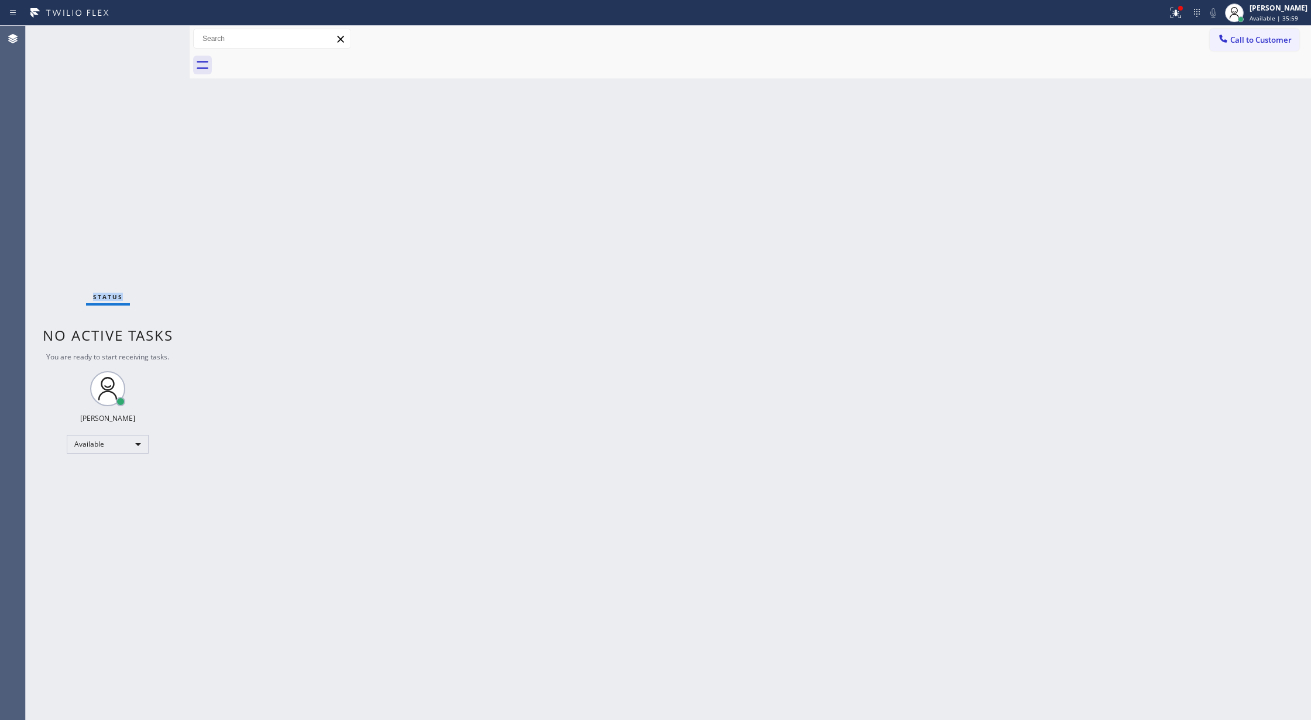
click at [151, 36] on div "Status No active tasks You are ready to start receiving tasks. [PERSON_NAME] Av…" at bounding box center [108, 373] width 164 height 694
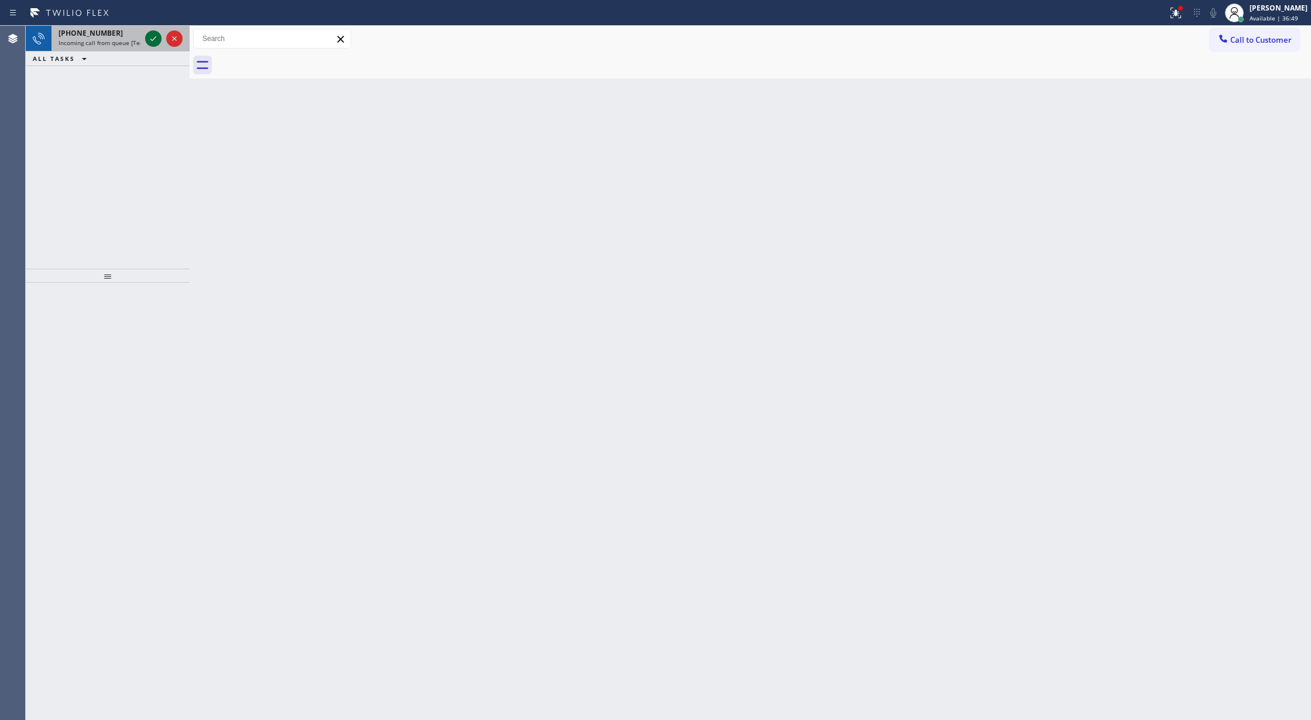
click at [152, 40] on icon at bounding box center [153, 39] width 14 height 14
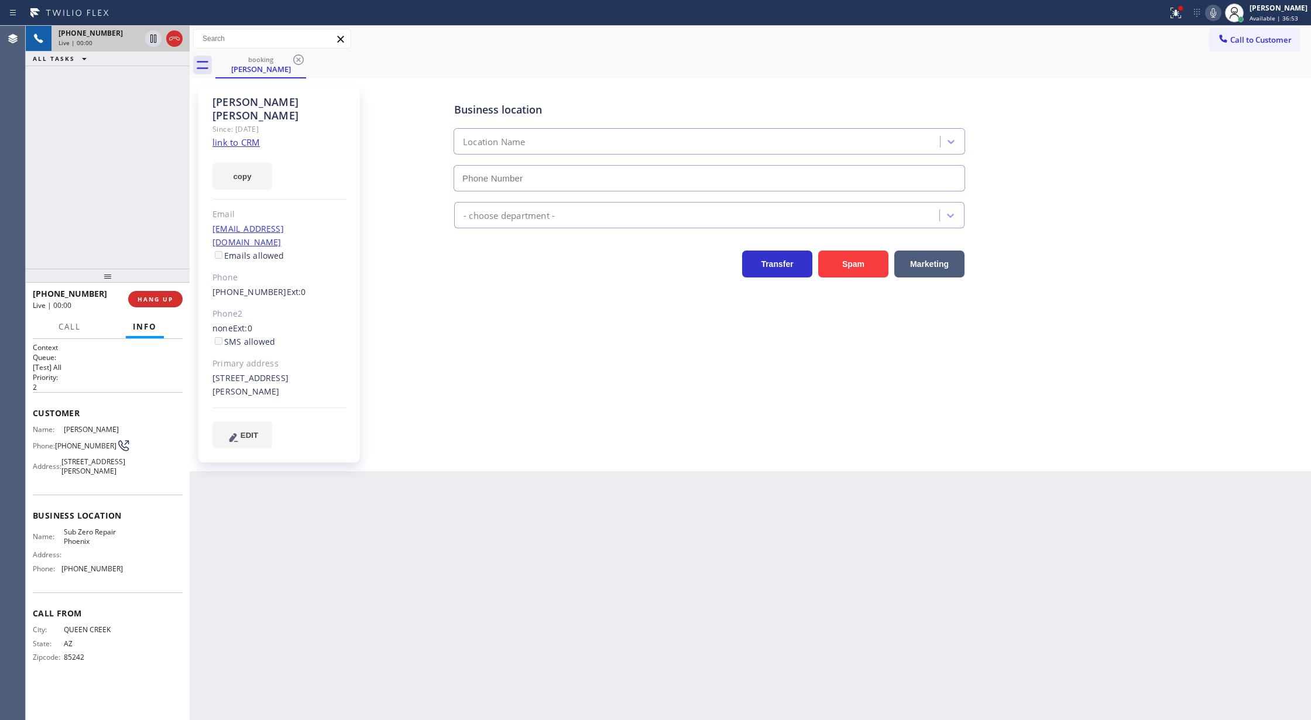
type input "[PHONE_NUMBER]"
click at [224, 136] on link "link to CRM" at bounding box center [235, 142] width 47 height 12
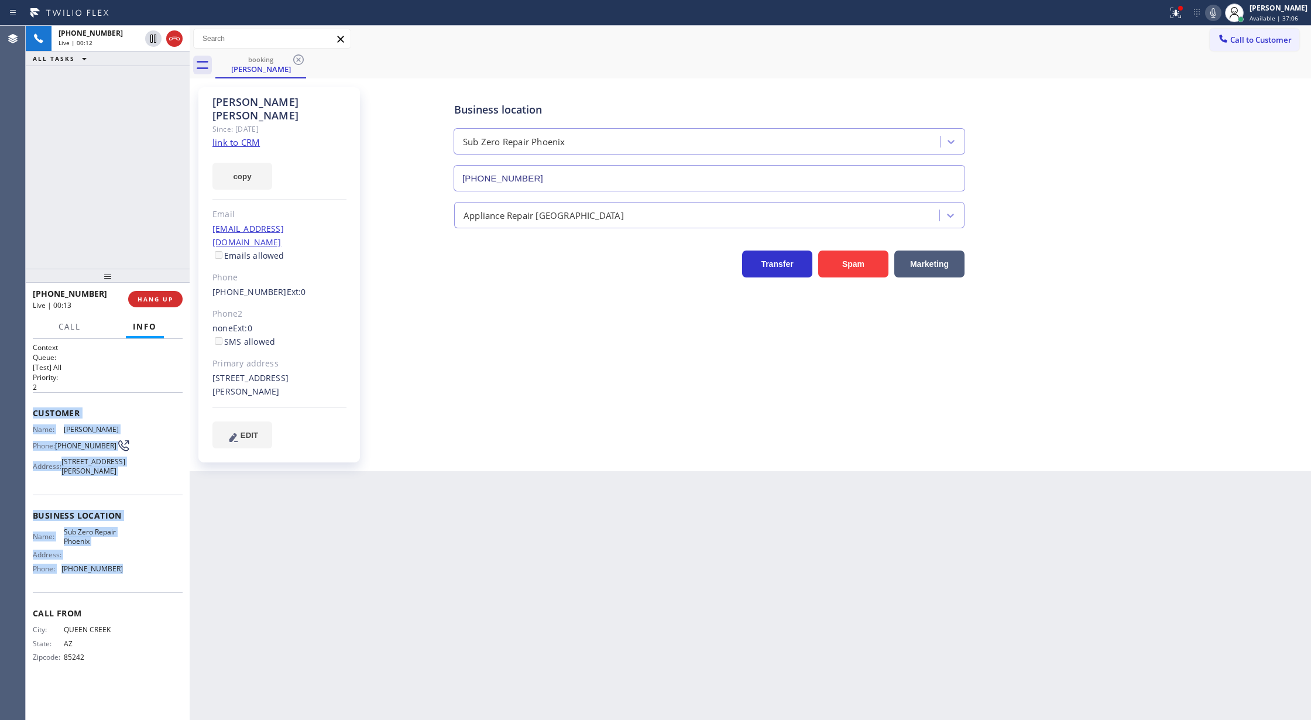
drag, startPoint x: 28, startPoint y: 420, endPoint x: 122, endPoint y: 572, distance: 179.0
click at [122, 572] on div "Context Queue: [Test] All Priority: 2 Customer Name: [PERSON_NAME] Phone: [PHON…" at bounding box center [108, 530] width 164 height 382
copy div "Customer Name: [PERSON_NAME] Phone: [PHONE_NUMBER] Address: [STREET_ADDRESS] Bu…"
drag, startPoint x: 135, startPoint y: 452, endPoint x: 94, endPoint y: 441, distance: 42.6
click at [135, 452] on div "Name: [PERSON_NAME] Phone: [PHONE_NUMBER] Address: [STREET_ADDRESS]" at bounding box center [108, 452] width 150 height 55
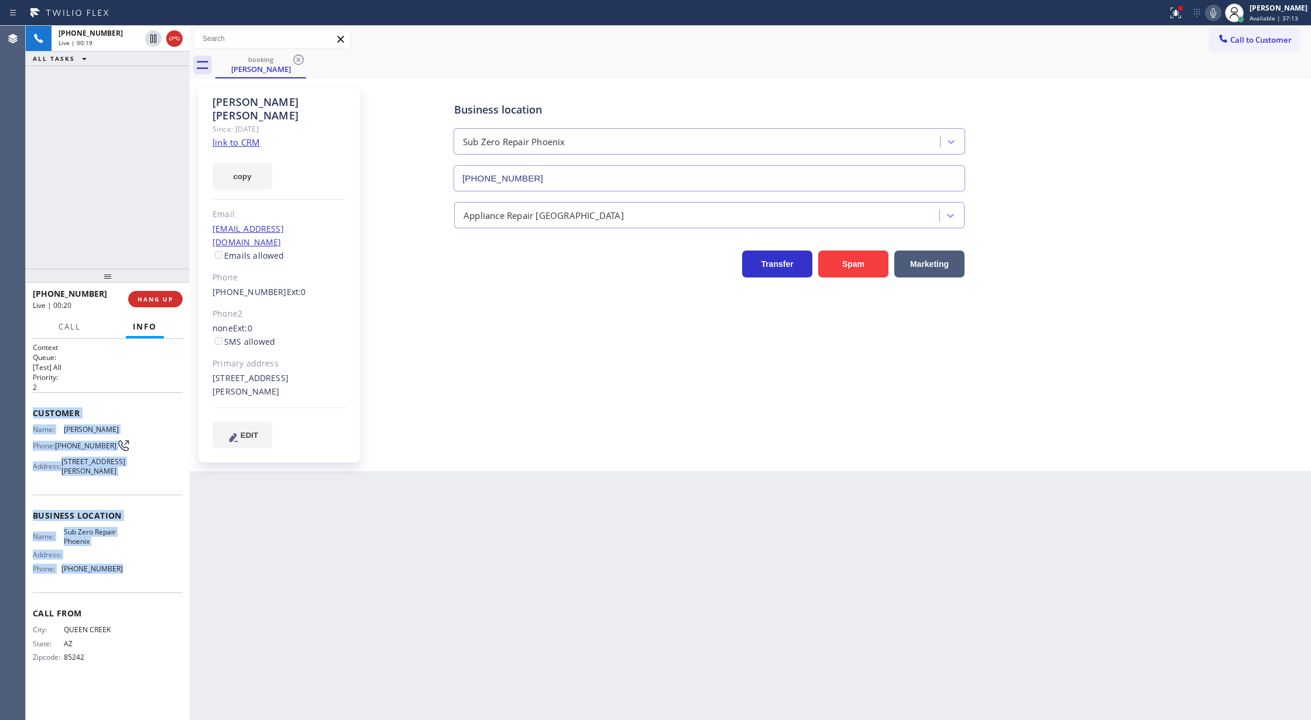
copy div "Customer Name: [PERSON_NAME] Phone: [PHONE_NUMBER] Address: [STREET_ADDRESS] Bu…"
drag, startPoint x: 32, startPoint y: 410, endPoint x: 157, endPoint y: 586, distance: 216.5
click at [157, 586] on div "Context Queue: [Test] All Priority: 2 Customer Name: [PERSON_NAME] Phone: [PHON…" at bounding box center [108, 530] width 164 height 382
click at [170, 44] on icon at bounding box center [174, 39] width 14 height 14
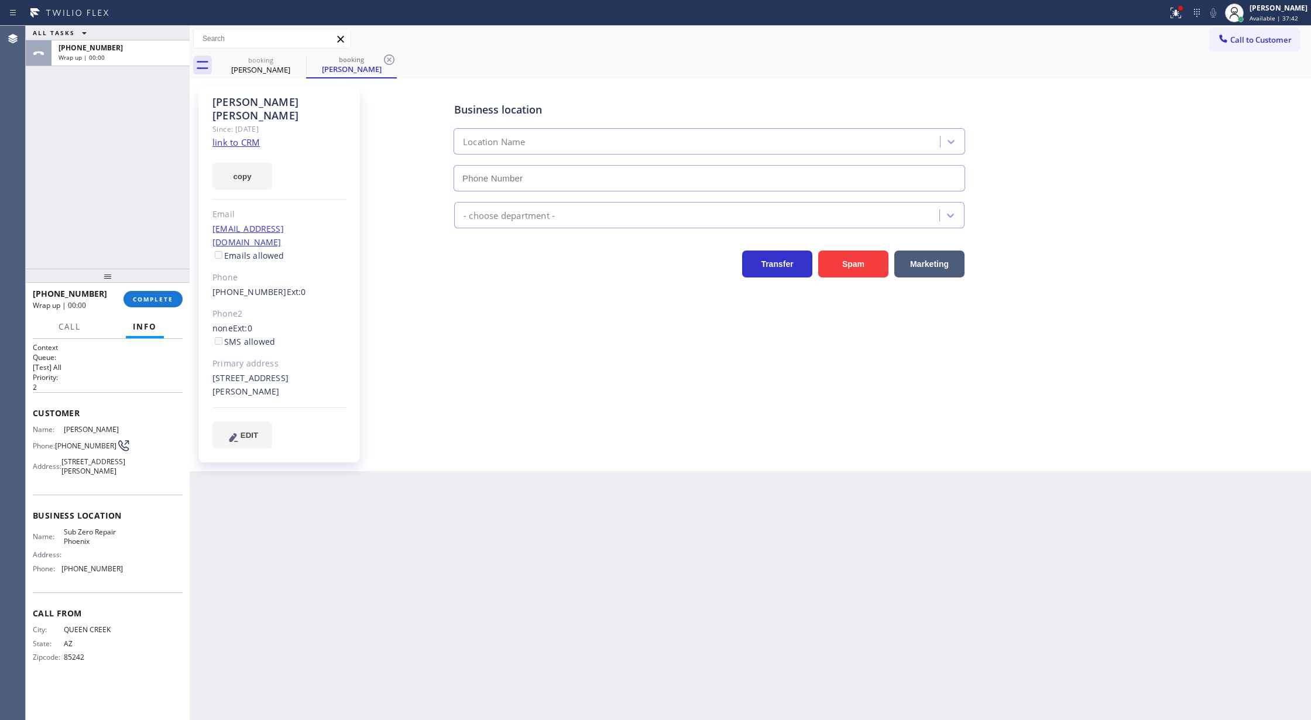
click at [146, 286] on div "[PHONE_NUMBER] Wrap up | 00:00 COMPLETE" at bounding box center [108, 299] width 150 height 30
type input "[PHONE_NUMBER]"
click at [153, 302] on span "COMPLETE" at bounding box center [153, 299] width 40 height 8
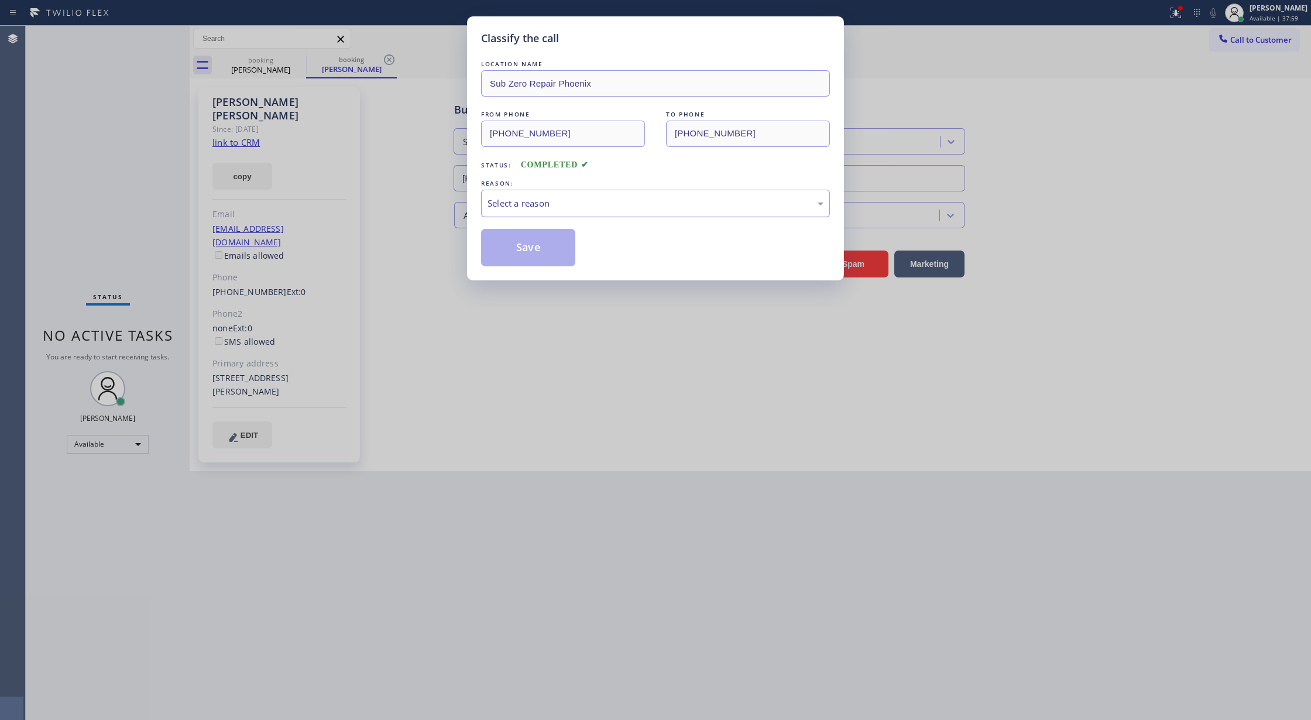
click at [504, 208] on div "Select a reason" at bounding box center [655, 203] width 336 height 13
click at [530, 241] on button "Save" at bounding box center [528, 247] width 94 height 37
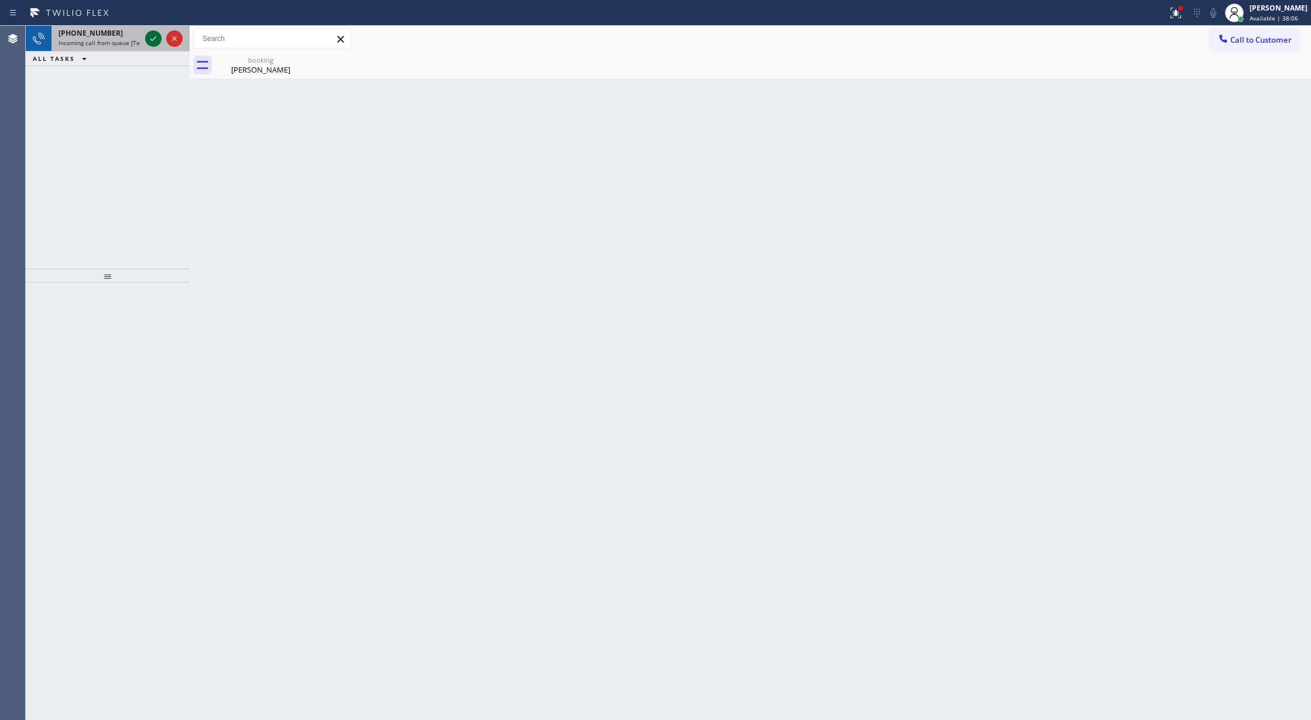
click at [148, 34] on icon at bounding box center [153, 39] width 14 height 14
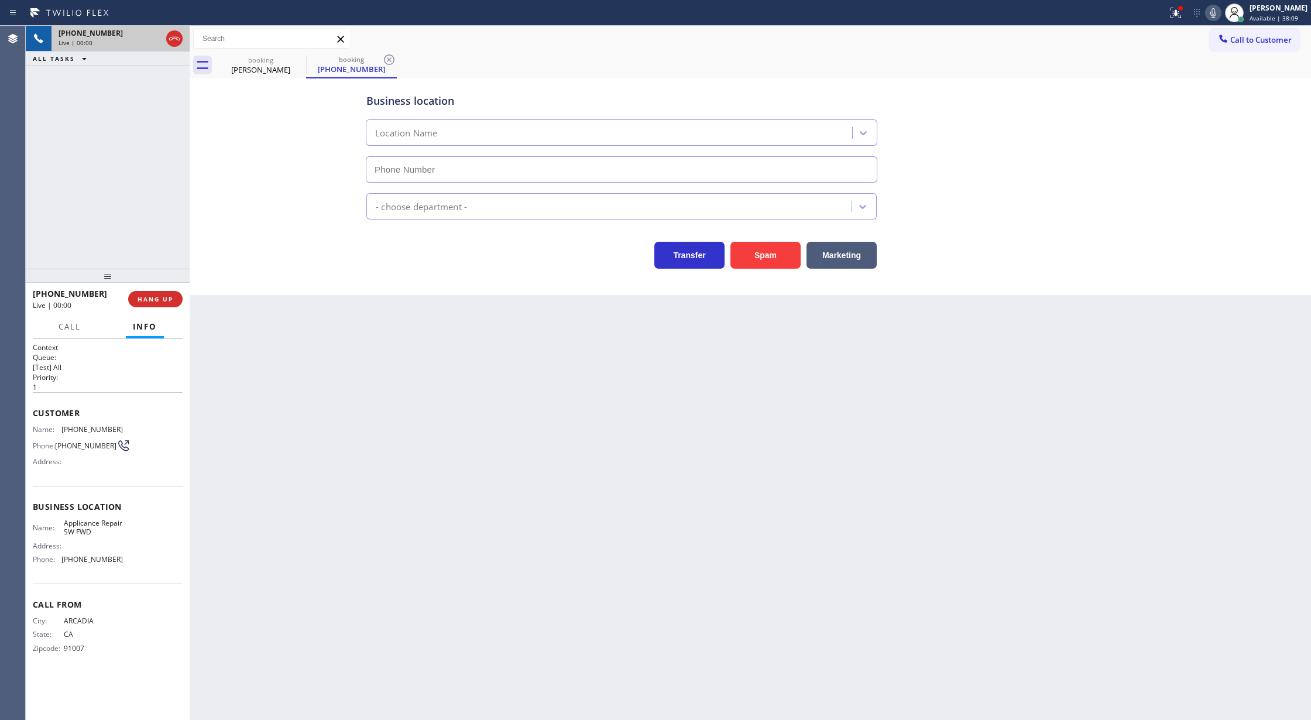
type input "[PHONE_NUMBER]"
click at [764, 241] on div "Spam" at bounding box center [762, 252] width 76 height 33
click at [755, 253] on button "Spam" at bounding box center [765, 255] width 70 height 27
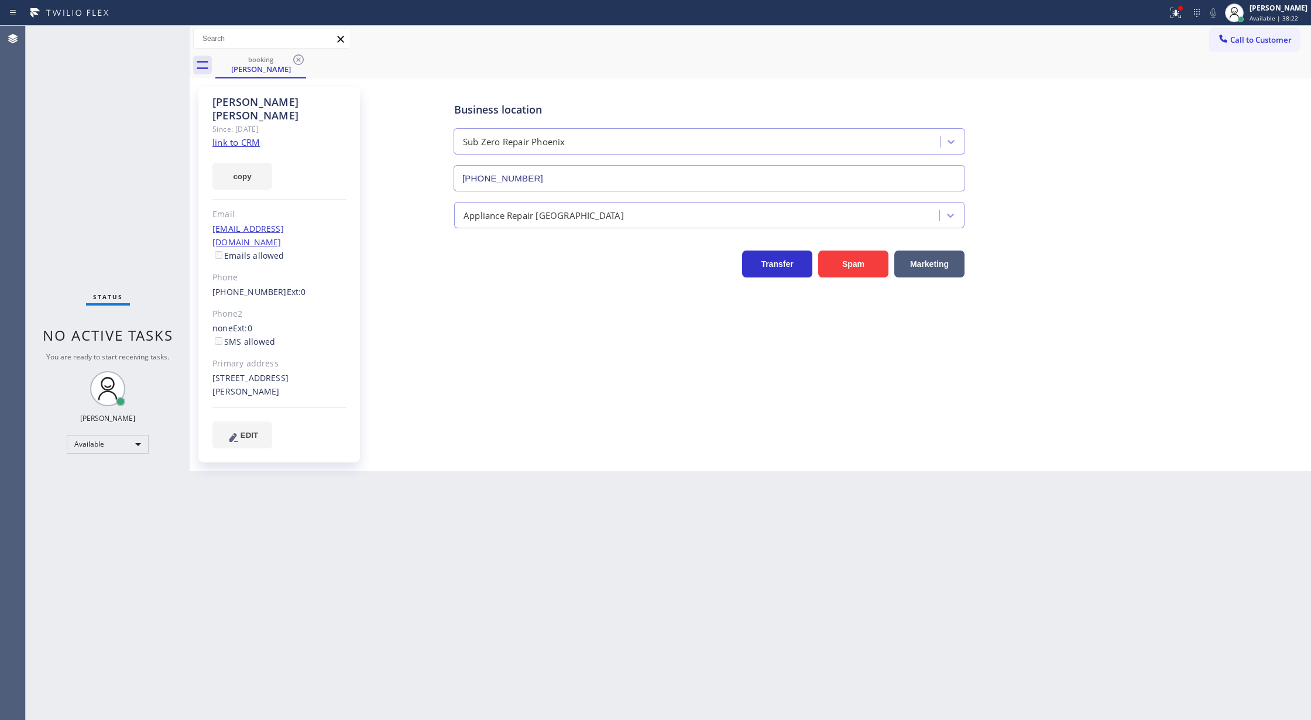
click at [304, 62] on icon at bounding box center [298, 60] width 14 height 14
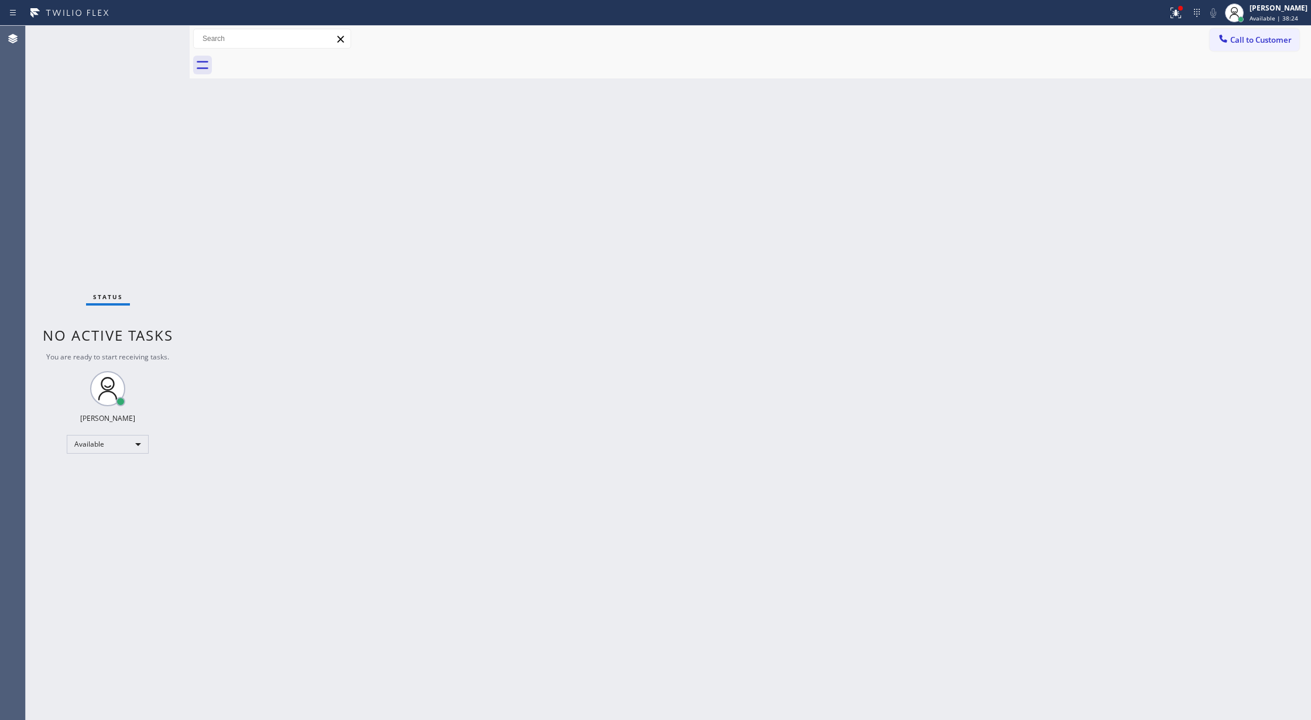
click at [146, 40] on div "Status No active tasks You are ready to start receiving tasks. [PERSON_NAME] Av…" at bounding box center [108, 373] width 164 height 694
drag, startPoint x: 155, startPoint y: 25, endPoint x: 160, endPoint y: 33, distance: 9.4
click at [160, 33] on div "Status No active tasks You are ready to start receiving tasks. [PERSON_NAME] Av…" at bounding box center [108, 373] width 164 height 694
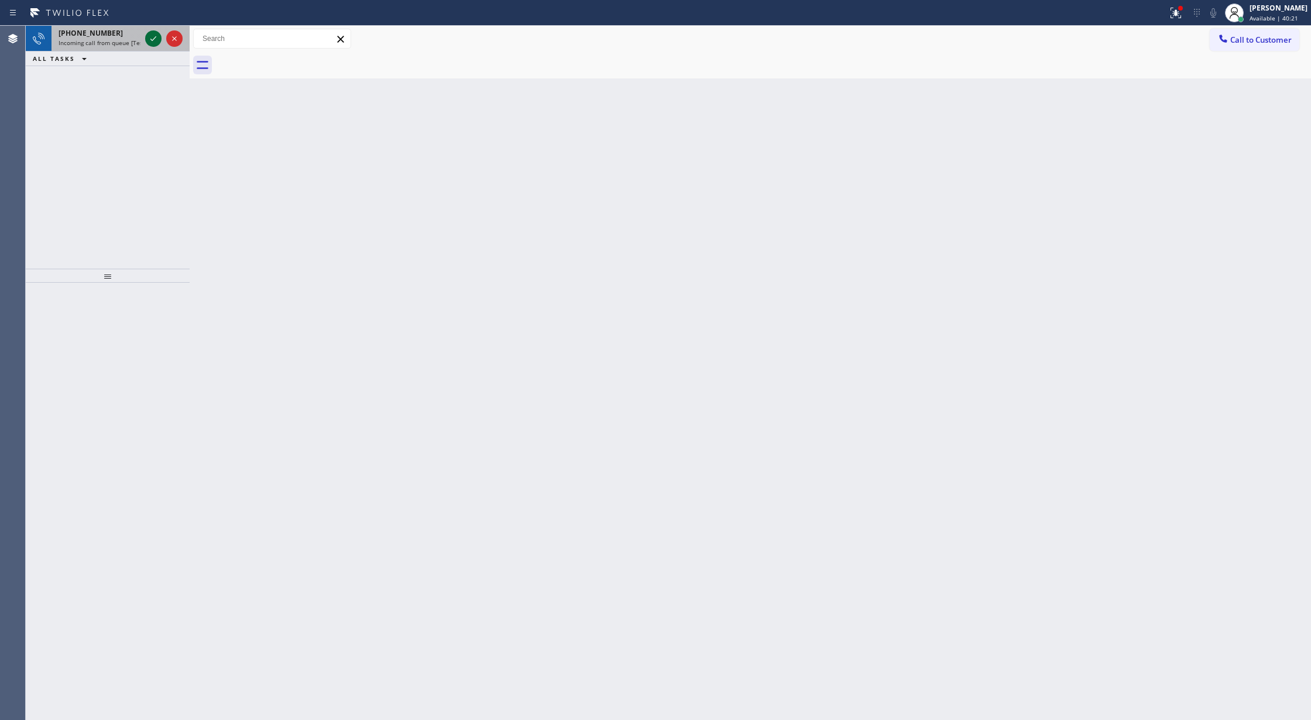
click at [147, 42] on icon at bounding box center [153, 39] width 14 height 14
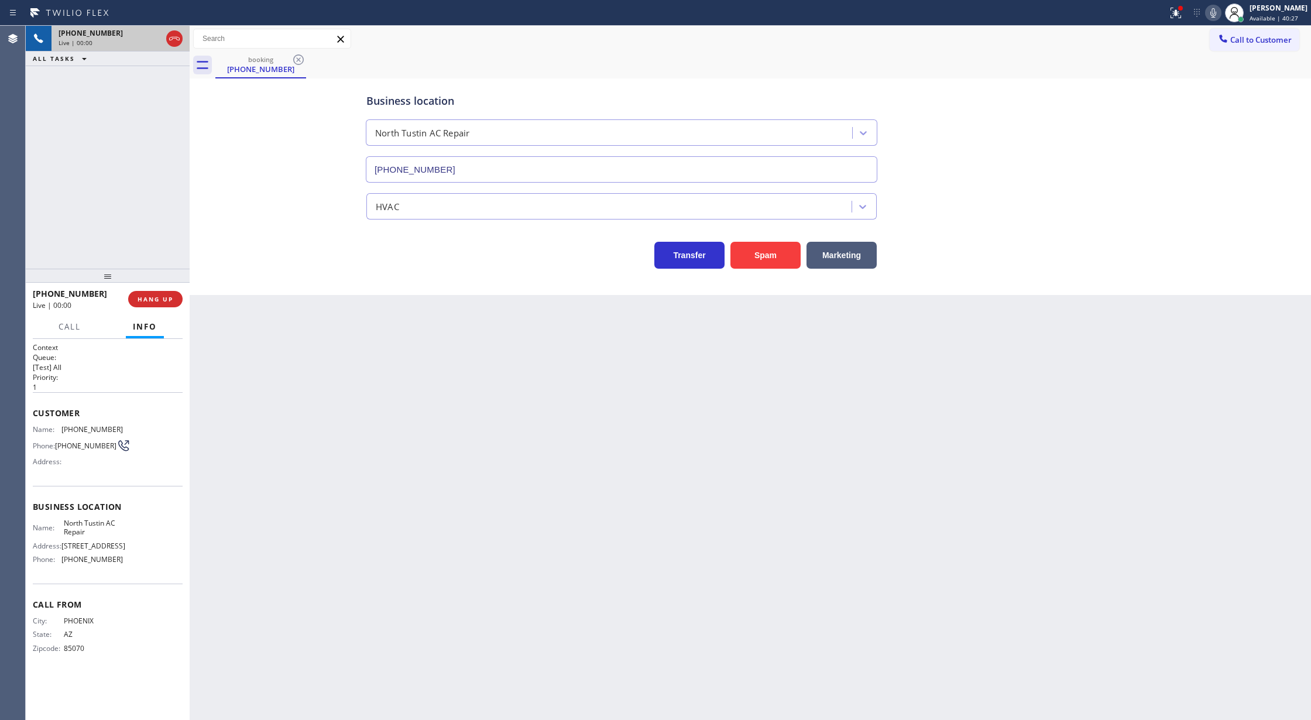
type input "[PHONE_NUMBER]"
click at [768, 256] on button "Spam" at bounding box center [765, 255] width 70 height 27
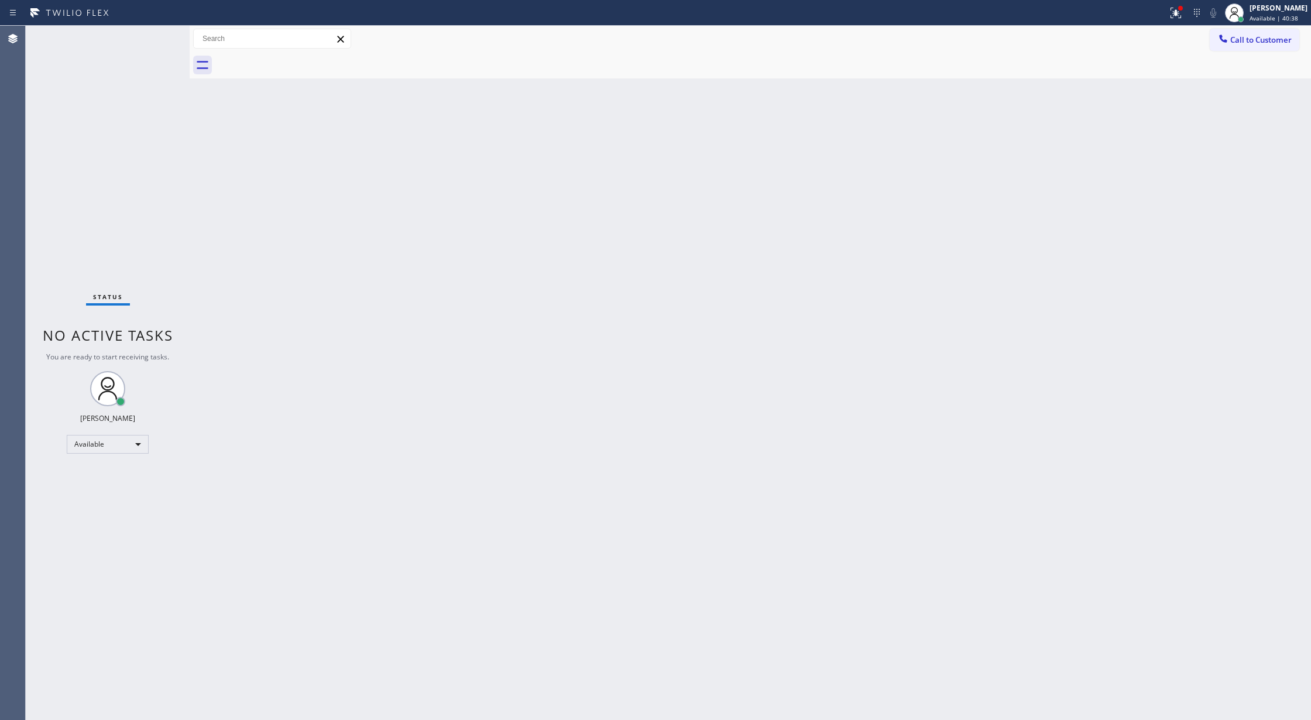
click at [174, 39] on div "Status No active tasks You are ready to start receiving tasks. [PERSON_NAME] Av…" at bounding box center [108, 373] width 164 height 694
click at [164, 36] on div "Status No active tasks You are ready to start receiving tasks. [PERSON_NAME] Av…" at bounding box center [108, 373] width 164 height 694
click at [157, 47] on div "Status No active tasks You are ready to start receiving tasks. [PERSON_NAME] Av…" at bounding box center [108, 373] width 164 height 694
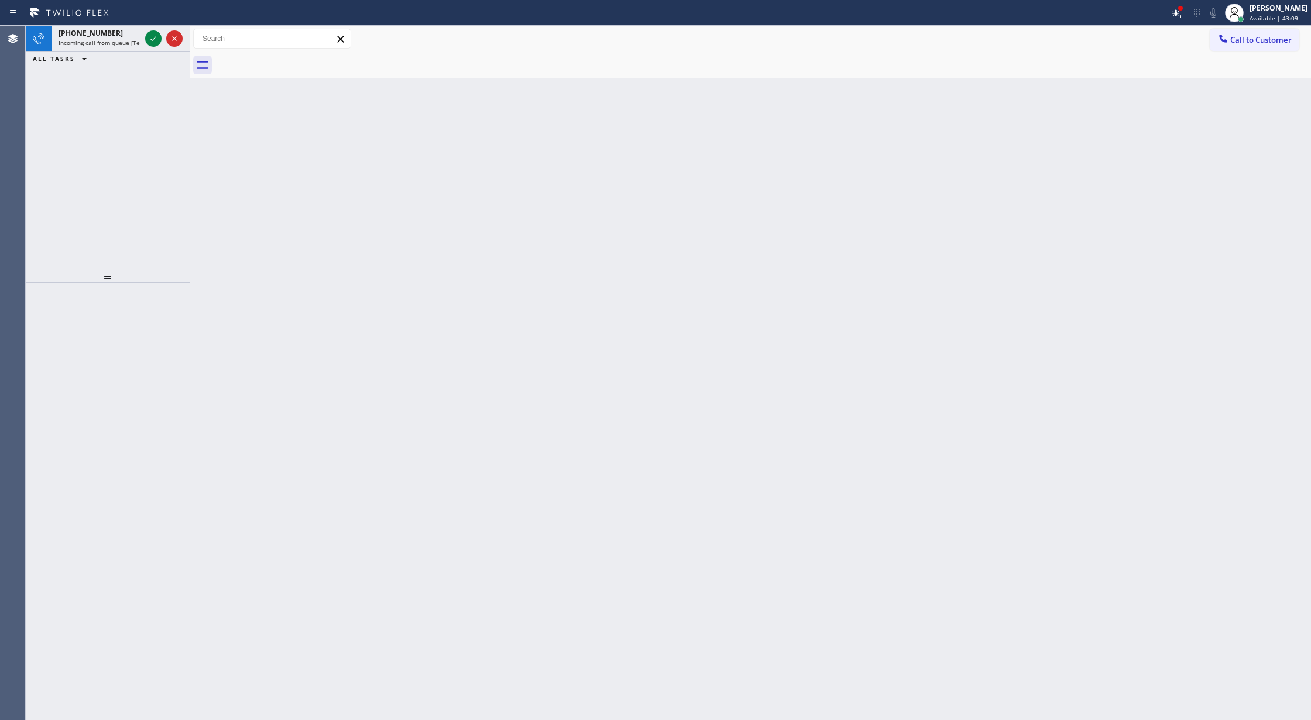
click at [132, 43] on span "Incoming call from queue [Test] All" at bounding box center [107, 43] width 97 height 8
click at [156, 42] on div "Status No active tasks You are ready to start receiving tasks. [PERSON_NAME] Av…" at bounding box center [108, 373] width 164 height 694
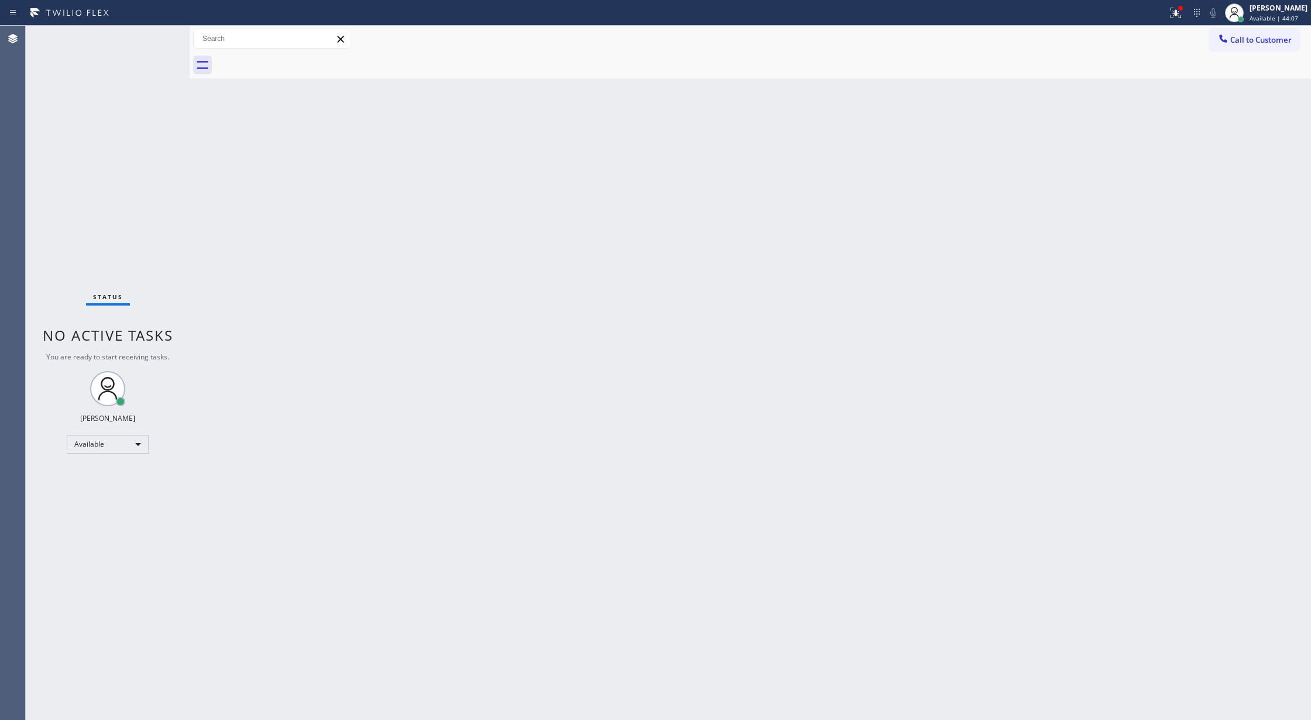
click at [156, 42] on div "Status No active tasks You are ready to start receiving tasks. [PERSON_NAME] Av…" at bounding box center [108, 373] width 164 height 694
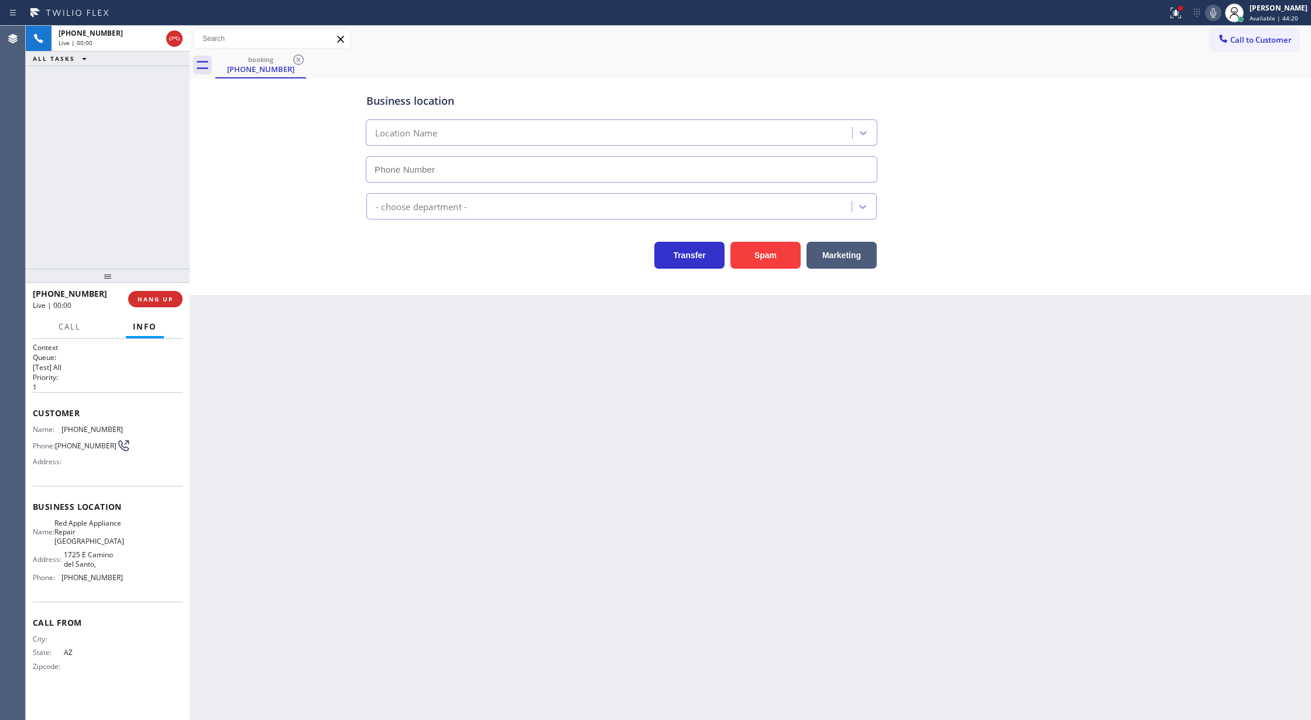
type input "[PHONE_NUMBER]"
click at [774, 260] on button "Spam" at bounding box center [765, 255] width 70 height 27
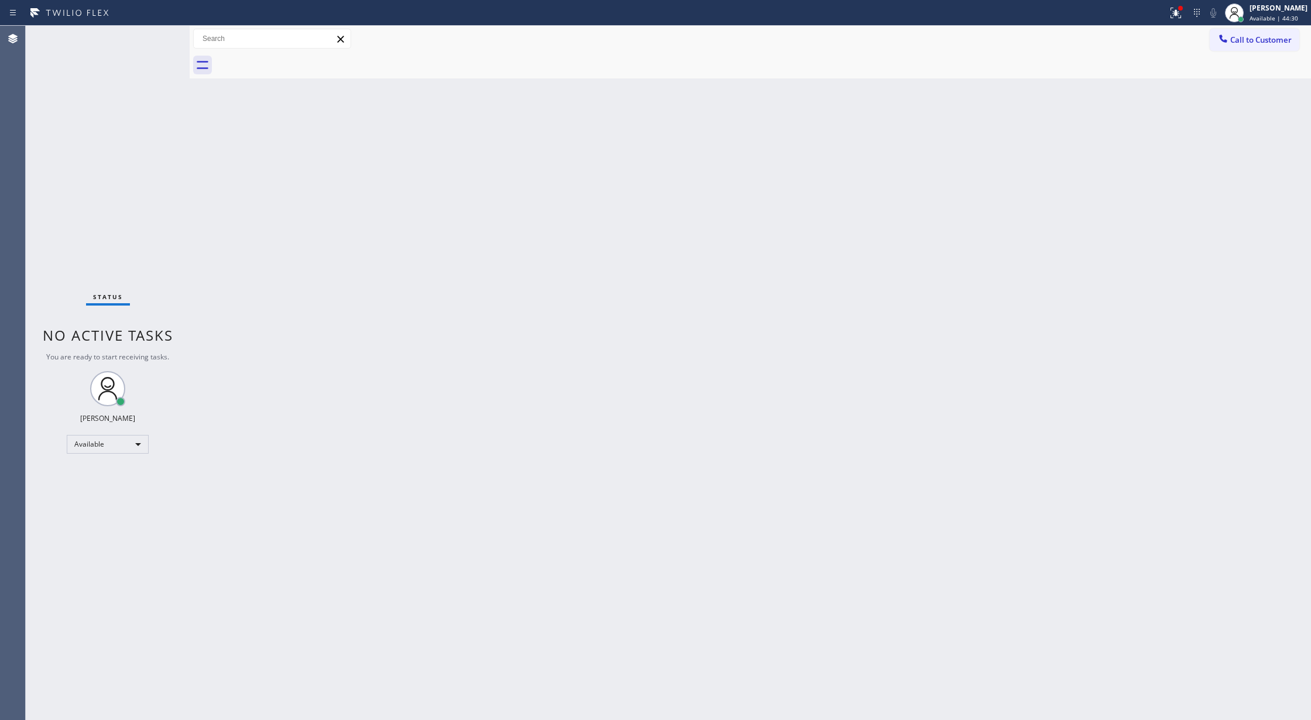
click at [154, 34] on div "Status No active tasks You are ready to start receiving tasks. [PERSON_NAME] Av…" at bounding box center [108, 373] width 164 height 694
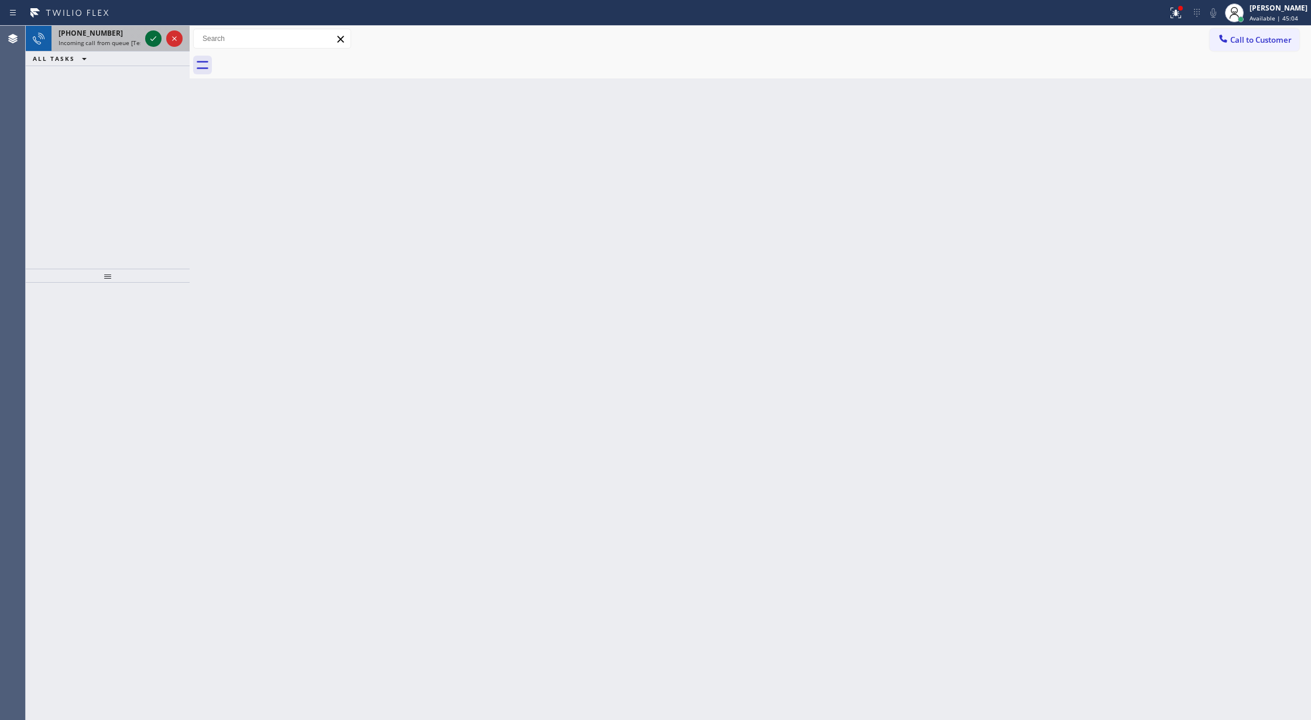
click at [157, 36] on icon at bounding box center [153, 39] width 14 height 14
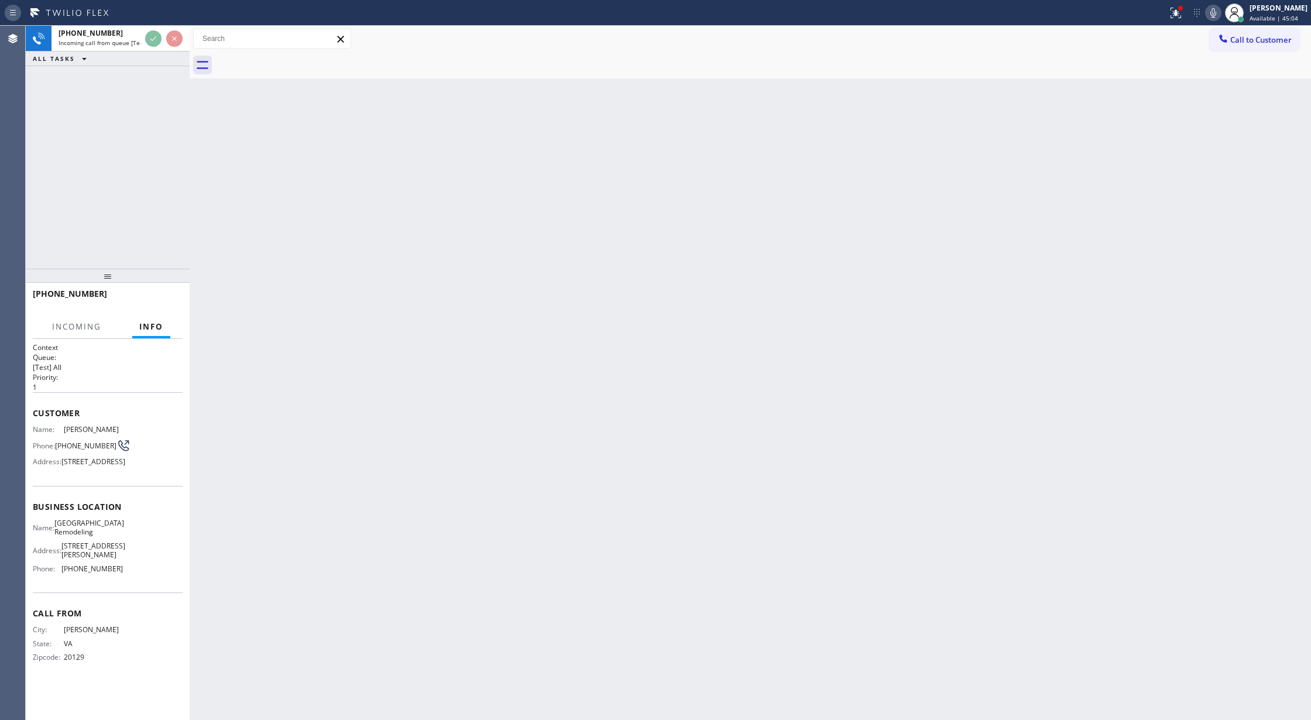
click at [11, 16] on icon at bounding box center [13, 13] width 14 height 14
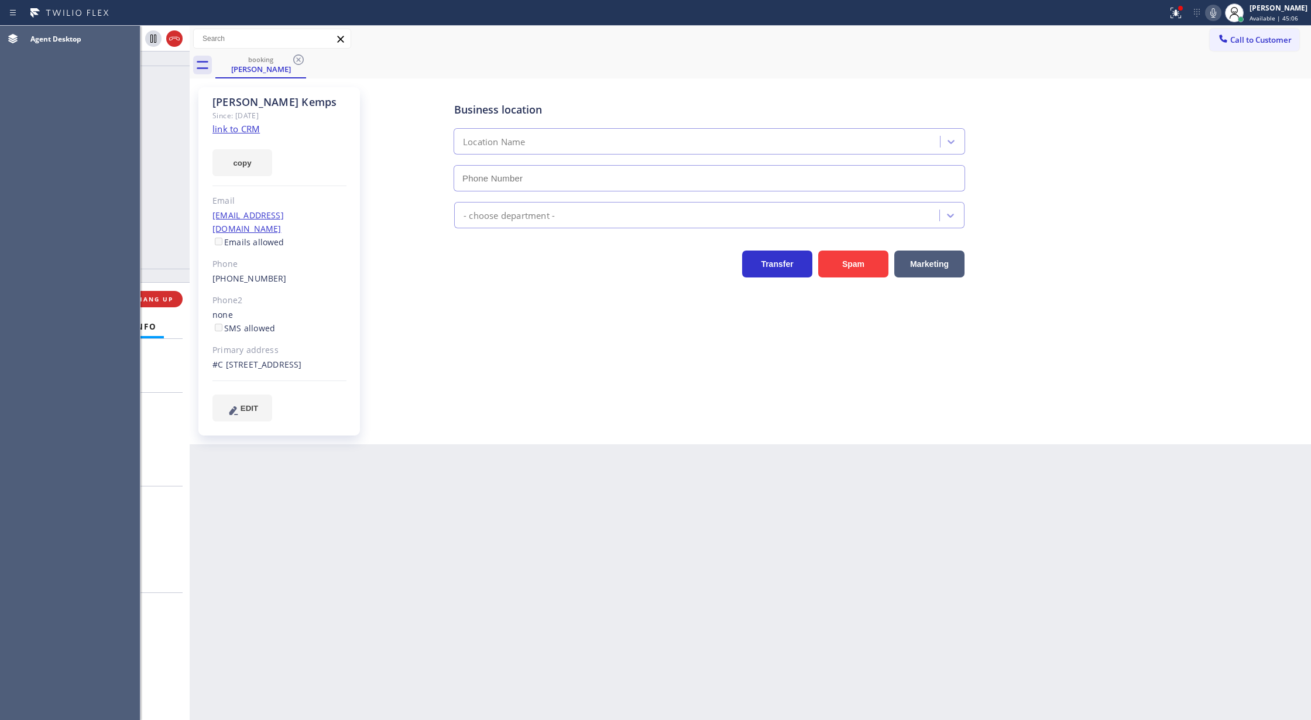
type input "[PHONE_NUMBER]"
click at [150, 107] on div "[PHONE_NUMBER] Live | 00:00 ALL TASKS ALL TASKS ACTIVE TASKS TASKS IN WRAP UP" at bounding box center [108, 147] width 164 height 243
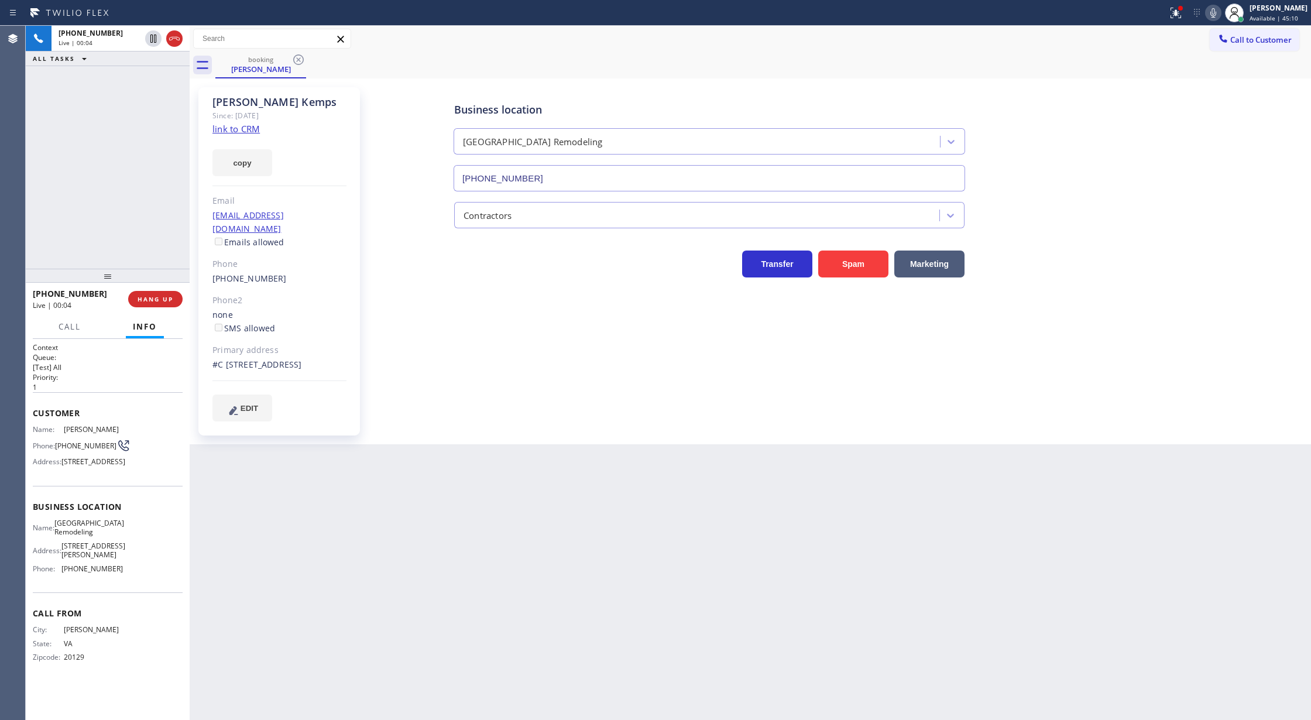
click at [225, 129] on link "link to CRM" at bounding box center [235, 129] width 47 height 12
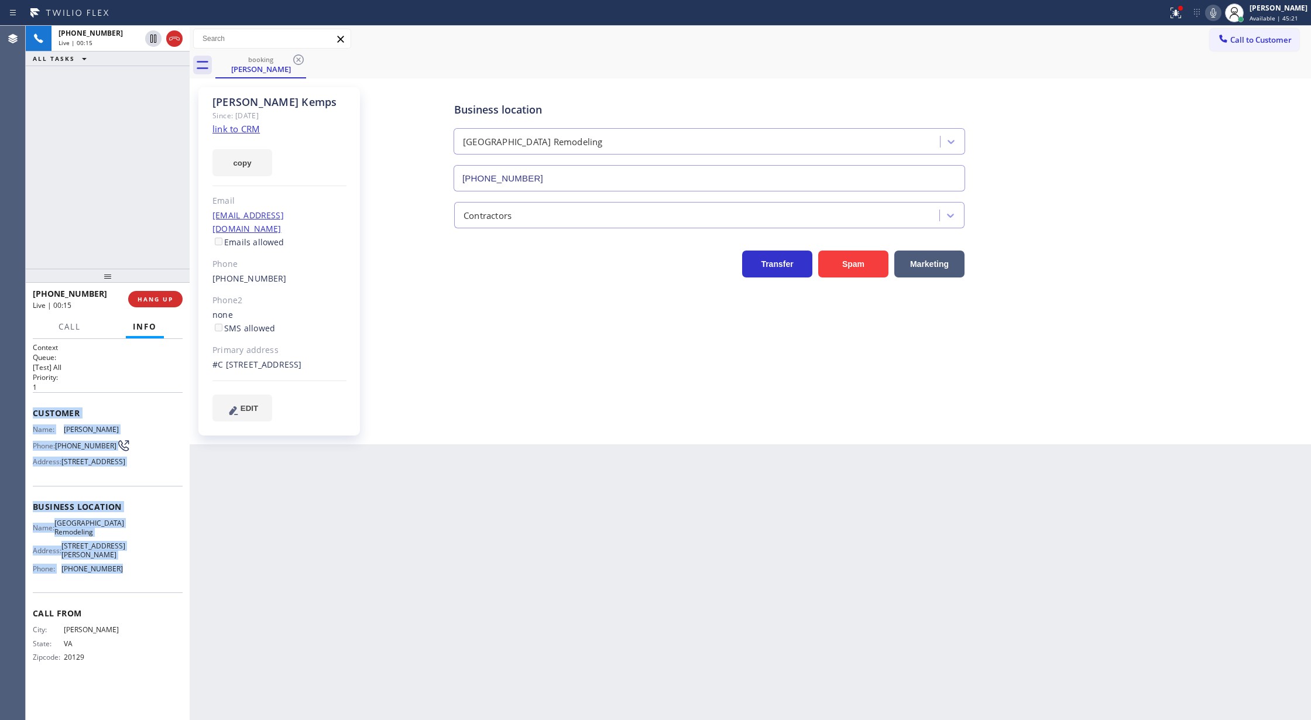
drag, startPoint x: 29, startPoint y: 413, endPoint x: 150, endPoint y: 609, distance: 230.4
click at [150, 609] on div "Context Queue: [Test] All Priority: 1 Customer Name: [PERSON_NAME] Phone: [PHON…" at bounding box center [108, 530] width 164 height 382
click at [153, 43] on icon at bounding box center [153, 39] width 14 height 14
click at [1215, 12] on icon at bounding box center [1213, 13] width 14 height 14
type input "[PHONE_NUMBER]"
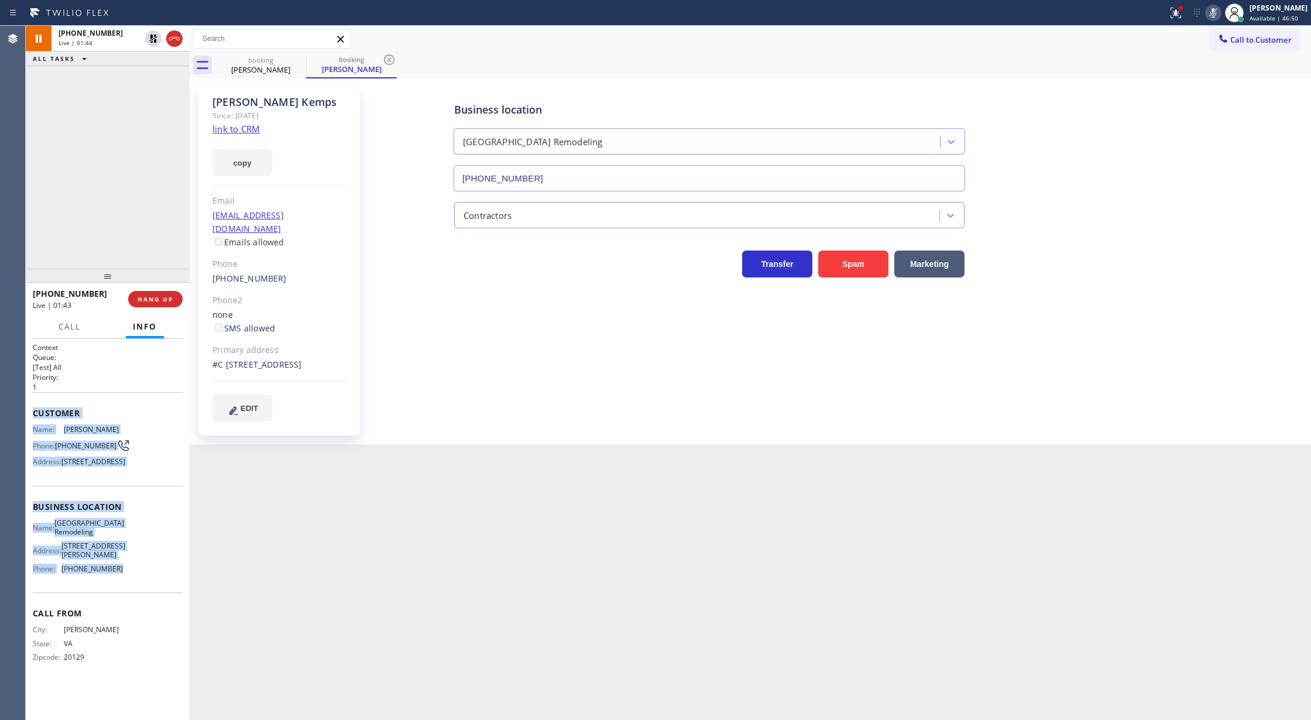
click at [1216, 15] on icon at bounding box center [1213, 12] width 6 height 9
click at [150, 38] on icon at bounding box center [153, 39] width 14 height 14
type input "[PHONE_NUMBER]"
click at [1216, 13] on icon at bounding box center [1213, 13] width 14 height 14
click at [157, 42] on icon at bounding box center [153, 39] width 14 height 14
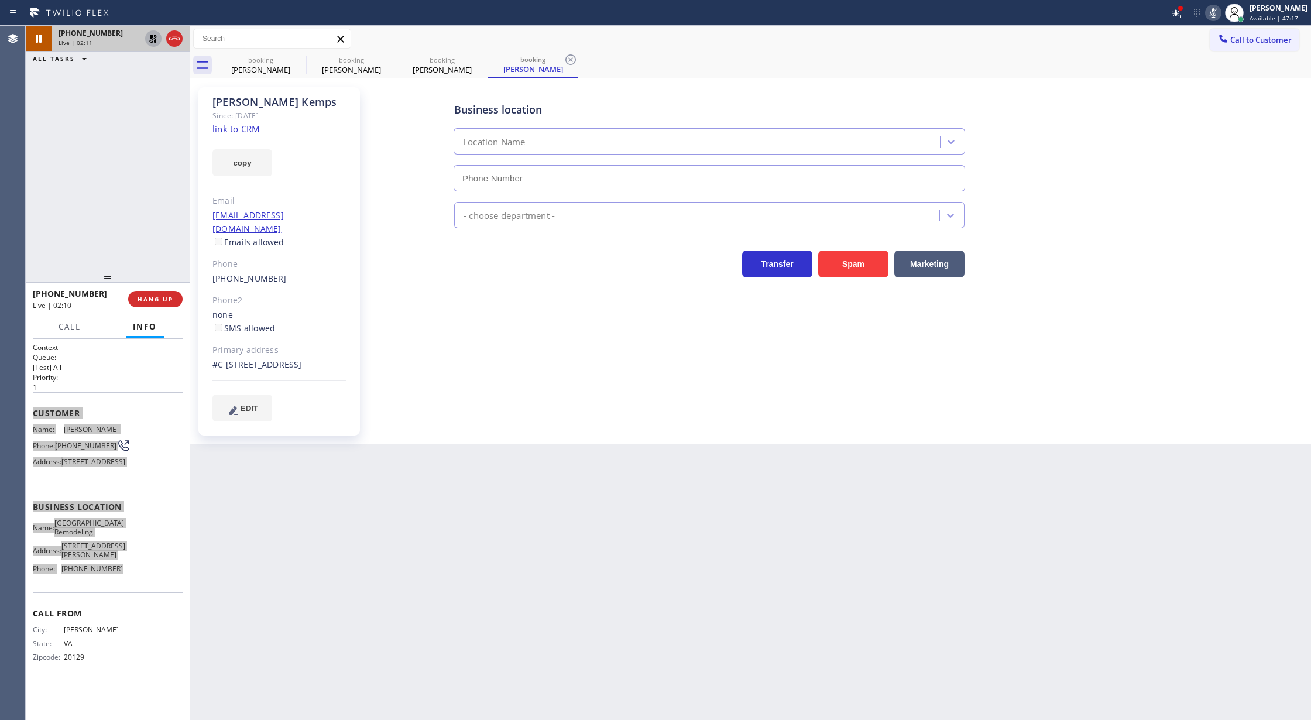
type input "[PHONE_NUMBER]"
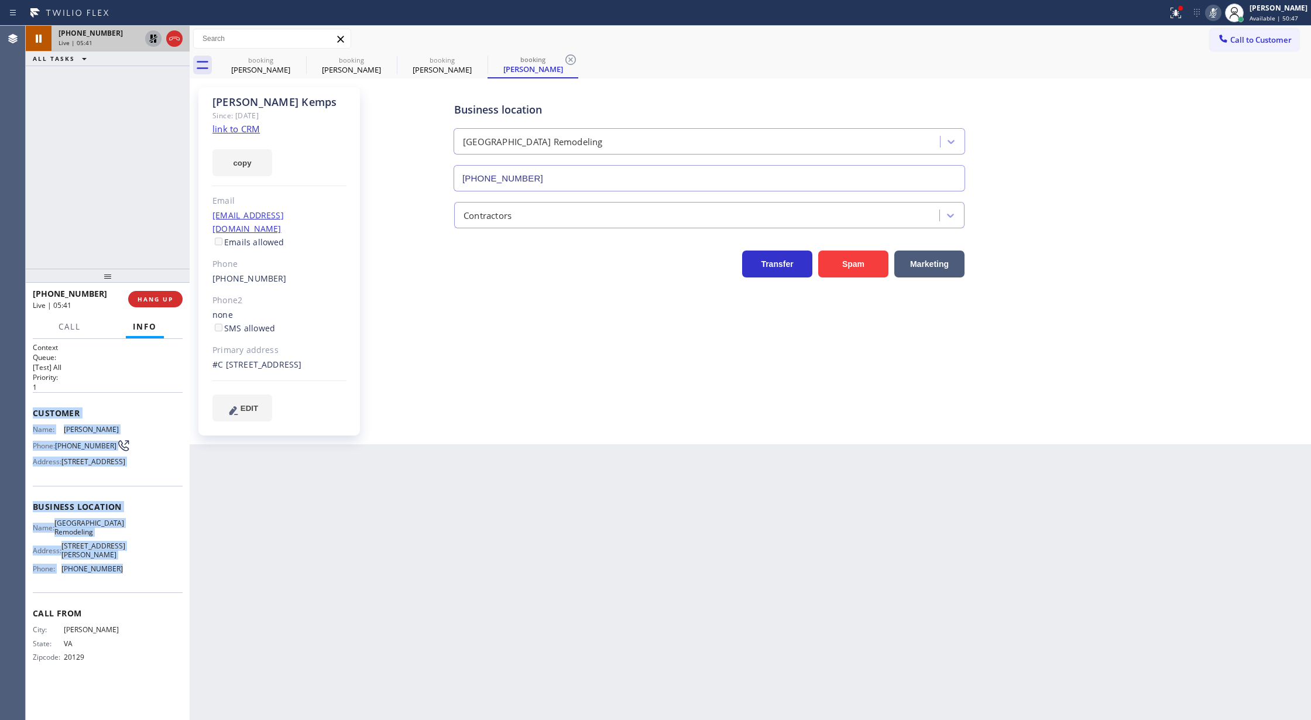
click at [1218, 10] on icon at bounding box center [1213, 13] width 14 height 14
click at [153, 36] on icon at bounding box center [153, 39] width 14 height 14
type input "[PHONE_NUMBER]"
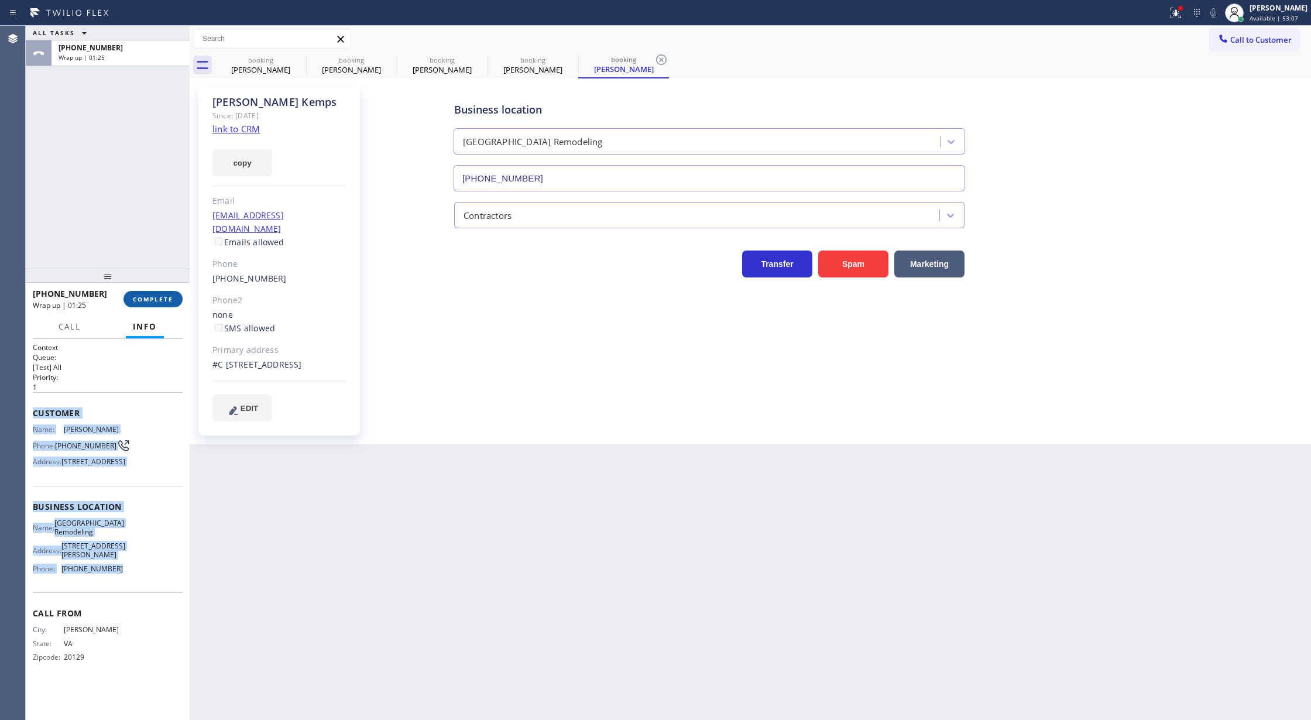
click at [149, 302] on span "COMPLETE" at bounding box center [153, 299] width 40 height 8
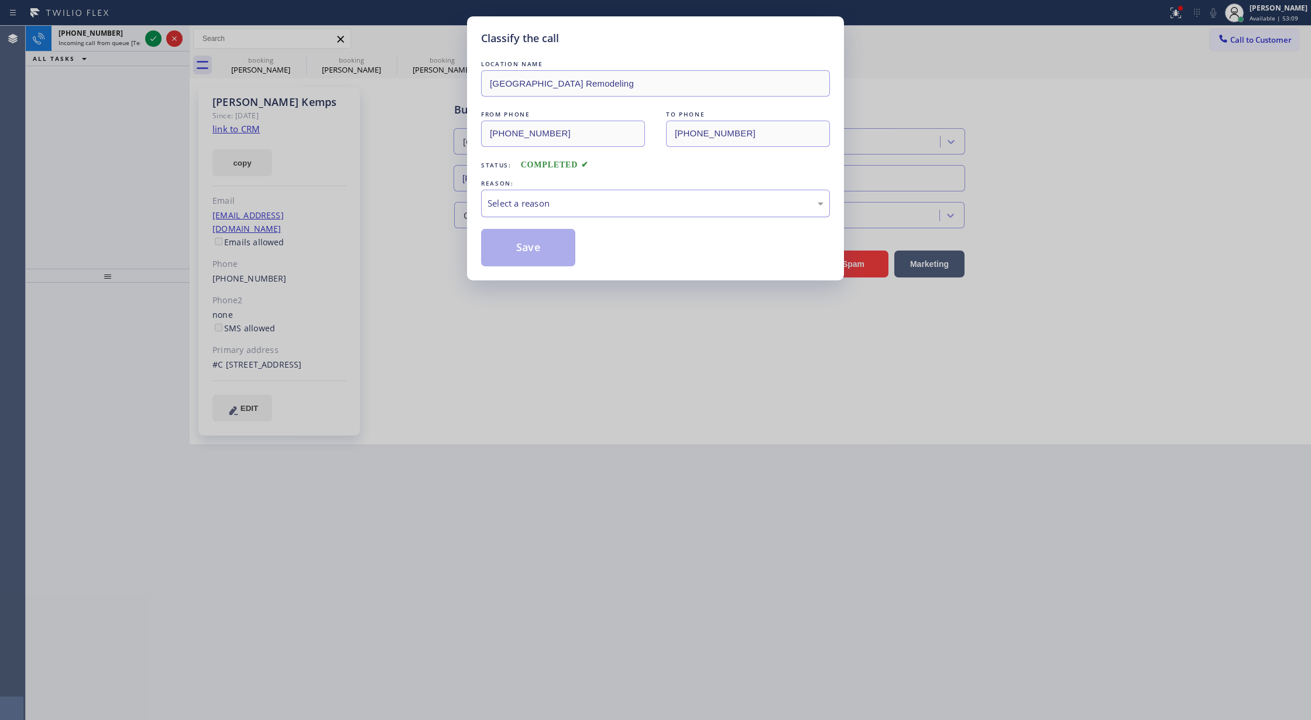
click at [569, 202] on div "Select a reason" at bounding box center [655, 203] width 336 height 13
click at [532, 253] on button "Save" at bounding box center [528, 247] width 94 height 37
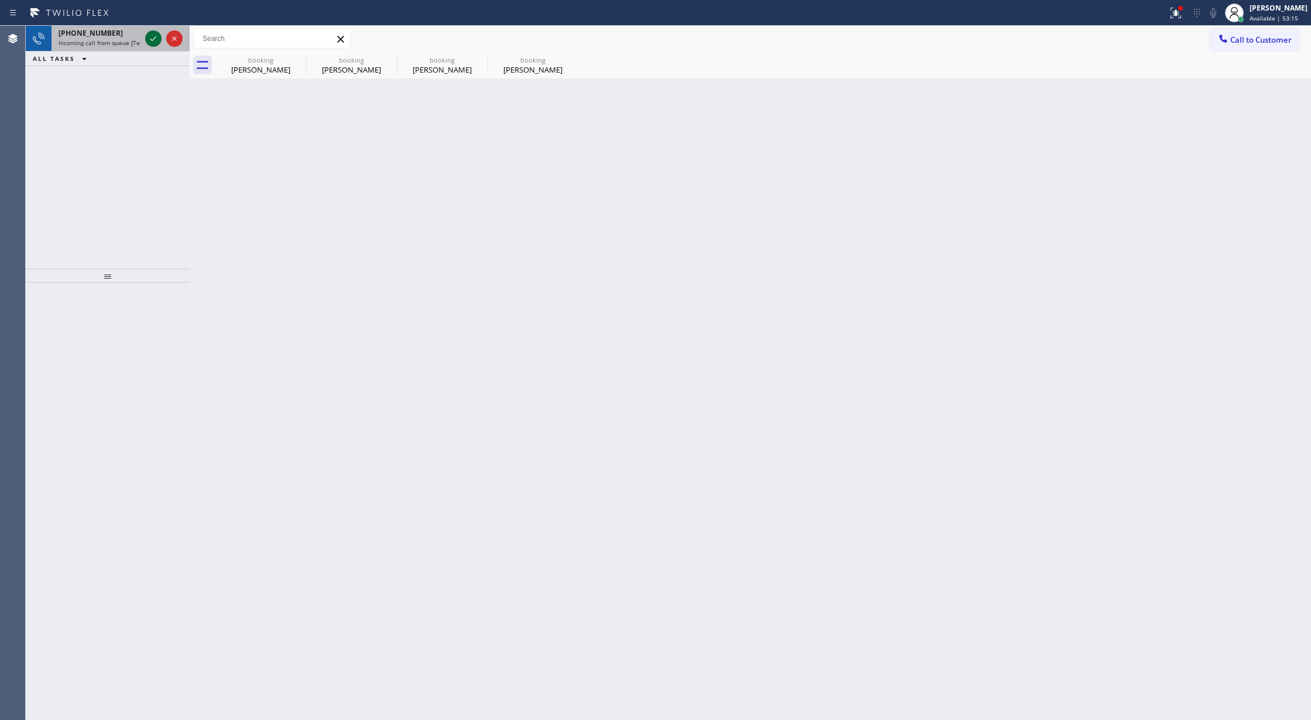
click at [153, 40] on icon at bounding box center [153, 39] width 14 height 14
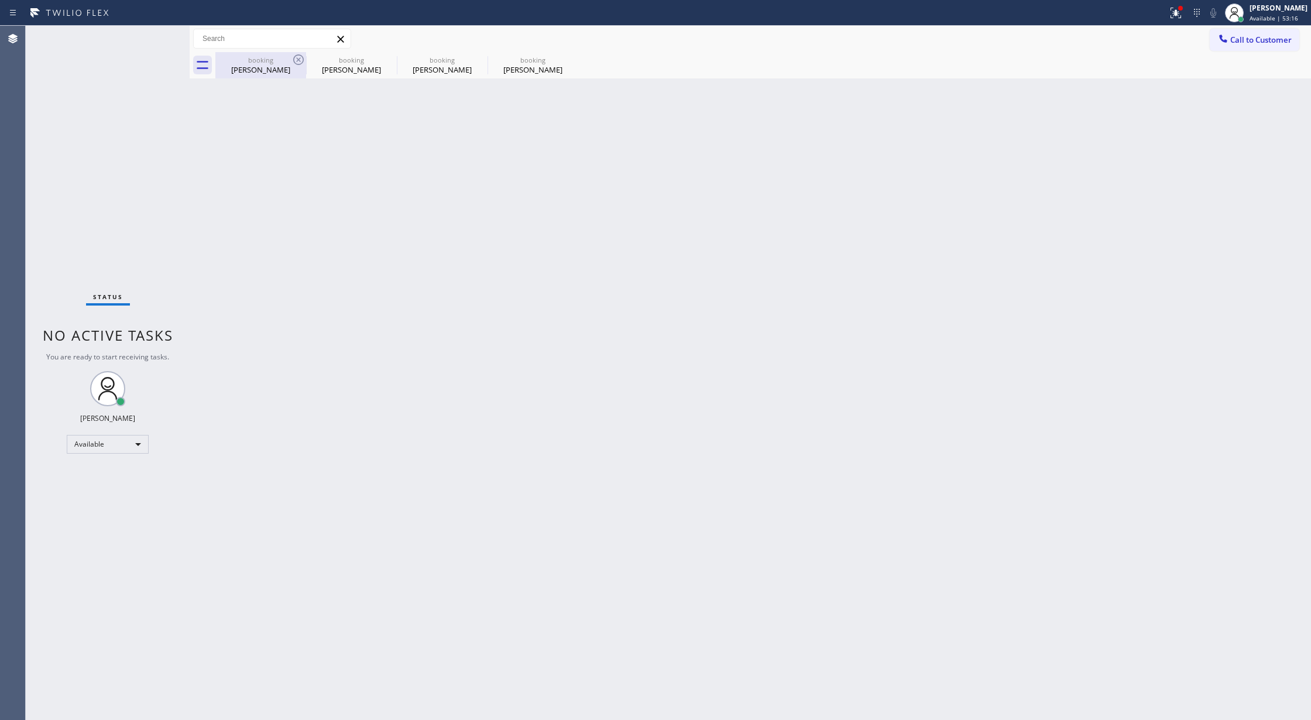
click at [276, 63] on div "booking" at bounding box center [261, 60] width 88 height 9
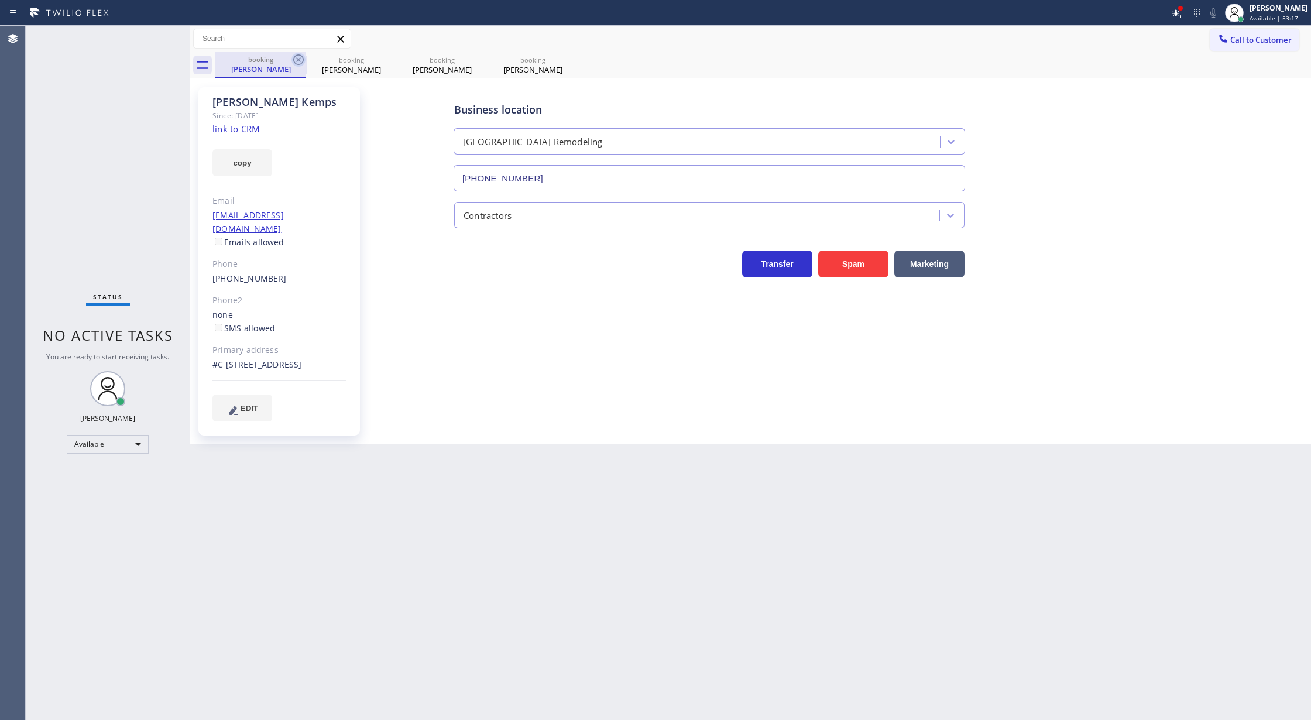
click at [297, 63] on icon at bounding box center [298, 60] width 14 height 14
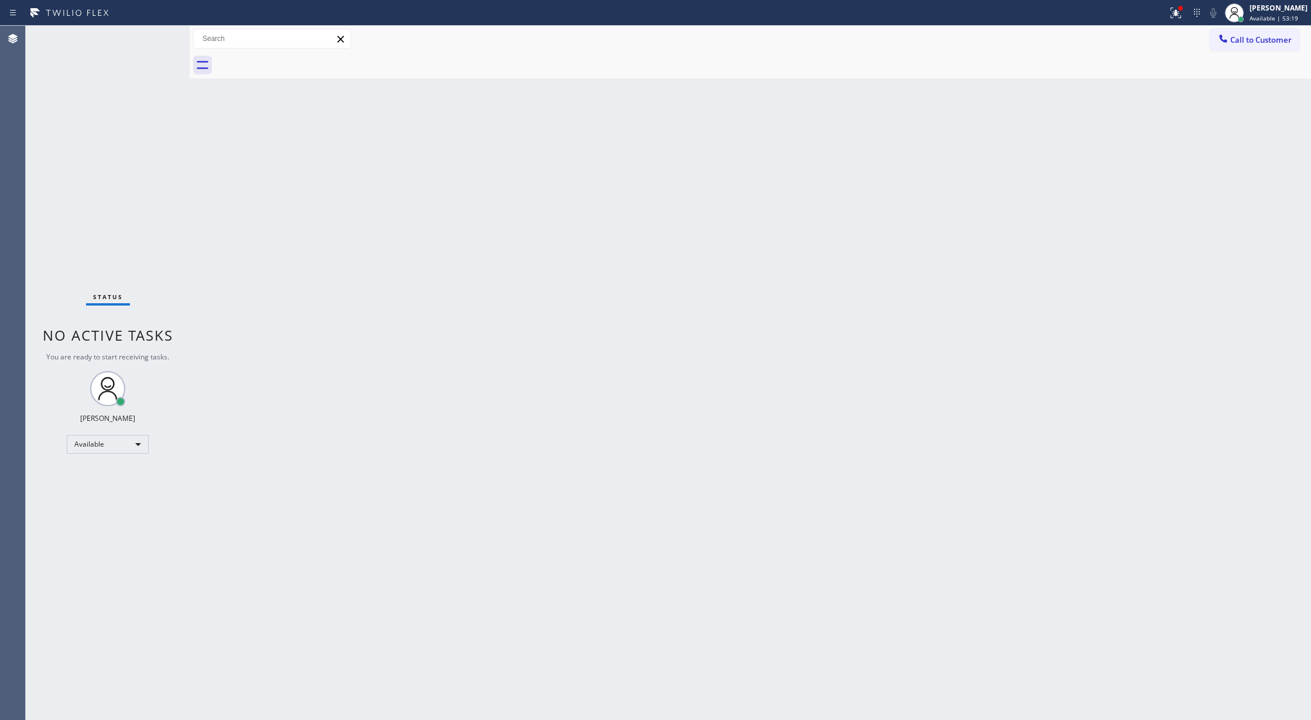
click at [297, 63] on div at bounding box center [762, 65] width 1095 height 26
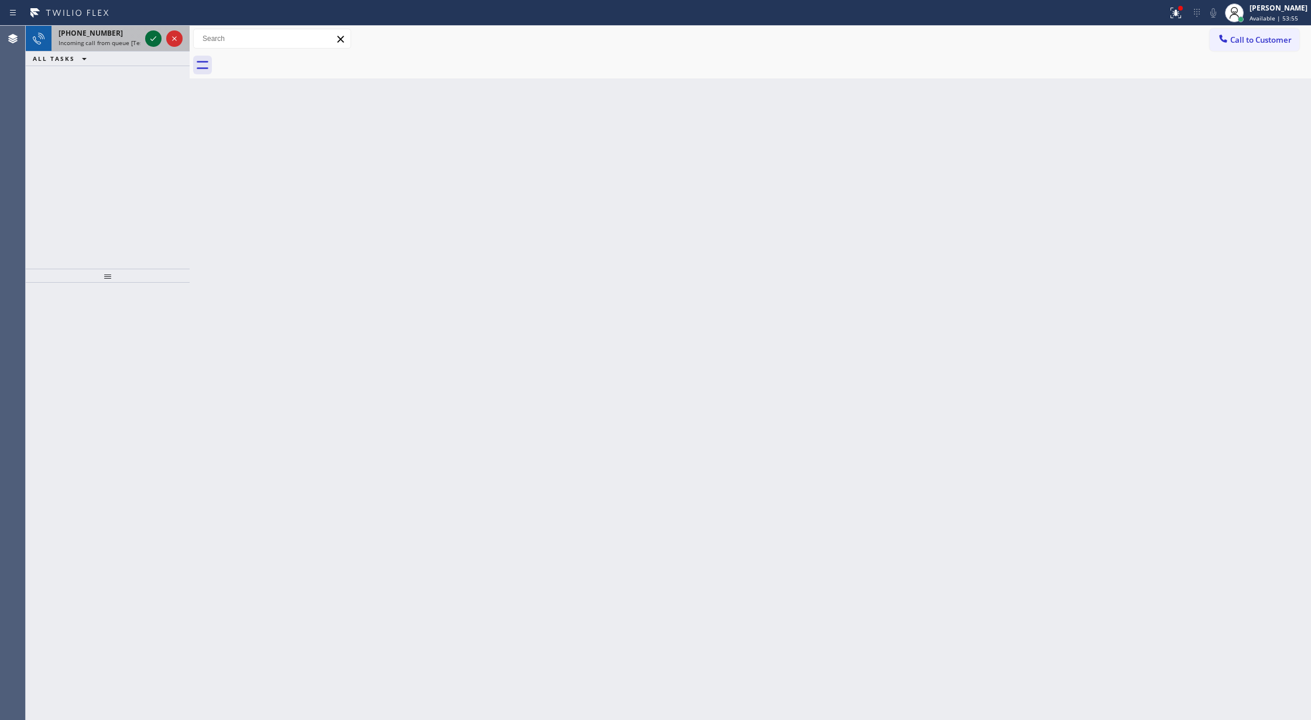
click at [155, 38] on icon at bounding box center [153, 39] width 14 height 14
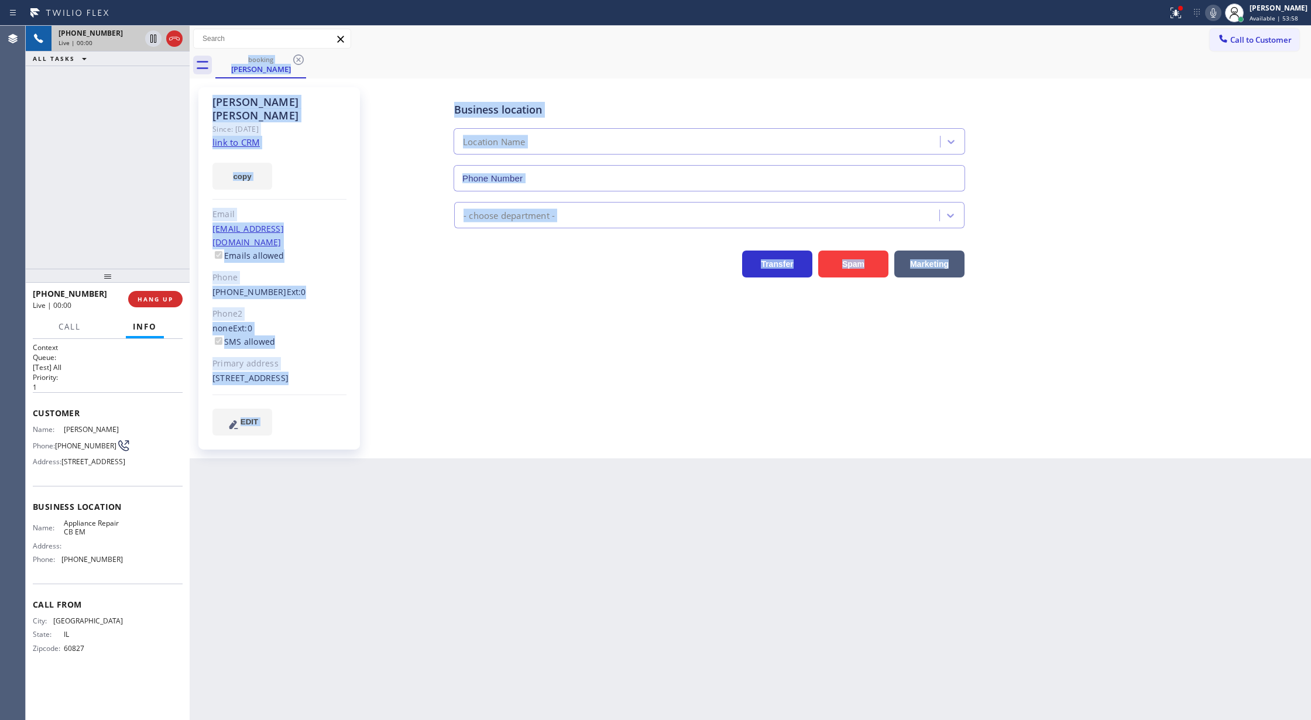
type input "[PHONE_NUMBER]"
click at [464, 405] on div "Business location Appliance Repair CB EM [PHONE_NUMBER] Appliance Repair Regula…" at bounding box center [838, 261] width 940 height 342
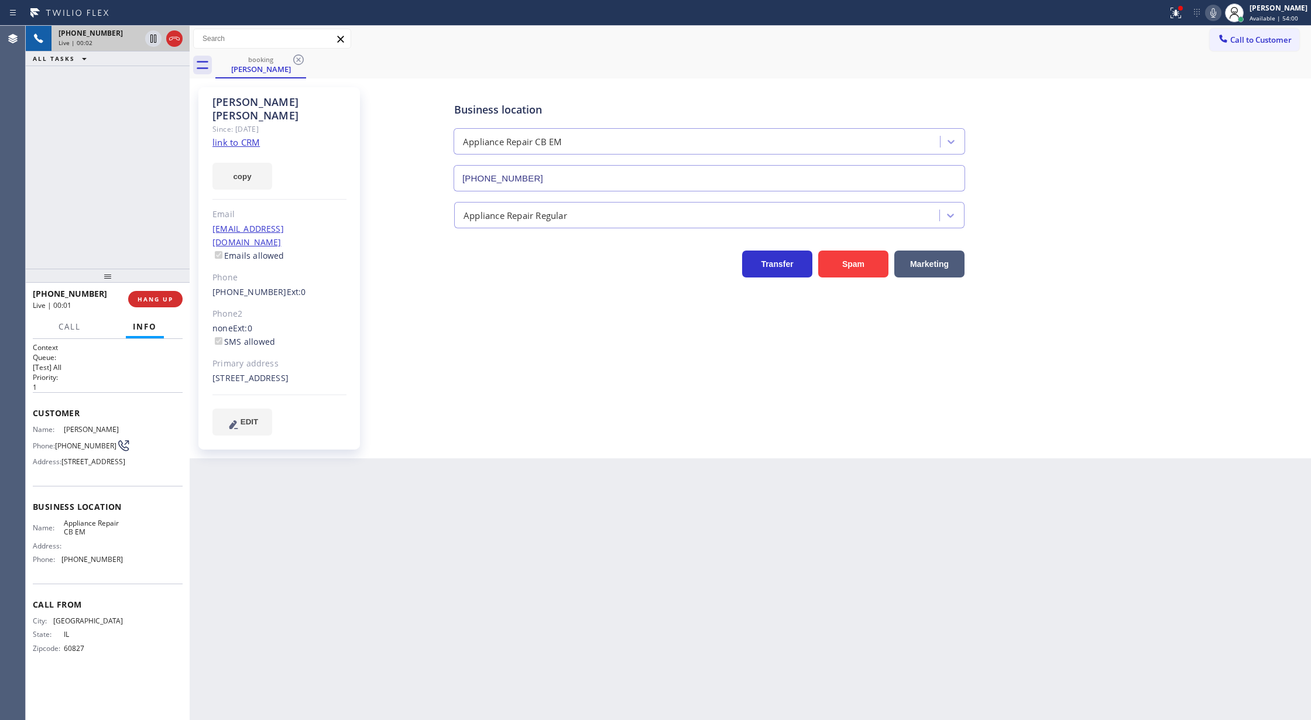
click at [225, 136] on link "link to CRM" at bounding box center [235, 142] width 47 height 12
click at [1217, 14] on icon at bounding box center [1213, 13] width 14 height 14
click at [153, 43] on icon at bounding box center [153, 39] width 14 height 14
type input "[PHONE_NUMBER]"
click at [1216, 15] on icon at bounding box center [1213, 13] width 14 height 14
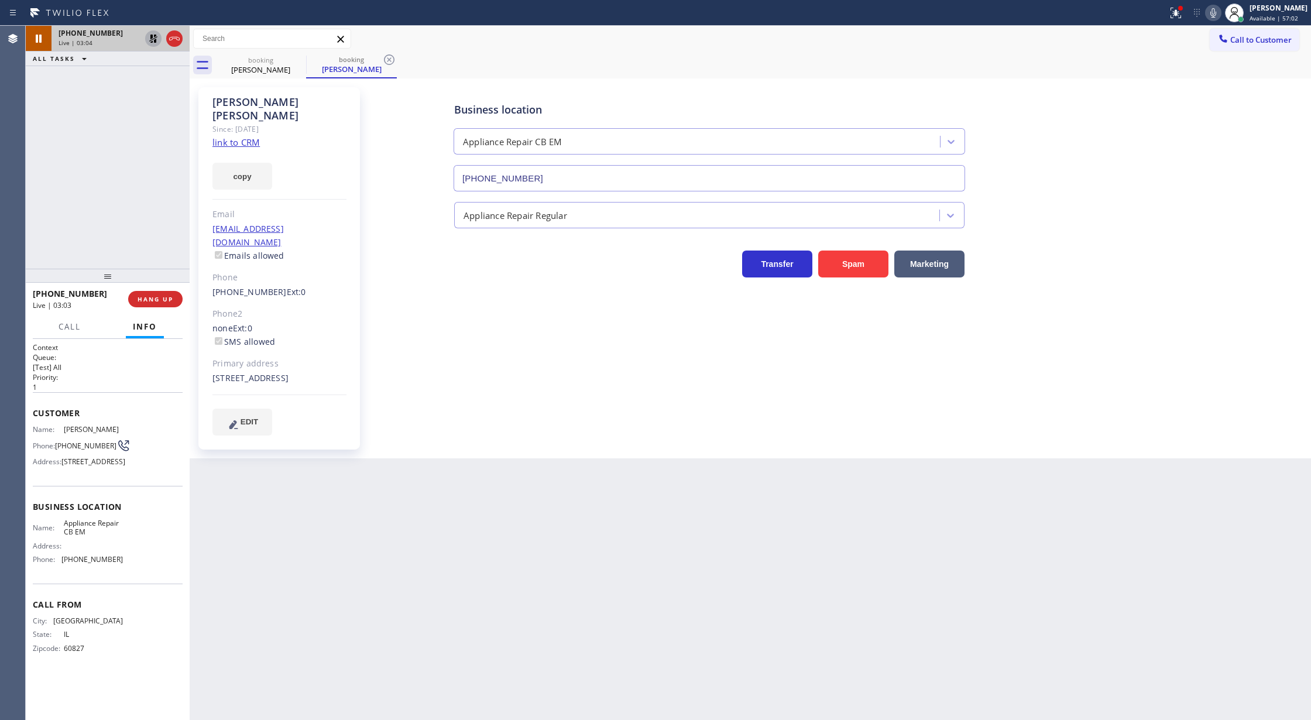
click at [150, 35] on icon at bounding box center [153, 39] width 8 height 8
type input "[PHONE_NUMBER]"
click at [174, 43] on icon at bounding box center [174, 39] width 14 height 14
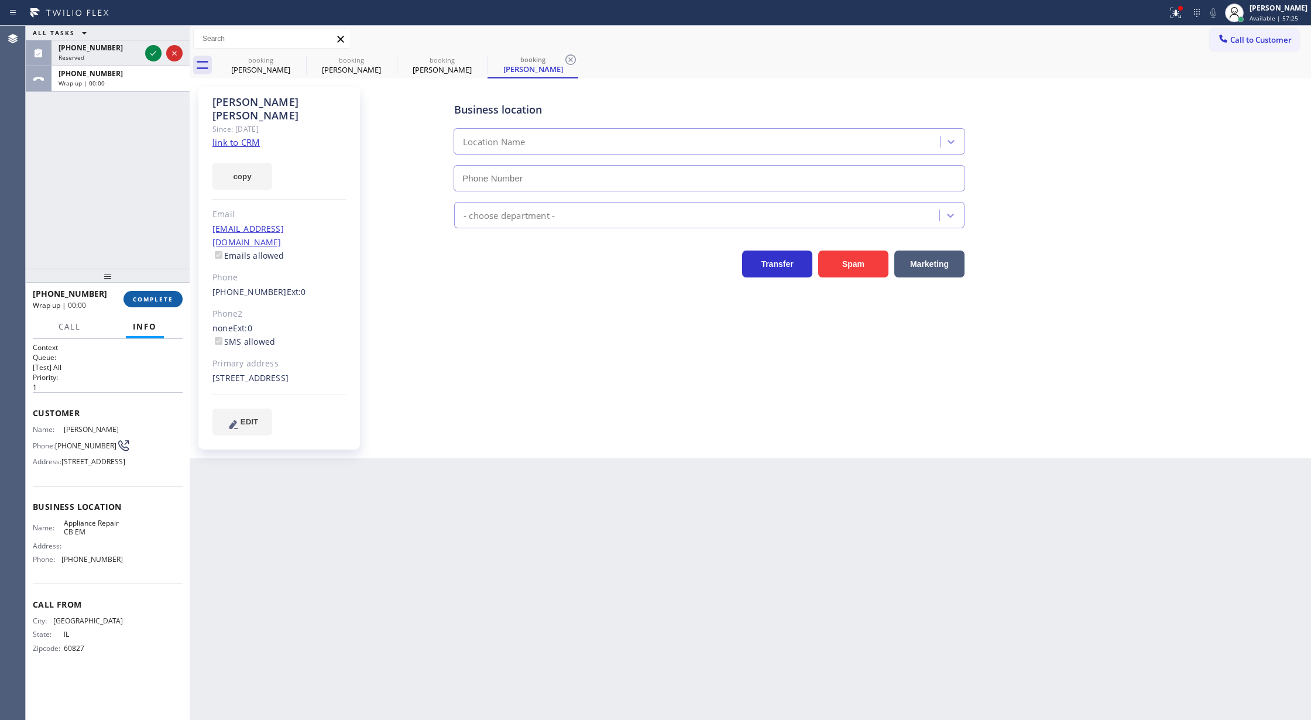
click at [150, 293] on button "COMPLETE" at bounding box center [152, 299] width 59 height 16
type input "[PHONE_NUMBER]"
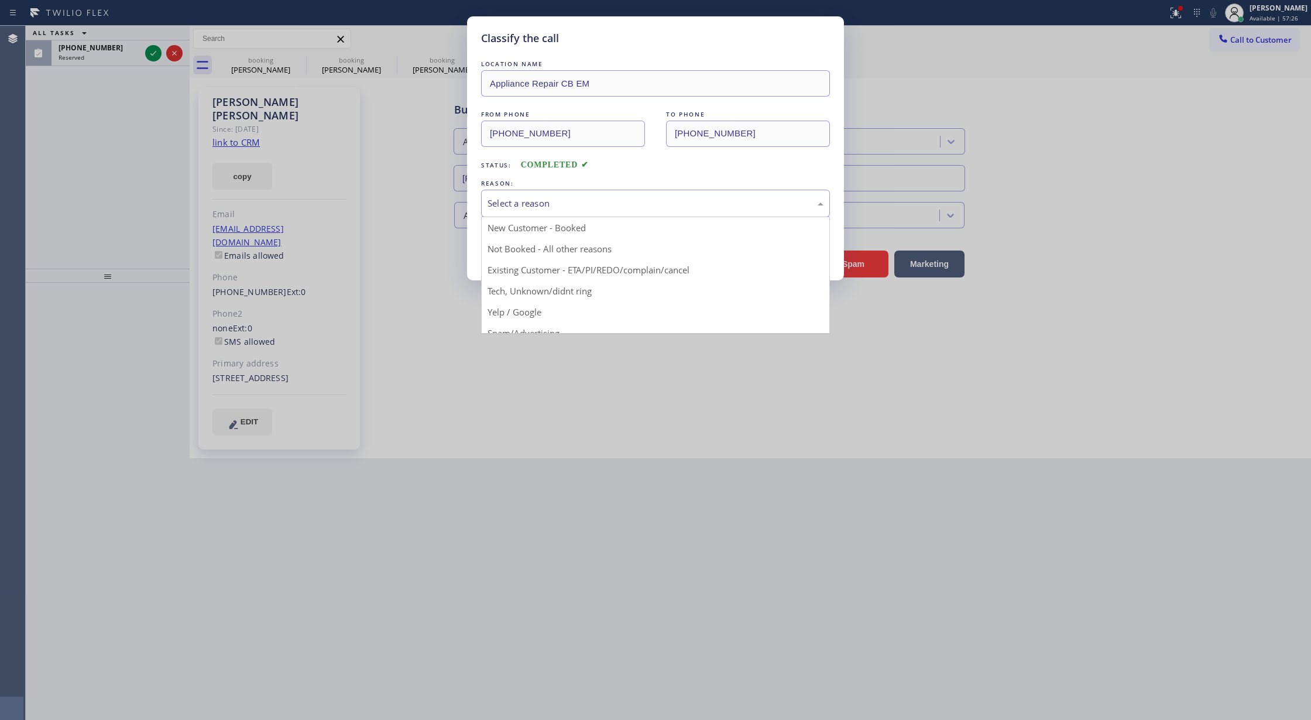
click at [564, 205] on div "Select a reason" at bounding box center [655, 203] width 336 height 13
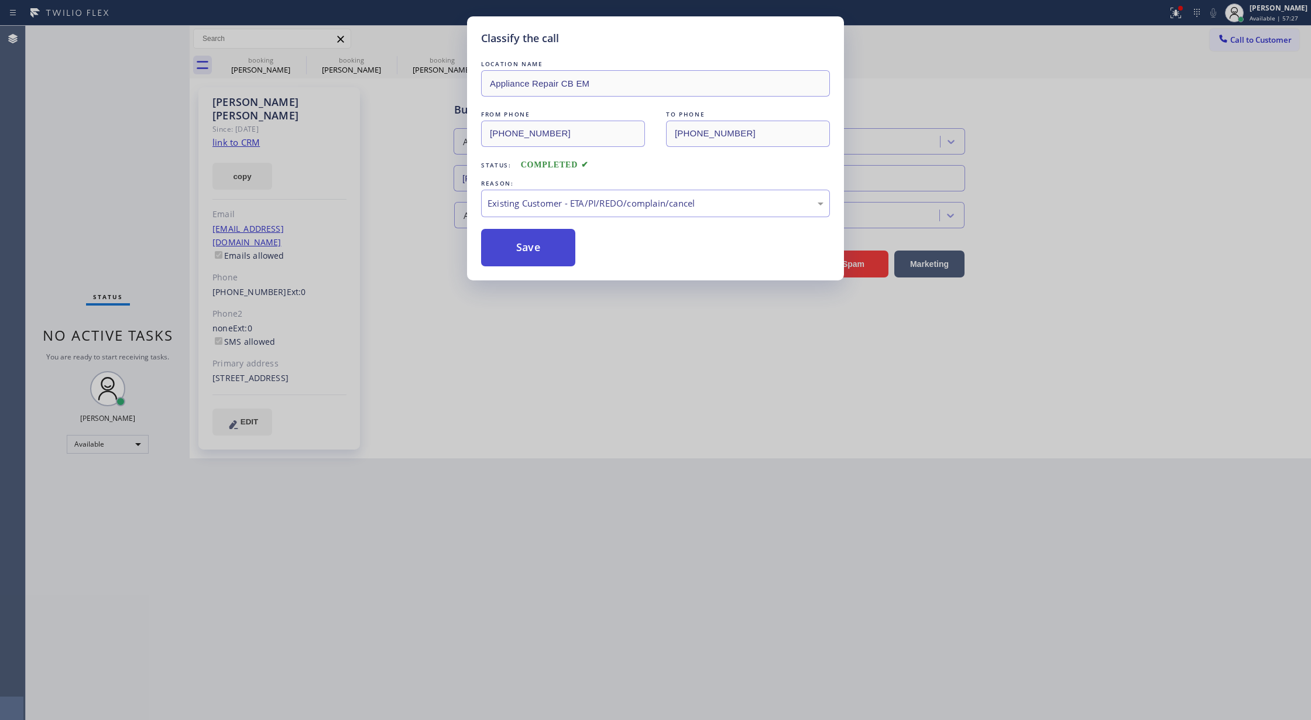
click at [523, 249] on button "Save" at bounding box center [528, 247] width 94 height 37
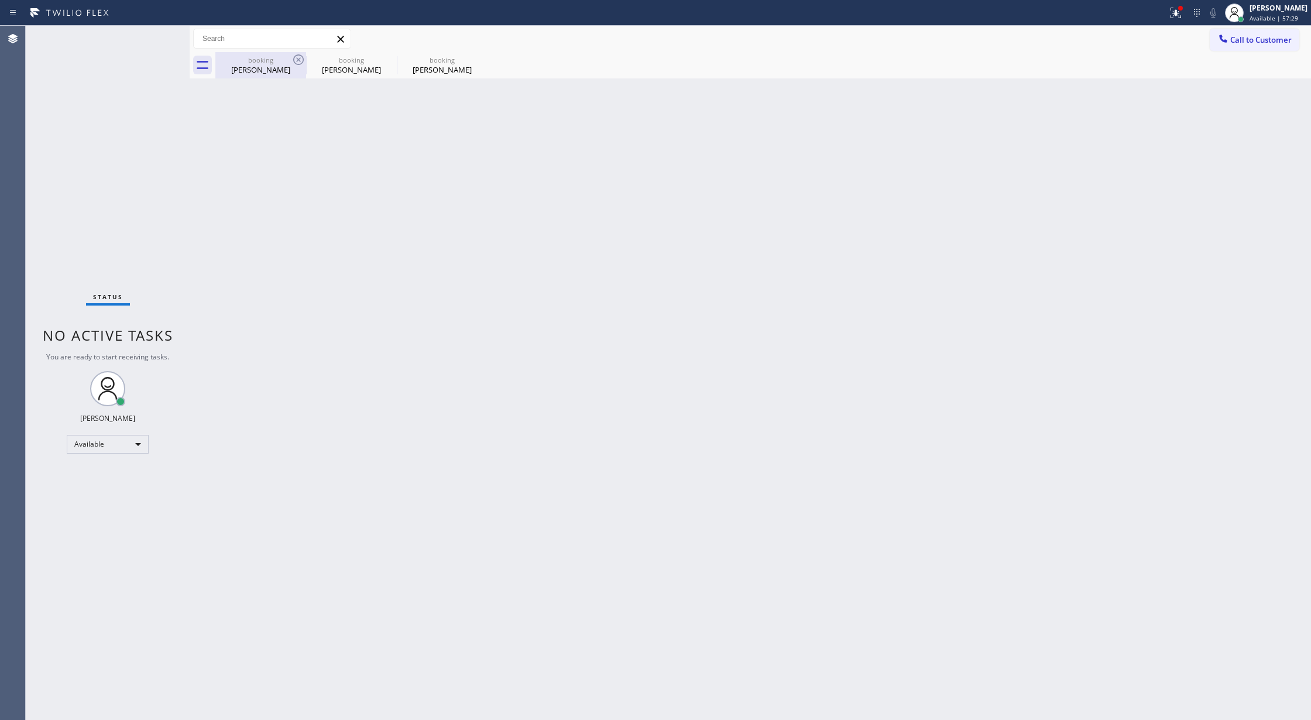
click at [274, 68] on div "[PERSON_NAME]" at bounding box center [261, 69] width 88 height 11
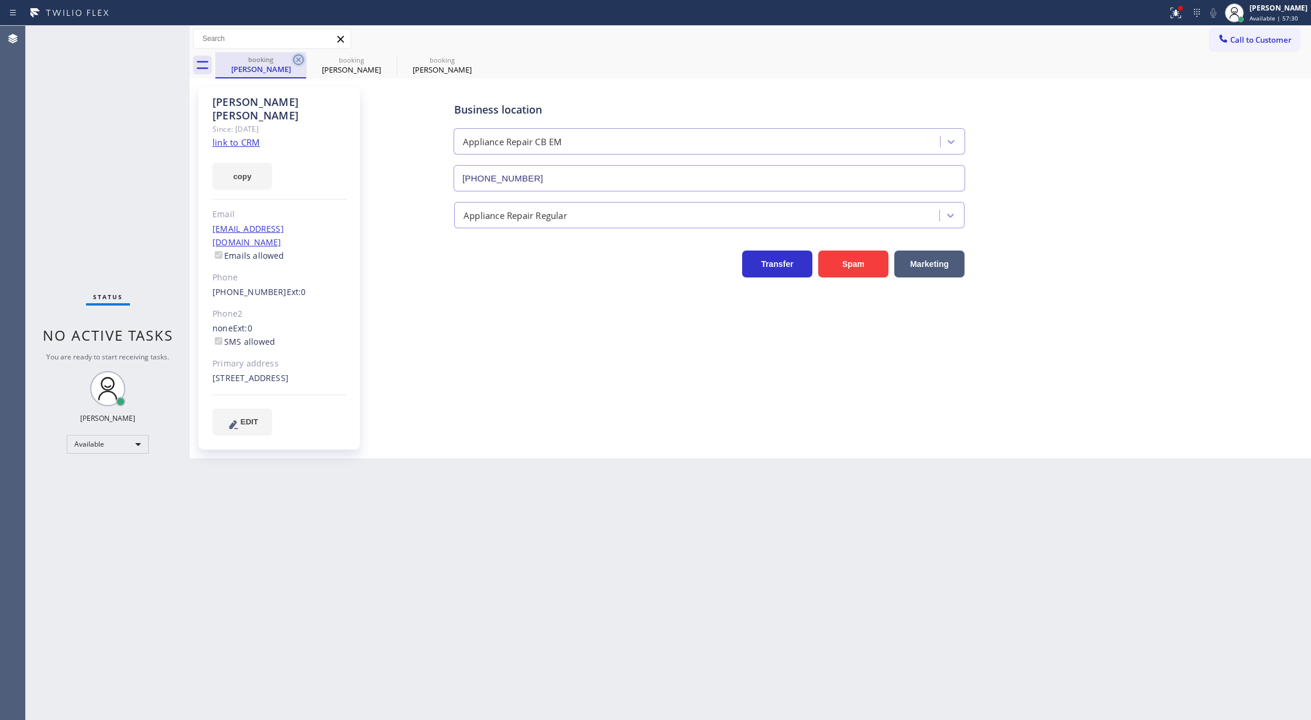
click at [298, 64] on icon at bounding box center [298, 59] width 11 height 11
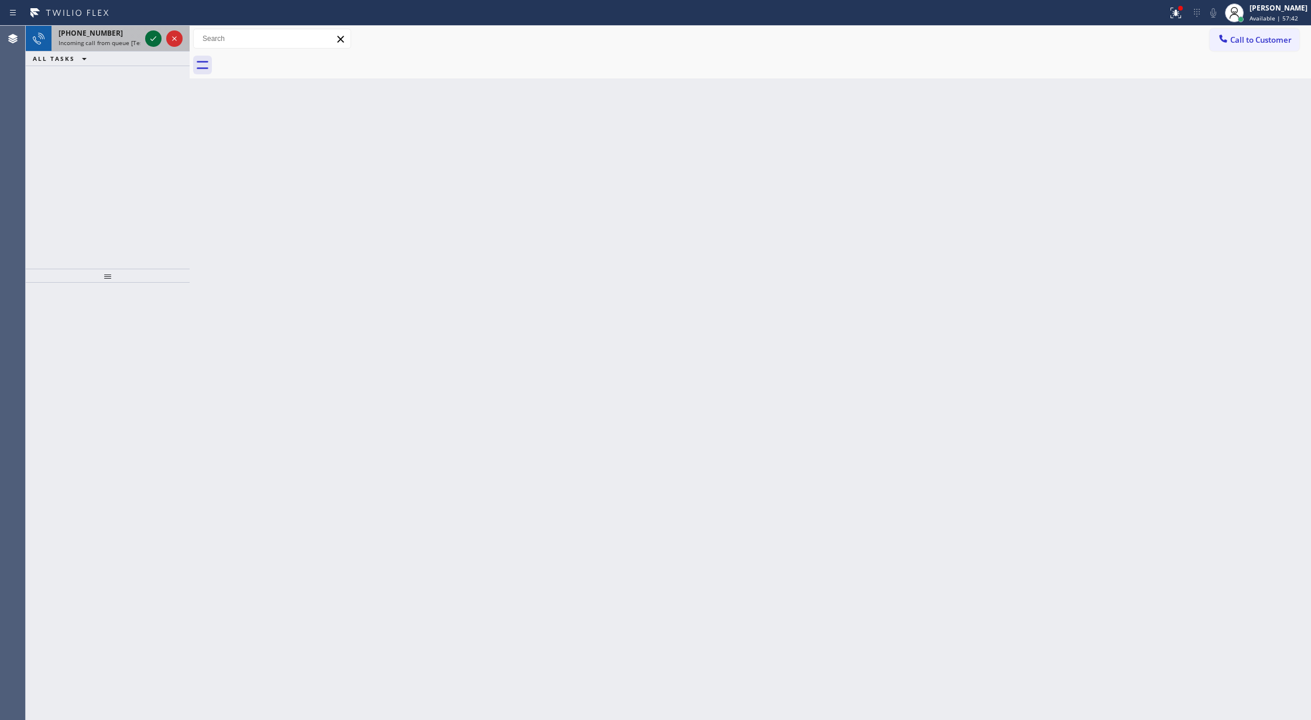
click at [151, 36] on icon at bounding box center [153, 39] width 14 height 14
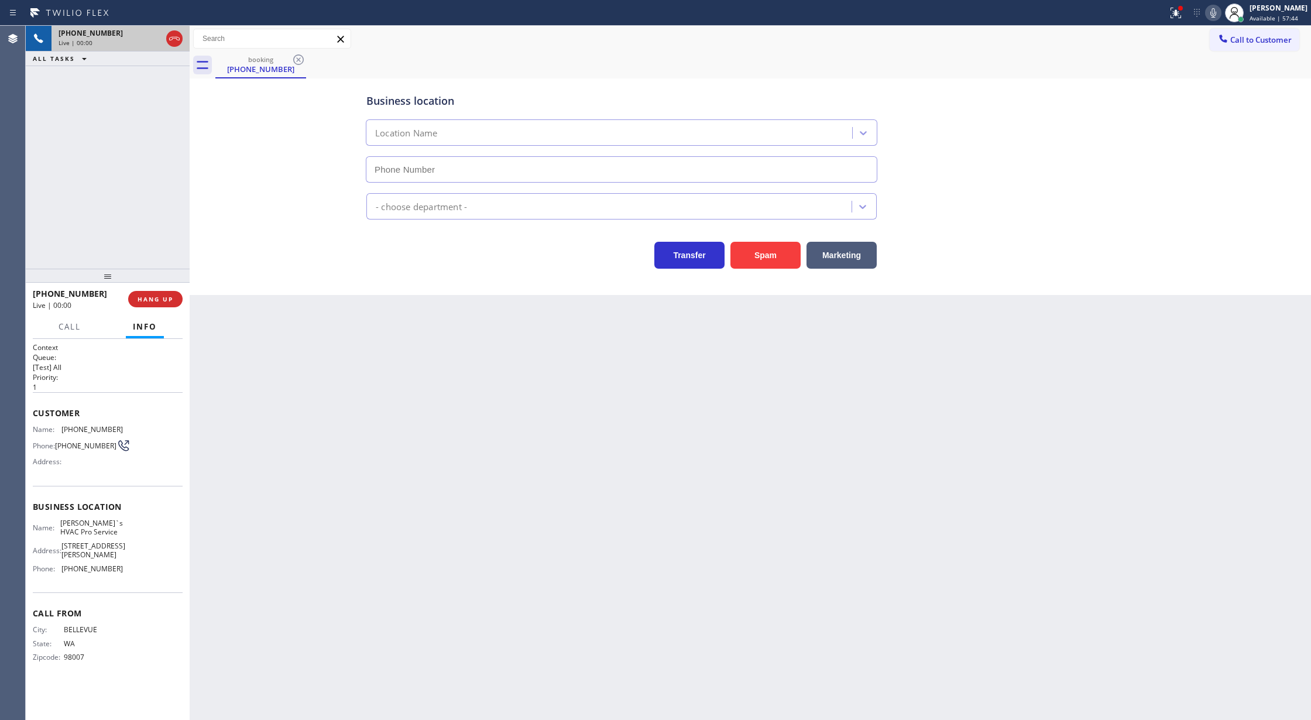
type input "[PHONE_NUMBER]"
click at [764, 260] on button "Spam" at bounding box center [765, 255] width 70 height 27
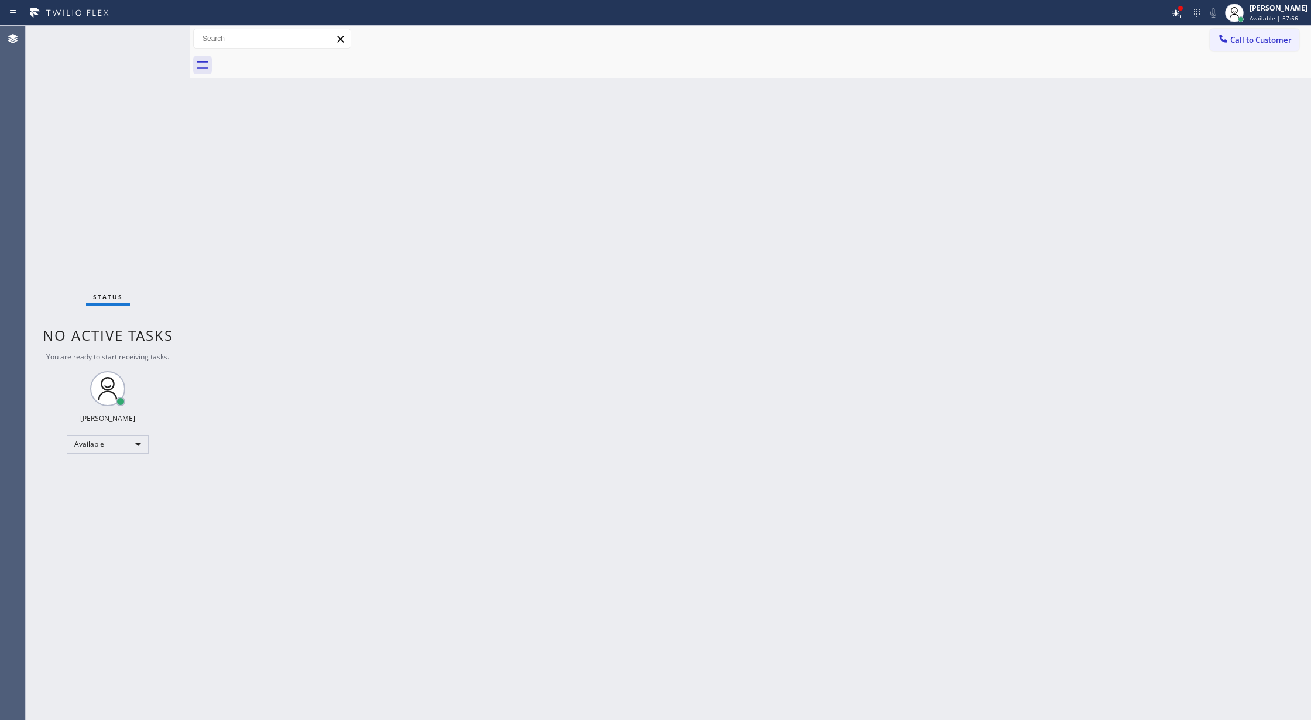
click at [160, 35] on div "Status No active tasks You are ready to start receiving tasks. [PERSON_NAME] Av…" at bounding box center [108, 373] width 164 height 694
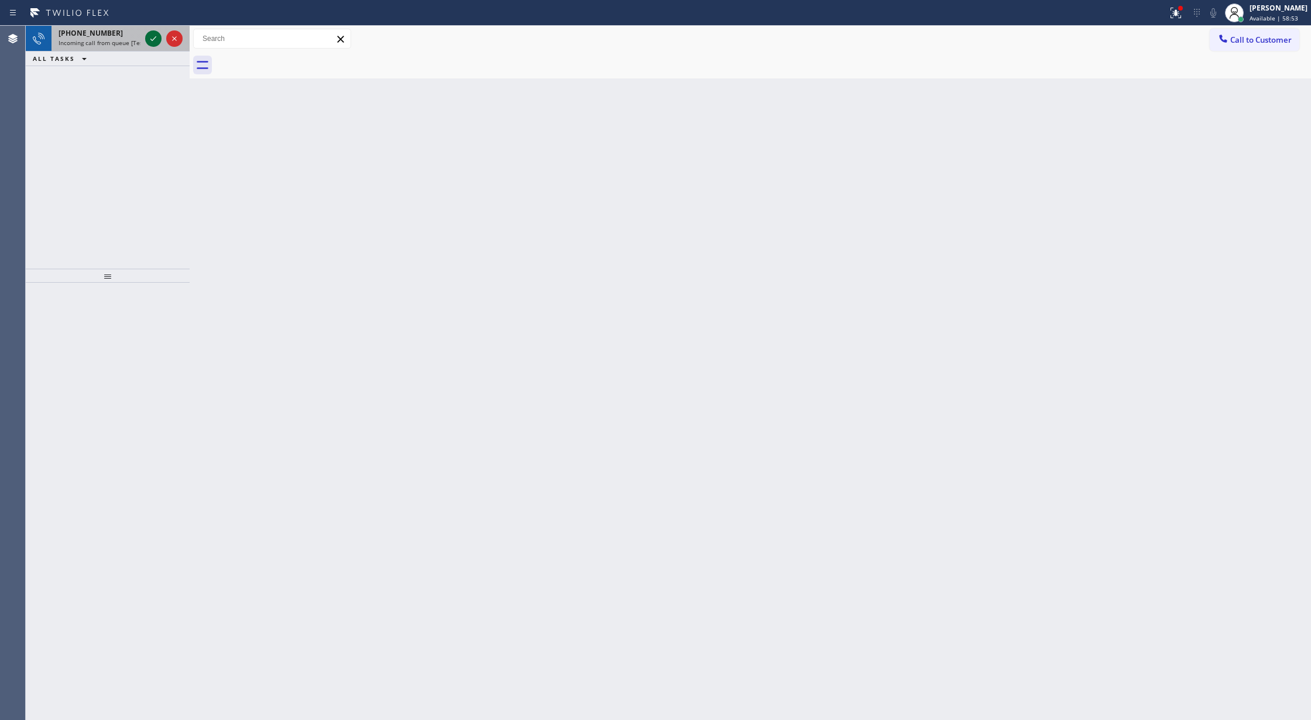
click at [149, 38] on icon at bounding box center [153, 39] width 14 height 14
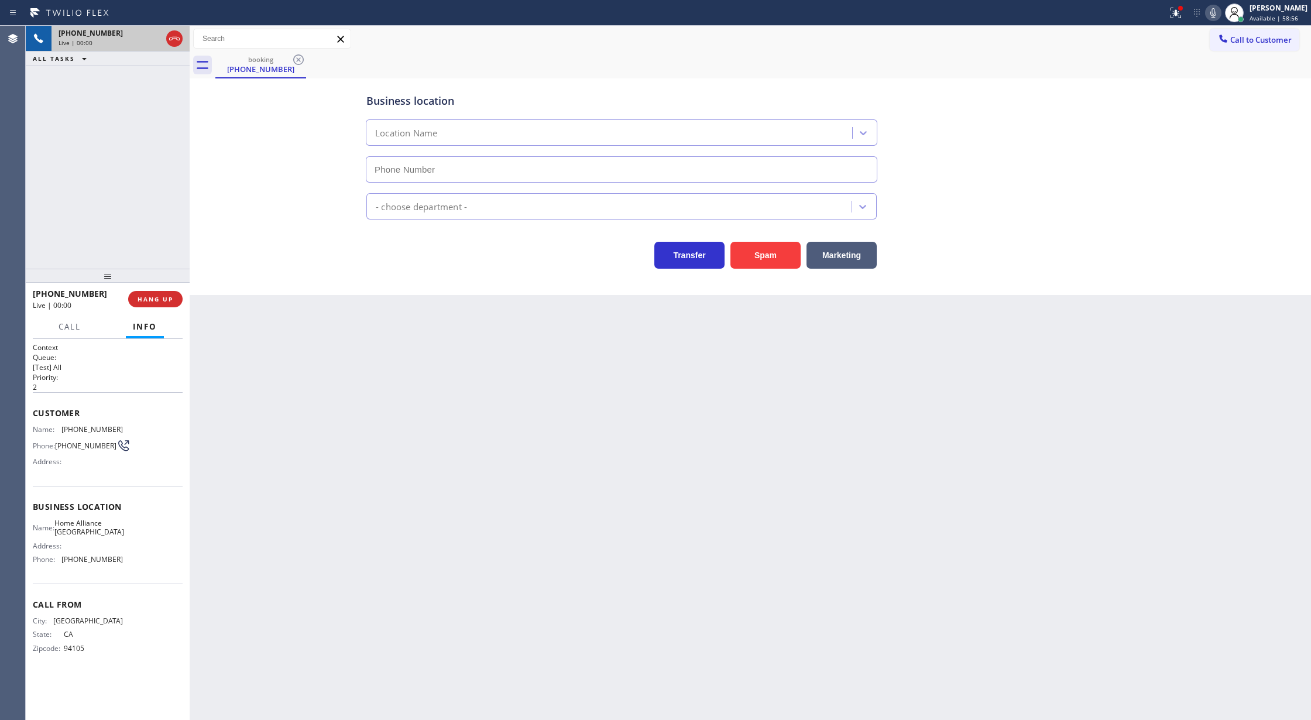
type input "[PHONE_NUMBER]"
click at [767, 257] on button "Spam" at bounding box center [765, 255] width 70 height 27
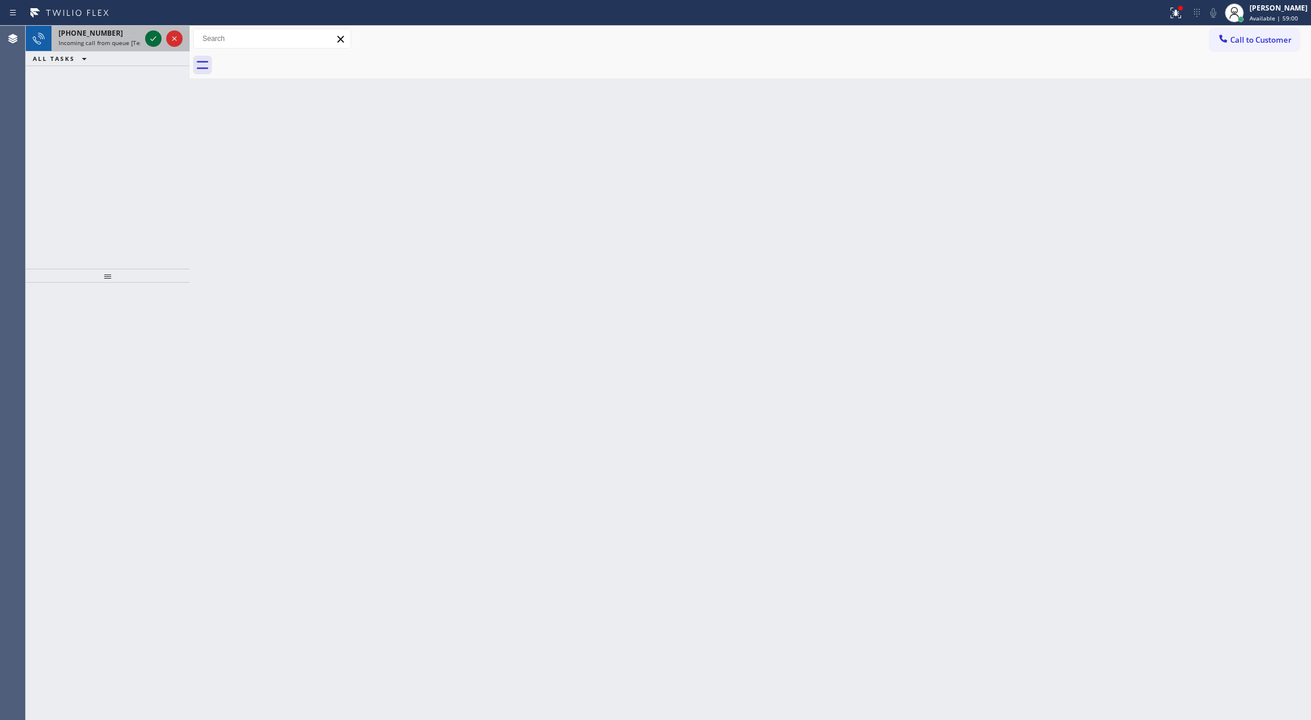
click at [156, 38] on icon at bounding box center [153, 39] width 14 height 14
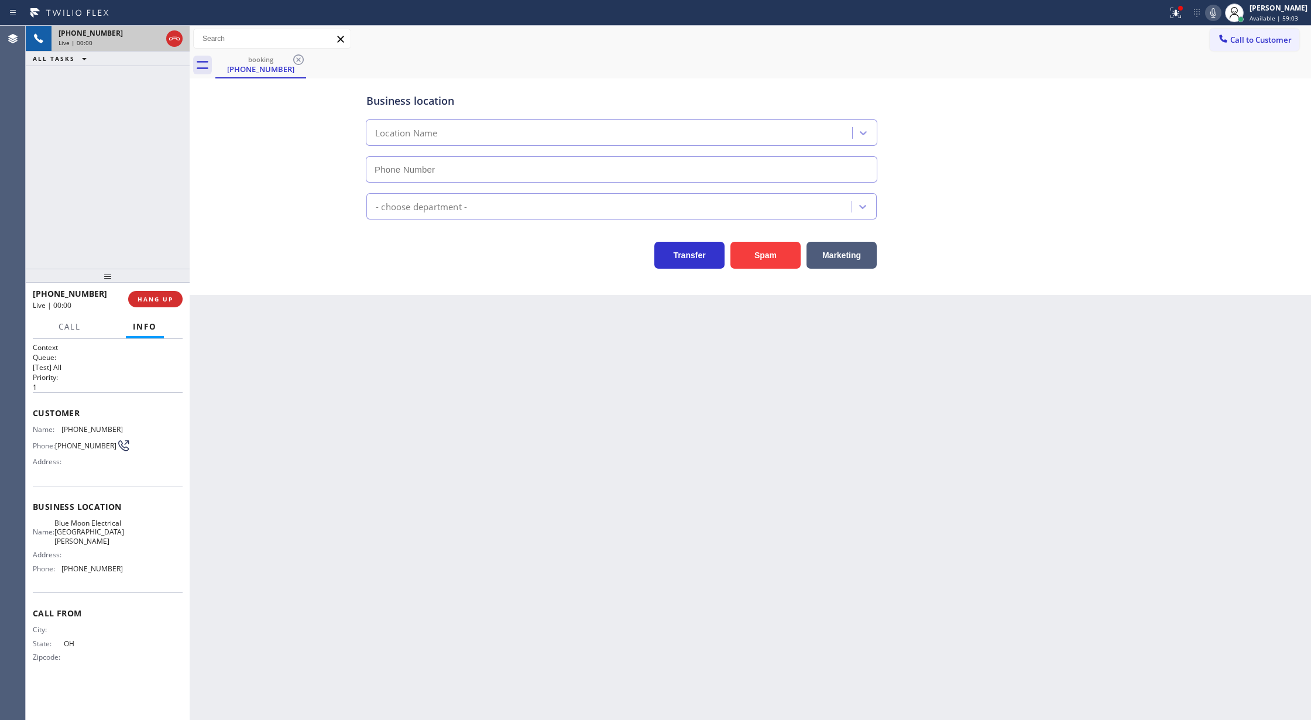
type input "[PHONE_NUMBER]"
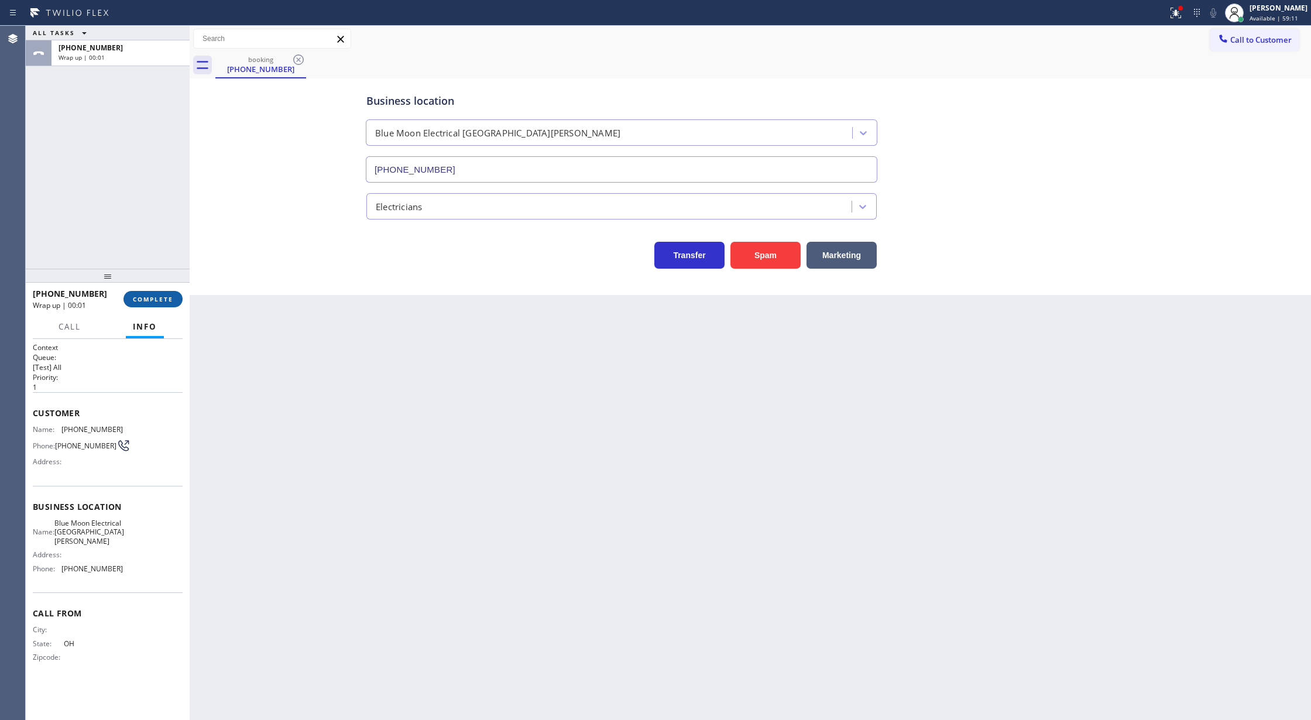
click at [147, 296] on span "COMPLETE" at bounding box center [153, 299] width 40 height 8
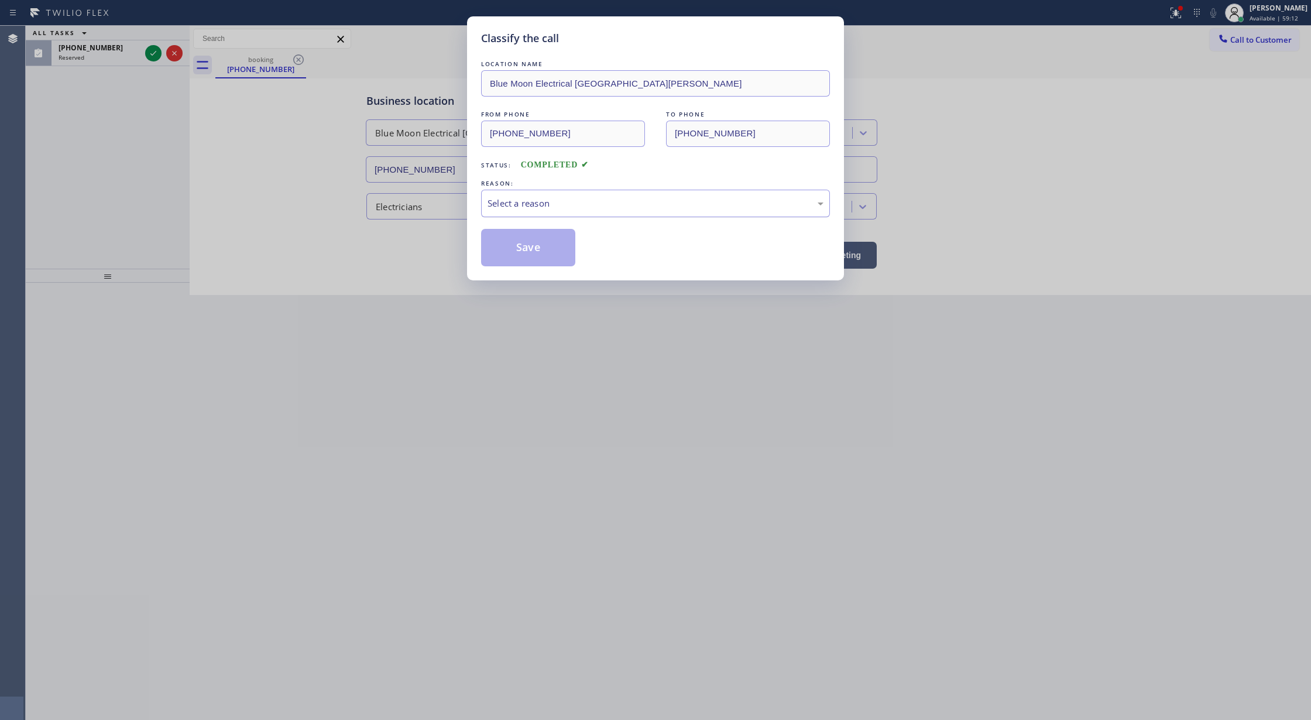
click at [575, 202] on div "Select a reason" at bounding box center [655, 203] width 336 height 13
click at [516, 249] on button "Save" at bounding box center [528, 247] width 94 height 37
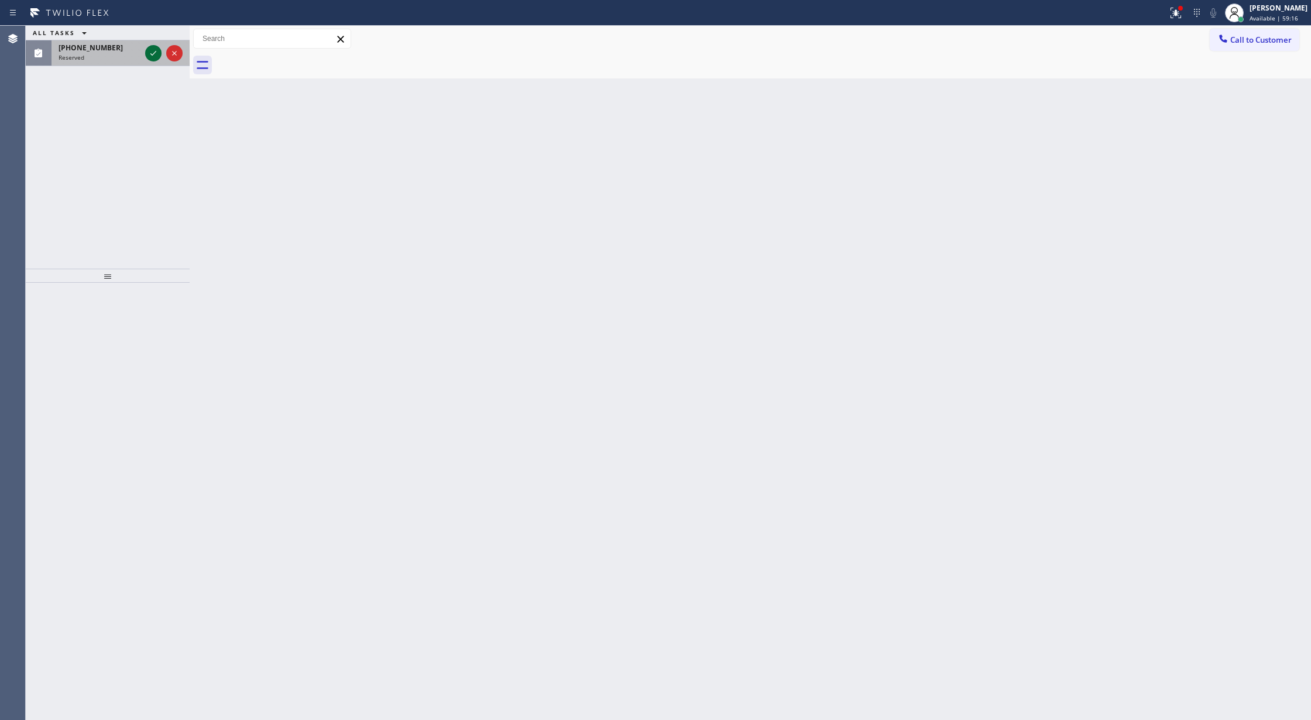
click at [153, 57] on icon at bounding box center [153, 53] width 14 height 14
click at [153, 33] on icon at bounding box center [153, 39] width 14 height 14
click at [156, 38] on icon at bounding box center [153, 39] width 14 height 14
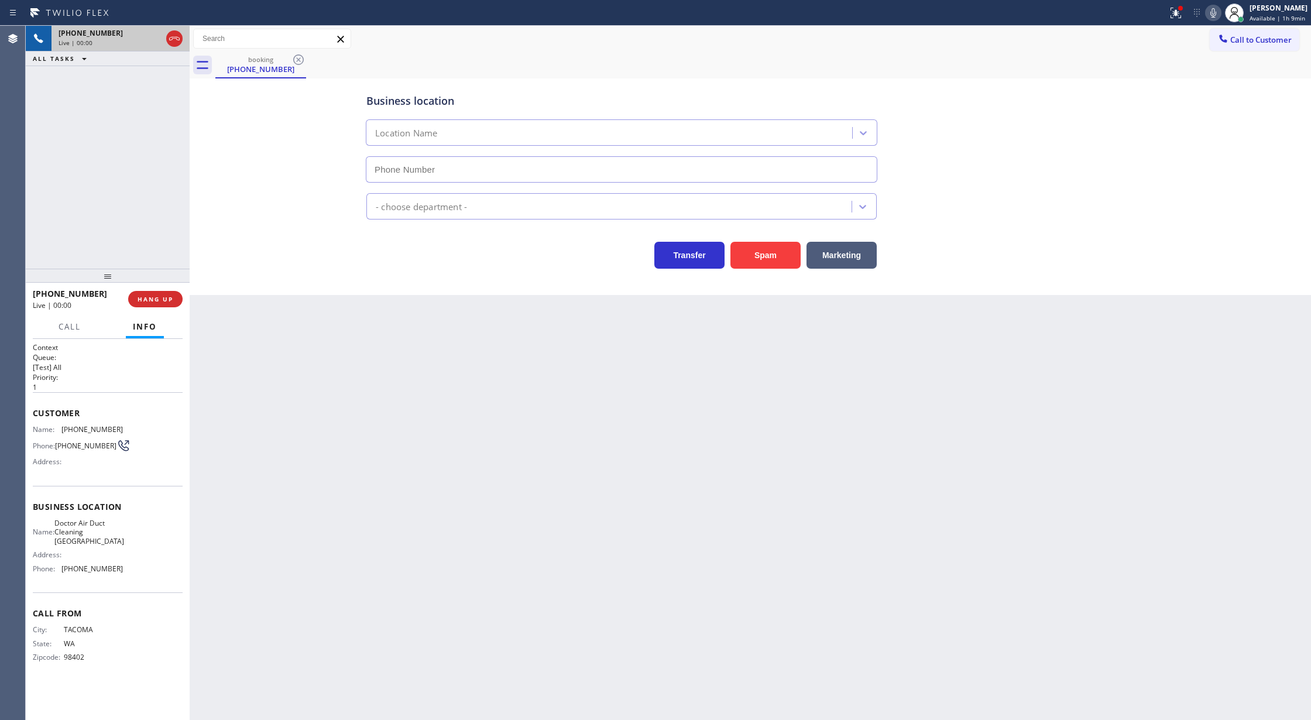
type input "[PHONE_NUMBER]"
click at [760, 253] on button "Spam" at bounding box center [765, 255] width 70 height 27
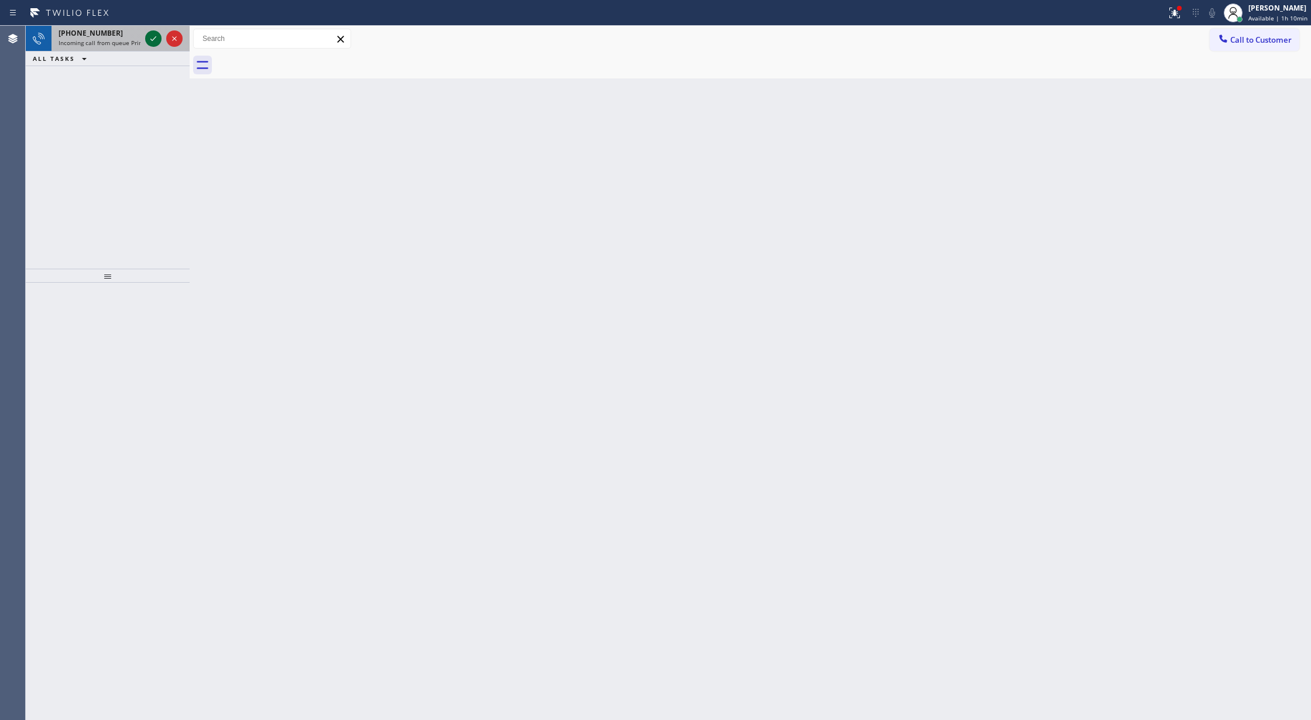
click at [150, 34] on icon at bounding box center [153, 39] width 14 height 14
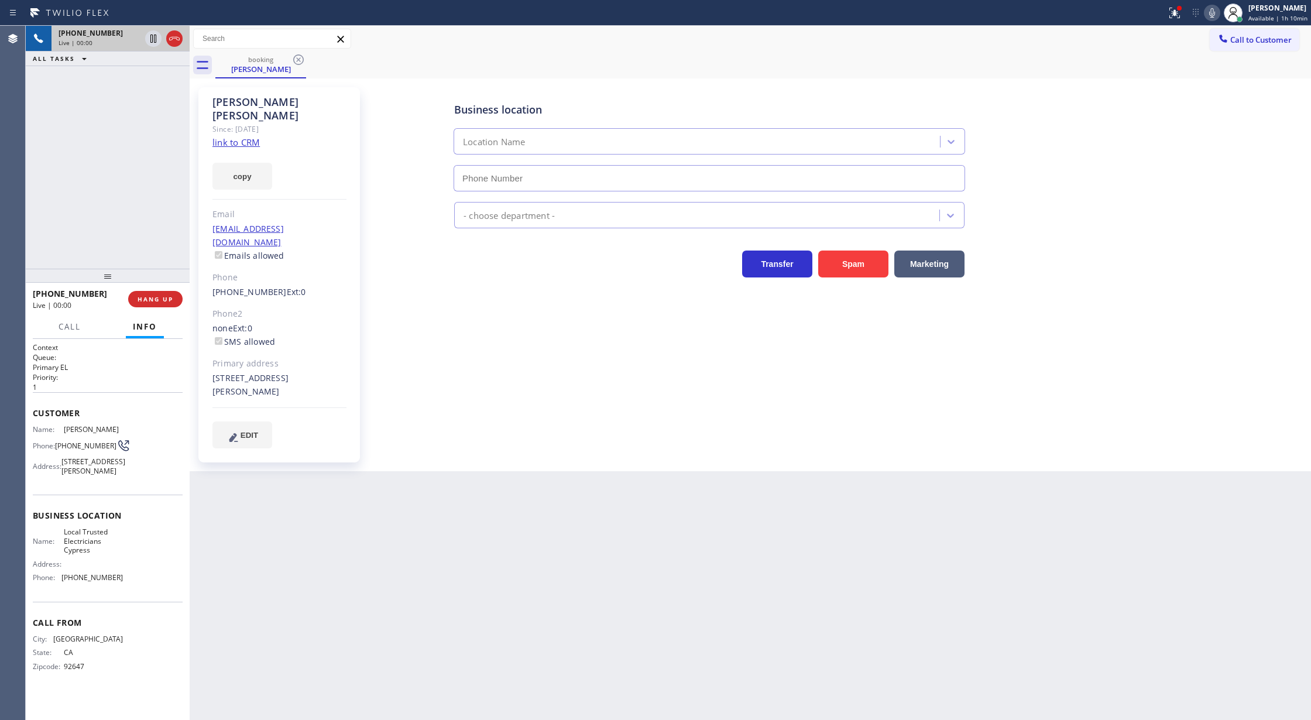
type input "[PHONE_NUMBER]"
click at [242, 136] on link "link to CRM" at bounding box center [235, 142] width 47 height 12
click at [143, 300] on span "COMPLETE" at bounding box center [153, 299] width 40 height 8
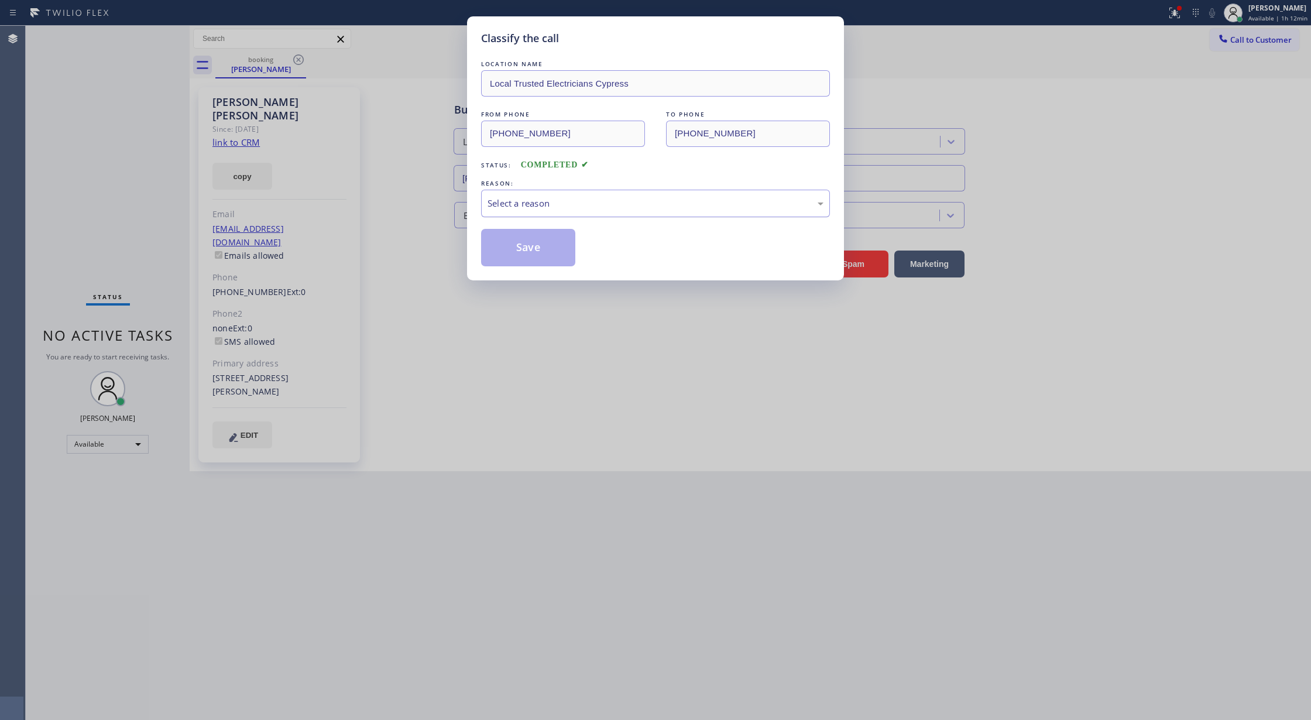
click at [506, 204] on div "Select a reason" at bounding box center [655, 203] width 336 height 13
click at [521, 253] on button "Save" at bounding box center [528, 247] width 94 height 37
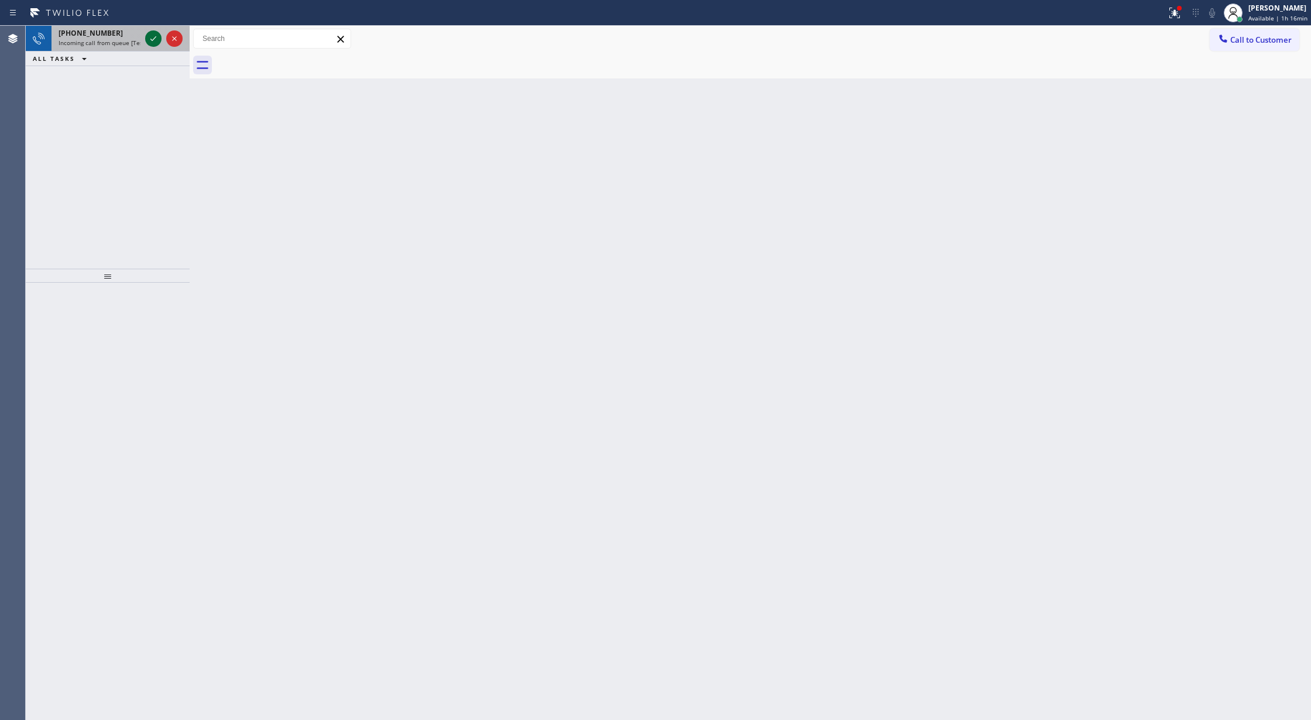
click at [156, 41] on icon at bounding box center [153, 39] width 14 height 14
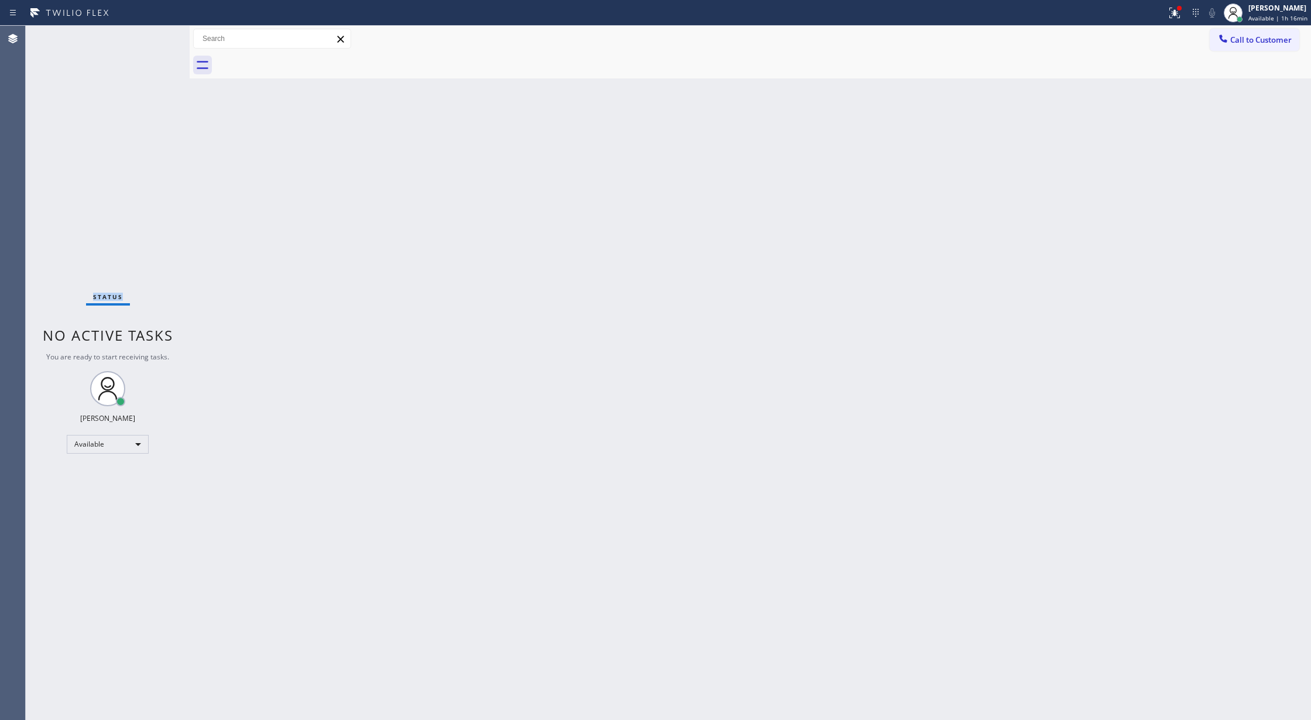
click at [156, 41] on div "Status No active tasks You are ready to start receiving tasks. [PERSON_NAME] Av…" at bounding box center [108, 373] width 164 height 694
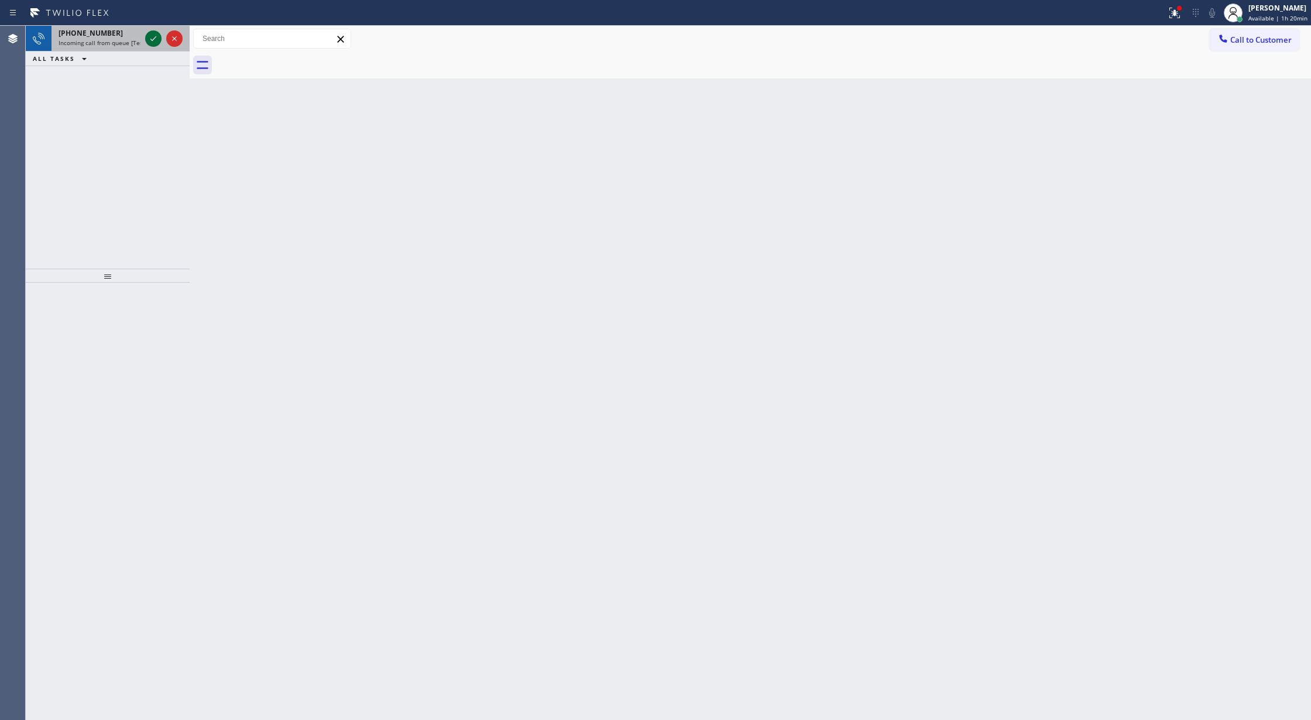
click at [145, 38] on div at bounding box center [153, 39] width 16 height 14
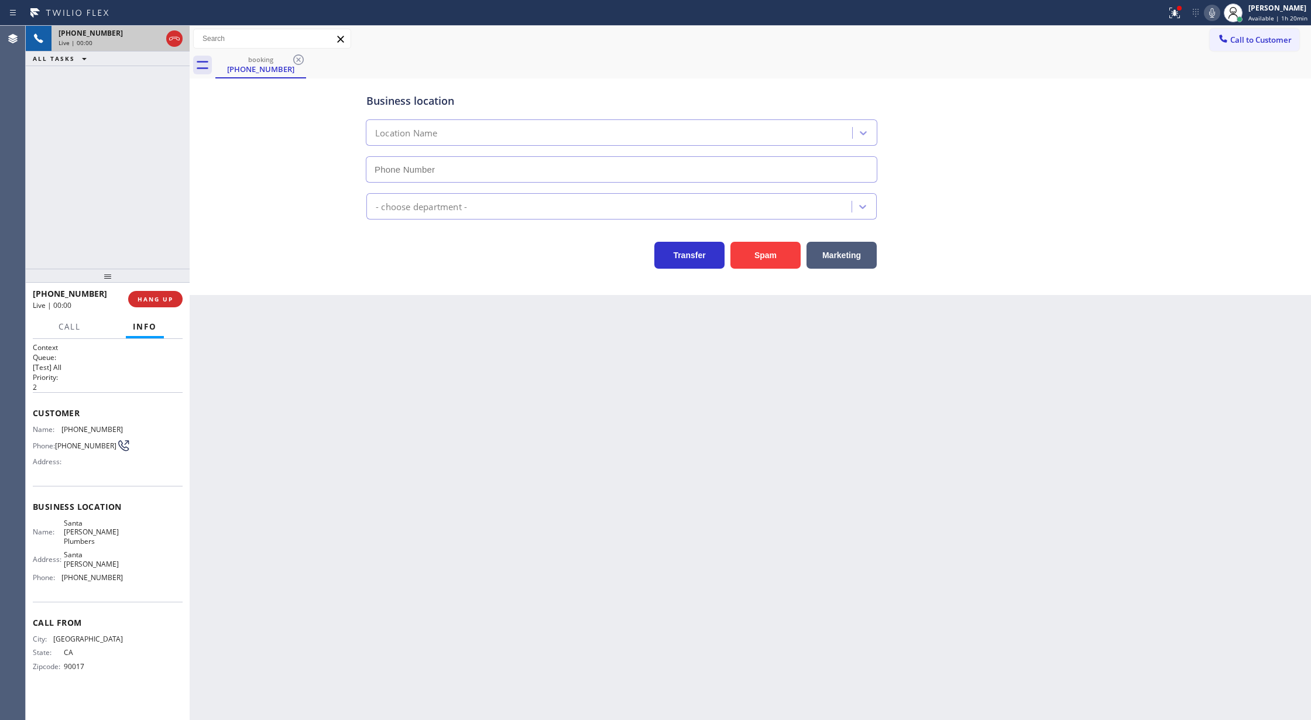
type input "[PHONE_NUMBER]"
click at [764, 252] on button "Spam" at bounding box center [765, 255] width 70 height 27
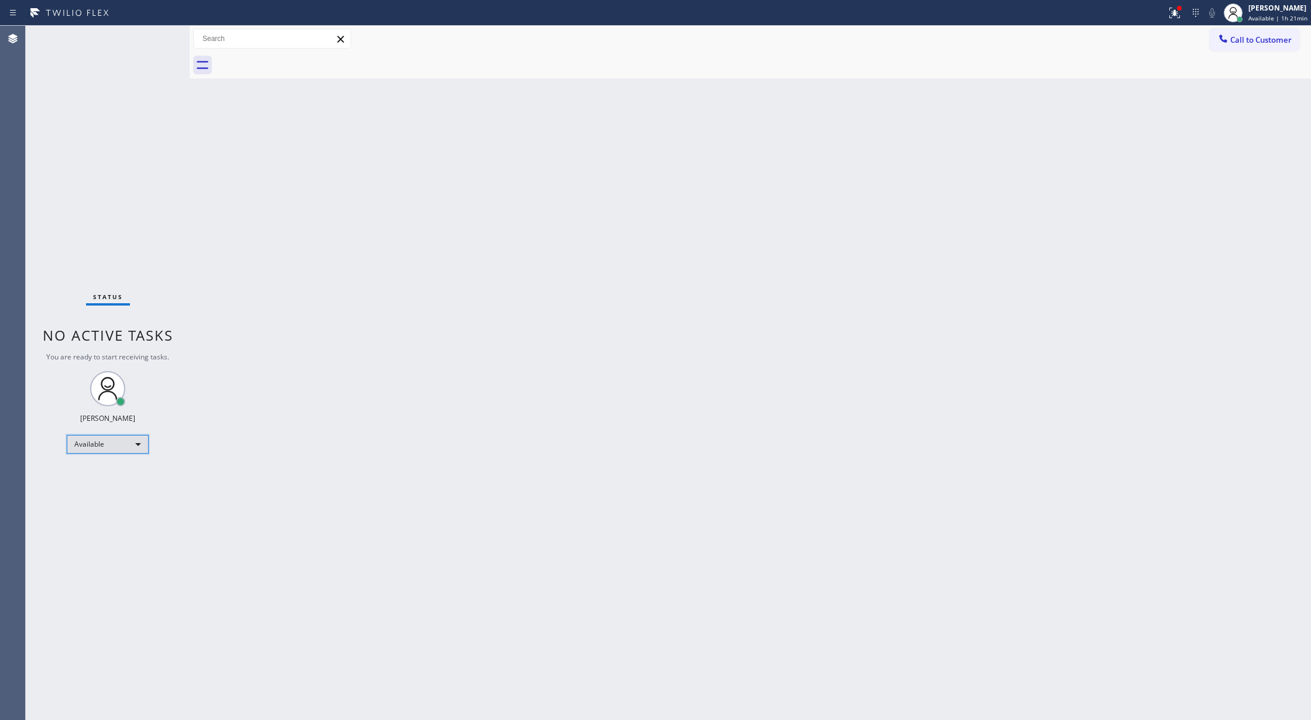
click at [136, 445] on div "Available" at bounding box center [108, 444] width 82 height 19
click at [125, 502] on li "Break" at bounding box center [106, 504] width 79 height 14
click at [157, 33] on div "Status No active tasks Change activity state to start receiving tasks. [PERSON_…" at bounding box center [108, 373] width 164 height 694
click at [128, 448] on div "Break" at bounding box center [108, 448] width 82 height 19
click at [122, 482] on li "Available" at bounding box center [106, 480] width 79 height 14
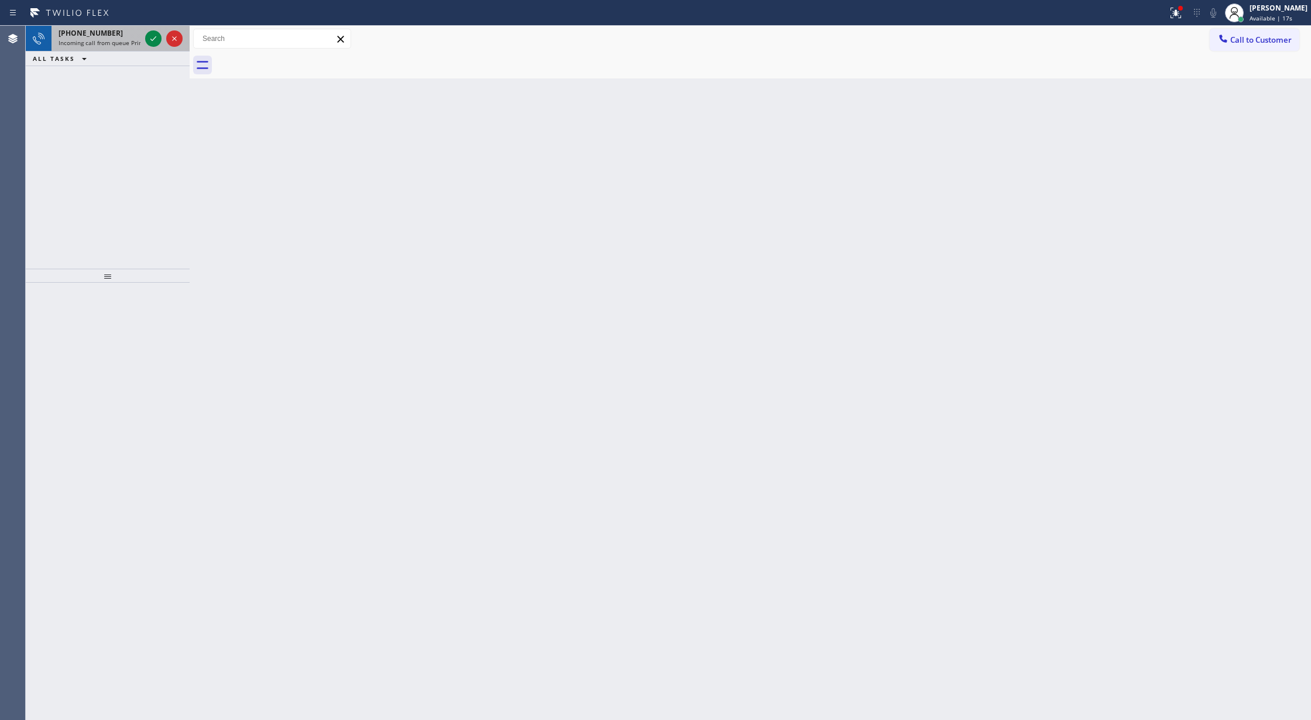
click at [144, 33] on div at bounding box center [164, 39] width 42 height 26
click at [145, 35] on div at bounding box center [153, 39] width 16 height 14
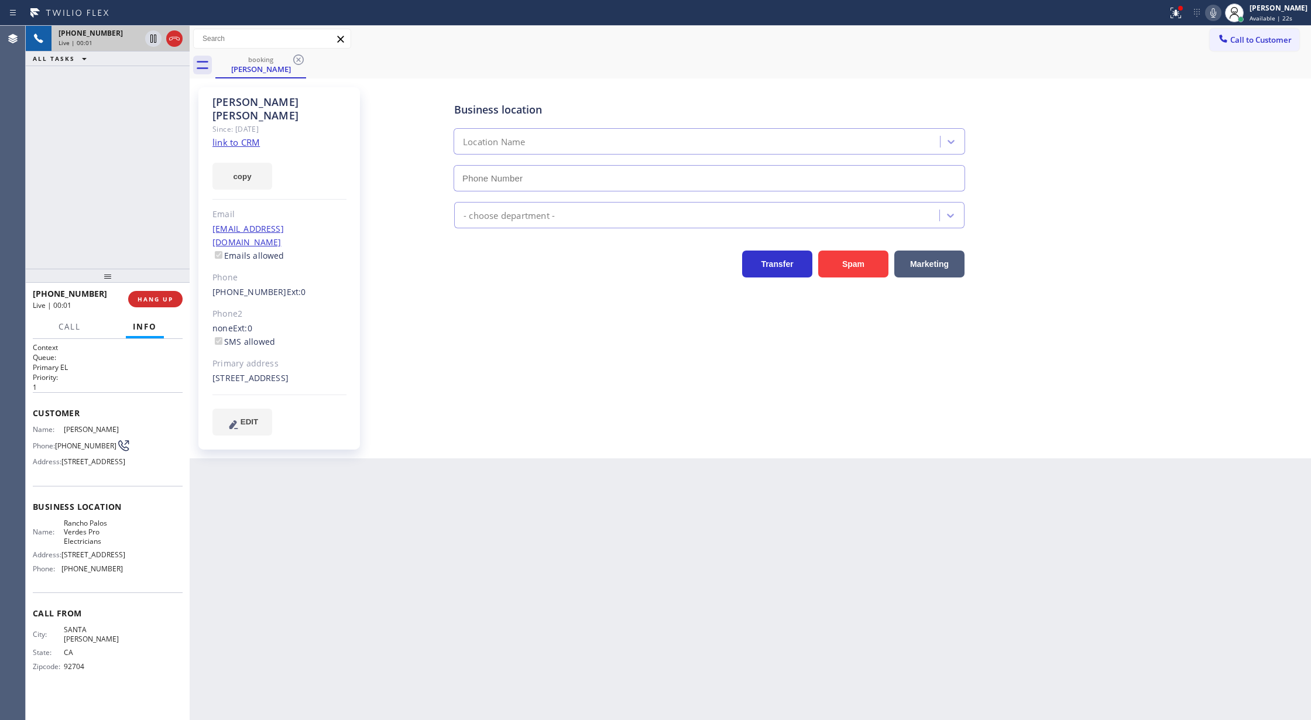
type input "[PHONE_NUMBER]"
click at [242, 136] on link "link to CRM" at bounding box center [235, 142] width 47 height 12
drag, startPoint x: 1222, startPoint y: 14, endPoint x: 1168, endPoint y: 78, distance: 84.3
click at [1220, 15] on icon at bounding box center [1213, 13] width 14 height 14
click at [1220, 12] on icon at bounding box center [1213, 13] width 14 height 14
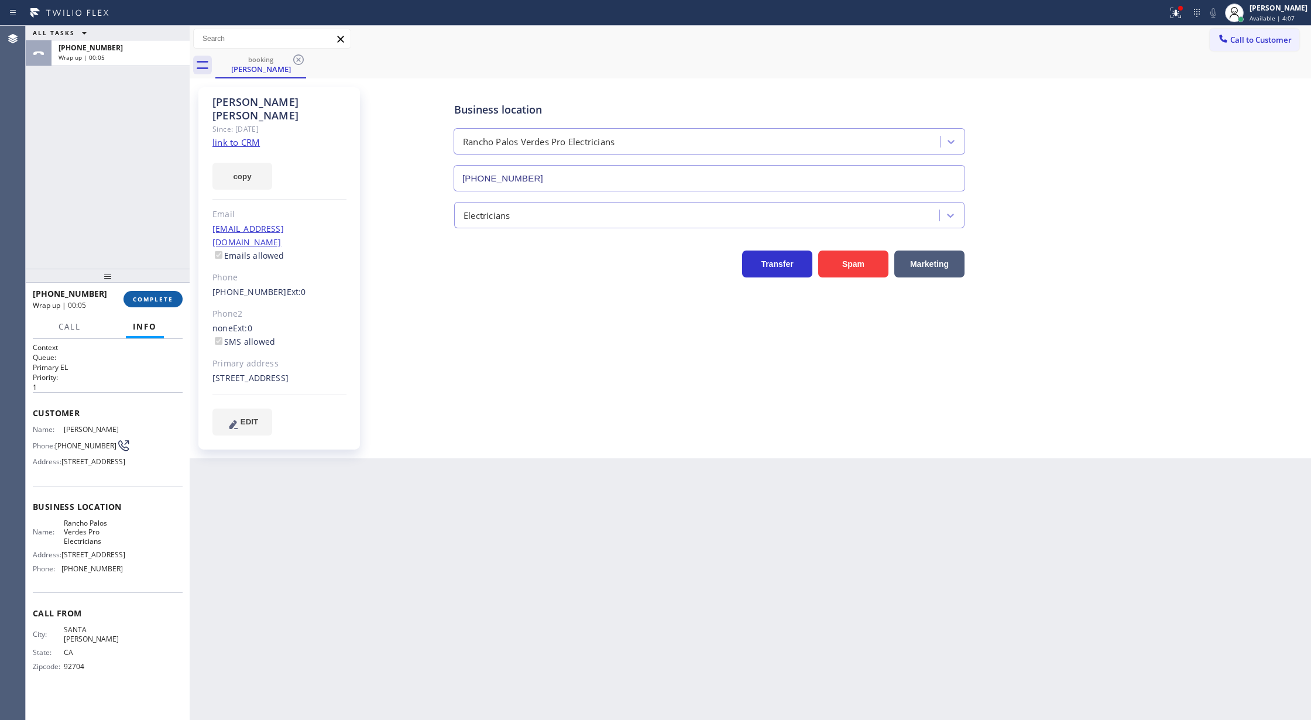
click at [148, 298] on span "COMPLETE" at bounding box center [153, 299] width 40 height 8
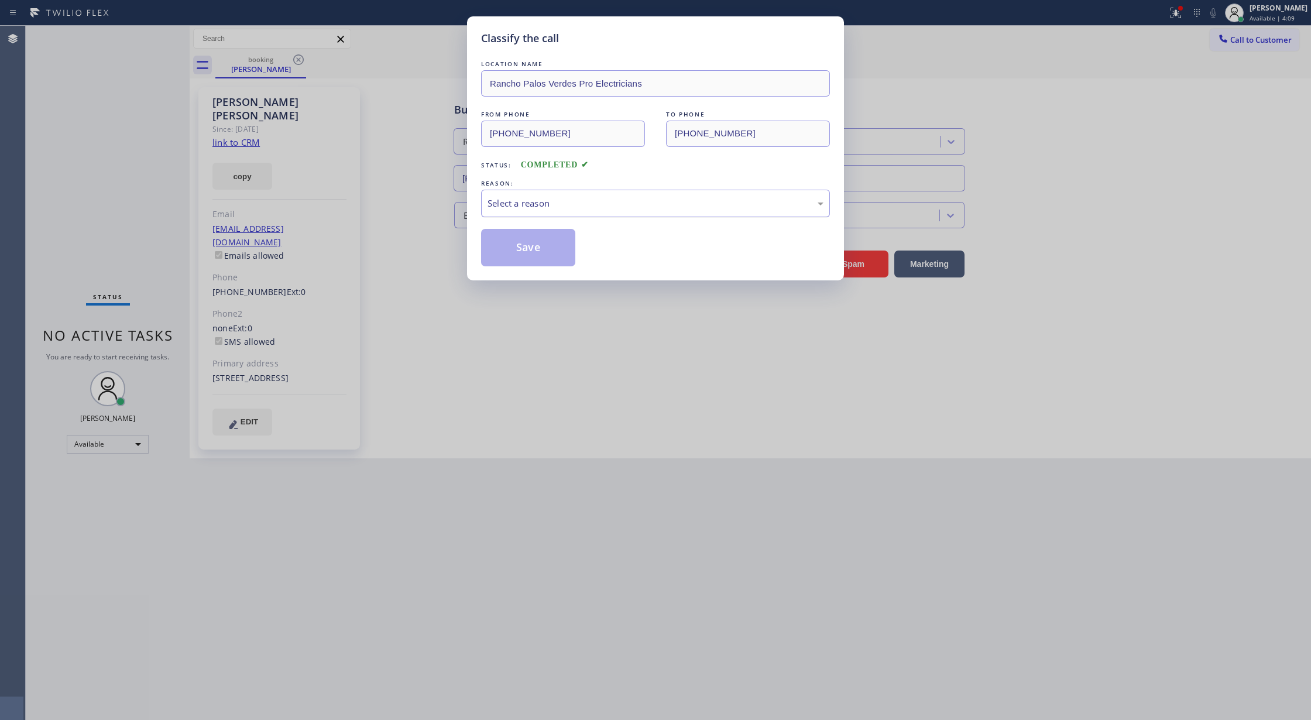
click at [544, 208] on div "Select a reason" at bounding box center [655, 203] width 336 height 13
click at [508, 242] on button "Save" at bounding box center [528, 247] width 94 height 37
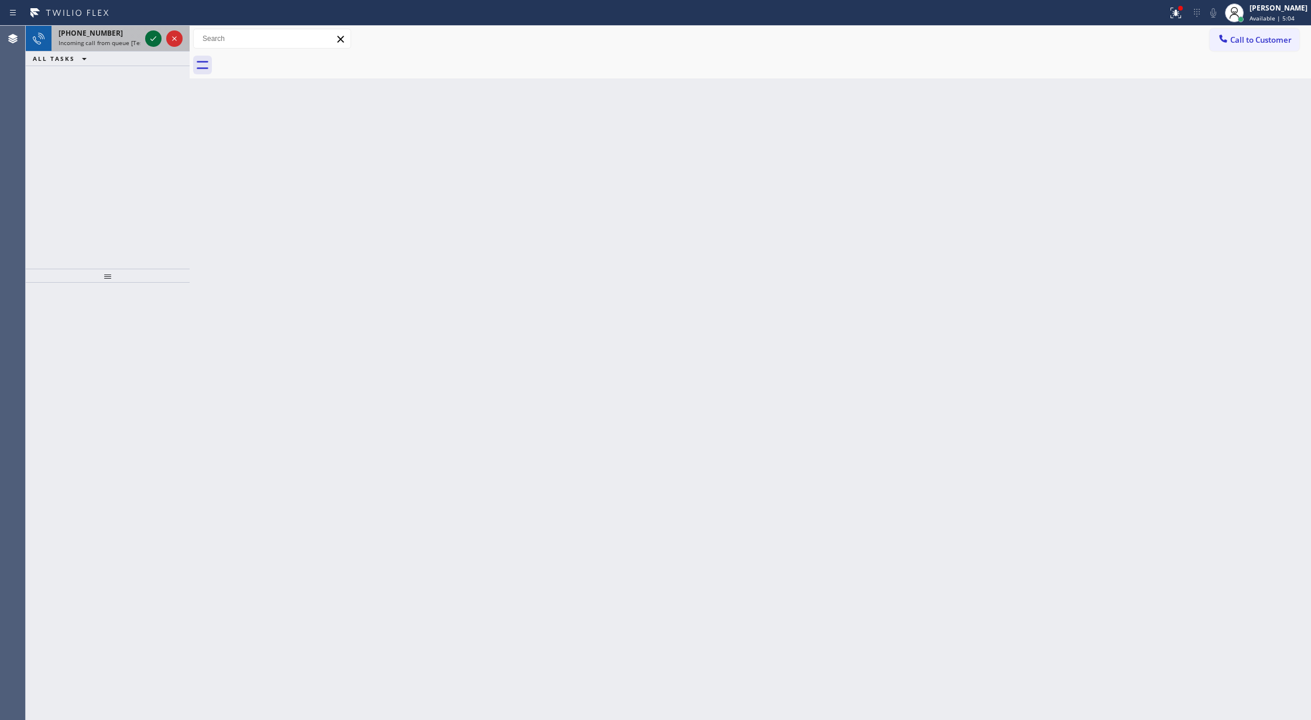
click at [151, 40] on icon at bounding box center [153, 38] width 6 height 5
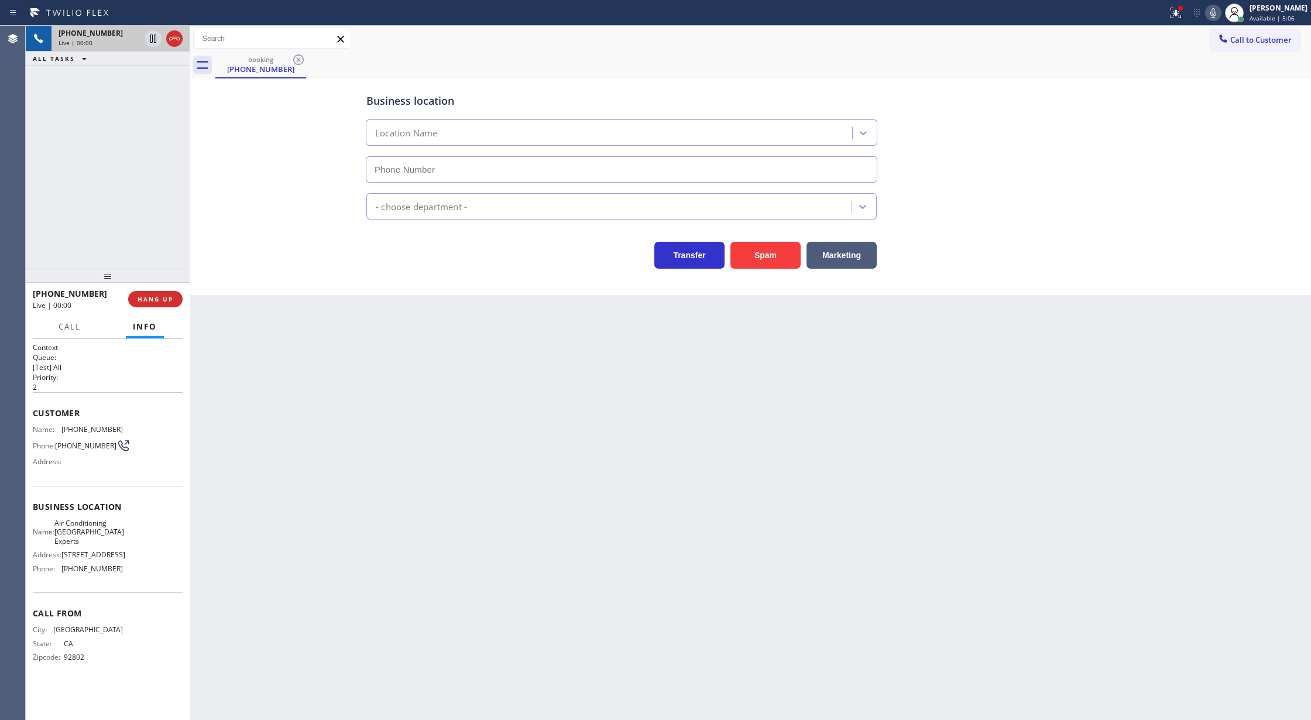
type input "[PHONE_NUMBER]"
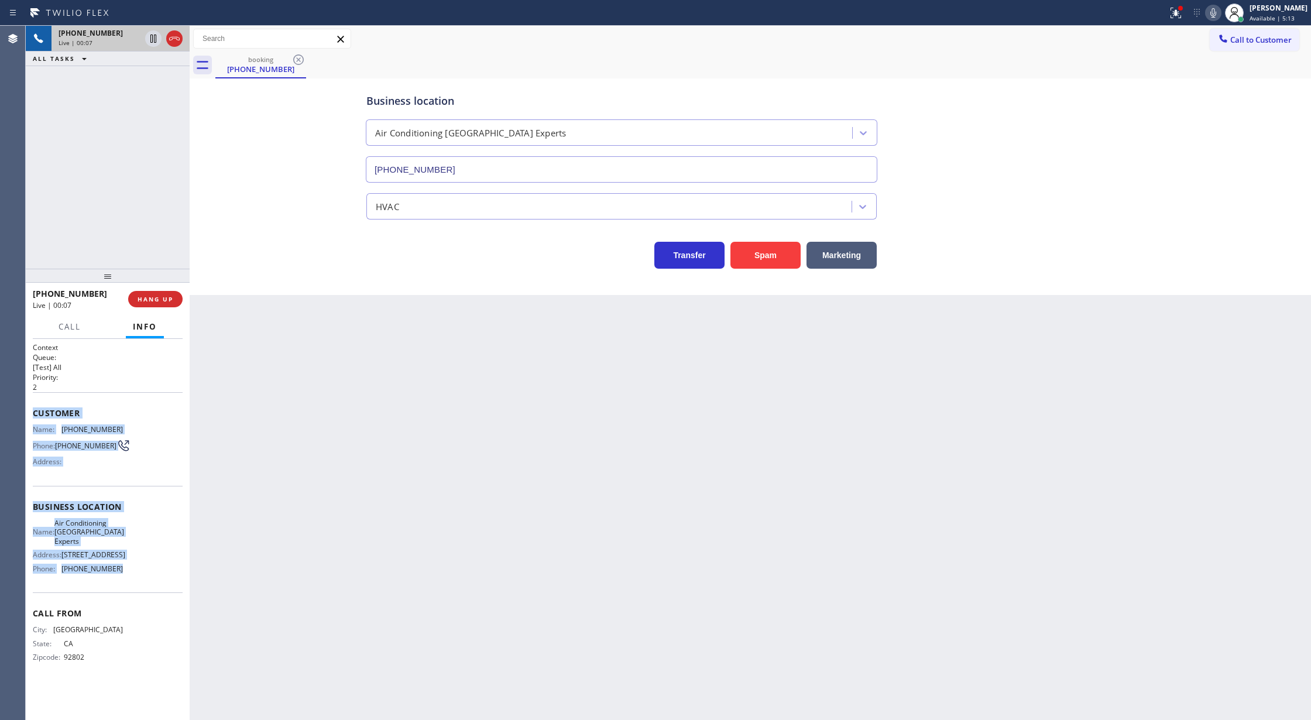
drag, startPoint x: 34, startPoint y: 413, endPoint x: 130, endPoint y: 563, distance: 177.9
click at [130, 563] on div "Context Queue: [Test] All Priority: 2 Customer Name: [PHONE_NUMBER] Phone: [PHO…" at bounding box center [108, 511] width 150 height 339
click at [173, 40] on icon at bounding box center [174, 39] width 14 height 14
type input "[PHONE_NUMBER]"
click at [149, 300] on span "COMPLETE" at bounding box center [153, 299] width 40 height 8
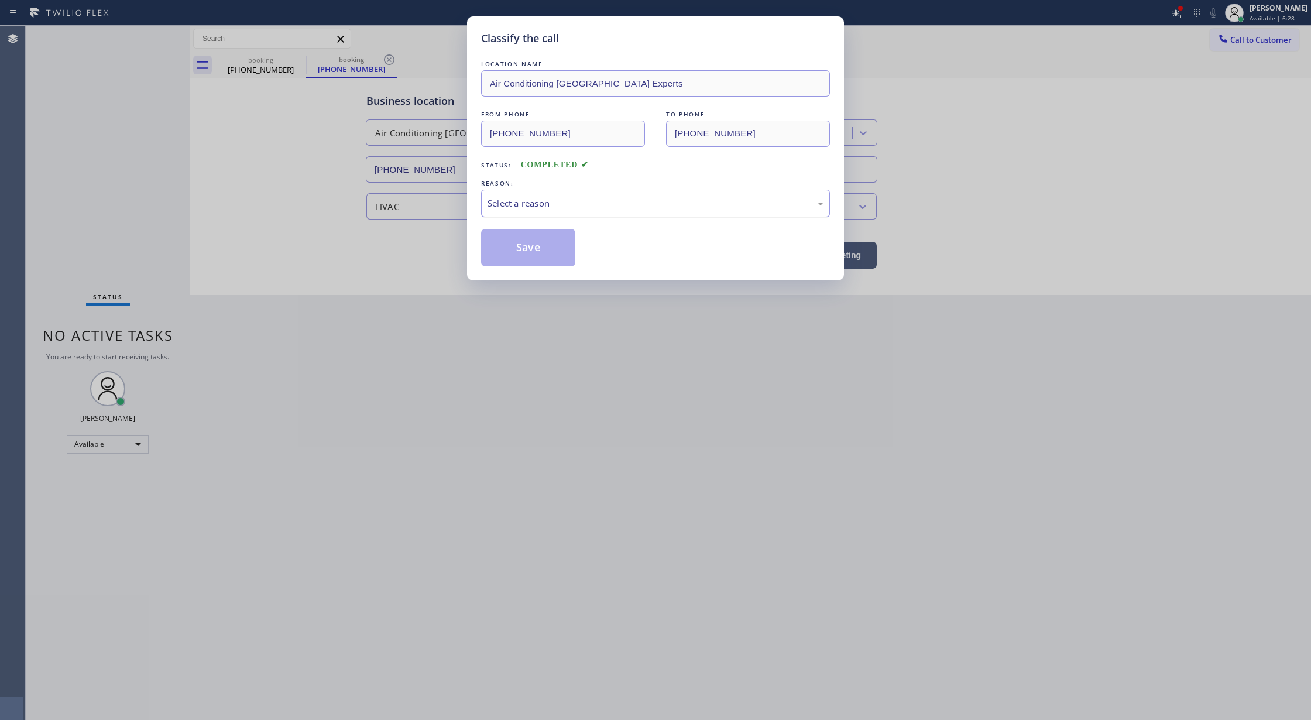
click at [568, 194] on div "Select a reason" at bounding box center [655, 204] width 349 height 28
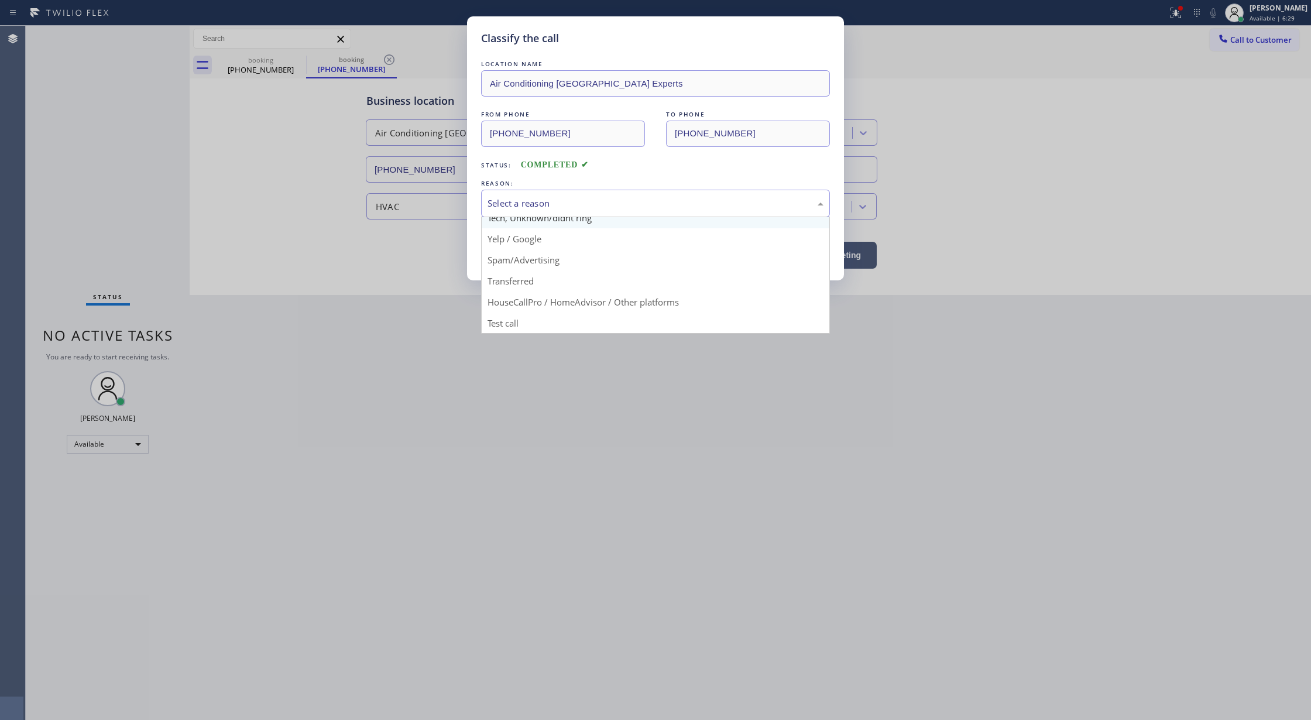
scroll to position [74, 0]
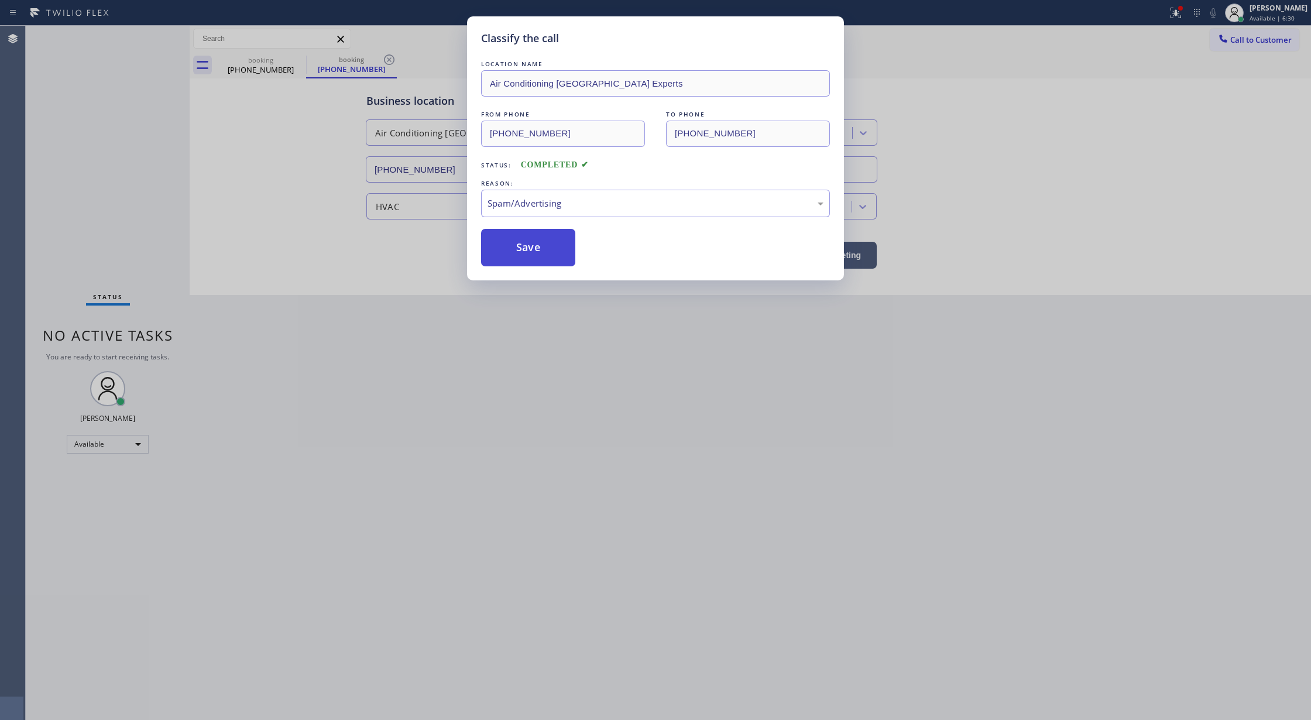
click at [521, 248] on button "Save" at bounding box center [528, 247] width 94 height 37
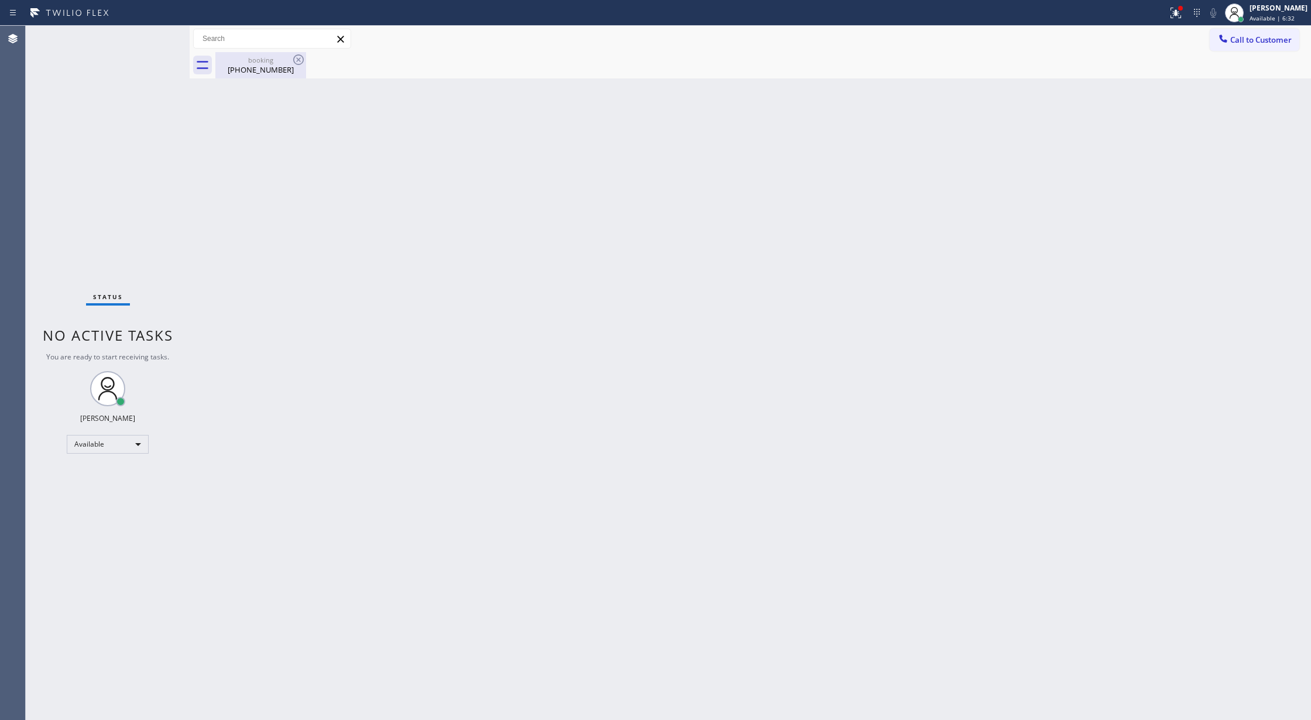
click at [260, 62] on div "booking" at bounding box center [261, 60] width 88 height 9
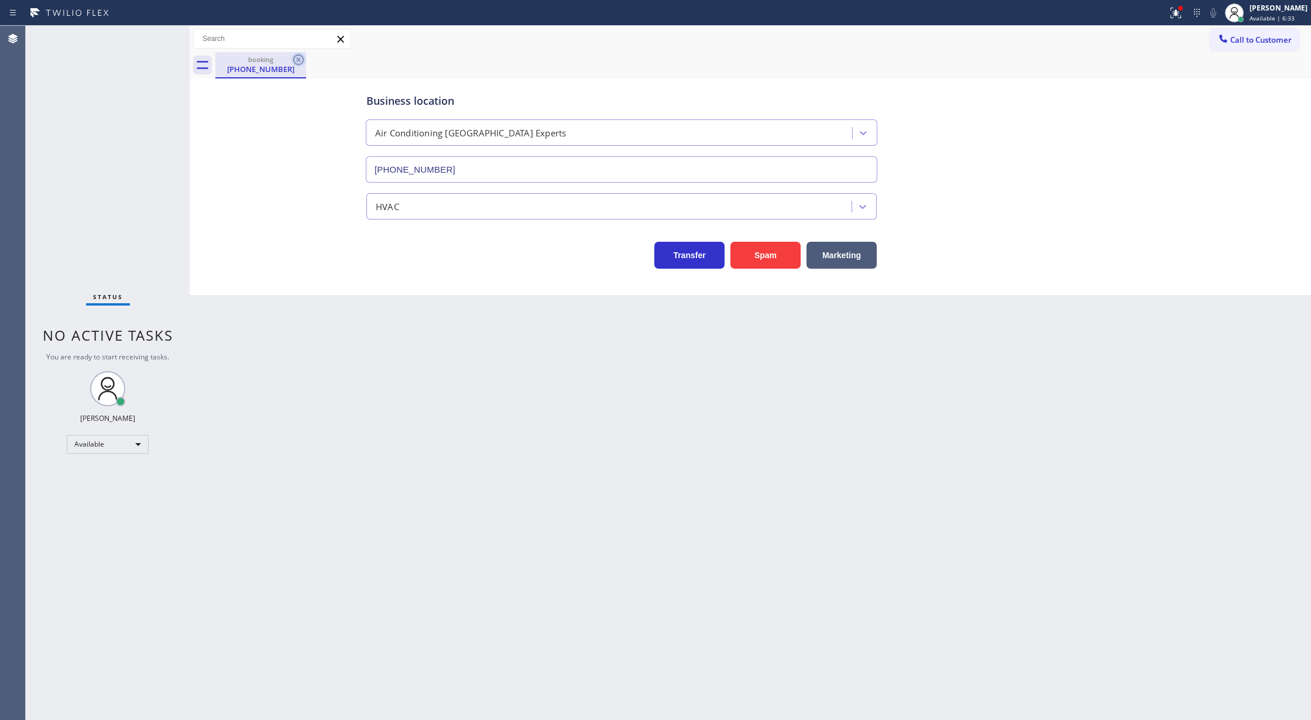
click at [296, 57] on icon at bounding box center [298, 60] width 14 height 14
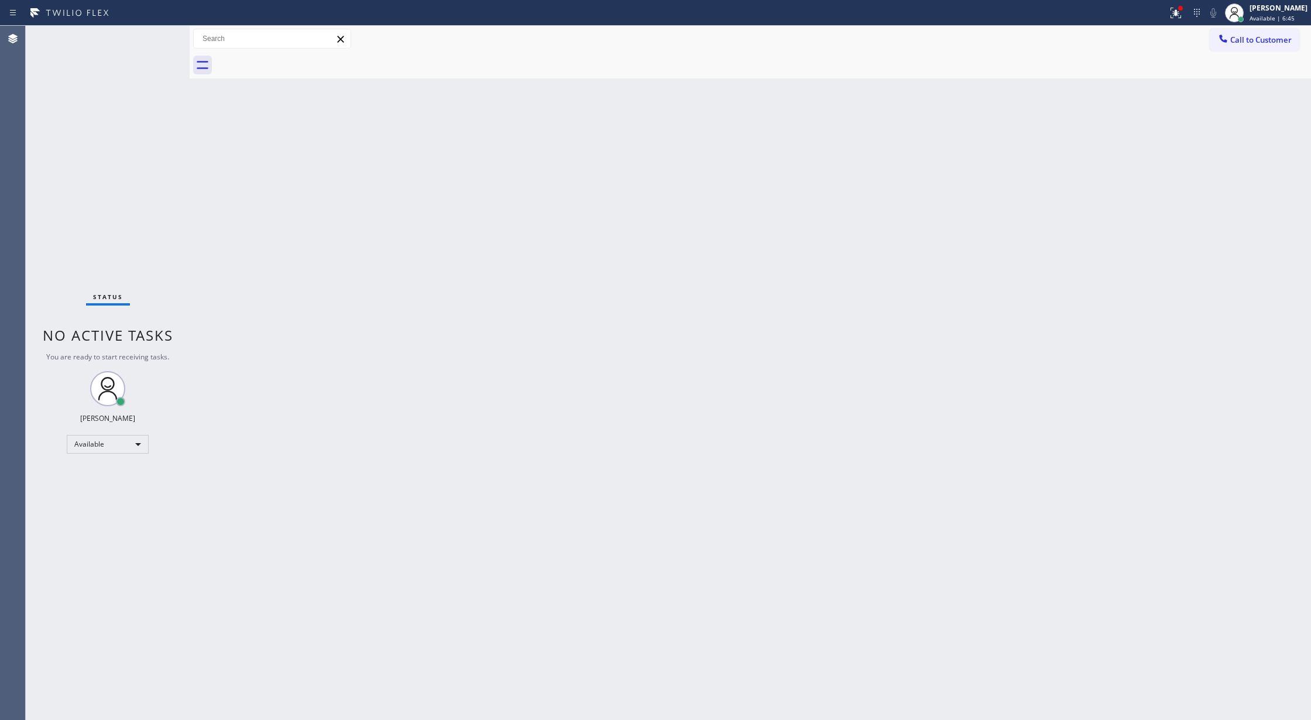
click at [163, 38] on div "Status No active tasks You are ready to start receiving tasks. [PERSON_NAME] Av…" at bounding box center [108, 373] width 164 height 694
click at [146, 34] on div "Status No active tasks You are ready to start receiving tasks. [PERSON_NAME] Av…" at bounding box center [108, 373] width 164 height 694
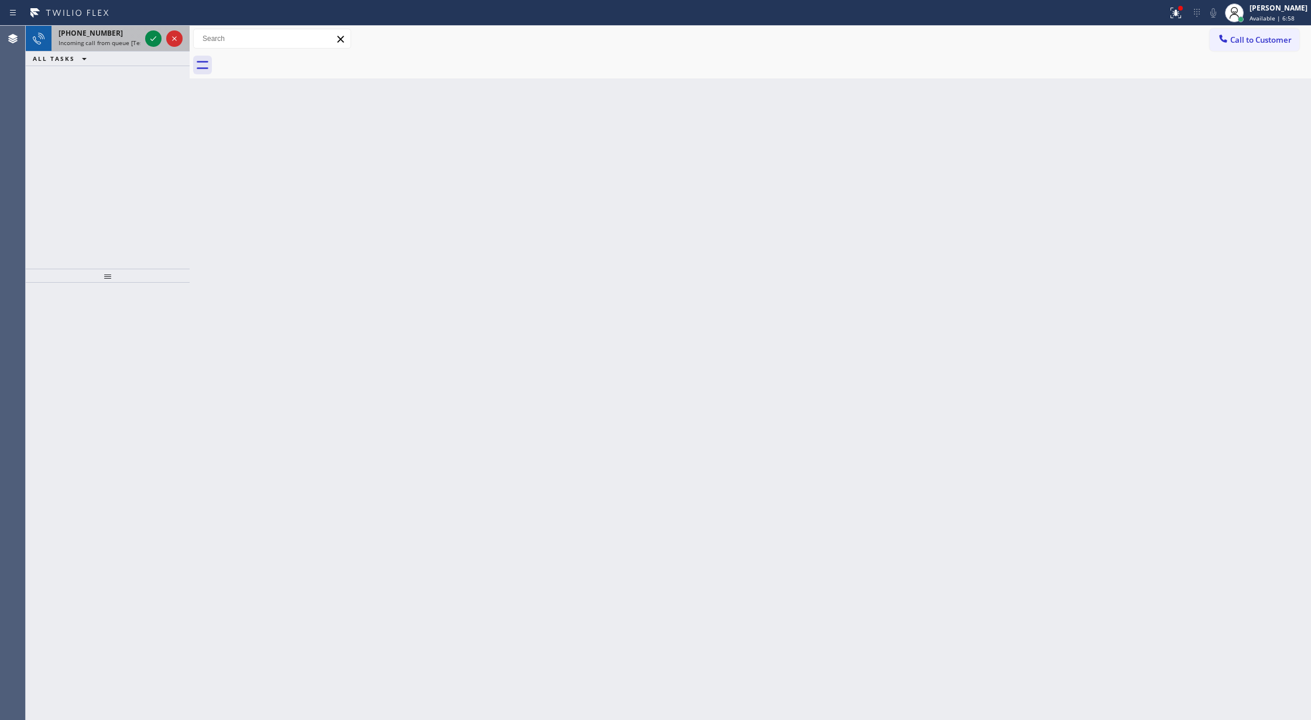
click at [144, 36] on div at bounding box center [164, 39] width 42 height 26
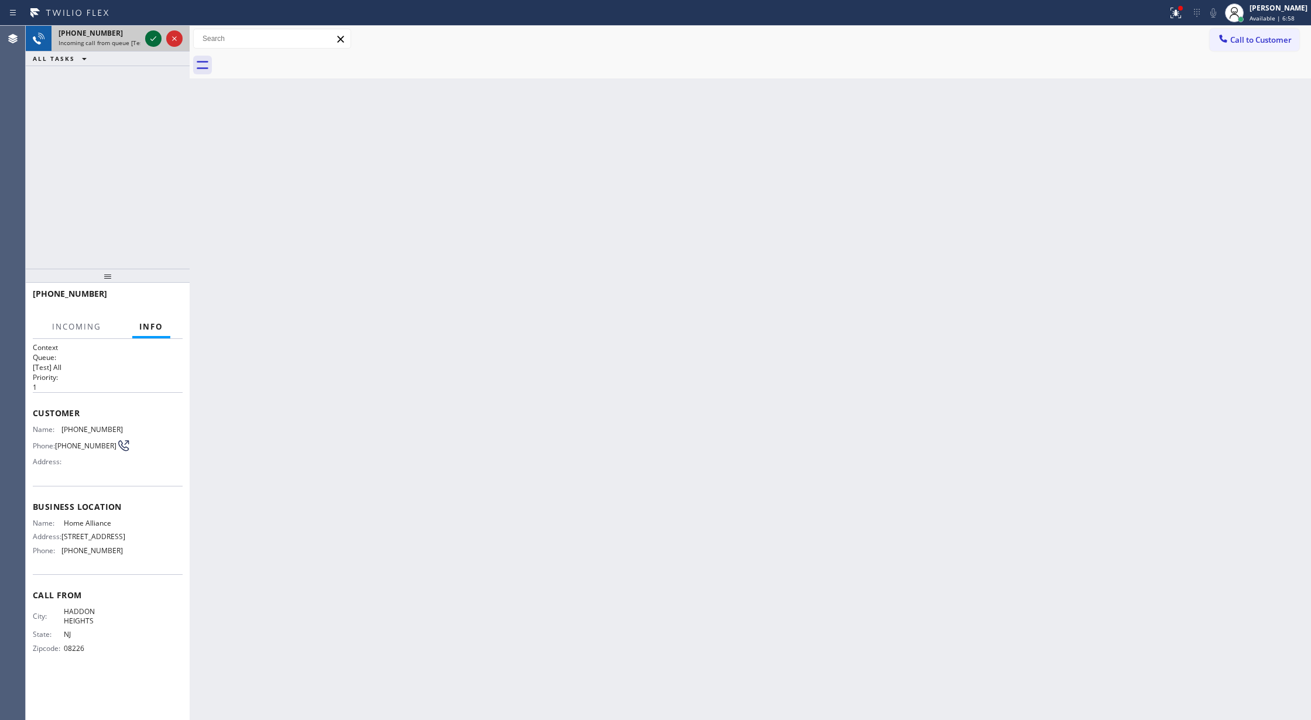
click at [148, 37] on icon at bounding box center [153, 39] width 14 height 14
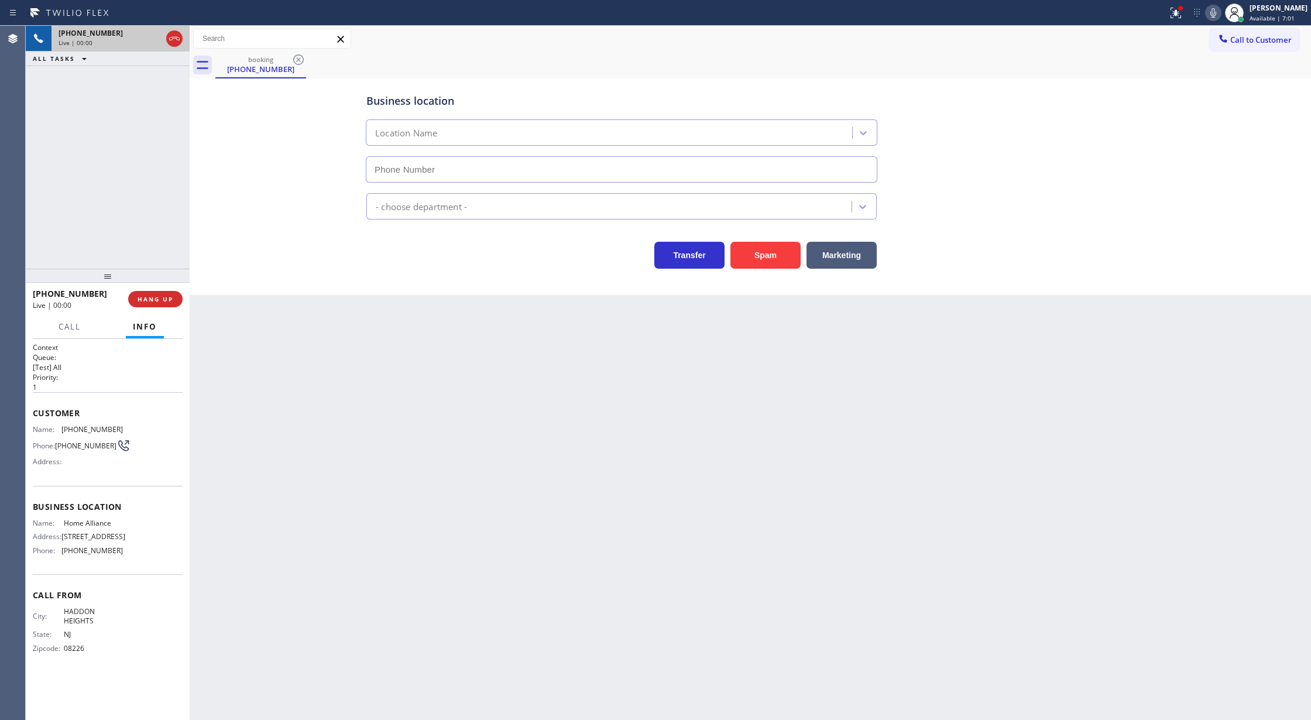
type input "[PHONE_NUMBER]"
drag, startPoint x: 29, startPoint y: 414, endPoint x: 128, endPoint y: 565, distance: 180.2
click at [128, 565] on div "Context Queue: [Test] All Priority: 1 Customer Name: [PHONE_NUMBER] Phone: [PHO…" at bounding box center [108, 530] width 164 height 382
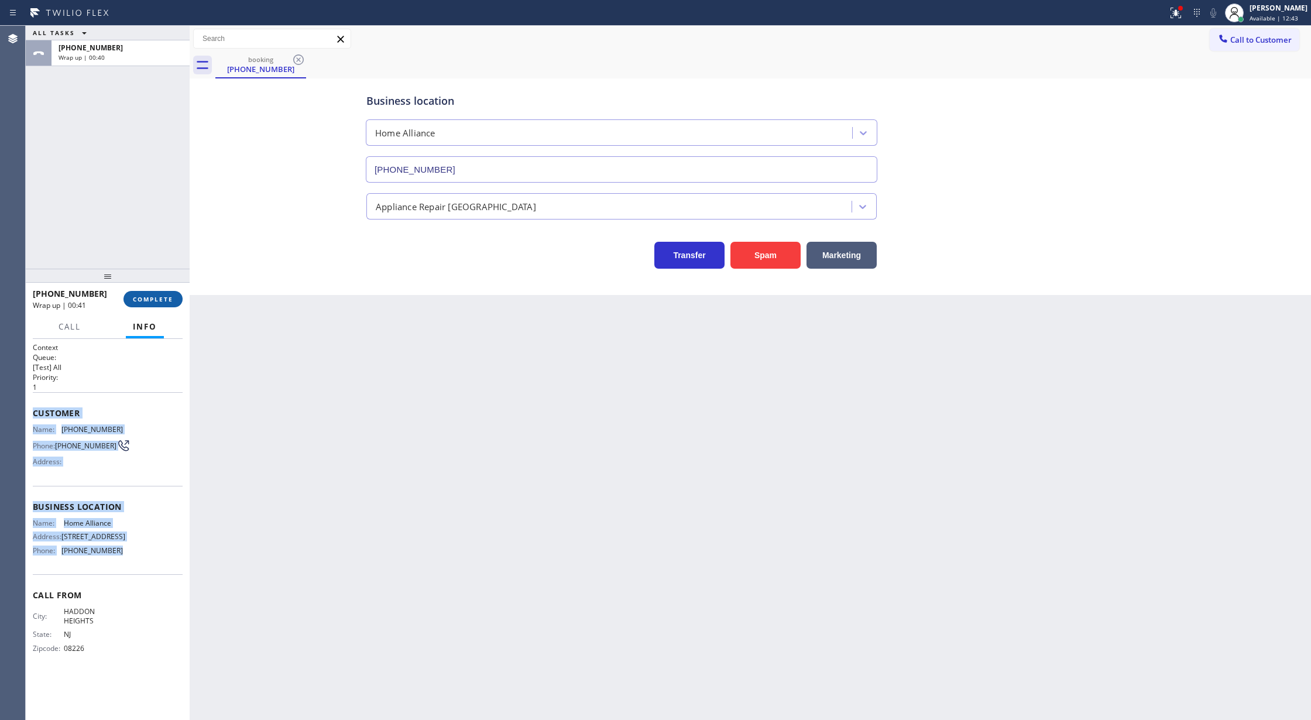
click at [147, 296] on span "COMPLETE" at bounding box center [153, 299] width 40 height 8
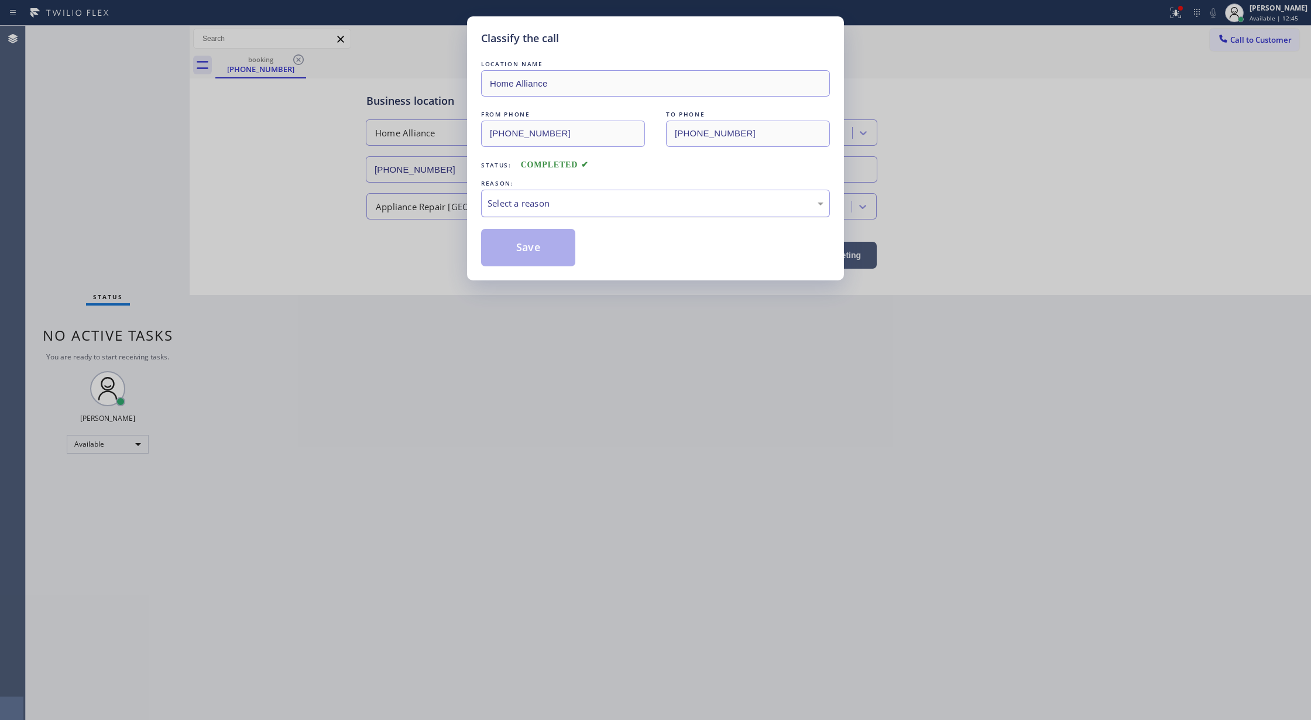
click at [494, 202] on div "Select a reason" at bounding box center [655, 203] width 336 height 13
click at [544, 204] on div "New Customer - Booked" at bounding box center [655, 203] width 336 height 13
click at [524, 268] on div "Classify the call LOCATION NAME Home Alliance FROM PHONE [PHONE_NUMBER] TO PHON…" at bounding box center [655, 148] width 377 height 264
click at [528, 248] on button "Save" at bounding box center [528, 247] width 94 height 37
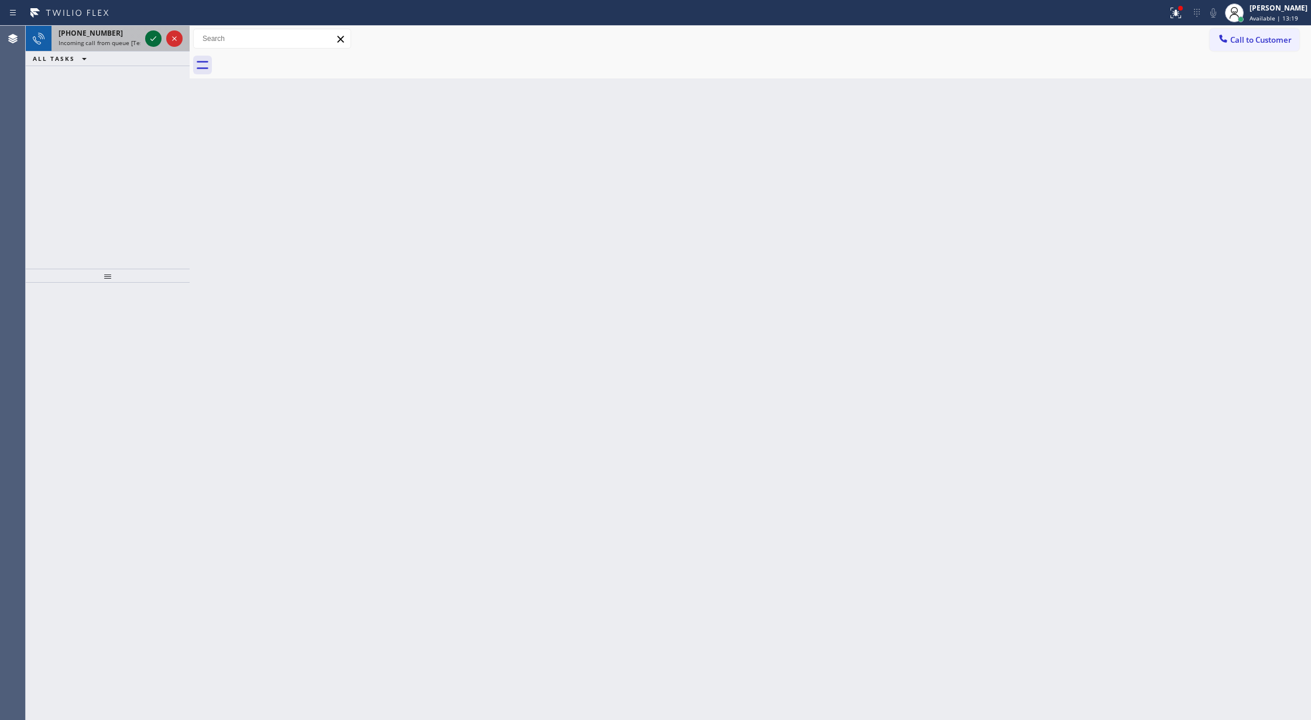
click at [150, 40] on icon at bounding box center [153, 39] width 14 height 14
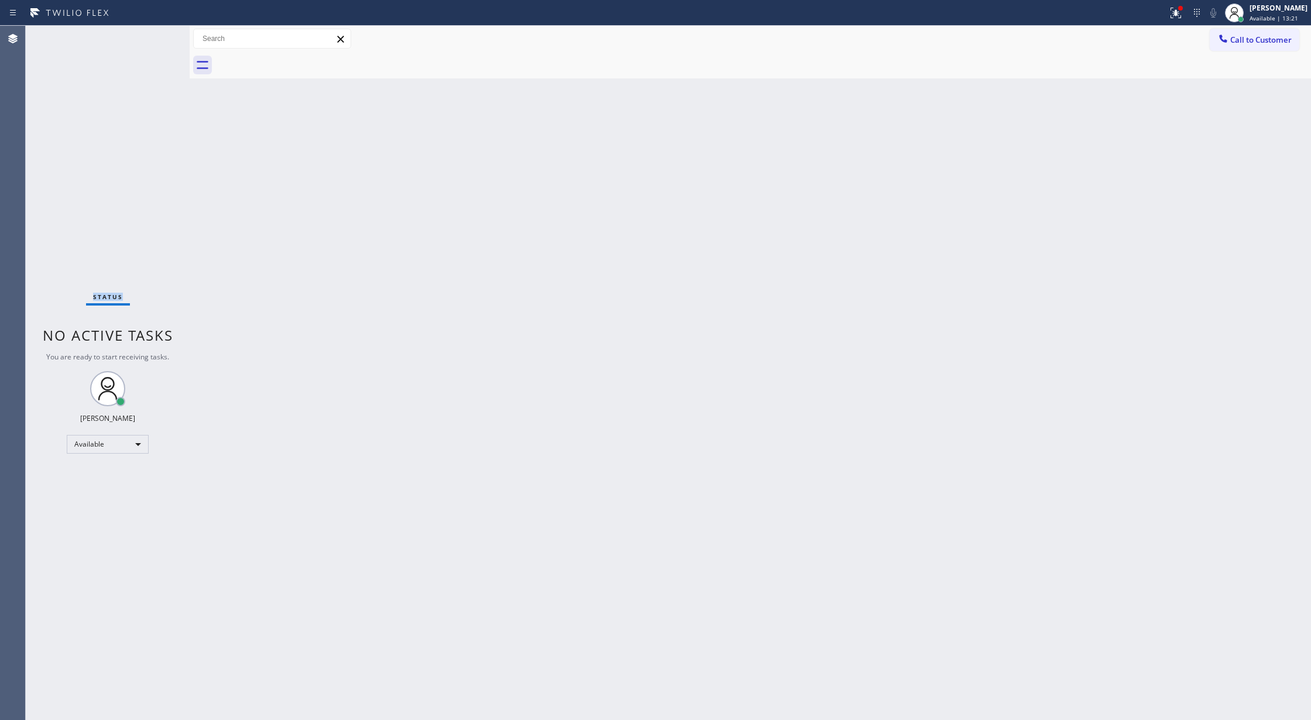
click at [150, 40] on div "Status No active tasks You are ready to start receiving tasks. [PERSON_NAME] Av…" at bounding box center [108, 373] width 164 height 694
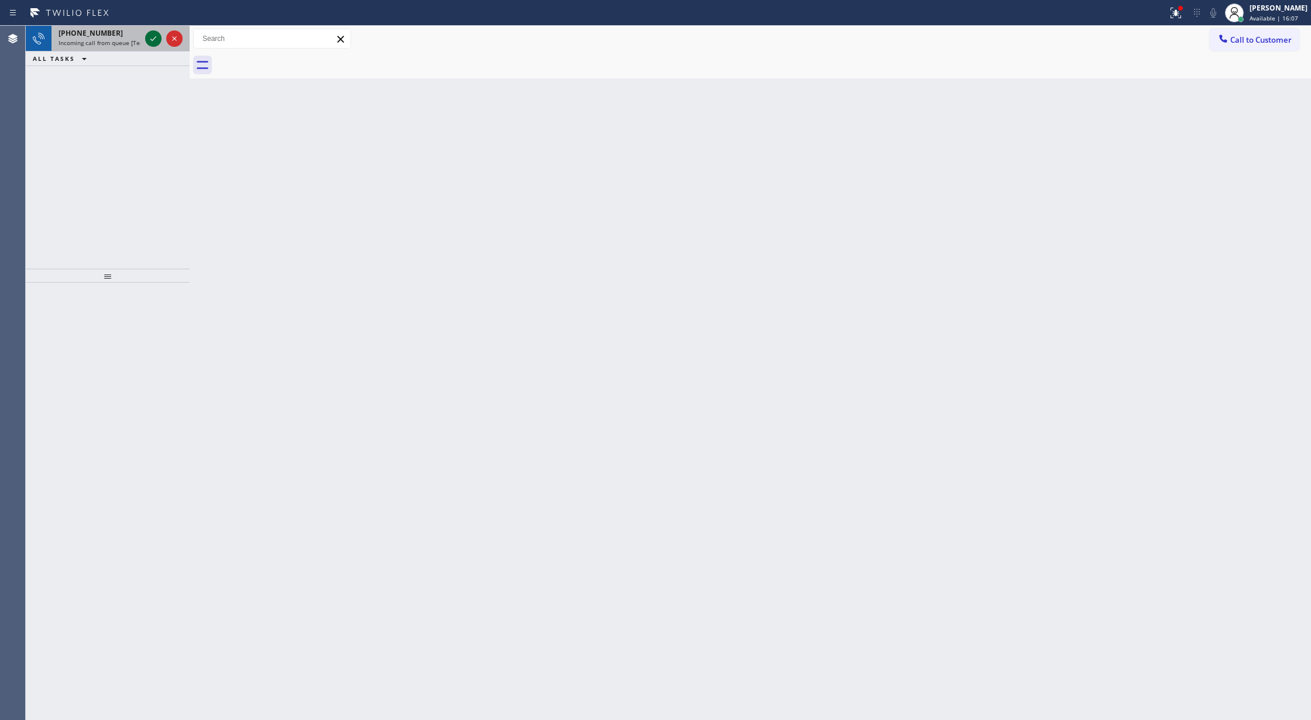
click at [149, 38] on icon at bounding box center [153, 39] width 14 height 14
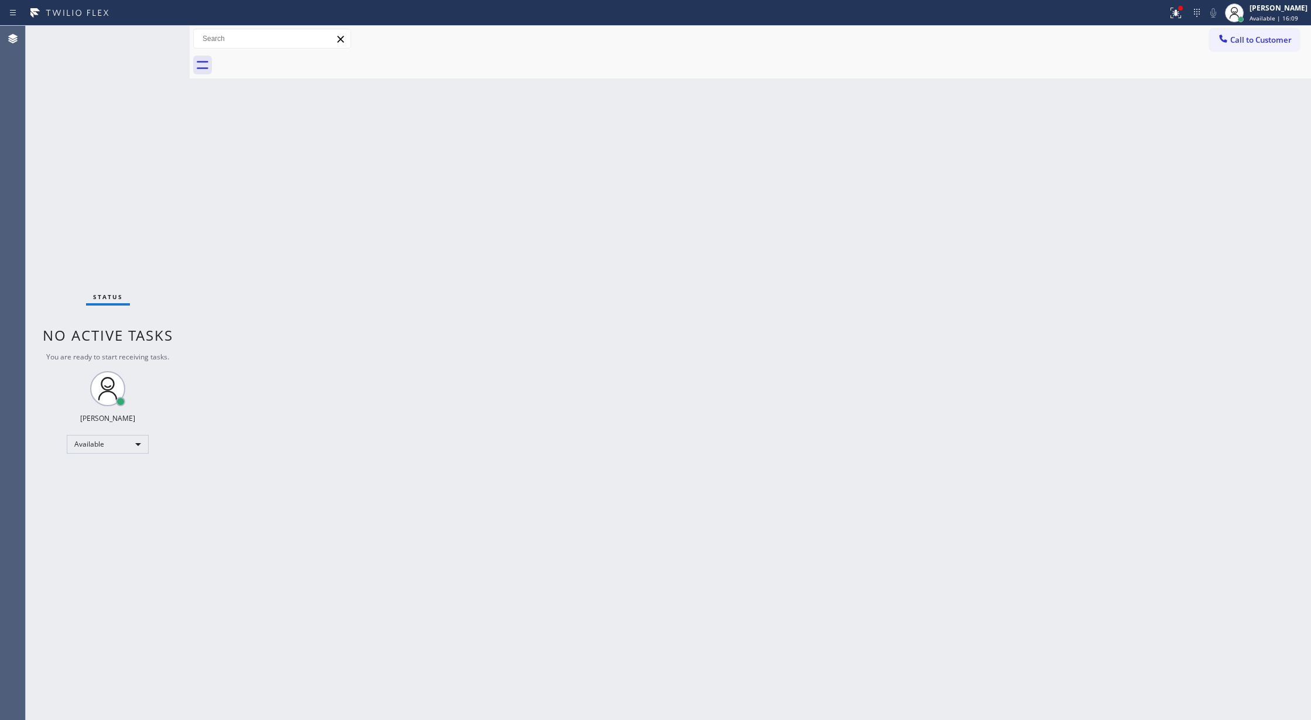
click at [149, 38] on div "Status No active tasks You are ready to start receiving tasks. [PERSON_NAME] Av…" at bounding box center [108, 373] width 164 height 694
click at [153, 33] on div "Status No active tasks You are ready to start receiving tasks. [PERSON_NAME] Av…" at bounding box center [108, 373] width 164 height 694
click at [157, 36] on div "Status No active tasks You are ready to start receiving tasks. [PERSON_NAME] Av…" at bounding box center [108, 373] width 164 height 694
click at [155, 37] on div "Status No active tasks You are ready to start receiving tasks. [PERSON_NAME] Av…" at bounding box center [108, 373] width 164 height 694
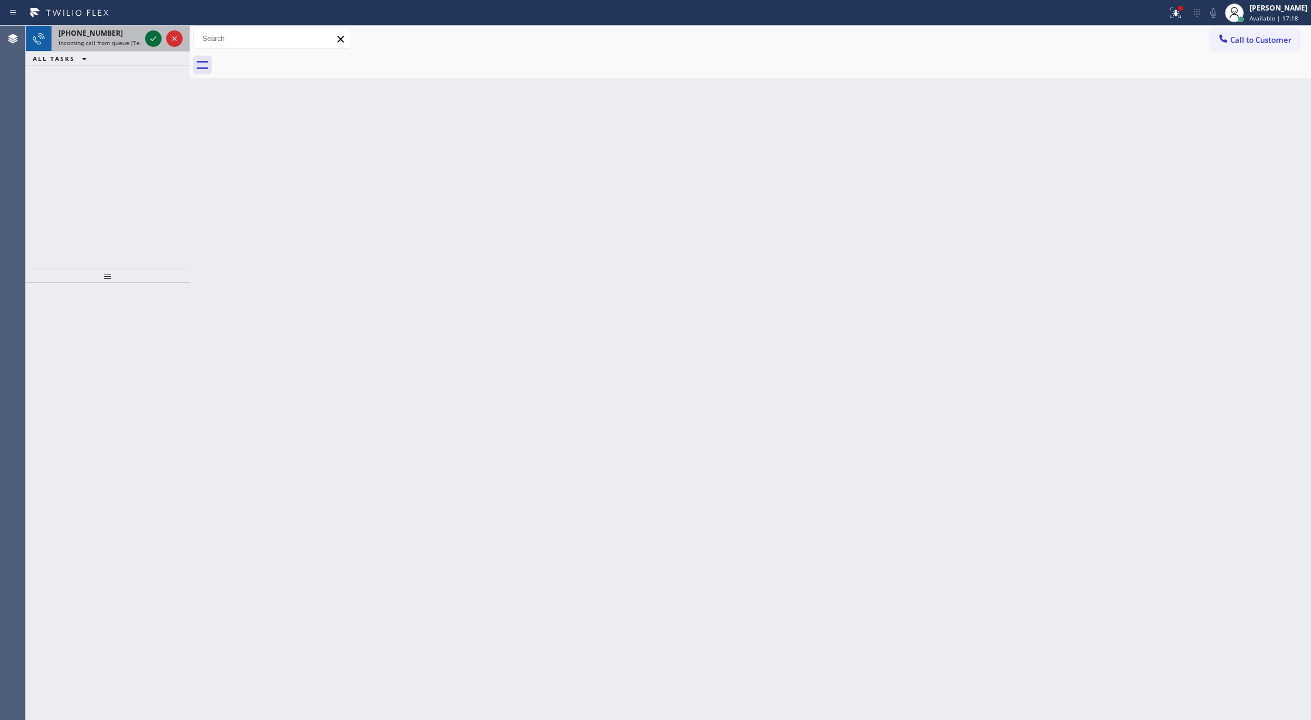
click at [155, 37] on icon at bounding box center [153, 38] width 6 height 5
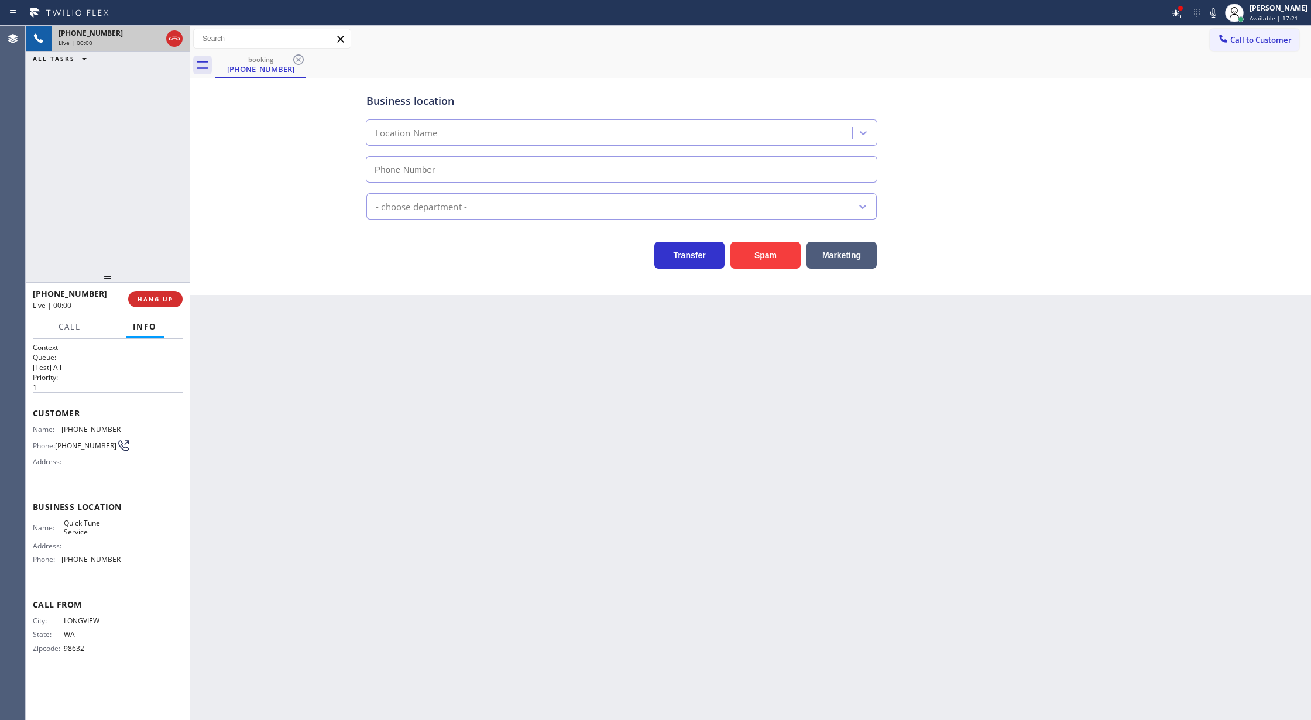
type input "[PHONE_NUMBER]"
click at [246, 305] on div "Back to Dashboard Change Sender ID Customers Technicians Select a contact Outbo…" at bounding box center [750, 373] width 1121 height 694
click at [768, 253] on button "Spam" at bounding box center [765, 255] width 70 height 27
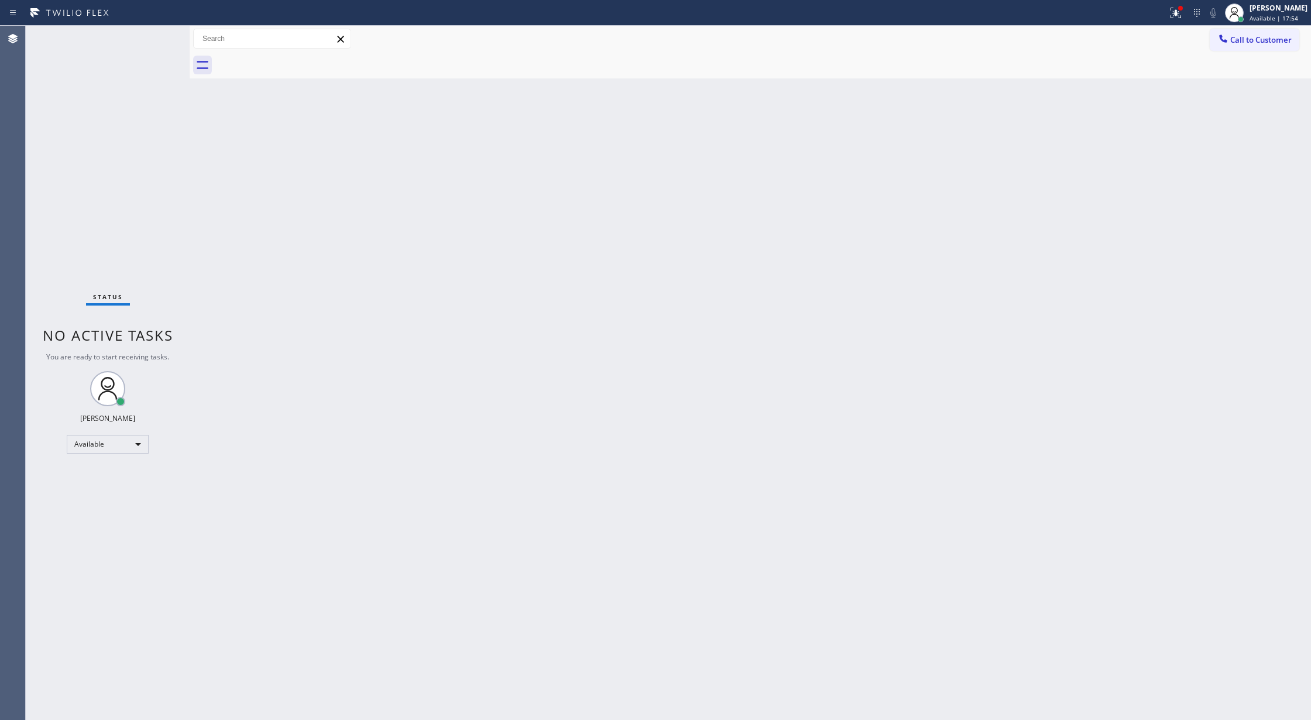
click at [153, 31] on div "Status No active tasks You are ready to start receiving tasks. [PERSON_NAME] Av…" at bounding box center [108, 373] width 164 height 694
click at [158, 30] on div "Status No active tasks You are ready to start receiving tasks. [PERSON_NAME] Av…" at bounding box center [108, 373] width 164 height 694
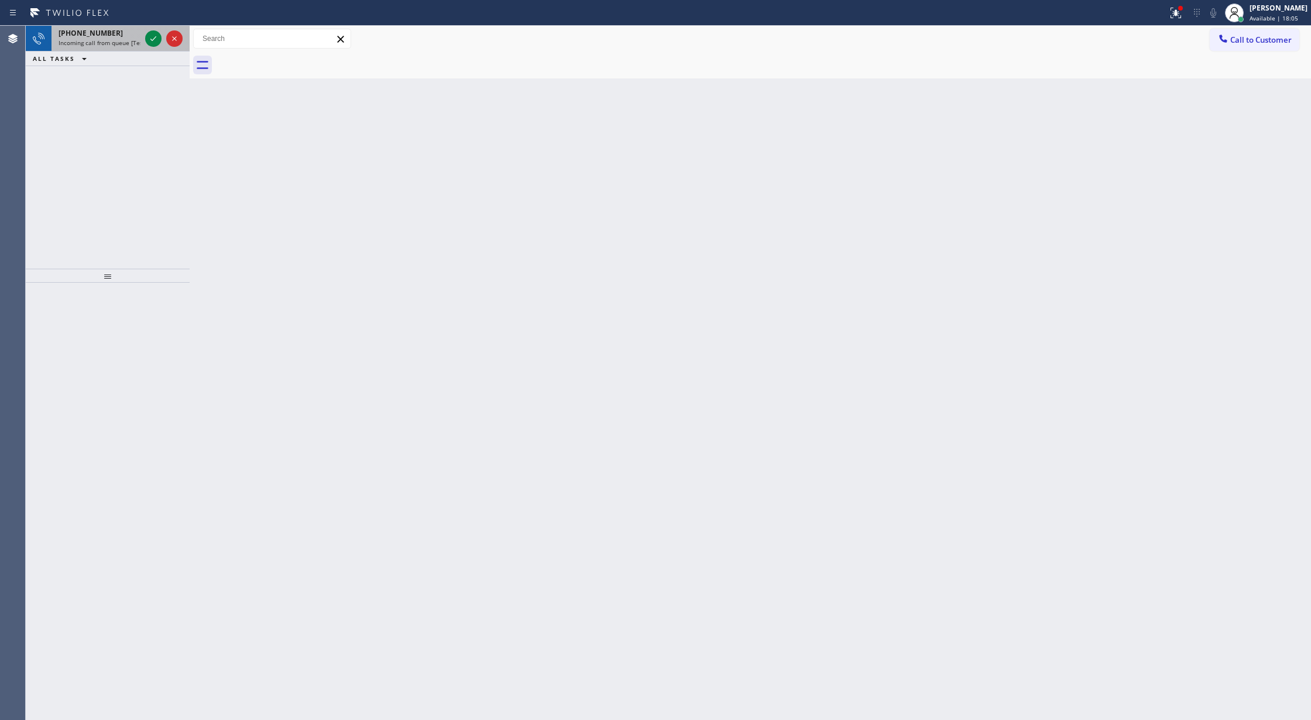
click at [151, 47] on div at bounding box center [164, 39] width 42 height 26
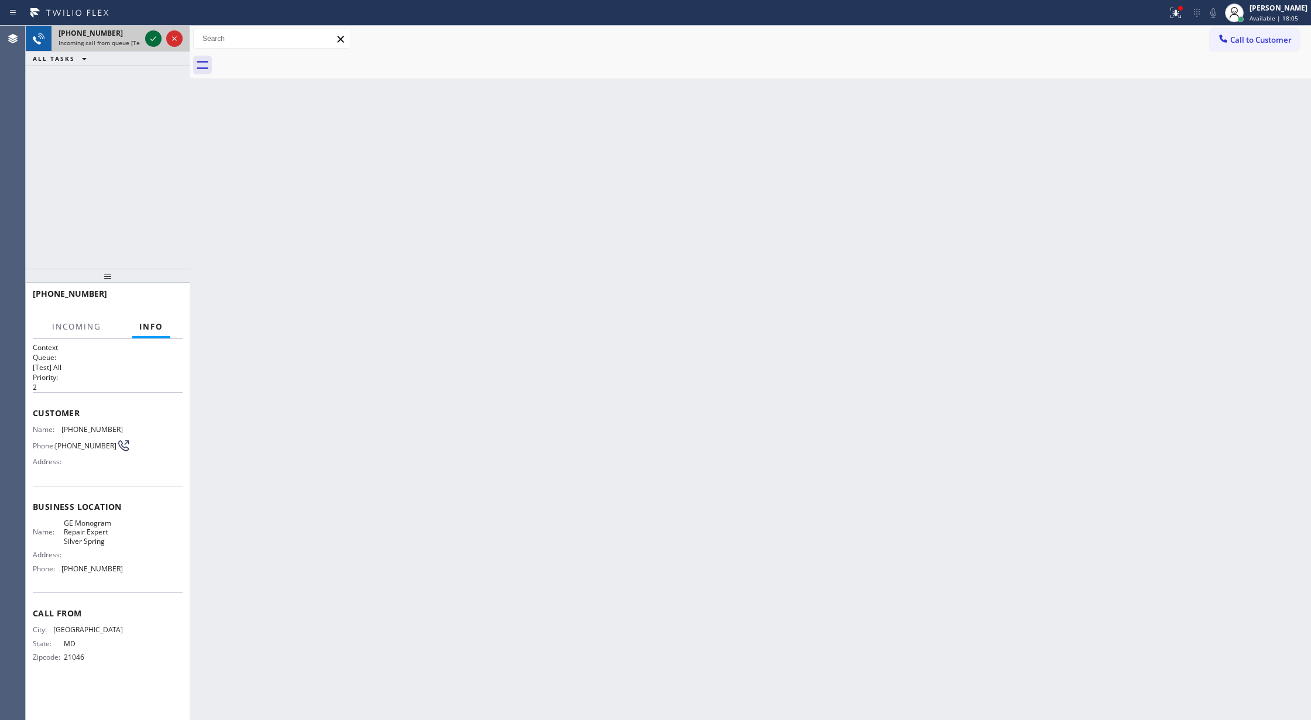
click at [151, 40] on icon at bounding box center [153, 38] width 6 height 5
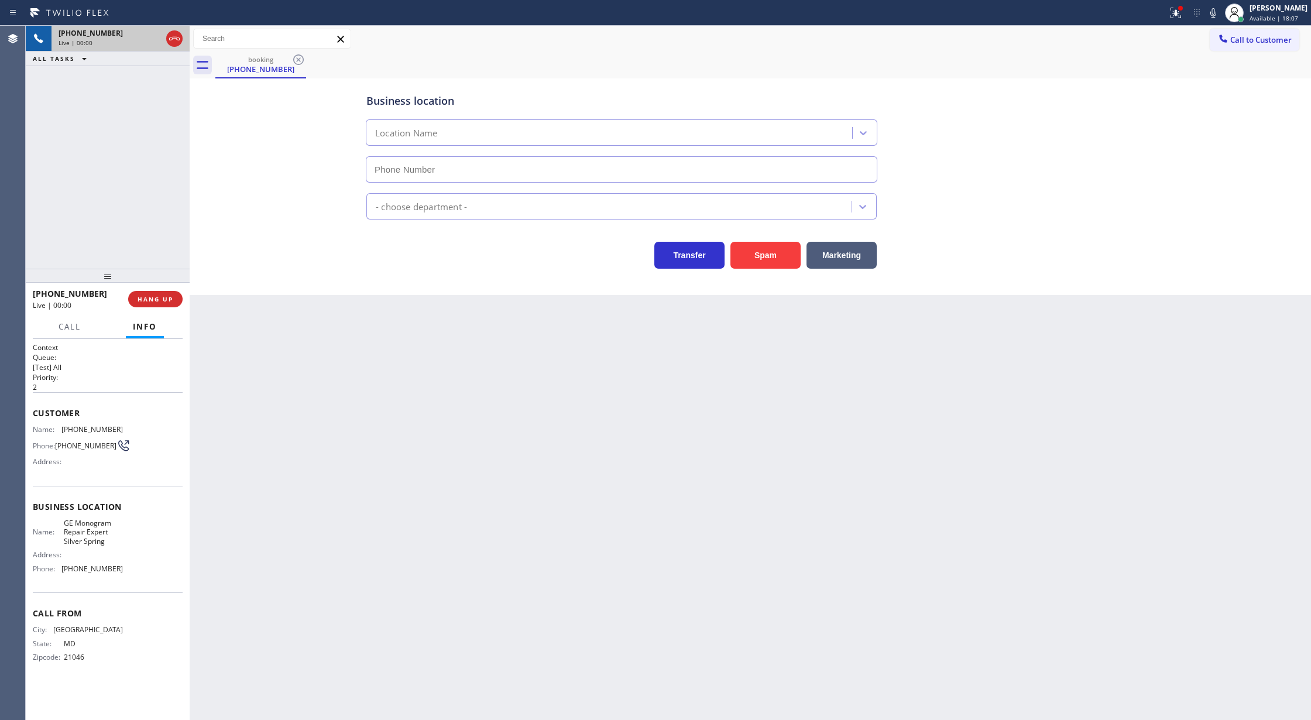
type input "(410) 291-1407"
click at [779, 259] on button "Spam" at bounding box center [765, 255] width 70 height 27
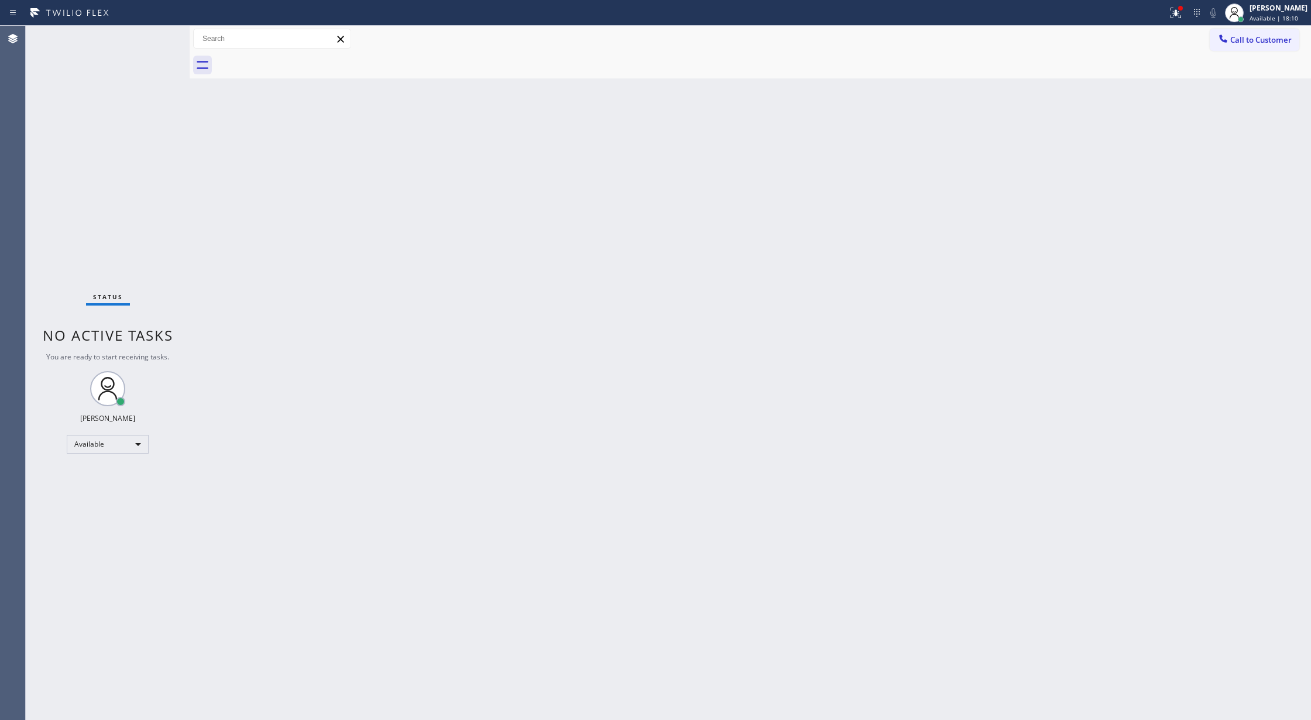
click at [162, 39] on div "Status No active tasks You are ready to start receiving tasks. [PERSON_NAME] Av…" at bounding box center [108, 373] width 164 height 694
click at [150, 30] on div "Status No active tasks You are ready to start receiving tasks. [PERSON_NAME] Av…" at bounding box center [108, 373] width 164 height 694
click at [157, 29] on div "Status No active tasks You are ready to start receiving tasks. [PERSON_NAME] Av…" at bounding box center [108, 373] width 164 height 694
click at [160, 36] on div "Status No active tasks You are ready to start receiving tasks. [PERSON_NAME] Av…" at bounding box center [108, 373] width 164 height 694
click at [157, 36] on div "Status No active tasks You are ready to start receiving tasks. [PERSON_NAME] Av…" at bounding box center [108, 373] width 164 height 694
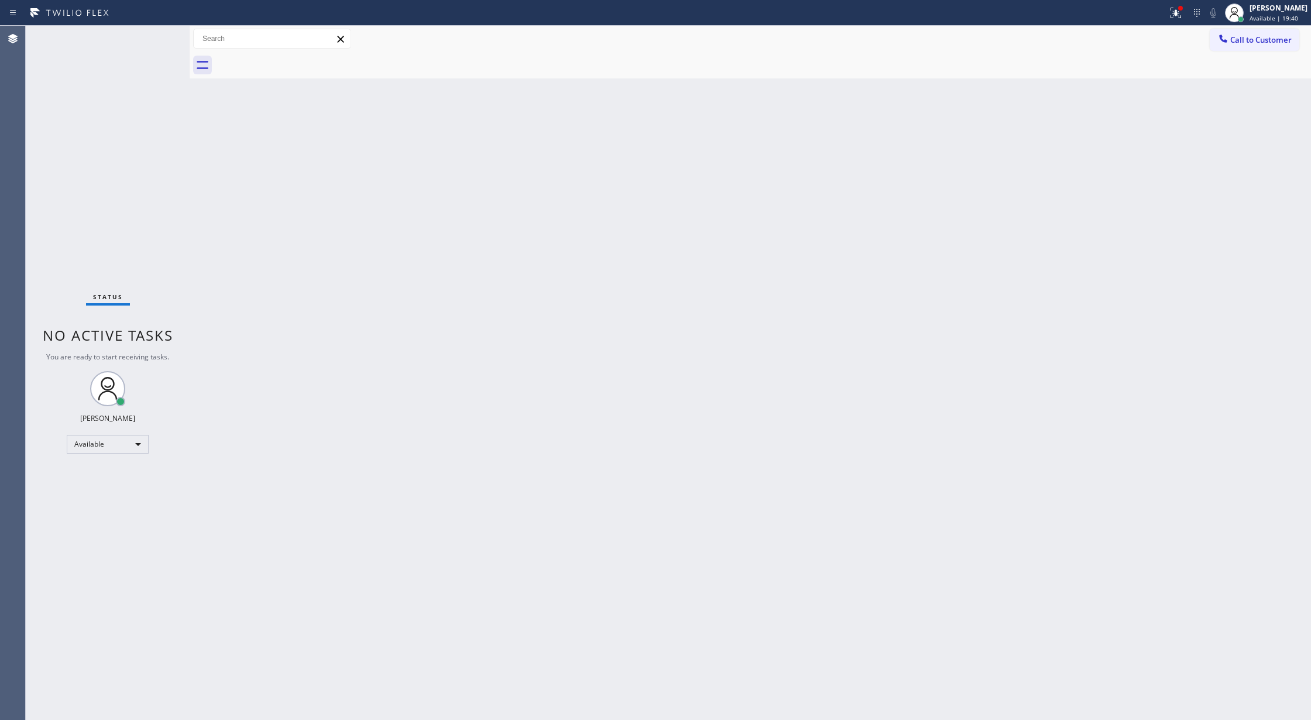
click at [157, 40] on div "Status No active tasks You are ready to start receiving tasks. [PERSON_NAME] Av…" at bounding box center [108, 373] width 164 height 694
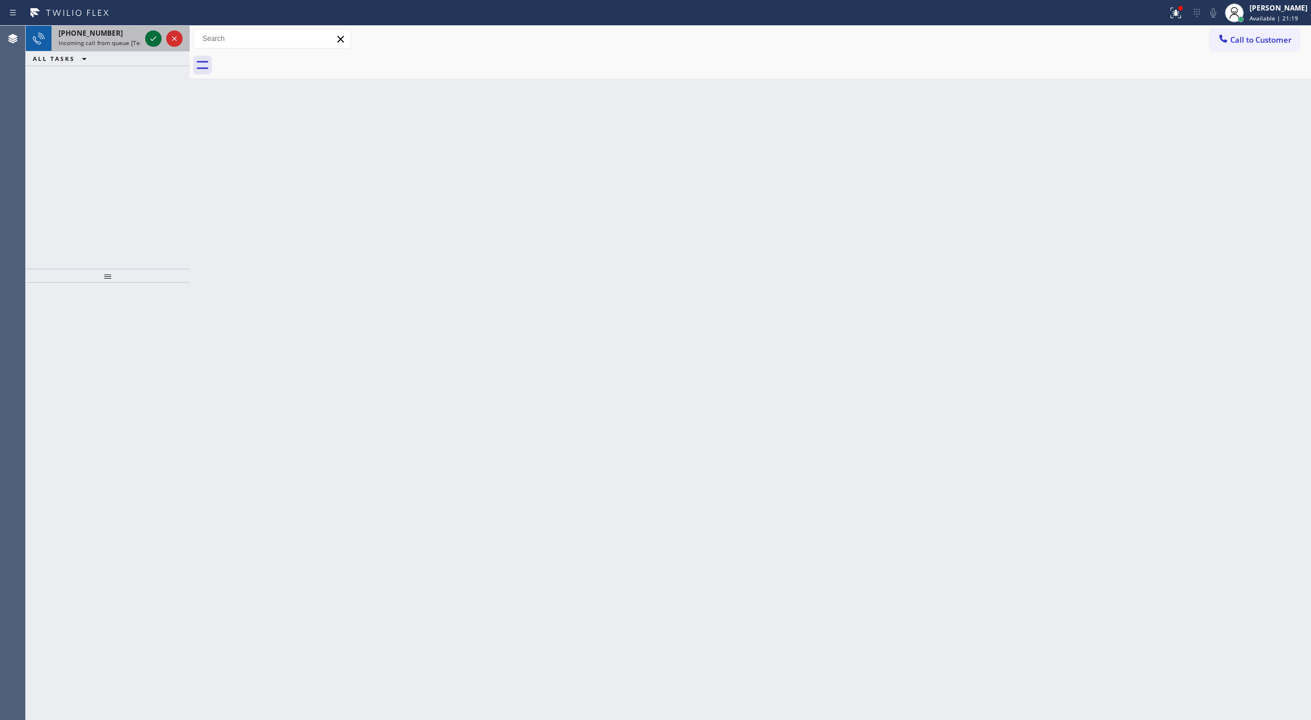
click at [149, 37] on icon at bounding box center [153, 39] width 14 height 14
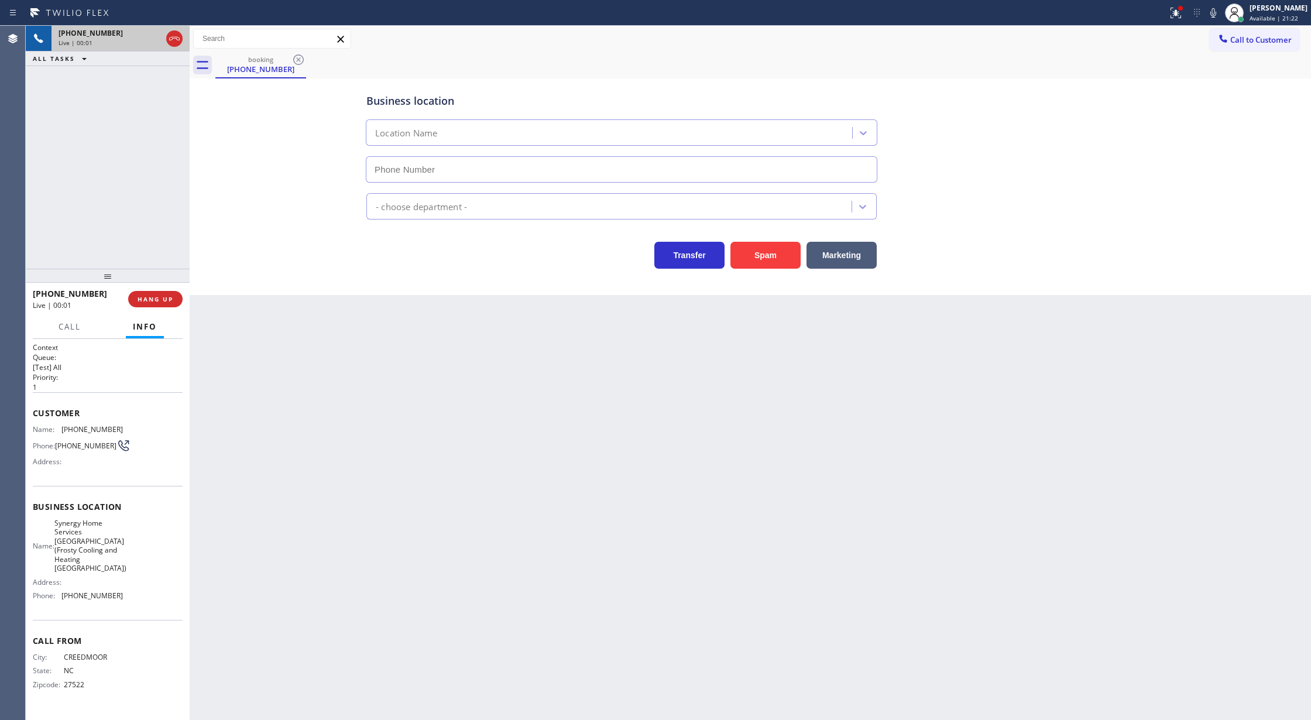
type input "(602) 932-7962"
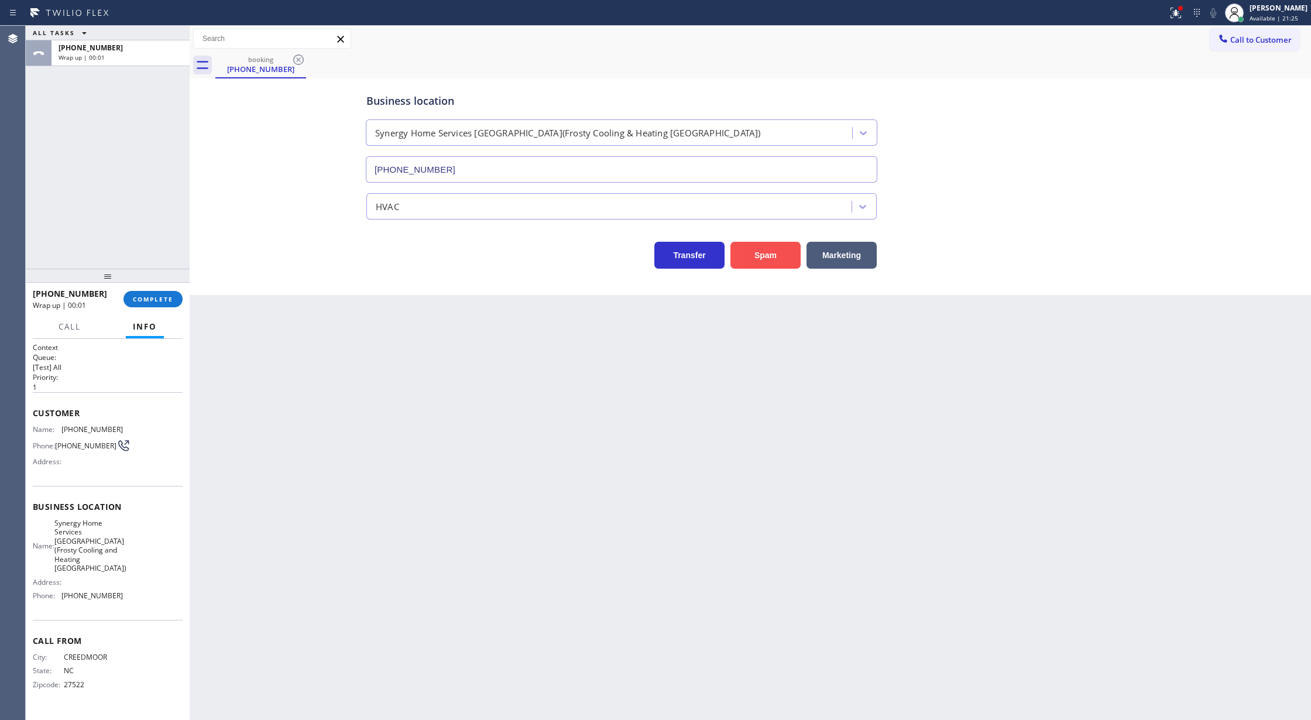
click at [774, 252] on button "Spam" at bounding box center [765, 255] width 70 height 27
click at [159, 303] on span "COMPLETE" at bounding box center [153, 299] width 40 height 8
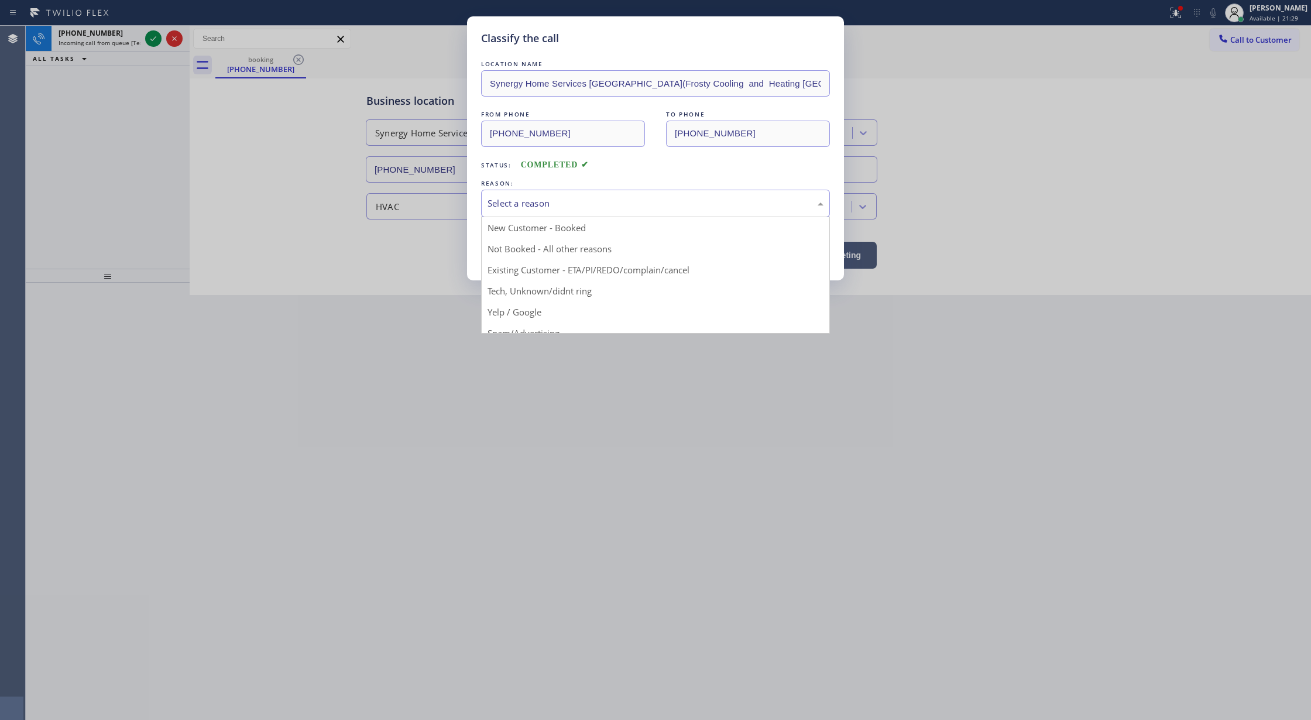
click at [565, 201] on div "Select a reason" at bounding box center [655, 203] width 336 height 13
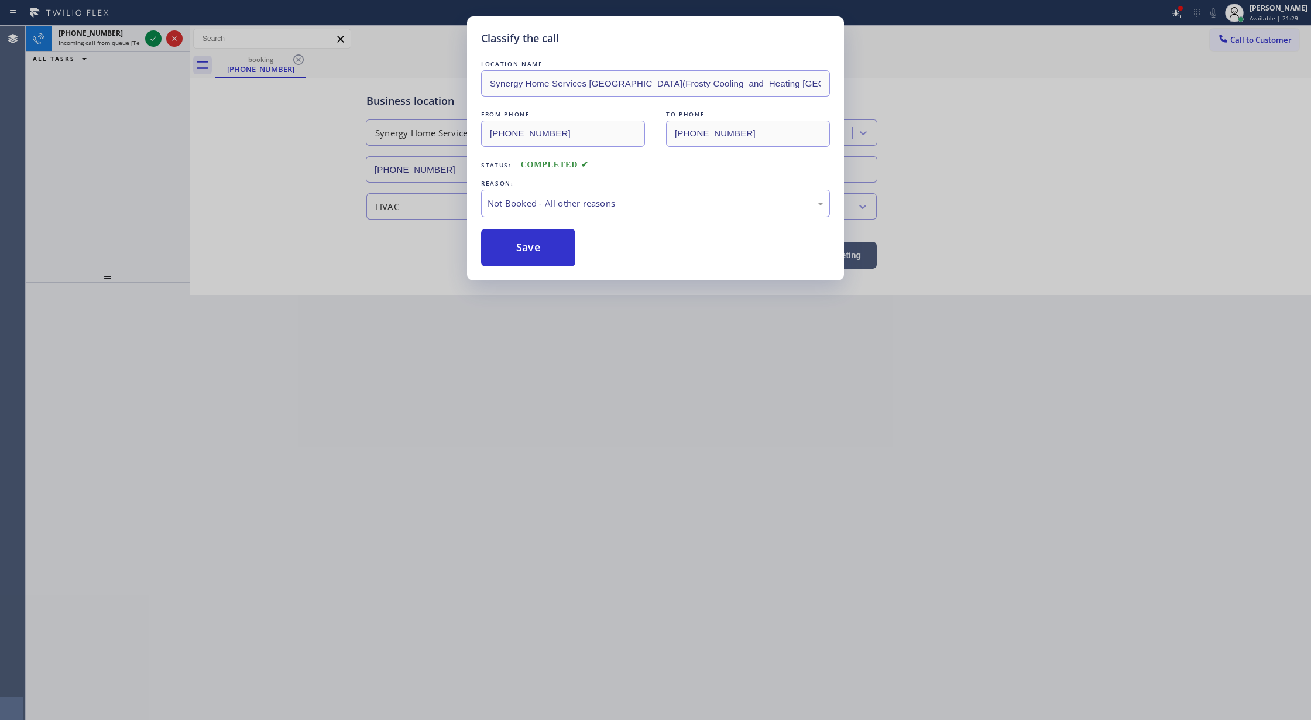
click at [530, 253] on button "Save" at bounding box center [528, 247] width 94 height 37
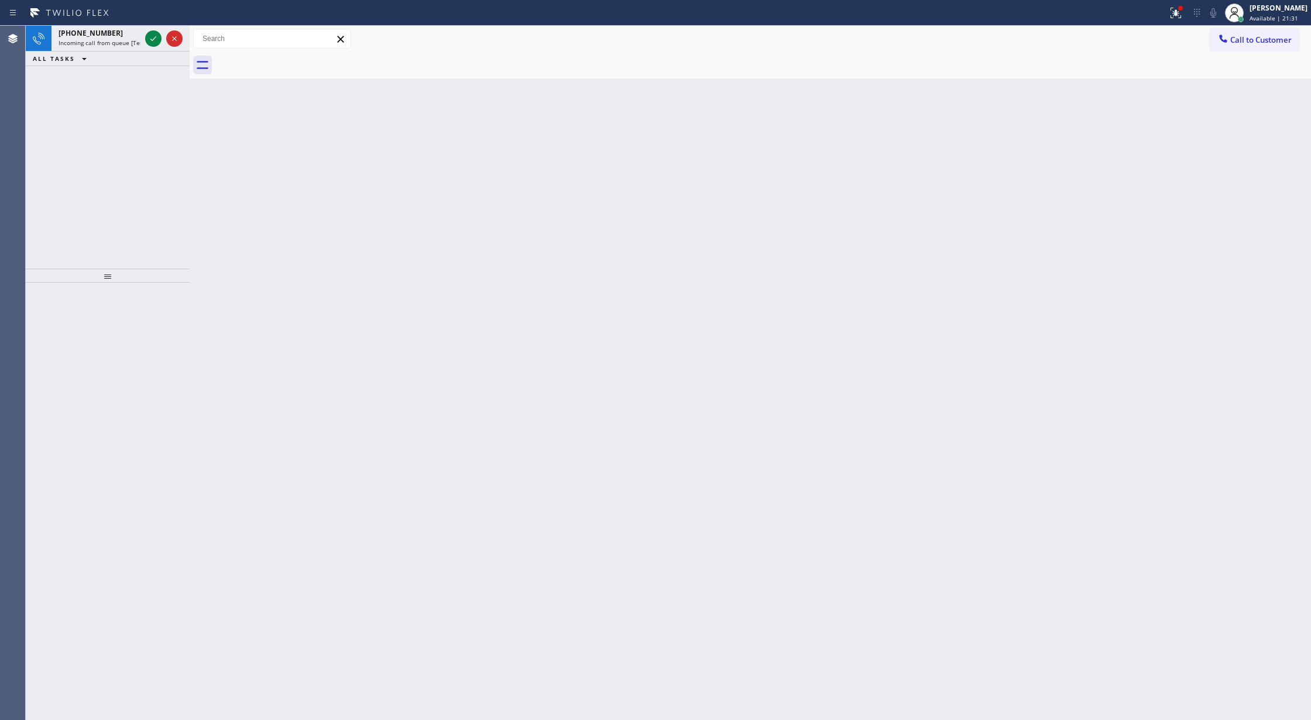
click at [152, 40] on icon at bounding box center [153, 39] width 14 height 14
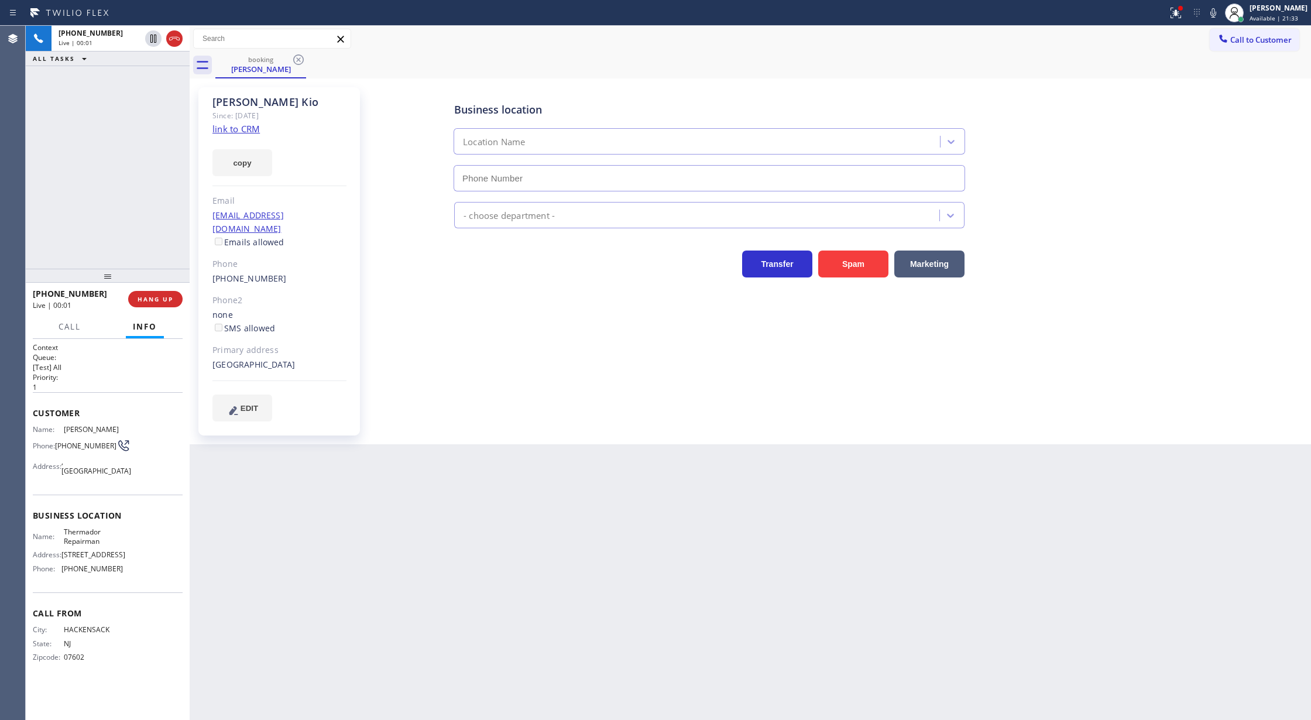
type input "(862) 207-4932"
click at [236, 129] on link "link to CRM" at bounding box center [235, 129] width 47 height 12
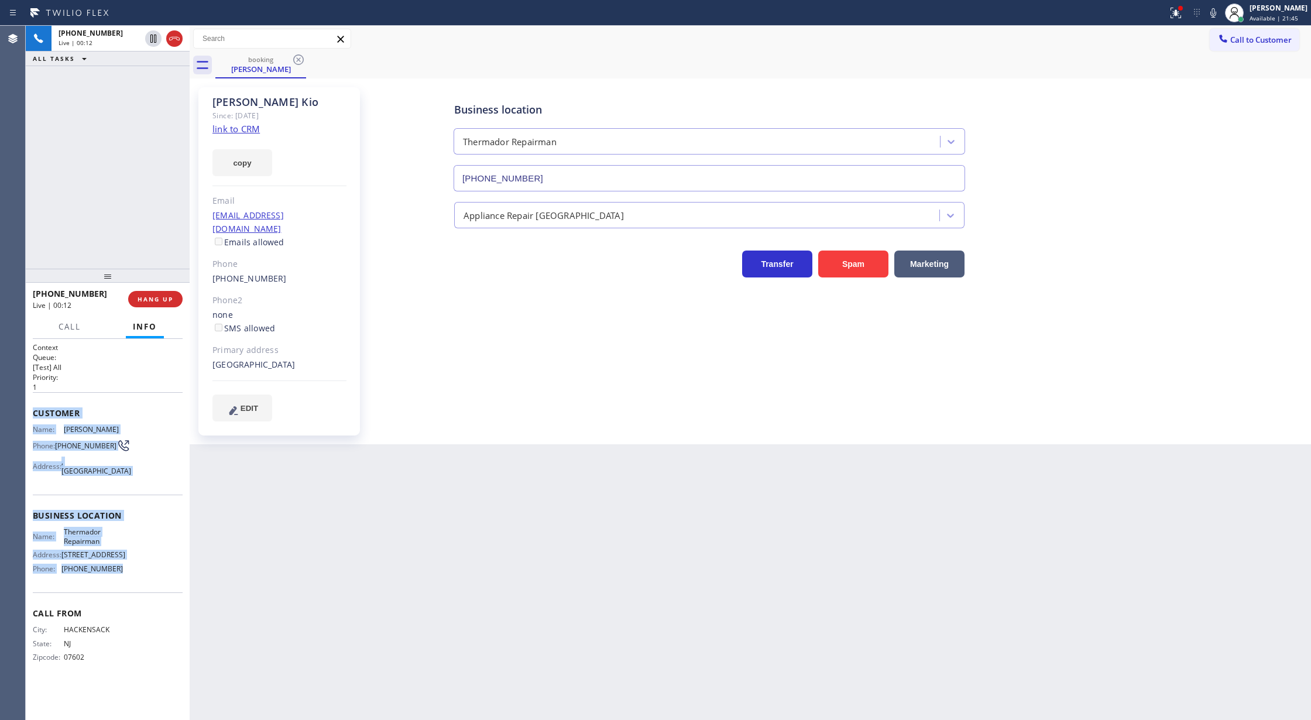
drag, startPoint x: 34, startPoint y: 413, endPoint x: 145, endPoint y: 584, distance: 204.3
click at [145, 584] on div "Context Queue: [Test] All Priority: 1 Customer Name: Sean Kio Phone: (201) 370-…" at bounding box center [108, 511] width 150 height 339
copy div "Customer Name: Sean Kio Phone: (201) 370-6126 Address: , Florham Park, NJ 07932…"
drag, startPoint x: 153, startPoint y: 43, endPoint x: 1204, endPoint y: 109, distance: 1053.0
click at [153, 43] on icon at bounding box center [153, 39] width 14 height 14
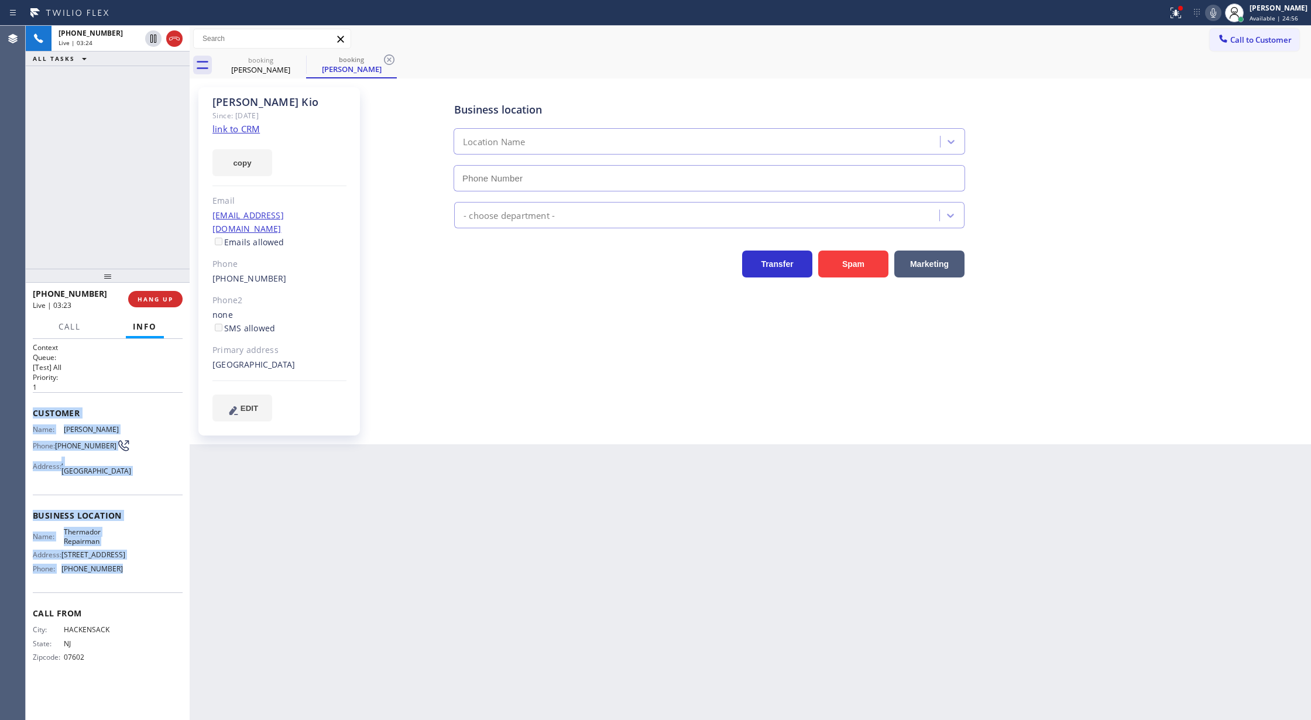
click at [1216, 13] on icon at bounding box center [1213, 13] width 14 height 14
type input "(862) 207-4932"
drag, startPoint x: 1222, startPoint y: 12, endPoint x: 1140, endPoint y: 40, distance: 87.3
click at [1220, 12] on icon at bounding box center [1213, 13] width 14 height 14
click at [157, 41] on icon at bounding box center [153, 39] width 14 height 14
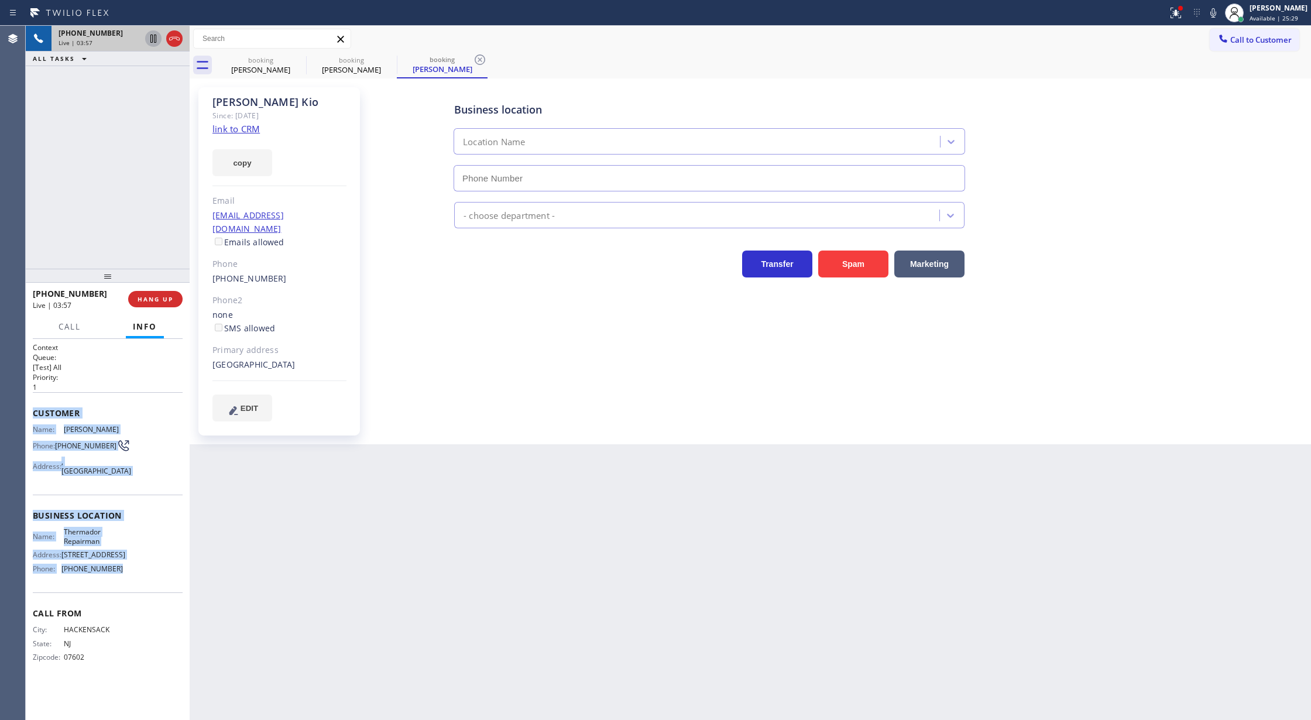
type input "(862) 207-4932"
click at [1220, 15] on icon at bounding box center [1213, 13] width 14 height 14
drag, startPoint x: 176, startPoint y: 40, endPoint x: 109, endPoint y: 0, distance: 78.0
click at [176, 40] on icon at bounding box center [174, 39] width 14 height 14
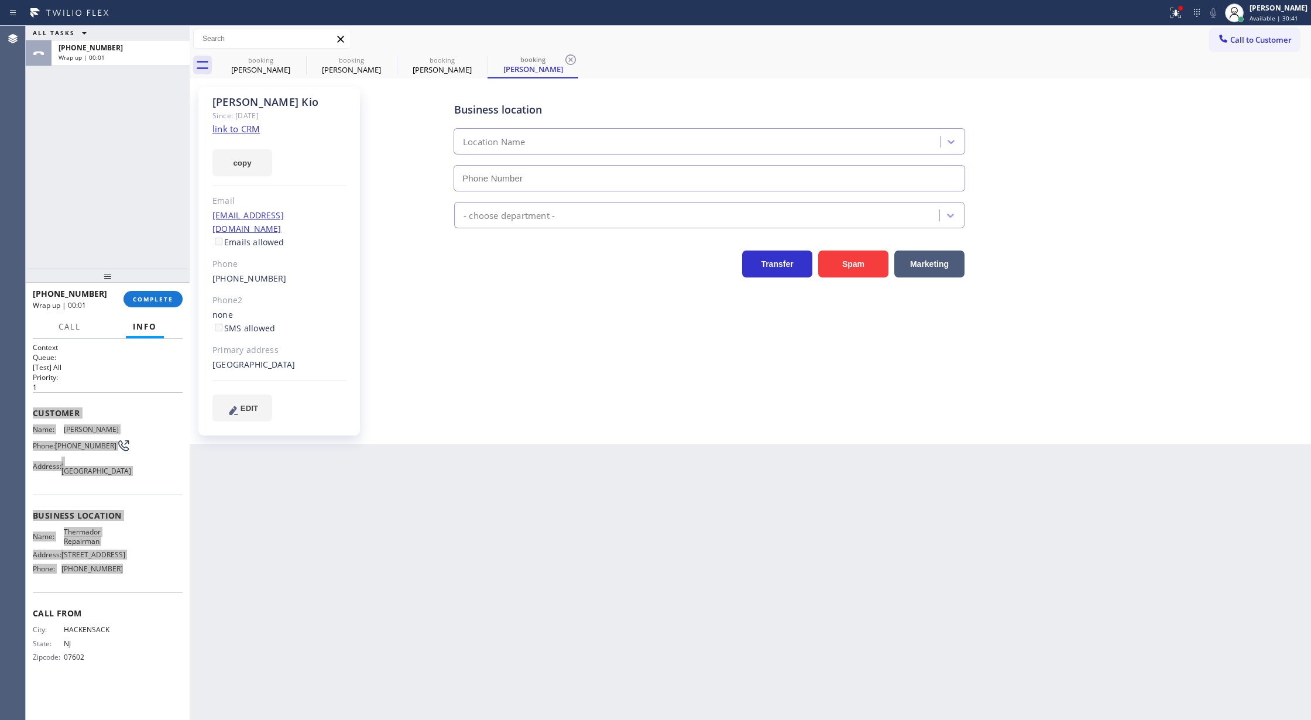
type input "(862) 207-4932"
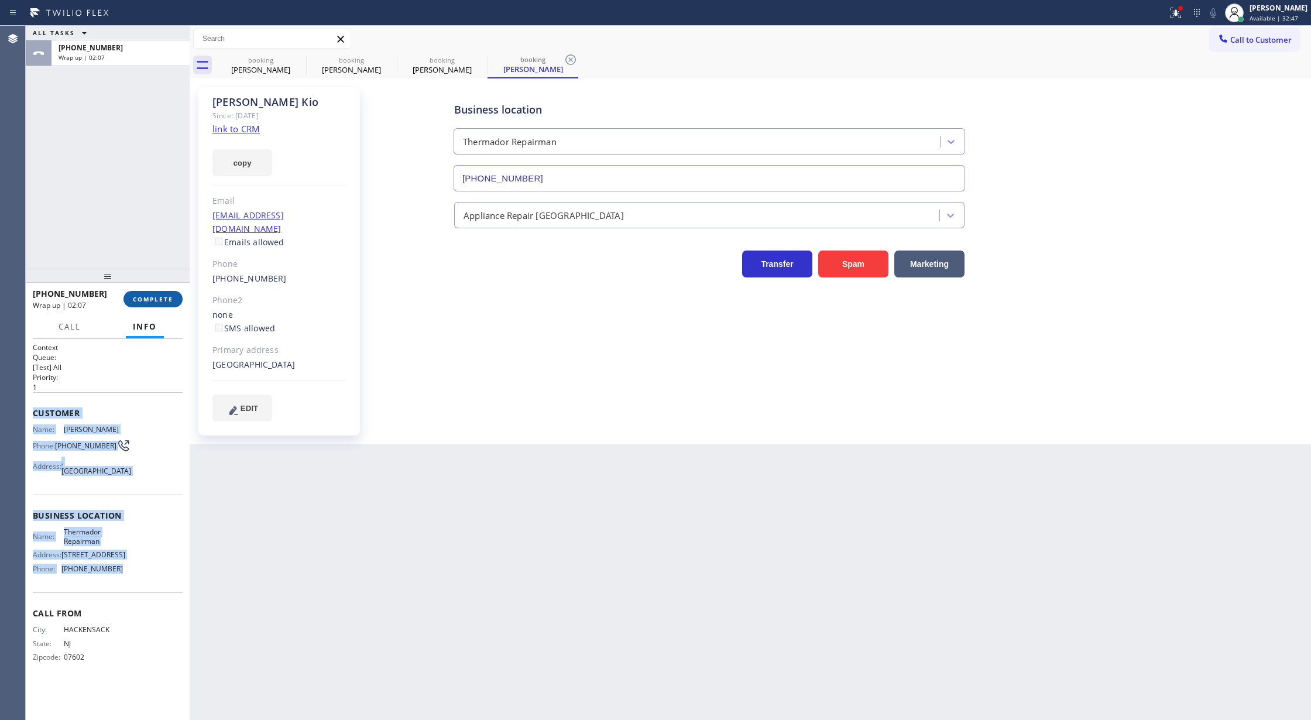
click at [146, 302] on span "COMPLETE" at bounding box center [153, 299] width 40 height 8
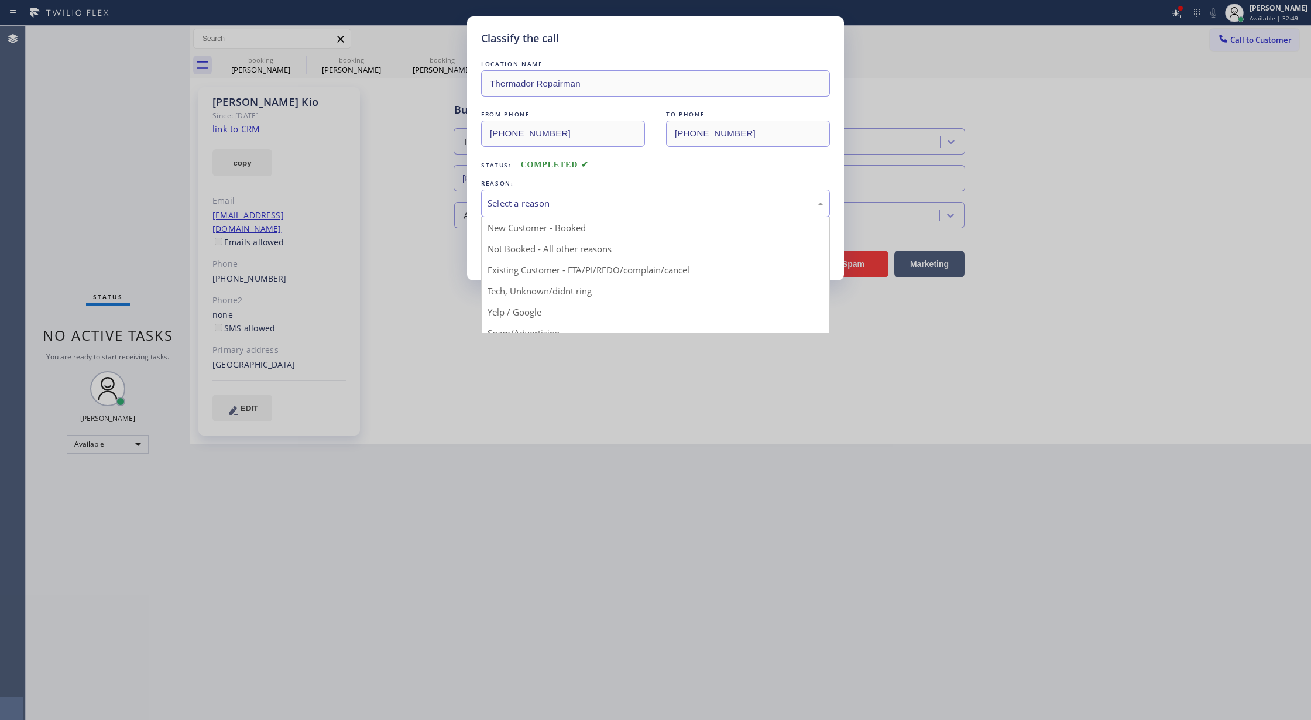
click at [559, 201] on div "Select a reason" at bounding box center [655, 203] width 336 height 13
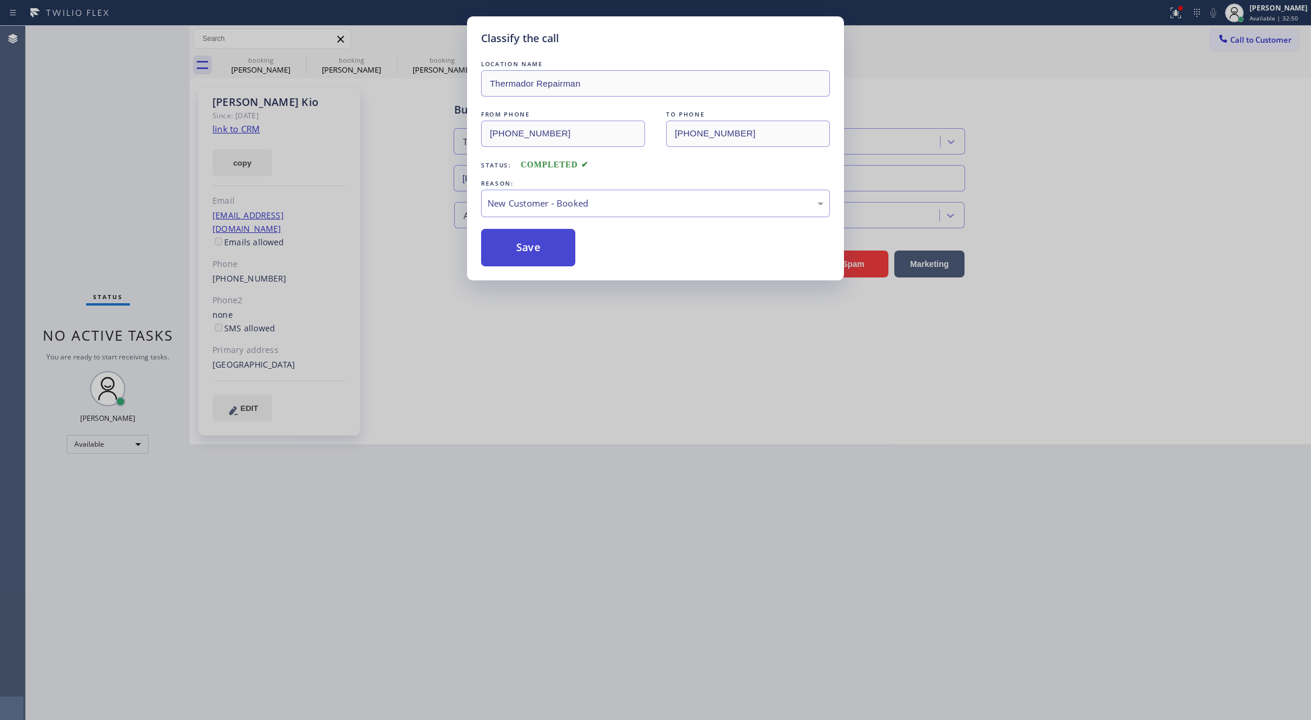
click at [501, 242] on button "Save" at bounding box center [528, 247] width 94 height 37
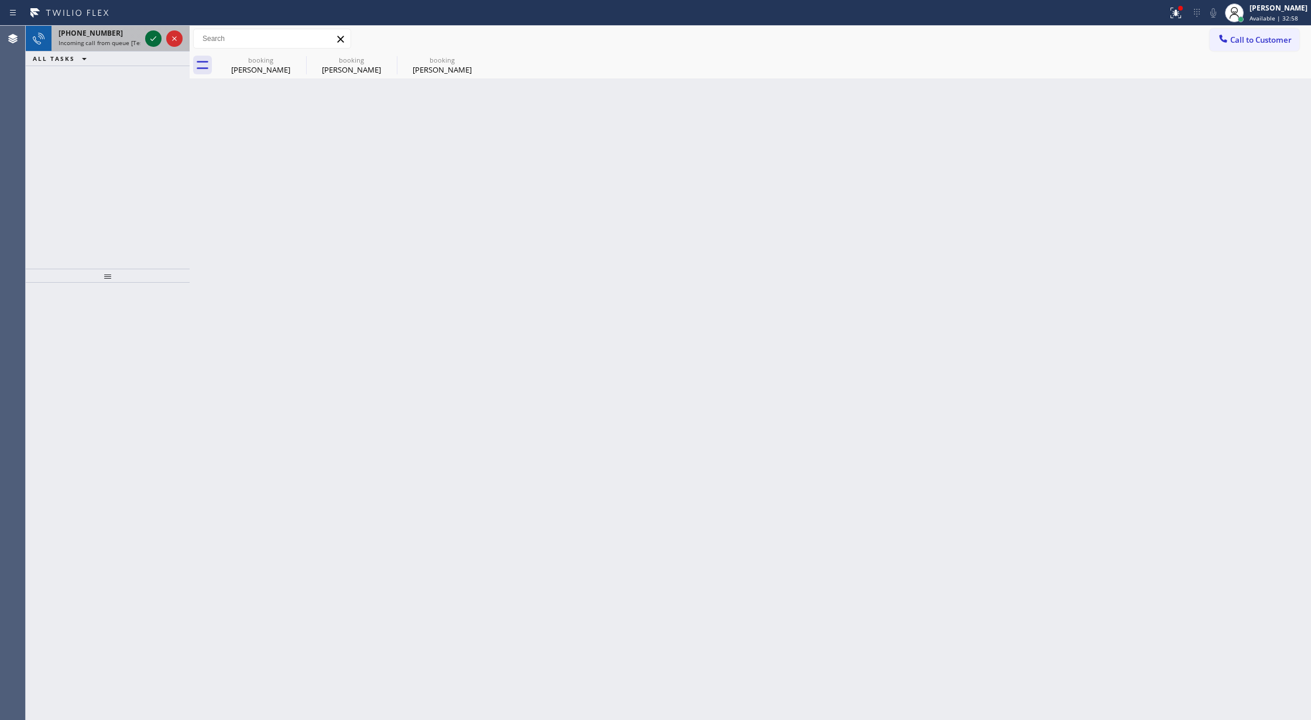
click at [150, 37] on icon at bounding box center [153, 39] width 14 height 14
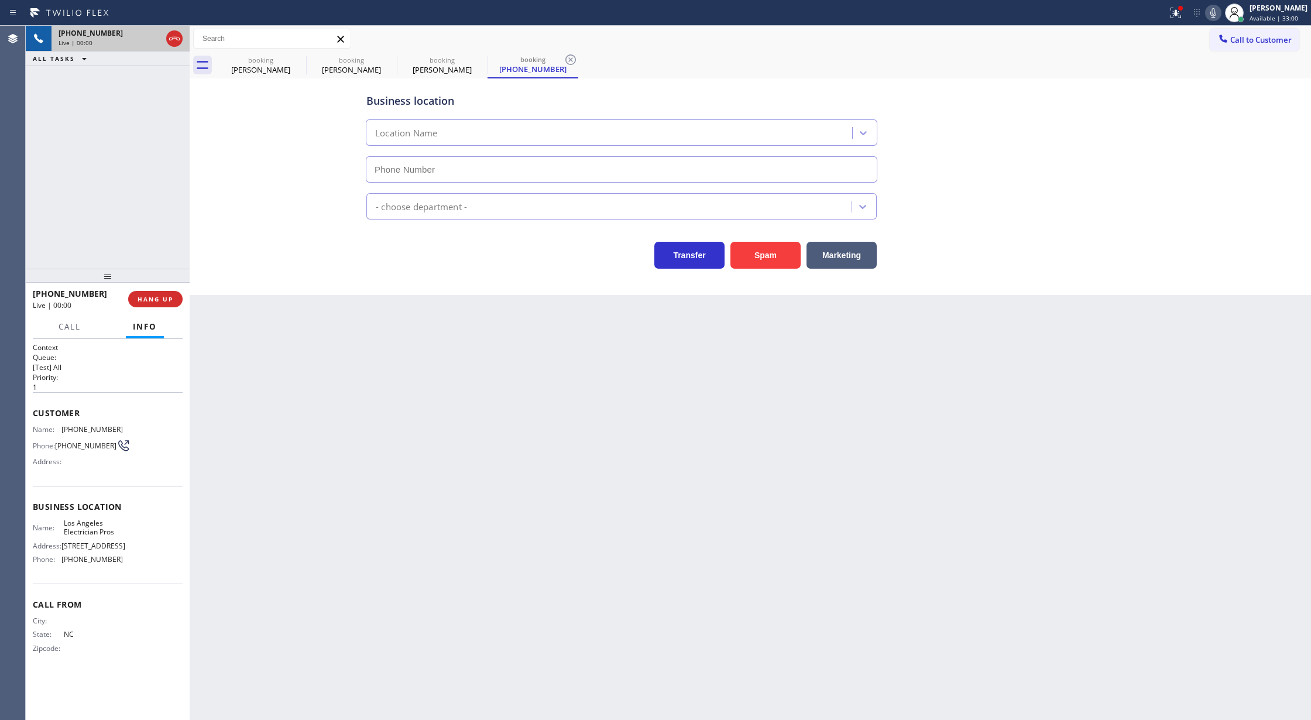
type input "(562) 285-7934"
click at [267, 71] on div "Sean Kio" at bounding box center [261, 69] width 88 height 11
type input "(862) 207-4932"
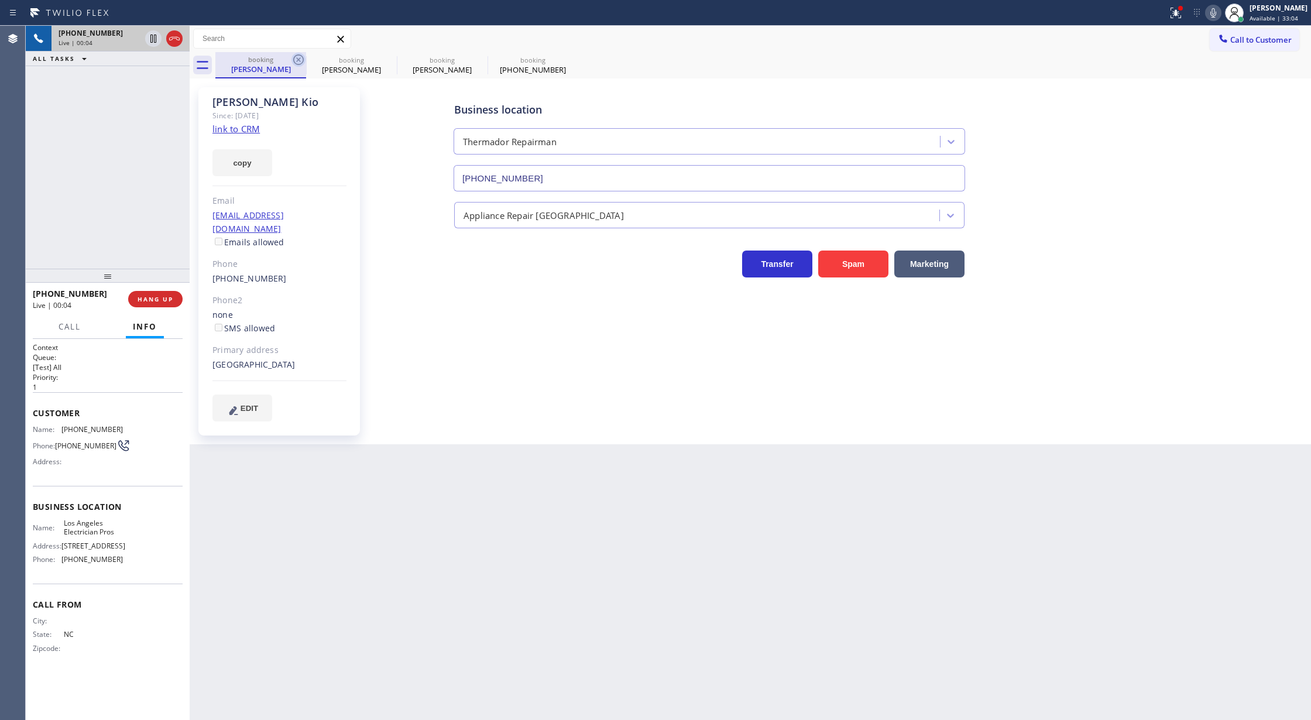
click at [294, 61] on icon at bounding box center [298, 59] width 11 height 11
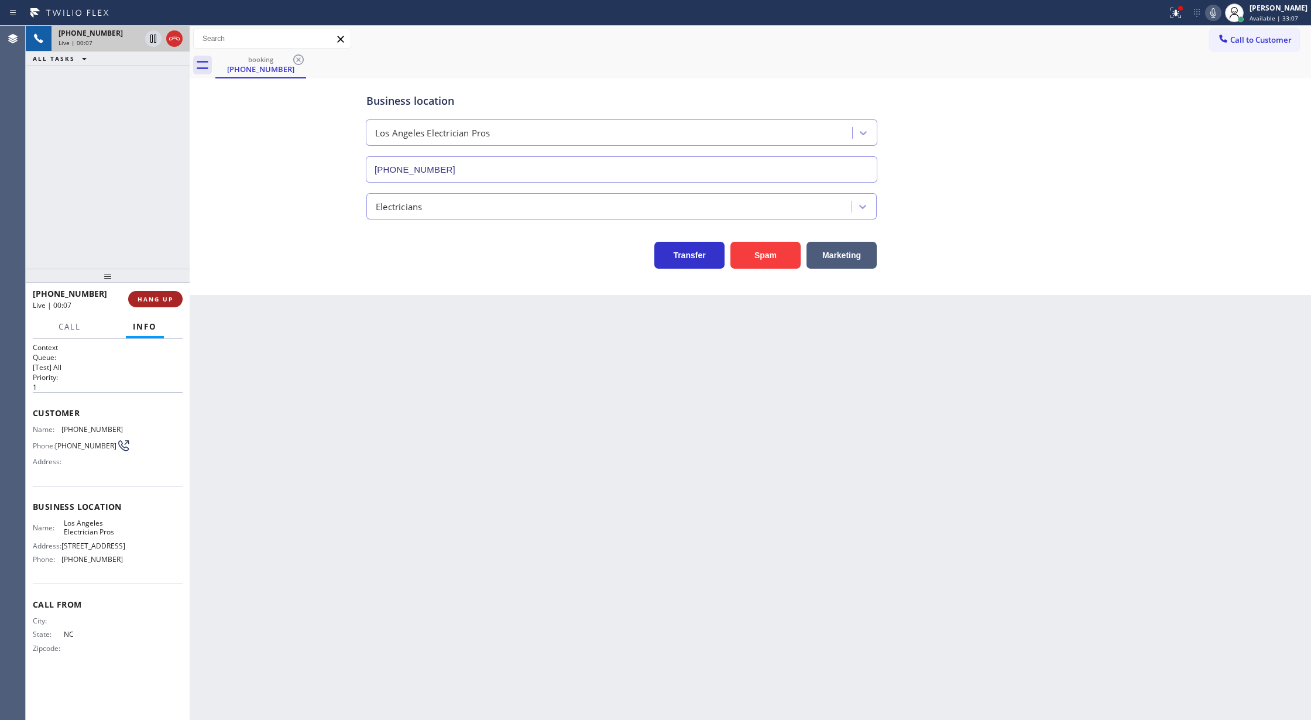
click at [153, 293] on button "HANG UP" at bounding box center [155, 299] width 54 height 16
click at [162, 293] on button "COMPLETE" at bounding box center [152, 299] width 59 height 16
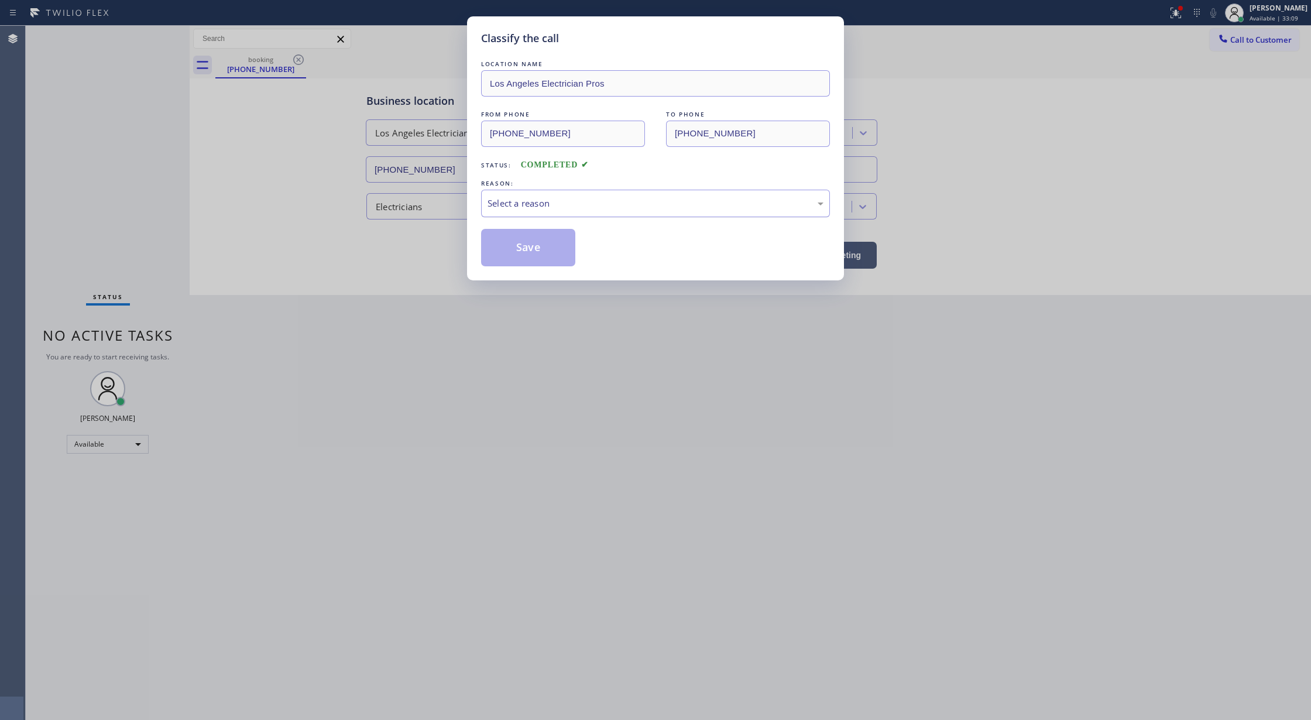
click at [504, 201] on div "Select a reason" at bounding box center [655, 203] width 336 height 13
click at [541, 253] on button "Save" at bounding box center [528, 247] width 94 height 37
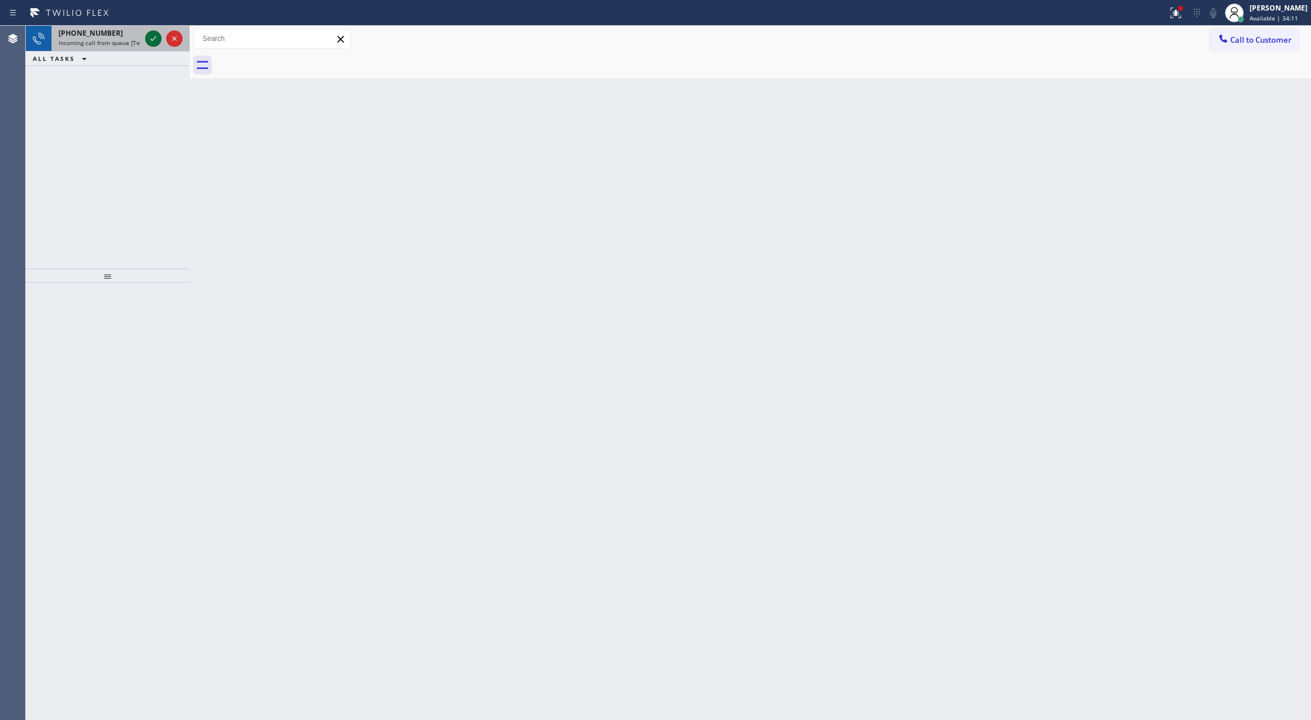
click at [156, 43] on icon at bounding box center [153, 39] width 14 height 14
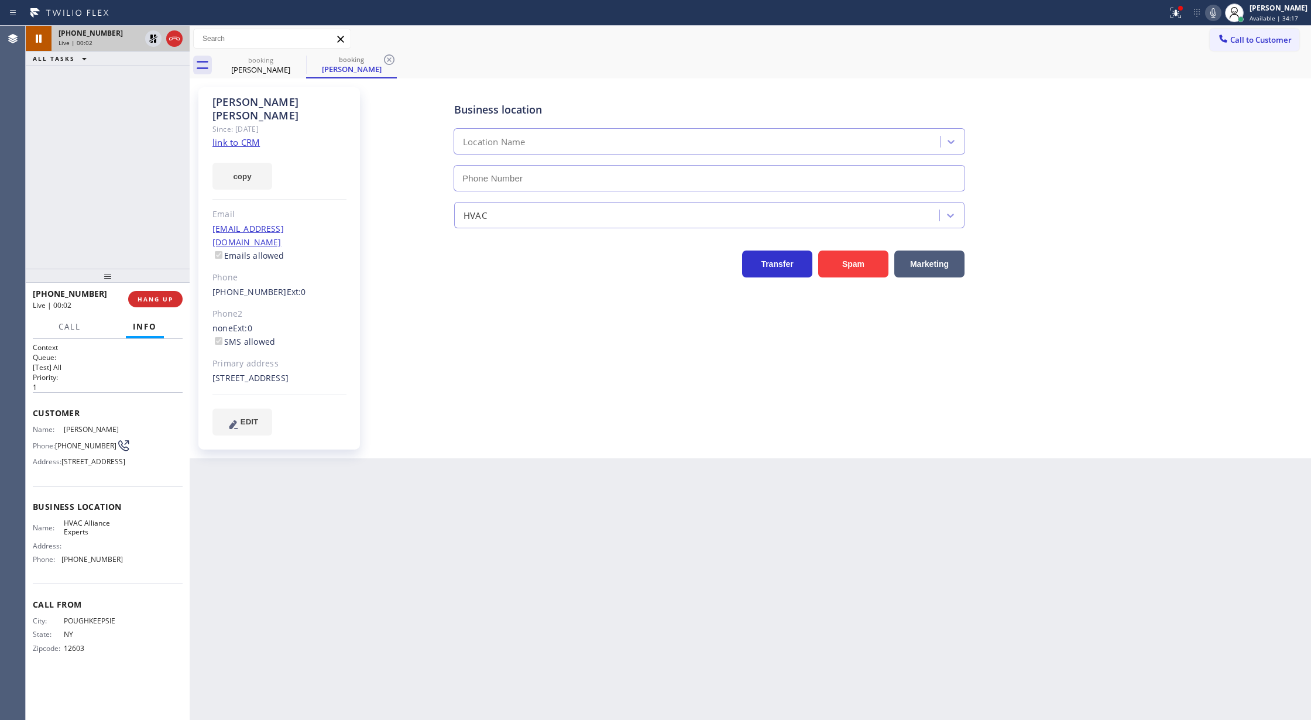
type input "(833) 558-1241"
click at [152, 36] on icon at bounding box center [153, 39] width 8 height 8
type input "(833) 558-1241"
click at [235, 136] on link "link to CRM" at bounding box center [235, 142] width 47 height 12
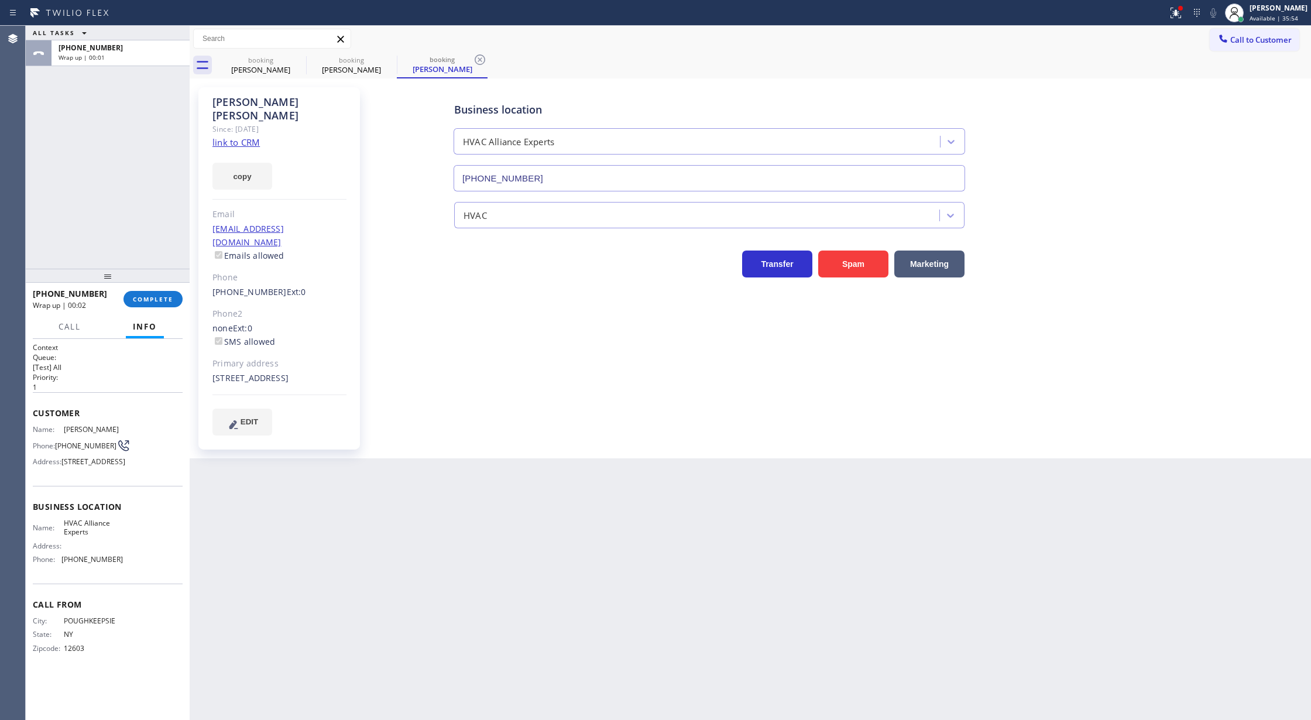
click at [139, 283] on div at bounding box center [108, 276] width 164 height 14
click at [140, 302] on span "COMPLETE" at bounding box center [153, 299] width 40 height 8
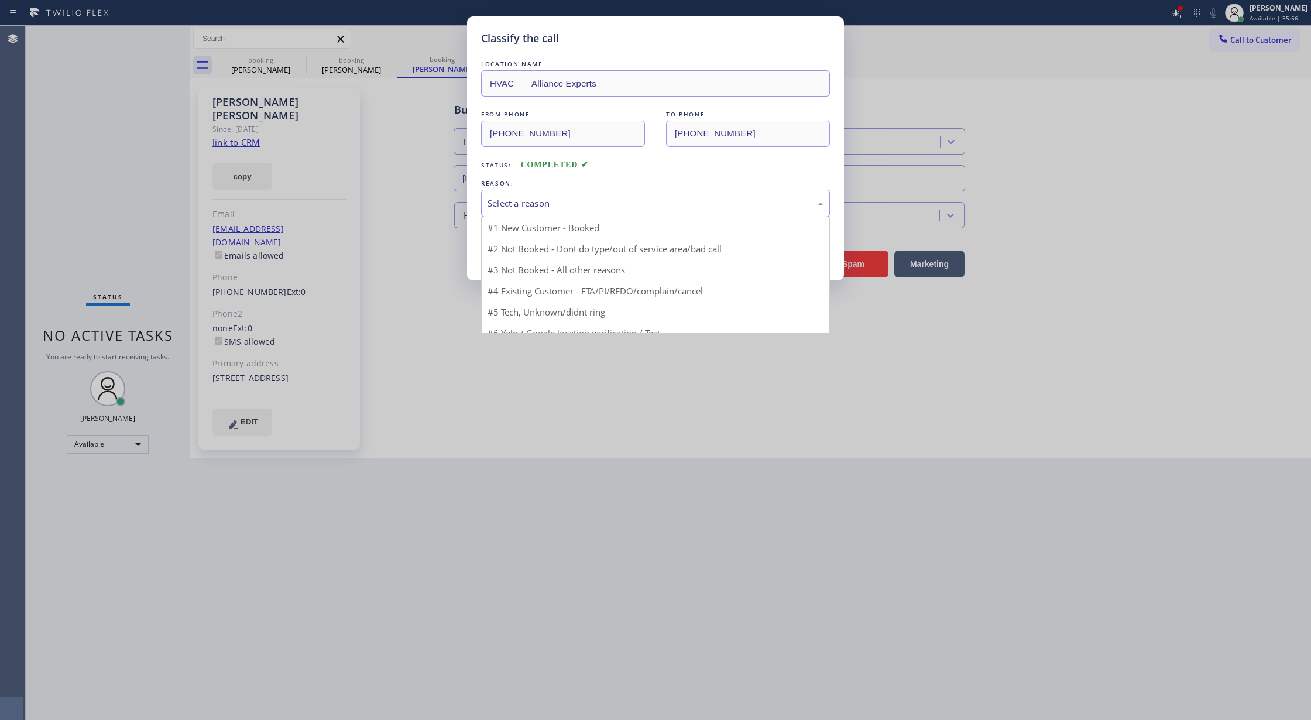
click at [607, 207] on div "Select a reason" at bounding box center [655, 203] width 336 height 13
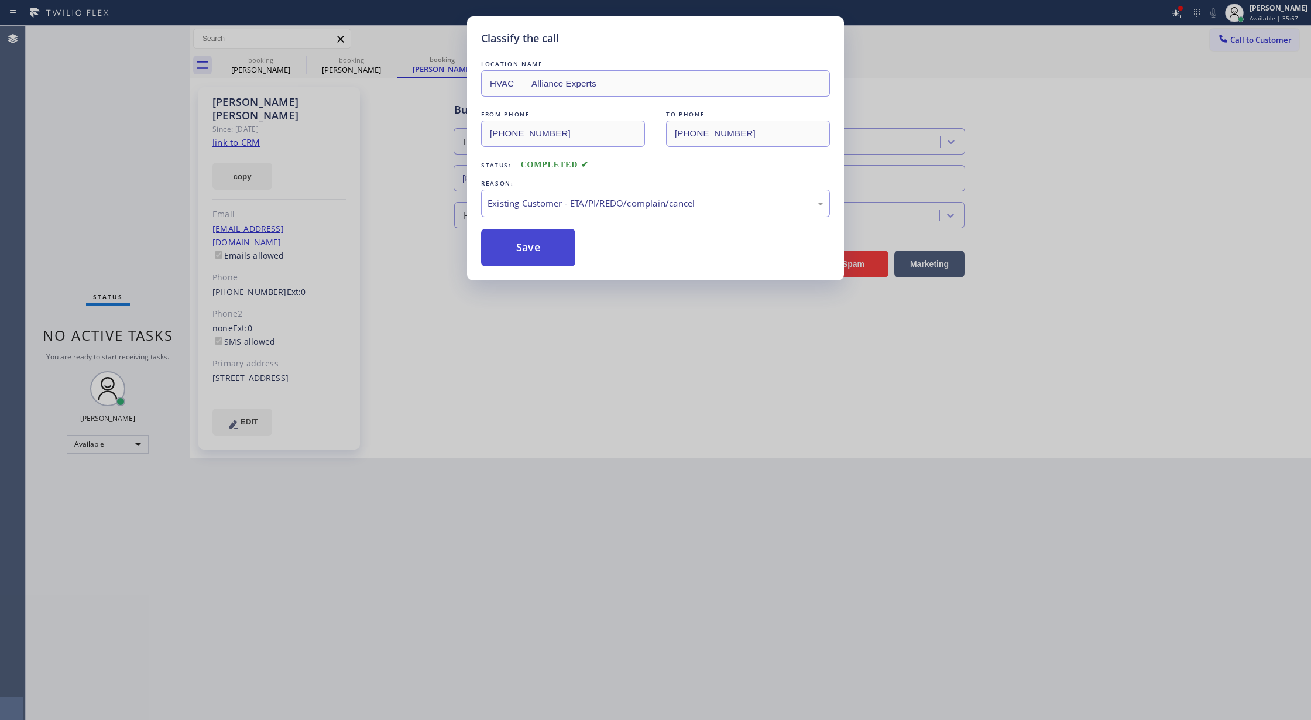
click at [515, 250] on button "Save" at bounding box center [528, 247] width 94 height 37
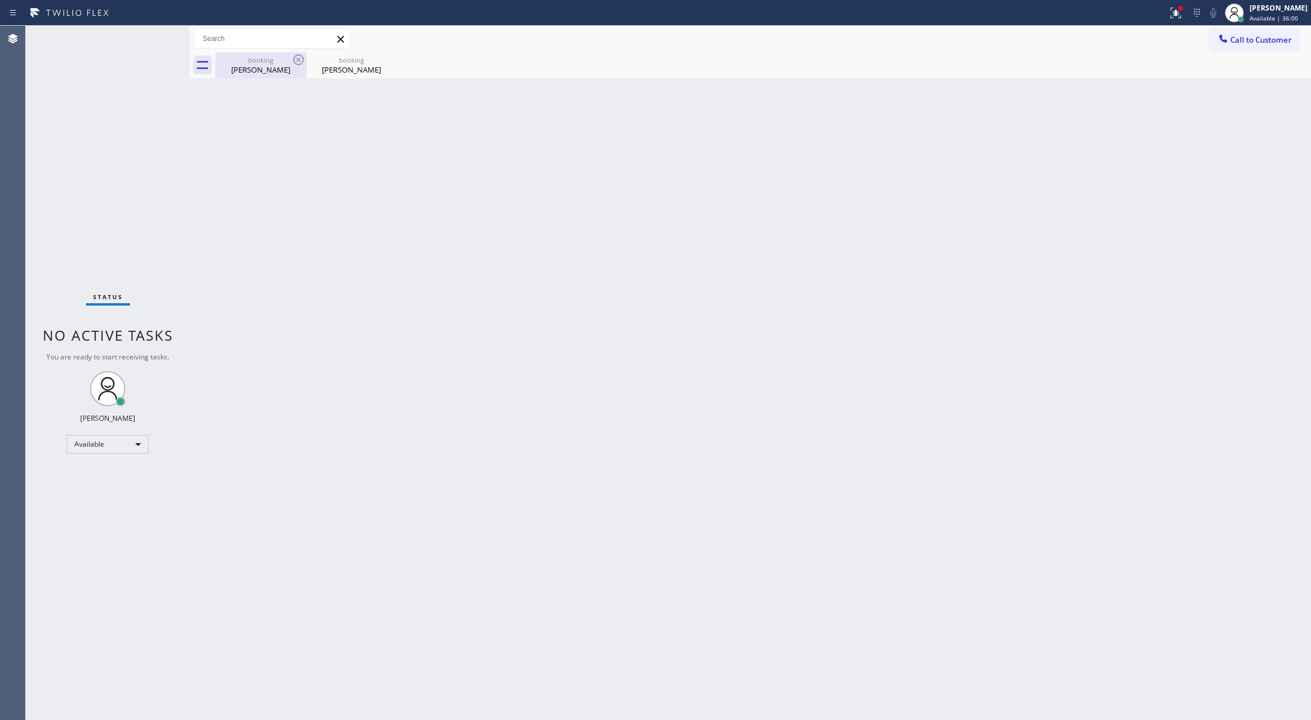
drag, startPoint x: 277, startPoint y: 61, endPoint x: 288, endPoint y: 61, distance: 11.7
click at [277, 61] on div "booking" at bounding box center [261, 60] width 88 height 9
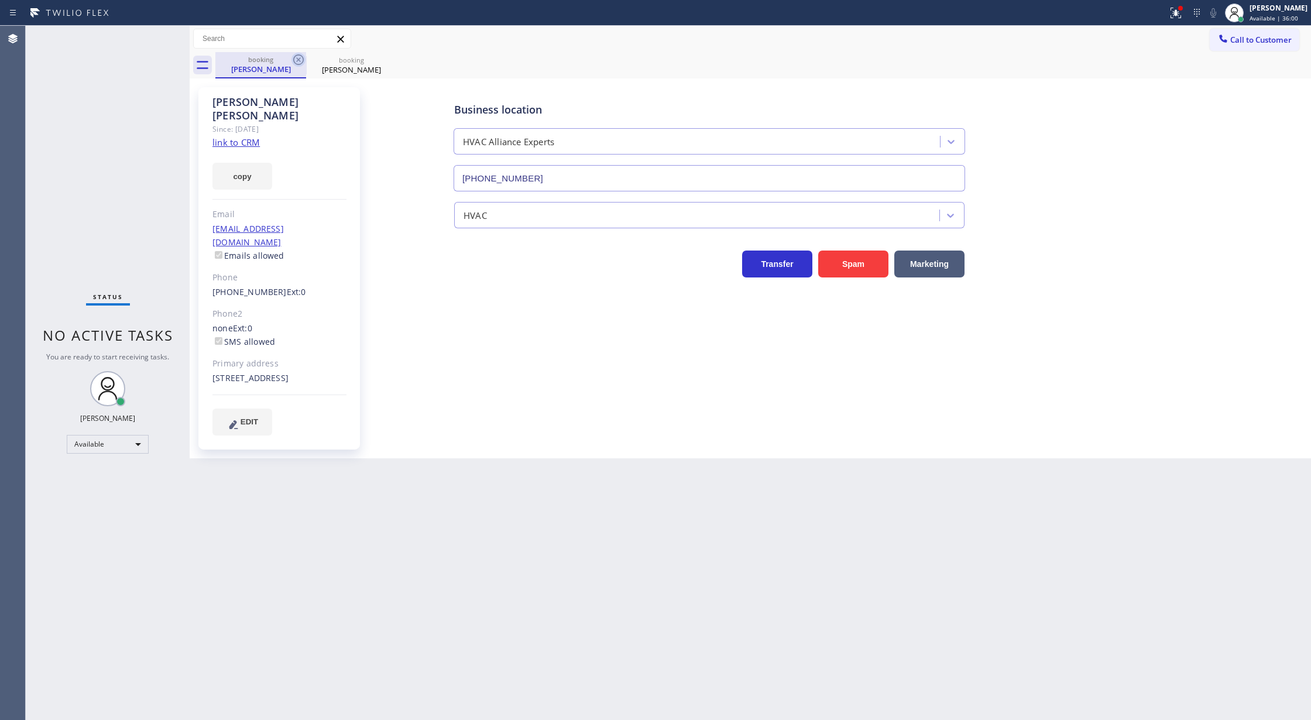
click at [300, 61] on icon at bounding box center [298, 60] width 14 height 14
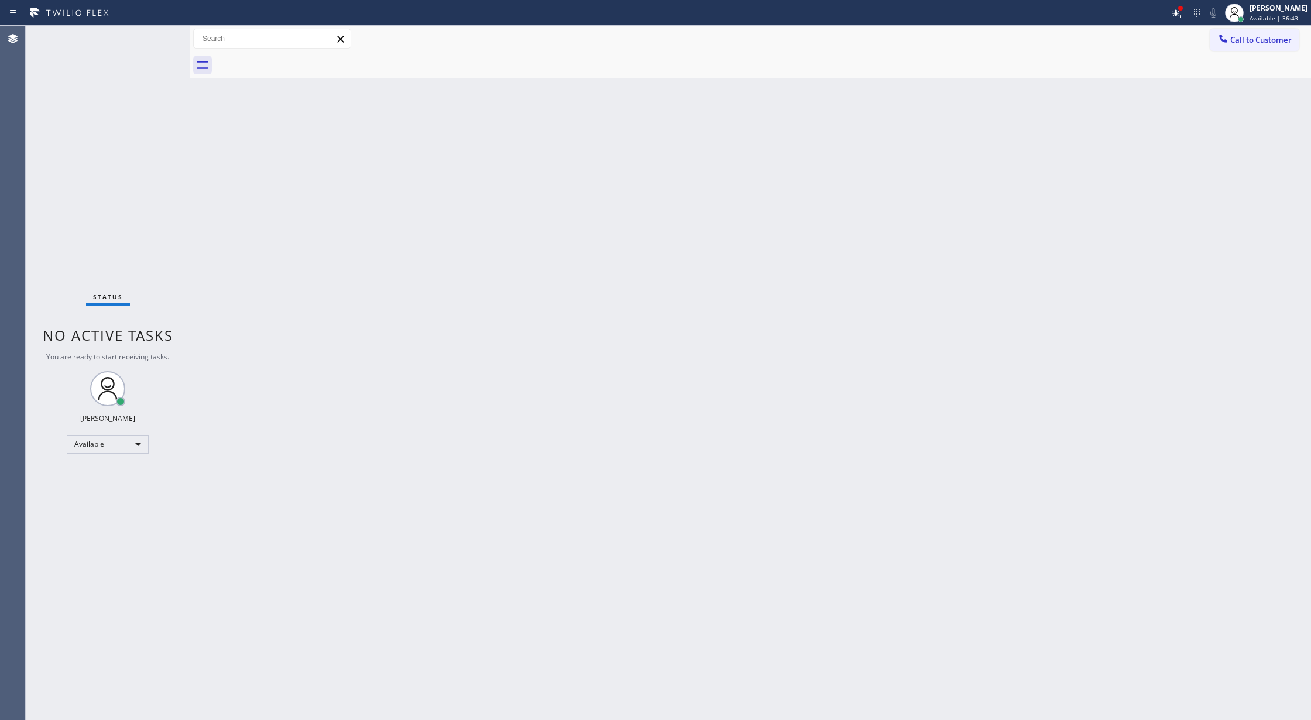
click at [155, 31] on div "Status No active tasks You are ready to start receiving tasks. [PERSON_NAME] Av…" at bounding box center [108, 373] width 164 height 694
click at [150, 42] on div "Status No active tasks You are ready to start receiving tasks. [PERSON_NAME] Av…" at bounding box center [108, 373] width 164 height 694
click at [158, 34] on div "Status No active tasks You are ready to start receiving tasks. [PERSON_NAME] Av…" at bounding box center [108, 373] width 164 height 694
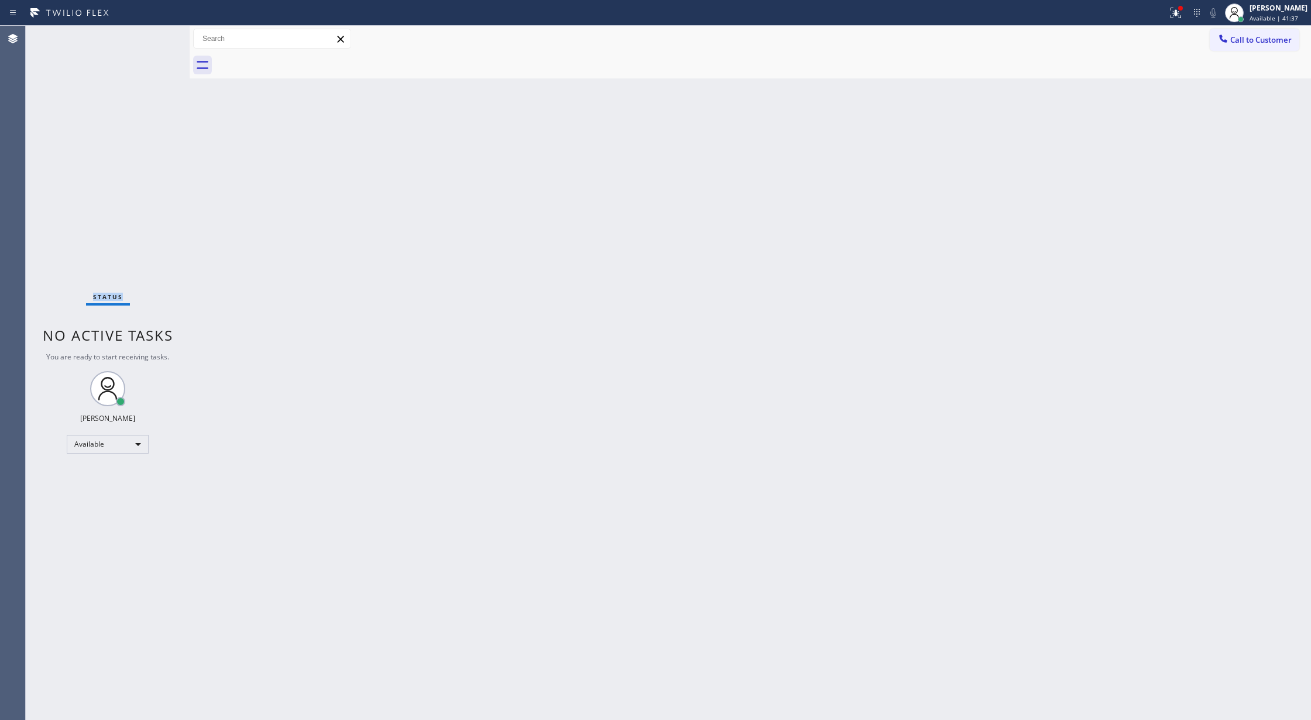
click at [158, 34] on div "Status No active tasks You are ready to start receiving tasks. [PERSON_NAME] Av…" at bounding box center [108, 373] width 164 height 694
click at [135, 40] on div "Status No active tasks You are ready to start receiving tasks. [PERSON_NAME] Av…" at bounding box center [108, 373] width 164 height 694
click at [140, 50] on div "Status No active tasks You are ready to start receiving tasks. [PERSON_NAME] Av…" at bounding box center [108, 373] width 164 height 694
click at [172, 38] on div "Status No active tasks You are ready to start receiving tasks. [PERSON_NAME] Av…" at bounding box center [108, 373] width 164 height 694
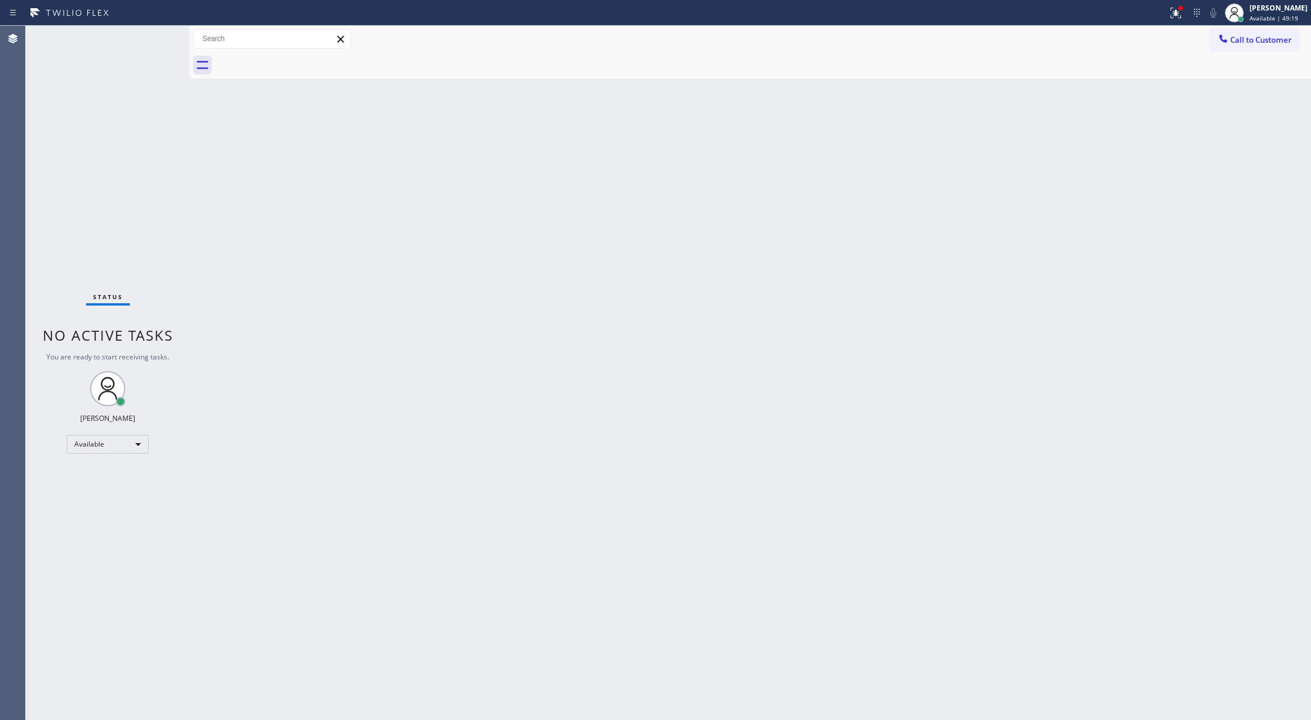
click at [154, 41] on div "Status No active tasks You are ready to start receiving tasks. [PERSON_NAME] Av…" at bounding box center [108, 373] width 164 height 694
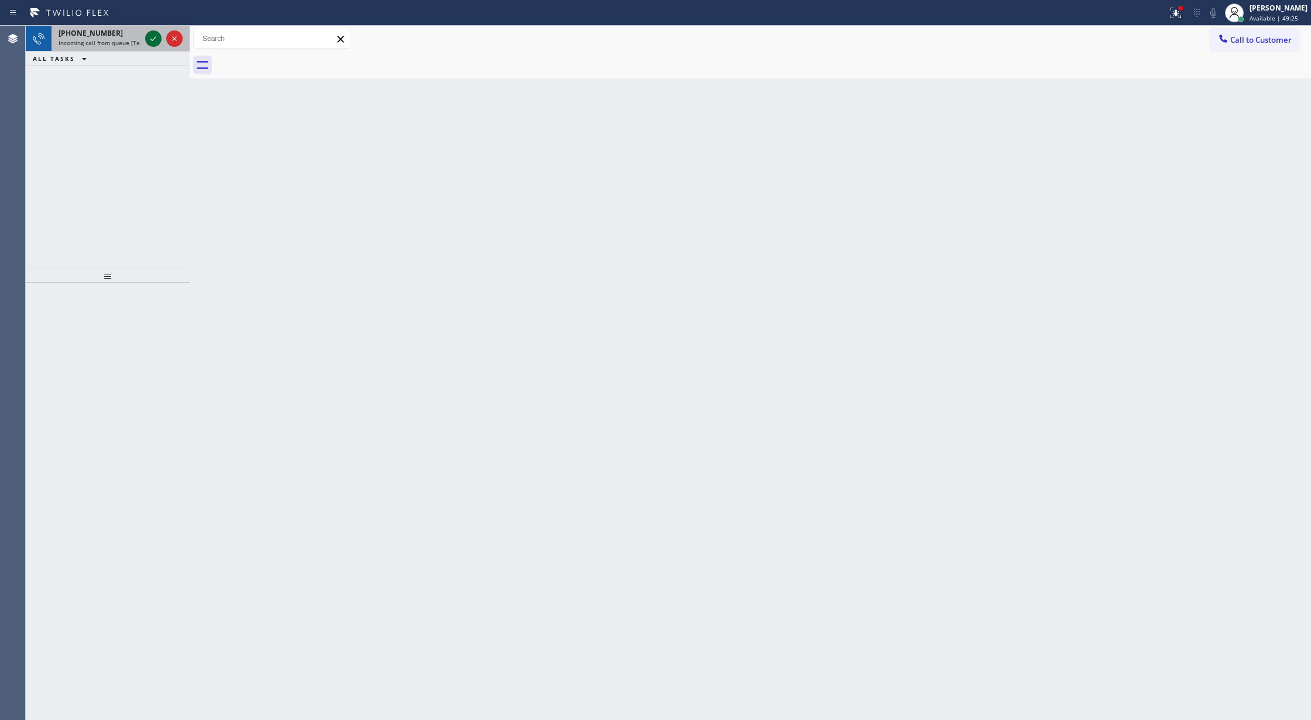
click at [154, 41] on icon at bounding box center [153, 39] width 14 height 14
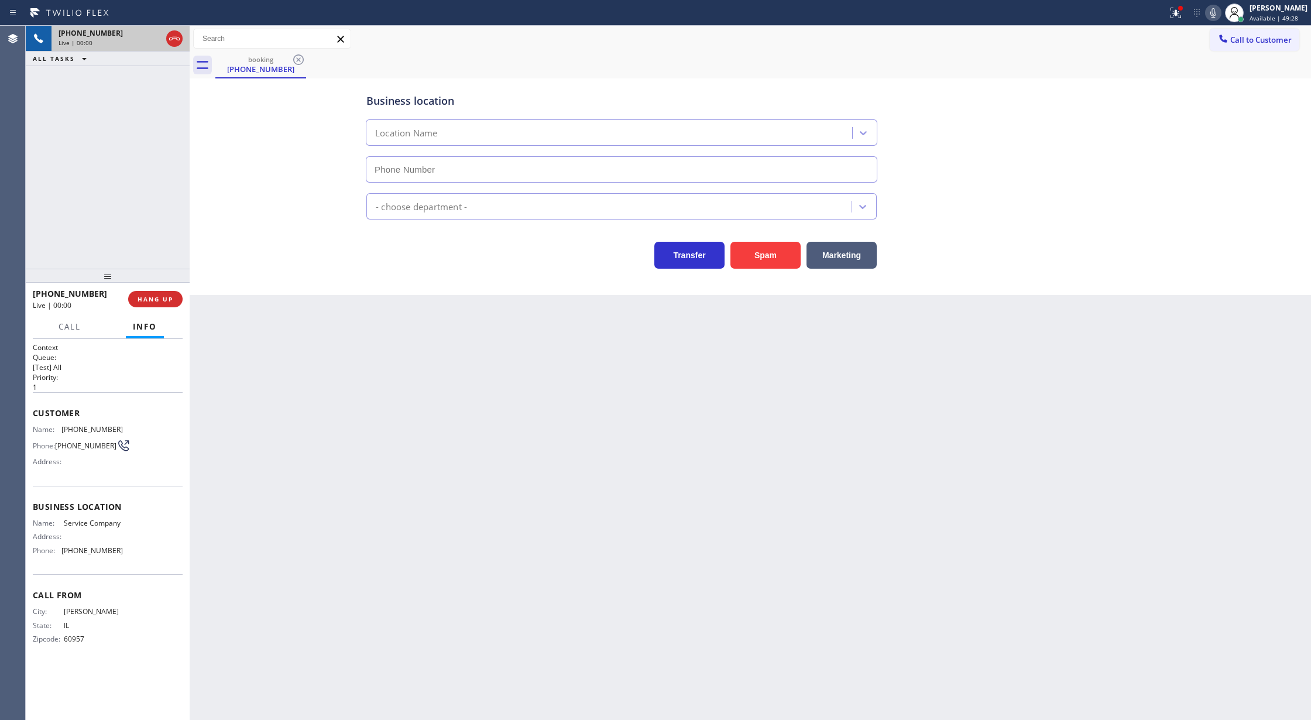
type input "[PHONE_NUMBER]"
click at [769, 256] on button "Spam" at bounding box center [765, 255] width 70 height 27
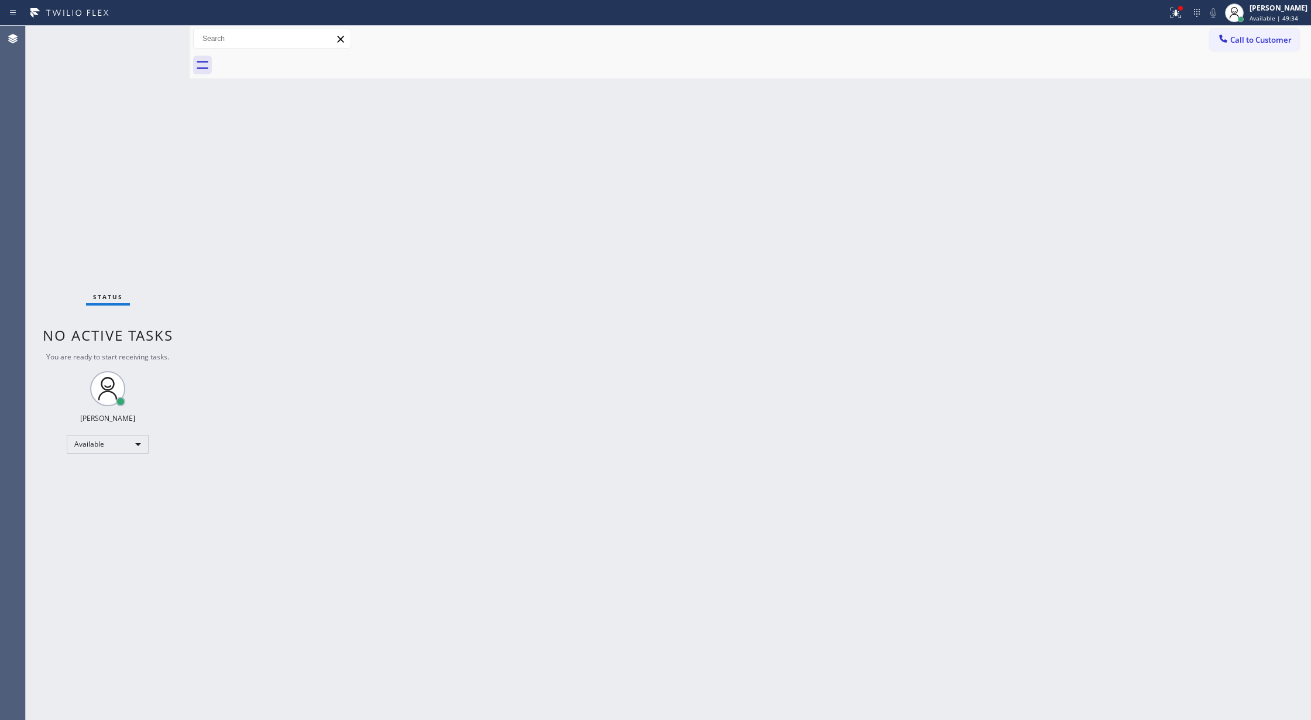
click at [154, 32] on div "Status No active tasks You are ready to start receiving tasks. [PERSON_NAME] Av…" at bounding box center [108, 373] width 164 height 694
click at [153, 35] on div "Status No active tasks You are ready to start receiving tasks. [PERSON_NAME] Av…" at bounding box center [108, 373] width 164 height 694
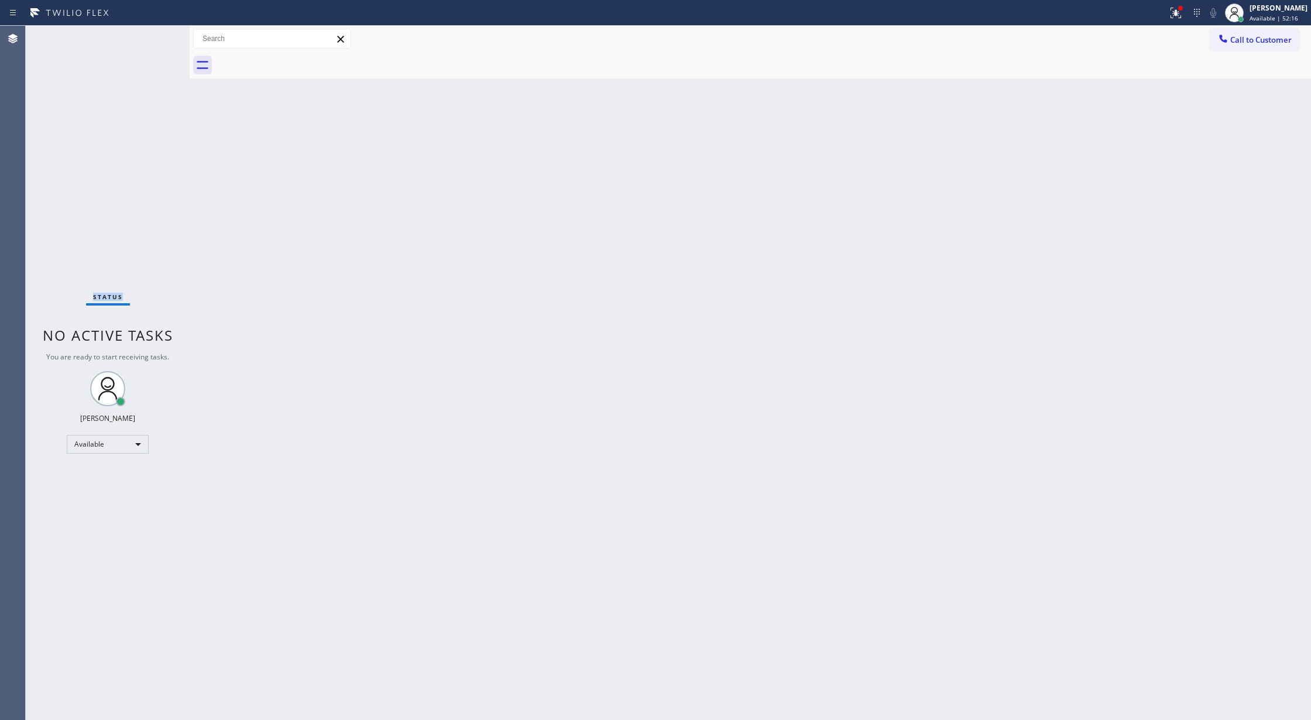
click at [153, 35] on div "Status No active tasks You are ready to start receiving tasks. [PERSON_NAME] Av…" at bounding box center [108, 373] width 164 height 694
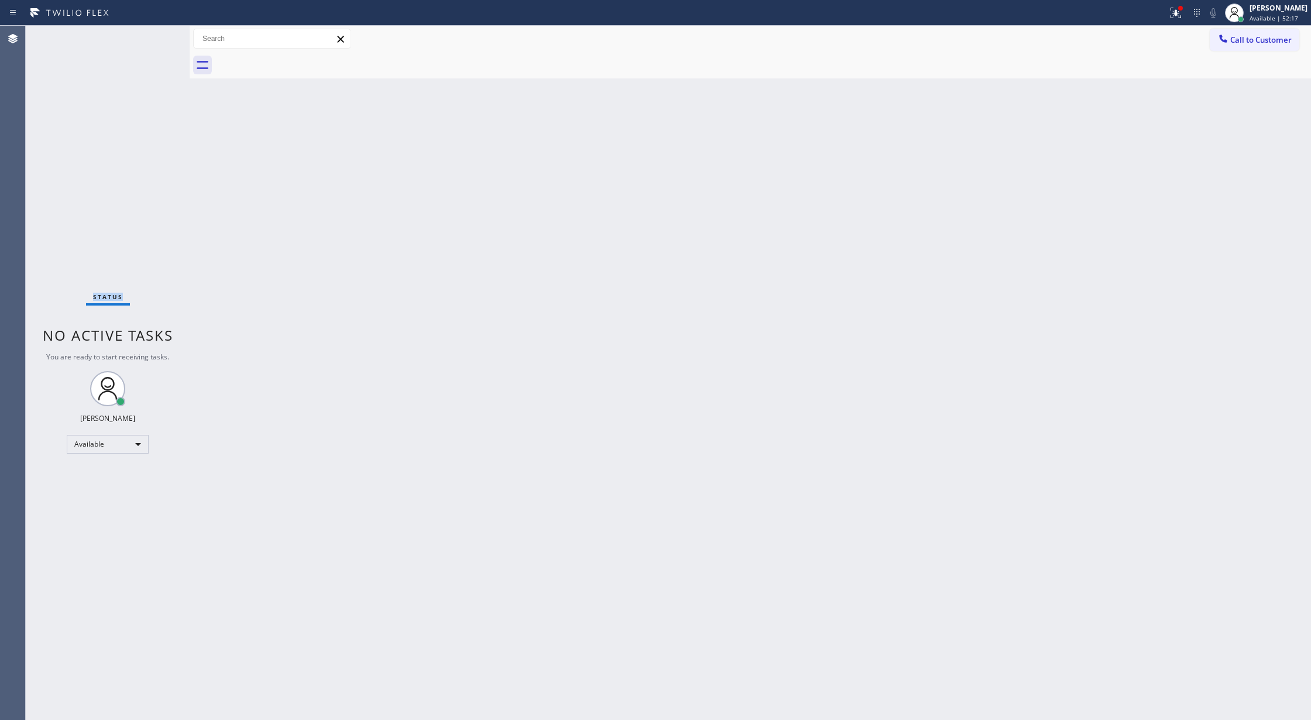
click at [153, 35] on div "Status No active tasks You are ready to start receiving tasks. [PERSON_NAME] Av…" at bounding box center [108, 373] width 164 height 694
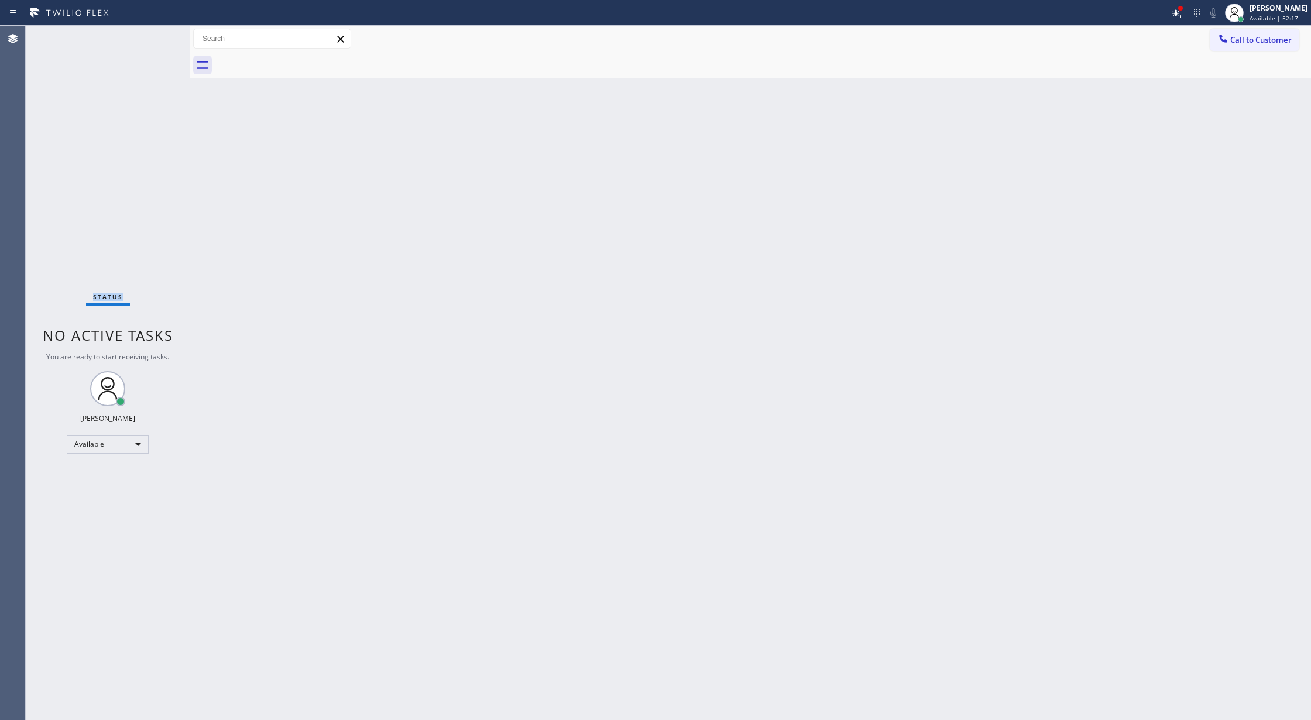
click at [153, 35] on div "Status No active tasks You are ready to start receiving tasks. [PERSON_NAME] Av…" at bounding box center [108, 373] width 164 height 694
click at [153, 34] on div "Status No active tasks You are ready to start receiving tasks. [PERSON_NAME] Av…" at bounding box center [108, 373] width 164 height 694
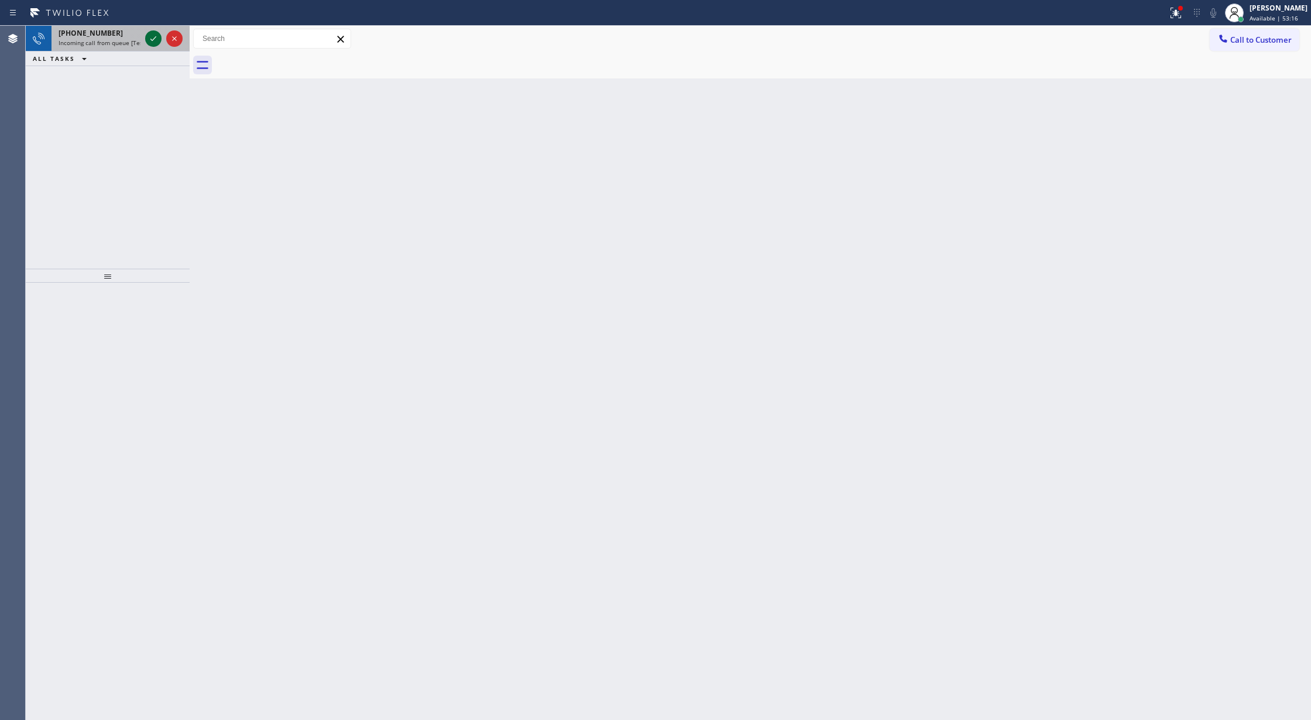
click at [151, 36] on icon at bounding box center [153, 39] width 14 height 14
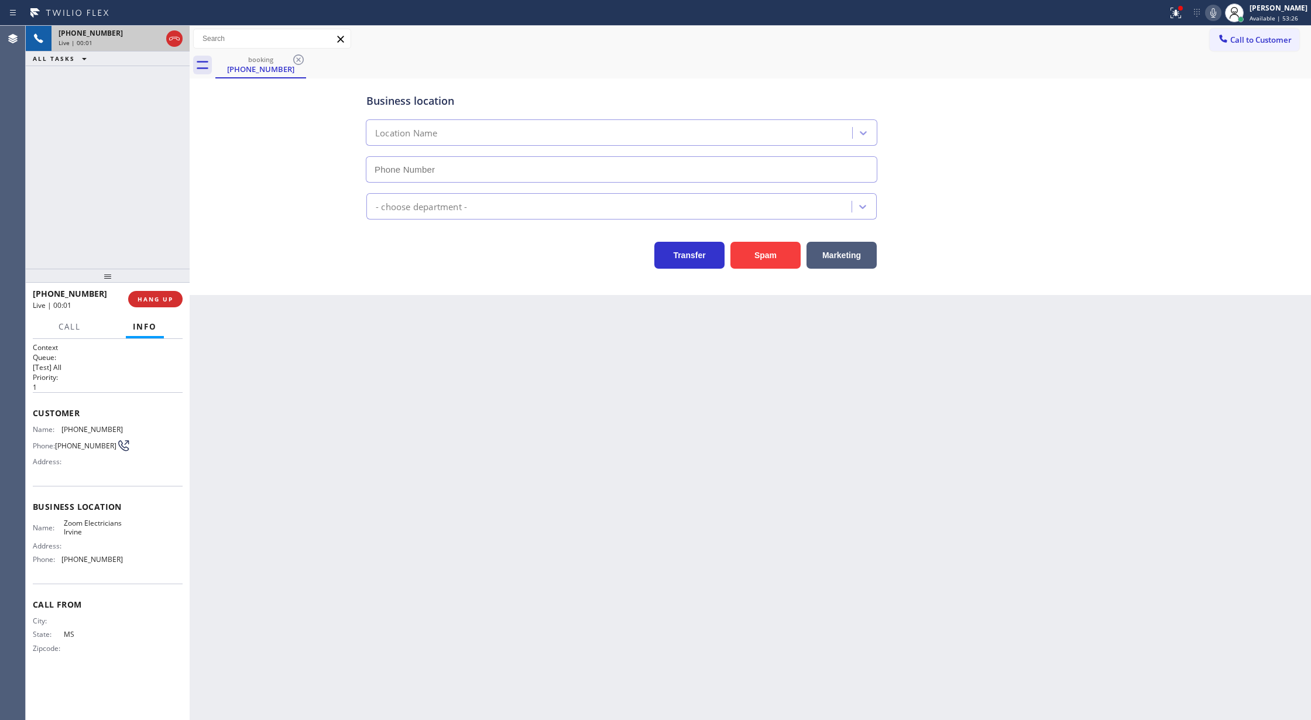
type input "(949) 873-0851"
click at [761, 247] on button "Spam" at bounding box center [765, 255] width 70 height 27
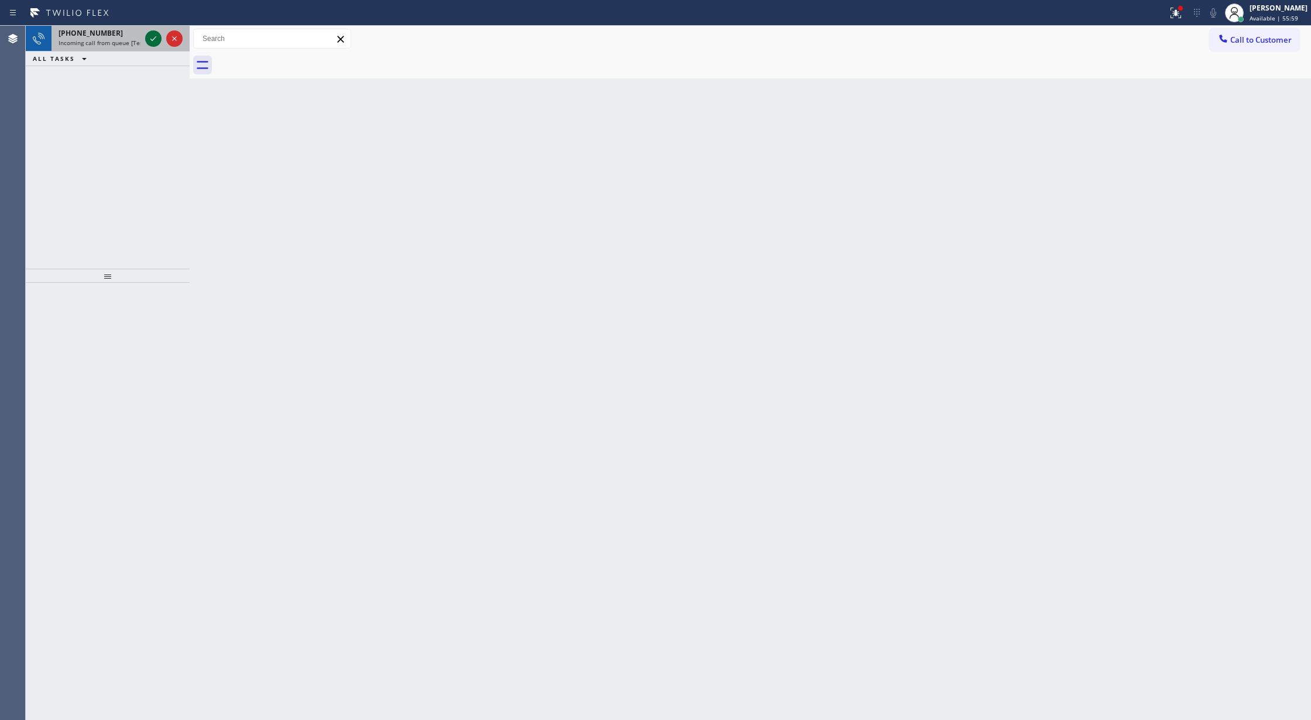
click at [153, 36] on icon at bounding box center [153, 39] width 14 height 14
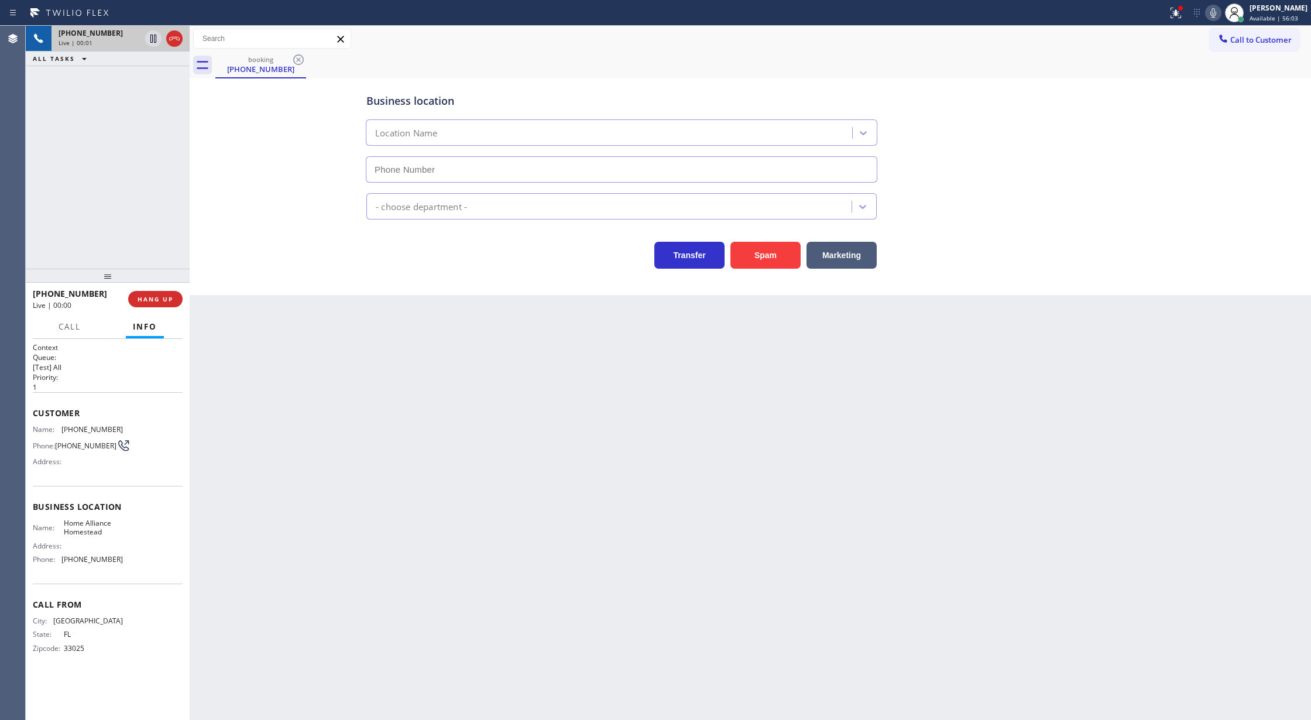
type input "(305) 501-8647"
click at [760, 261] on button "Spam" at bounding box center [765, 255] width 70 height 27
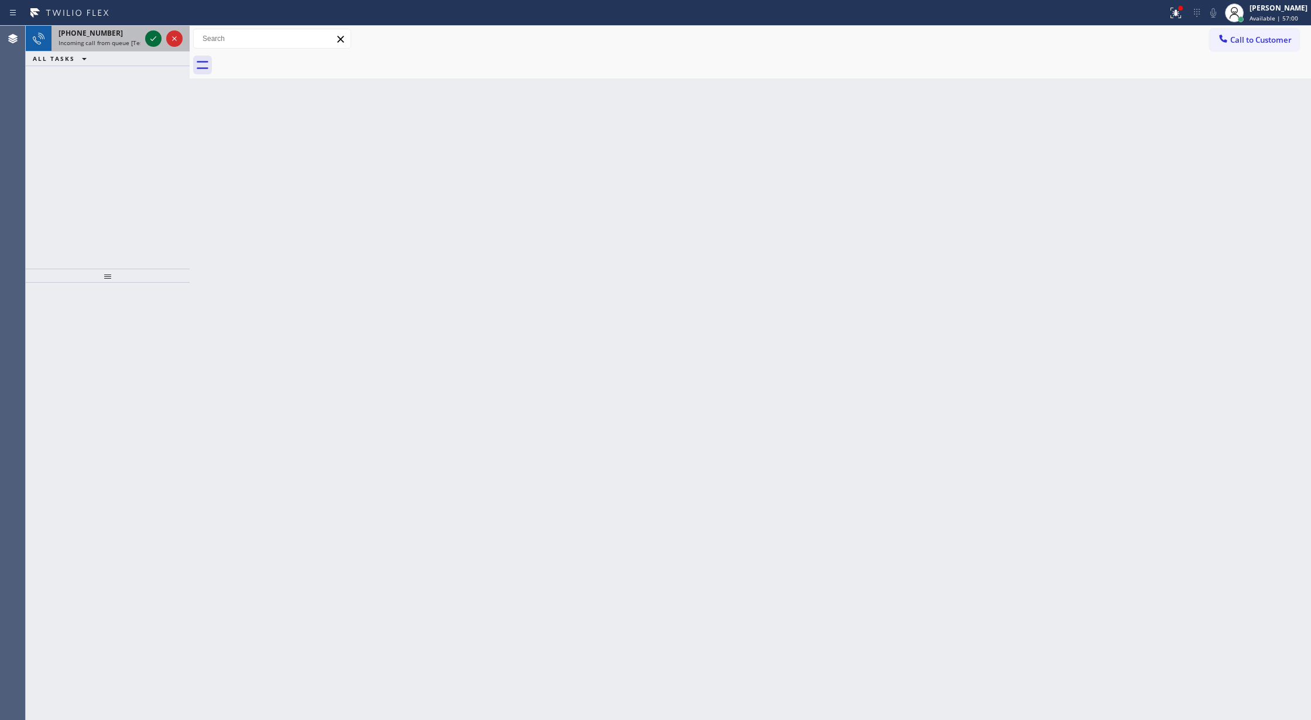
click at [154, 38] on icon at bounding box center [153, 38] width 6 height 5
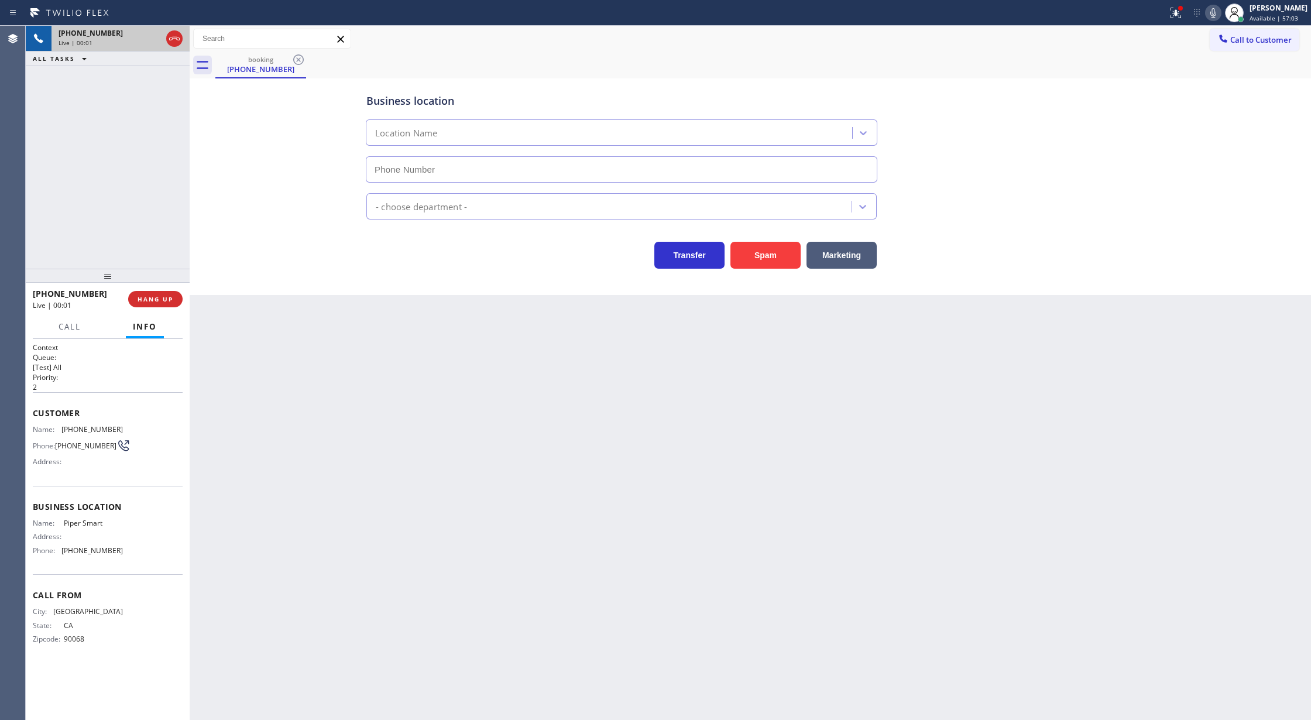
type input "(323) 760-7500"
drag, startPoint x: 174, startPoint y: 36, endPoint x: 174, endPoint y: 304, distance: 268.6
click at [174, 36] on div "+13233562729" at bounding box center [121, 33] width 124 height 10
type input "(323) 760-7500"
click at [148, 298] on span "HANG UP" at bounding box center [156, 299] width 36 height 8
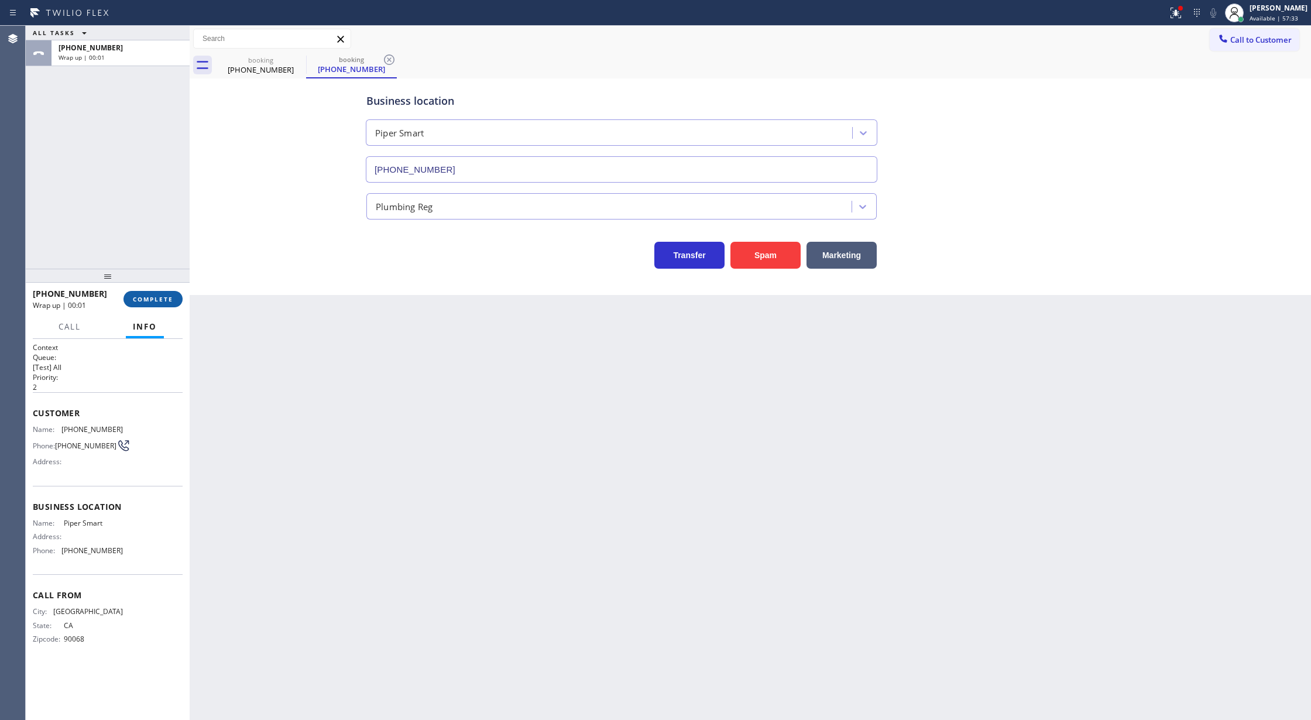
click at [154, 298] on span "COMPLETE" at bounding box center [153, 299] width 40 height 8
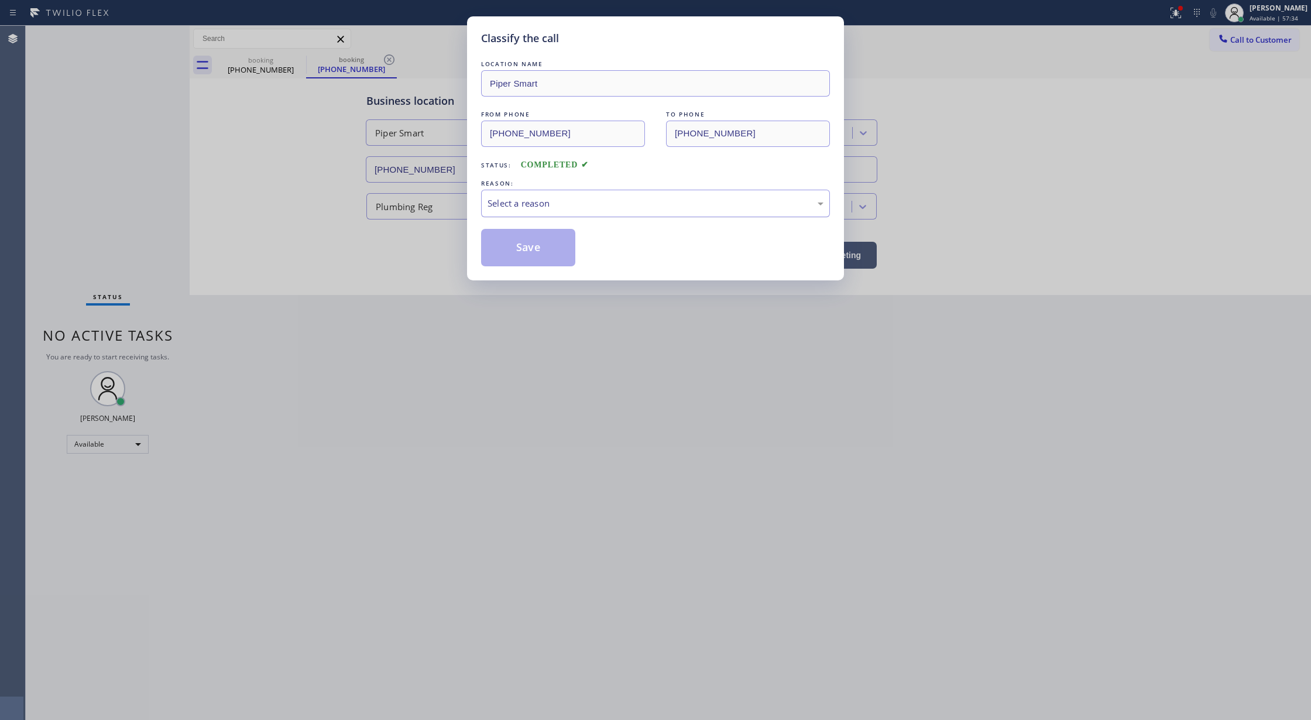
click at [534, 214] on div "Select a reason" at bounding box center [655, 204] width 349 height 28
click at [509, 236] on button "Save" at bounding box center [528, 247] width 94 height 37
click at [517, 246] on div "Back to Dashboard Change Sender ID Customers Technicians Select a contact Outbo…" at bounding box center [750, 373] width 1121 height 694
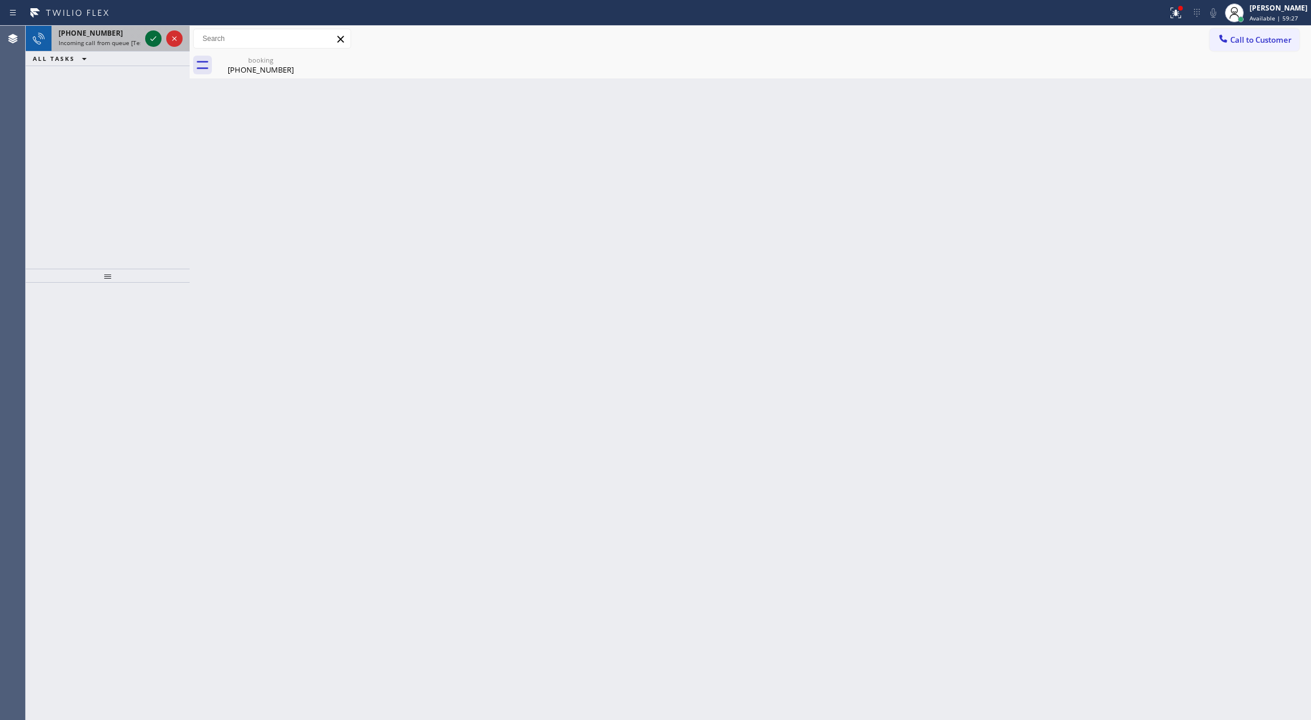
click at [150, 38] on icon at bounding box center [153, 39] width 14 height 14
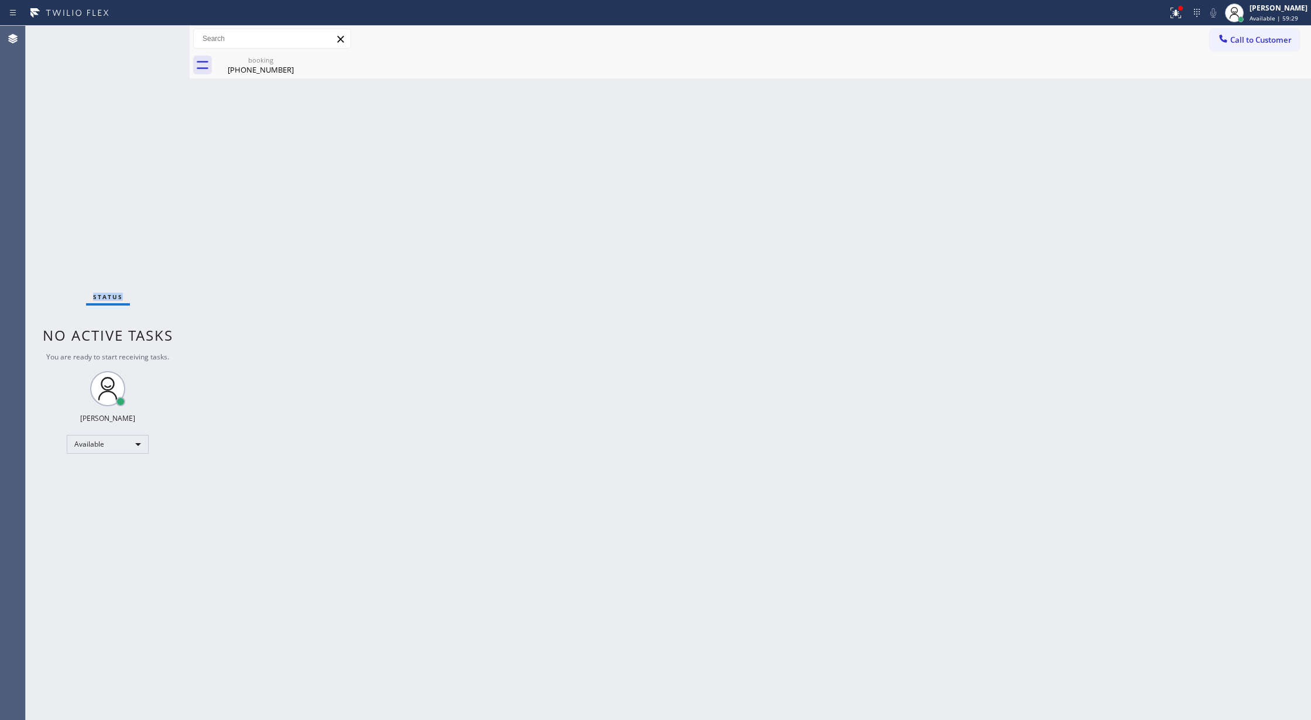
click at [150, 38] on div "Status No active tasks You are ready to start receiving tasks. [PERSON_NAME] Av…" at bounding box center [108, 373] width 164 height 694
click at [150, 38] on icon at bounding box center [153, 39] width 14 height 14
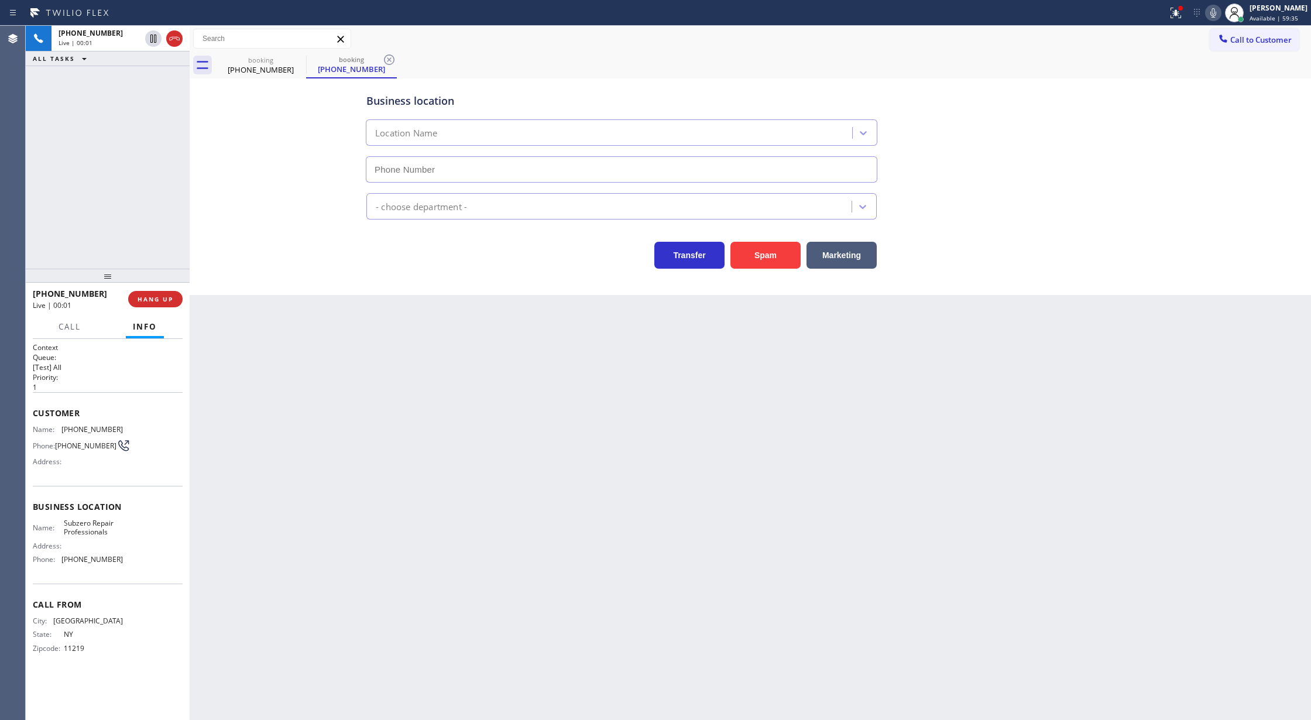
type input "[PHONE_NUMBER]"
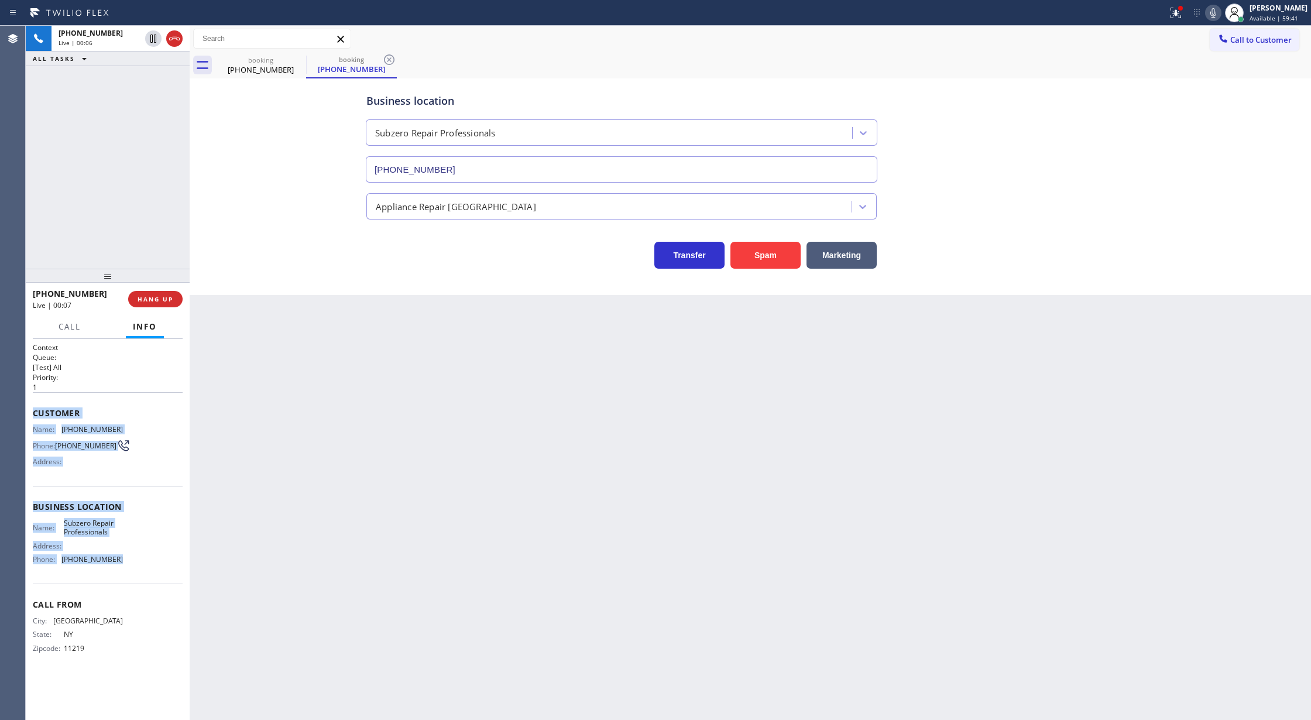
copy div "Customer Name: (718) 238-1744 Phone: (718) 238-1744 Address: Business location …"
drag, startPoint x: 33, startPoint y: 417, endPoint x: 147, endPoint y: 566, distance: 188.3
click at [147, 566] on div "Context Queue: [Test] All Priority: 1 Customer Name: (718) 238-1744 Phone: (718…" at bounding box center [108, 506] width 150 height 329
click at [1220, 14] on icon at bounding box center [1213, 13] width 14 height 14
click at [1215, 14] on rect at bounding box center [1213, 12] width 8 height 8
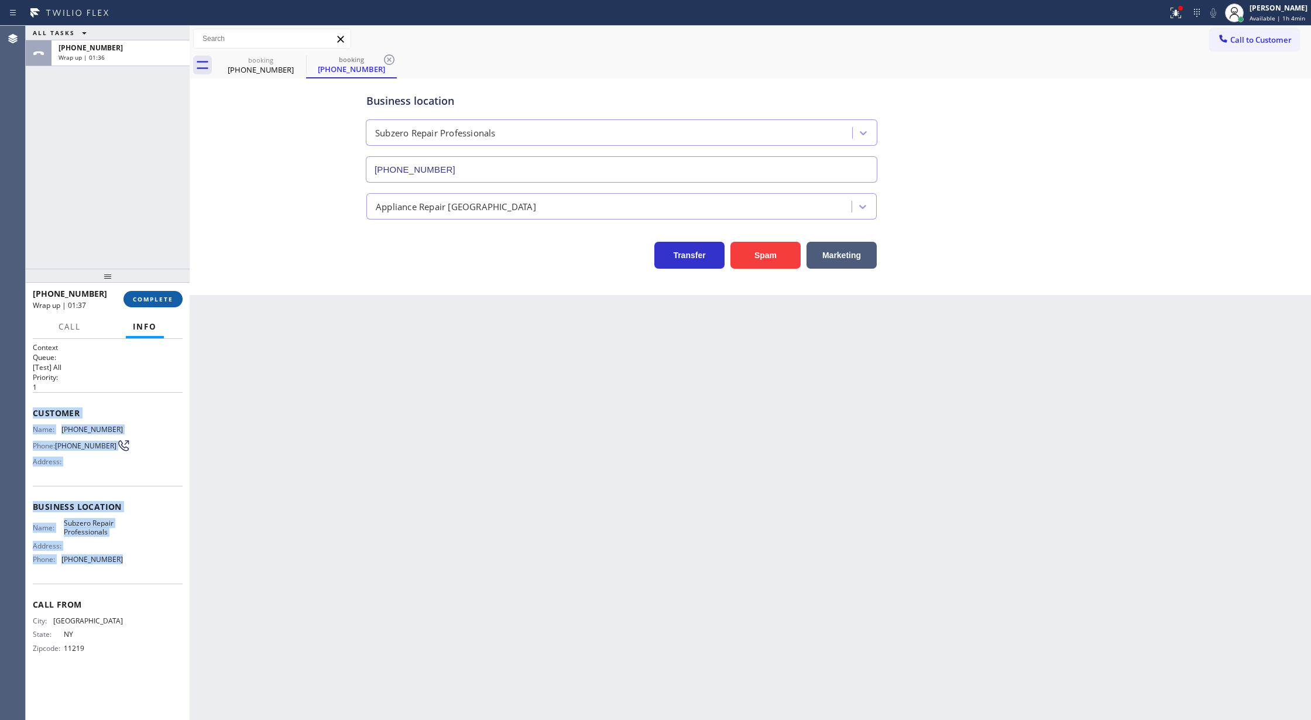
click at [143, 303] on span "COMPLETE" at bounding box center [153, 299] width 40 height 8
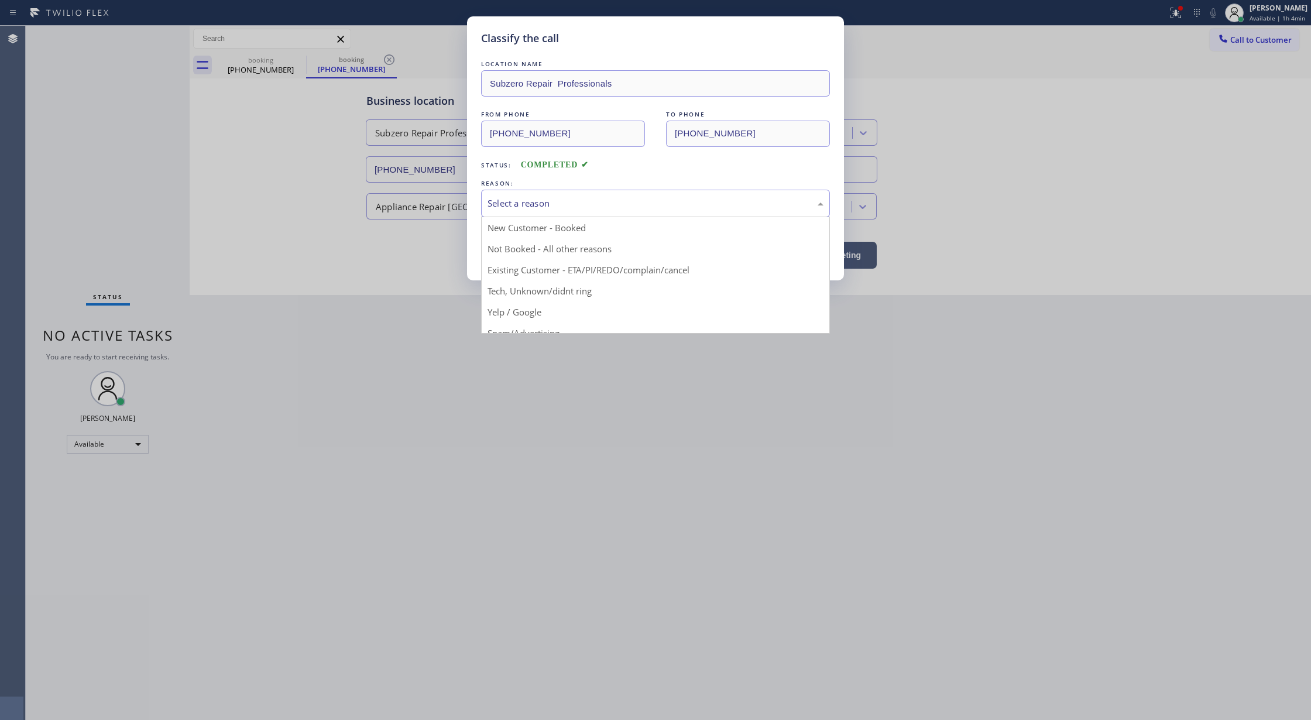
drag, startPoint x: 555, startPoint y: 194, endPoint x: 554, endPoint y: 226, distance: 31.6
click at [556, 194] on div "Select a reason" at bounding box center [655, 204] width 349 height 28
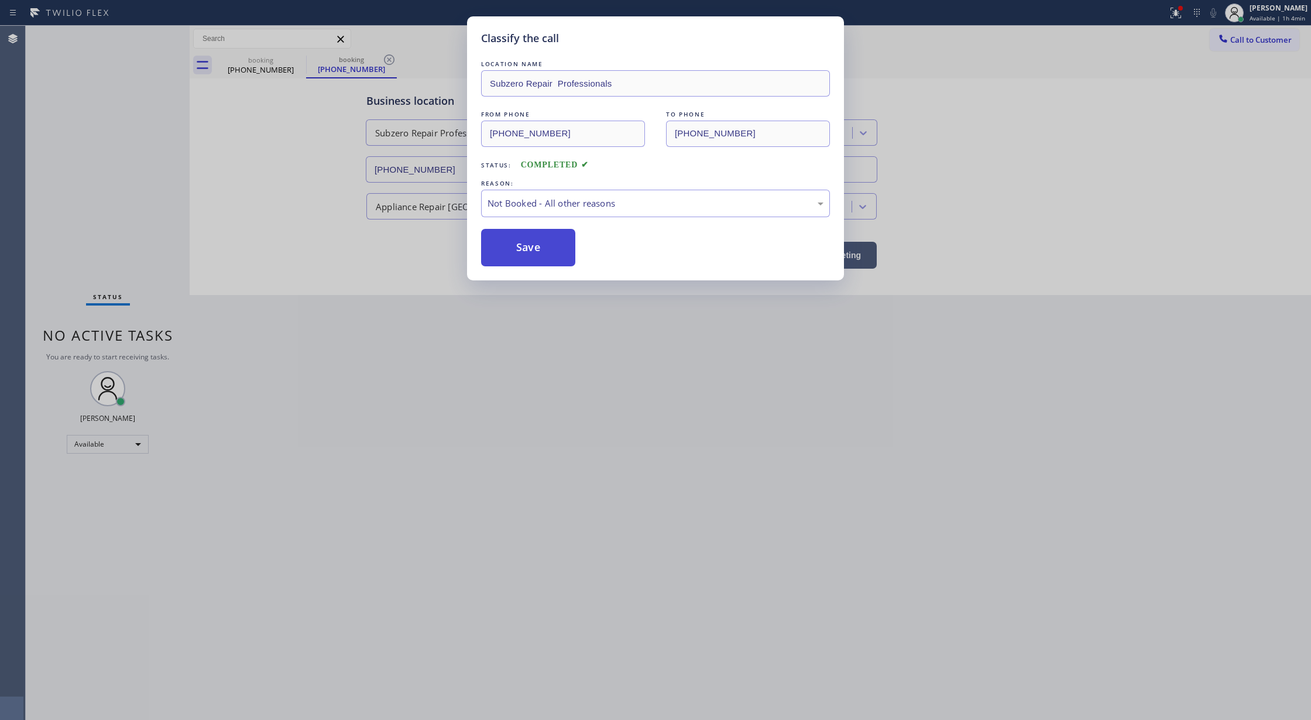
click at [525, 247] on button "Save" at bounding box center [528, 247] width 94 height 37
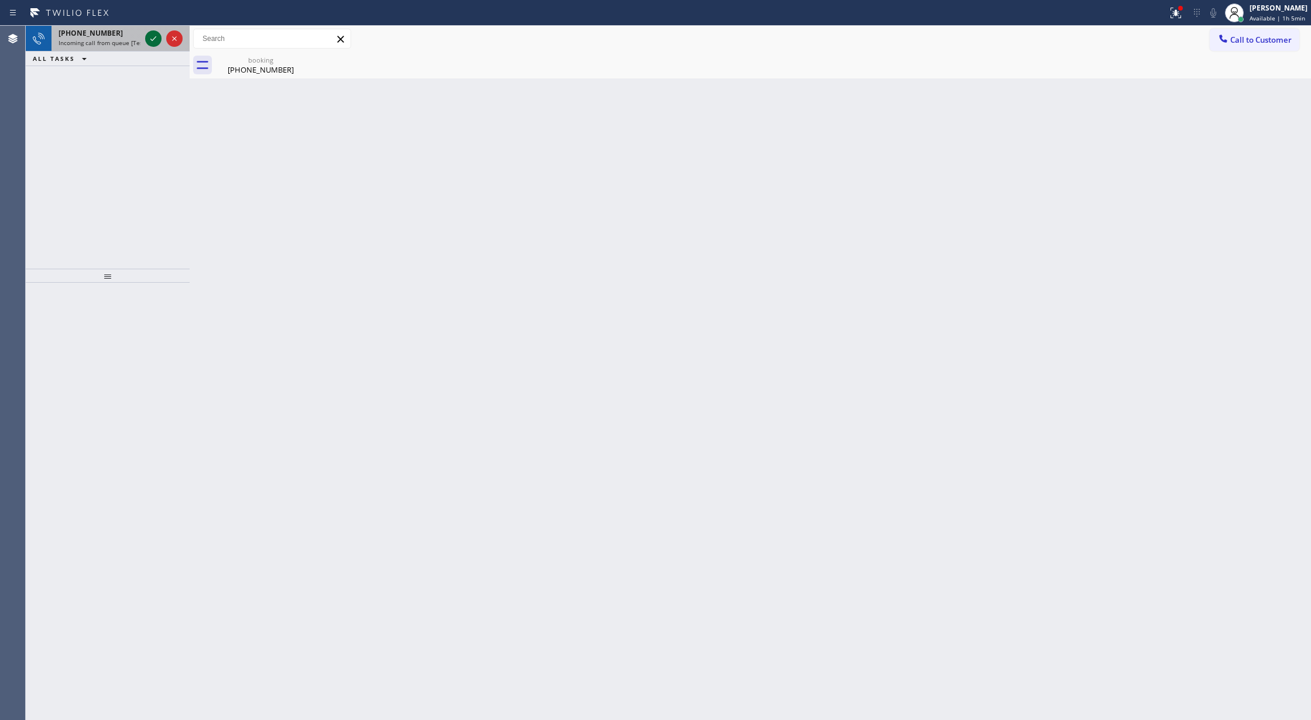
click at [150, 34] on icon at bounding box center [153, 39] width 14 height 14
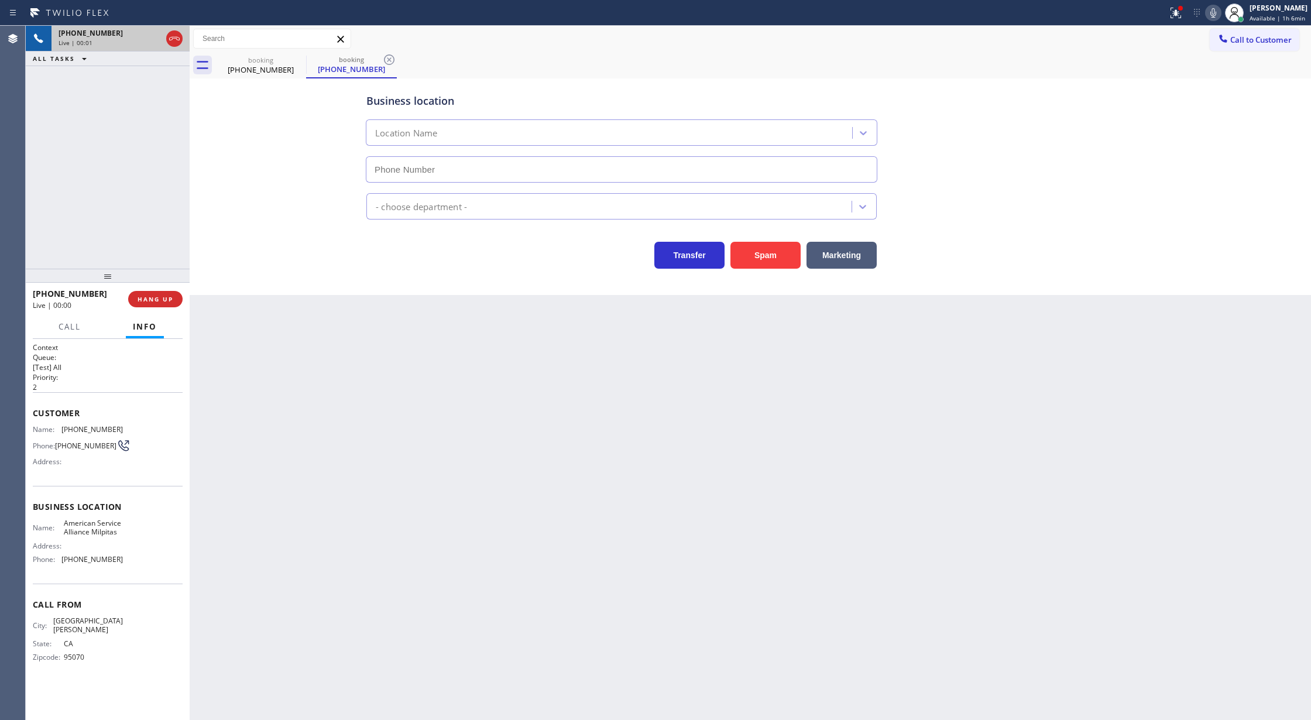
type input "(408) 708-2277"
drag, startPoint x: 176, startPoint y: 41, endPoint x: 167, endPoint y: 256, distance: 215.5
click at [176, 41] on icon at bounding box center [174, 39] width 14 height 14
type input "(408) 708-2277"
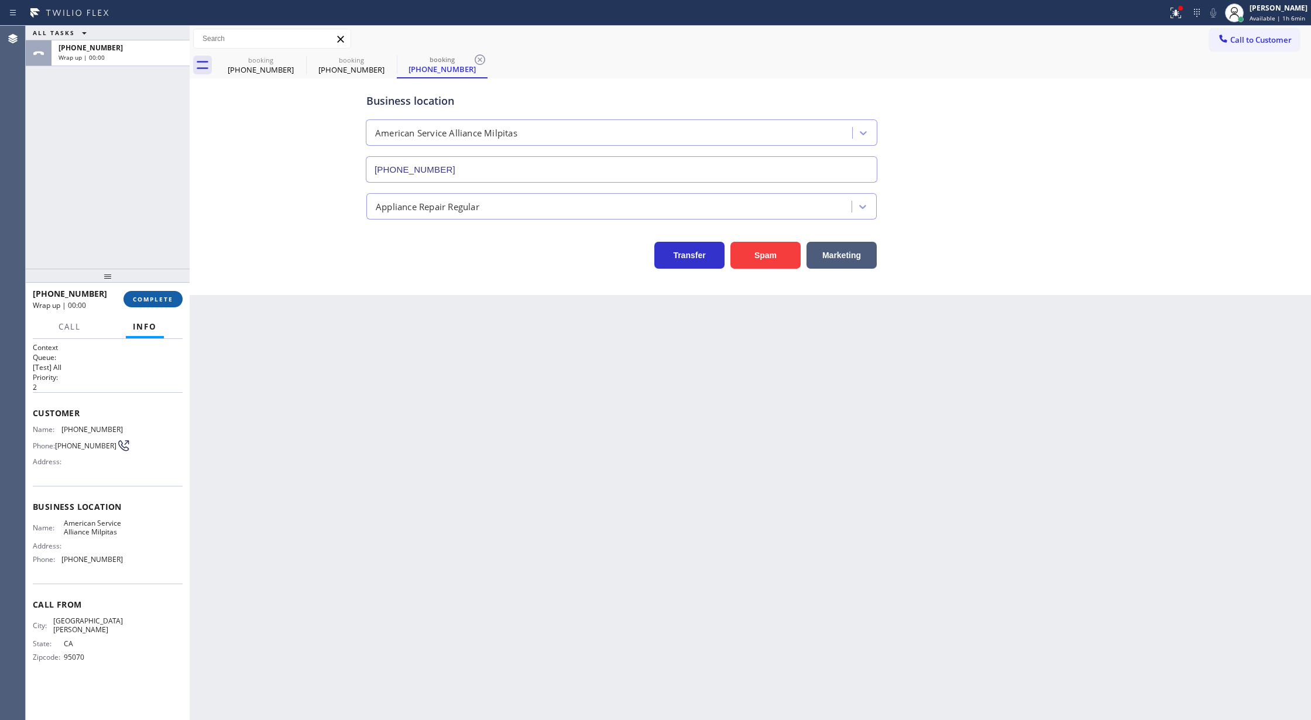
click at [145, 298] on span "COMPLETE" at bounding box center [153, 299] width 40 height 8
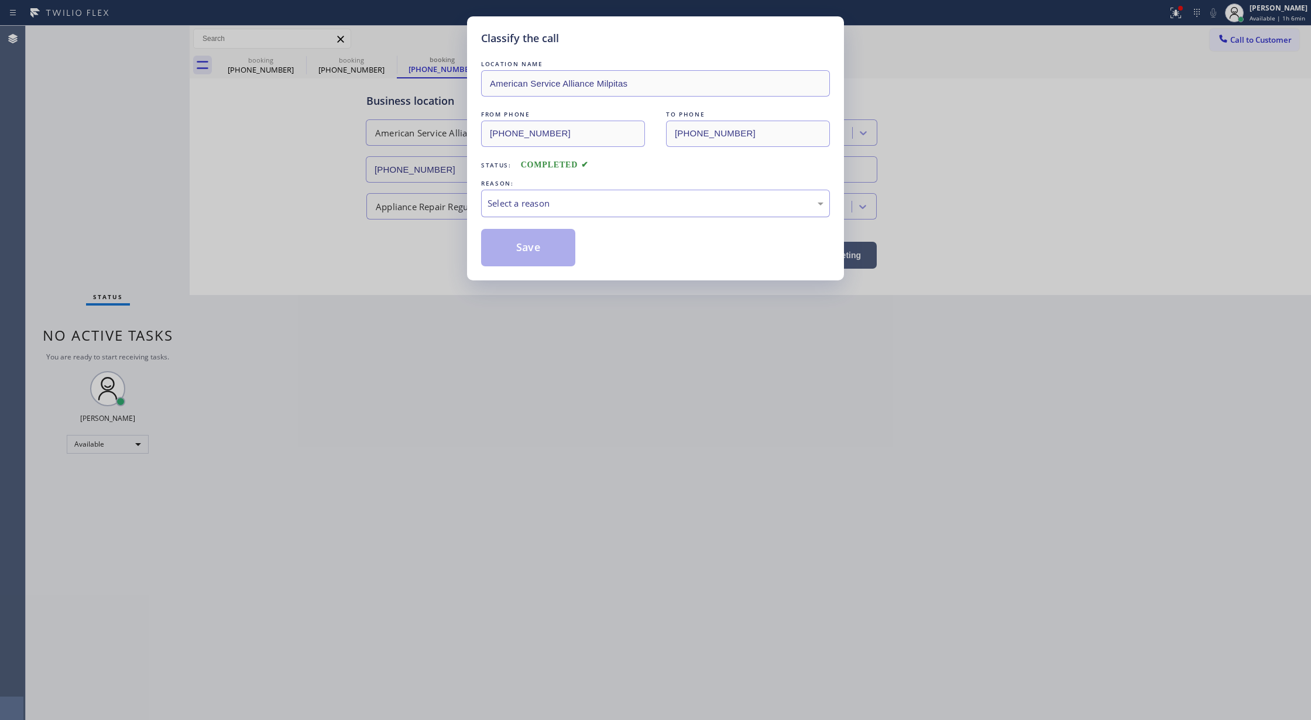
click at [582, 207] on div "Select a reason" at bounding box center [655, 203] width 336 height 13
click at [523, 249] on button "Save" at bounding box center [528, 247] width 94 height 37
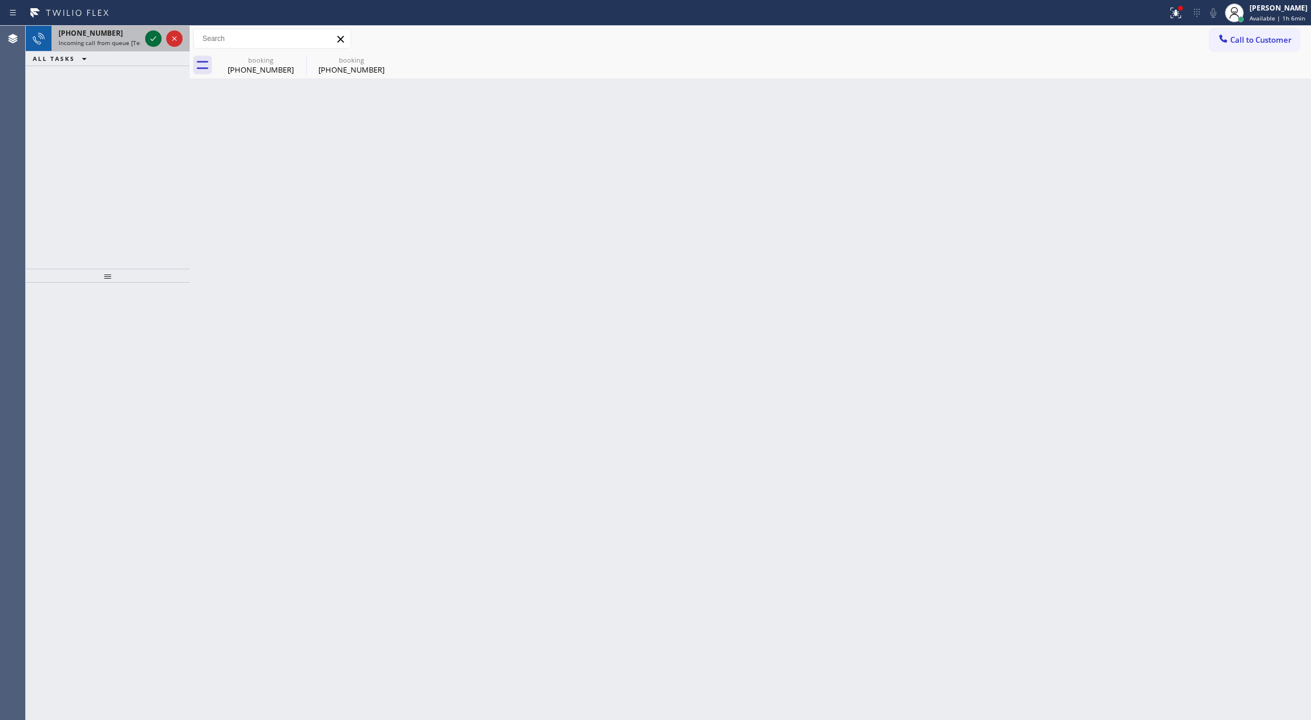
click at [149, 35] on icon at bounding box center [153, 39] width 14 height 14
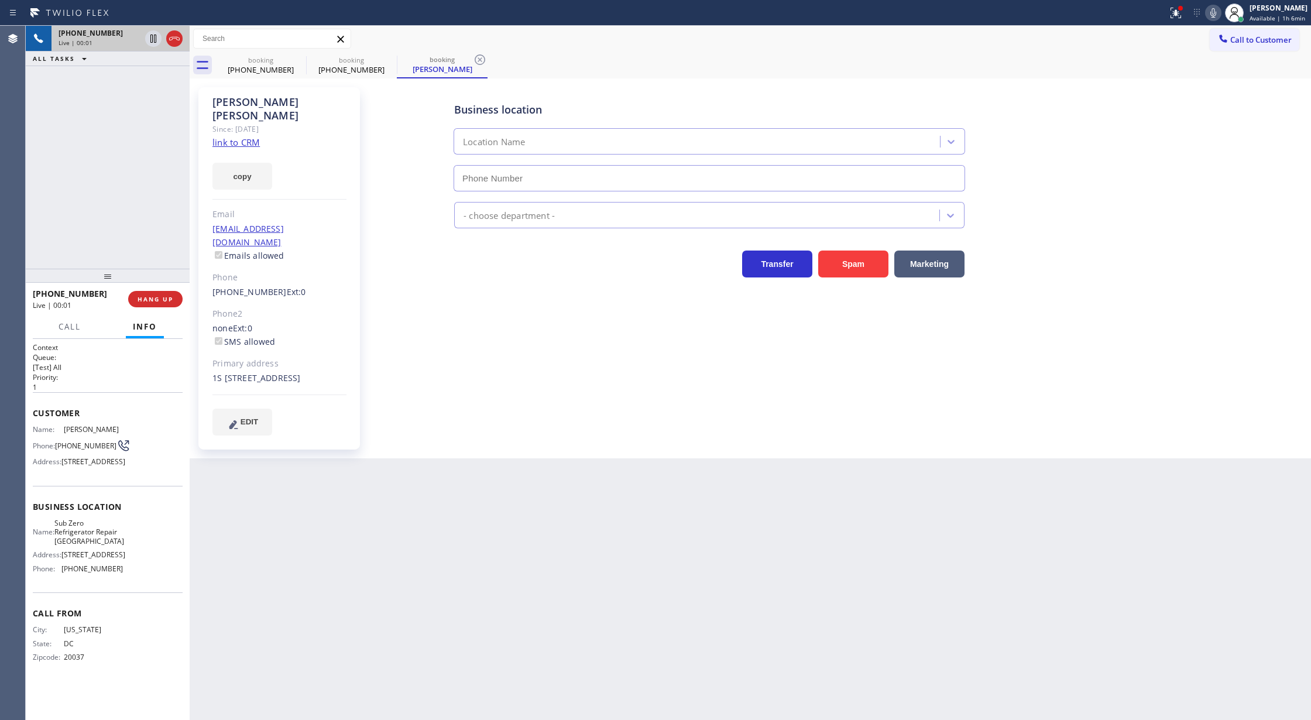
type input "(773) 917-0590"
click at [246, 136] on link "link to CRM" at bounding box center [235, 142] width 47 height 12
click at [1218, 13] on icon at bounding box center [1213, 13] width 14 height 14
click at [1215, 15] on icon at bounding box center [1212, 13] width 14 height 14
drag, startPoint x: 176, startPoint y: 37, endPoint x: 227, endPoint y: 277, distance: 244.7
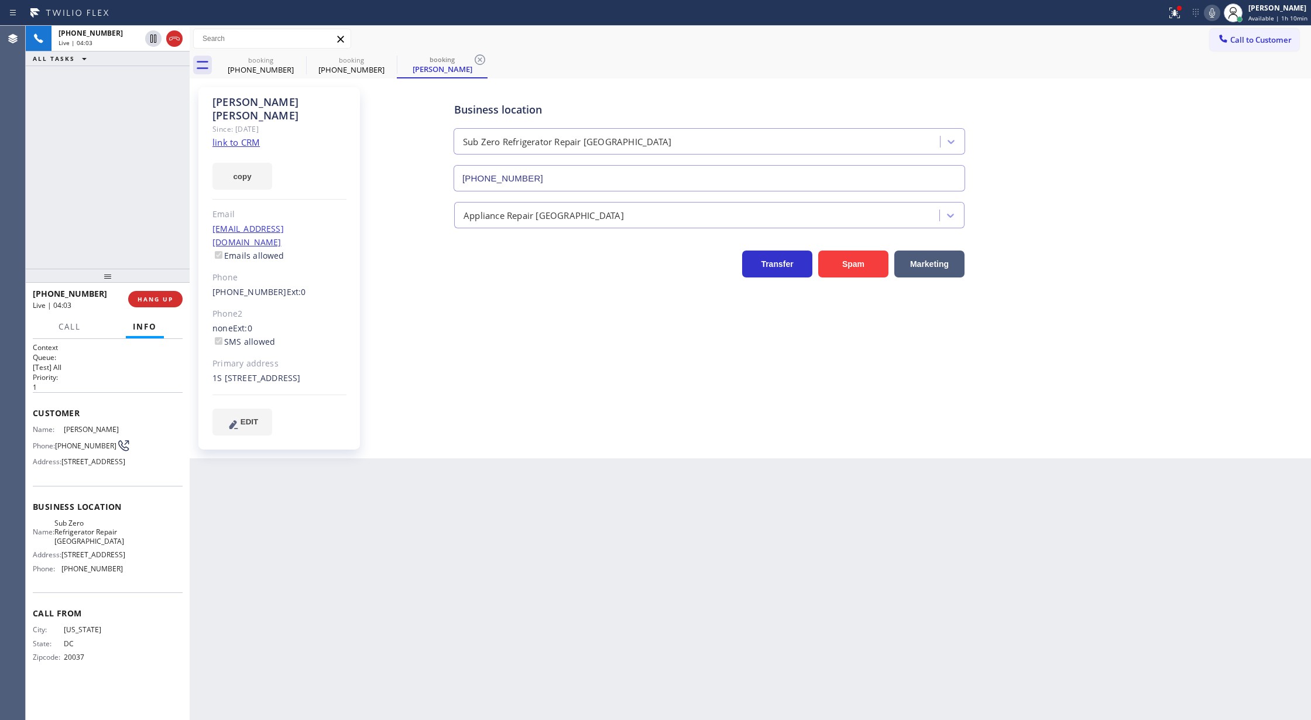
click at [176, 37] on icon at bounding box center [174, 39] width 14 height 14
click at [156, 301] on span "COMPLETE" at bounding box center [153, 299] width 40 height 8
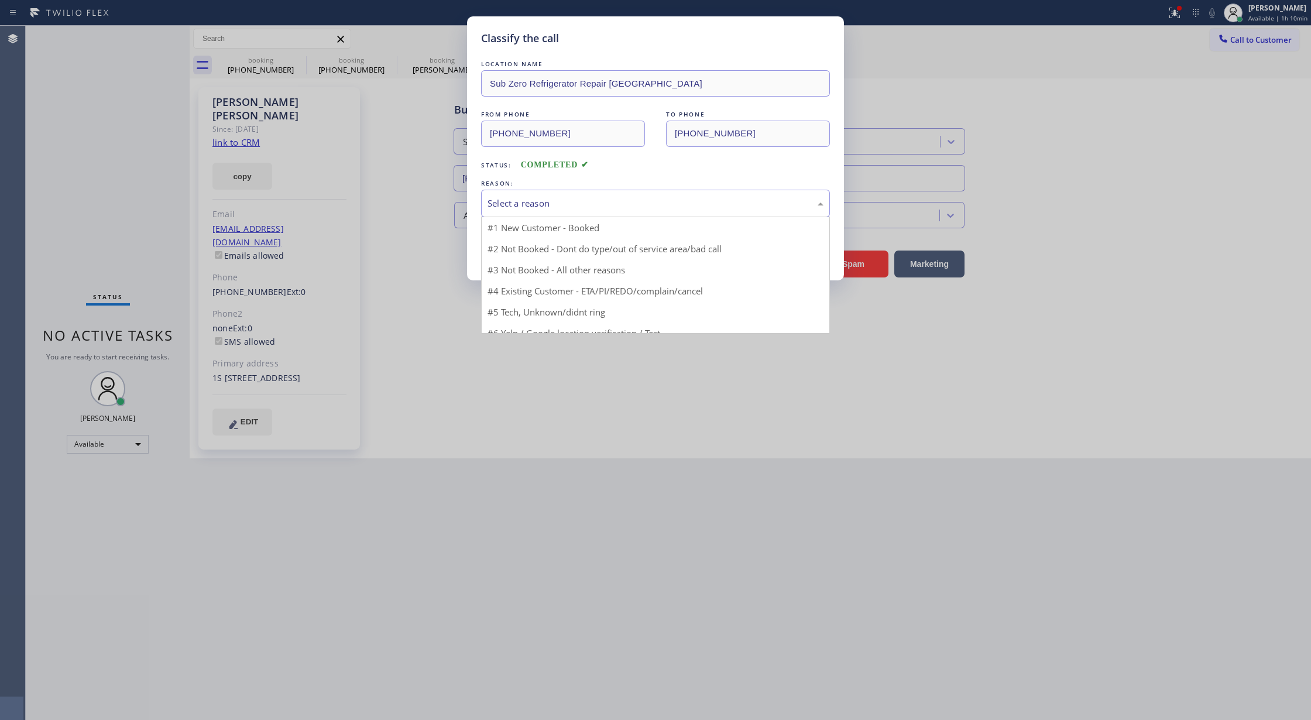
drag, startPoint x: 558, startPoint y: 204, endPoint x: 552, endPoint y: 247, distance: 43.1
click at [559, 204] on div "Select a reason" at bounding box center [655, 203] width 336 height 13
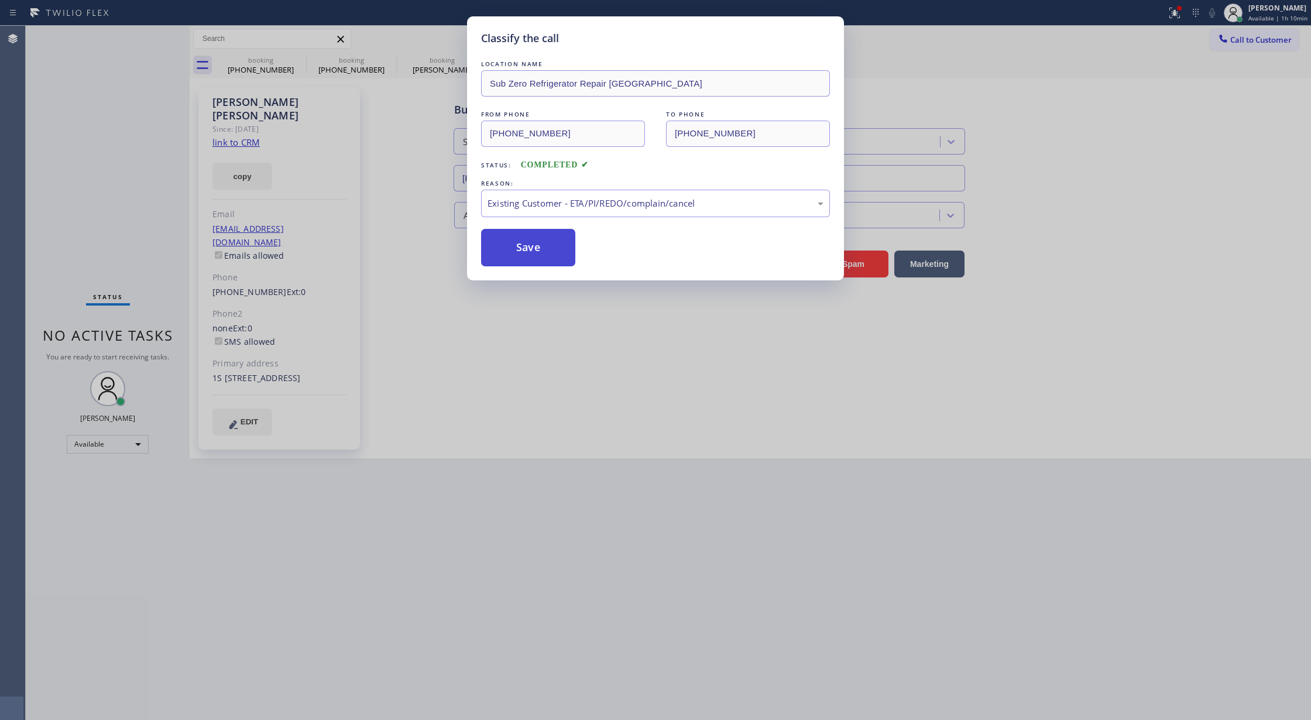
click at [517, 240] on button "Save" at bounding box center [528, 247] width 94 height 37
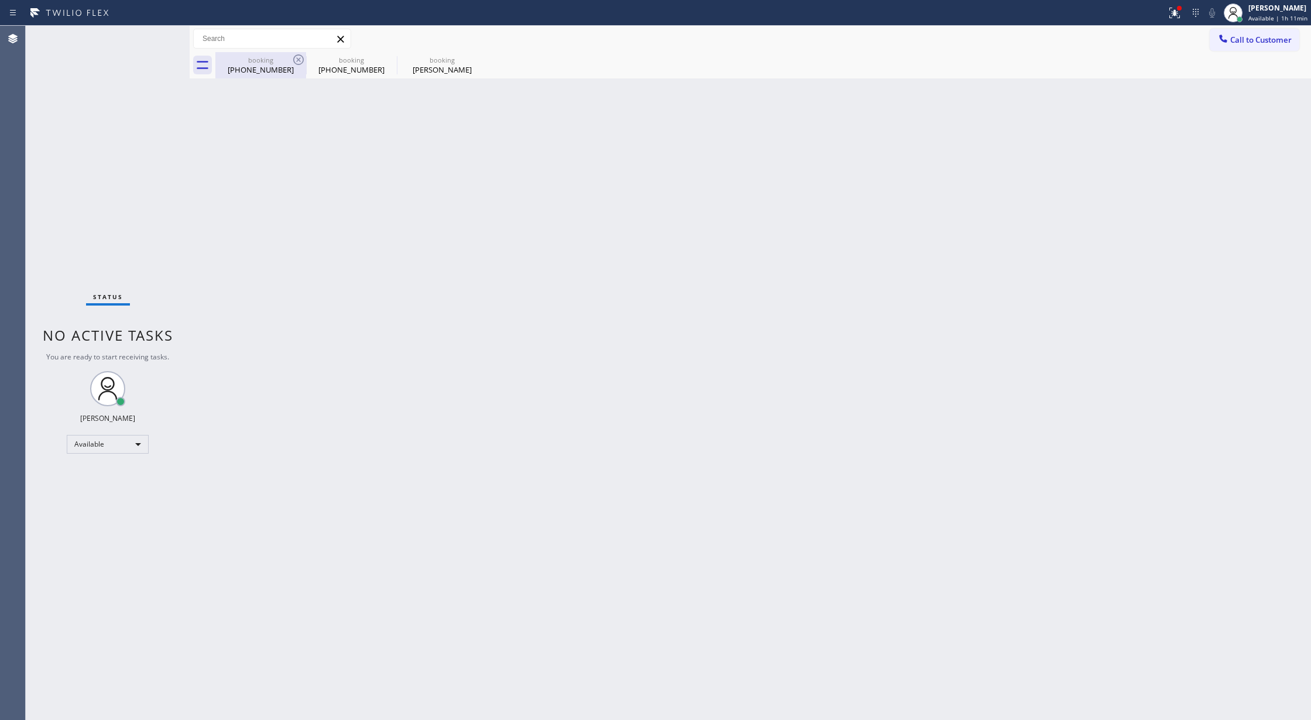
click at [244, 71] on div "(323) 356-2729" at bounding box center [261, 69] width 88 height 11
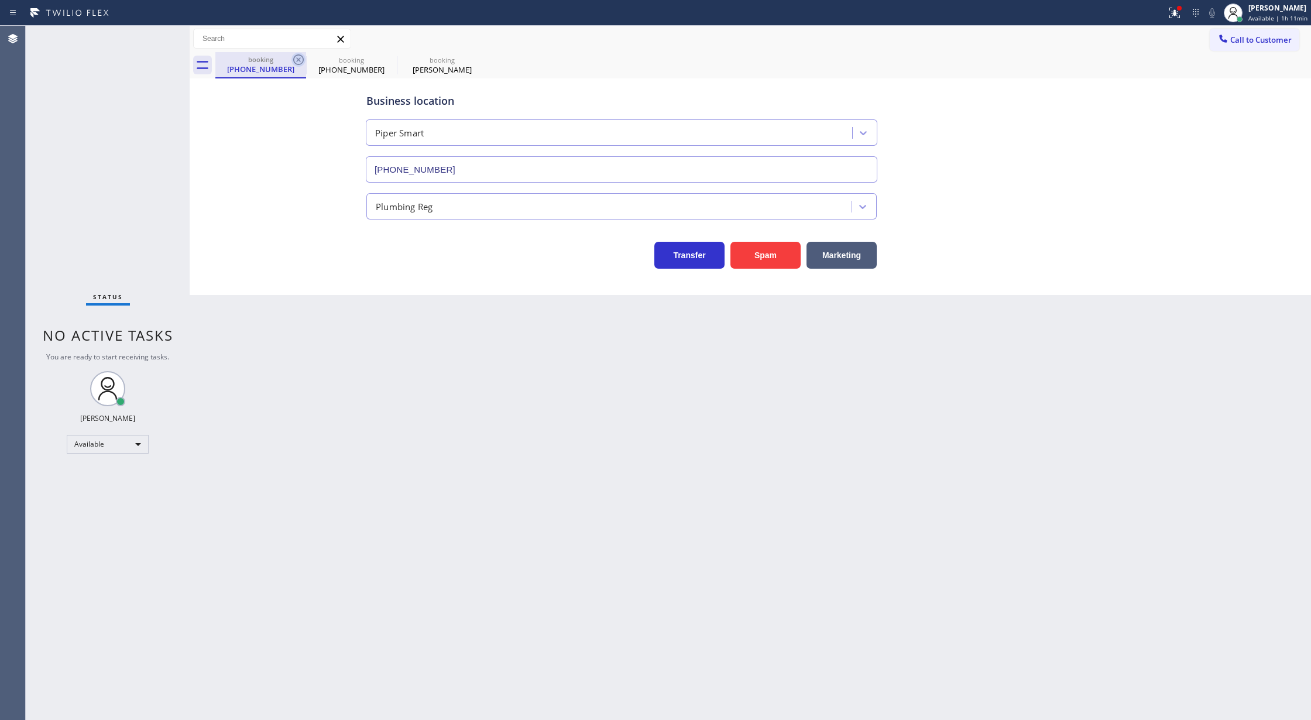
click at [302, 57] on icon at bounding box center [298, 60] width 14 height 14
type input "(773) 917-0590"
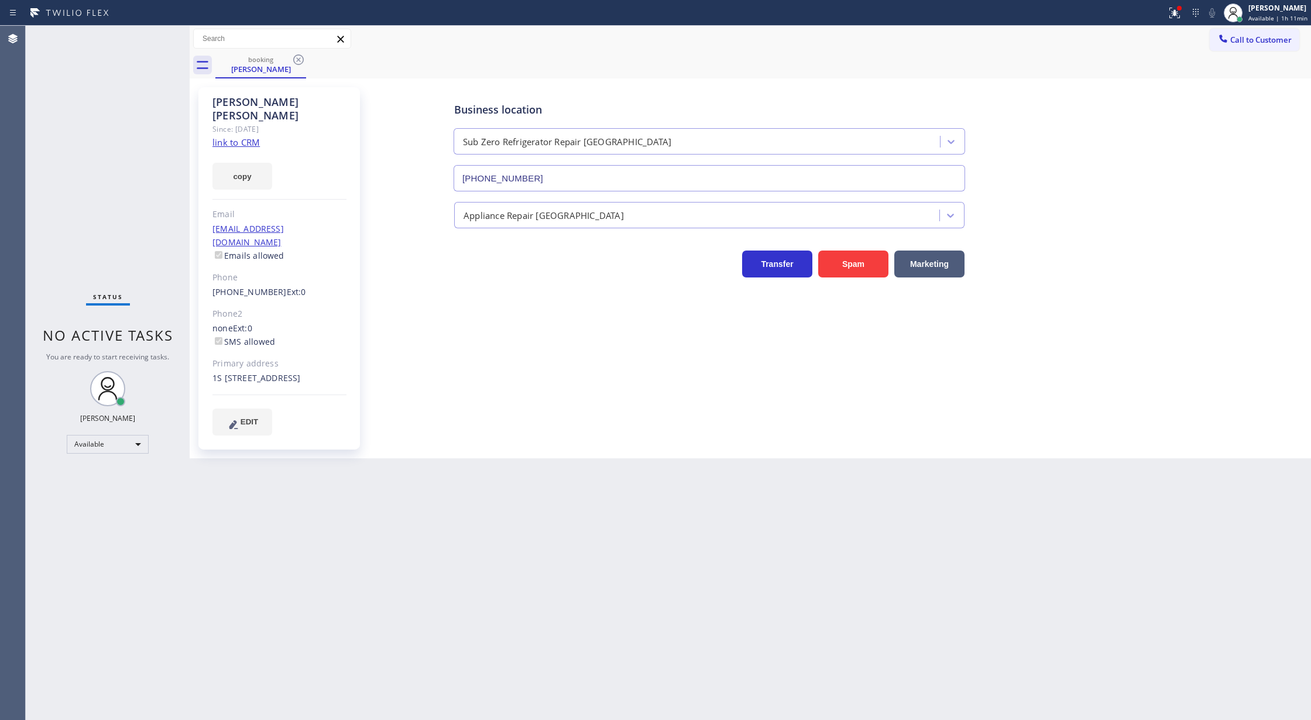
click at [302, 57] on icon at bounding box center [298, 60] width 14 height 14
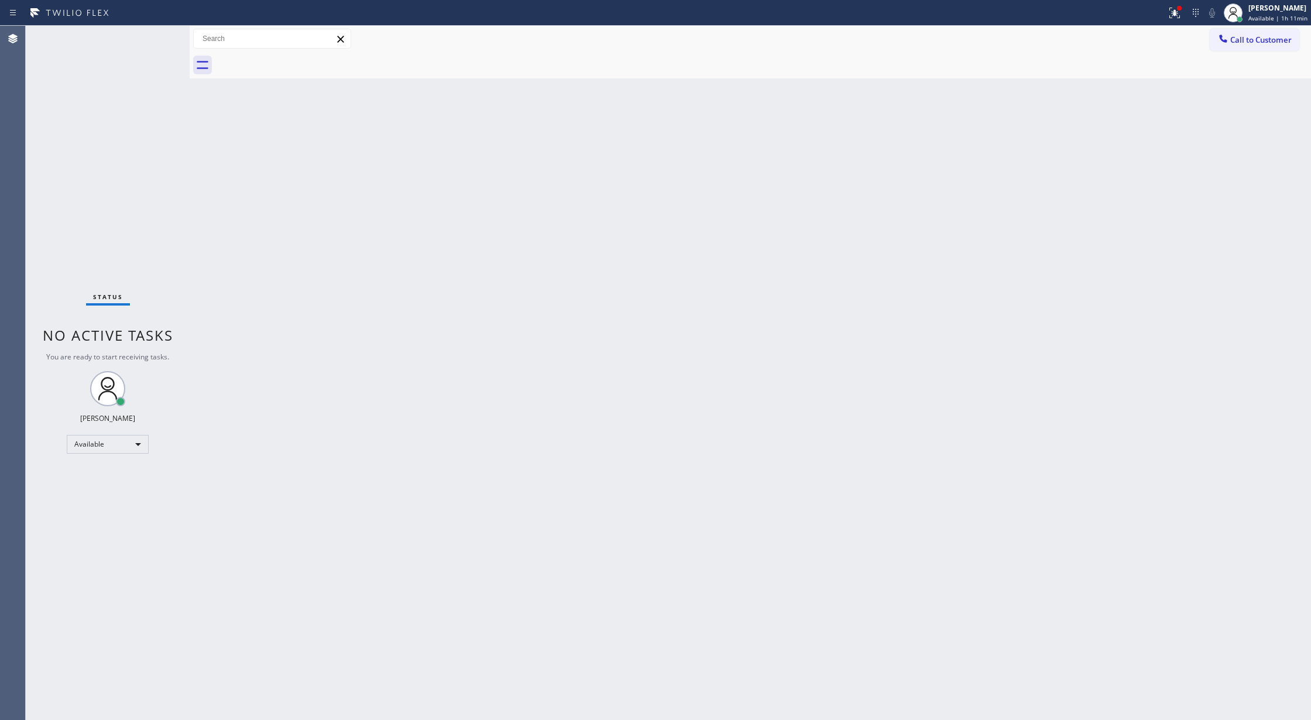
click at [157, 36] on div "Status No active tasks You are ready to start receiving tasks. [PERSON_NAME] Av…" at bounding box center [108, 373] width 164 height 694
click at [164, 35] on div "Status No active tasks You are ready to start receiving tasks. [PERSON_NAME] Av…" at bounding box center [108, 373] width 164 height 694
click at [157, 33] on div "Status No active tasks You are ready to start receiving tasks. [PERSON_NAME] Av…" at bounding box center [108, 373] width 164 height 694
click at [162, 37] on div "Status No active tasks You are ready to start receiving tasks. [PERSON_NAME] Av…" at bounding box center [108, 373] width 164 height 694
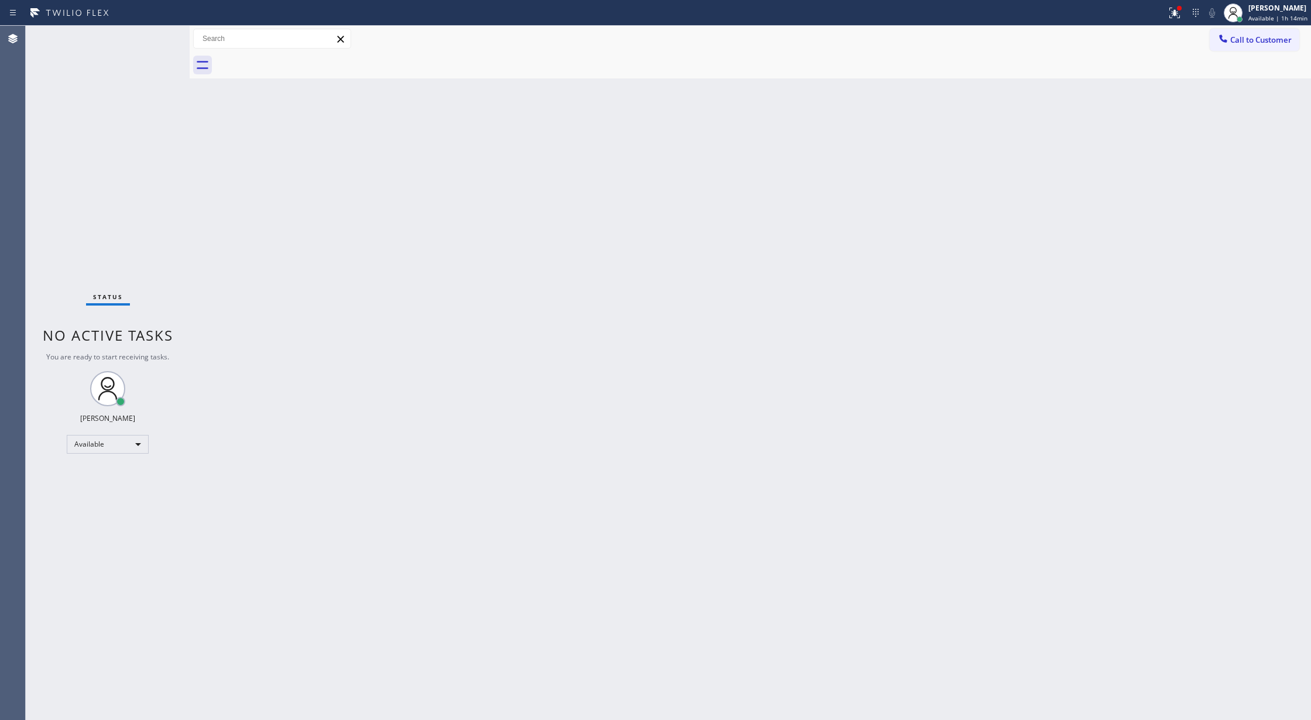
click at [153, 33] on div "Status No active tasks You are ready to start receiving tasks. [PERSON_NAME] Av…" at bounding box center [108, 373] width 164 height 694
click at [153, 45] on div "Status No active tasks You are ready to start receiving tasks. [PERSON_NAME] Av…" at bounding box center [108, 373] width 164 height 694
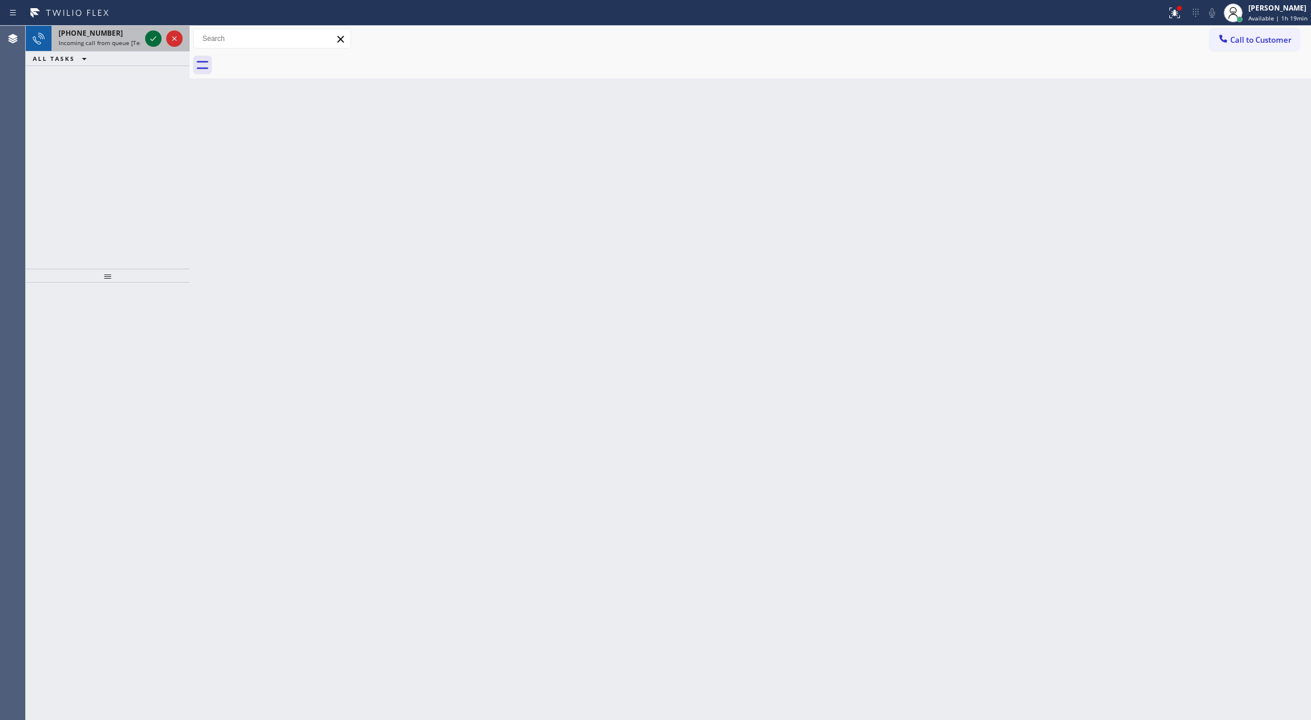
click at [153, 45] on icon at bounding box center [153, 39] width 14 height 14
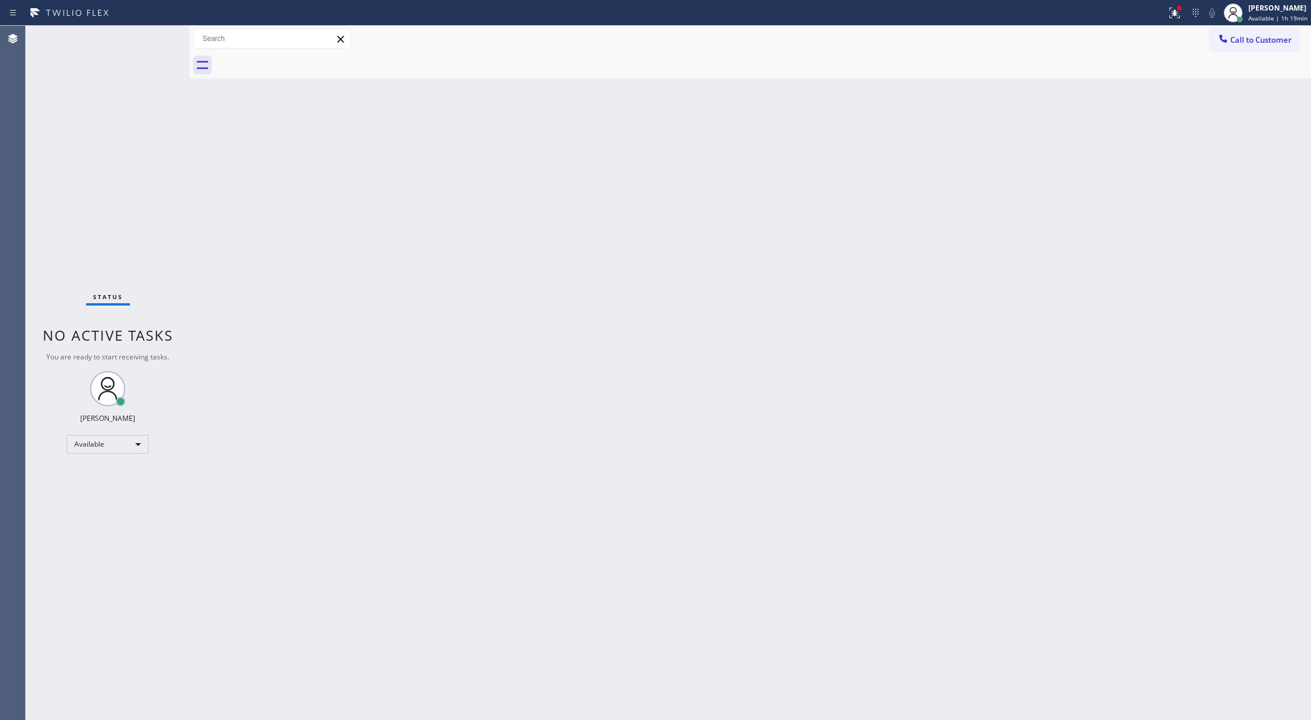
click at [153, 45] on div "Status No active tasks You are ready to start receiving tasks. [PERSON_NAME] Av…" at bounding box center [108, 373] width 164 height 694
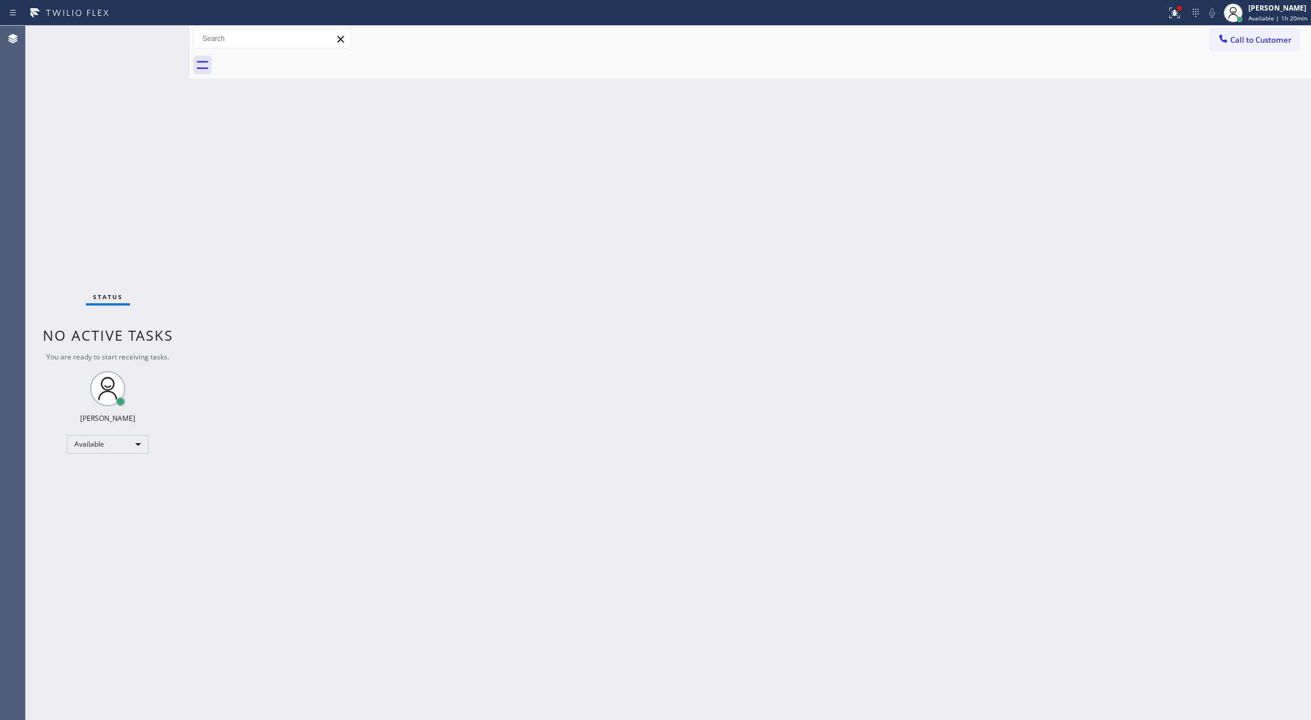
click at [153, 45] on div "Status No active tasks You are ready to start receiving tasks. [PERSON_NAME] Av…" at bounding box center [108, 373] width 164 height 694
click at [151, 38] on div "Status No active tasks You are ready to start receiving tasks. [PERSON_NAME] Av…" at bounding box center [108, 373] width 164 height 694
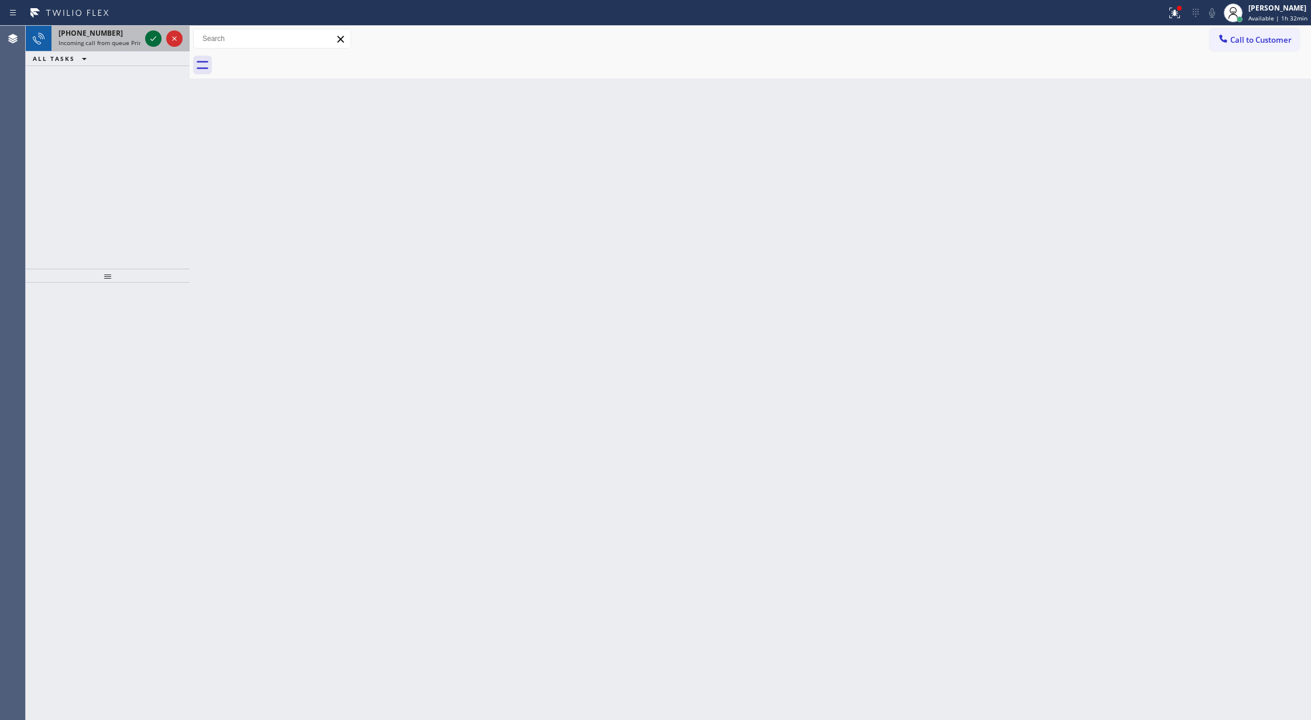
click at [151, 40] on icon at bounding box center [153, 39] width 14 height 14
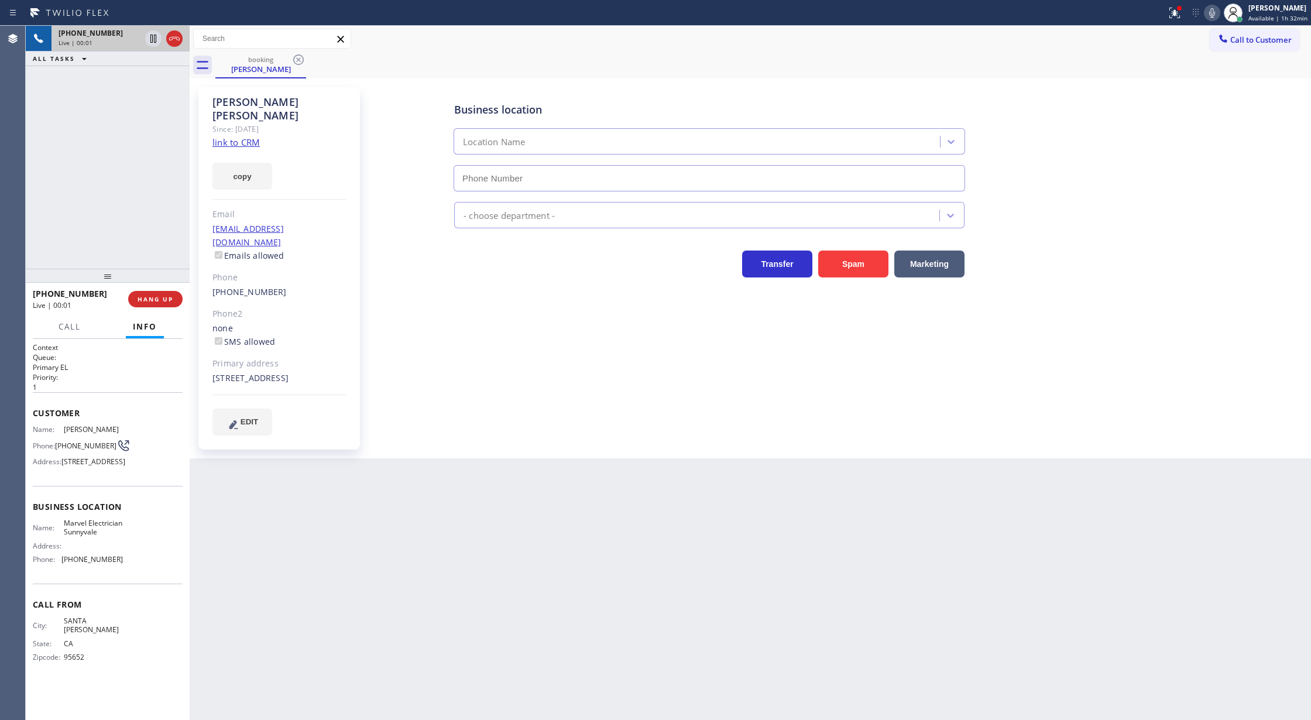
type input "(408) 762-3109"
click at [238, 136] on link "link to CRM" at bounding box center [235, 142] width 47 height 12
click at [1213, 8] on icon at bounding box center [1212, 13] width 14 height 14
click at [157, 303] on button "COMPLETE" at bounding box center [152, 299] width 59 height 16
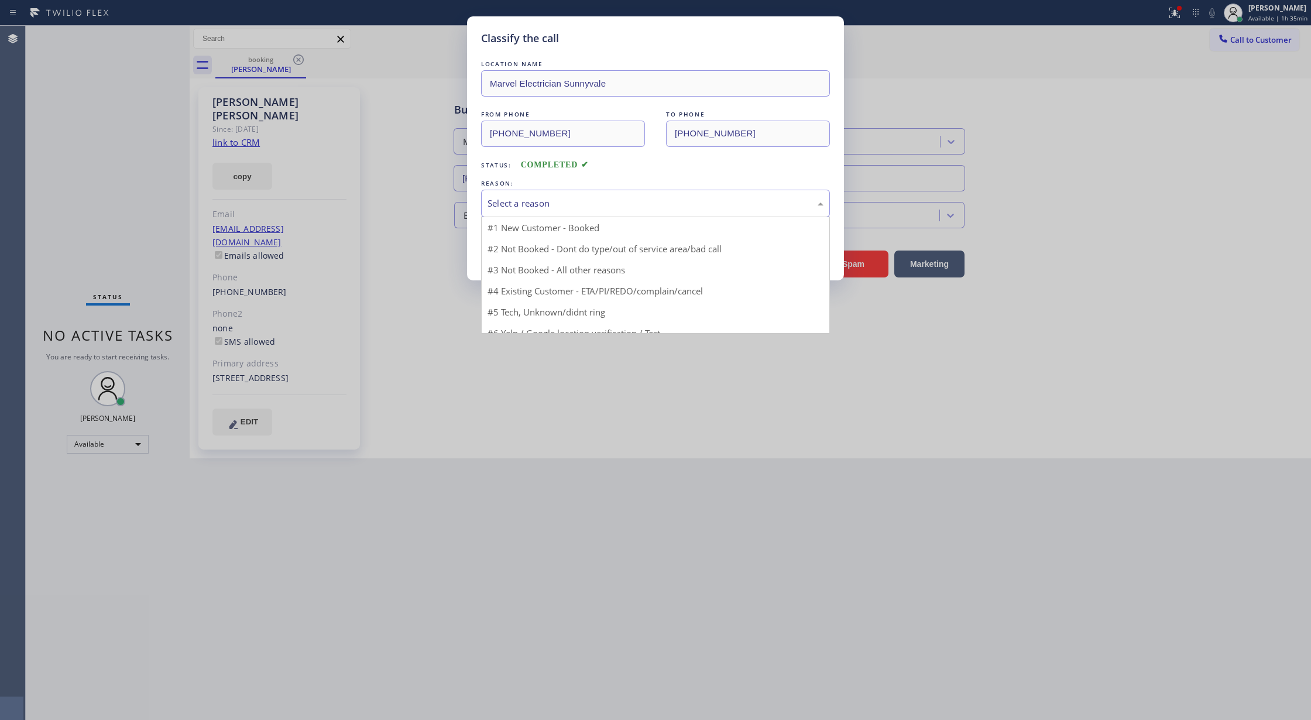
click at [585, 204] on div "Select a reason" at bounding box center [655, 203] width 336 height 13
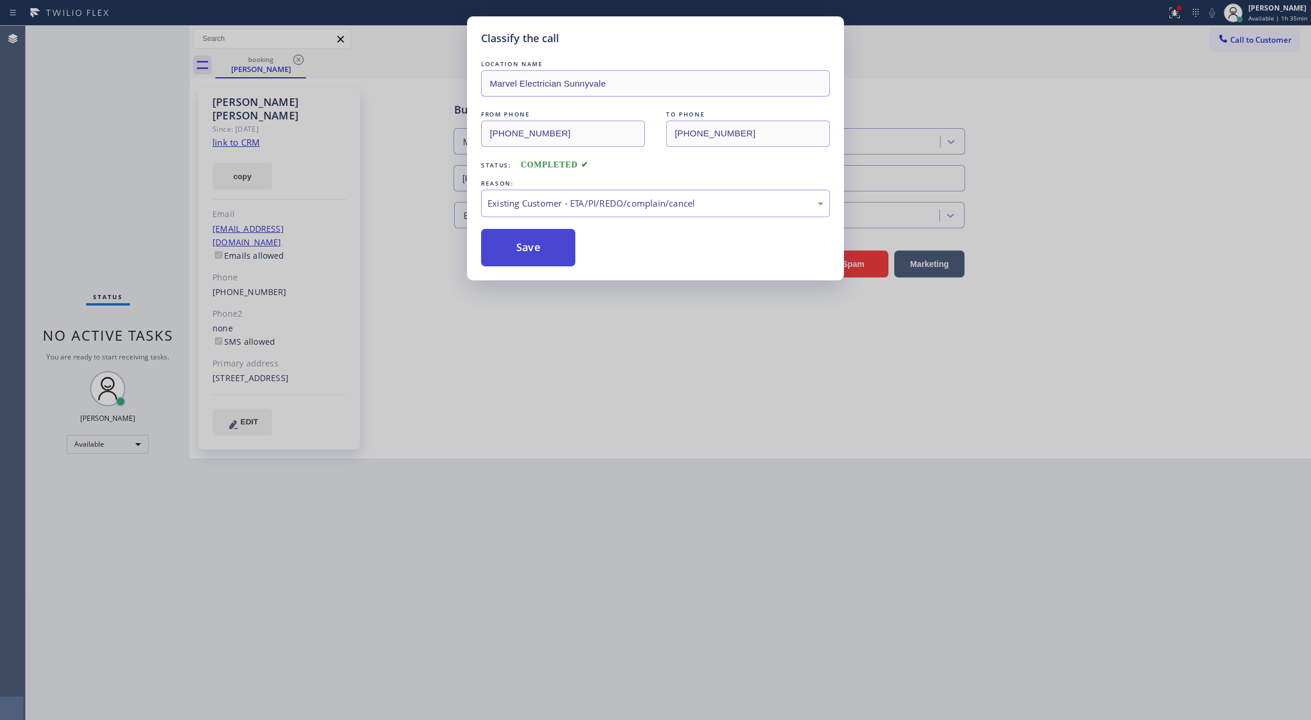
click at [530, 239] on button "Save" at bounding box center [528, 247] width 94 height 37
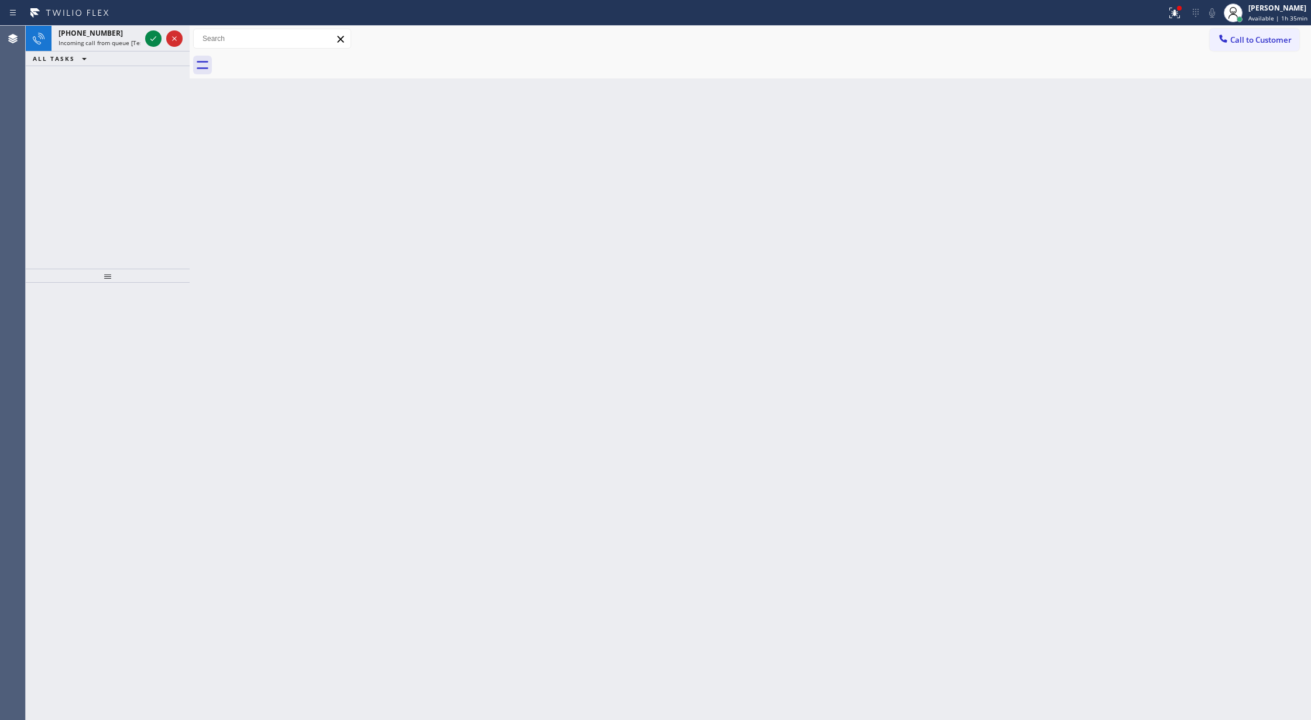
click at [150, 39] on icon at bounding box center [153, 38] width 6 height 5
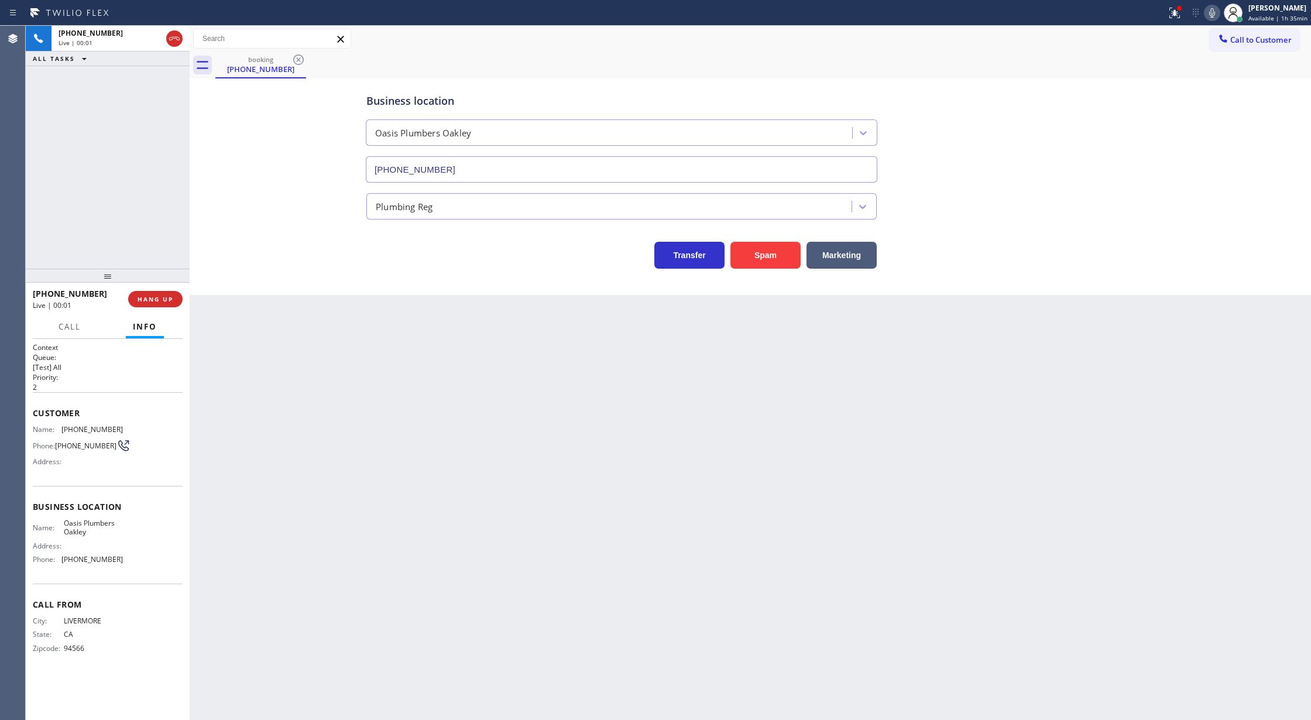
type input "(925) 297-1724"
drag, startPoint x: 31, startPoint y: 407, endPoint x: 172, endPoint y: 568, distance: 213.5
click at [172, 568] on div "Context Queue: [Test] All Priority: 2 Customer Name: (925) 339-7643 Phone: (925…" at bounding box center [108, 530] width 164 height 382
copy div "Customer Name: (925) 339-7643 Phone: (925) 339-7643 Address: Business location …"
click at [1212, 12] on icon at bounding box center [1212, 13] width 14 height 14
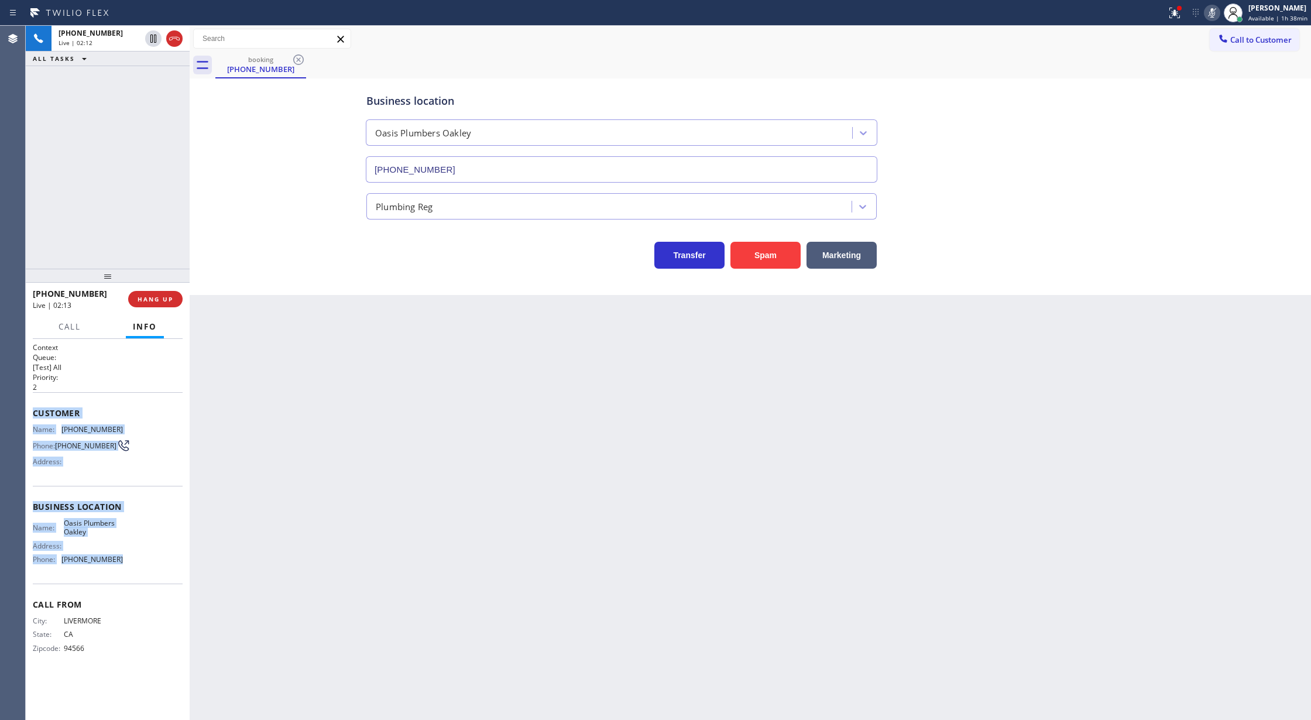
click at [1213, 12] on icon at bounding box center [1212, 13] width 14 height 14
click at [153, 307] on button "COMPLETE" at bounding box center [152, 299] width 59 height 16
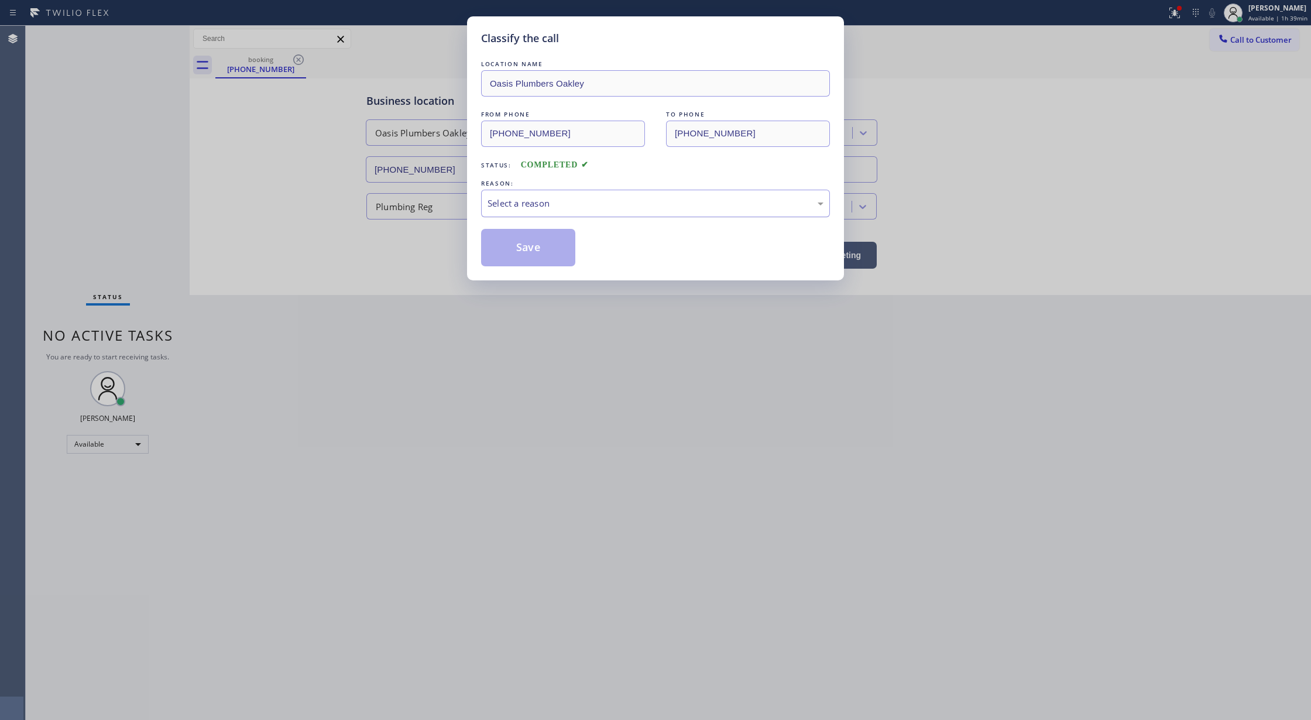
click at [556, 202] on div "Select a reason" at bounding box center [655, 203] width 336 height 13
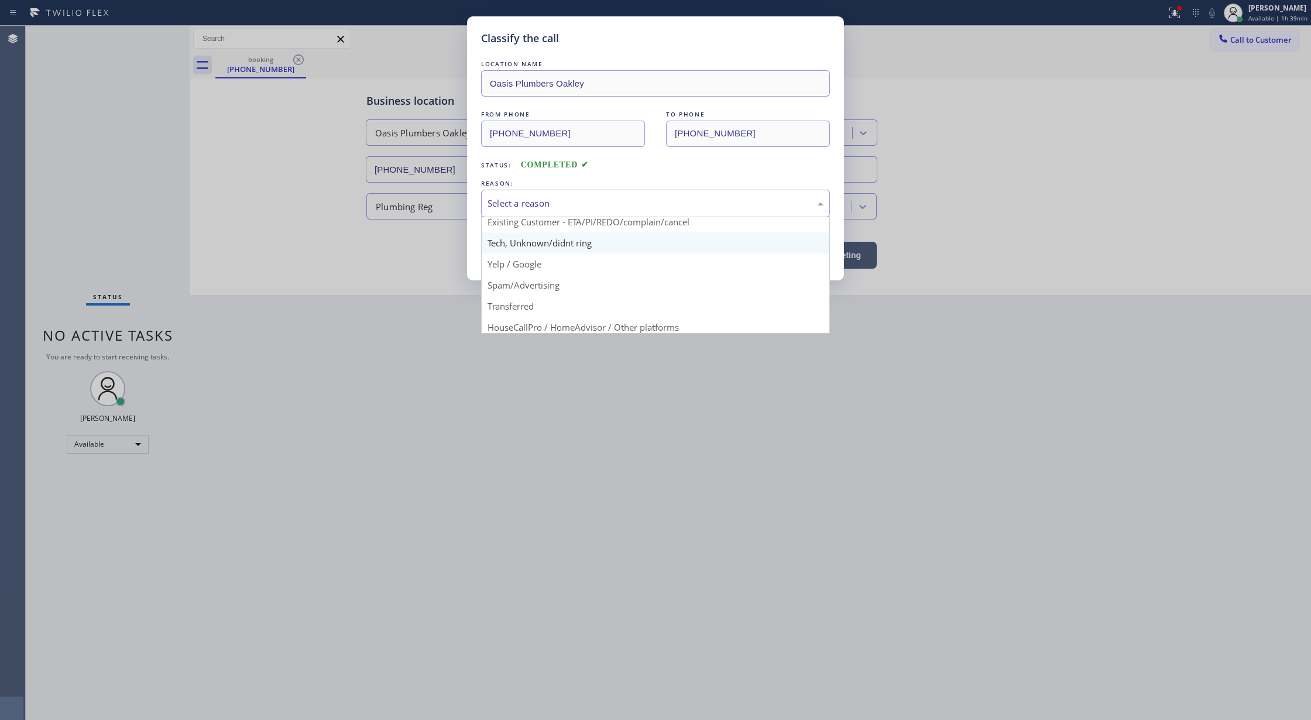
scroll to position [74, 0]
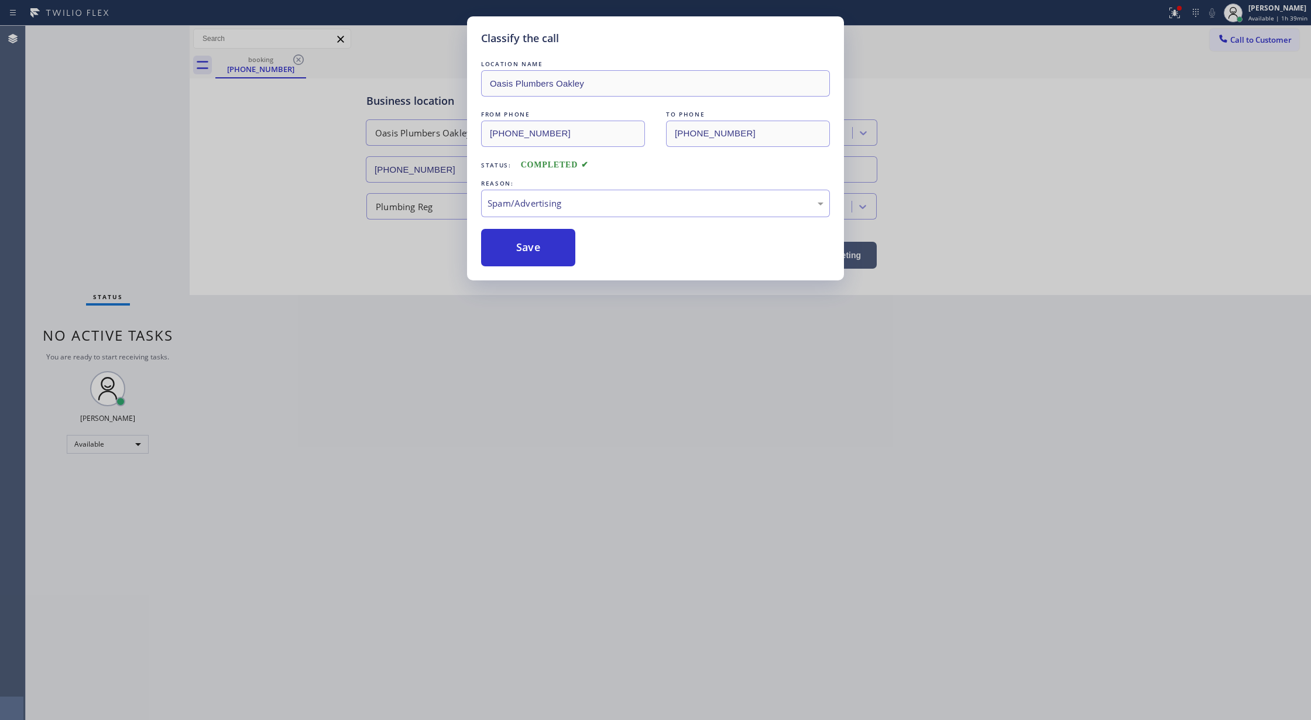
click at [529, 261] on button "Save" at bounding box center [528, 247] width 94 height 37
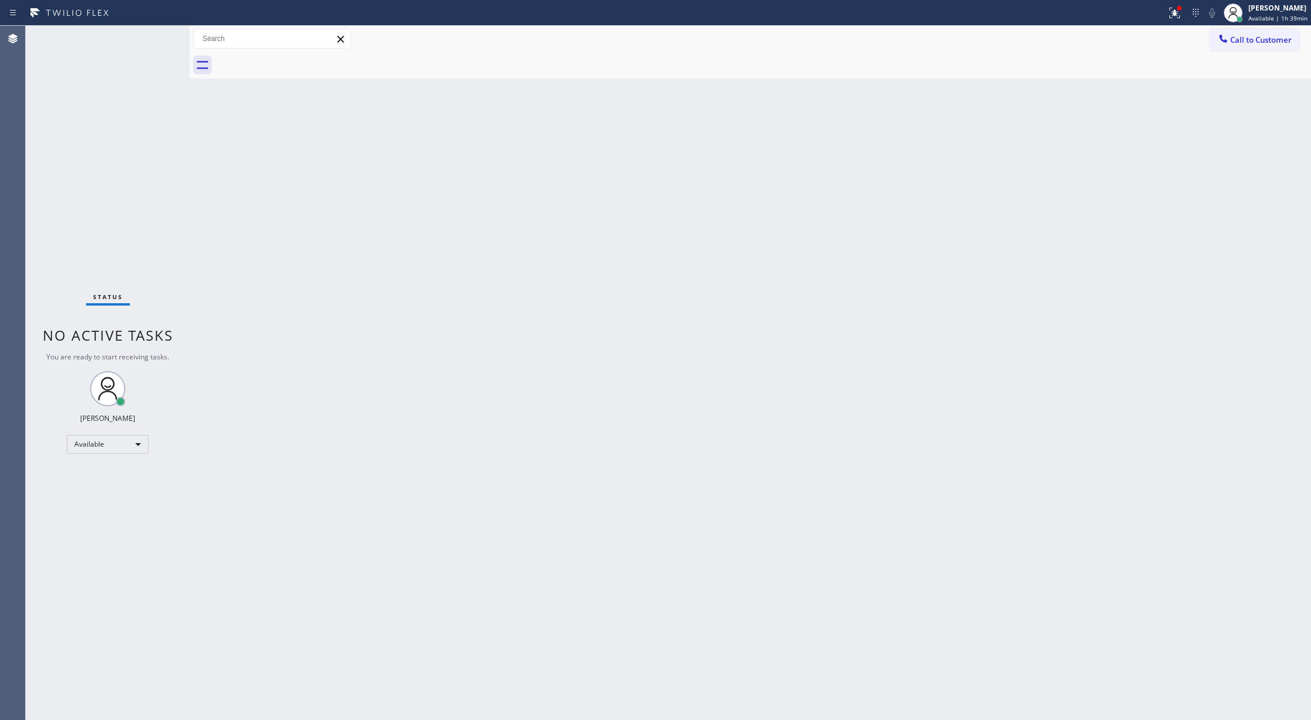
click at [160, 34] on div "Status No active tasks You are ready to start receiving tasks. [PERSON_NAME] Av…" at bounding box center [108, 373] width 164 height 694
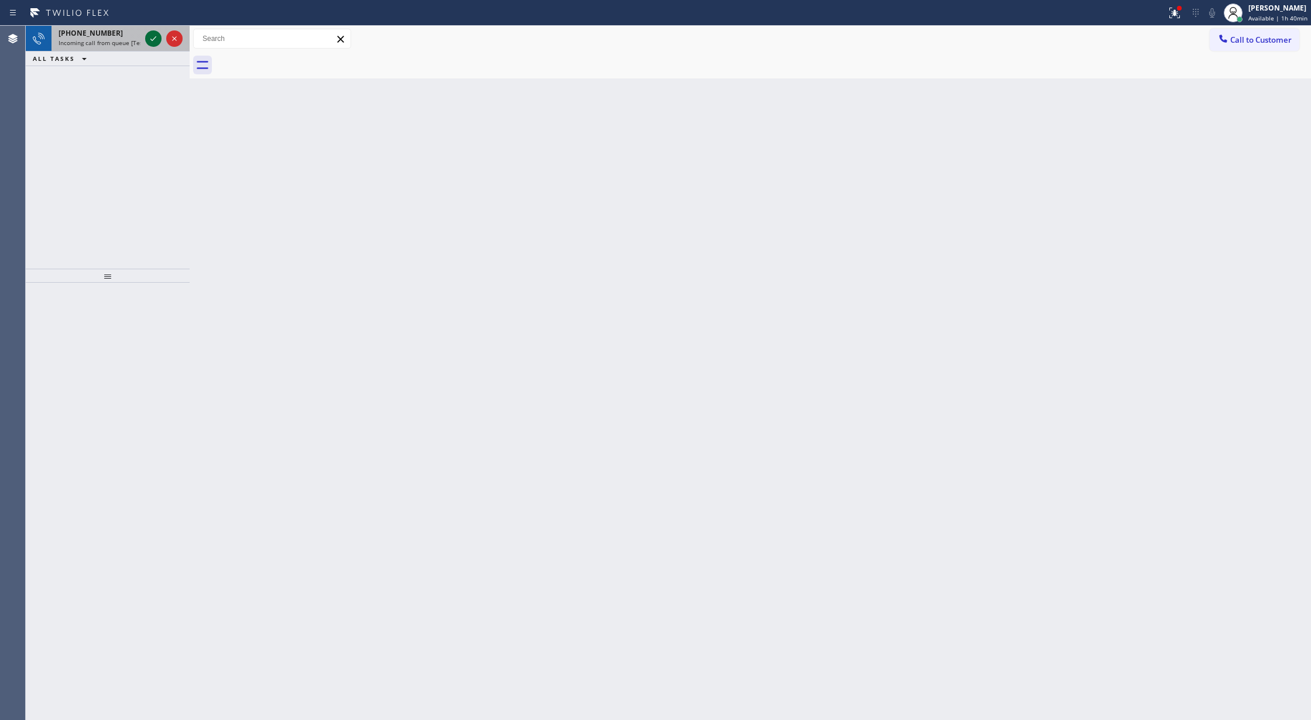
click at [160, 34] on div at bounding box center [153, 39] width 16 height 14
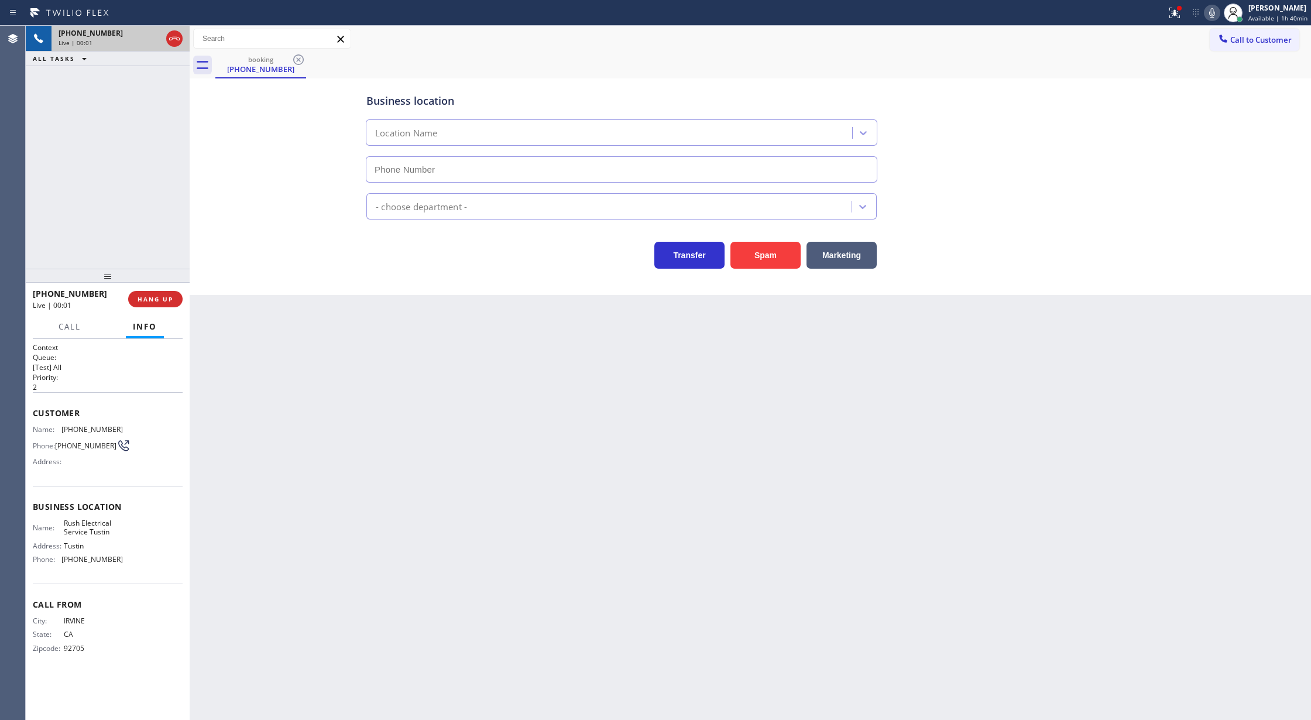
type input "(949) 998-4239"
click at [149, 298] on span "COMPLETE" at bounding box center [153, 299] width 40 height 8
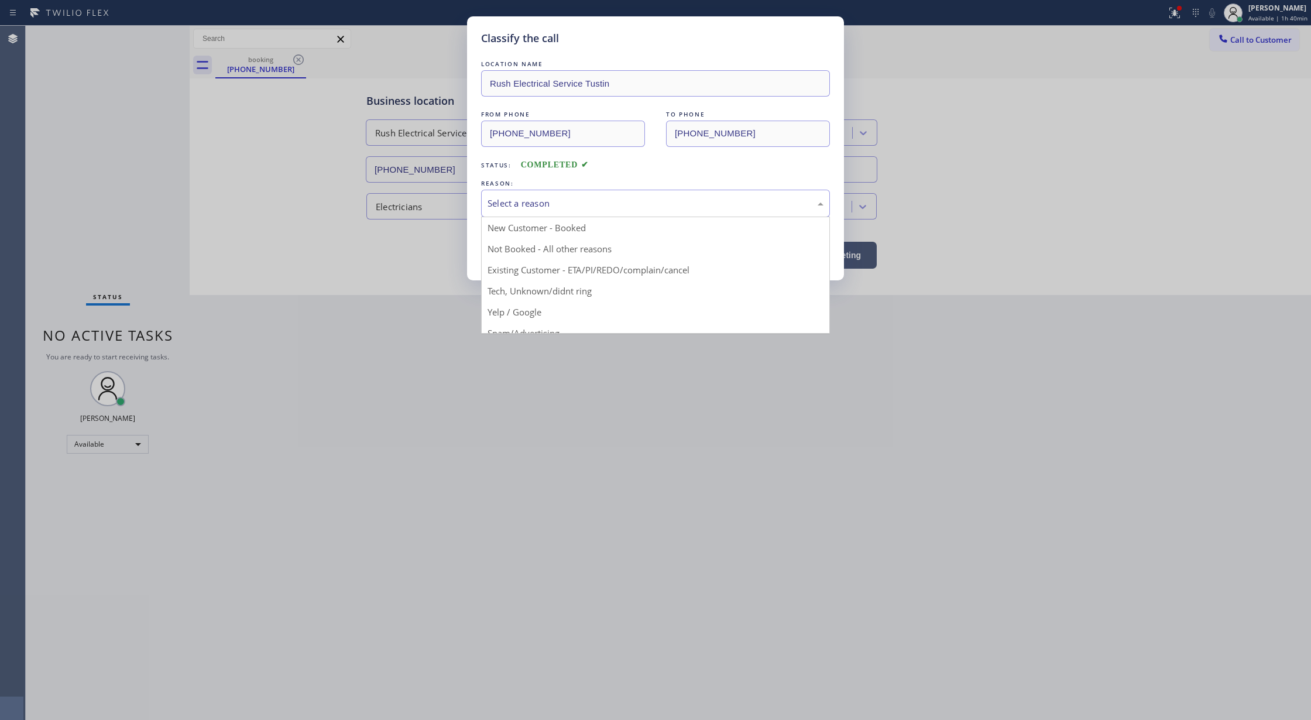
click at [555, 204] on div "Select a reason" at bounding box center [655, 203] width 336 height 13
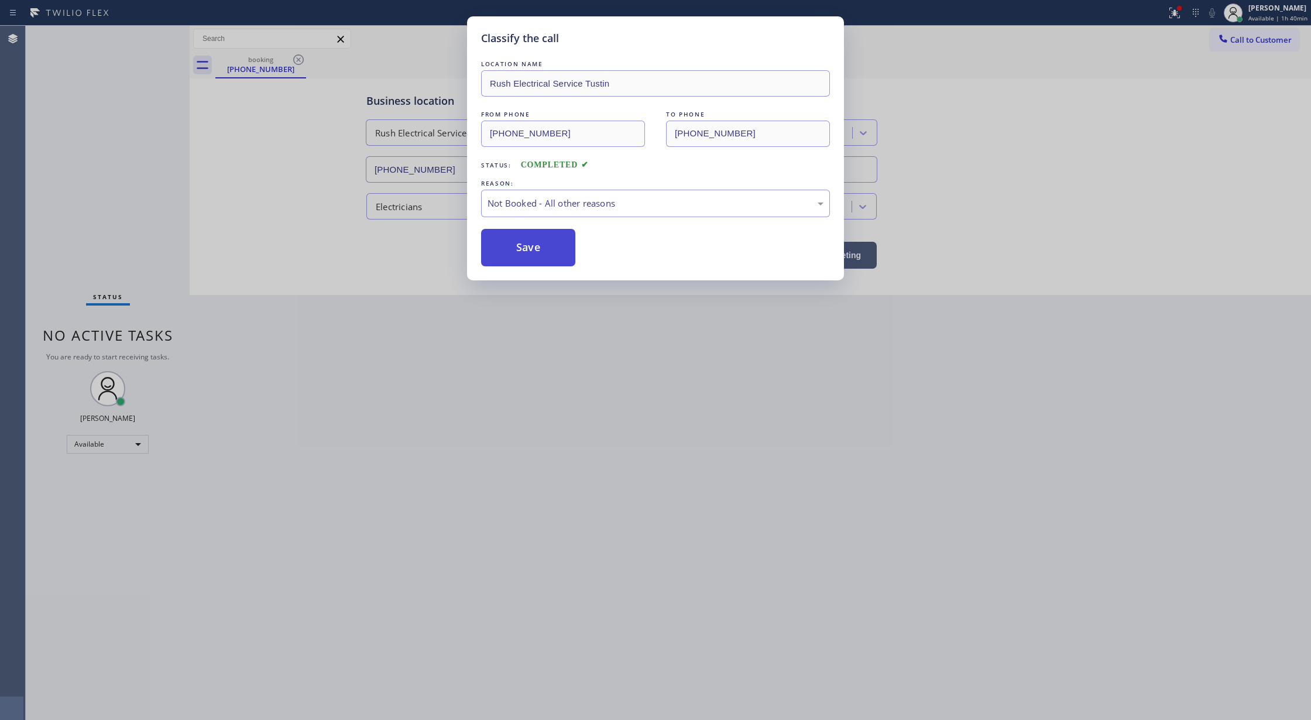
click at [539, 249] on button "Save" at bounding box center [528, 247] width 94 height 37
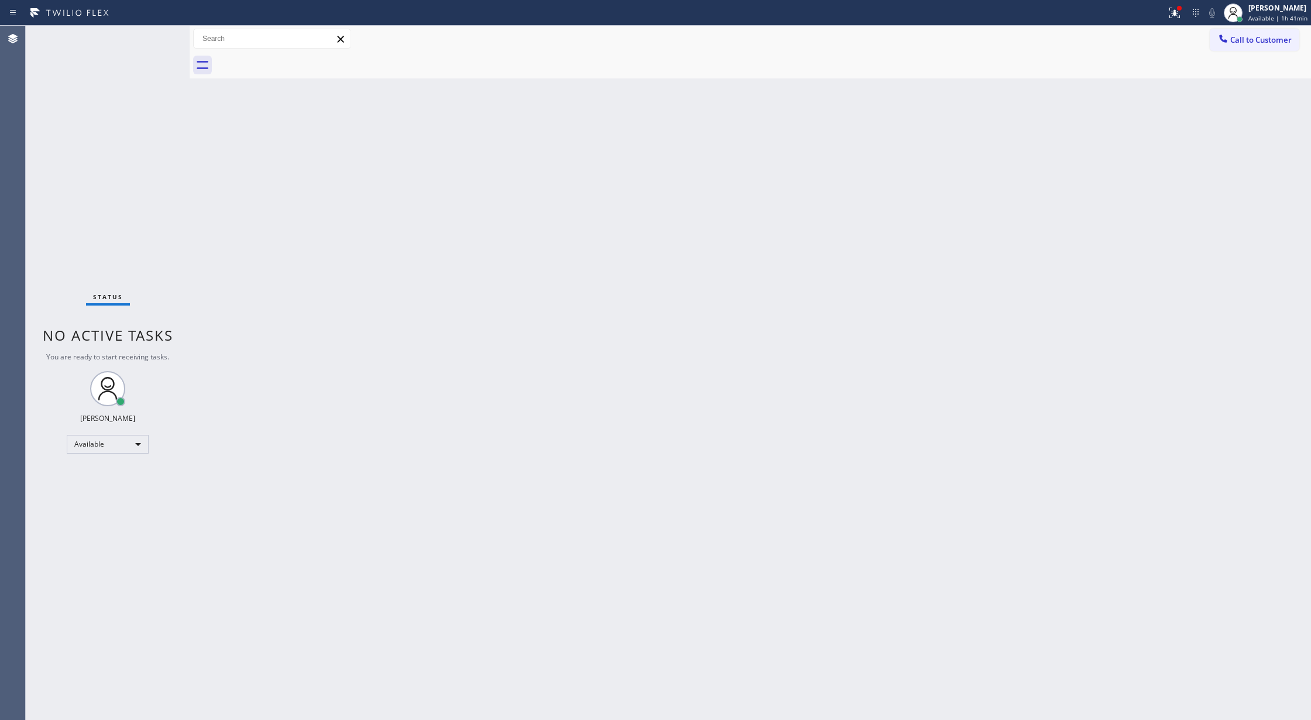
click at [211, 342] on div "Back to Dashboard Change Sender ID Customers Technicians Select a contact Outbo…" at bounding box center [750, 373] width 1121 height 694
click at [150, 33] on div "Status No active tasks You are ready to start receiving tasks. [PERSON_NAME] Av…" at bounding box center [108, 373] width 164 height 694
click at [155, 33] on div "Status No active tasks You are ready to start receiving tasks. [PERSON_NAME] Av…" at bounding box center [108, 373] width 164 height 694
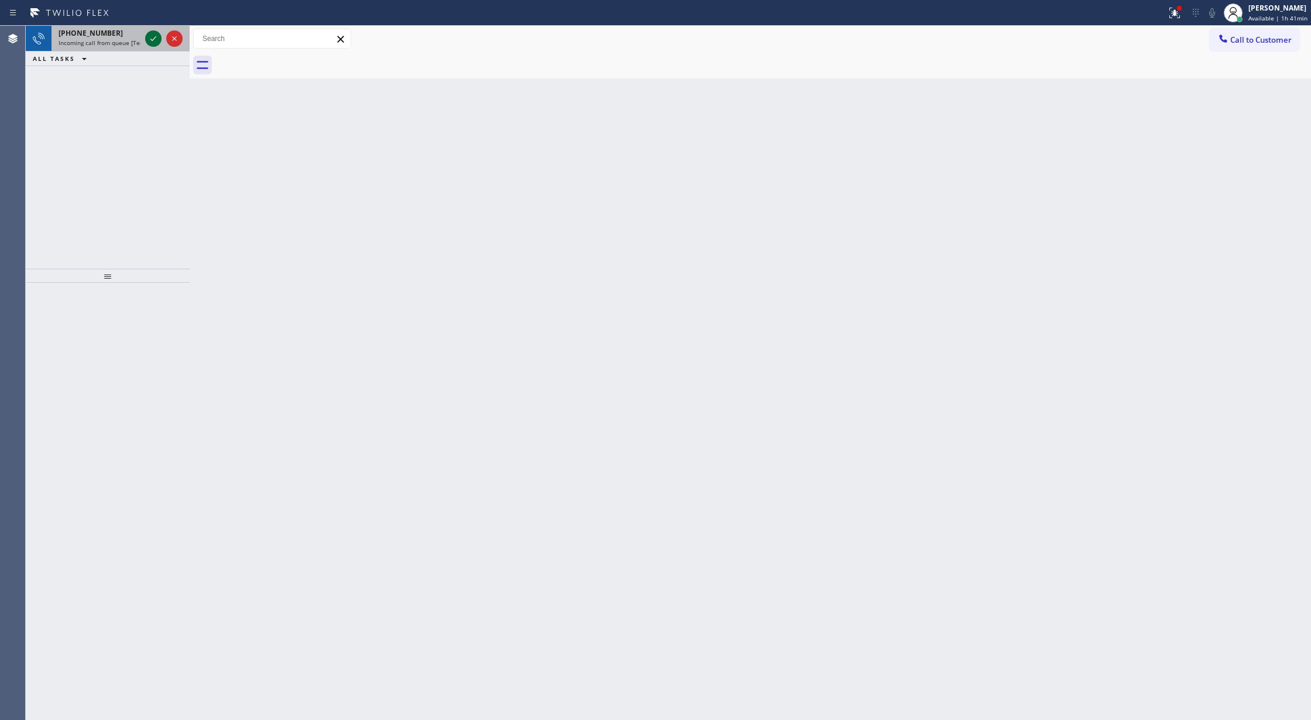
click at [150, 33] on icon at bounding box center [153, 39] width 14 height 14
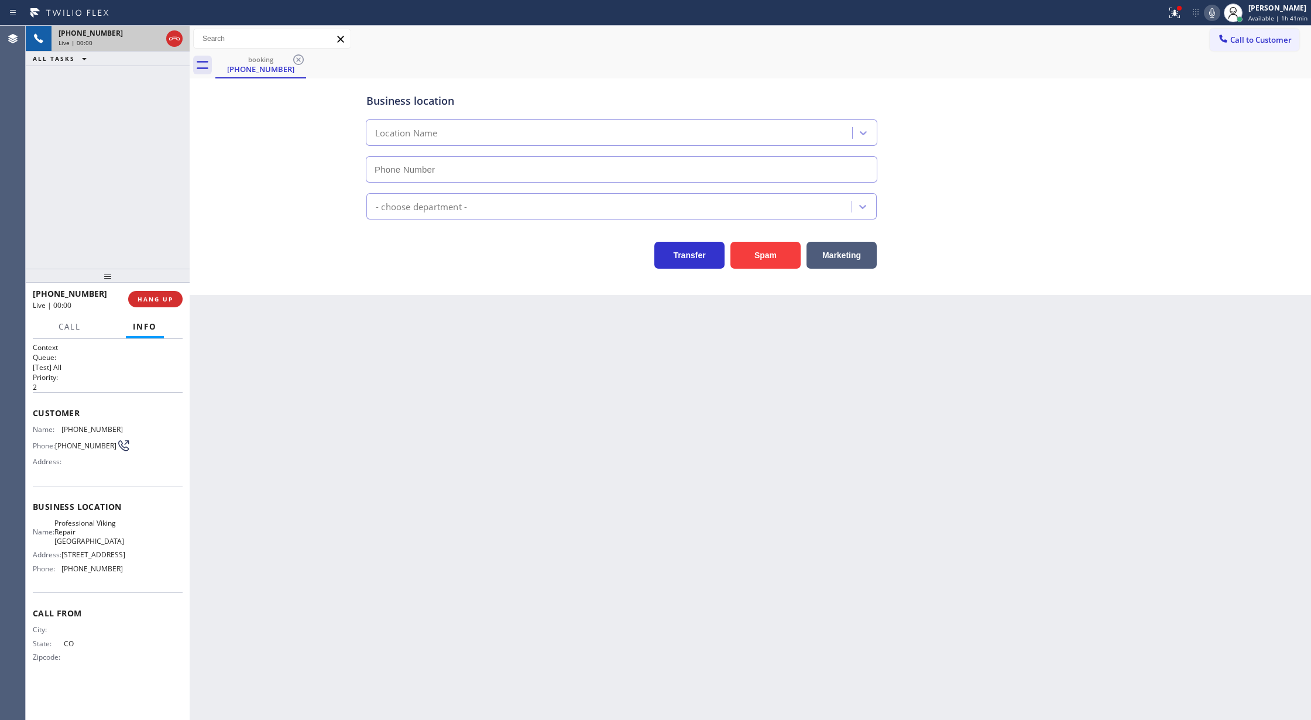
type input "(720) 897-3125"
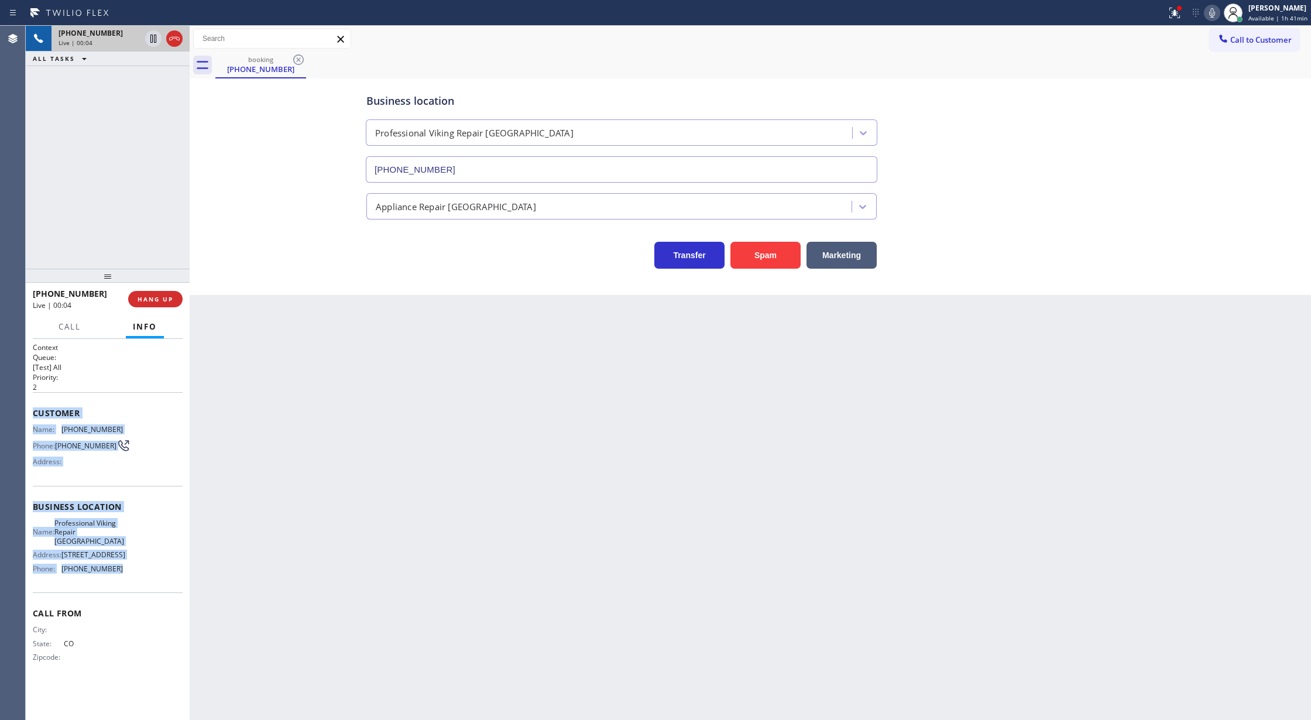
drag, startPoint x: 26, startPoint y: 414, endPoint x: 154, endPoint y: 577, distance: 207.5
click at [154, 577] on div "Context Queue: [Test] All Priority: 2 Customer Name: (720) 761-4241 Phone: (720…" at bounding box center [108, 530] width 164 height 382
copy div "Customer Name: (720) 761-4241 Phone: (720) 761-4241 Address: Business location …"
click at [173, 38] on icon at bounding box center [174, 39] width 11 height 4
type input "(720) 897-3125"
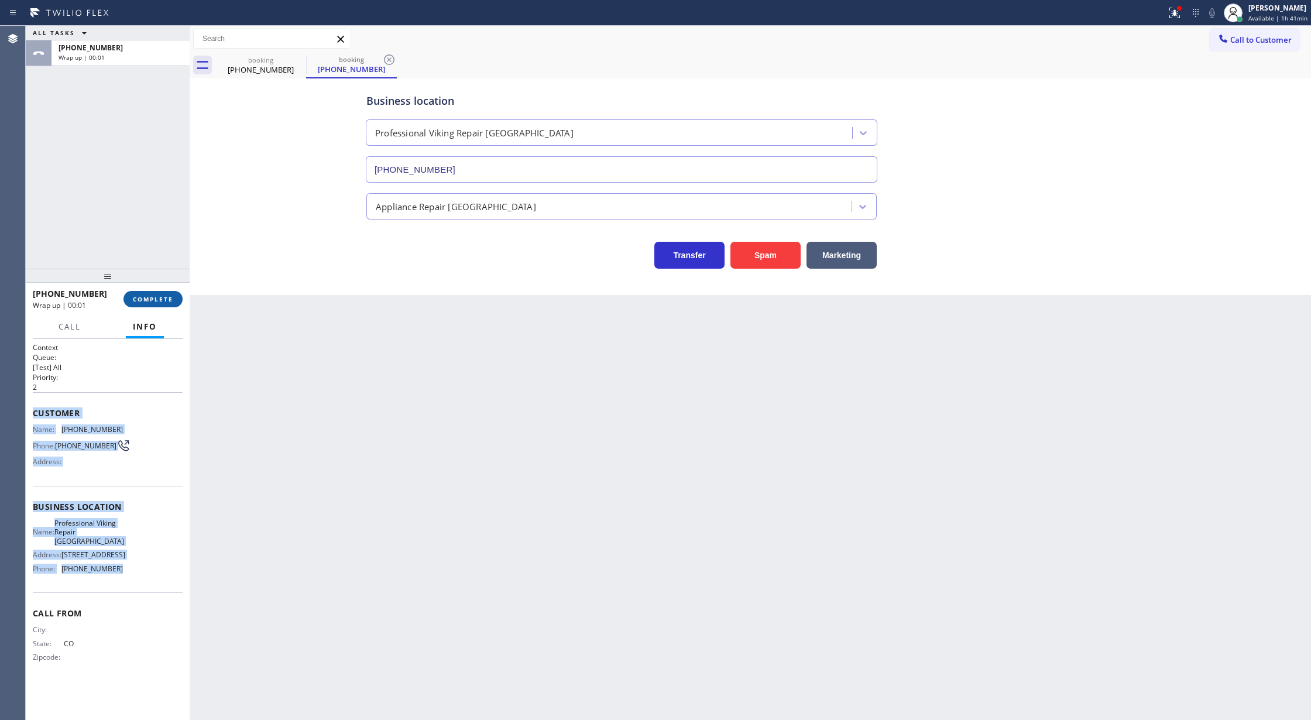
click at [147, 307] on button "COMPLETE" at bounding box center [152, 299] width 59 height 16
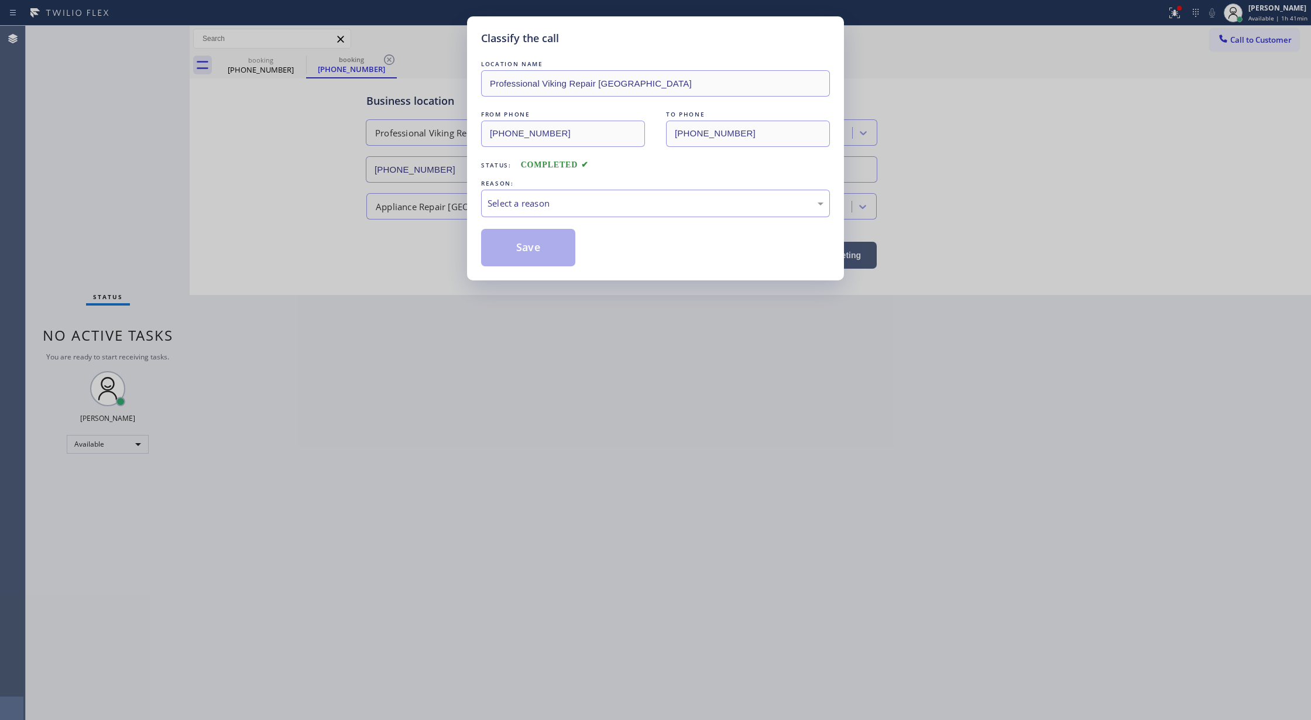
click at [581, 179] on div "REASON:" at bounding box center [655, 183] width 349 height 12
click at [560, 213] on div "Select a reason" at bounding box center [655, 204] width 349 height 28
click at [520, 255] on button "Save" at bounding box center [528, 247] width 94 height 37
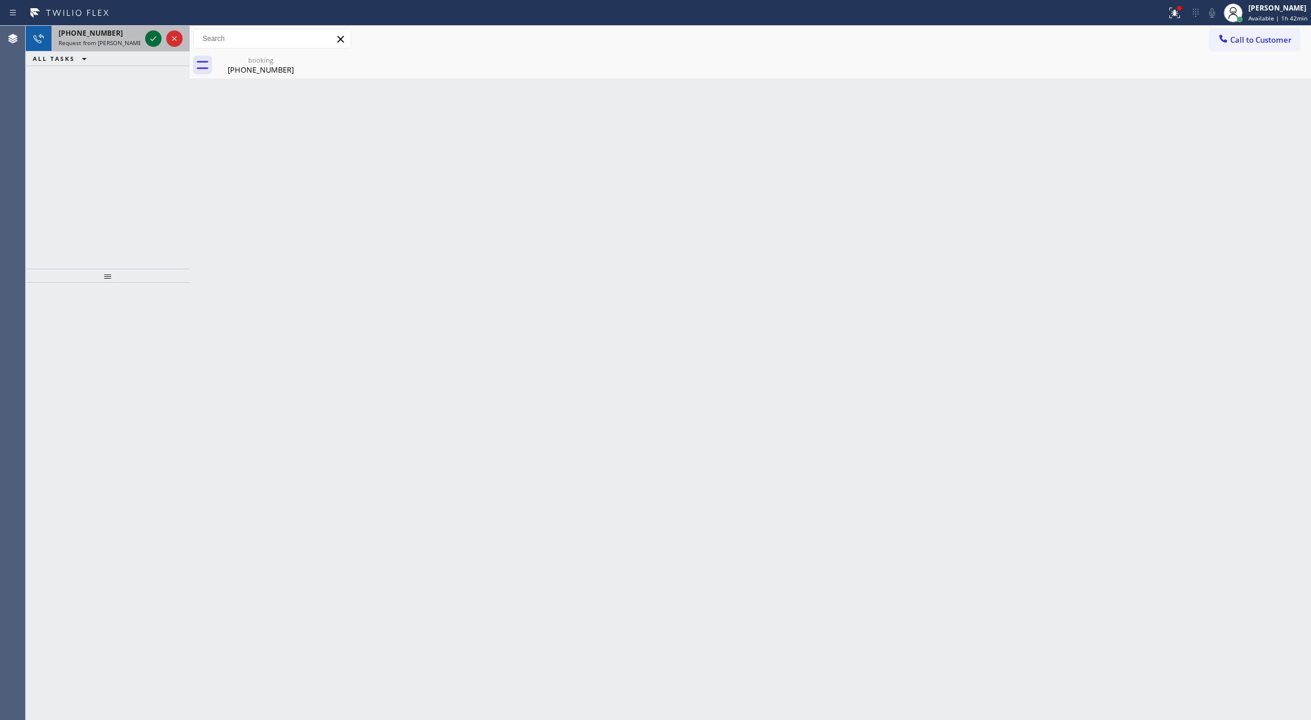
click at [153, 42] on icon at bounding box center [153, 39] width 14 height 14
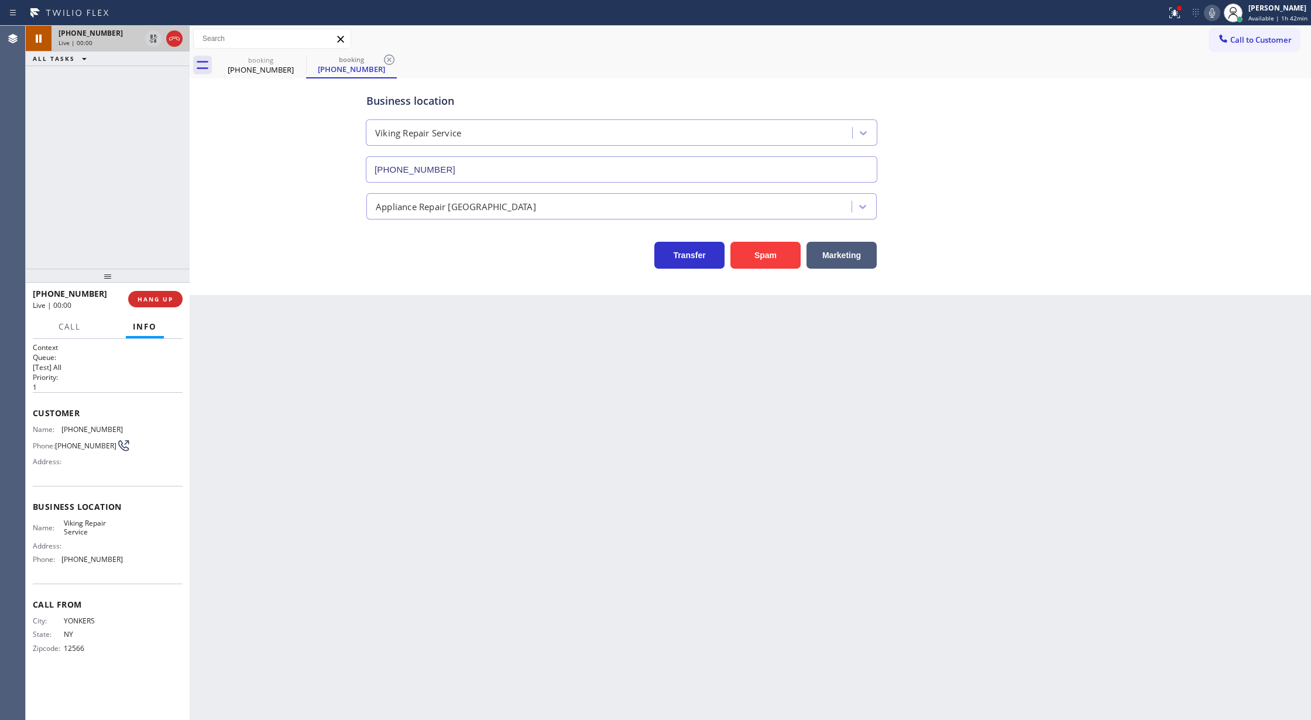
type input "(929) 203-9072"
copy div "Customer Name: (914) 584-3673 Phone: (914) 584-3673 Address: Business location …"
drag, startPoint x: 26, startPoint y: 413, endPoint x: 122, endPoint y: 572, distance: 185.6
click at [122, 572] on div "Context Queue: [Test] All Priority: 1 Customer Name: (914) 584-3673 Phone: (914…" at bounding box center [108, 530] width 164 height 382
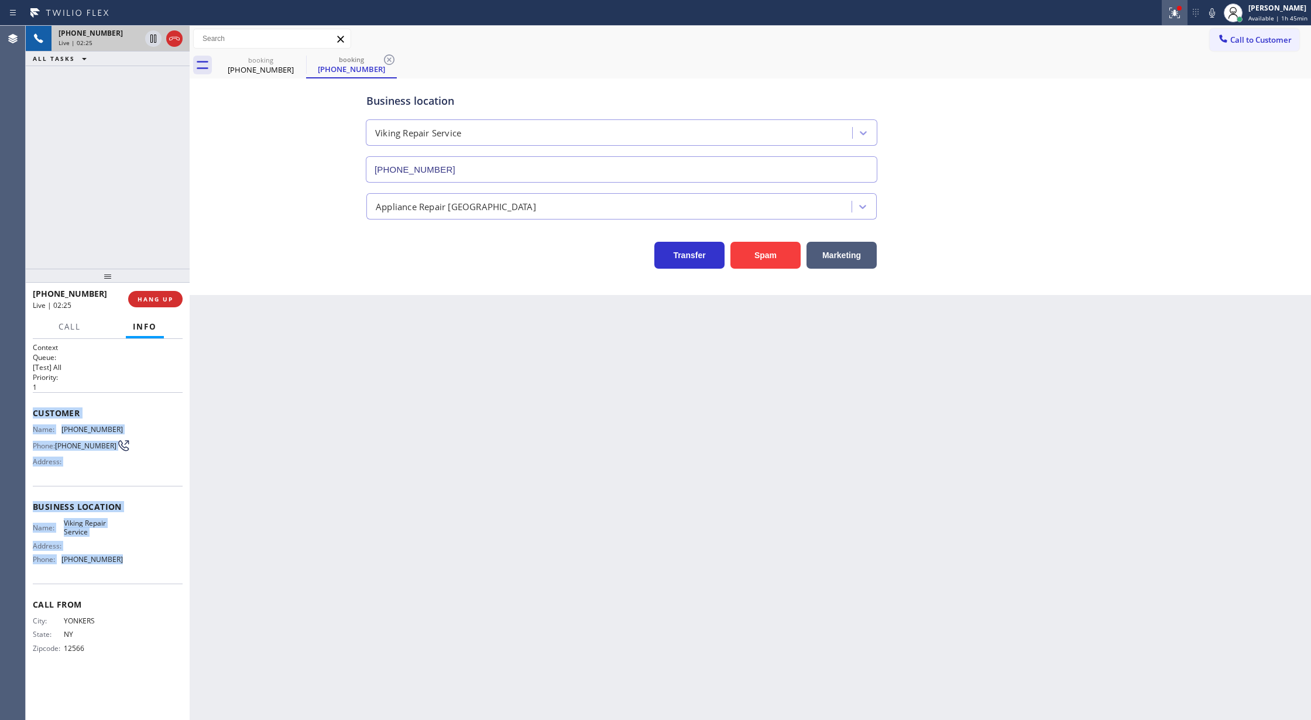
drag, startPoint x: 1213, startPoint y: 12, endPoint x: 1180, endPoint y: 22, distance: 34.6
click at [1213, 12] on icon at bounding box center [1212, 12] width 6 height 9
click at [151, 40] on icon at bounding box center [153, 39] width 14 height 14
type input "(929) 203-9072"
drag, startPoint x: 1216, startPoint y: 12, endPoint x: 1187, endPoint y: 29, distance: 33.3
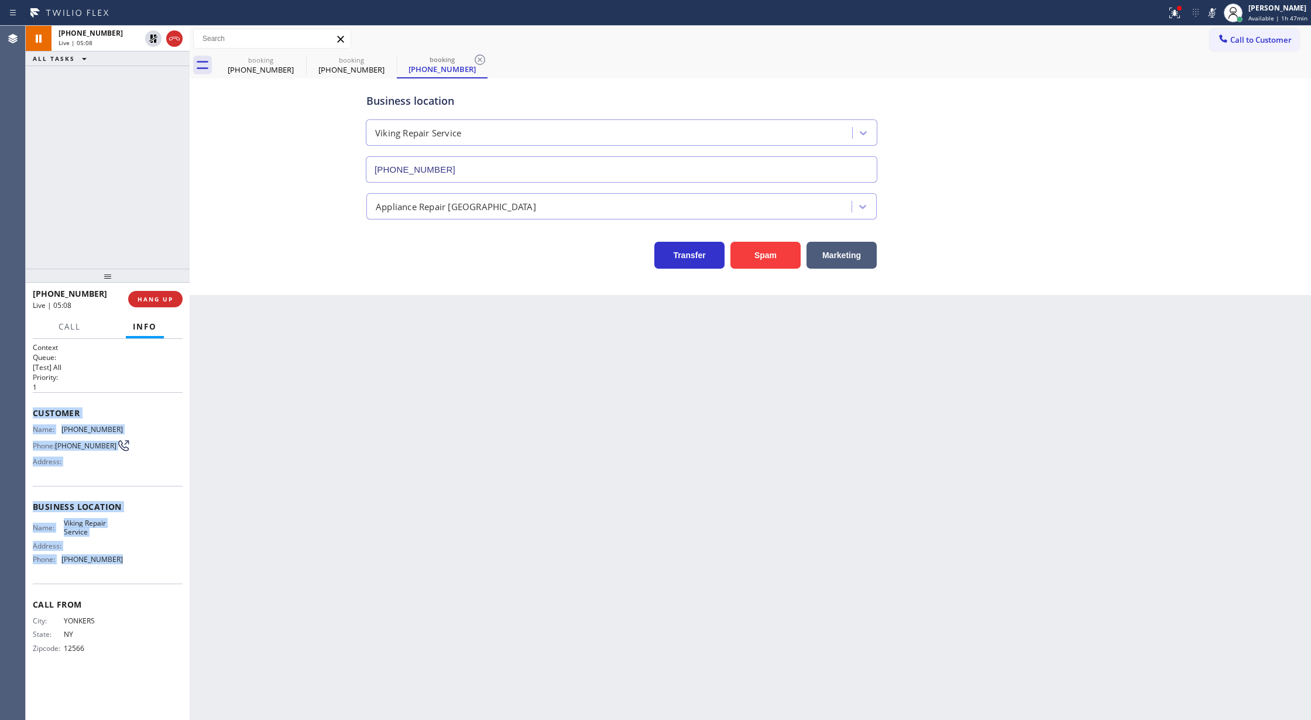
click at [1216, 12] on icon at bounding box center [1212, 13] width 14 height 14
click at [154, 37] on icon at bounding box center [153, 39] width 14 height 14
type input "(929) 203-9072"
drag, startPoint x: 174, startPoint y: 39, endPoint x: 150, endPoint y: 4, distance: 42.2
click at [174, 39] on icon at bounding box center [174, 39] width 14 height 14
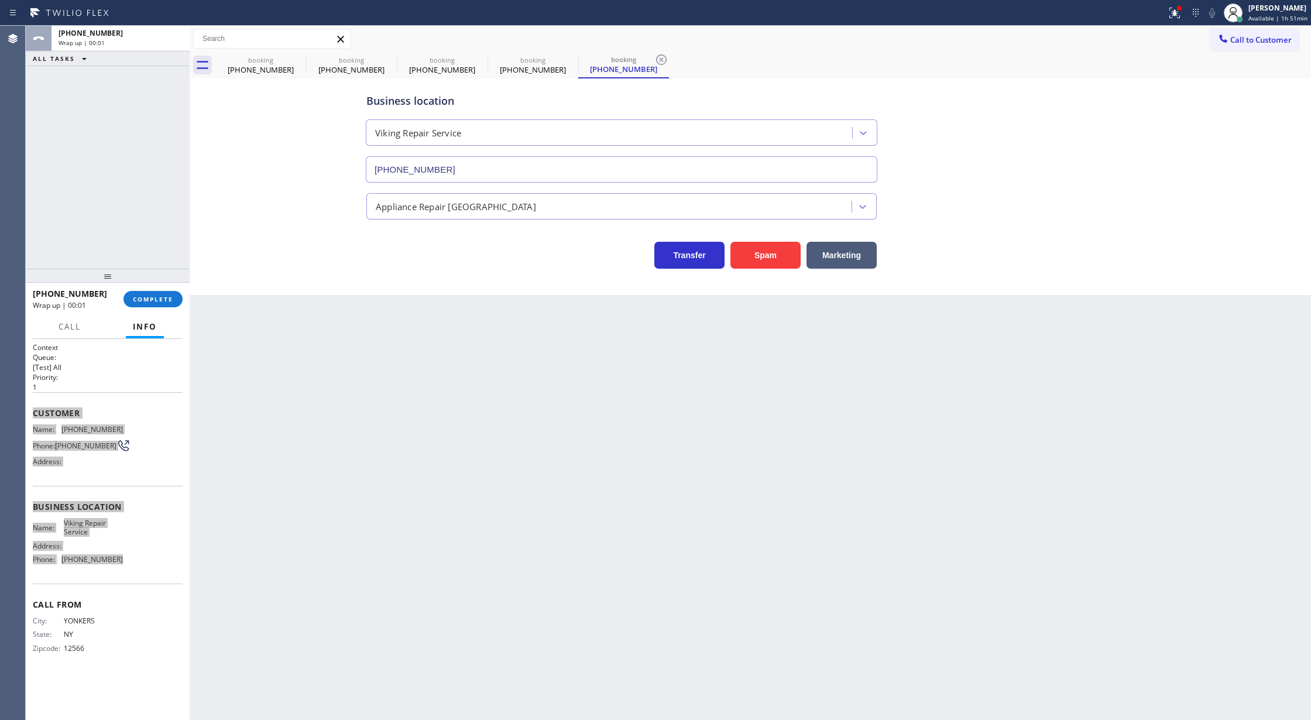
type input "(929) 203-9072"
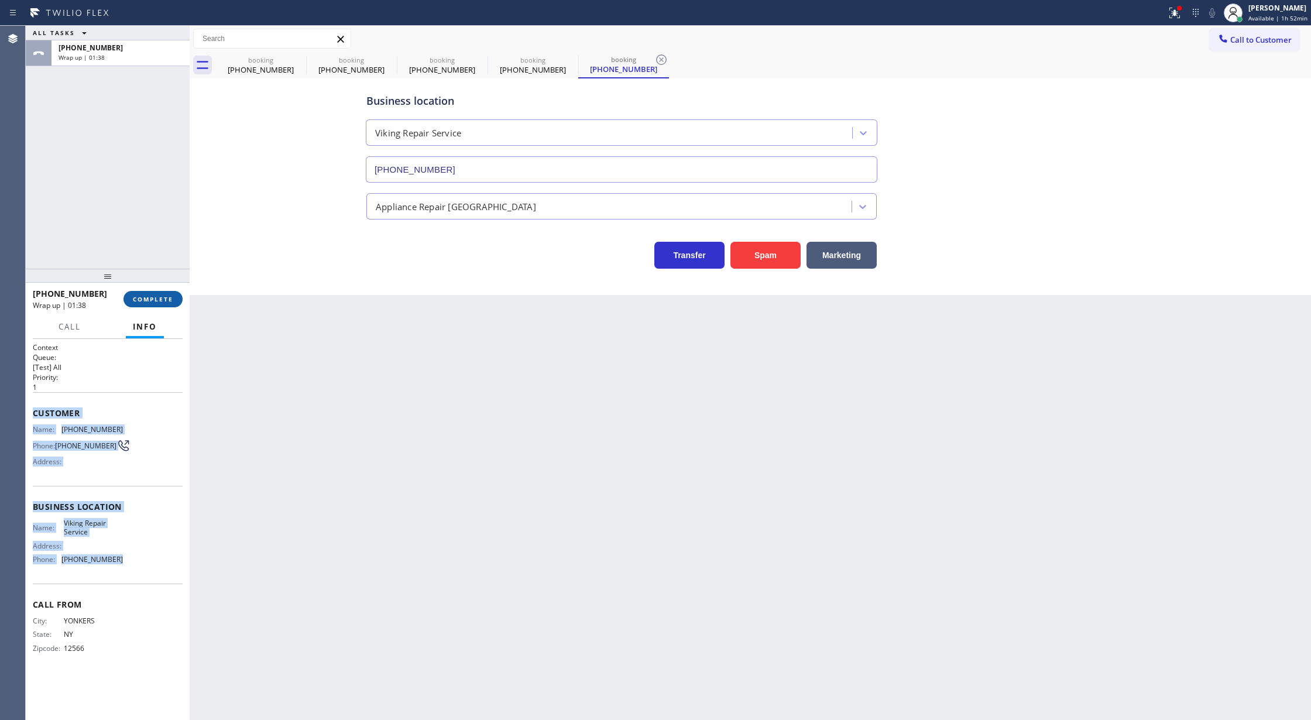
click at [135, 300] on span "COMPLETE" at bounding box center [153, 299] width 40 height 8
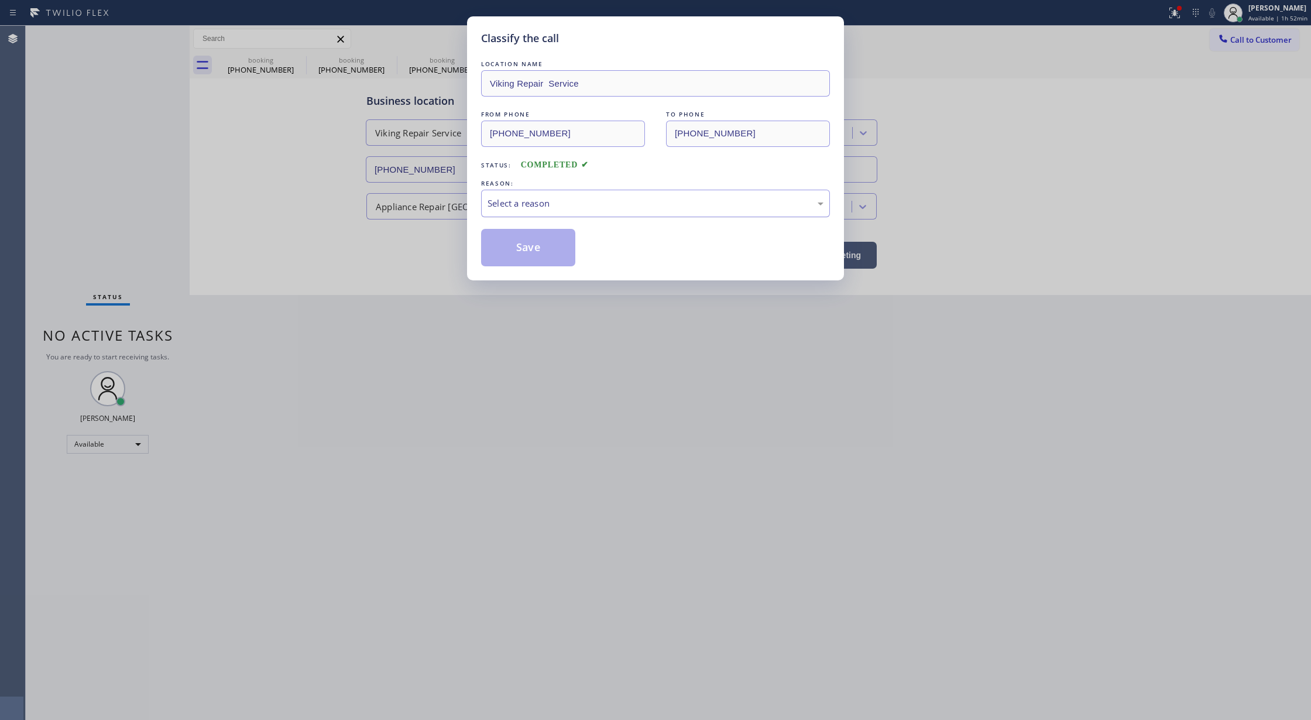
click at [563, 211] on div "Select a reason" at bounding box center [655, 204] width 349 height 28
click at [524, 249] on button "Save" at bounding box center [528, 247] width 94 height 37
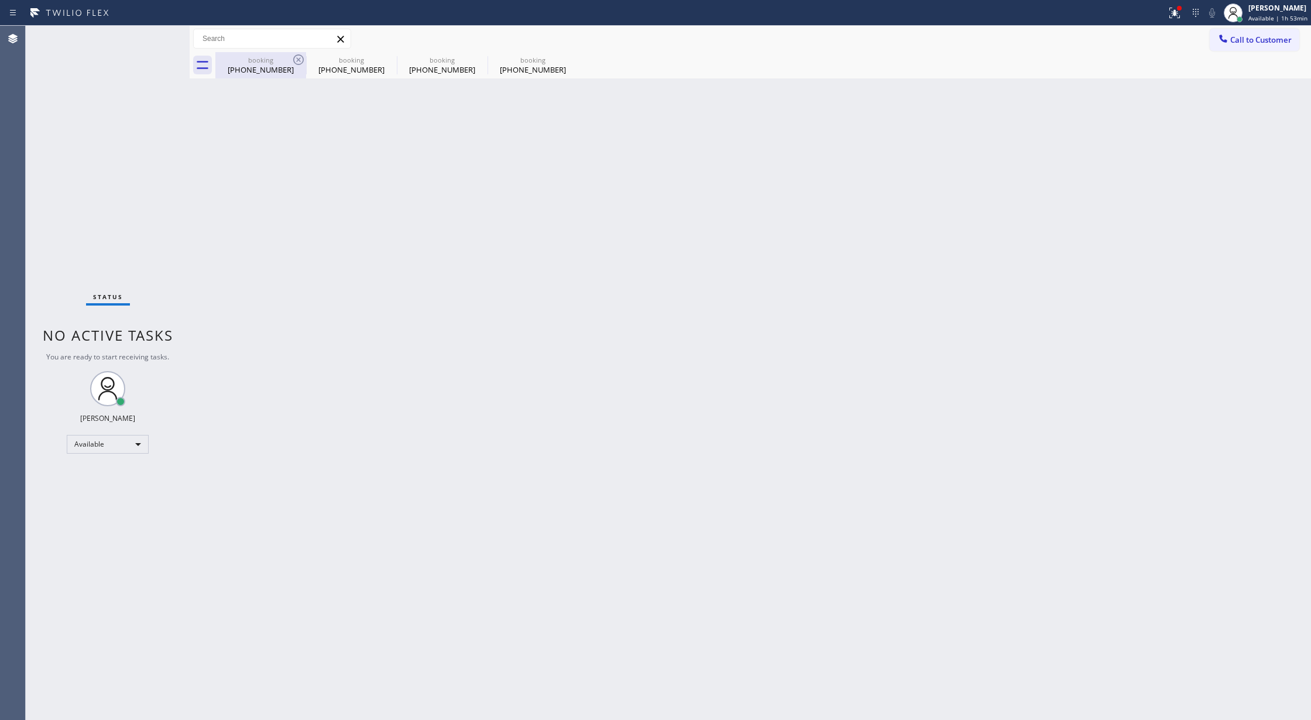
click at [276, 64] on div "(720) 761-4241" at bounding box center [261, 69] width 88 height 11
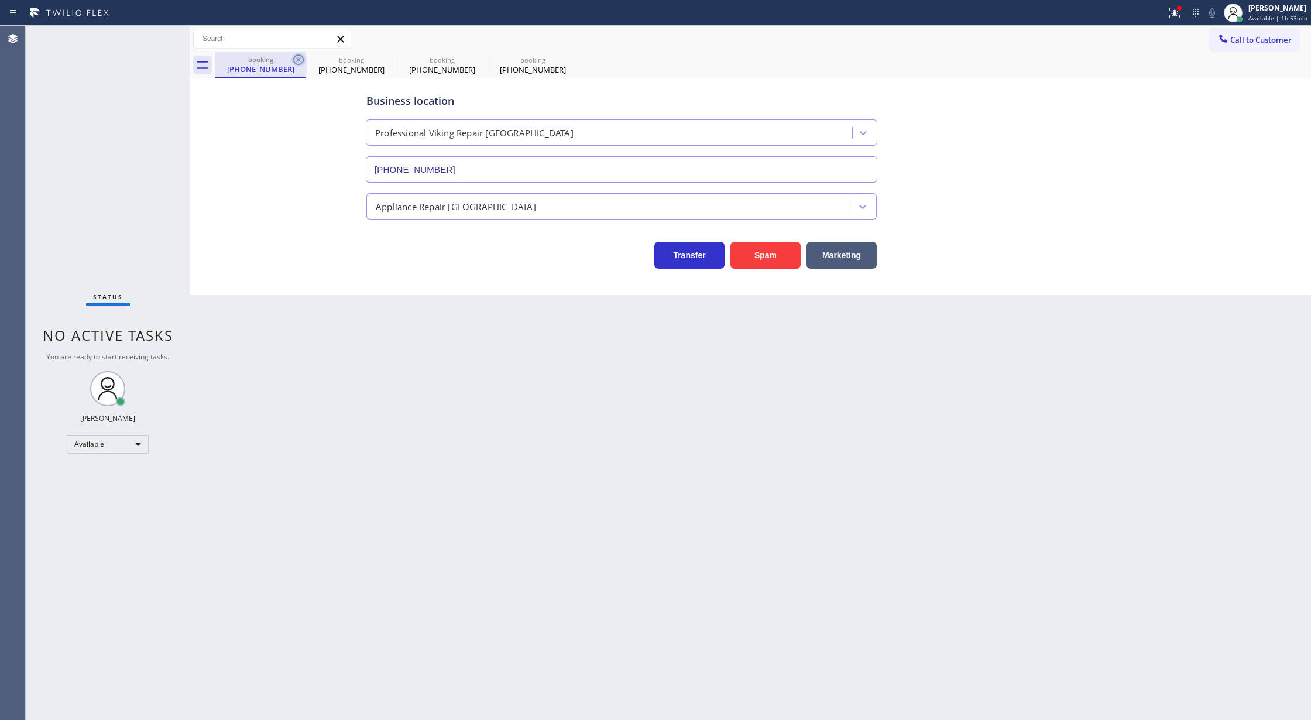
click at [301, 61] on icon at bounding box center [298, 60] width 14 height 14
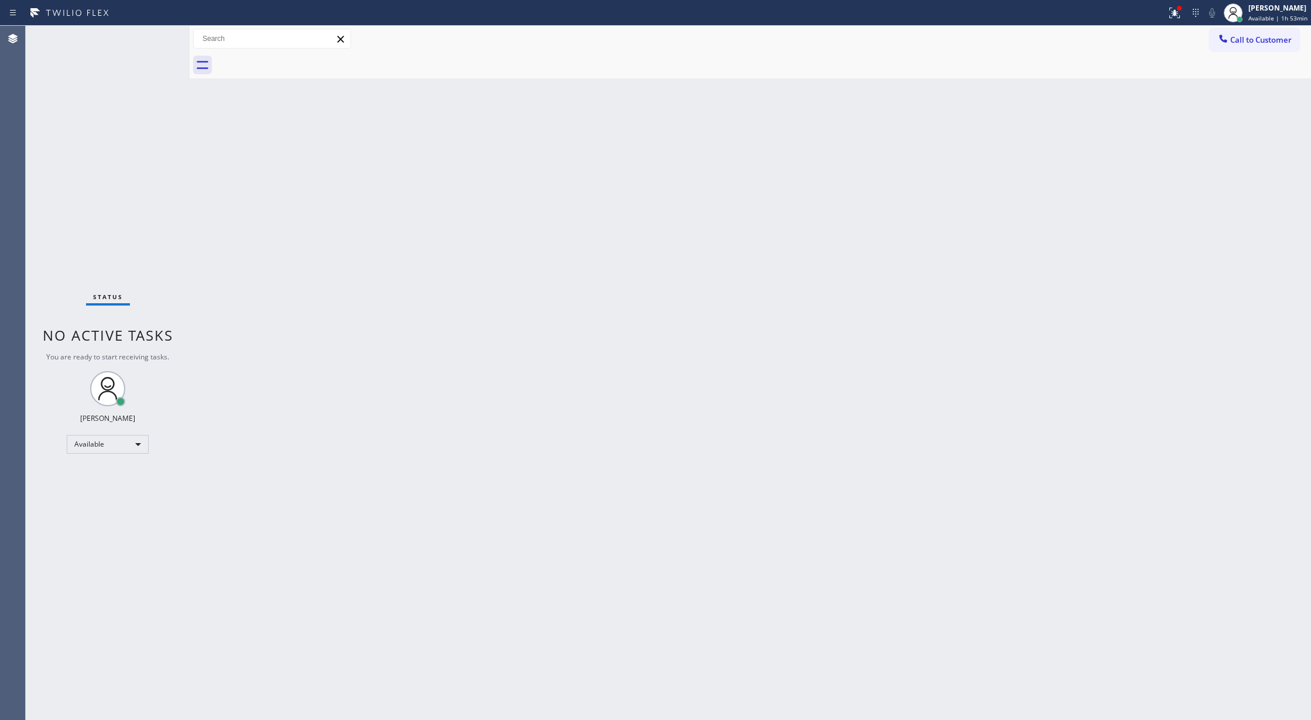
click at [301, 61] on div at bounding box center [762, 65] width 1095 height 26
click at [159, 32] on div "Status No active tasks You are ready to start receiving tasks. [PERSON_NAME] Av…" at bounding box center [108, 373] width 164 height 694
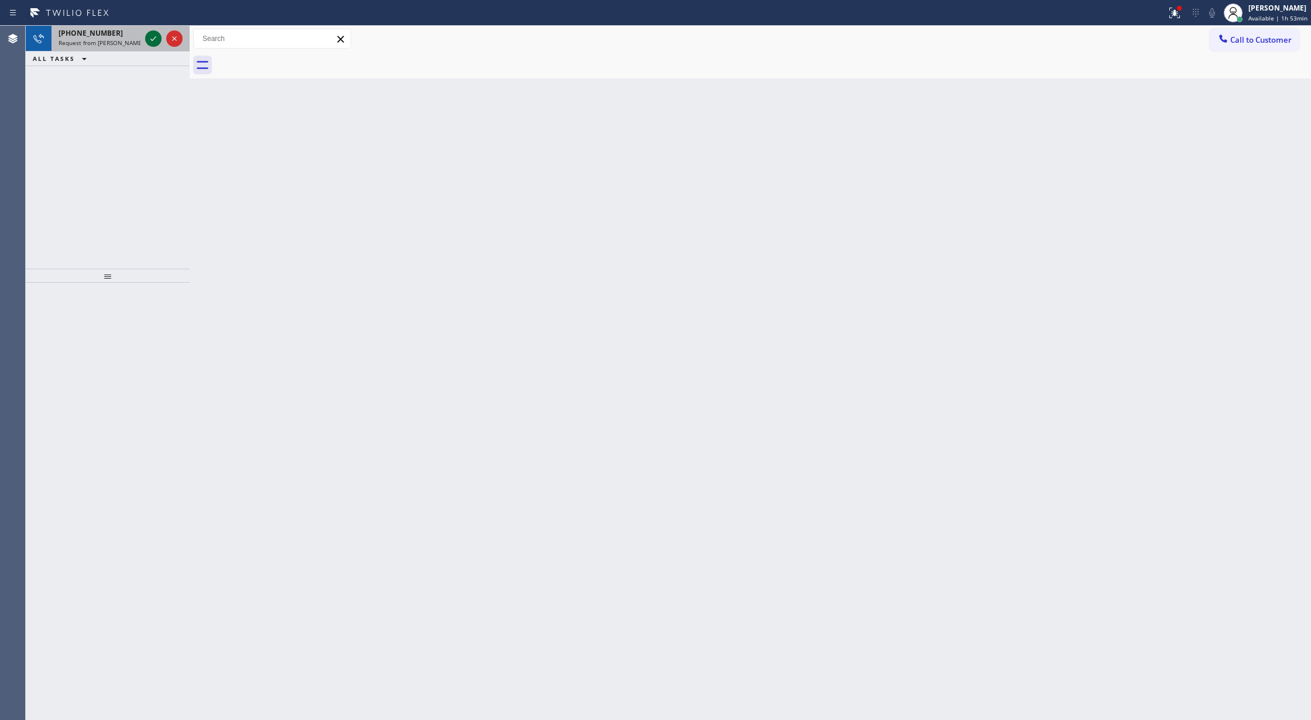
click at [150, 40] on icon at bounding box center [153, 39] width 14 height 14
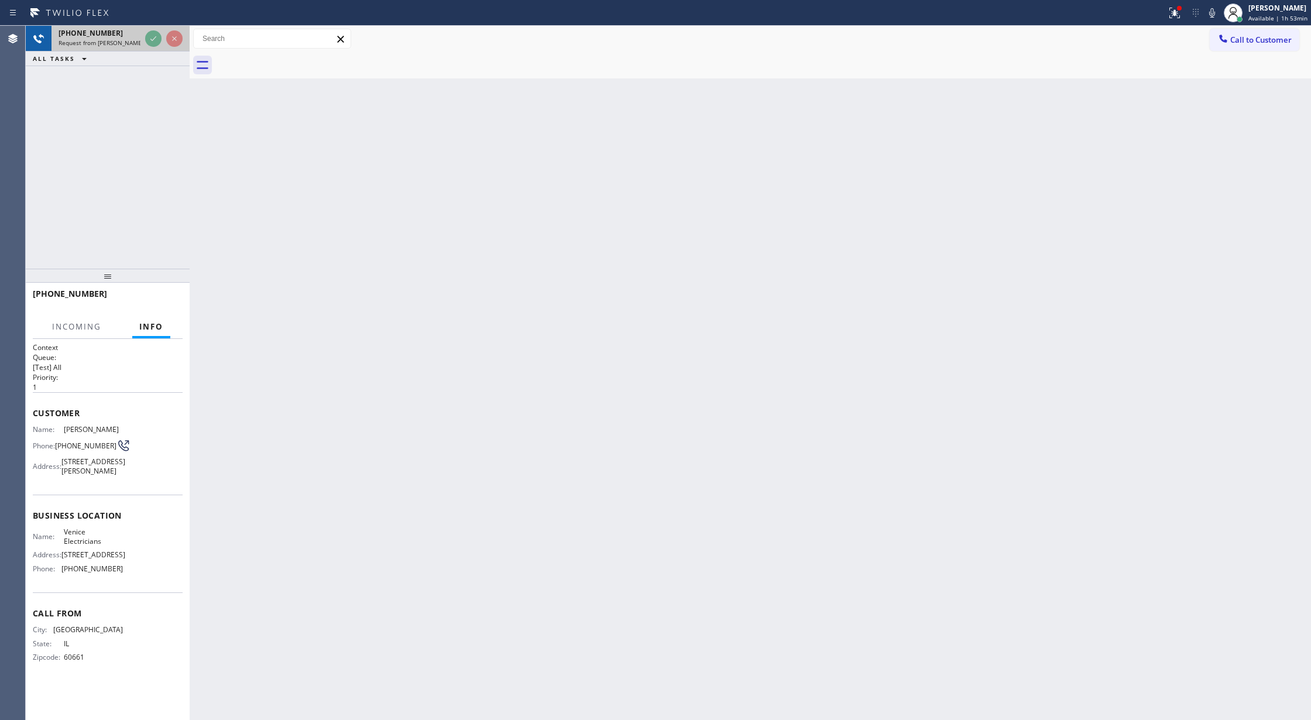
click at [140, 40] on div "Request from Judy Anne Bernaldez (direct)" at bounding box center [100, 43] width 82 height 8
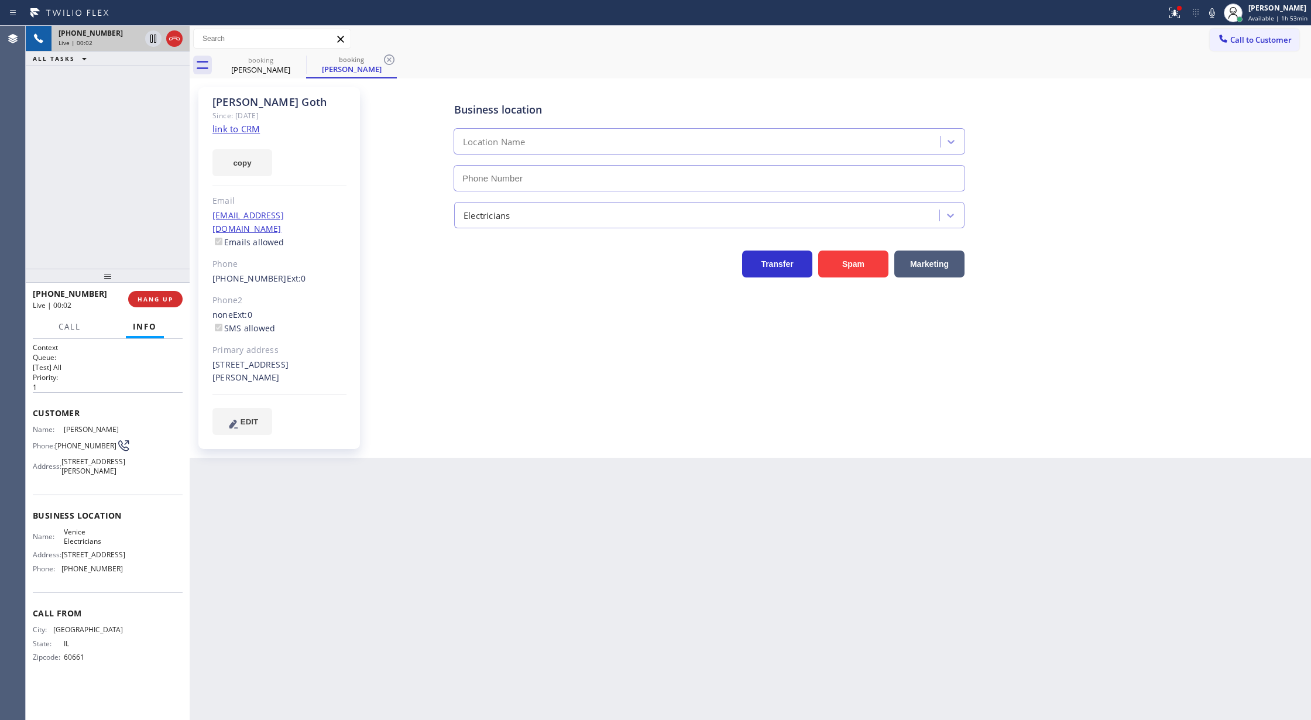
type input "(424) 341-6673"
click at [232, 127] on link "link to CRM" at bounding box center [235, 129] width 47 height 12
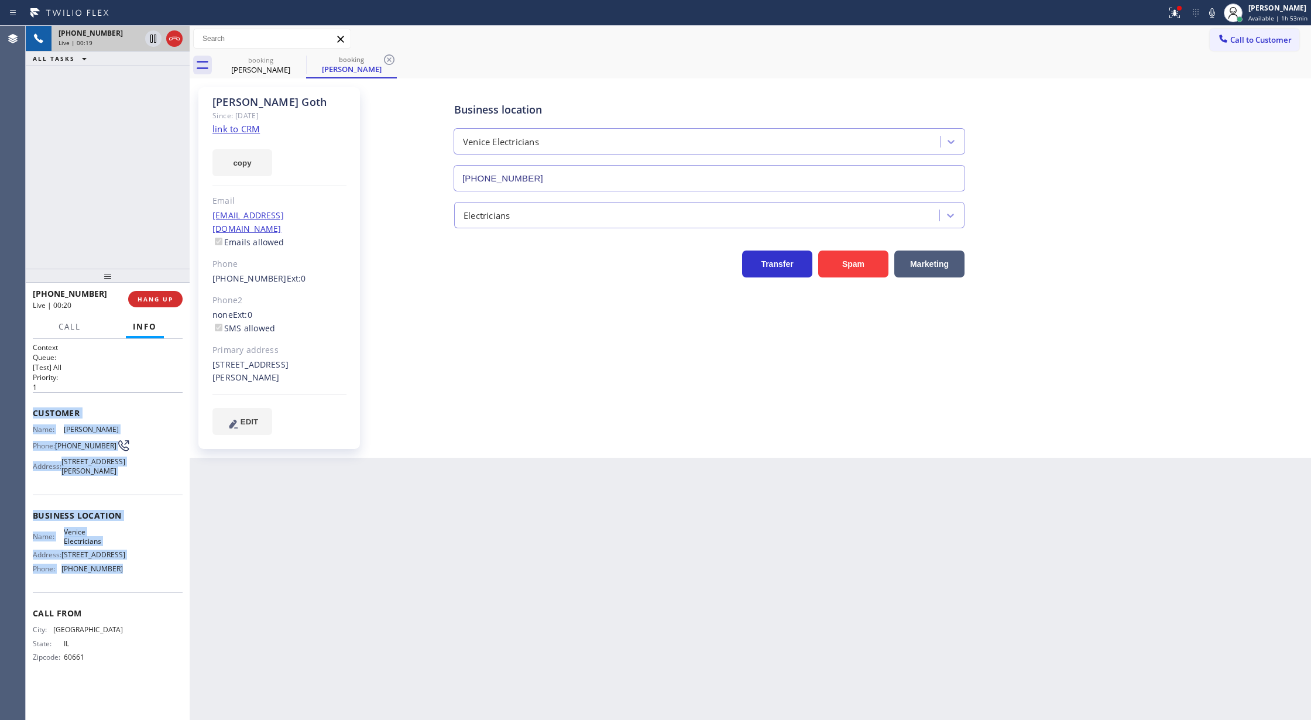
drag, startPoint x: 30, startPoint y: 415, endPoint x: 155, endPoint y: 583, distance: 208.7
click at [155, 583] on div "Context Queue: [Test] All Priority: 1 Customer Name: Matt Goth Phone: (312) 909…" at bounding box center [108, 530] width 164 height 382
copy div "Customer Name: Matt Goth Phone: (312) 909-0745 Address: 601 Vernon Ave, Venice,…"
drag, startPoint x: 1211, startPoint y: 15, endPoint x: 1164, endPoint y: 85, distance: 83.9
click at [1211, 15] on icon at bounding box center [1212, 13] width 14 height 14
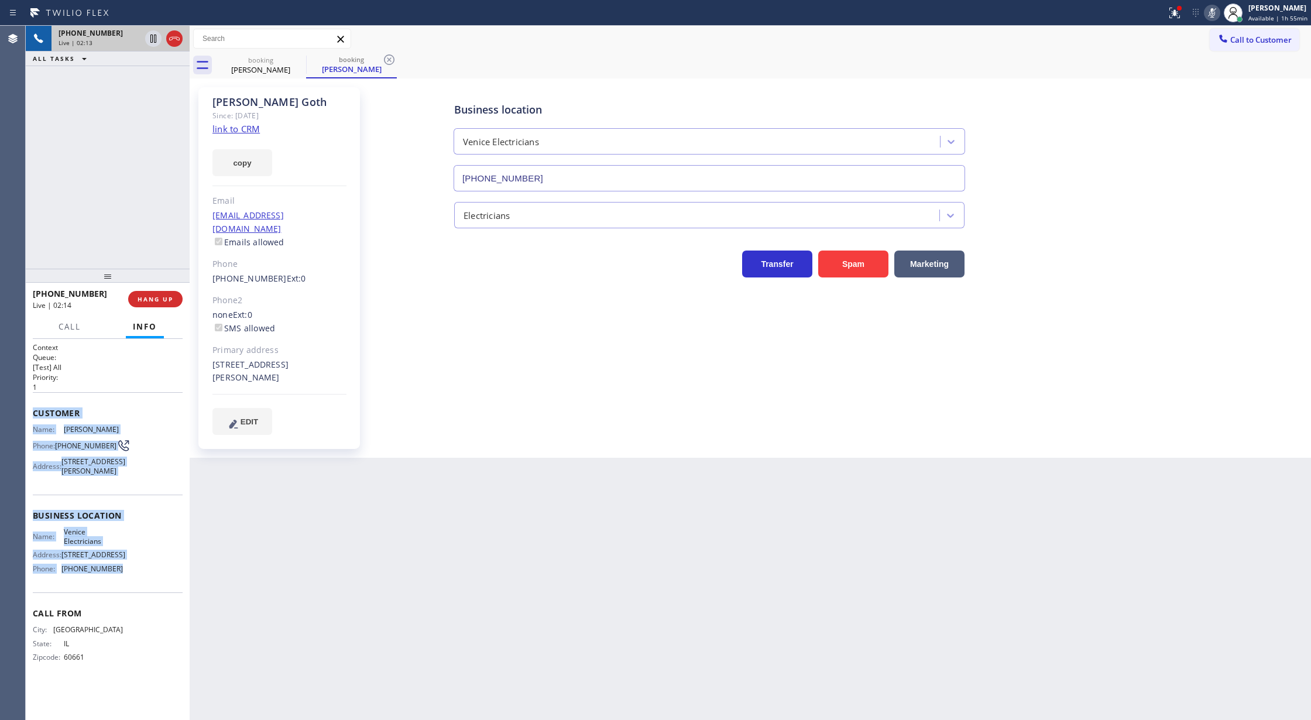
click at [1212, 15] on icon at bounding box center [1212, 13] width 14 height 14
click at [1211, 14] on icon at bounding box center [1212, 13] width 14 height 14
click at [1210, 12] on icon at bounding box center [1212, 13] width 14 height 14
click at [1214, 11] on icon at bounding box center [1212, 13] width 14 height 14
click at [1211, 9] on icon at bounding box center [1212, 13] width 14 height 14
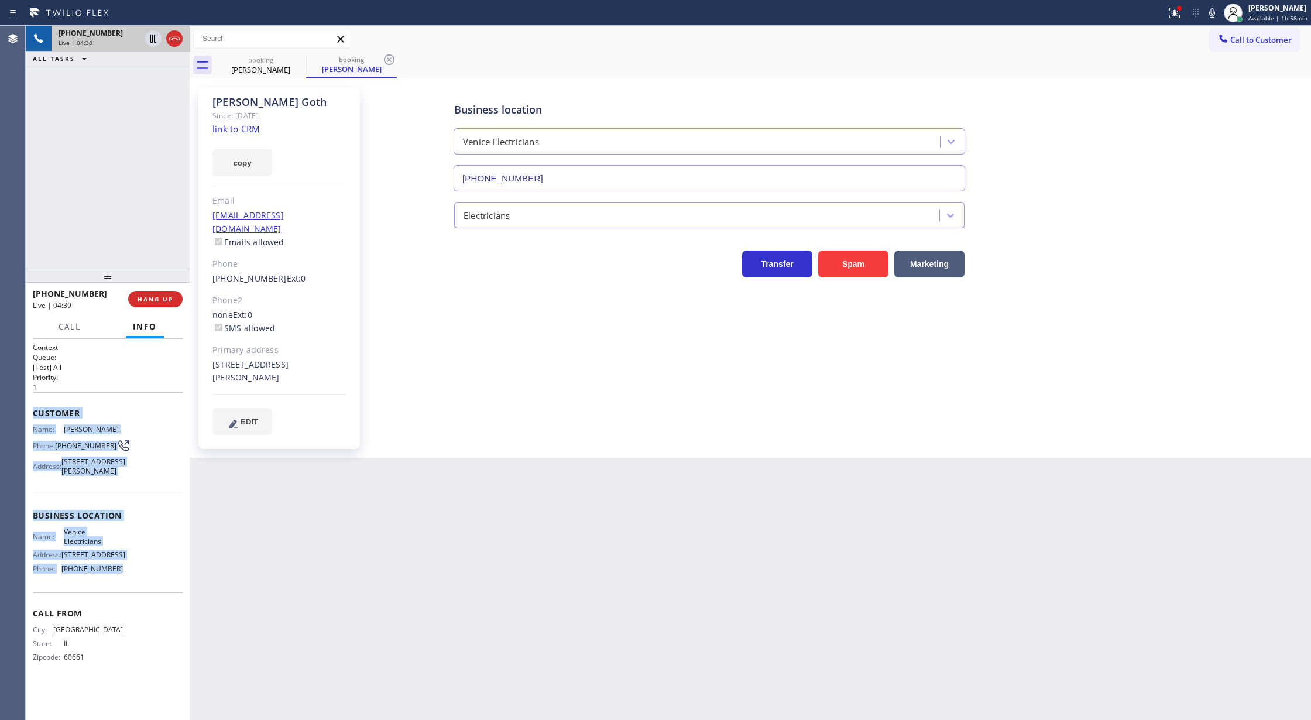
drag, startPoint x: 1218, startPoint y: 11, endPoint x: 1197, endPoint y: 63, distance: 56.7
click at [1218, 11] on icon at bounding box center [1212, 13] width 14 height 14
click at [1210, 12] on icon at bounding box center [1212, 13] width 14 height 14
click at [1211, 10] on icon at bounding box center [1212, 13] width 14 height 14
click at [1212, 12] on icon at bounding box center [1212, 13] width 14 height 14
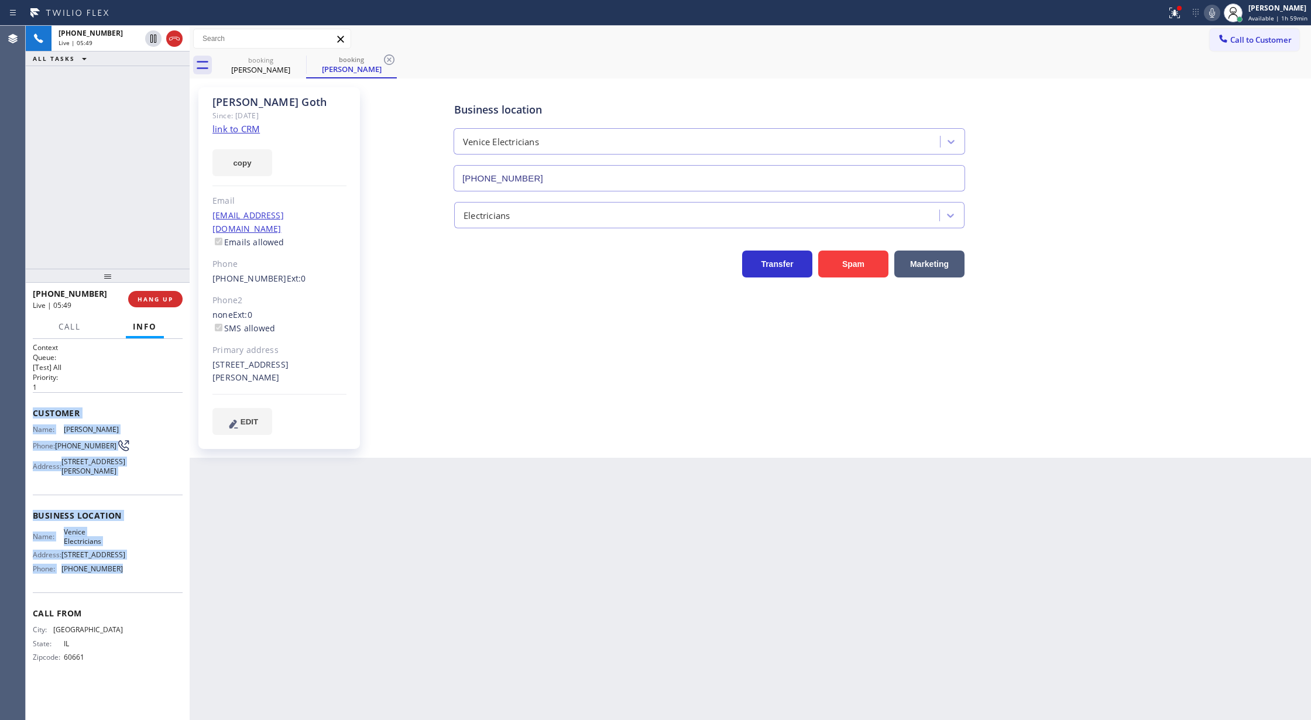
drag, startPoint x: 171, startPoint y: 41, endPoint x: 230, endPoint y: 338, distance: 302.4
click at [171, 41] on icon at bounding box center [174, 39] width 14 height 14
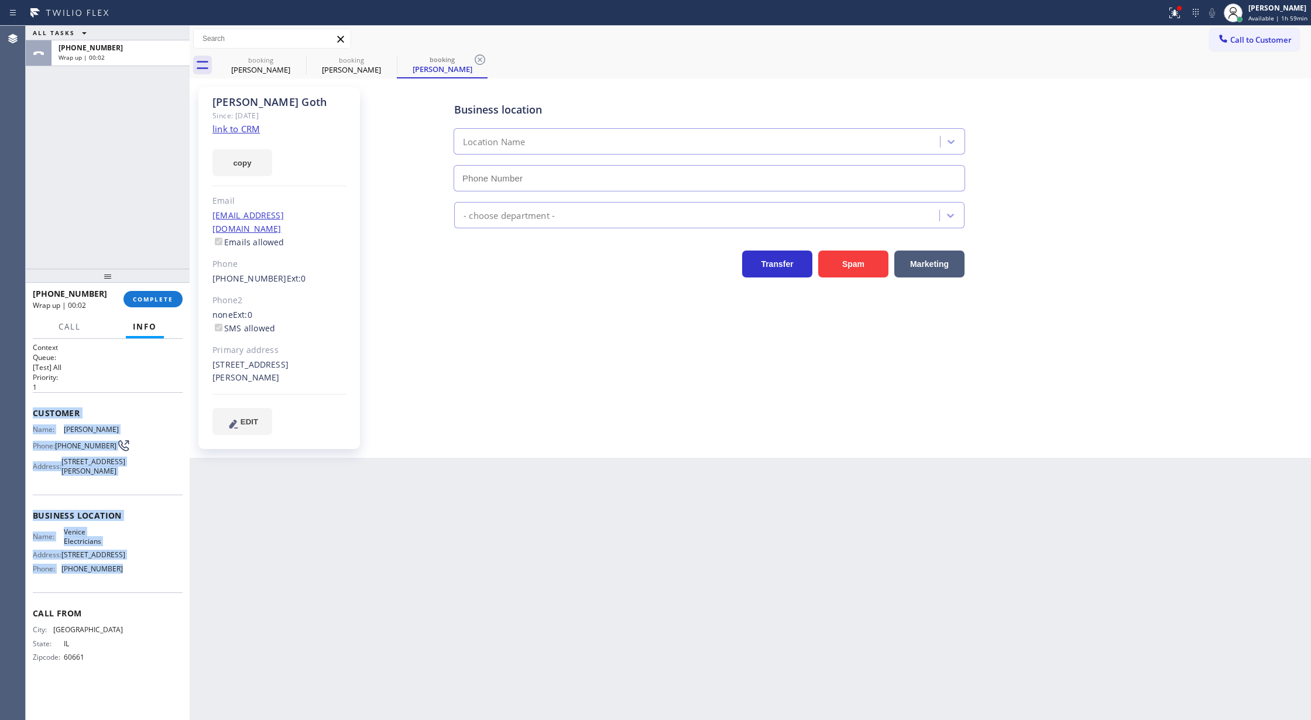
type input "(424) 341-6673"
click at [145, 300] on span "COMPLETE" at bounding box center [153, 299] width 40 height 8
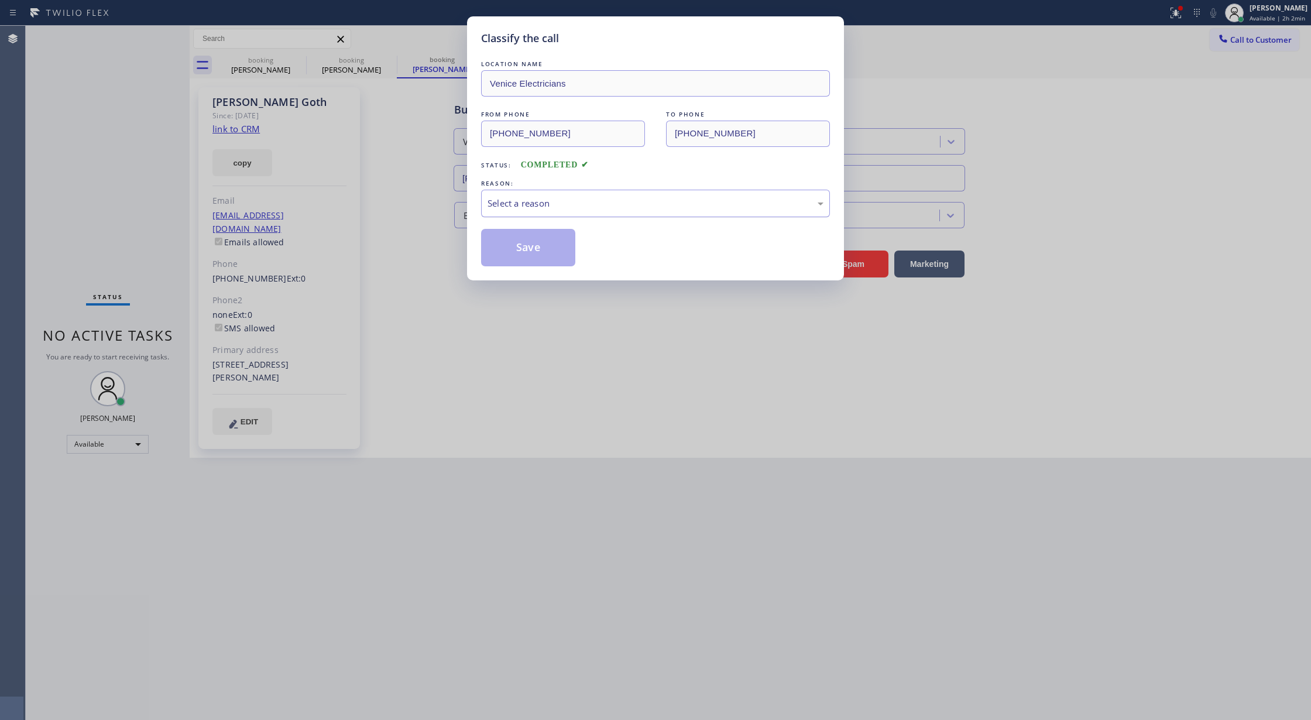
click at [541, 210] on div "Select a reason" at bounding box center [655, 203] width 336 height 13
click at [514, 247] on button "Save" at bounding box center [528, 247] width 94 height 37
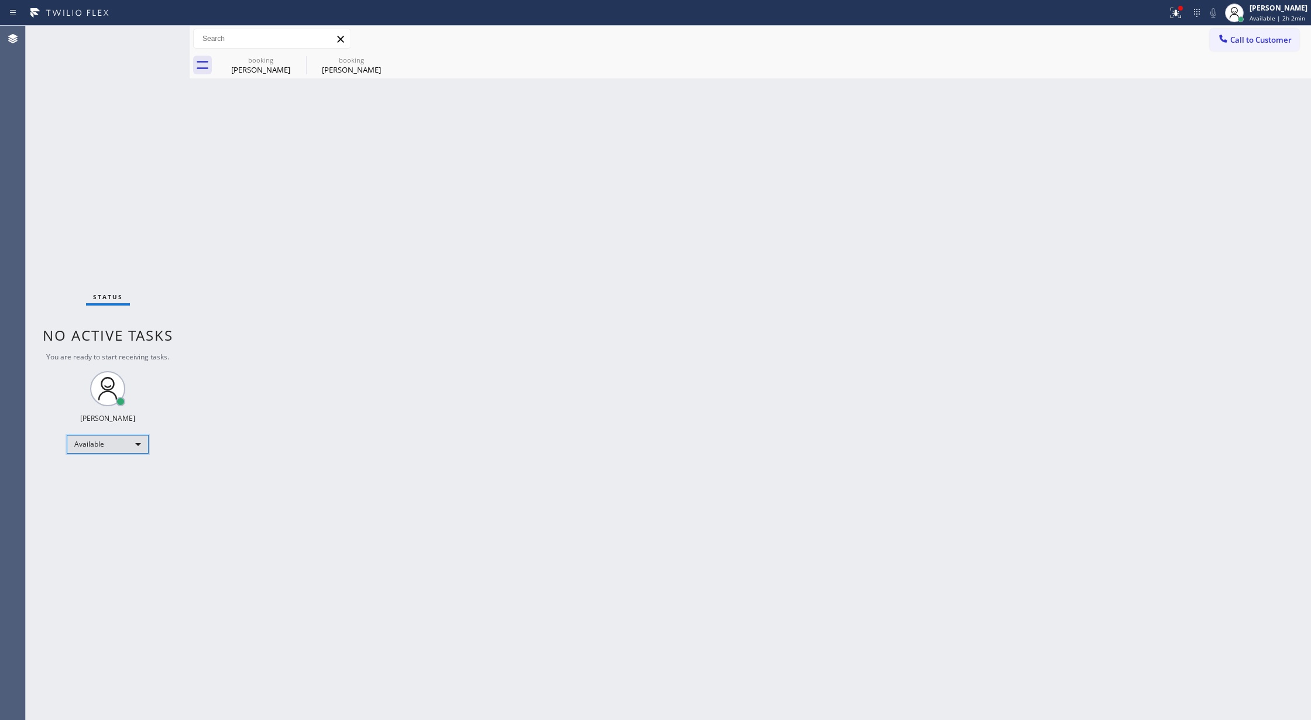
click at [132, 441] on div "Available" at bounding box center [108, 444] width 82 height 19
click at [107, 506] on li "Break" at bounding box center [106, 504] width 79 height 14
click at [164, 32] on div "Status No active tasks Change activity state to start receiving tasks. [PERSON_…" at bounding box center [108, 373] width 164 height 694
click at [159, 33] on div "Status No active tasks Change activity state to start receiving tasks. [PERSON_…" at bounding box center [108, 373] width 164 height 694
click at [141, 444] on div "Break" at bounding box center [108, 448] width 82 height 19
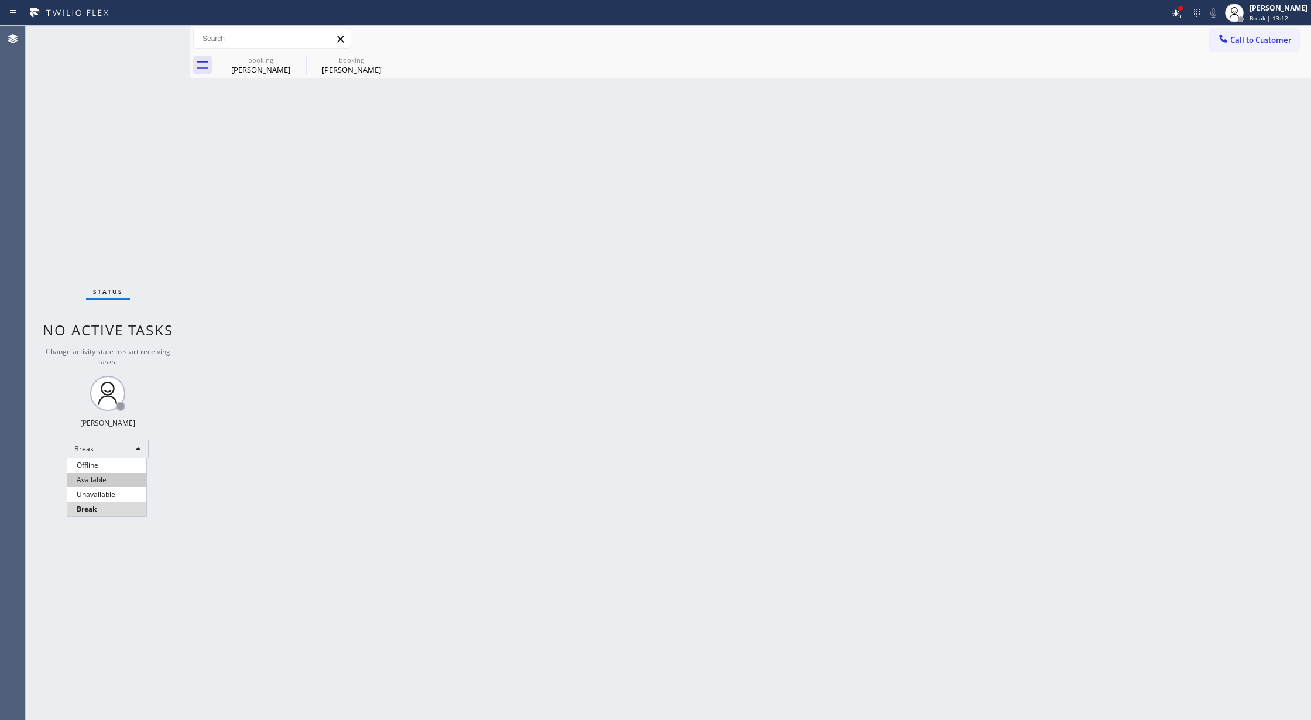
click at [129, 478] on li "Available" at bounding box center [106, 480] width 79 height 14
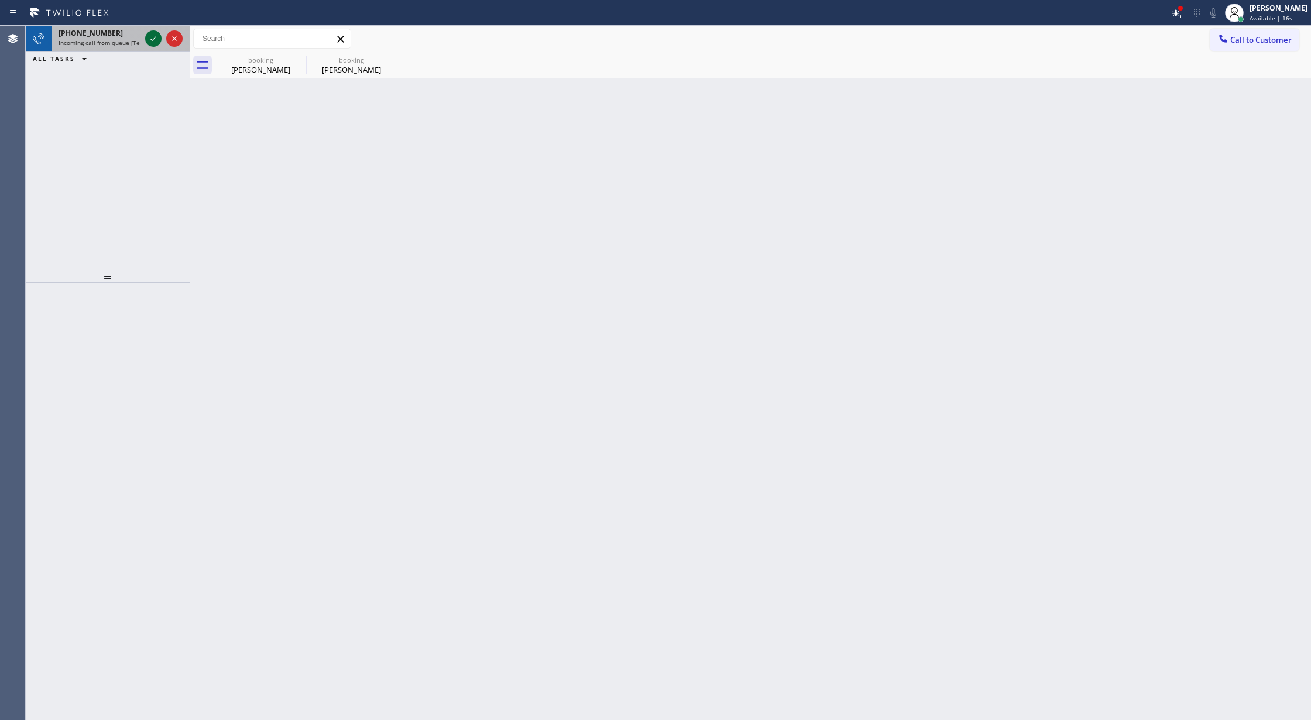
click at [150, 35] on icon at bounding box center [153, 39] width 14 height 14
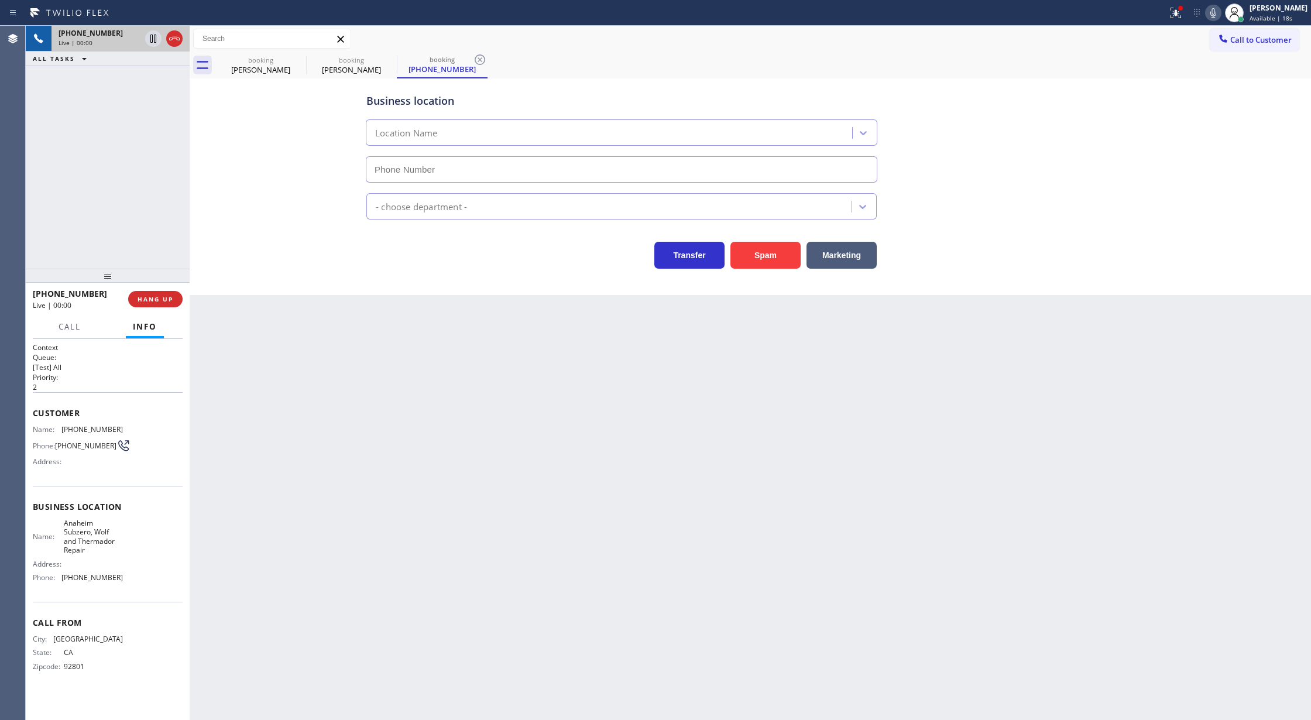
type input "(714) 266-1921"
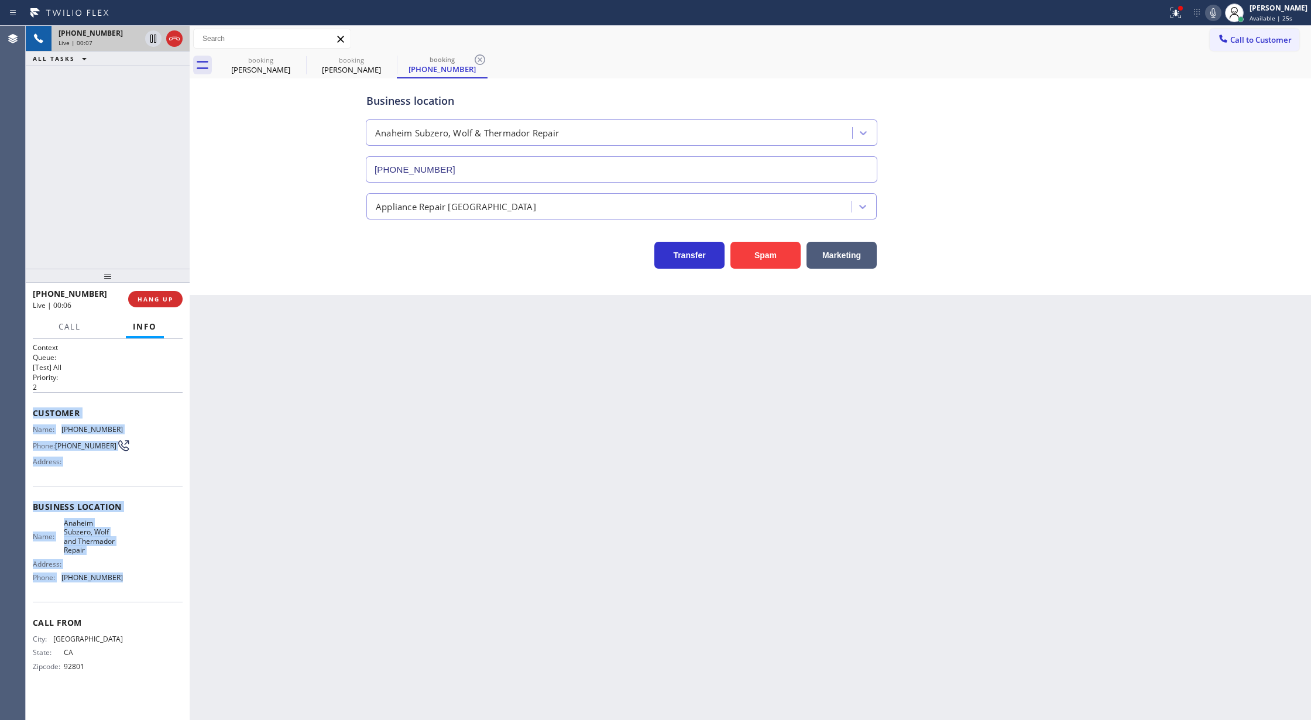
copy div "Customer Name: (714) 631-5560 Phone: (714) 631-5560 Address: Business location …"
drag, startPoint x: 31, startPoint y: 417, endPoint x: 145, endPoint y: 589, distance: 206.4
click at [145, 589] on div "Context Queue: [Test] All Priority: 2 Customer Name: (714) 631-5560 Phone: (714…" at bounding box center [108, 530] width 164 height 382
click at [139, 300] on span "COMPLETE" at bounding box center [153, 299] width 40 height 8
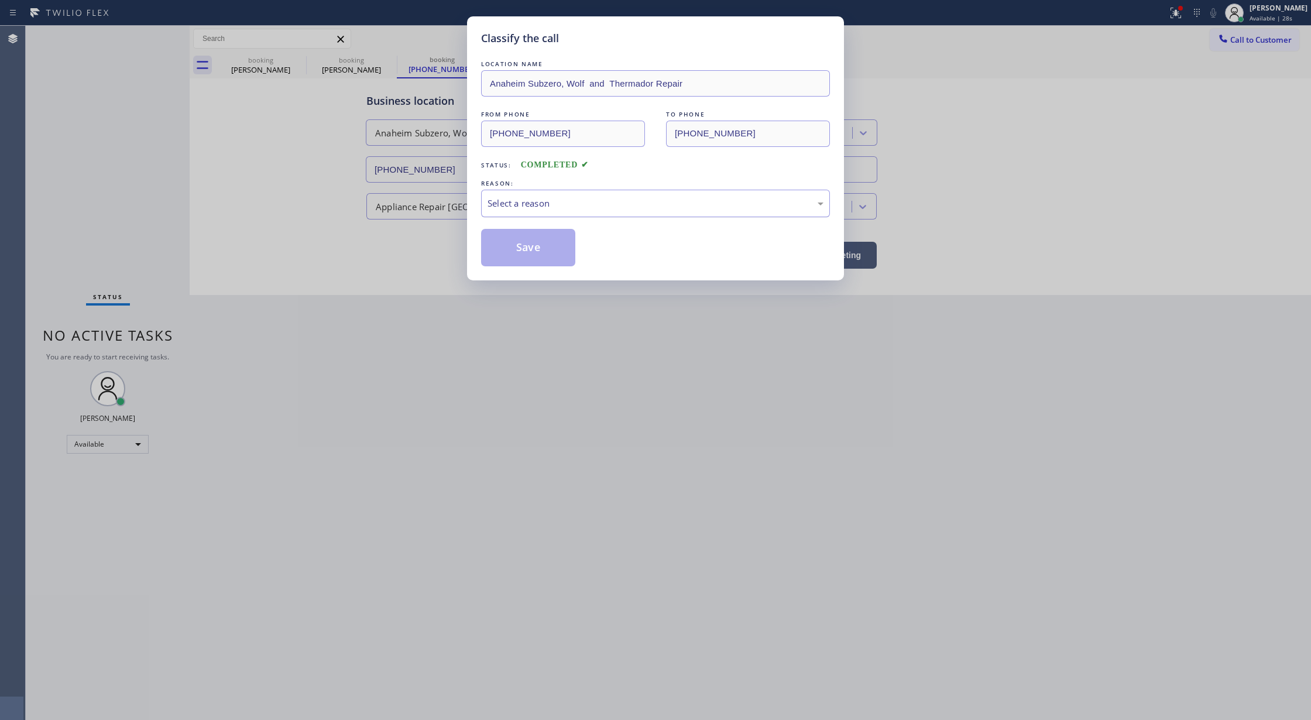
click at [609, 207] on div "Select a reason" at bounding box center [655, 203] width 336 height 13
click at [548, 249] on button "Save" at bounding box center [528, 247] width 94 height 37
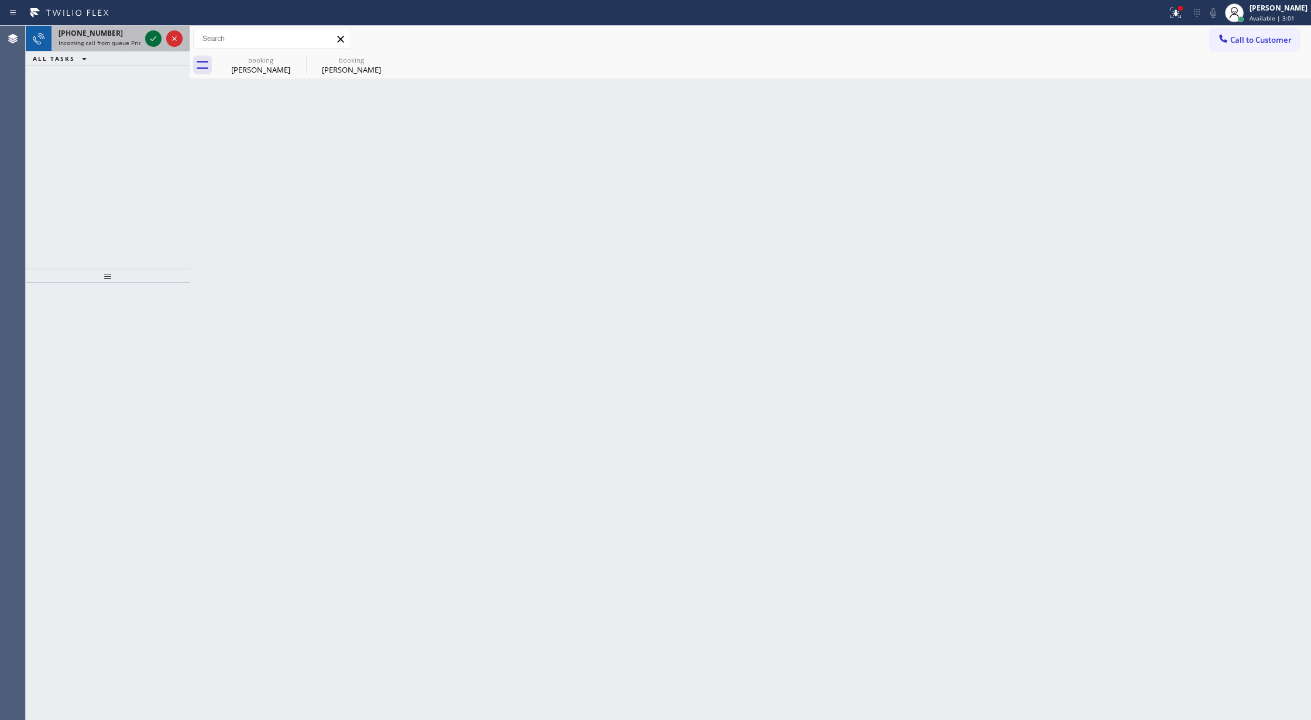
click at [152, 39] on icon at bounding box center [153, 39] width 14 height 14
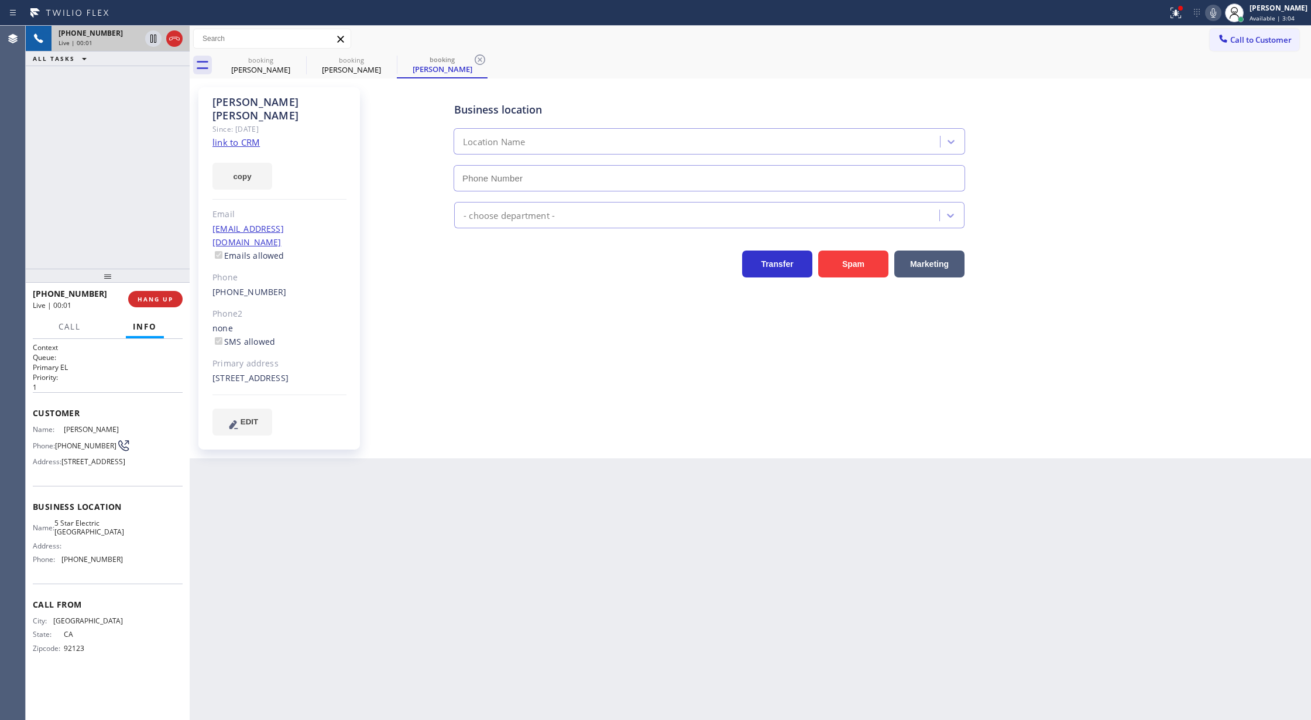
type input "(619) 432-6327"
click at [244, 136] on link "link to CRM" at bounding box center [235, 142] width 47 height 12
click at [1220, 15] on icon at bounding box center [1213, 13] width 14 height 14
click at [1215, 15] on icon at bounding box center [1213, 13] width 14 height 14
click at [150, 107] on div "+16192466058 Live | 02:14 ALL TASKS ALL TASKS ACTIVE TASKS TASKS IN WRAP UP" at bounding box center [108, 147] width 164 height 243
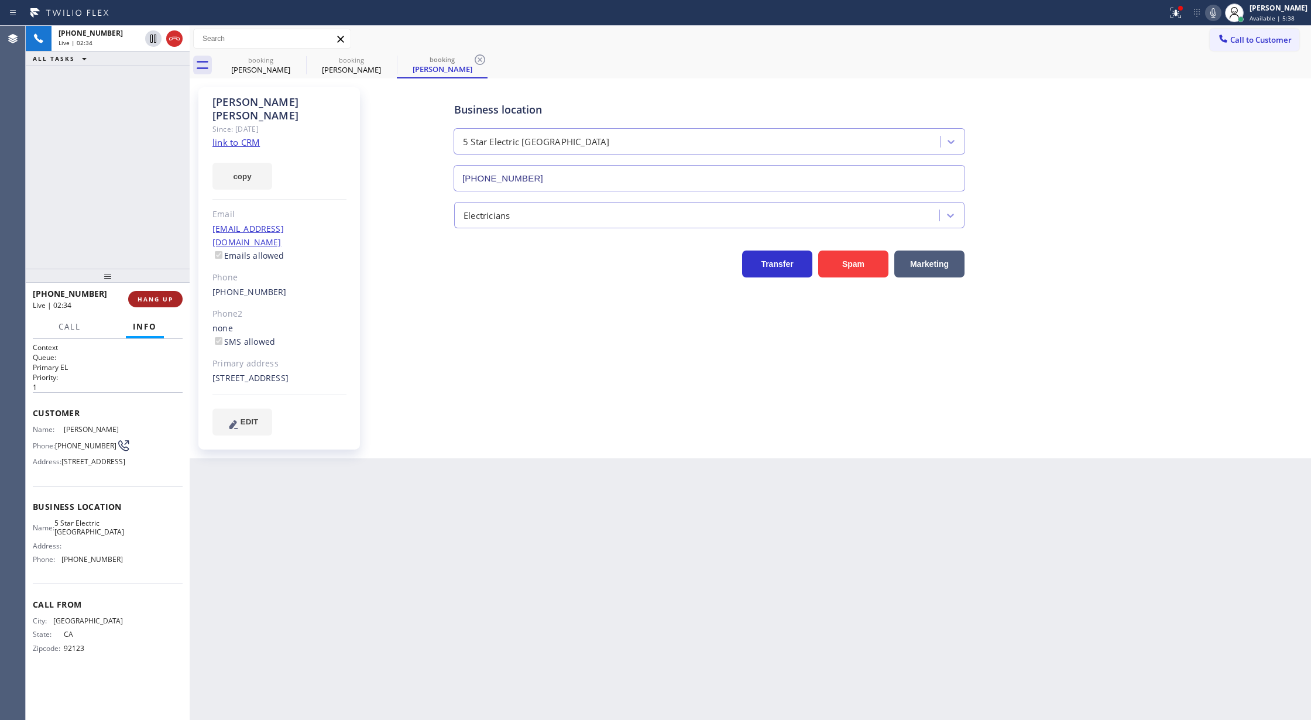
drag, startPoint x: 174, startPoint y: 40, endPoint x: 177, endPoint y: 291, distance: 251.1
click at [174, 40] on icon at bounding box center [174, 39] width 14 height 14
click at [165, 300] on span "COMPLETE" at bounding box center [153, 299] width 40 height 8
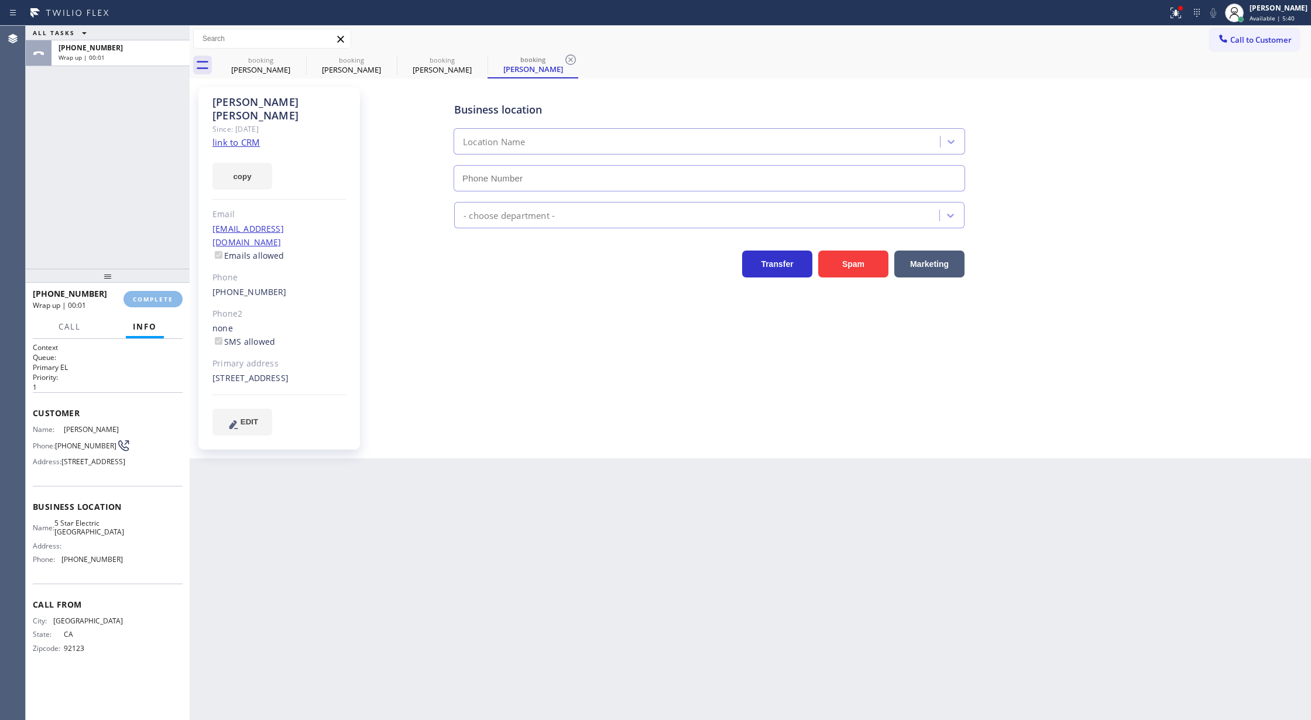
type input "(619) 432-6327"
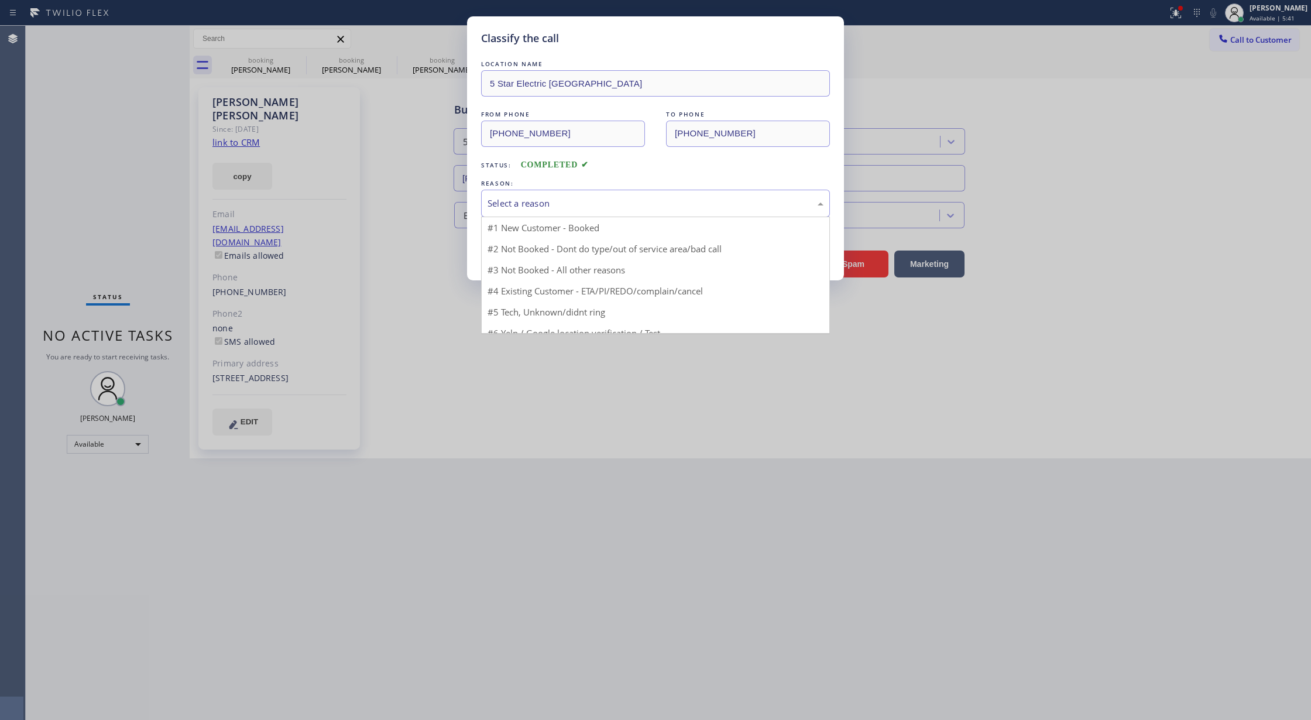
click at [567, 213] on div "Select a reason" at bounding box center [655, 204] width 349 height 28
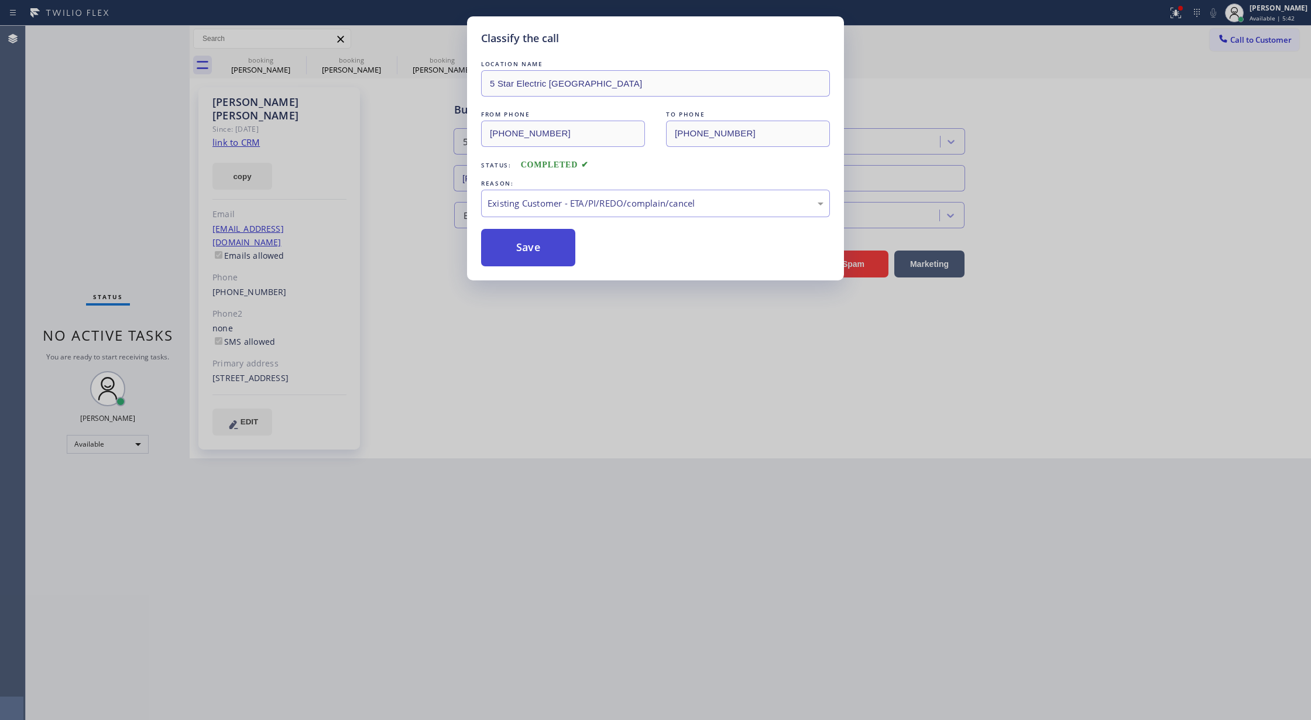
click at [525, 256] on button "Save" at bounding box center [528, 247] width 94 height 37
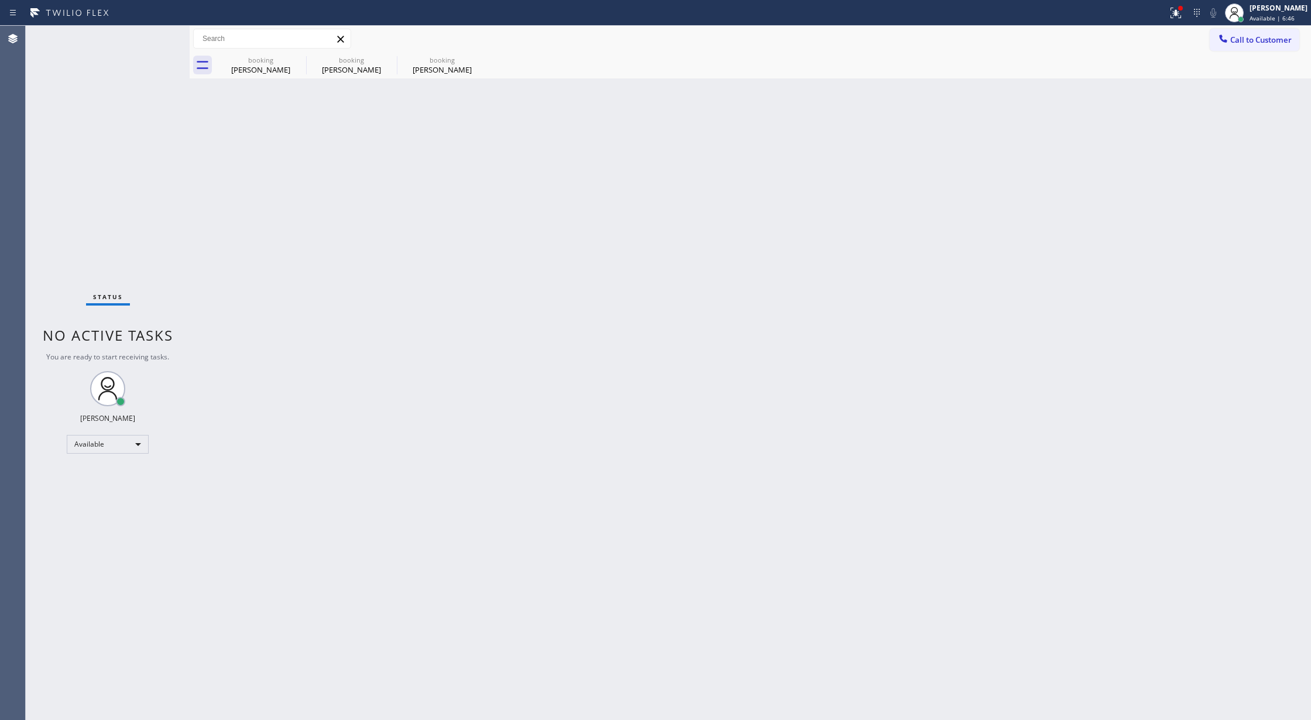
click at [150, 30] on div "Status No active tasks You are ready to start receiving tasks. [PERSON_NAME] Av…" at bounding box center [108, 373] width 164 height 694
click at [166, 38] on div "Status No active tasks You are ready to start receiving tasks. [PERSON_NAME] Av…" at bounding box center [108, 373] width 164 height 694
click at [163, 38] on div "Status No active tasks You are ready to start receiving tasks. [PERSON_NAME] Av…" at bounding box center [108, 373] width 164 height 694
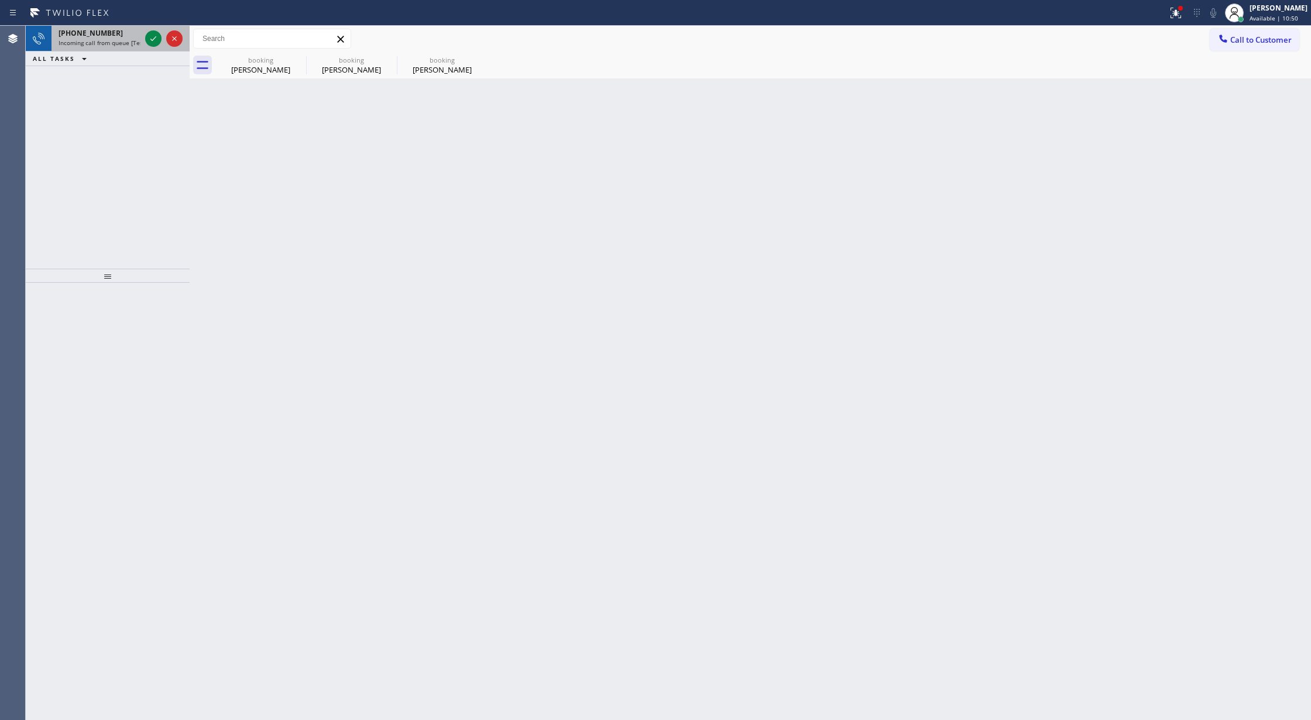
click at [162, 37] on div at bounding box center [164, 39] width 42 height 26
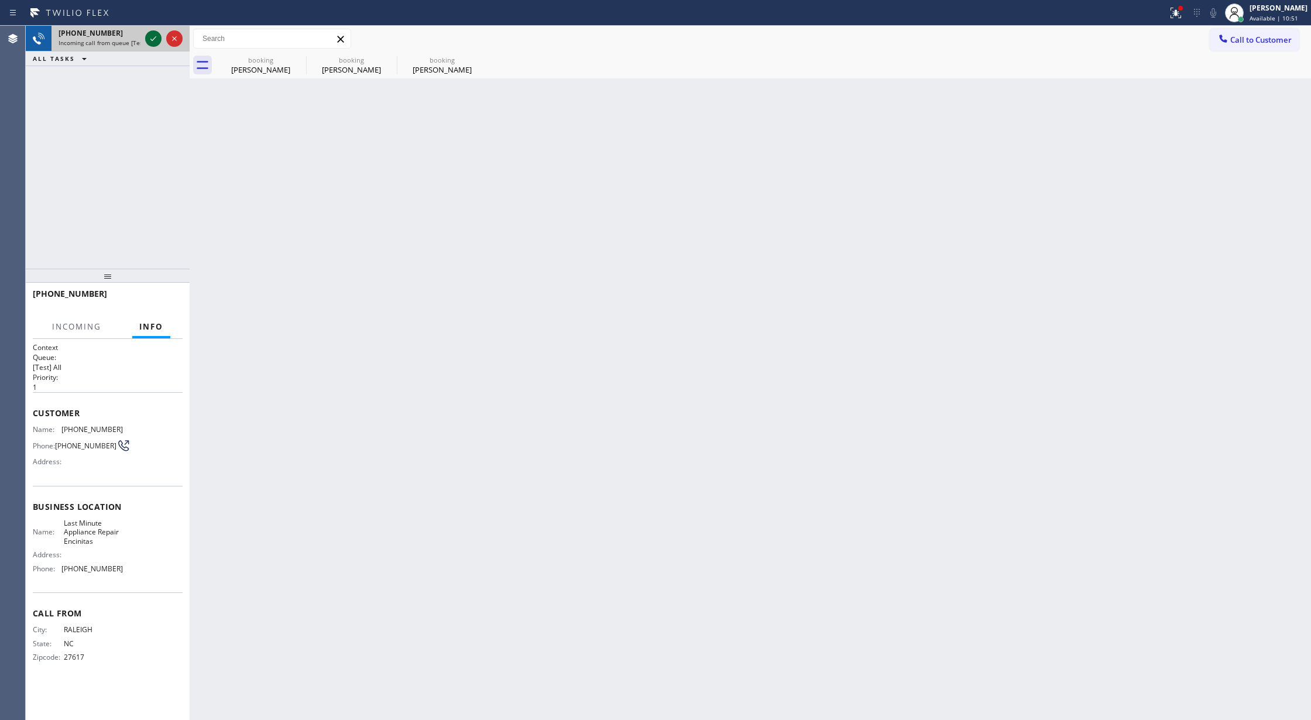
click at [149, 38] on icon at bounding box center [153, 39] width 14 height 14
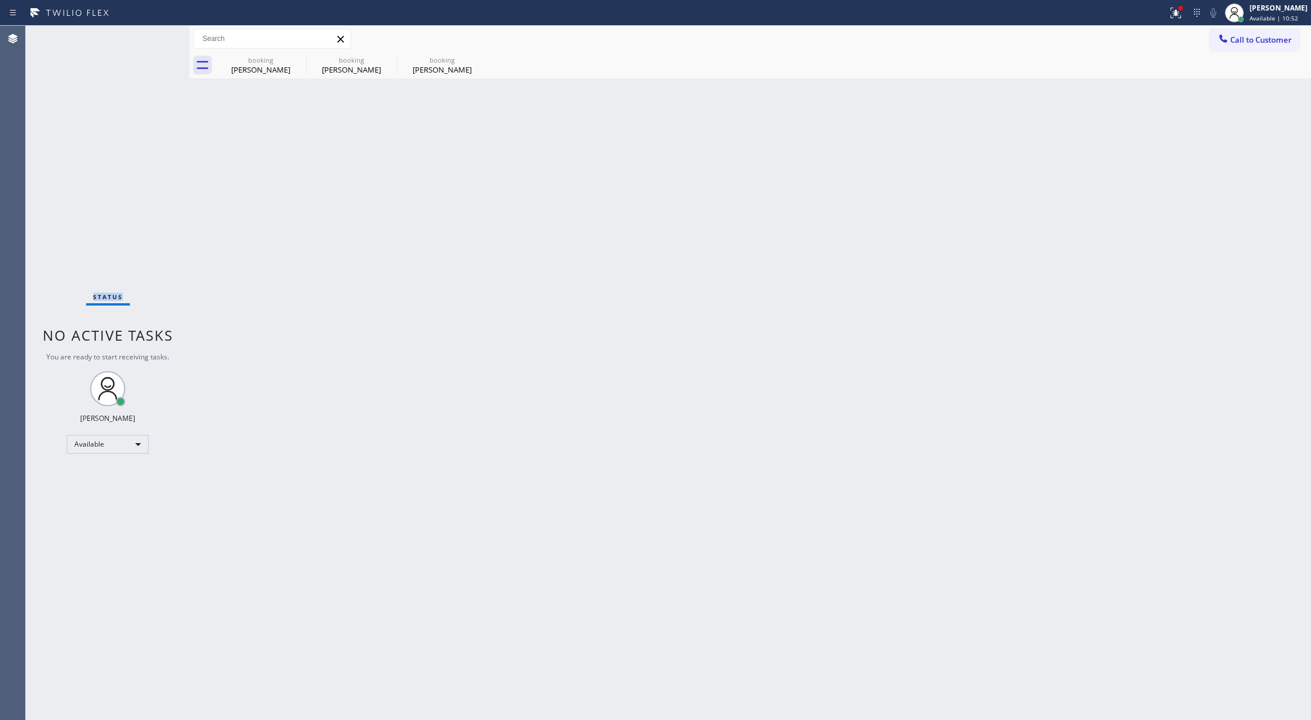
click at [149, 38] on div "Status No active tasks You are ready to start receiving tasks. [PERSON_NAME] Av…" at bounding box center [108, 373] width 164 height 694
click at [820, 355] on div "Back to Dashboard Change Sender ID Customers Technicians Select a contact Outbo…" at bounding box center [750, 373] width 1121 height 694
click at [287, 59] on div "booking" at bounding box center [261, 60] width 88 height 9
type input "(424) 341-6673"
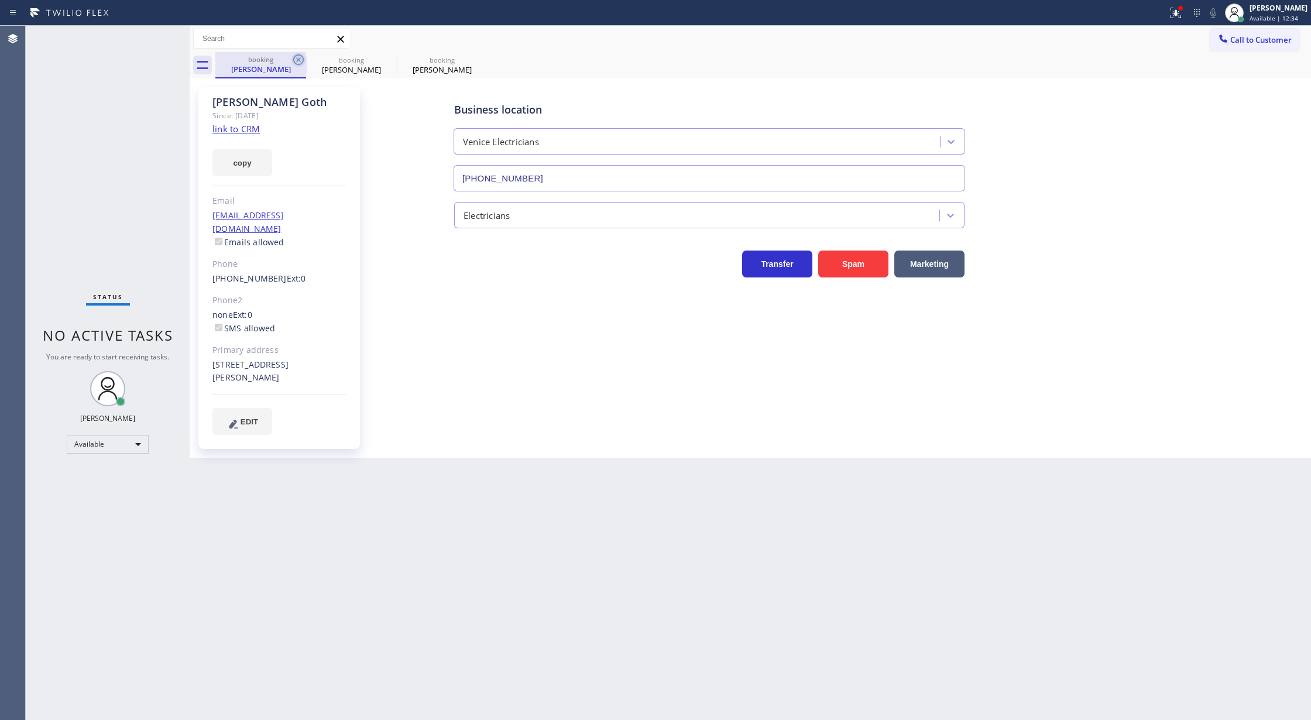
click at [296, 55] on icon at bounding box center [298, 59] width 11 height 11
type input "(619) 432-6327"
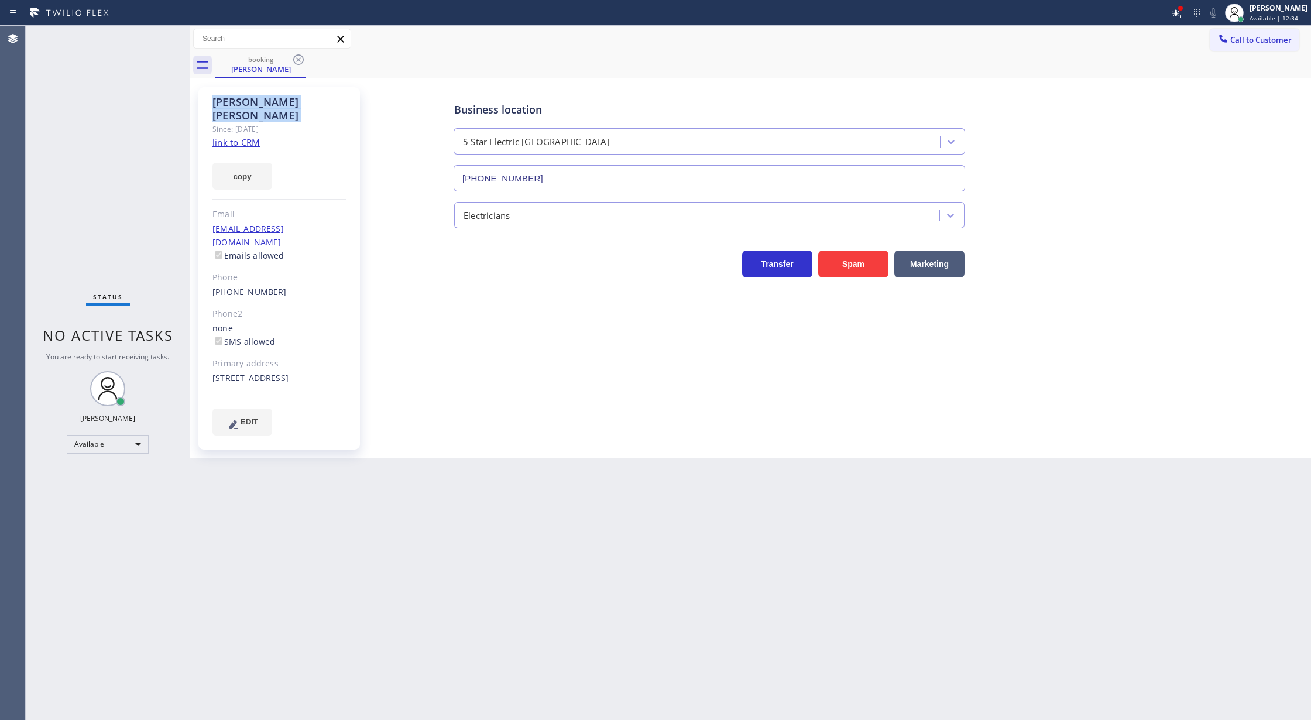
click at [296, 55] on icon at bounding box center [298, 59] width 11 height 11
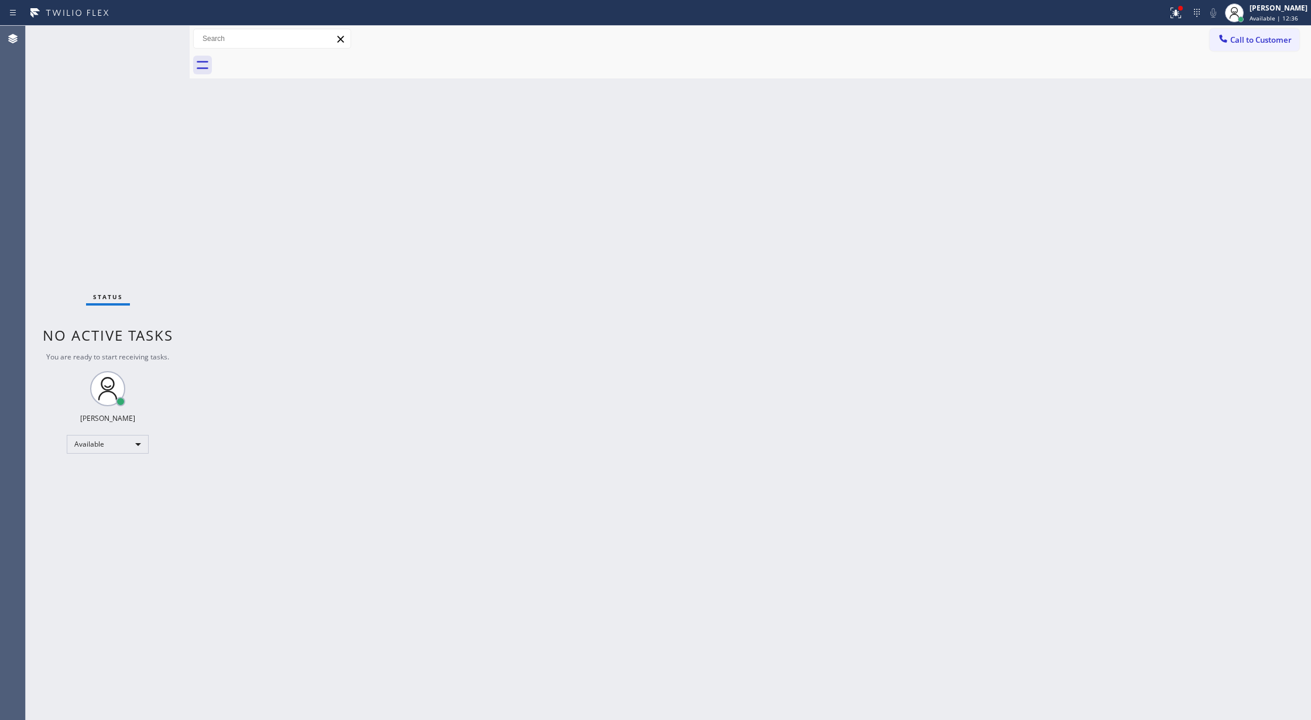
click at [160, 37] on div "Status No active tasks You are ready to start receiving tasks. [PERSON_NAME] Av…" at bounding box center [108, 373] width 164 height 694
click at [155, 36] on div "Status No active tasks You are ready to start receiving tasks. [PERSON_NAME] Av…" at bounding box center [108, 373] width 164 height 694
click at [154, 34] on div "Status No active tasks You are ready to start receiving tasks. [PERSON_NAME] Av…" at bounding box center [108, 373] width 164 height 694
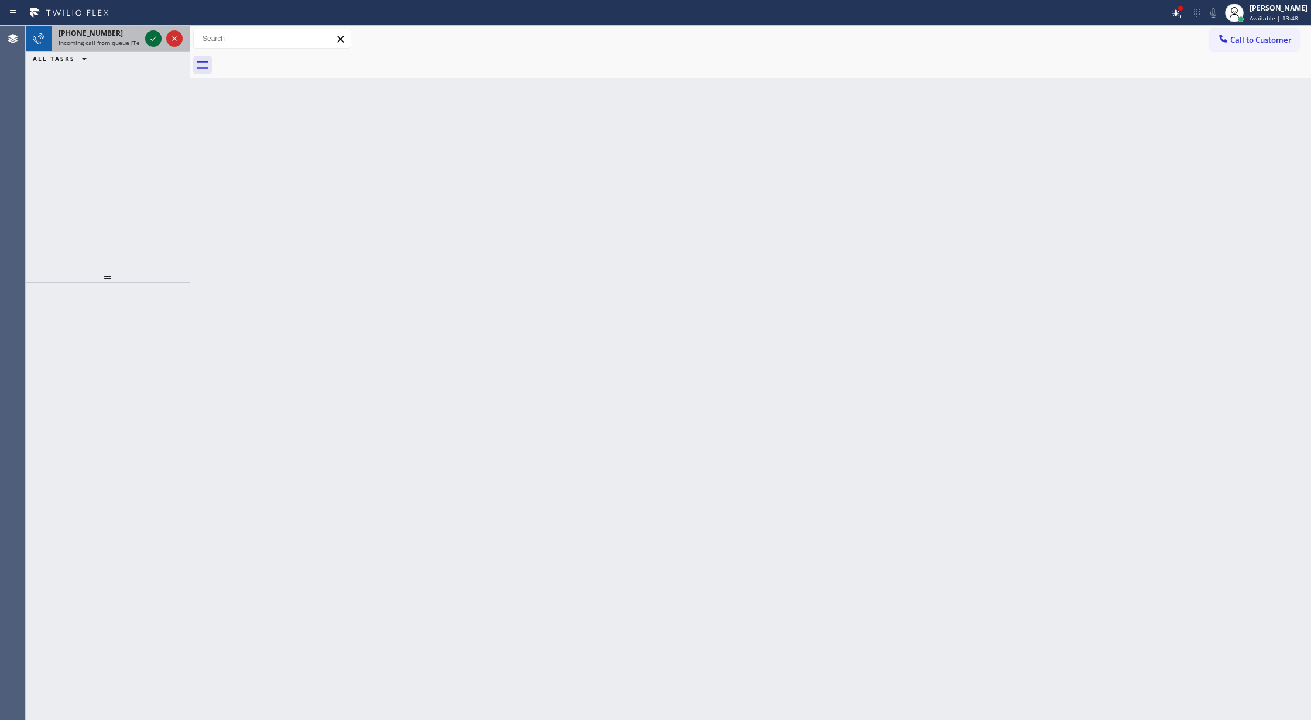
click at [146, 33] on icon at bounding box center [153, 39] width 14 height 14
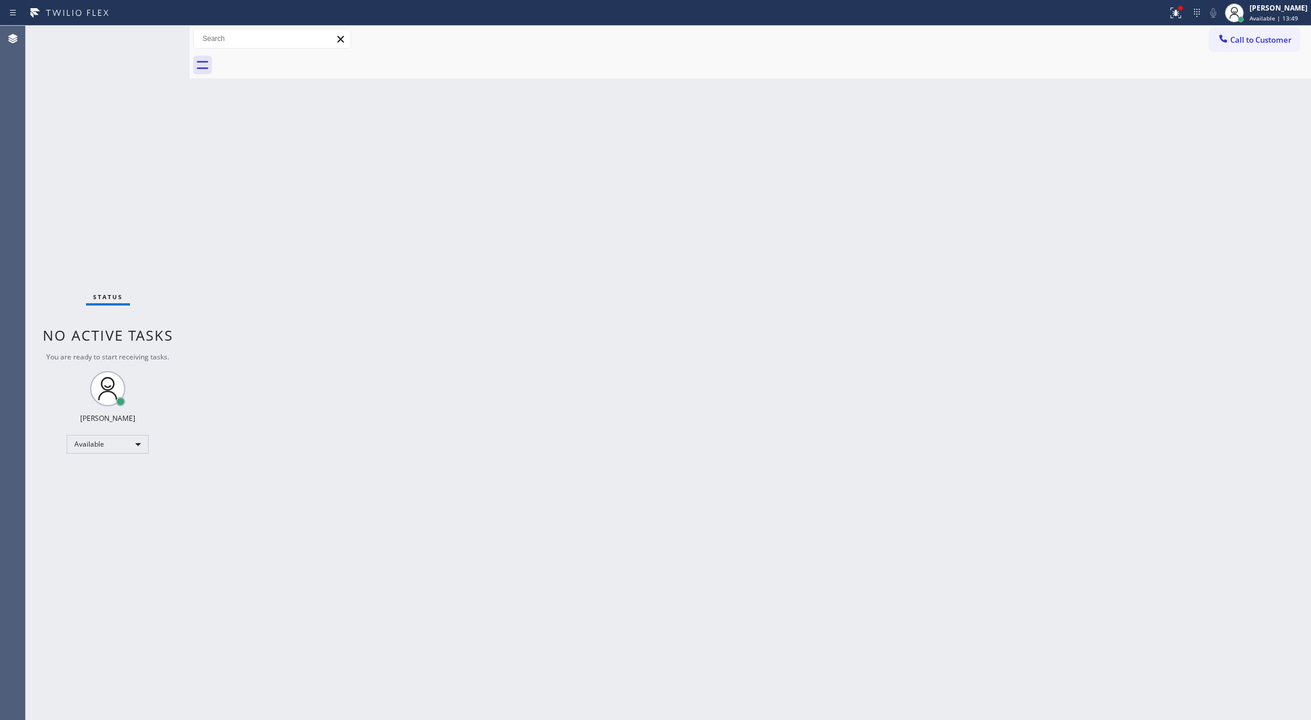
click at [149, 38] on div "Status No active tasks You are ready to start receiving tasks. [PERSON_NAME] Av…" at bounding box center [108, 373] width 164 height 694
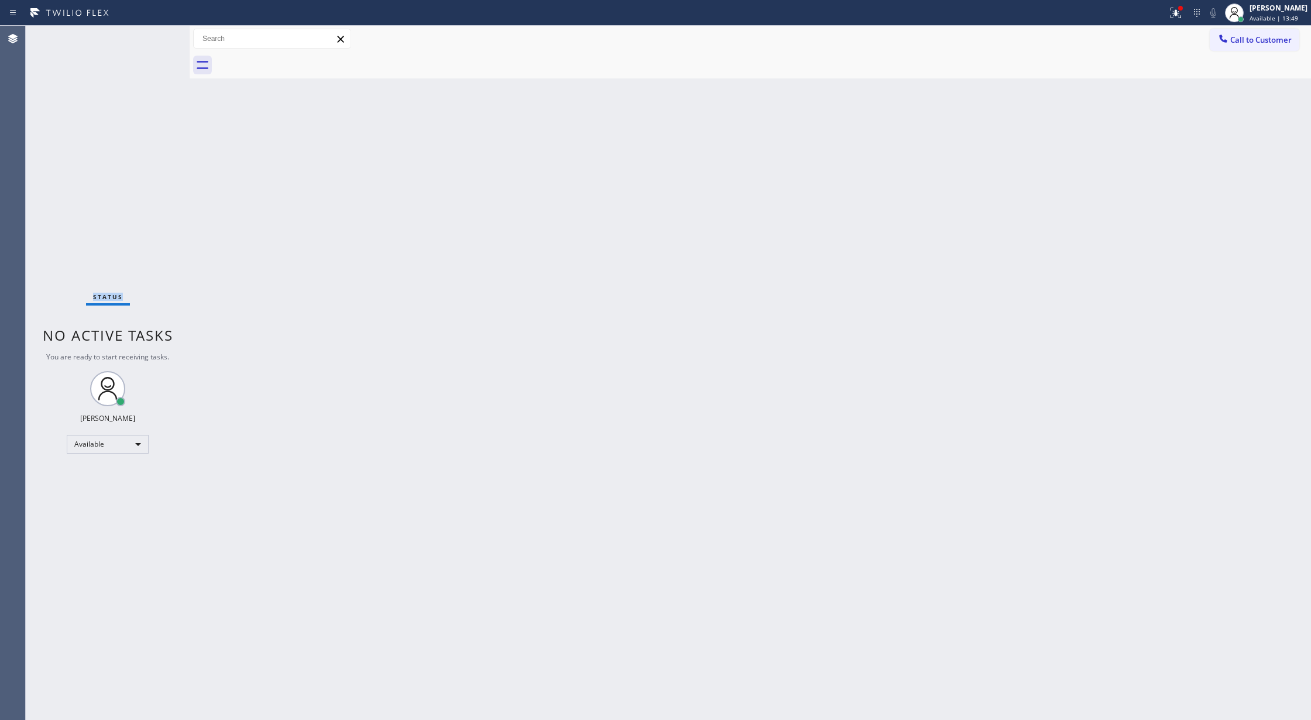
click at [149, 38] on div "Status No active tasks You are ready to start receiving tasks. [PERSON_NAME] Av…" at bounding box center [108, 373] width 164 height 694
click at [149, 34] on div "Status No active tasks You are ready to start receiving tasks. [PERSON_NAME] Av…" at bounding box center [108, 373] width 164 height 694
click at [153, 36] on div "Status No active tasks You are ready to start receiving tasks. [PERSON_NAME] Av…" at bounding box center [108, 373] width 164 height 694
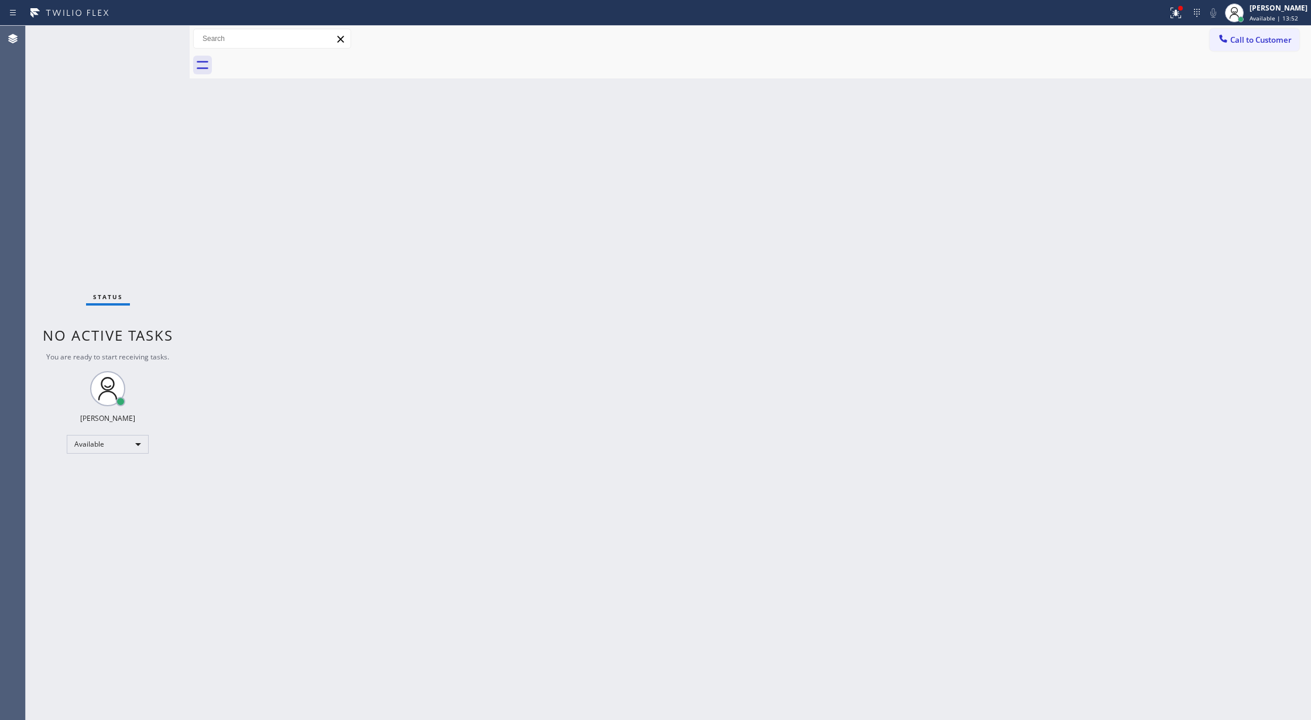
click at [160, 40] on div "Status No active tasks You are ready to start receiving tasks. [PERSON_NAME] Av…" at bounding box center [108, 373] width 164 height 694
click at [156, 33] on div "Status No active tasks You are ready to start receiving tasks. [PERSON_NAME] Av…" at bounding box center [108, 373] width 164 height 694
click at [157, 36] on div "Status No active tasks You are ready to start receiving tasks. [PERSON_NAME] Av…" at bounding box center [108, 373] width 164 height 694
click at [121, 8] on div at bounding box center [584, 13] width 1158 height 19
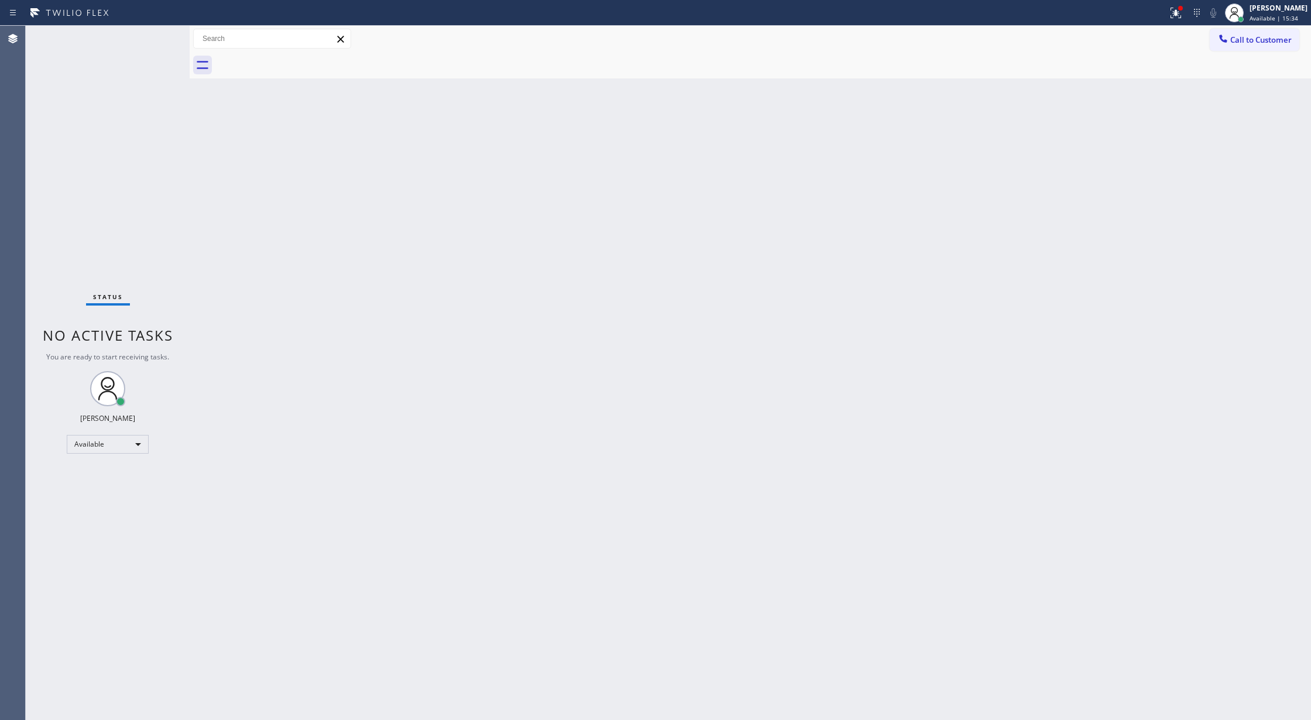
click at [153, 45] on div "Status No active tasks You are ready to start receiving tasks. [PERSON_NAME] Av…" at bounding box center [108, 373] width 164 height 694
click at [153, 42] on div "Status No active tasks You are ready to start receiving tasks. [PERSON_NAME] Av…" at bounding box center [108, 373] width 164 height 694
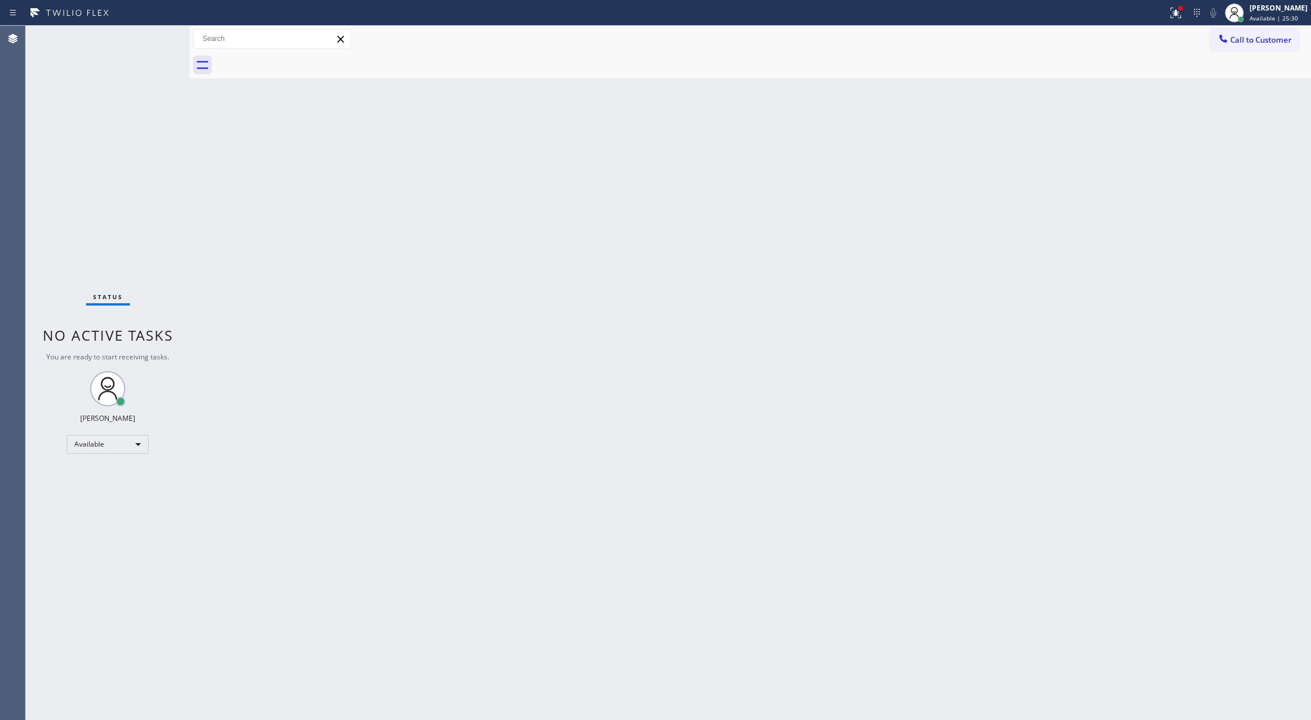
click at [150, 37] on div "Status No active tasks You are ready to start receiving tasks. [PERSON_NAME] Av…" at bounding box center [108, 373] width 164 height 694
click at [152, 39] on div "Status No active tasks You are ready to start receiving tasks. [PERSON_NAME] Av…" at bounding box center [108, 373] width 164 height 694
click at [154, 40] on div "Status No active tasks You are ready to start receiving tasks. [PERSON_NAME] Av…" at bounding box center [108, 373] width 164 height 694
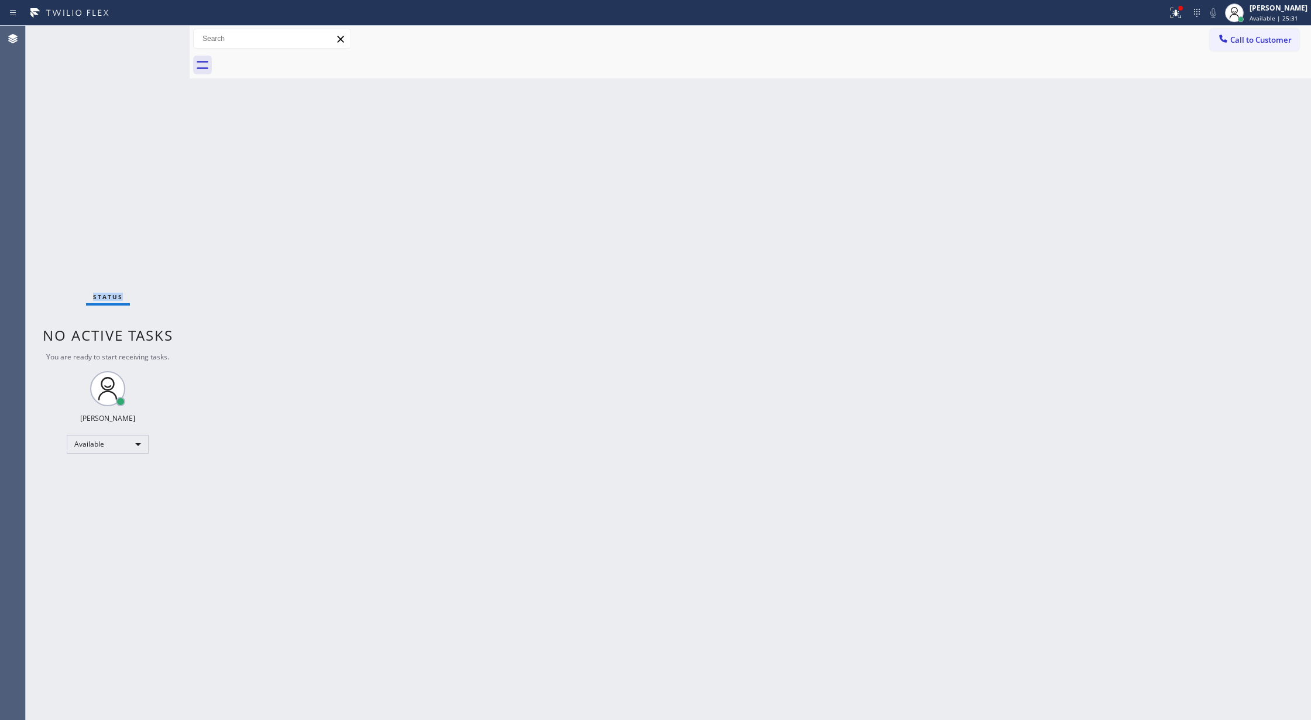
click at [155, 40] on div "Status No active tasks You are ready to start receiving tasks. [PERSON_NAME] Av…" at bounding box center [108, 373] width 164 height 694
click at [145, 41] on div "Status No active tasks You are ready to start receiving tasks. [PERSON_NAME] Av…" at bounding box center [108, 373] width 164 height 694
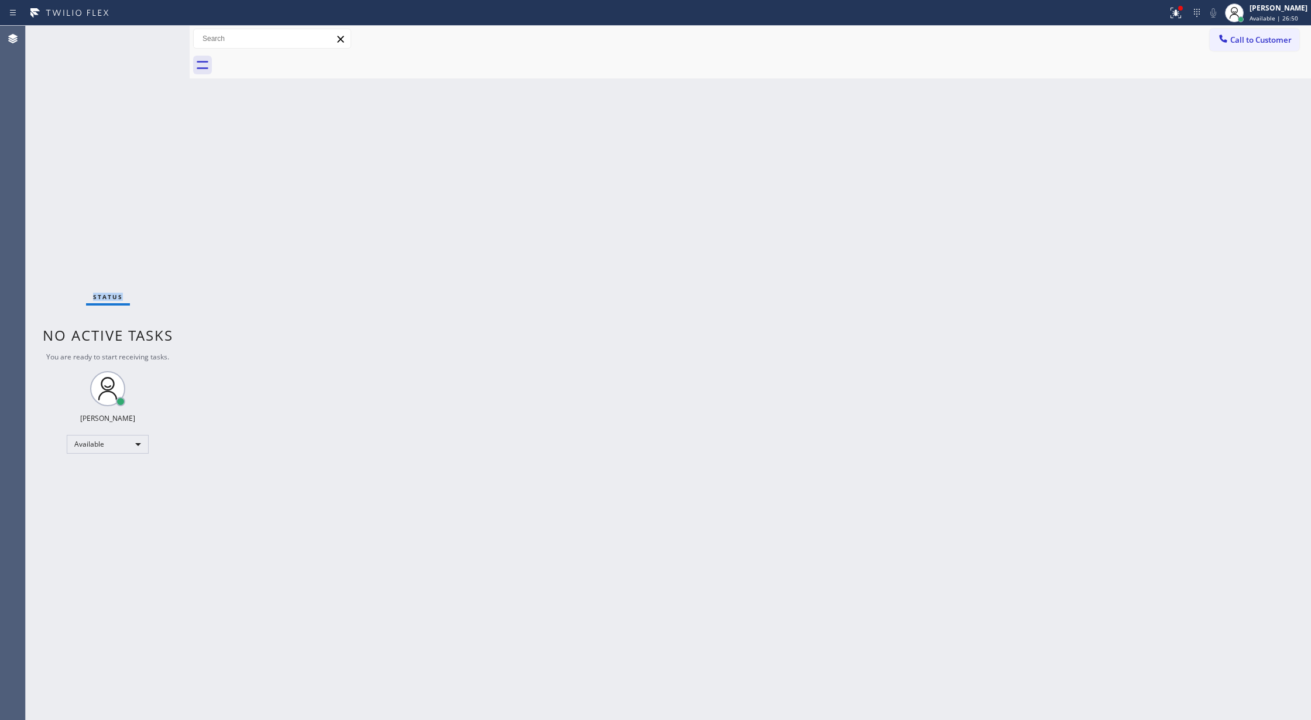
click at [145, 41] on div "Status No active tasks You are ready to start receiving tasks. [PERSON_NAME] Av…" at bounding box center [108, 373] width 164 height 694
click at [151, 26] on div "Status No active tasks You are ready to start receiving tasks. [PERSON_NAME] Av…" at bounding box center [108, 373] width 164 height 694
click at [156, 38] on div "Status No active tasks You are ready to start receiving tasks. [PERSON_NAME] Av…" at bounding box center [108, 373] width 164 height 694
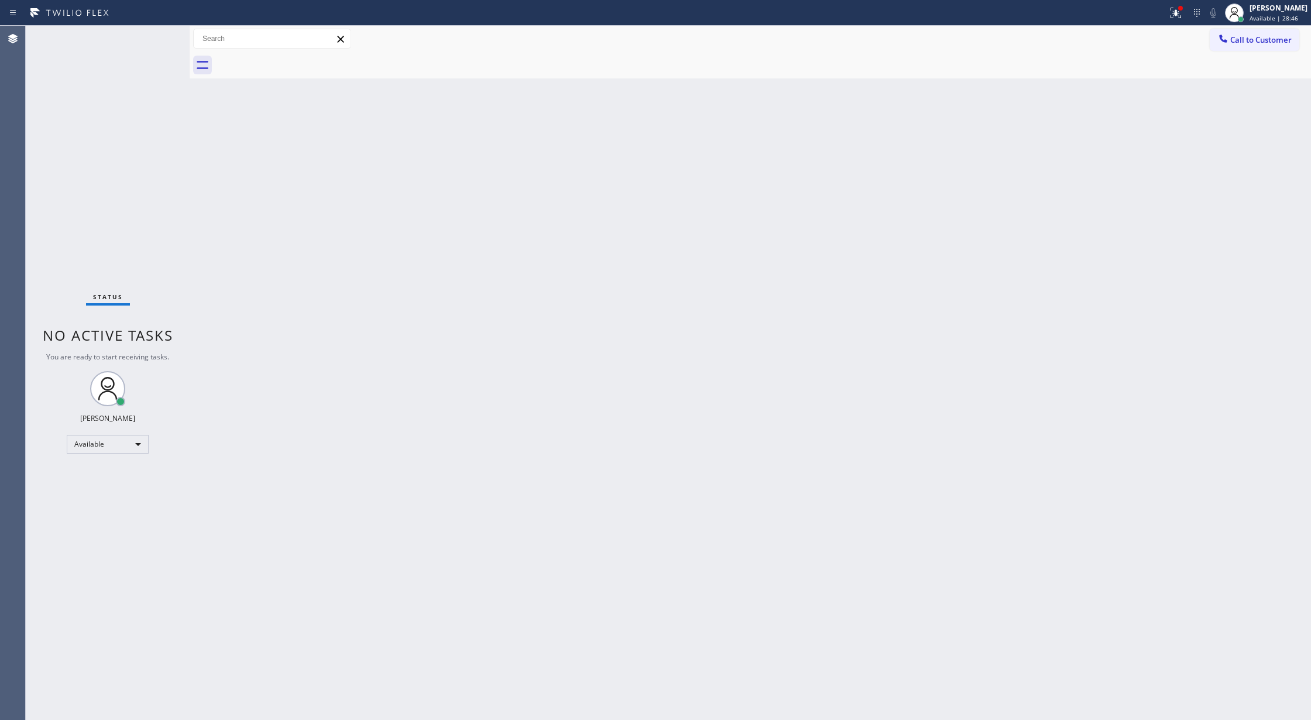
click at [160, 40] on div "Status No active tasks You are ready to start receiving tasks. [PERSON_NAME] Av…" at bounding box center [108, 373] width 164 height 694
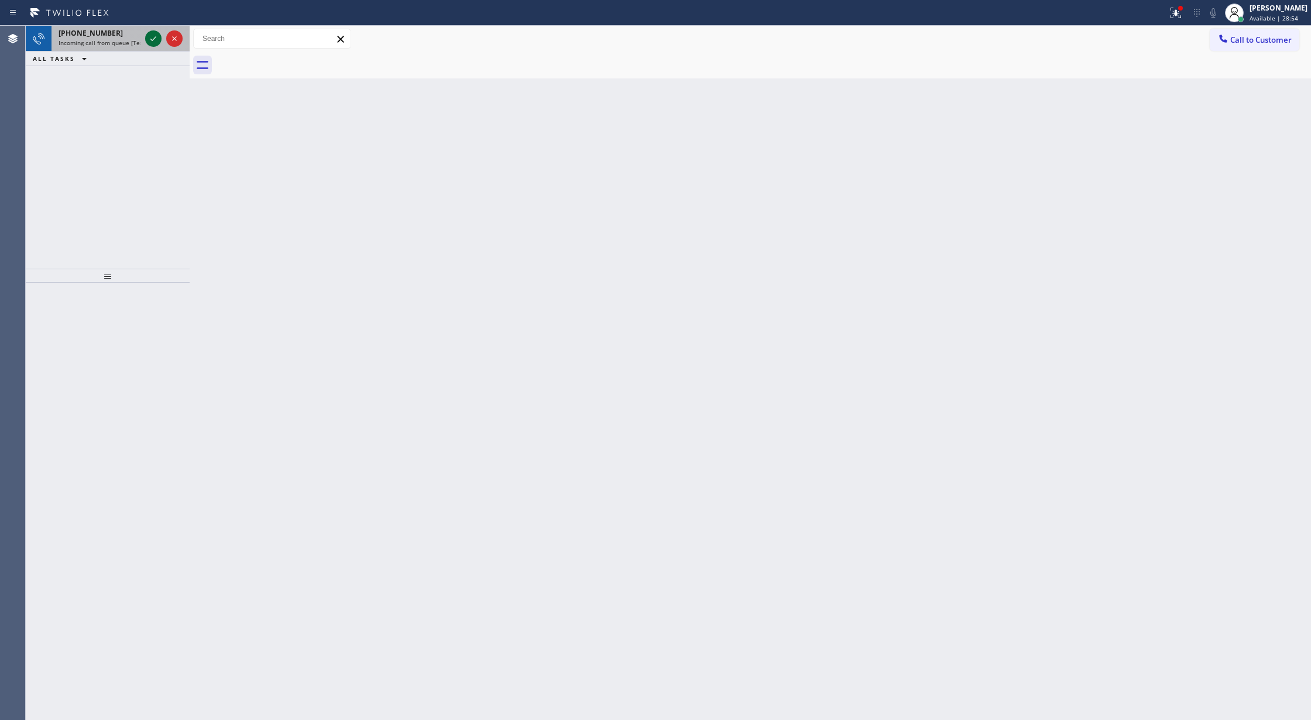
click at [152, 40] on icon at bounding box center [153, 39] width 14 height 14
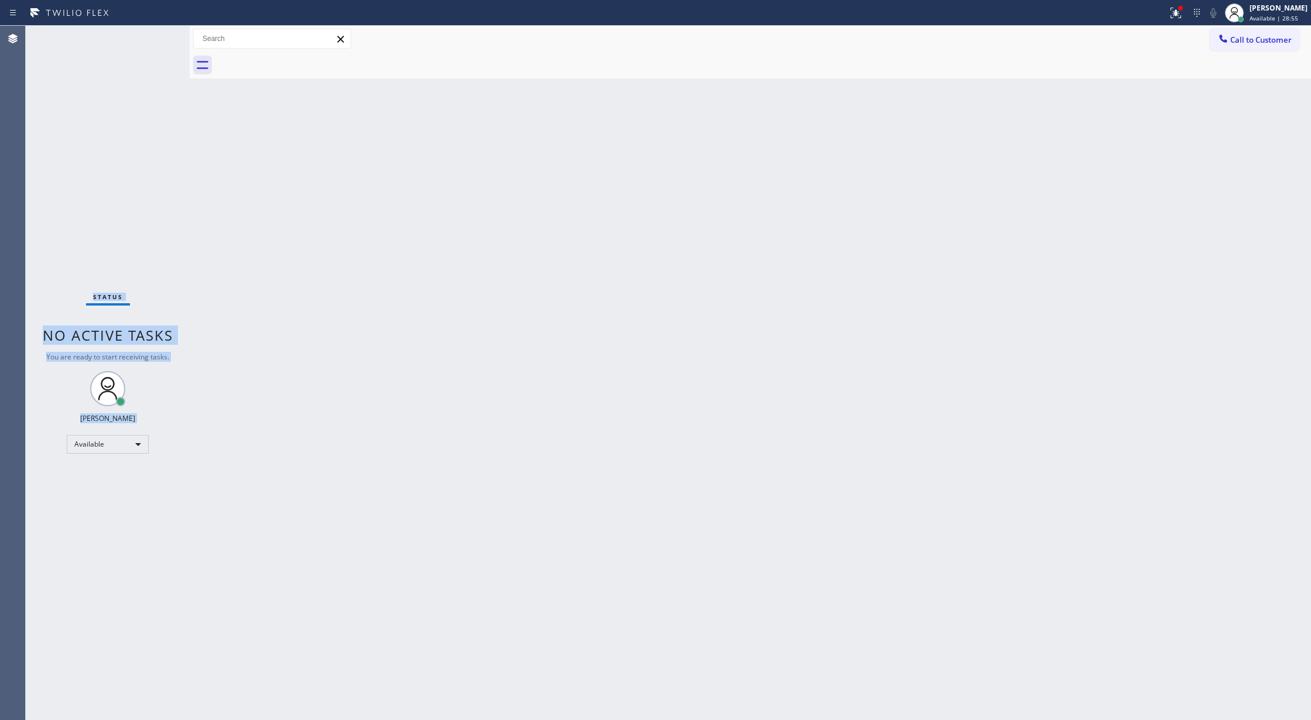
click at [152, 40] on div "Status No active tasks You are ready to start receiving tasks. [PERSON_NAME] Av…" at bounding box center [108, 373] width 164 height 694
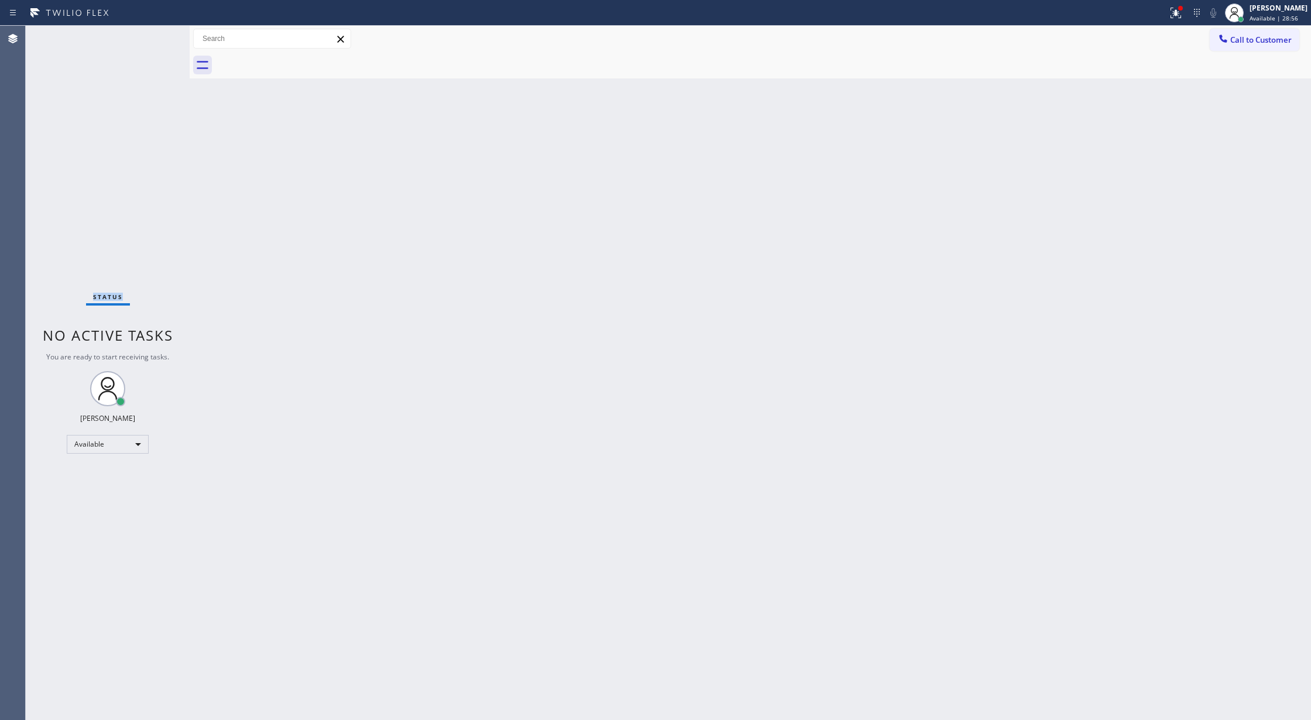
click at [152, 40] on div "Status No active tasks You are ready to start receiving tasks. [PERSON_NAME] Av…" at bounding box center [108, 373] width 164 height 694
click at [335, 475] on div "Back to Dashboard Change Sender ID Customers Technicians Select a contact Outbo…" at bounding box center [750, 373] width 1121 height 694
click at [158, 36] on div "Status No active tasks You are ready to start receiving tasks. [PERSON_NAME] Av…" at bounding box center [108, 373] width 164 height 694
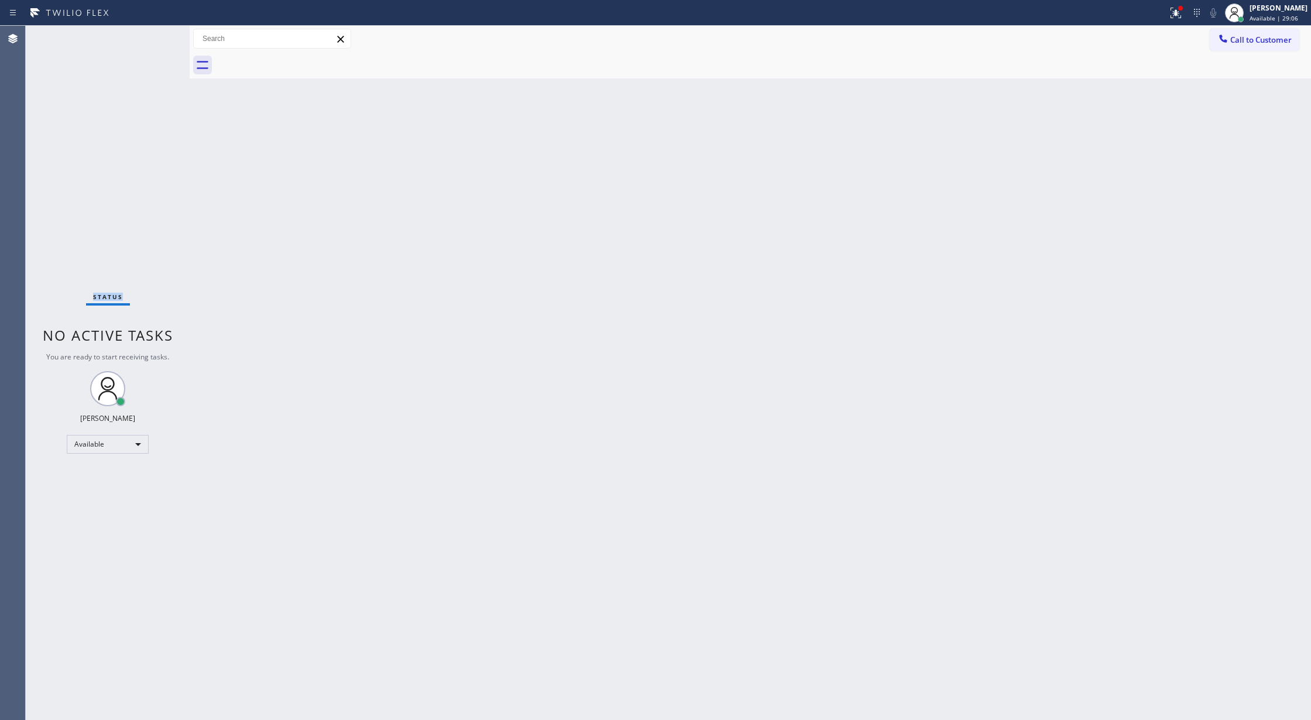
click at [158, 36] on div "Status No active tasks You are ready to start receiving tasks. [PERSON_NAME] Av…" at bounding box center [108, 373] width 164 height 694
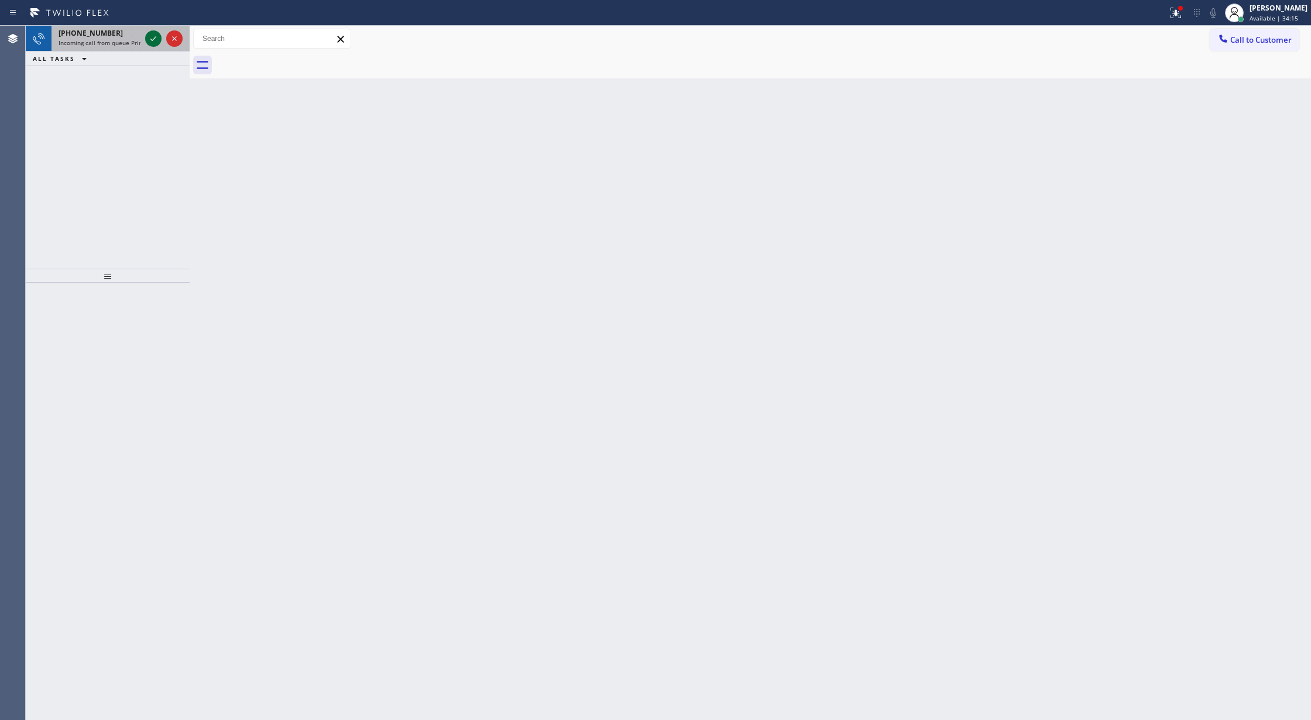
click at [153, 36] on icon at bounding box center [153, 39] width 14 height 14
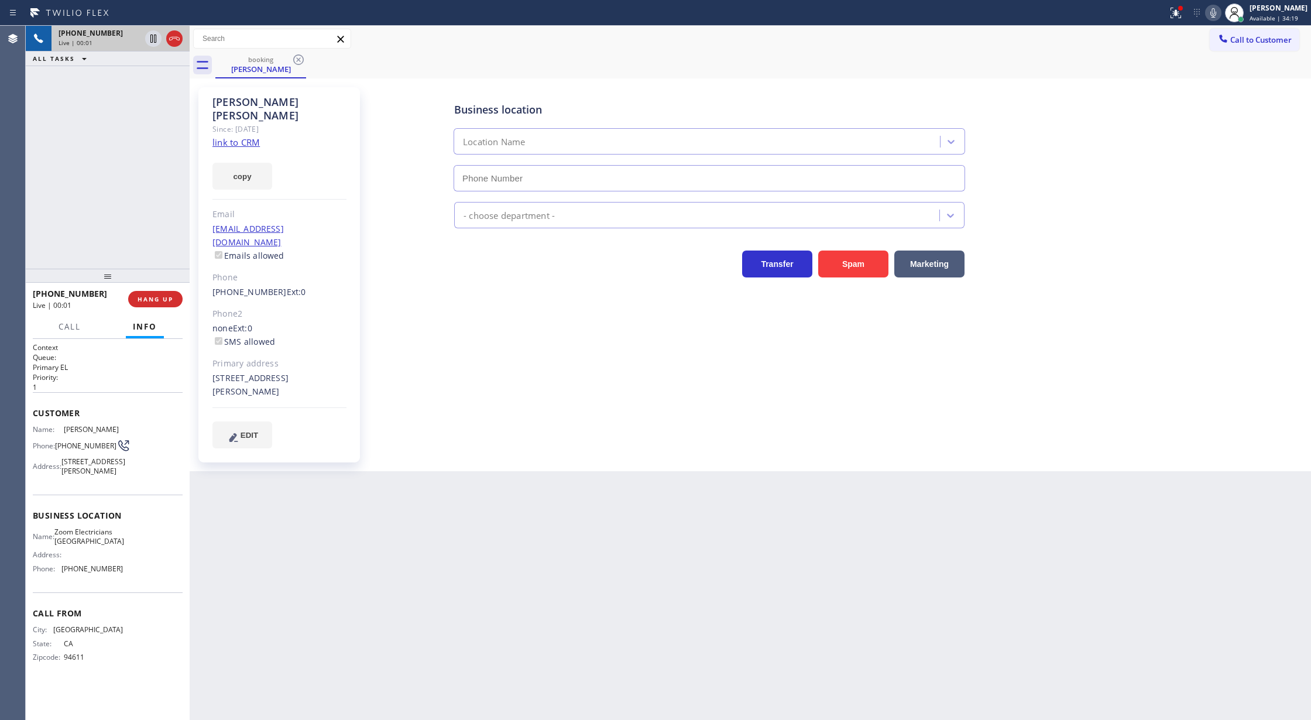
type input "(415) 727-8840"
click at [231, 136] on link "link to CRM" at bounding box center [235, 142] width 47 height 12
drag, startPoint x: 1220, startPoint y: 12, endPoint x: 1188, endPoint y: 60, distance: 57.5
click at [1220, 12] on icon at bounding box center [1213, 13] width 14 height 14
drag, startPoint x: 1222, startPoint y: 12, endPoint x: 1175, endPoint y: 64, distance: 70.4
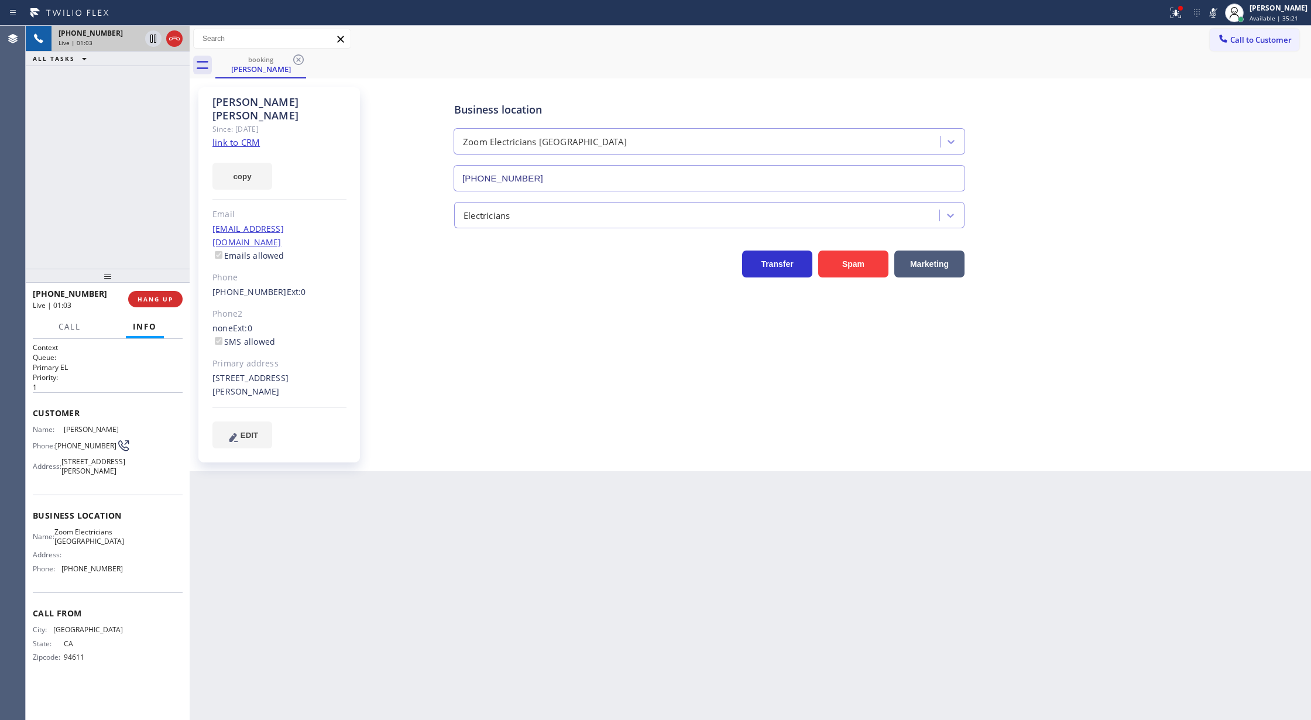
click at [1220, 12] on icon at bounding box center [1213, 13] width 14 height 14
click at [1218, 9] on icon at bounding box center [1213, 13] width 14 height 14
drag, startPoint x: 1221, startPoint y: 18, endPoint x: 974, endPoint y: 270, distance: 353.0
click at [1220, 18] on icon at bounding box center [1213, 13] width 14 height 14
click at [1215, 11] on icon at bounding box center [1213, 13] width 14 height 14
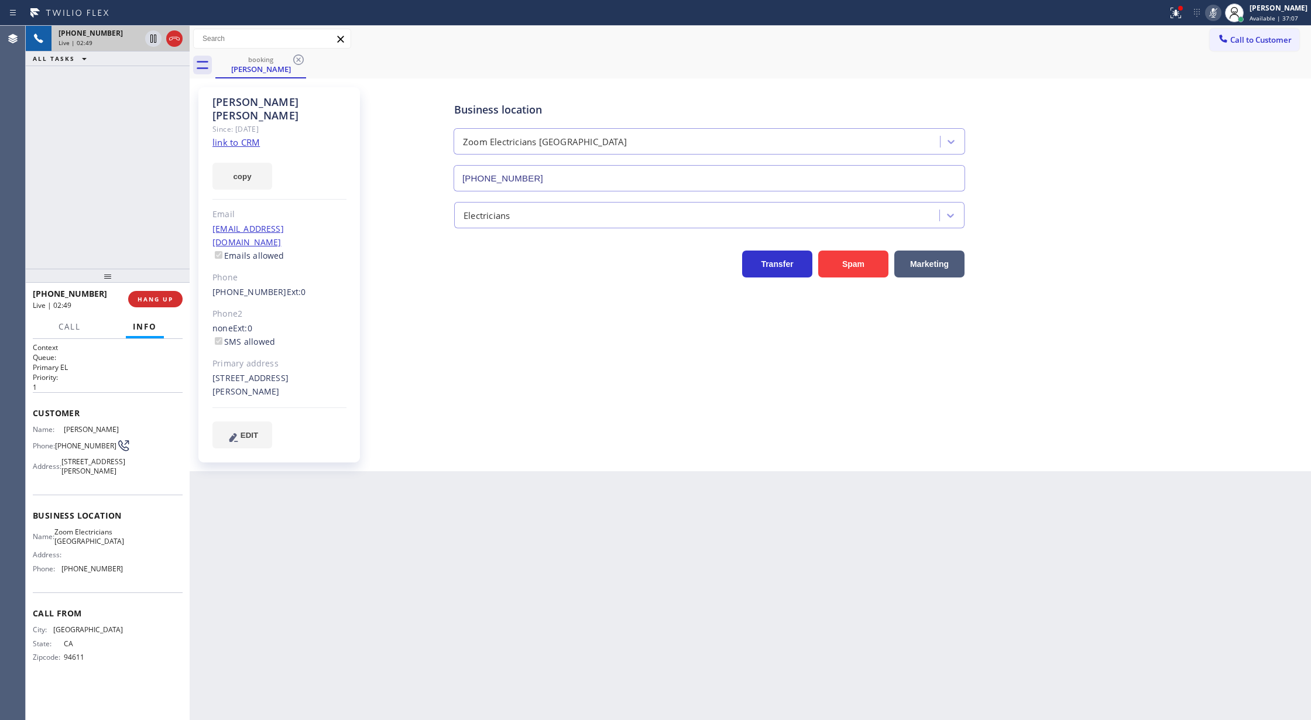
click at [1220, 13] on icon at bounding box center [1213, 13] width 14 height 14
click at [1220, 16] on icon at bounding box center [1213, 13] width 14 height 14
drag, startPoint x: 1216, startPoint y: 10, endPoint x: 1089, endPoint y: 116, distance: 165.4
click at [1216, 10] on icon at bounding box center [1213, 13] width 14 height 14
click at [148, 298] on span "COMPLETE" at bounding box center [153, 299] width 40 height 8
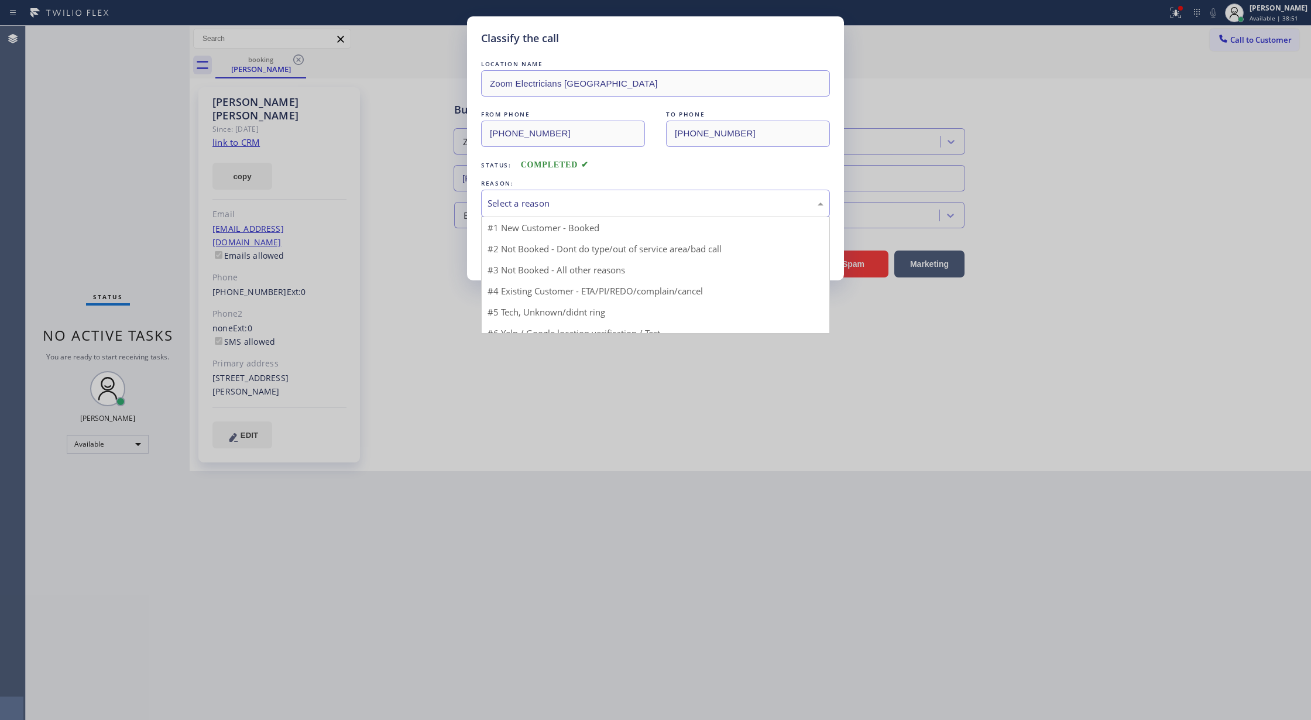
click at [537, 200] on div "Select a reason" at bounding box center [655, 203] width 336 height 13
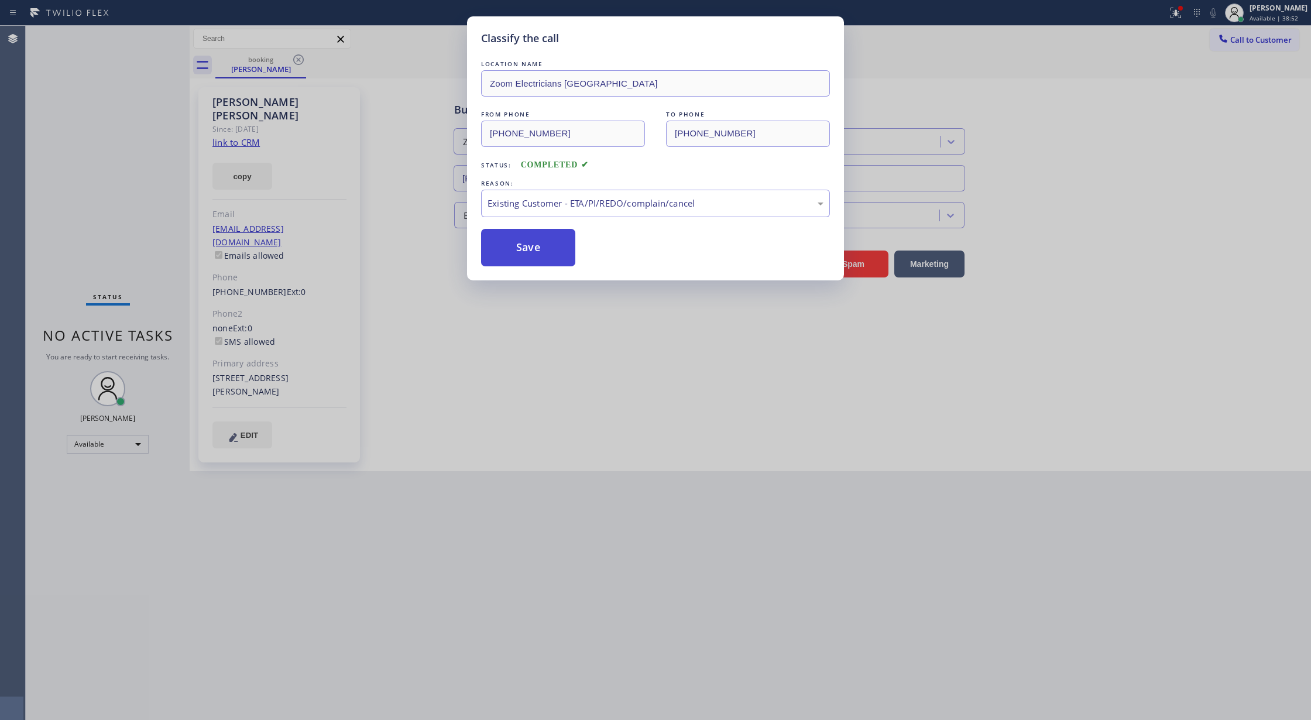
click at [520, 251] on button "Save" at bounding box center [528, 247] width 94 height 37
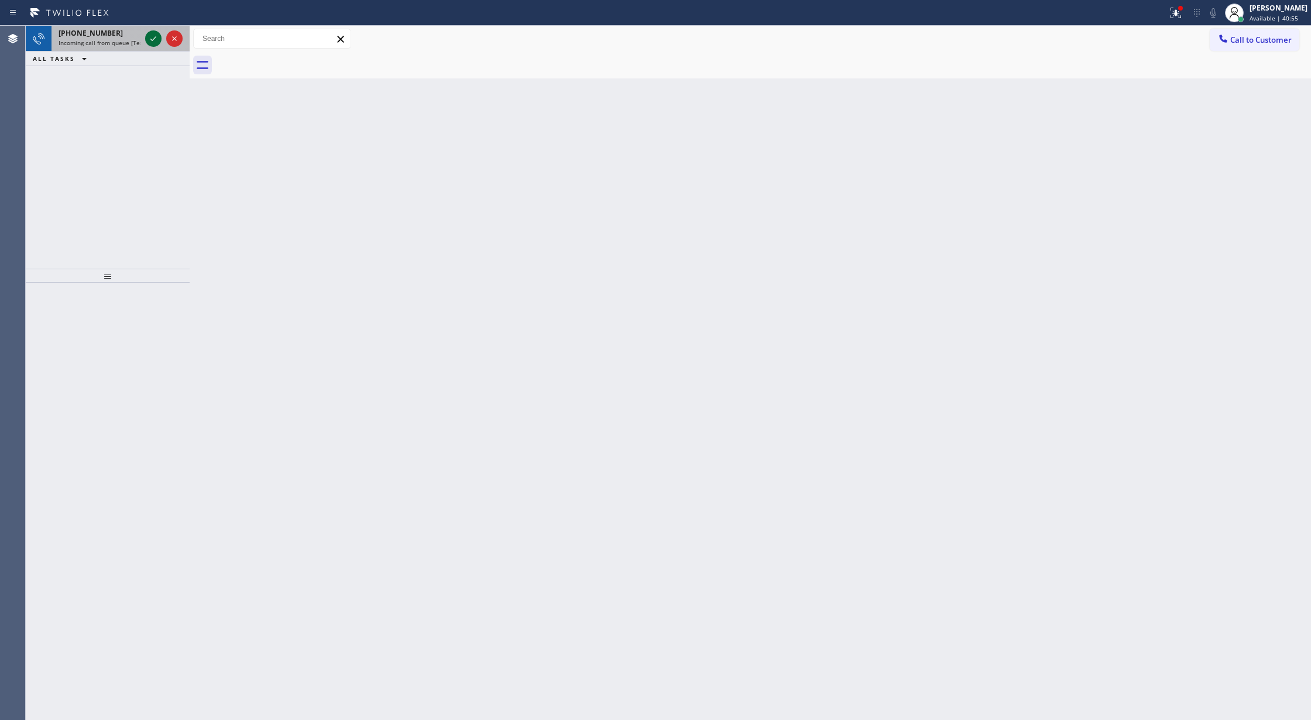
click at [150, 32] on icon at bounding box center [153, 39] width 14 height 14
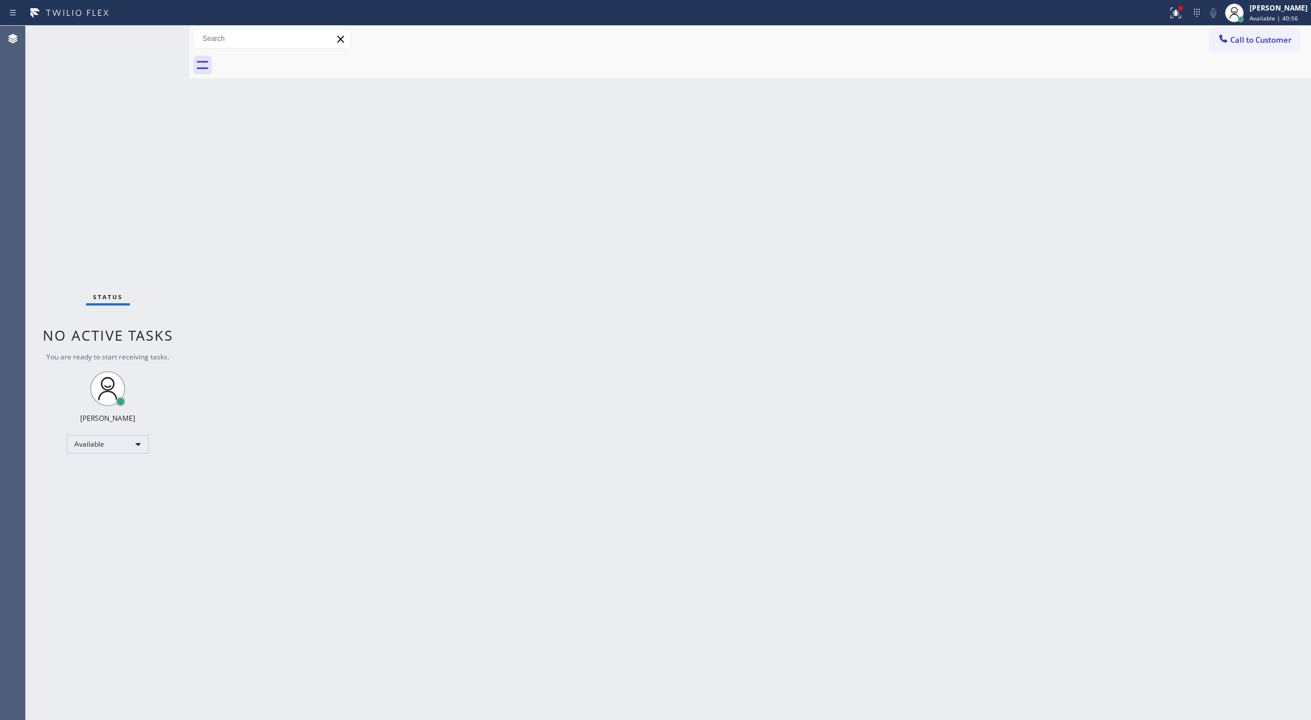
click at [150, 35] on div "Status No active tasks You are ready to start receiving tasks. [PERSON_NAME] Av…" at bounding box center [108, 373] width 164 height 694
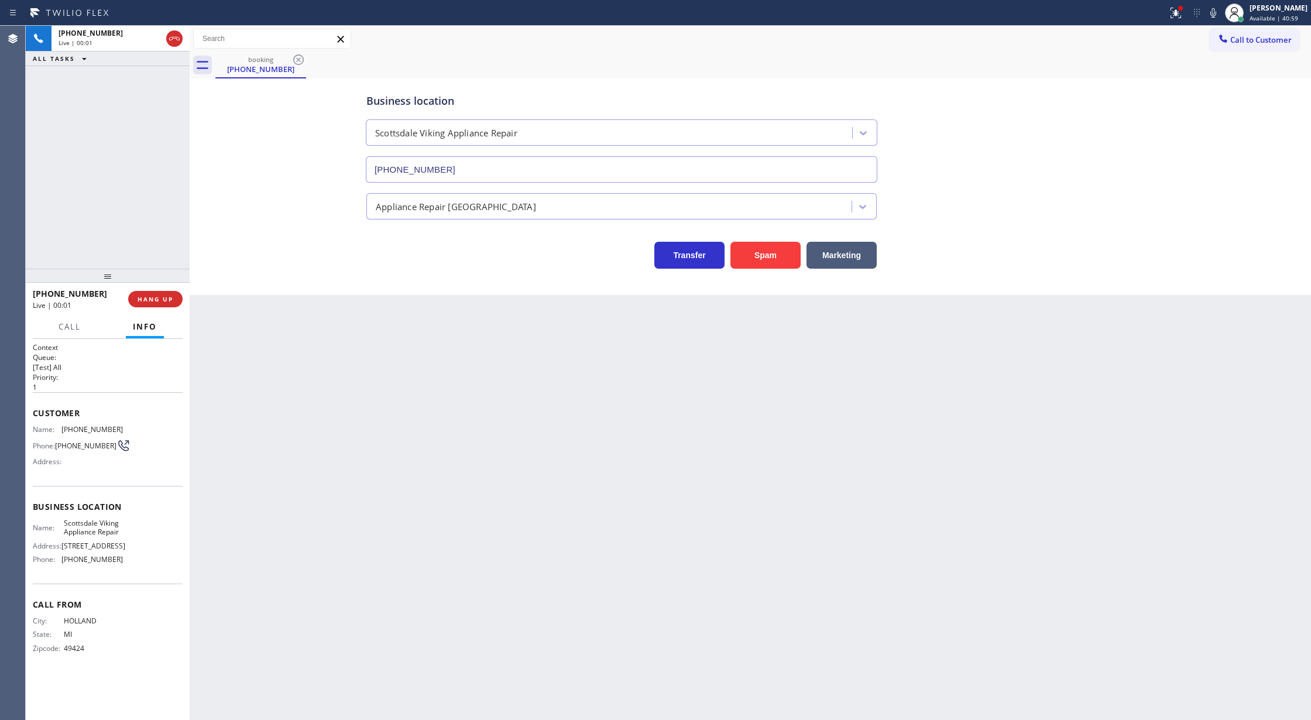
type input "(480) 787-0279"
copy div "Customer Name: (616) 820-4230 Phone: (616) 820-4230 Address: Business location …"
drag, startPoint x: 33, startPoint y: 415, endPoint x: 121, endPoint y: 567, distance: 175.1
click at [121, 567] on div "Context Queue: [Test] All Priority: 1 Customer Name: (616) 820-4230 Phone: (616…" at bounding box center [108, 506] width 150 height 329
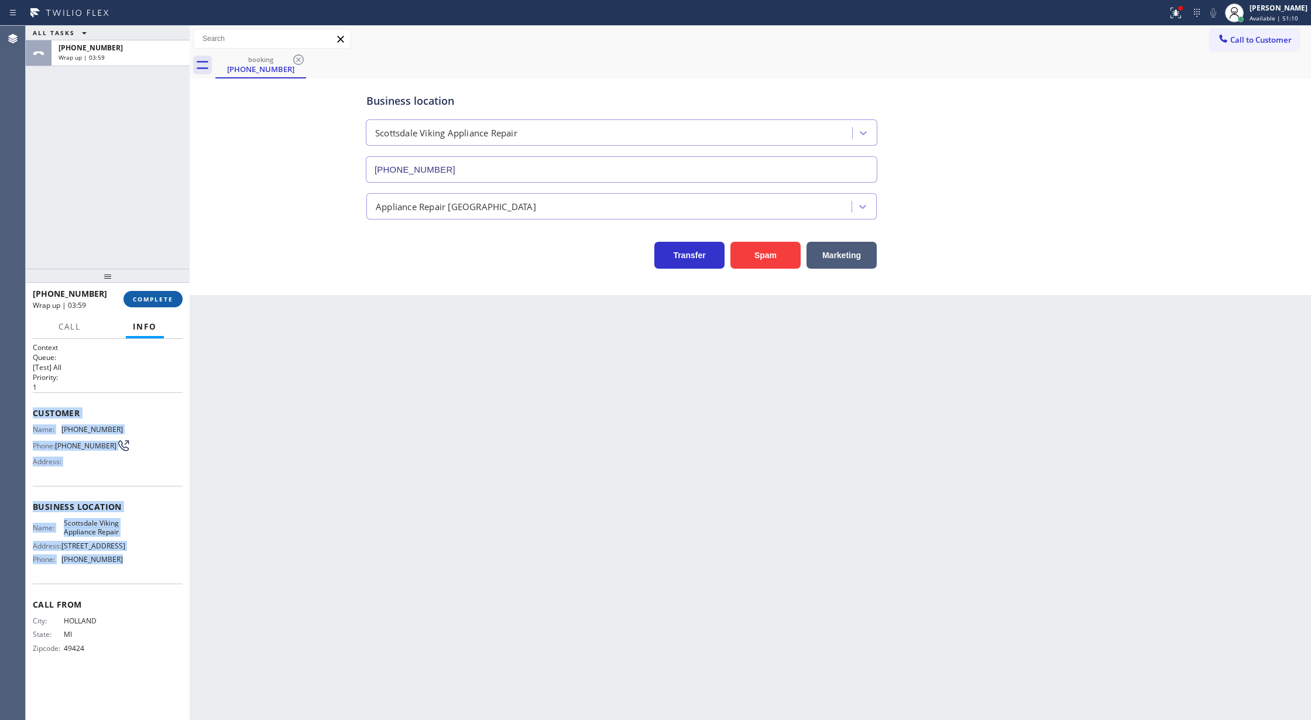
click at [136, 302] on span "COMPLETE" at bounding box center [153, 299] width 40 height 8
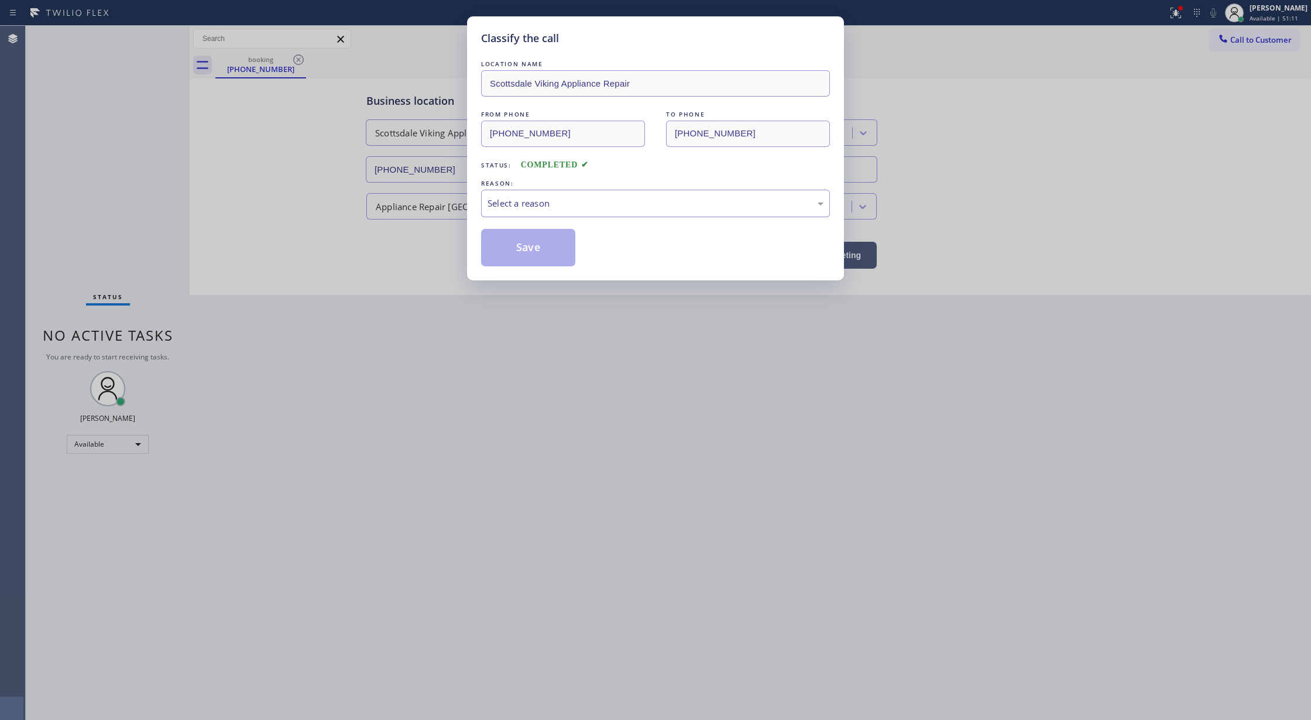
click at [573, 200] on div "Select a reason" at bounding box center [655, 203] width 336 height 13
click at [521, 242] on button "Save" at bounding box center [528, 247] width 94 height 37
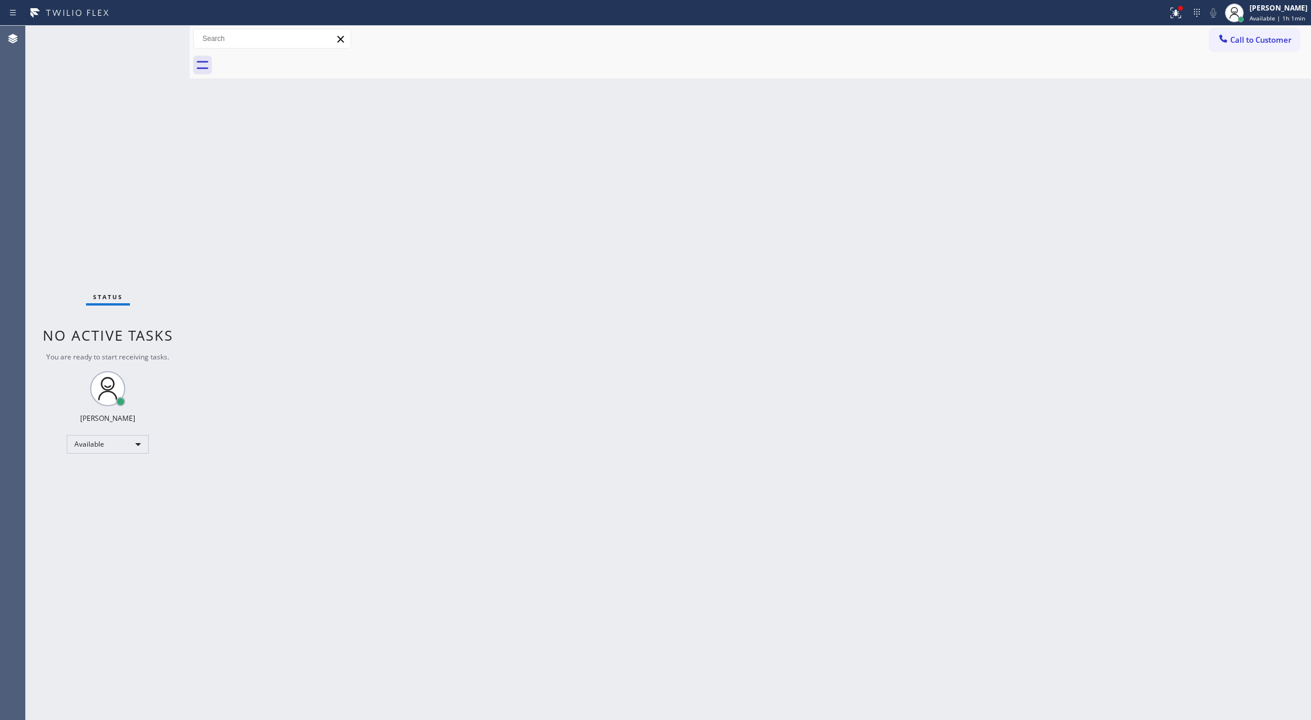
click at [159, 47] on div "Status No active tasks You are ready to start receiving tasks. [PERSON_NAME] Av…" at bounding box center [108, 373] width 164 height 694
click at [160, 36] on div "Status No active tasks You are ready to start receiving tasks. [PERSON_NAME] Av…" at bounding box center [108, 373] width 164 height 694
click at [153, 41] on div "Status No active tasks You are ready to start receiving tasks. [PERSON_NAME] Av…" at bounding box center [108, 373] width 164 height 694
click at [153, 40] on div "Status No active tasks You are ready to start receiving tasks. [PERSON_NAME] Av…" at bounding box center [108, 373] width 164 height 694
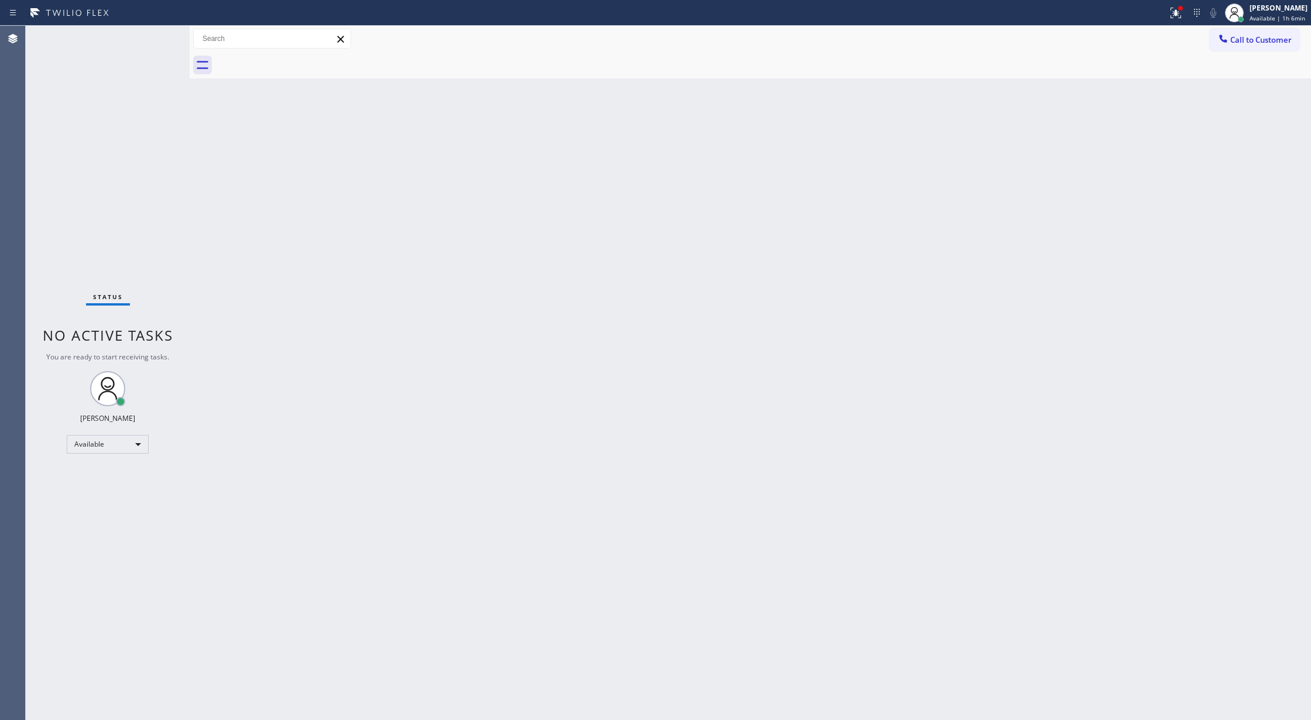
click at [153, 40] on div "Status No active tasks You are ready to start receiving tasks. [PERSON_NAME] Av…" at bounding box center [108, 373] width 164 height 694
click at [1257, 15] on span "Available | 1h 16min" at bounding box center [1277, 18] width 59 height 8
click at [1232, 47] on button "Offline" at bounding box center [1252, 46] width 117 height 15
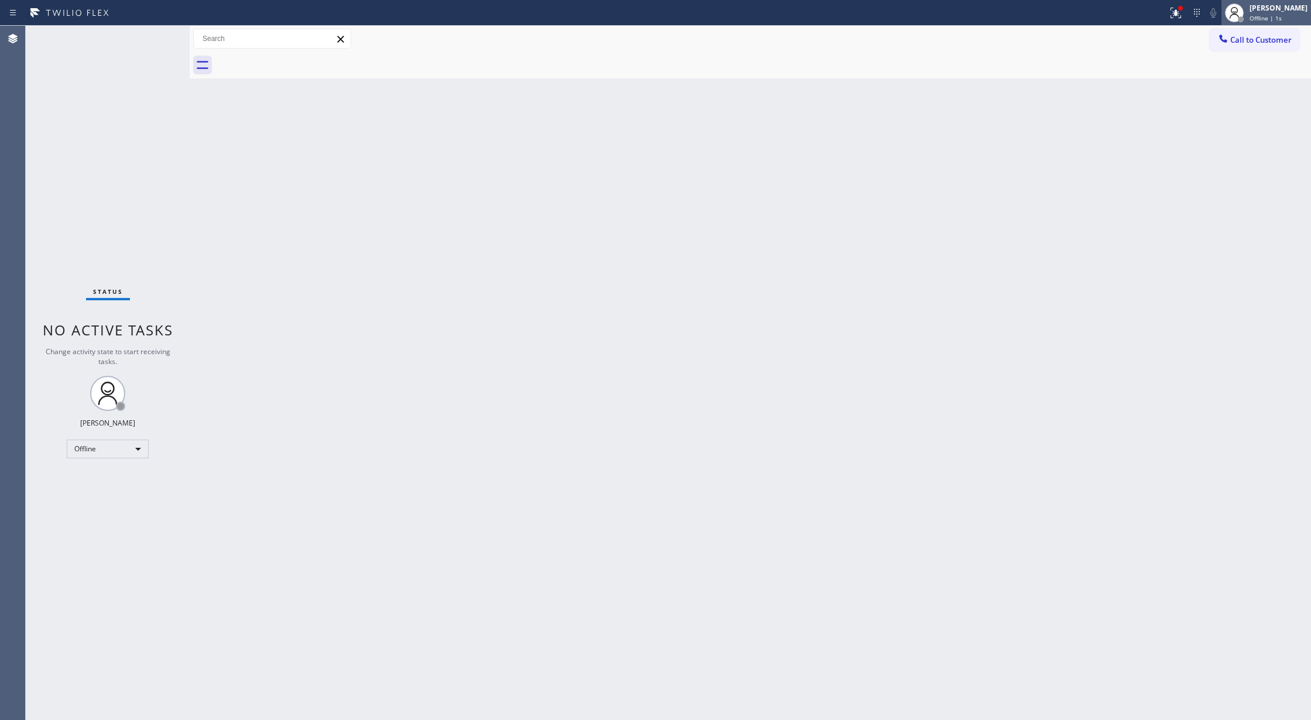
click at [1265, 9] on div "[PERSON_NAME]" at bounding box center [1278, 8] width 58 height 10
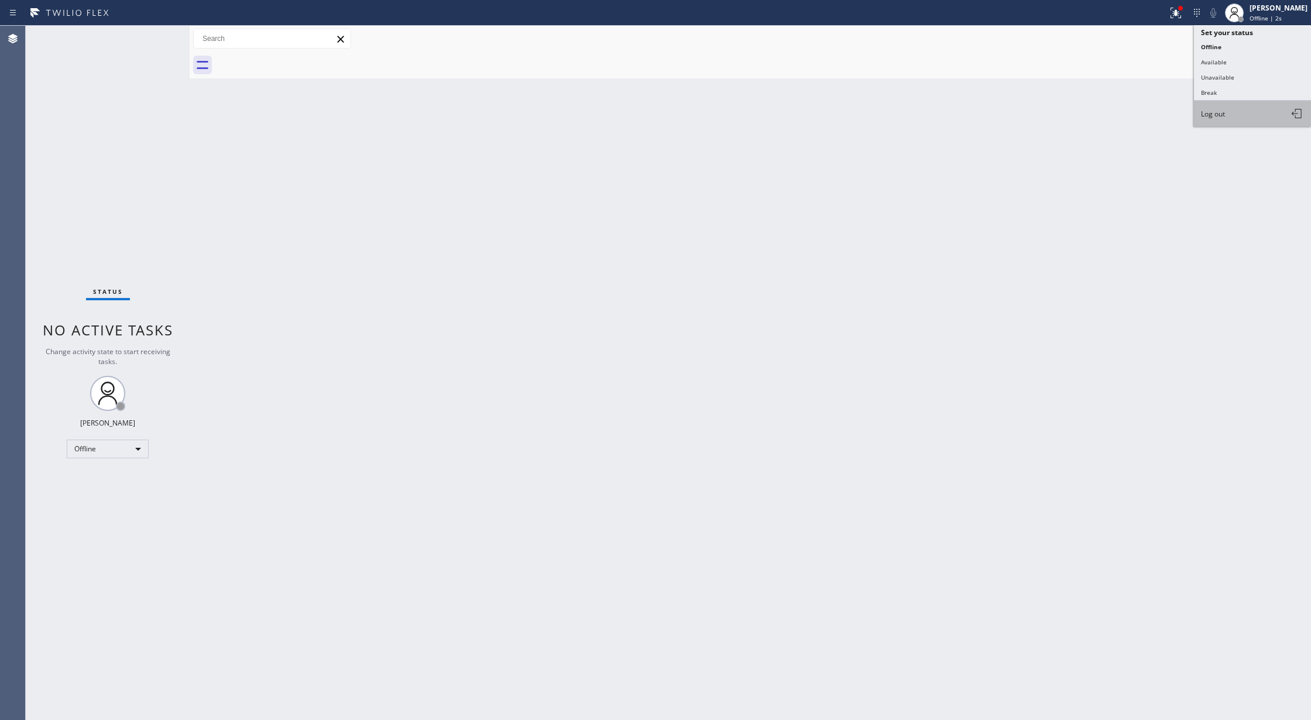
click at [1223, 110] on span "Log out" at bounding box center [1213, 114] width 24 height 10
